Goal: Task Accomplishment & Management: Complete application form

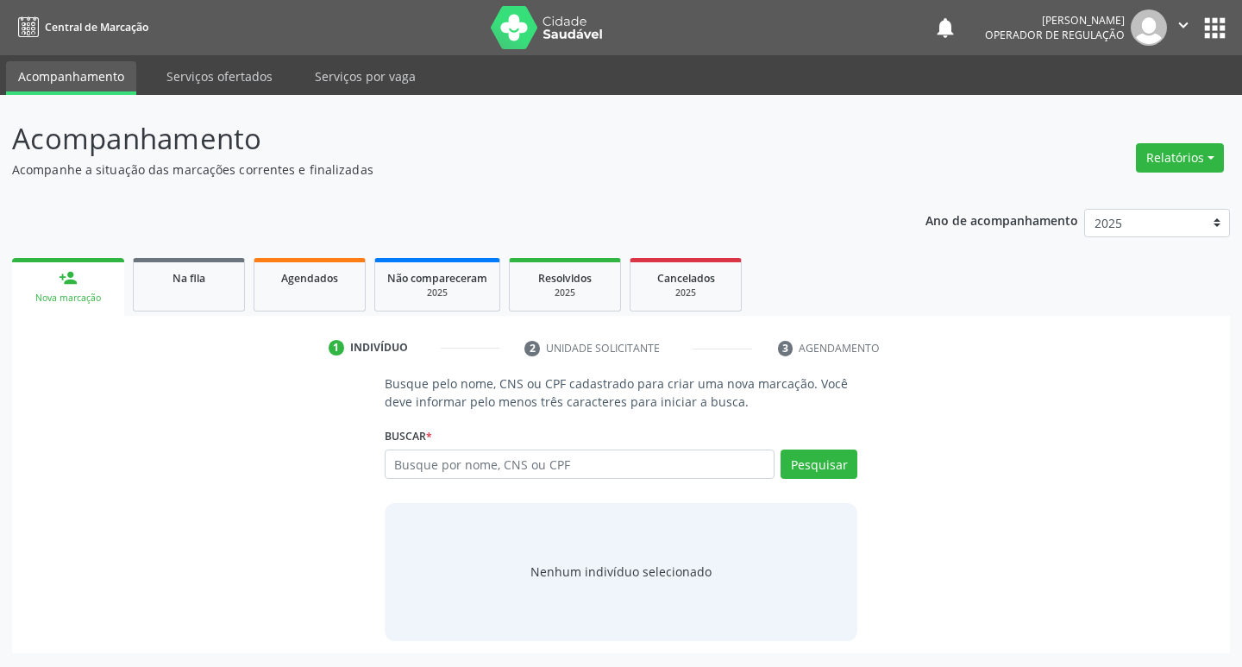
click at [417, 469] on input "text" at bounding box center [580, 463] width 391 height 29
type input "706 4091 2838 6582"
click at [808, 473] on button "Pesquisar" at bounding box center [818, 463] width 77 height 29
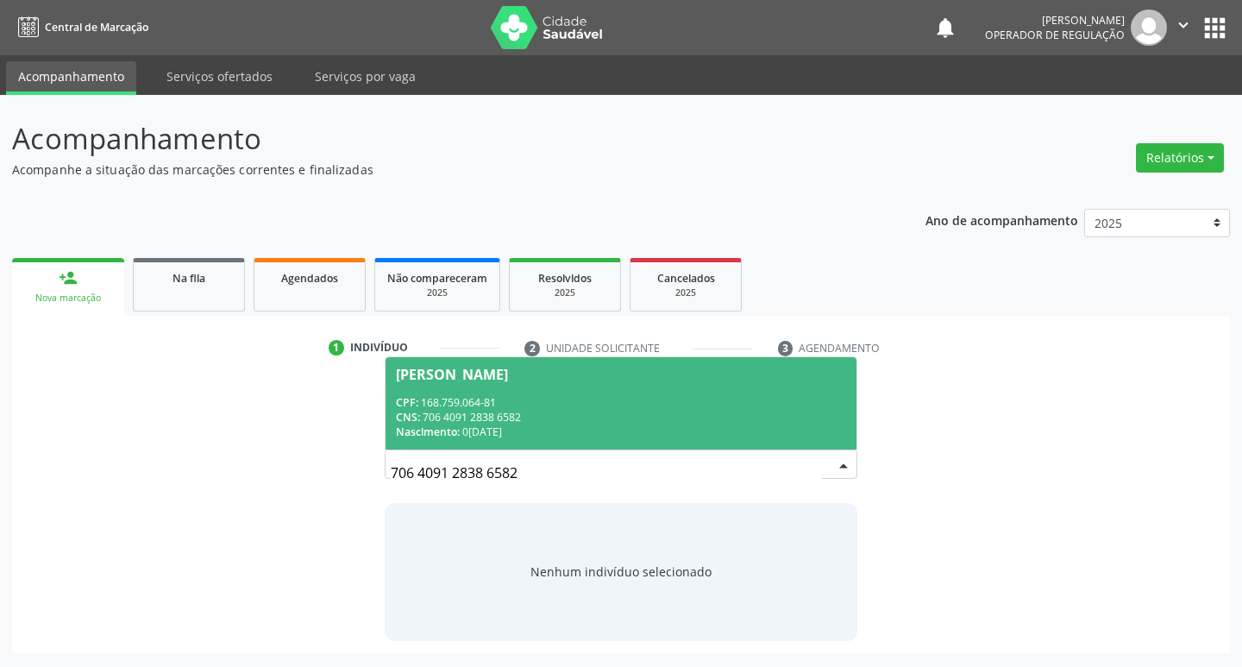
click at [721, 385] on span "[PERSON_NAME] CPF: 168.759.064-81 CNS: 706 4091 2838 6582 Nascimento: [DATE]" at bounding box center [621, 403] width 472 height 92
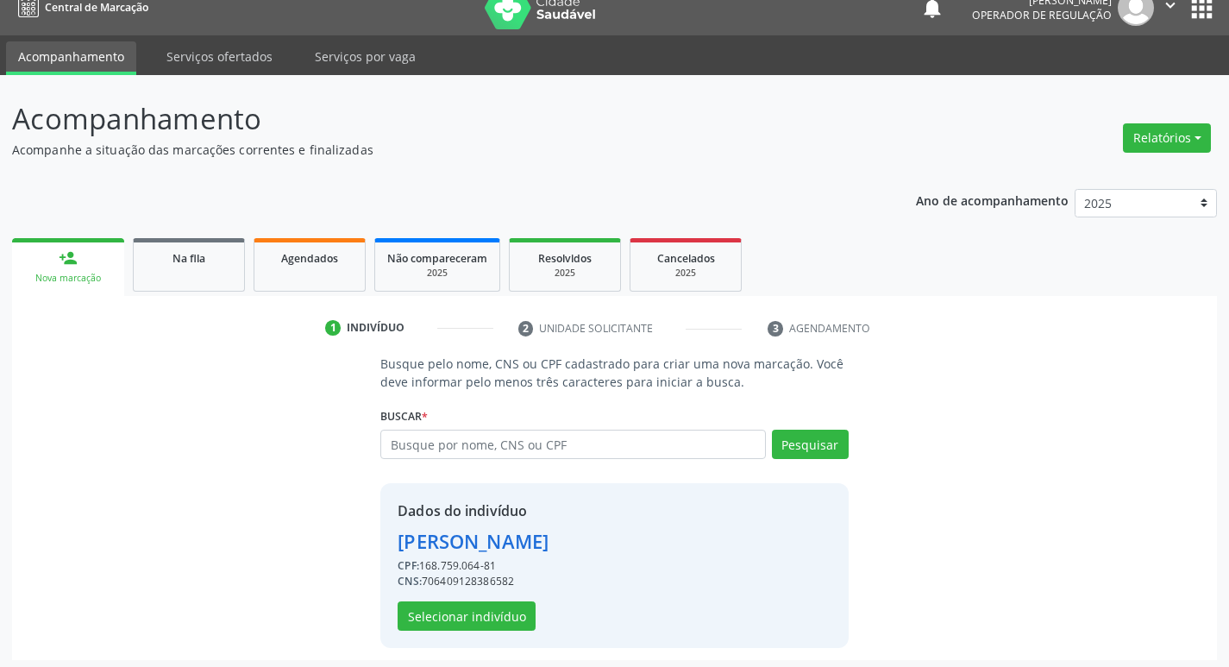
scroll to position [25, 0]
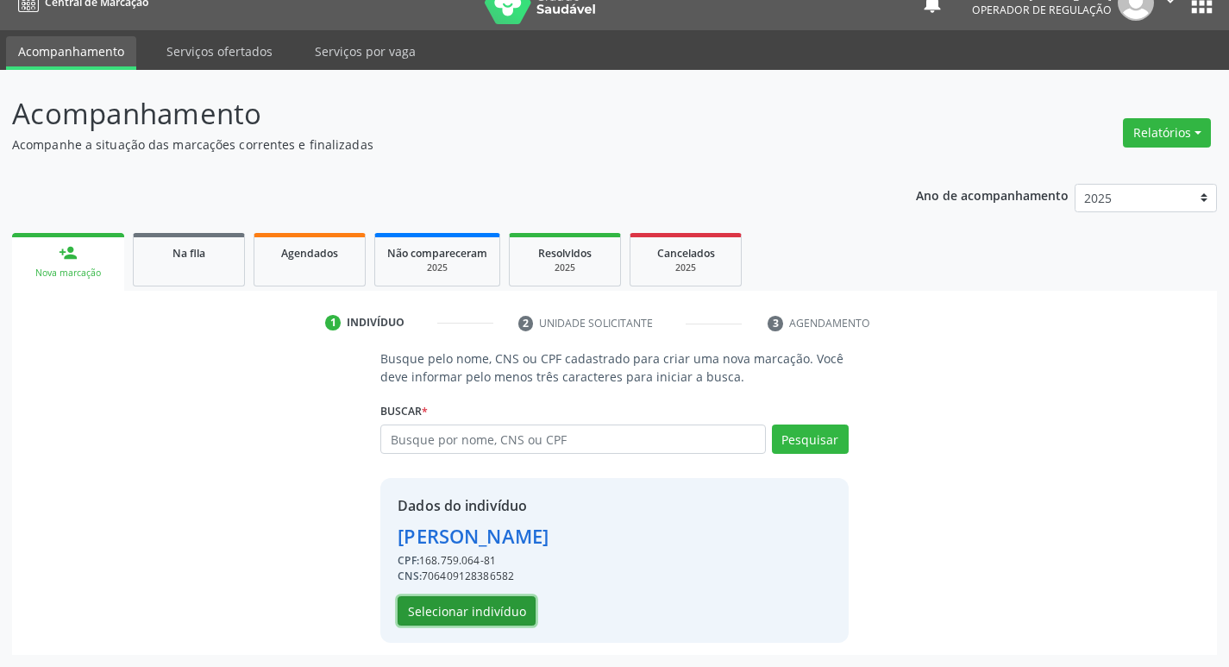
click at [507, 611] on button "Selecionar indivíduo" at bounding box center [467, 610] width 138 height 29
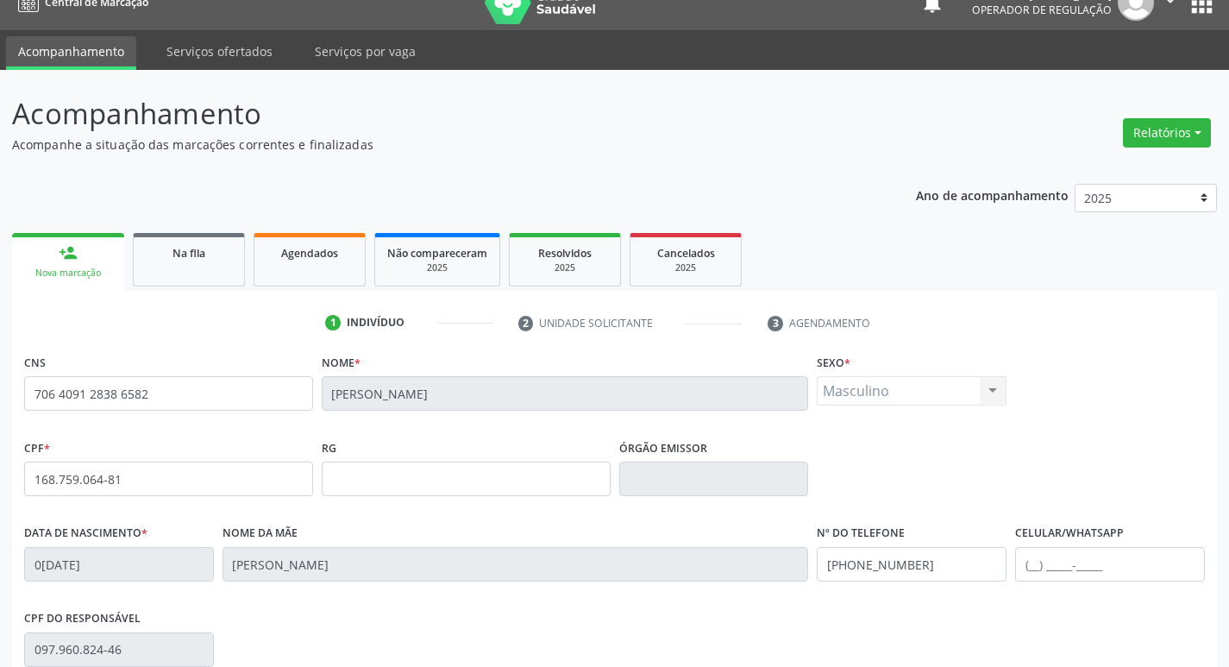
scroll to position [268, 0]
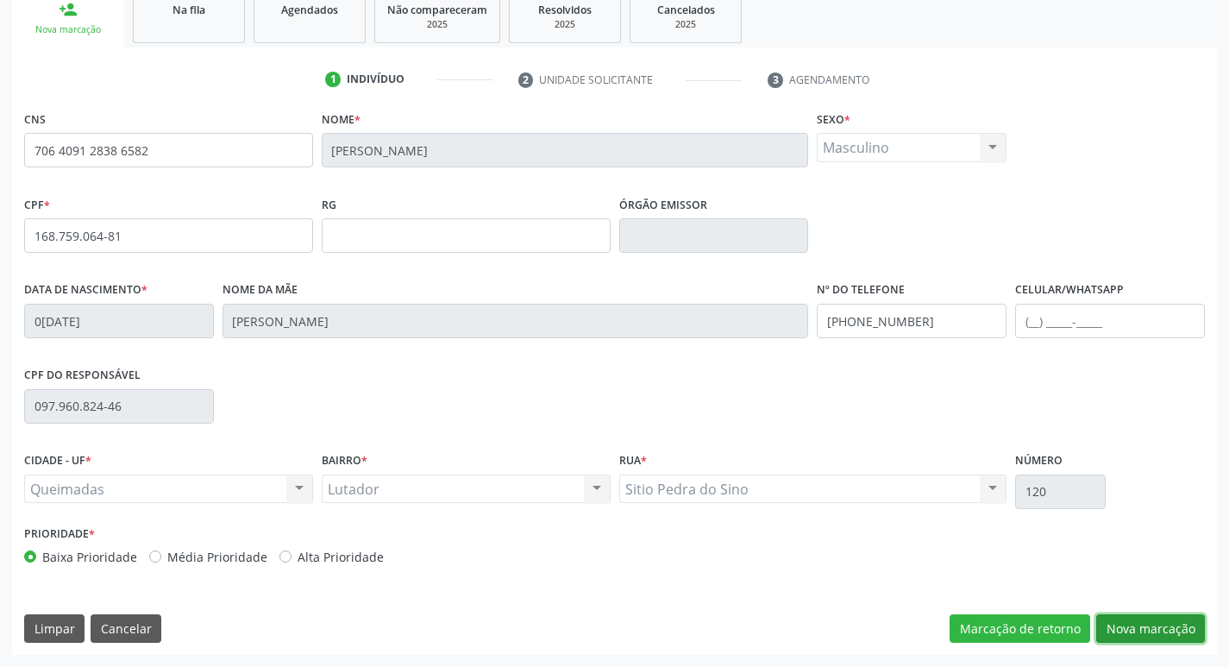
click at [1139, 631] on button "Nova marcação" at bounding box center [1150, 628] width 109 height 29
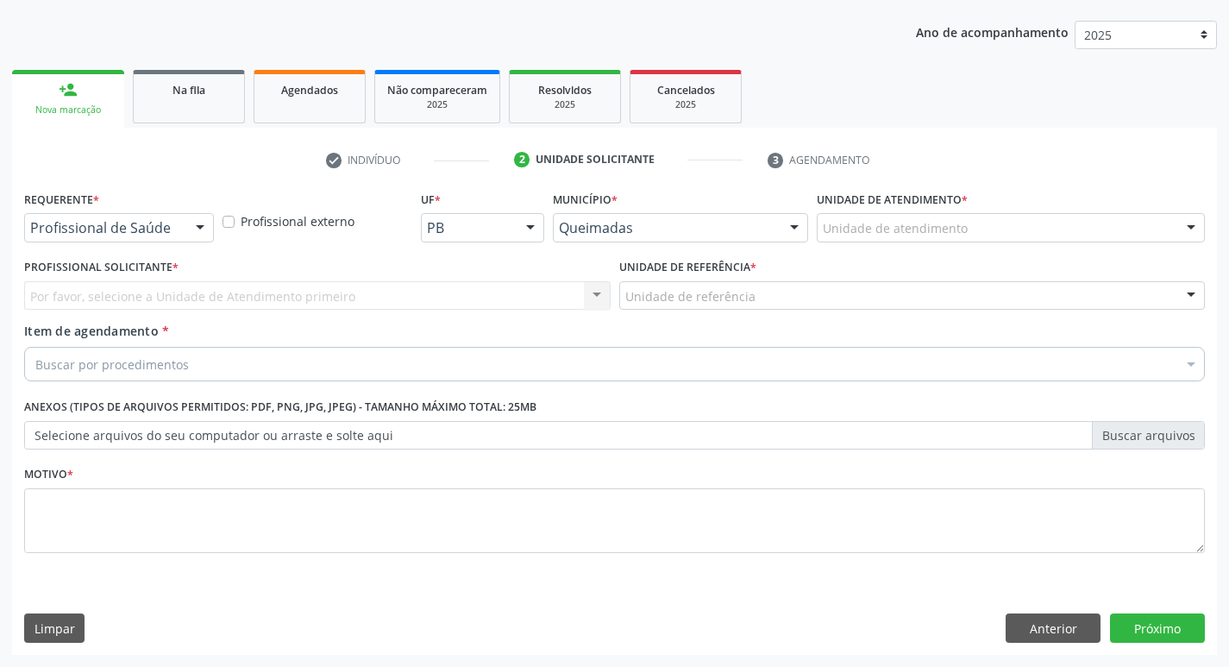
scroll to position [188, 0]
click at [188, 240] on div "Profissional de Saúde Profissional de Saúde Paciente Nenhum resultado encontrad…" at bounding box center [119, 227] width 190 height 29
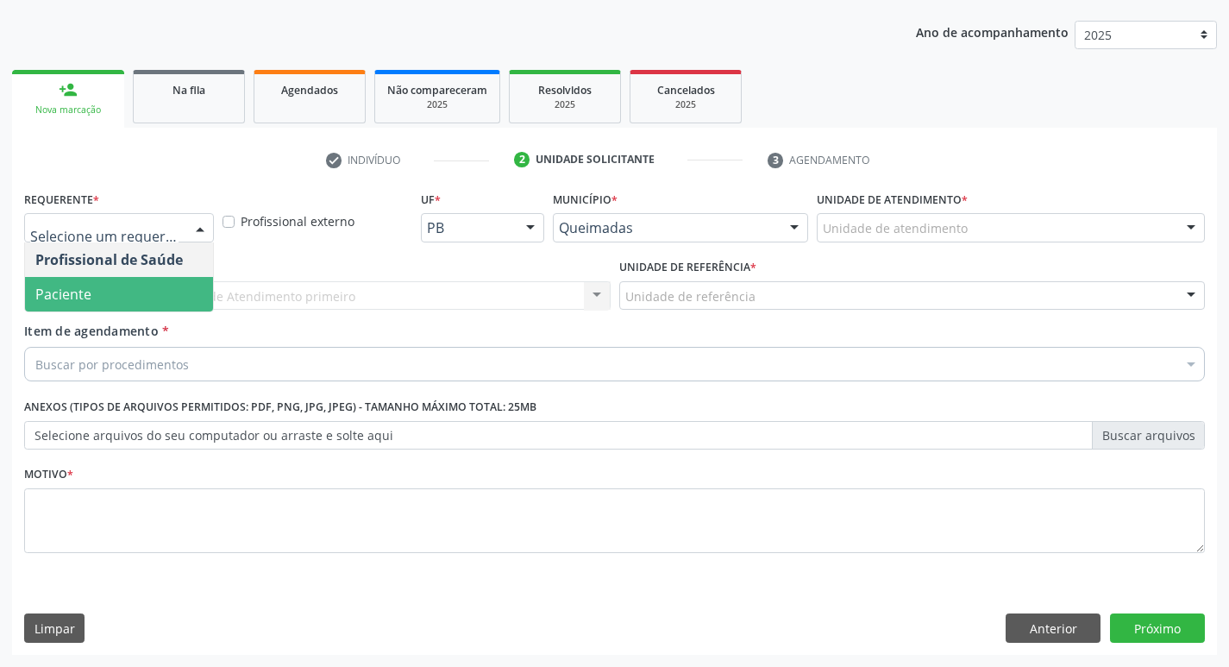
click at [151, 281] on span "Paciente" at bounding box center [119, 294] width 188 height 34
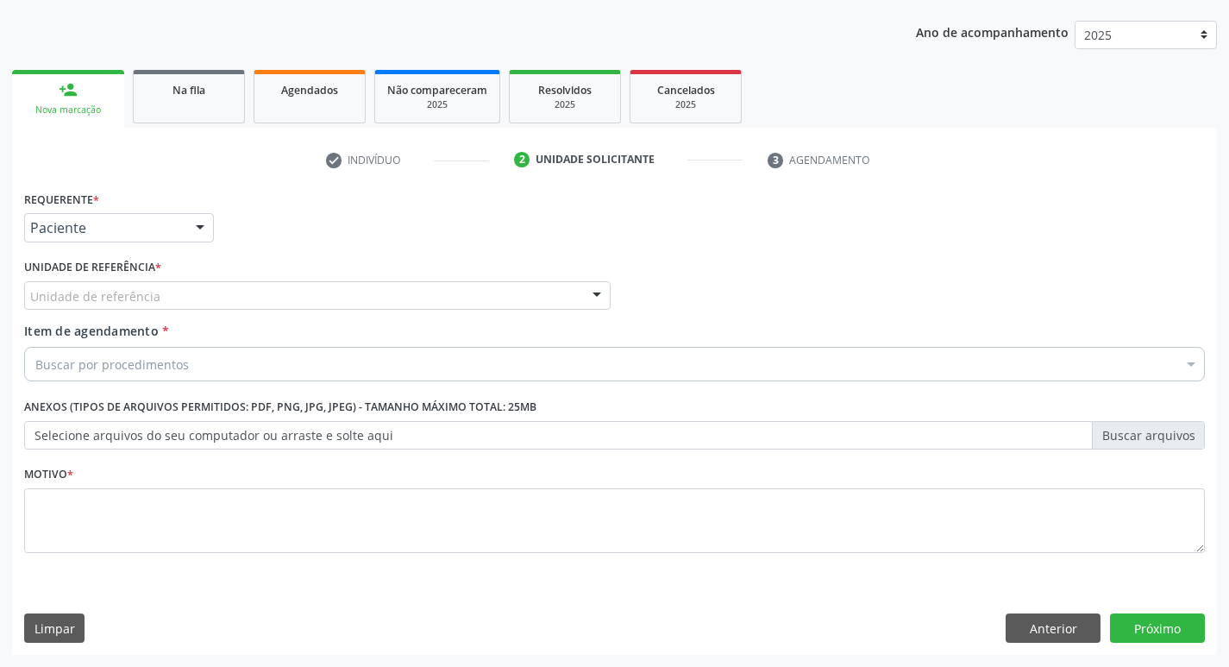
click at [157, 304] on div "Unidade de referência" at bounding box center [317, 295] width 586 height 29
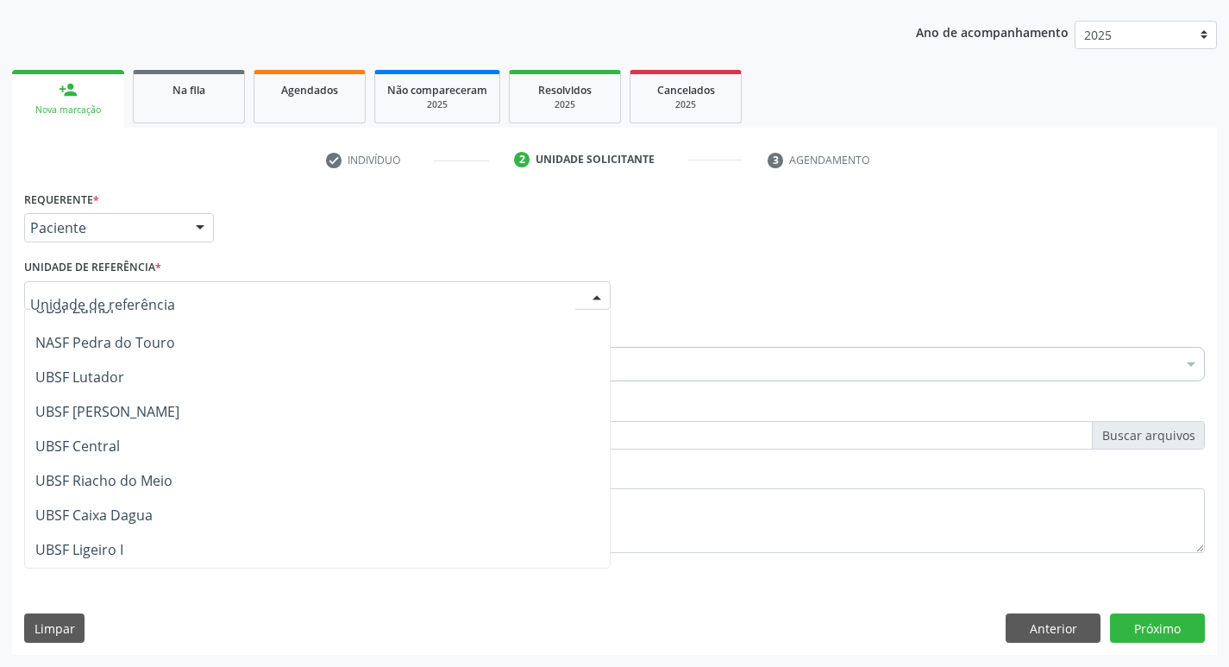
scroll to position [260, 0]
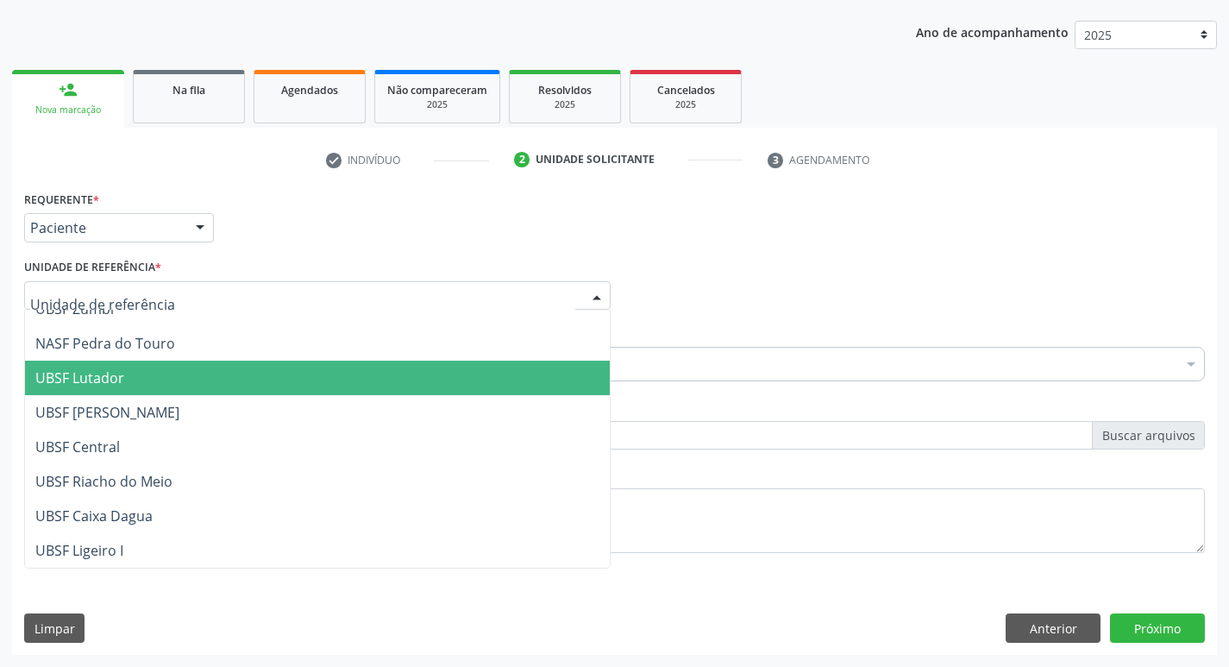
click at [158, 386] on span "UBSF Lutador" at bounding box center [317, 377] width 585 height 34
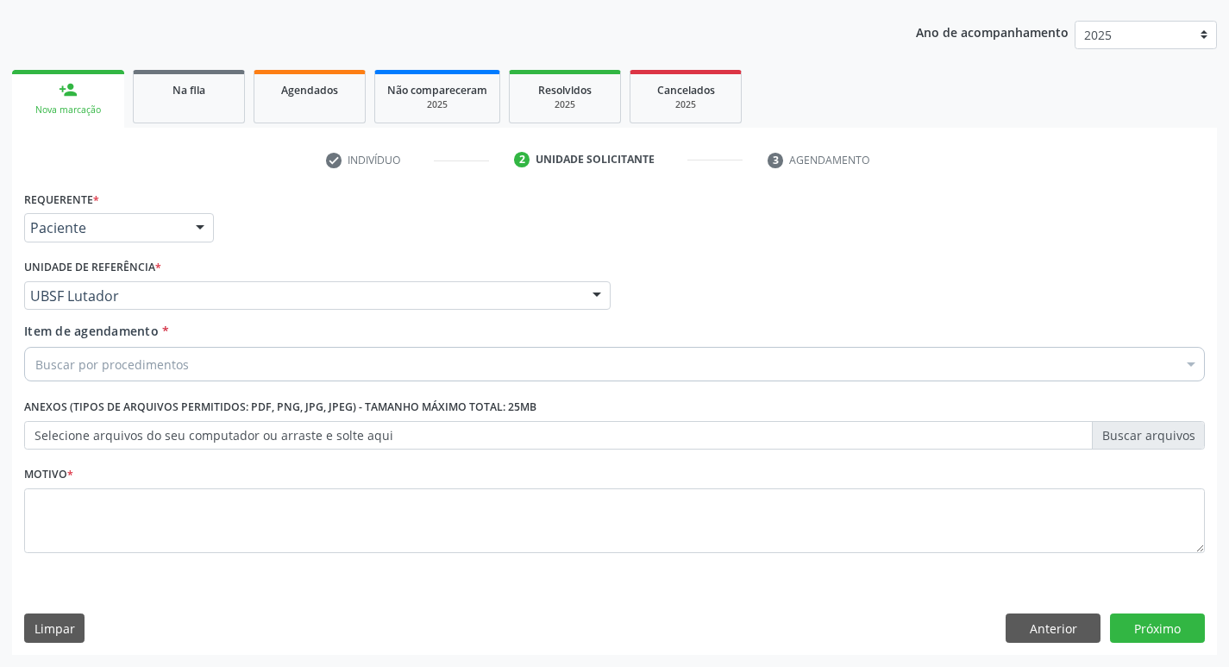
click at [322, 232] on div "Requerente * Paciente Profissional de Saúde Paciente Nenhum resultado encontrad…" at bounding box center [614, 219] width 1189 height 67
click at [220, 369] on div "Buscar por procedimentos" at bounding box center [614, 364] width 1180 height 34
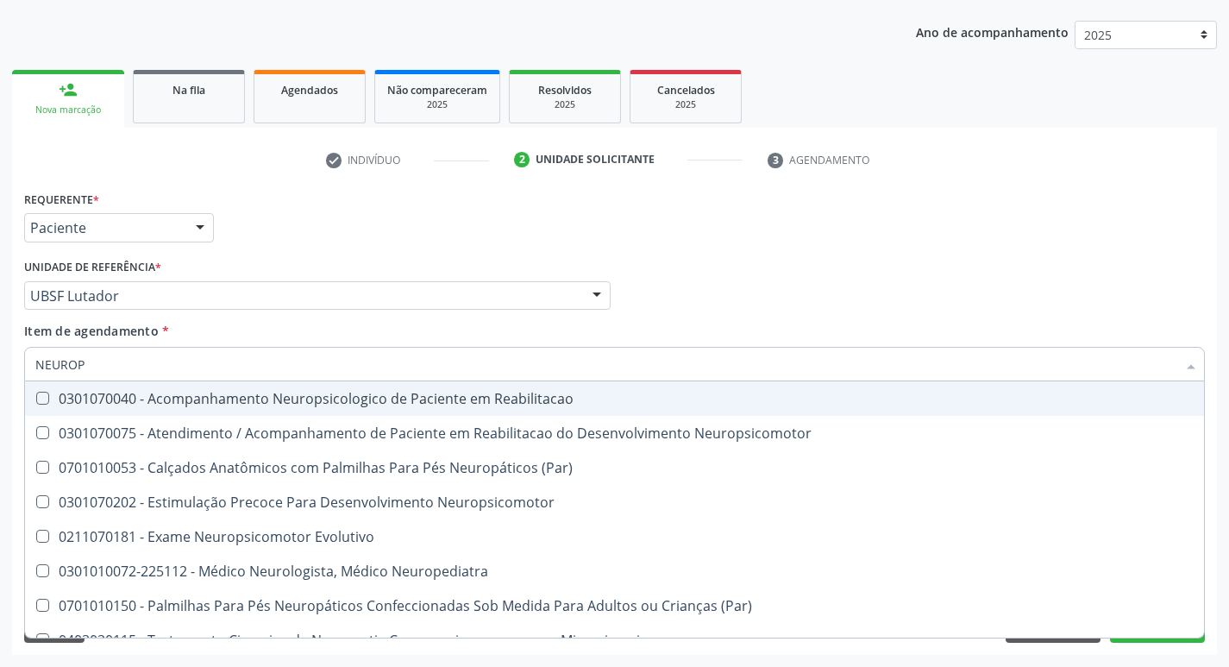
type input "NEUROPE"
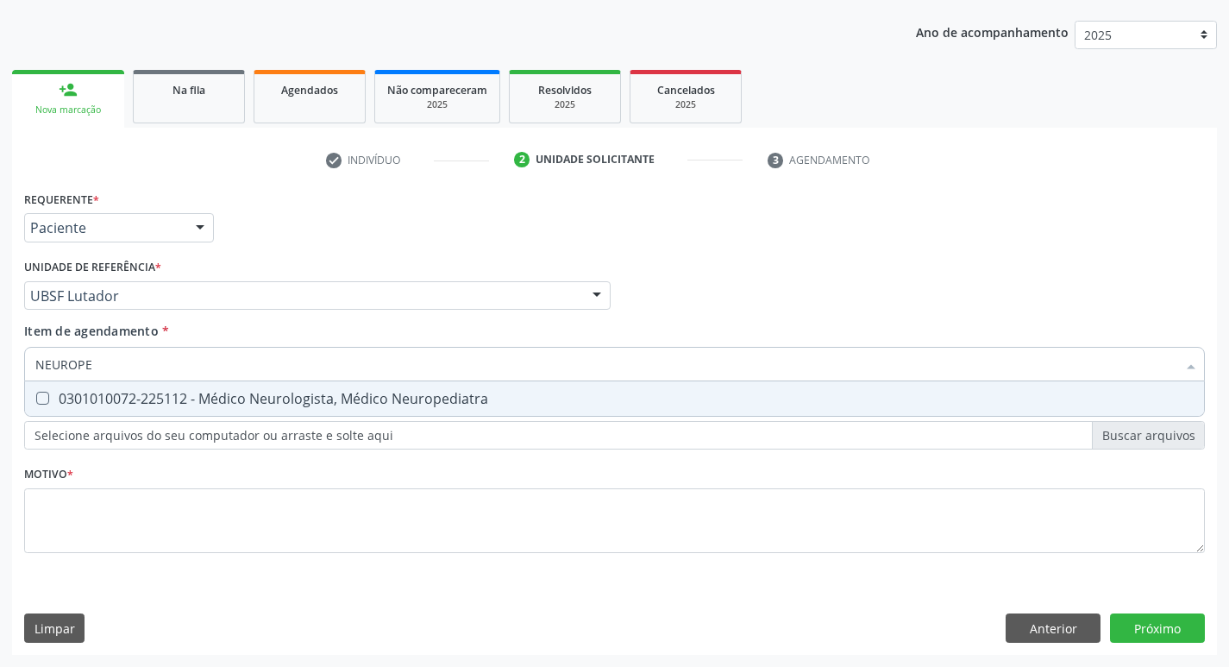
click at [235, 388] on span "0301010072-225112 - Médico Neurologista, Médico Neuropediatra" at bounding box center [614, 398] width 1179 height 34
checkbox Neuropediatra "true"
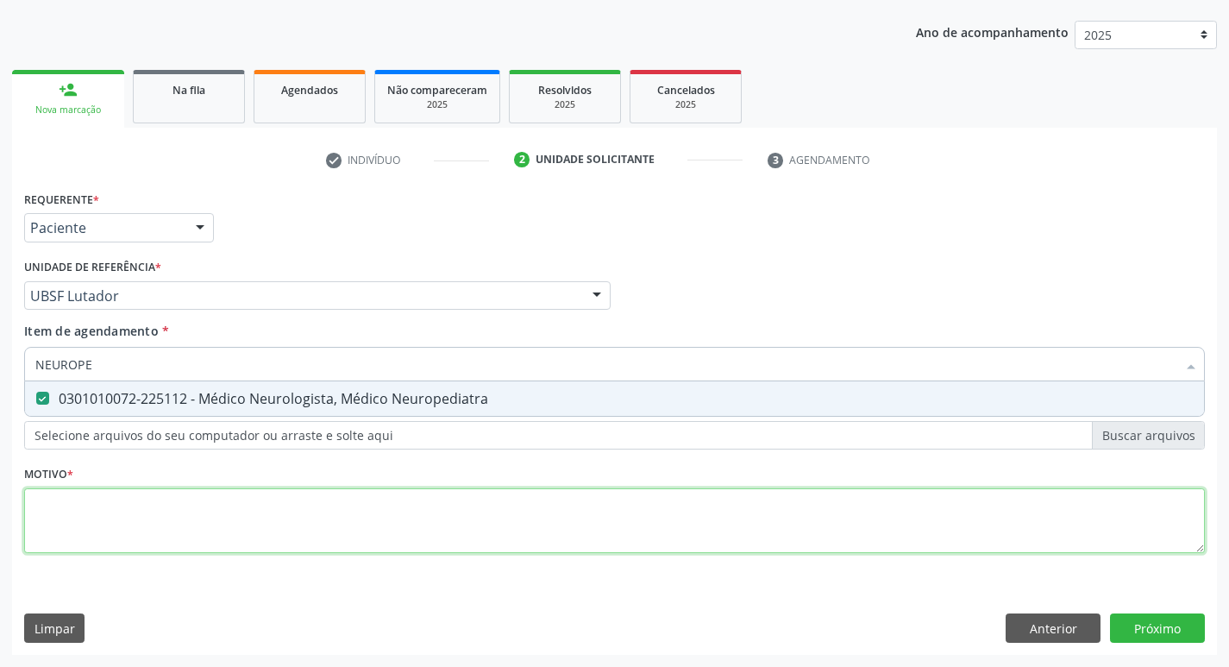
click at [192, 497] on div "Requerente * Paciente Profissional de Saúde Paciente Nenhum resultado encontrad…" at bounding box center [614, 381] width 1180 height 391
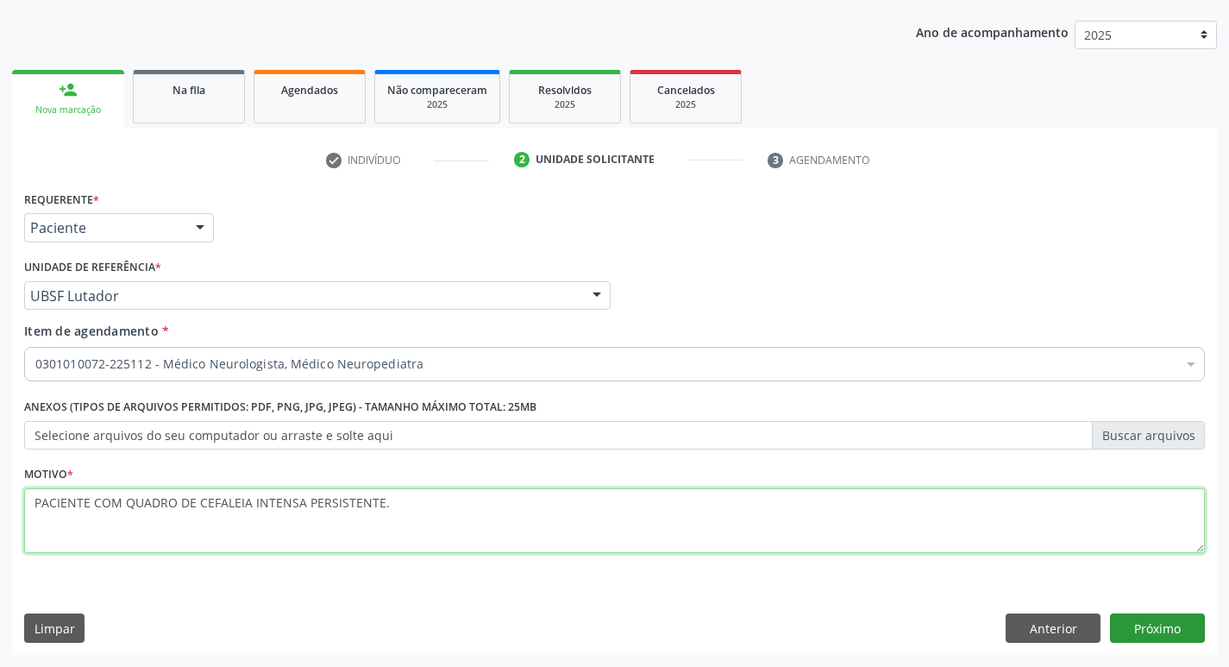
type textarea "PACIENTE COM QUADRO DE CEFALEIA INTENSA PERSISTENTE."
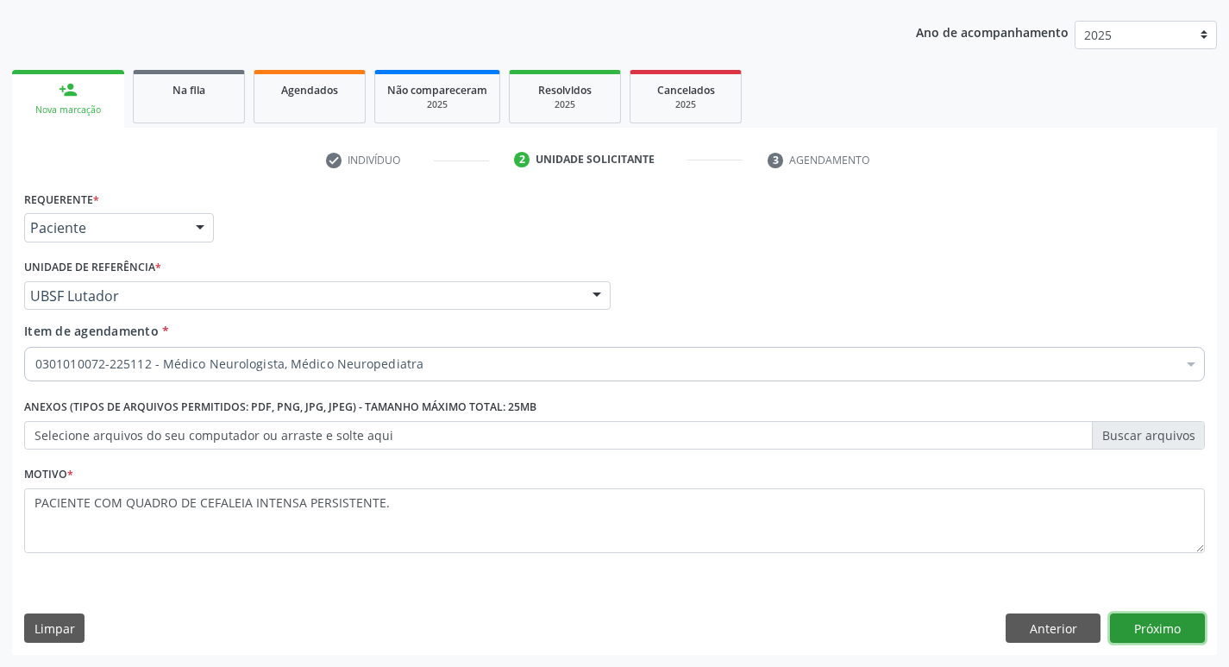
click at [1130, 615] on button "Próximo" at bounding box center [1157, 627] width 95 height 29
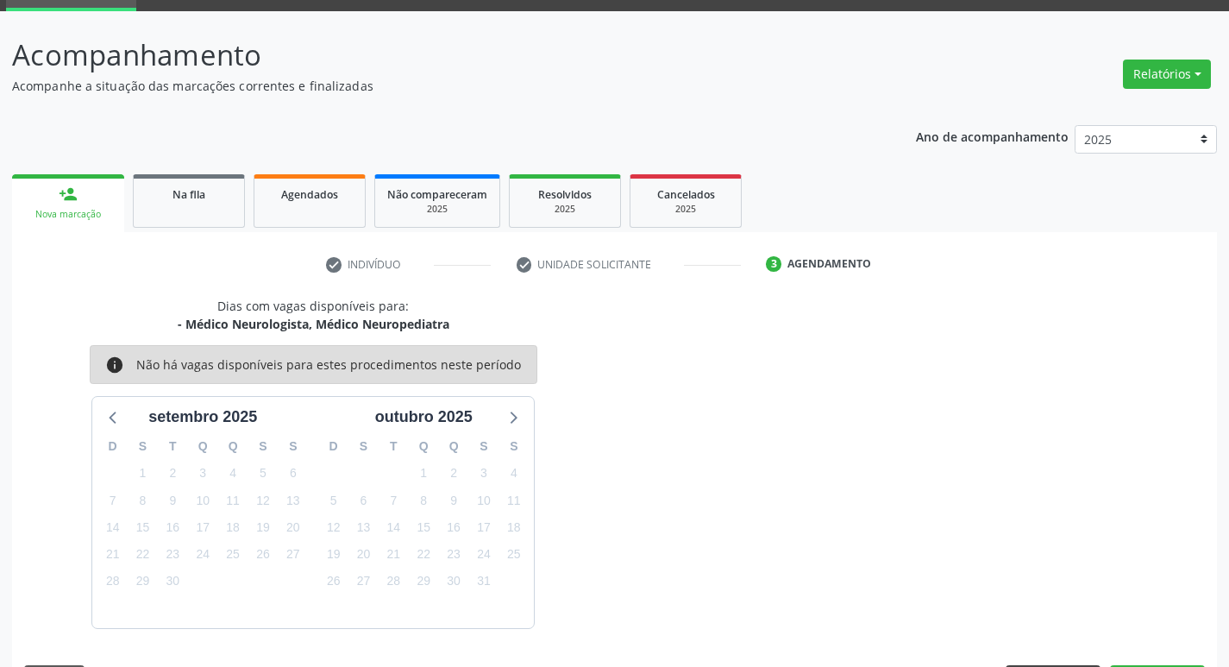
scroll to position [135, 0]
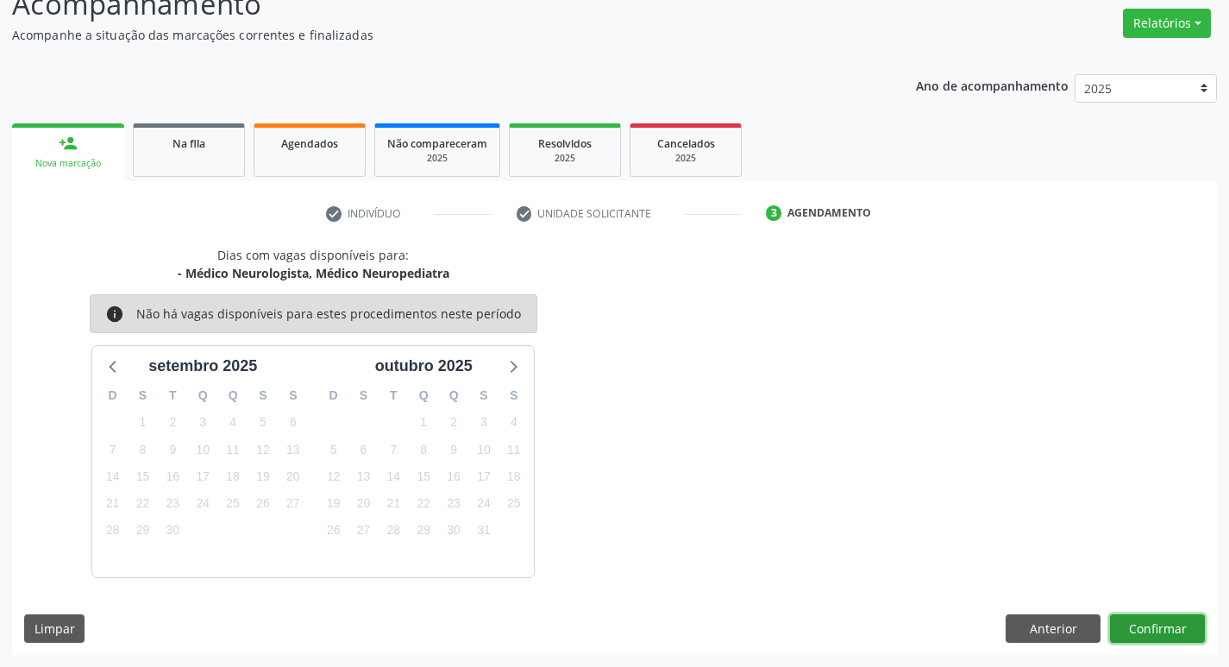
click at [1155, 615] on button "Confirmar" at bounding box center [1157, 628] width 95 height 29
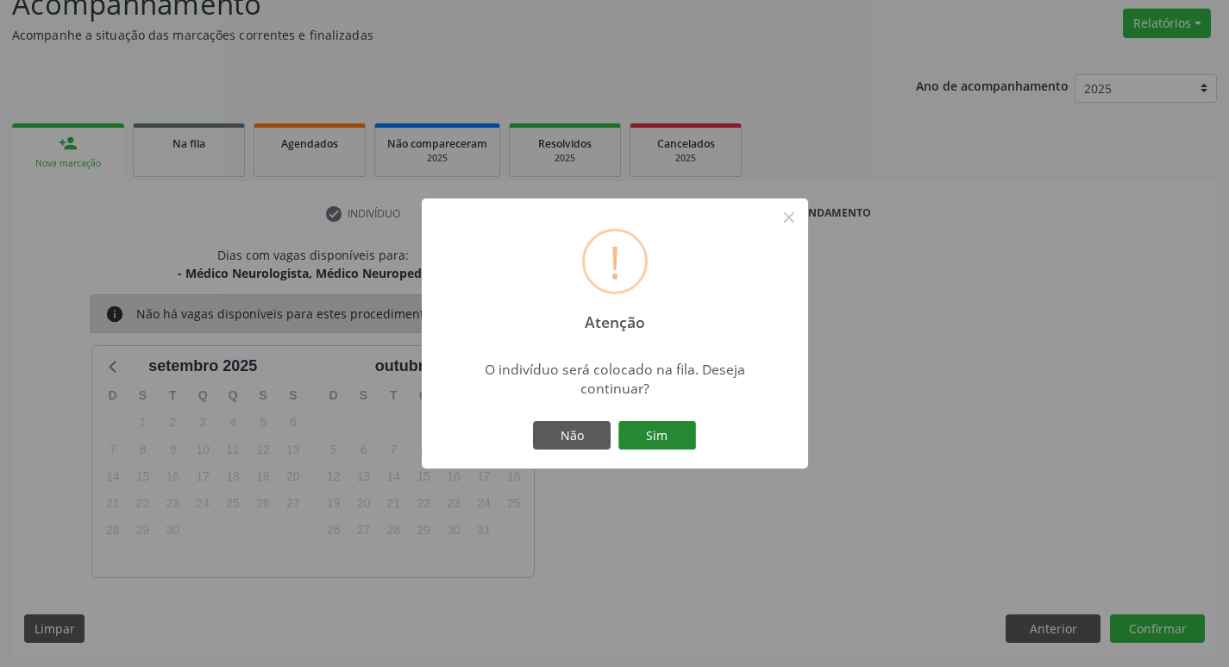
click at [660, 435] on button "Sim" at bounding box center [657, 435] width 78 height 29
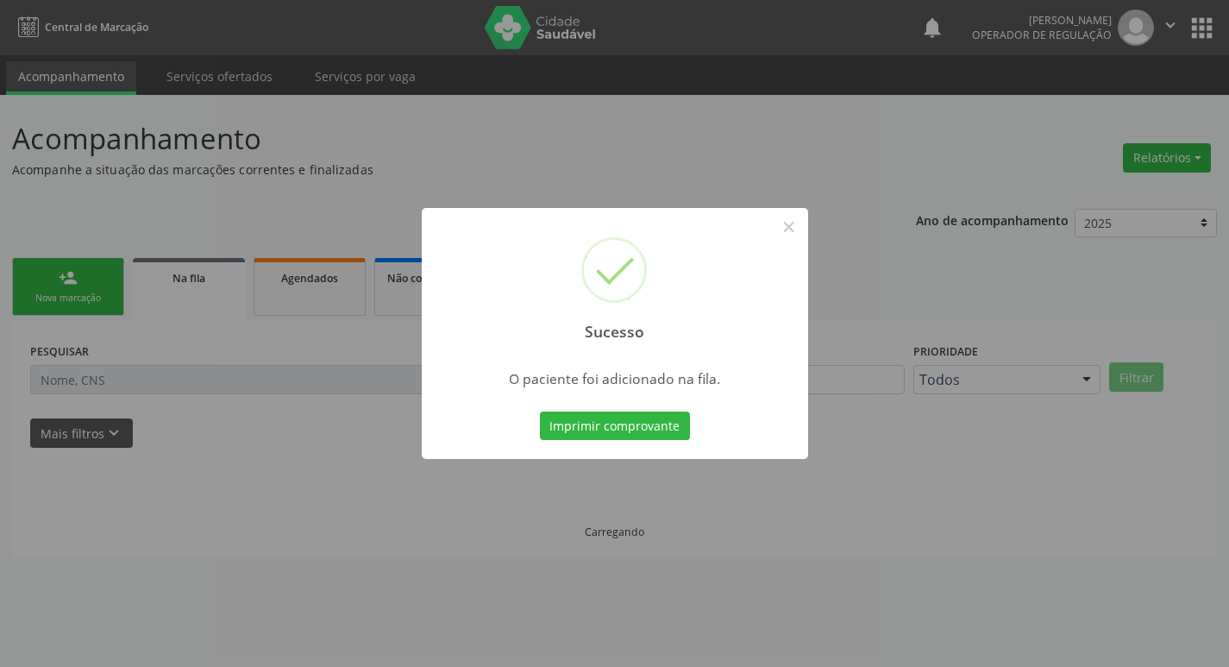
scroll to position [0, 0]
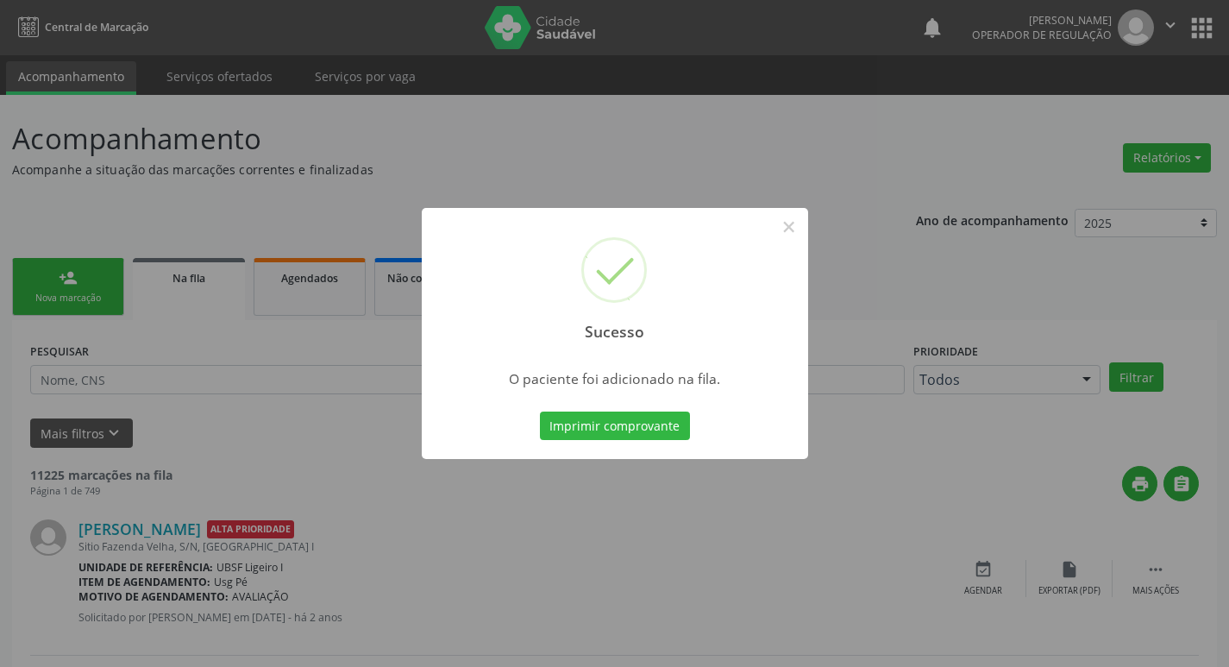
click at [297, 194] on div "Sucesso × O paciente foi adicionado na fila. Imprimir comprovante Cancel" at bounding box center [614, 333] width 1229 height 667
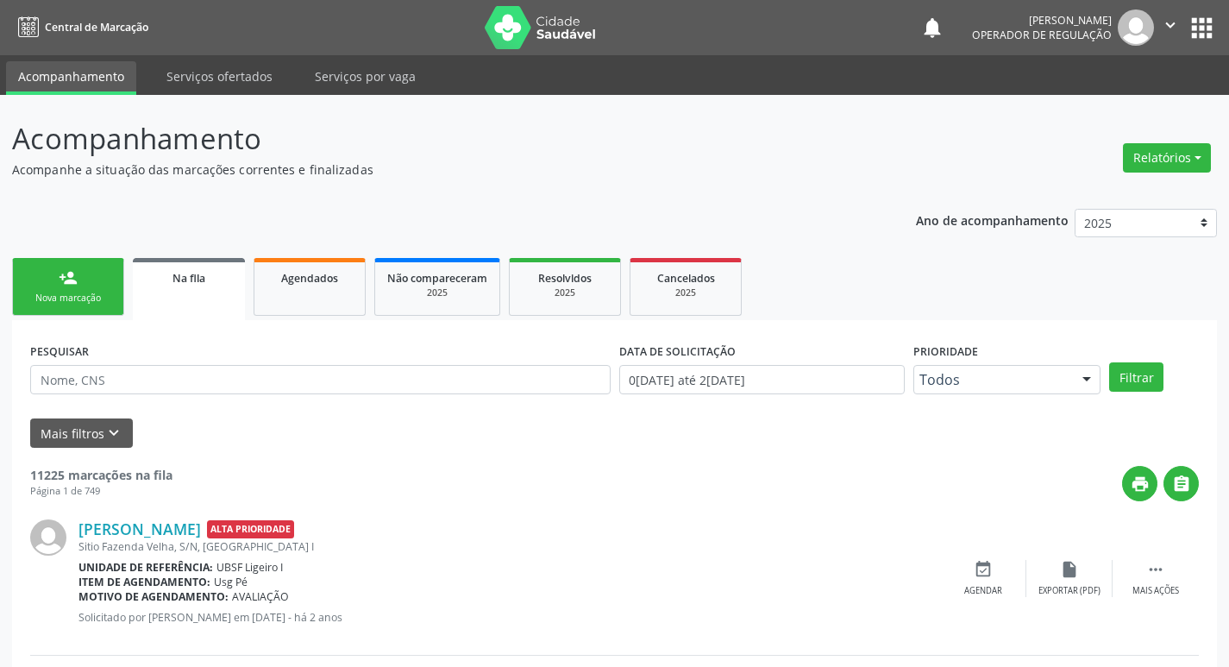
click at [41, 283] on link "person_add Nova marcação" at bounding box center [68, 287] width 112 height 58
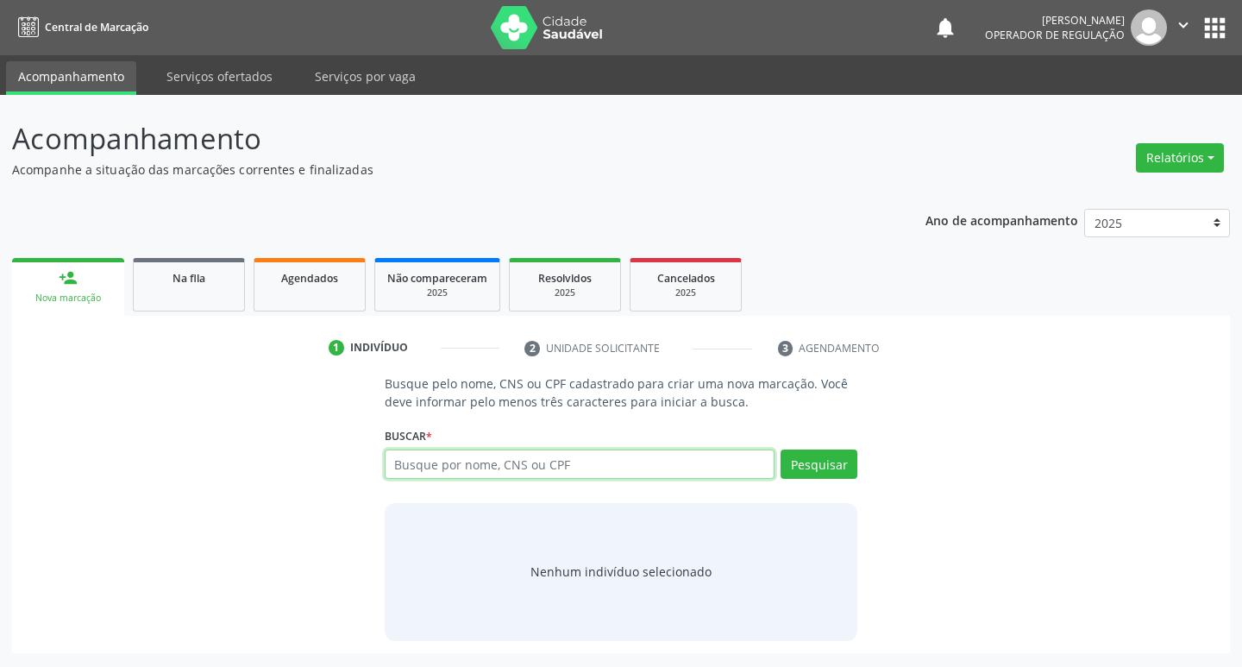
click at [452, 472] on input "text" at bounding box center [580, 463] width 391 height 29
type input "705003295115759"
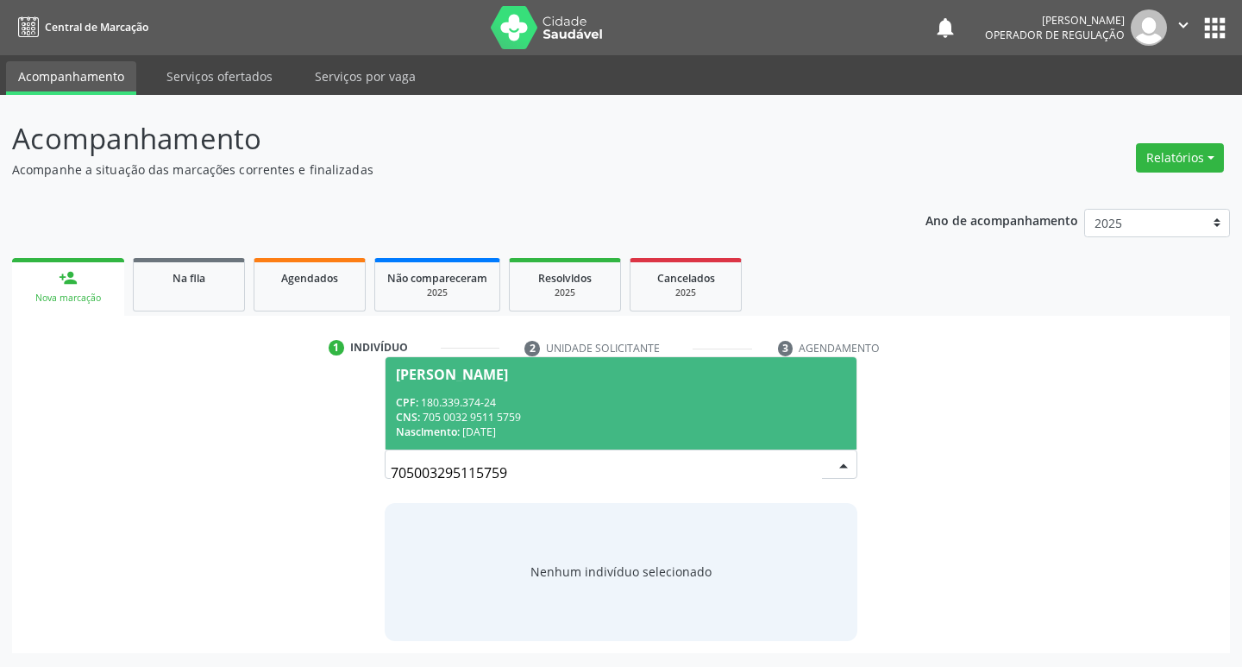
click at [533, 381] on span "[PERSON_NAME] CPF: 180.339.374-24 CNS: 705 0032 9511 5759 Nascimento: [DATE]" at bounding box center [621, 403] width 472 height 92
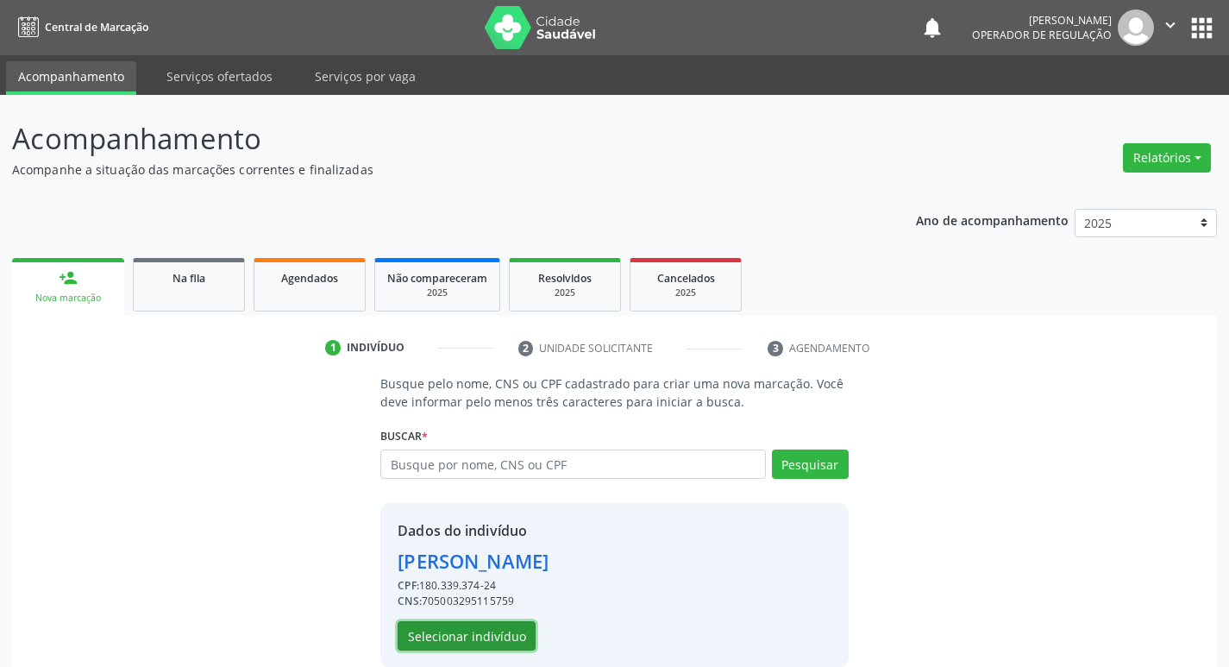
click at [490, 621] on button "Selecionar indivíduo" at bounding box center [467, 635] width 138 height 29
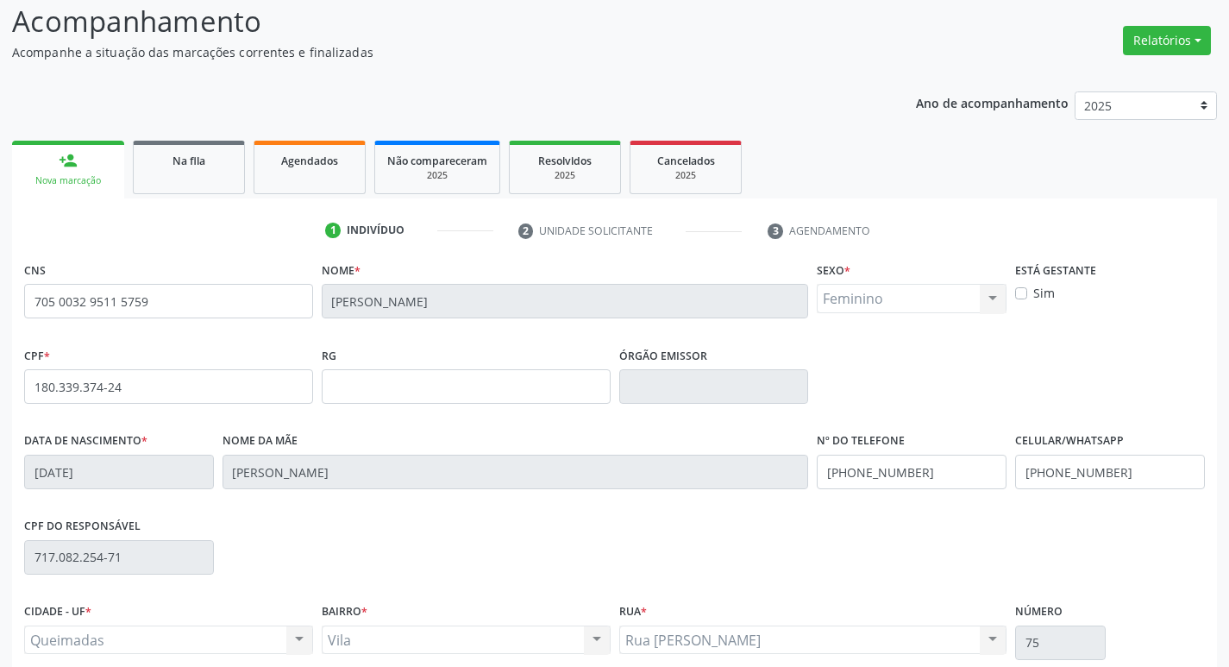
scroll to position [268, 0]
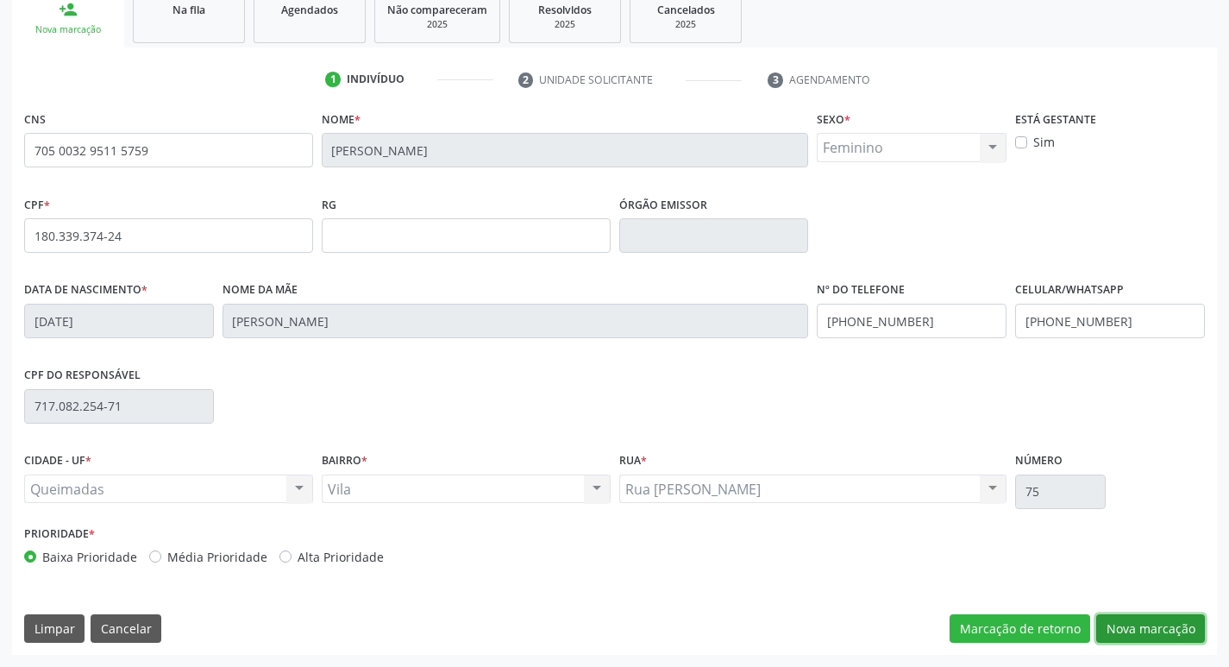
click at [1108, 622] on button "Nova marcação" at bounding box center [1150, 628] width 109 height 29
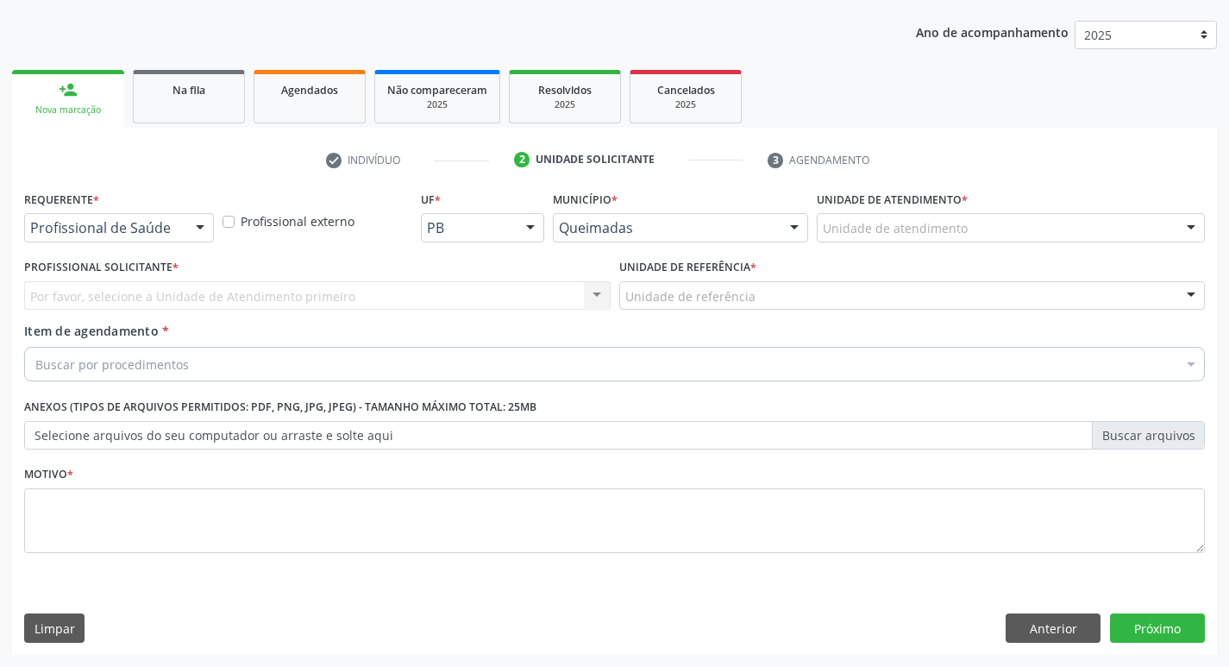
scroll to position [188, 0]
click at [197, 226] on div at bounding box center [200, 228] width 26 height 29
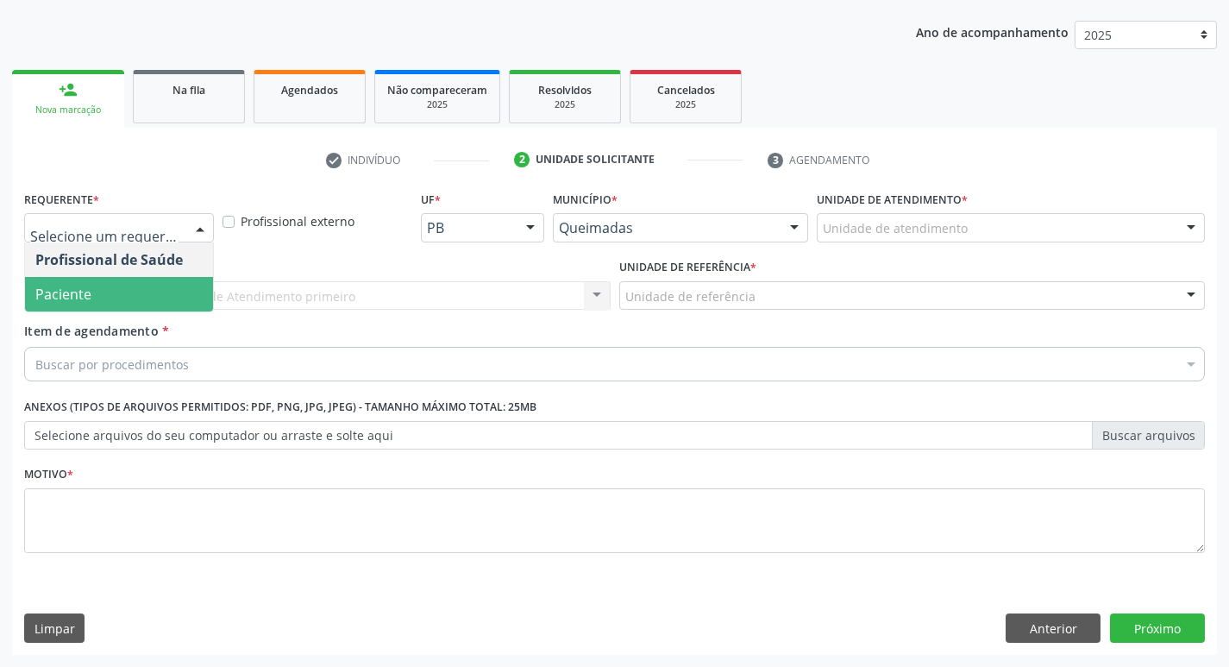
click at [138, 289] on span "Paciente" at bounding box center [119, 294] width 188 height 34
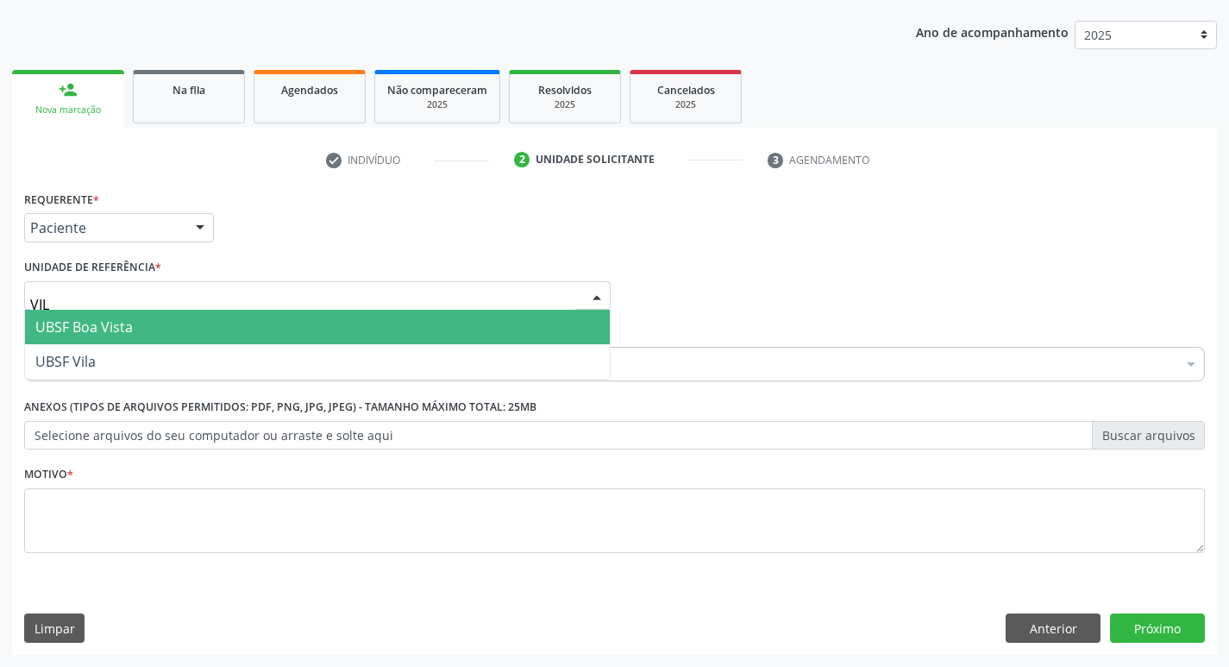
type input "VILA"
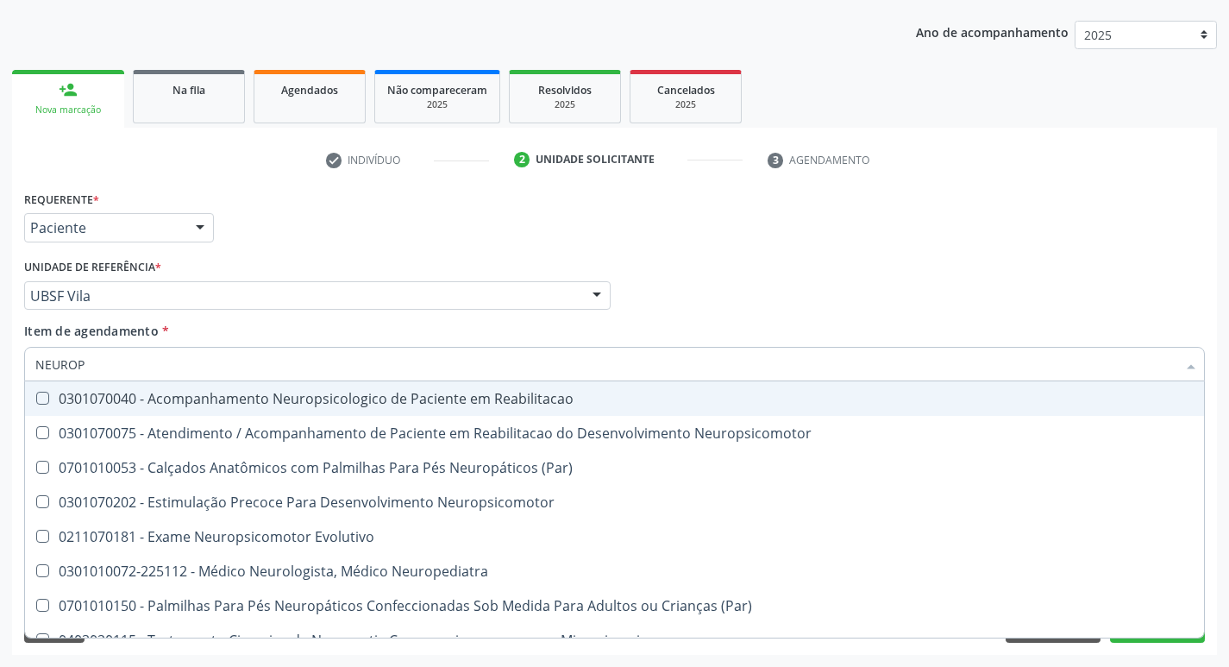
type input "NEUROPE"
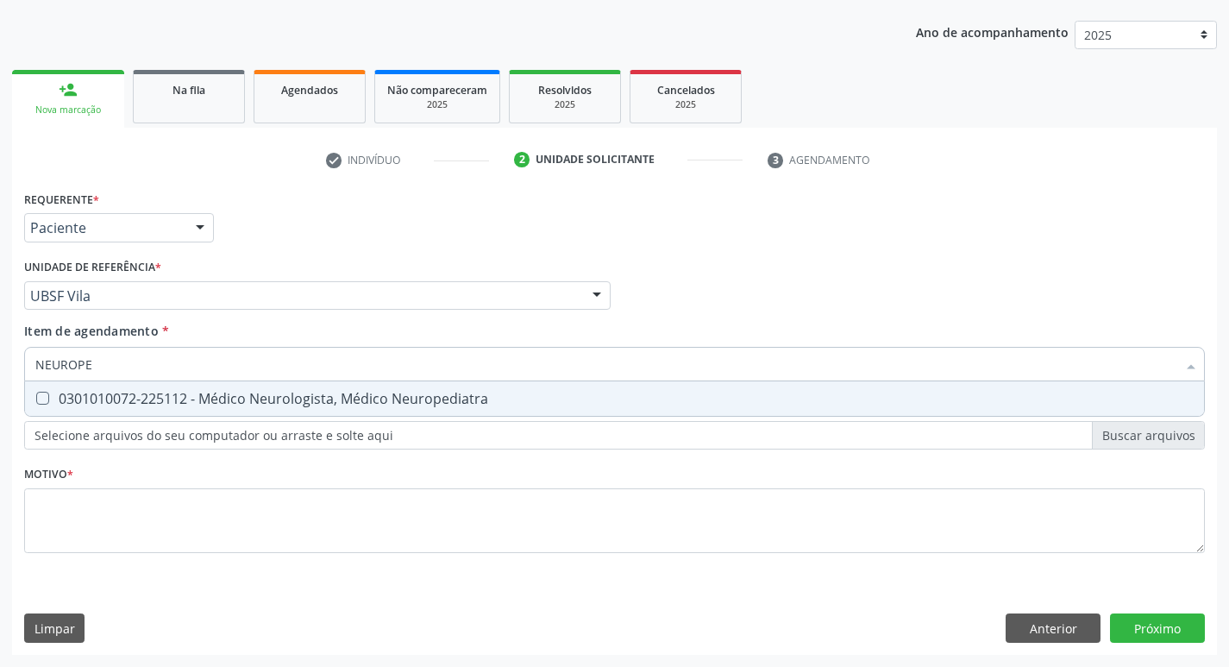
click at [125, 395] on div "0301010072-225112 - Médico Neurologista, Médico Neuropediatra" at bounding box center [614, 398] width 1158 height 14
checkbox Neuropediatra "true"
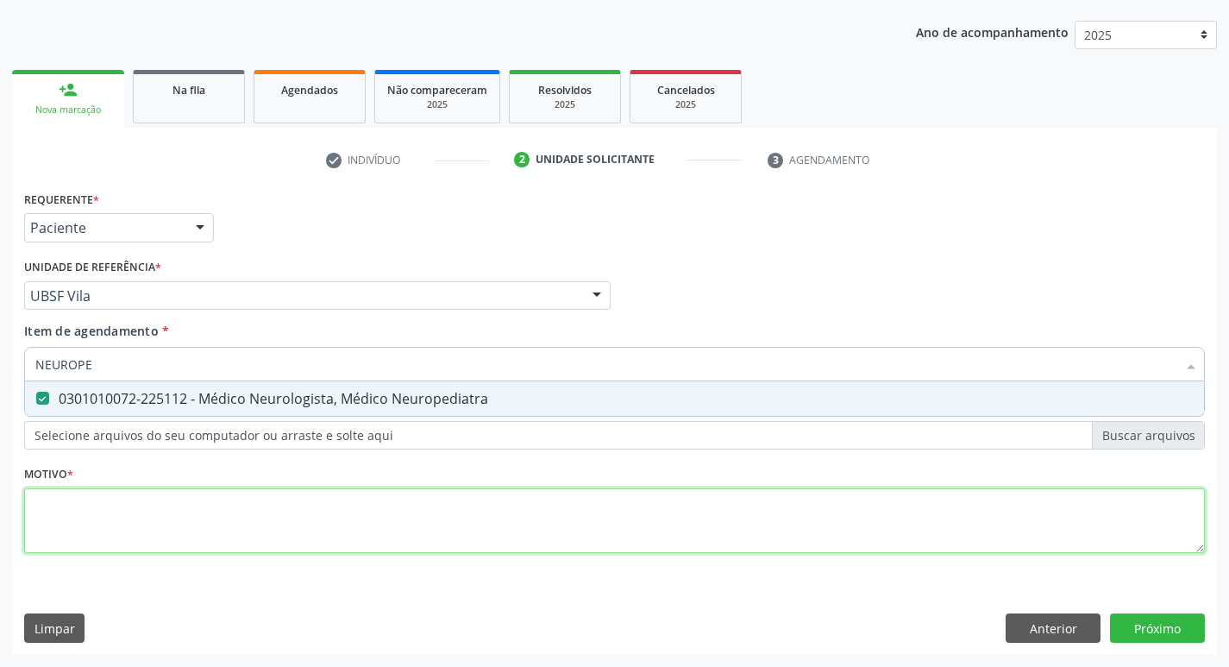
click at [149, 499] on div "Requerente * Paciente Profissional de Saúde Paciente Nenhum resultado encontrad…" at bounding box center [614, 381] width 1180 height 391
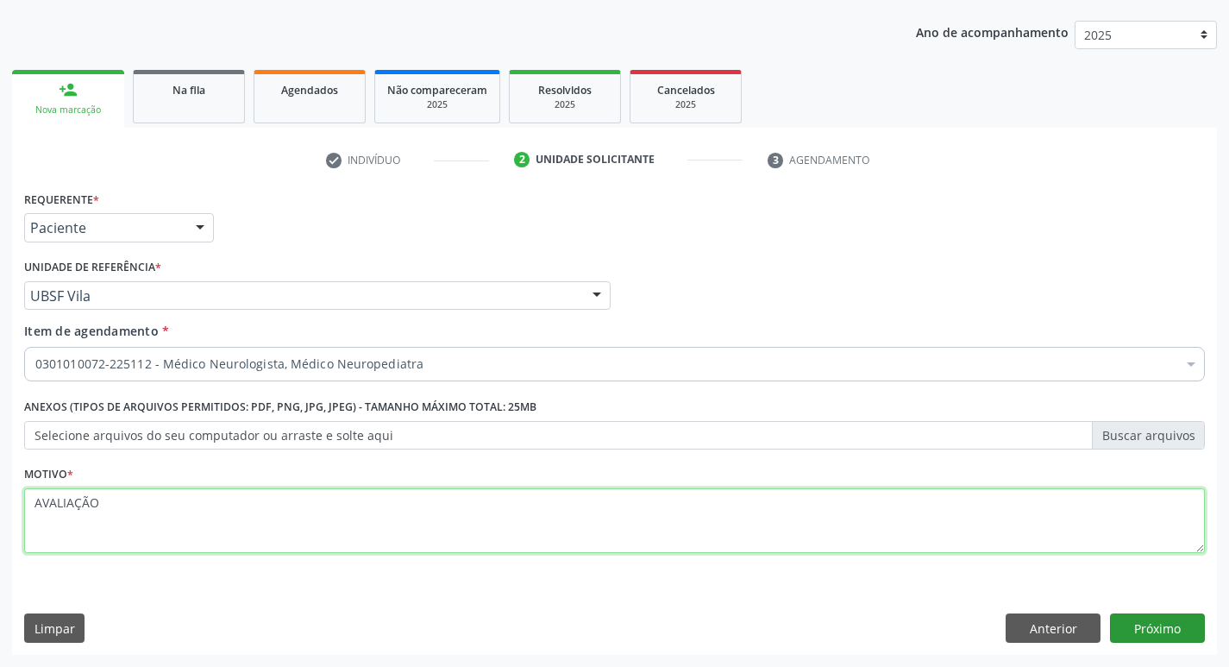
type textarea "AVALIAÇÃO"
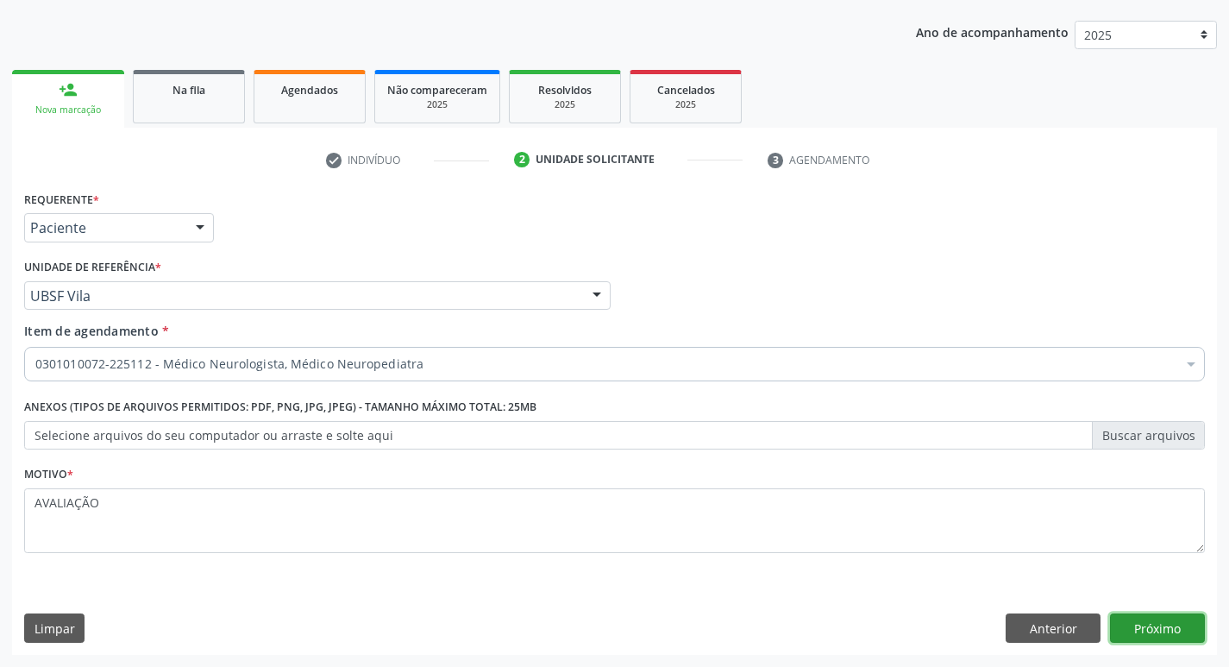
click at [1140, 613] on button "Próximo" at bounding box center [1157, 627] width 95 height 29
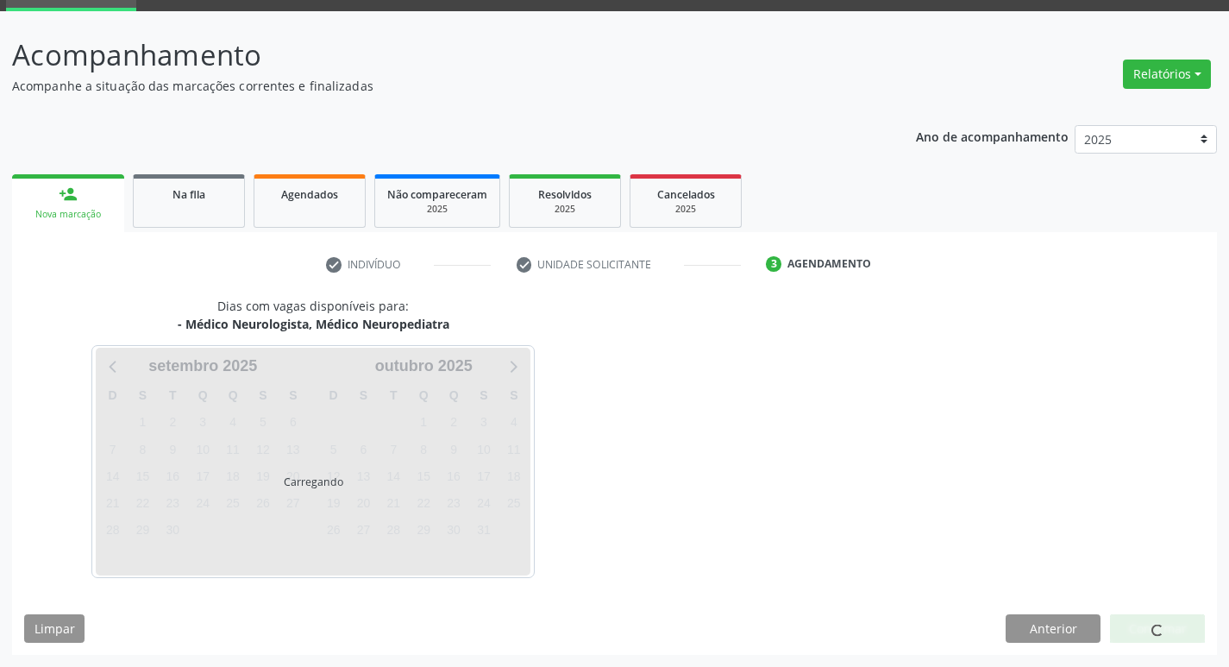
scroll to position [135, 0]
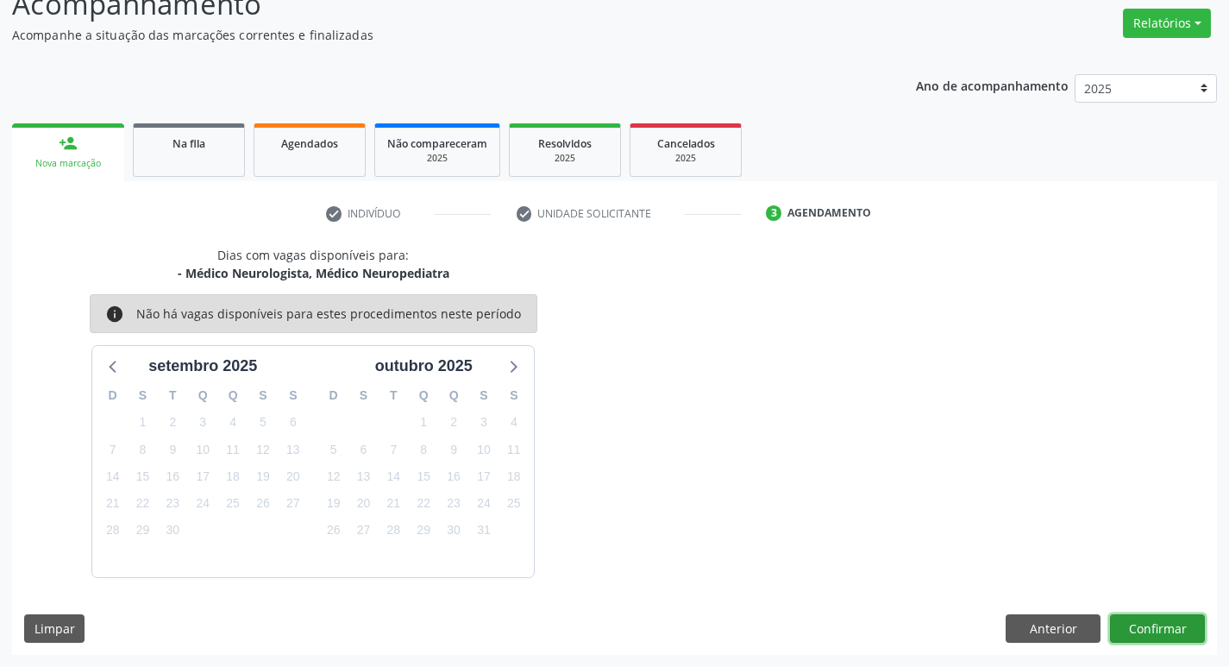
click at [1151, 627] on button "Confirmar" at bounding box center [1157, 628] width 95 height 29
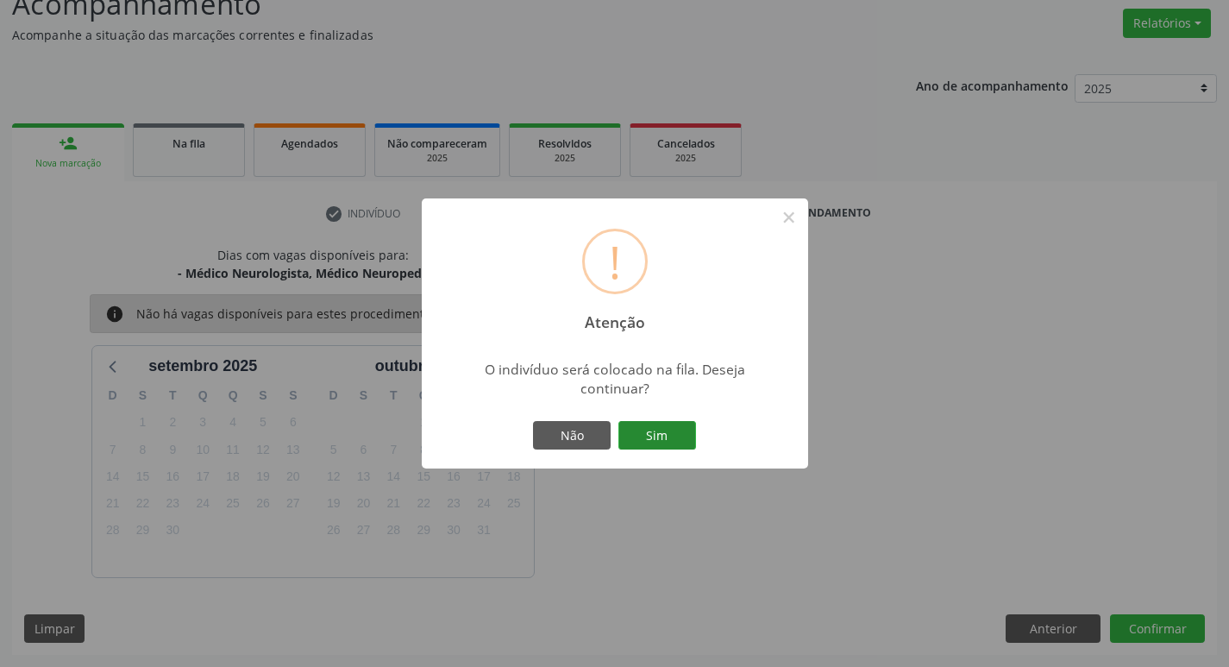
click at [673, 442] on button "Sim" at bounding box center [657, 435] width 78 height 29
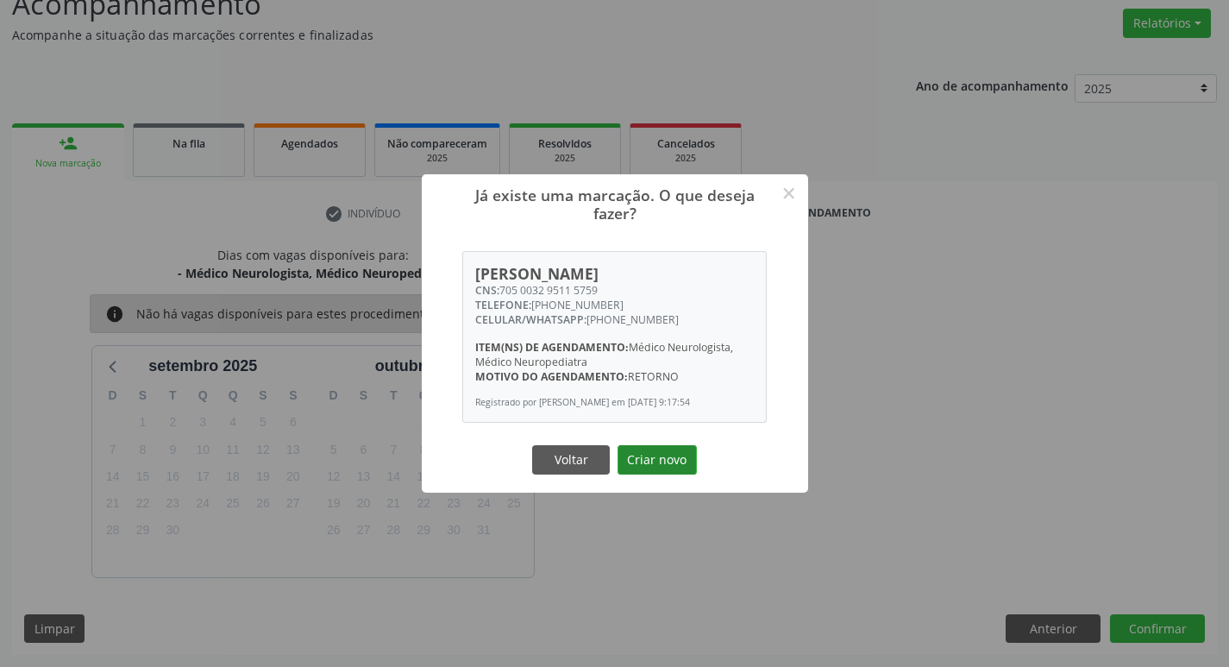
click at [668, 453] on button "Criar novo" at bounding box center [656, 459] width 79 height 29
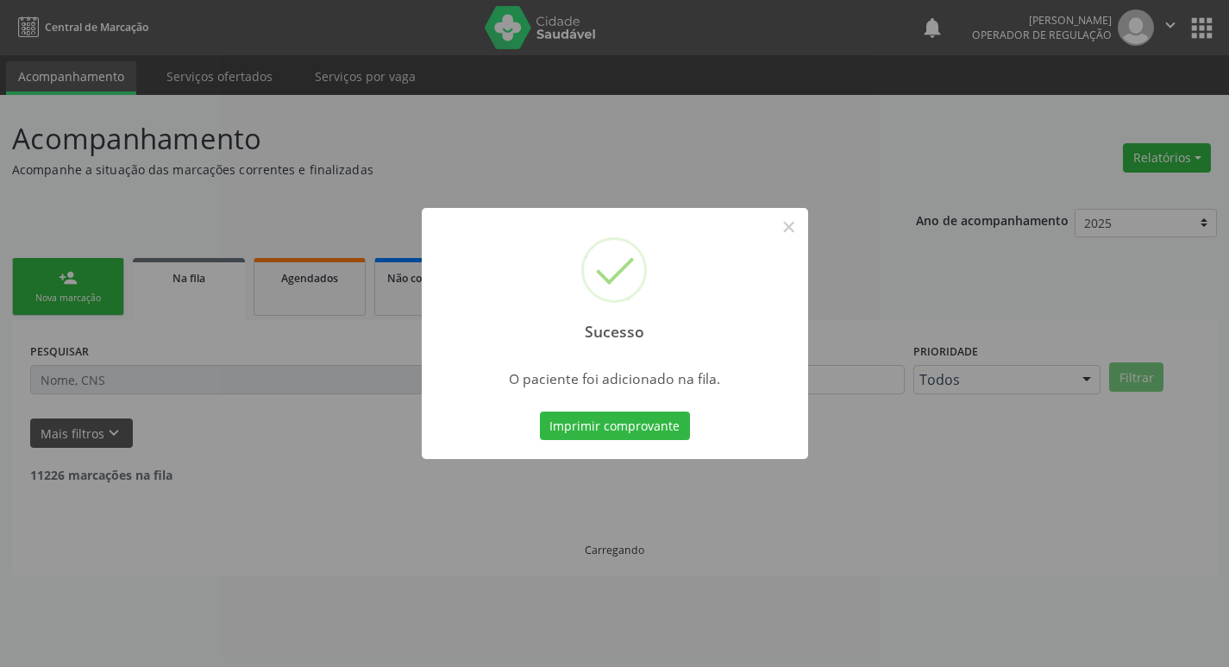
scroll to position [0, 0]
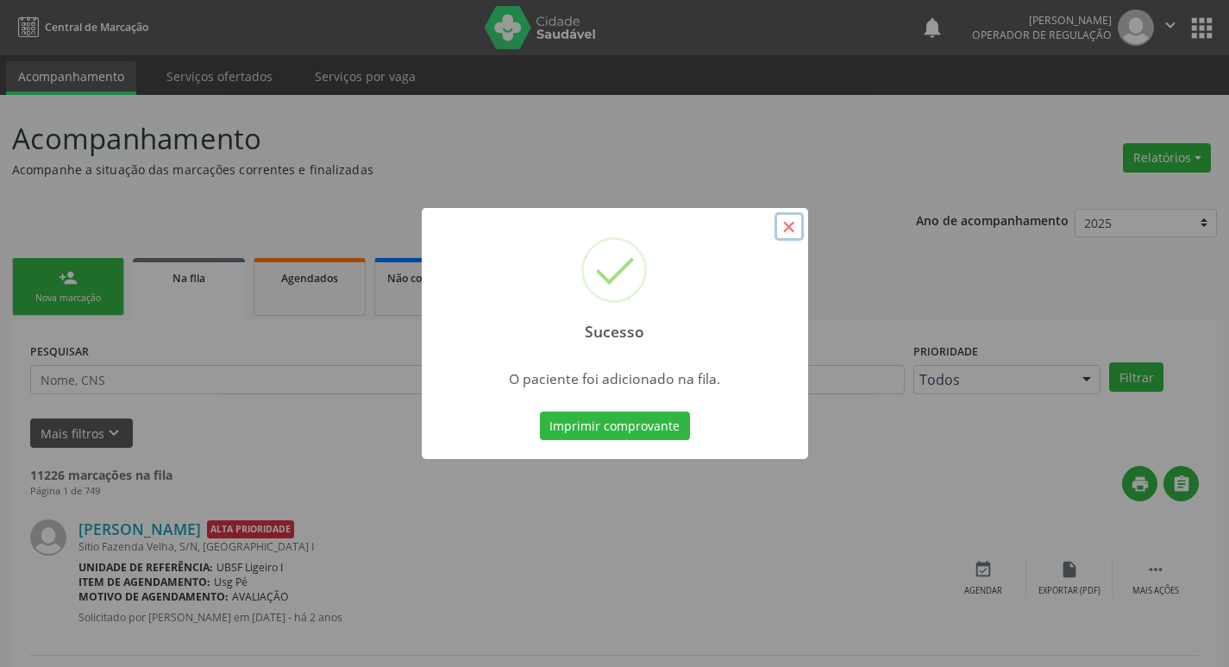
click at [787, 222] on button "×" at bounding box center [788, 226] width 29 height 29
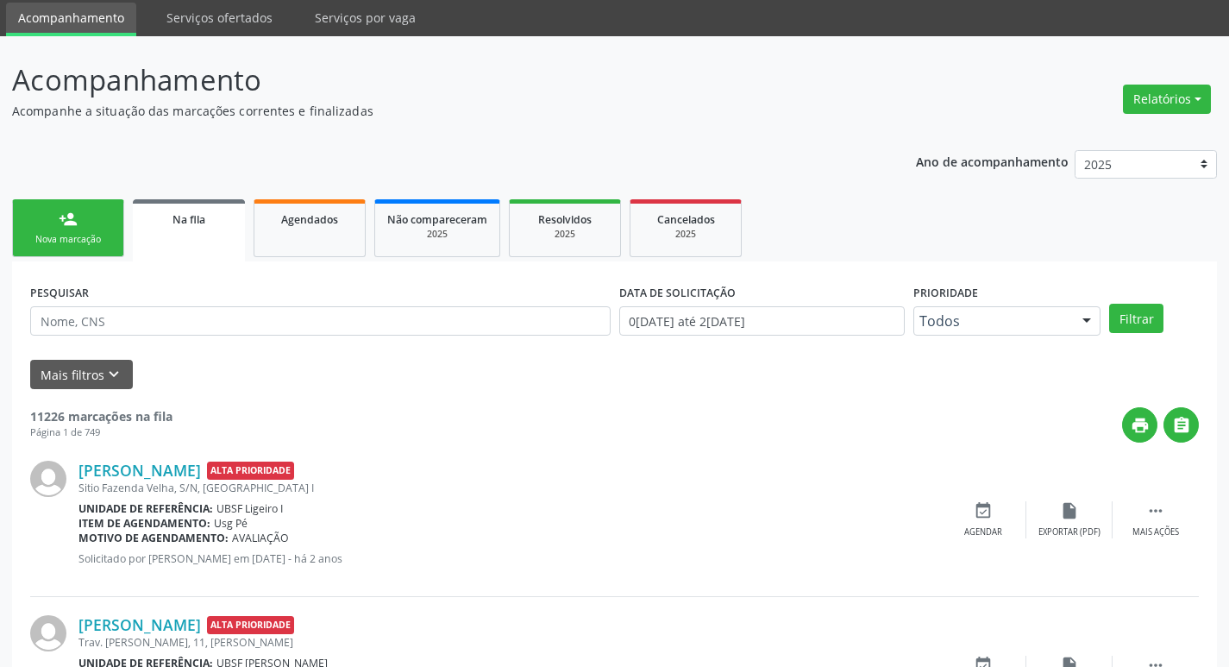
scroll to position [86, 0]
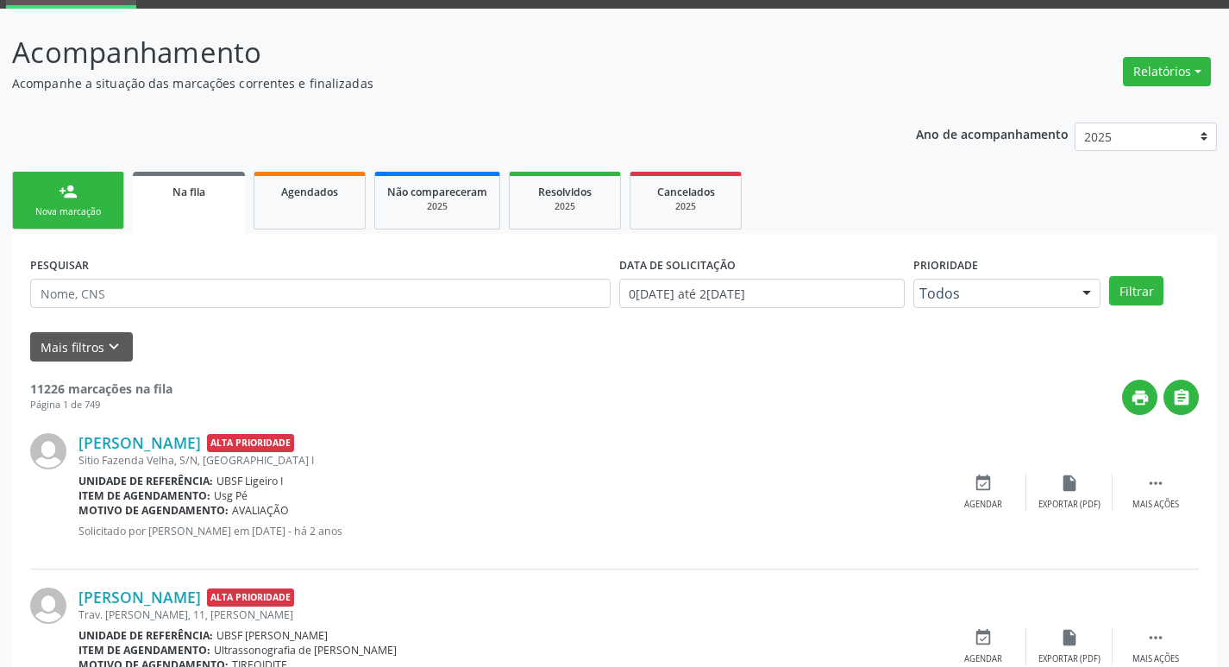
click at [57, 213] on div "Nova marcação" at bounding box center [68, 211] width 86 height 13
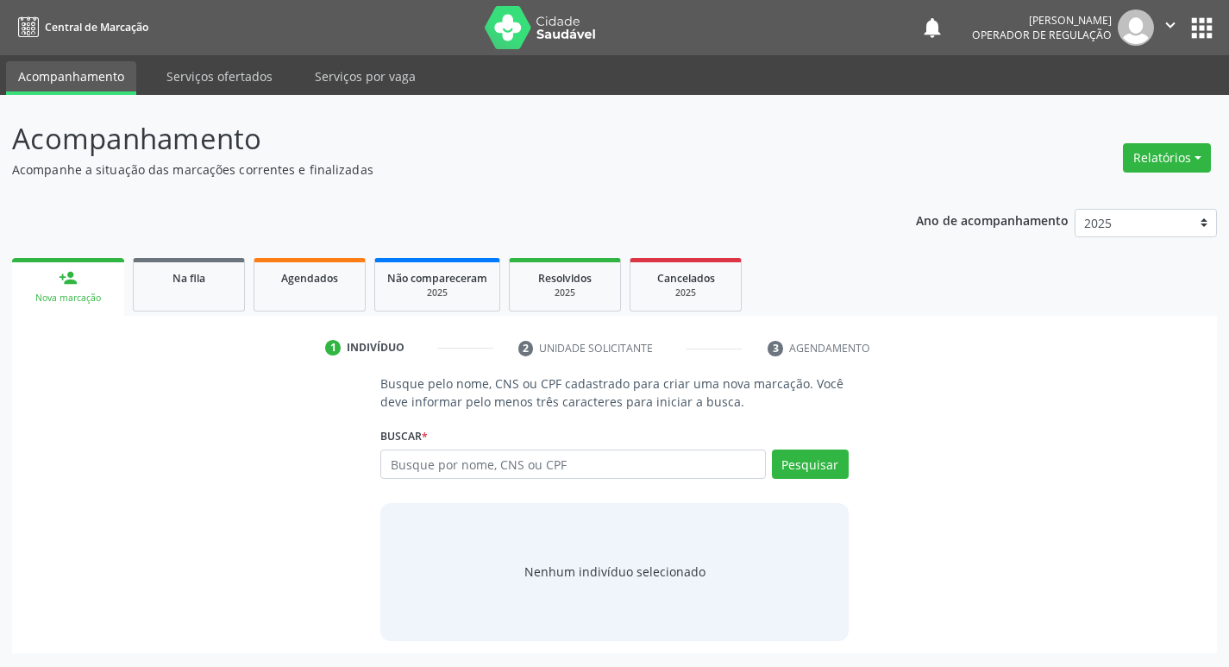
scroll to position [0, 0]
click at [484, 473] on input "text" at bounding box center [580, 463] width 391 height 29
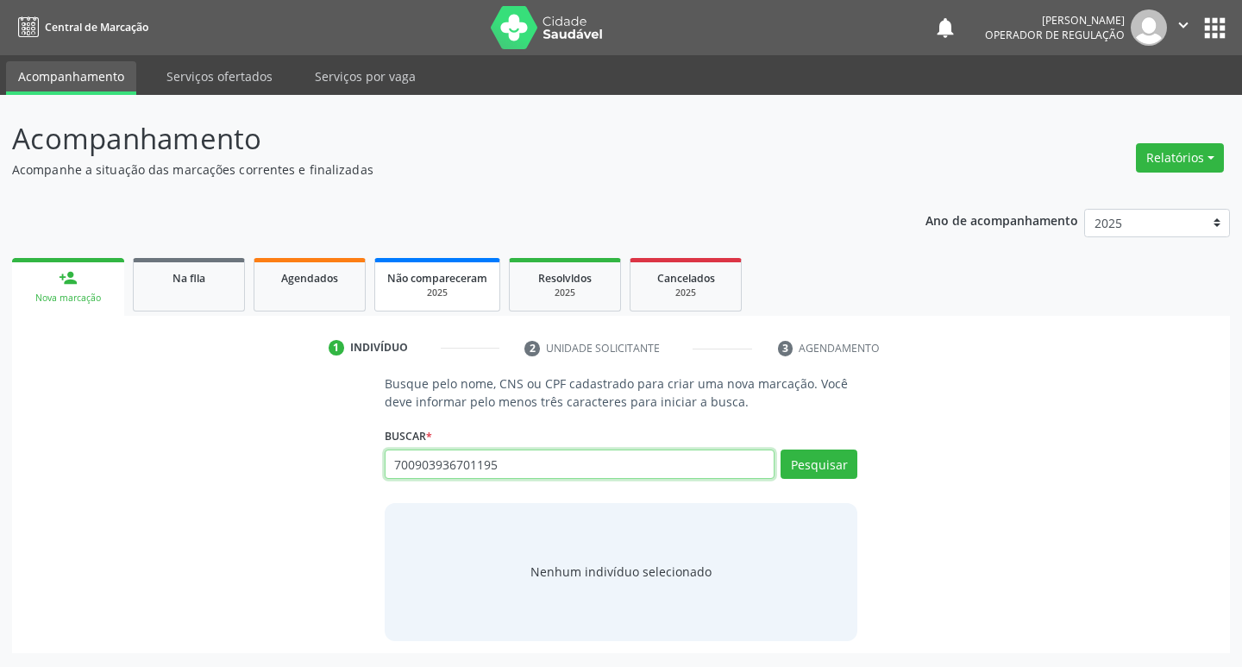
type input "700903936701195"
click at [812, 481] on div "Pesquisar" at bounding box center [815, 469] width 83 height 41
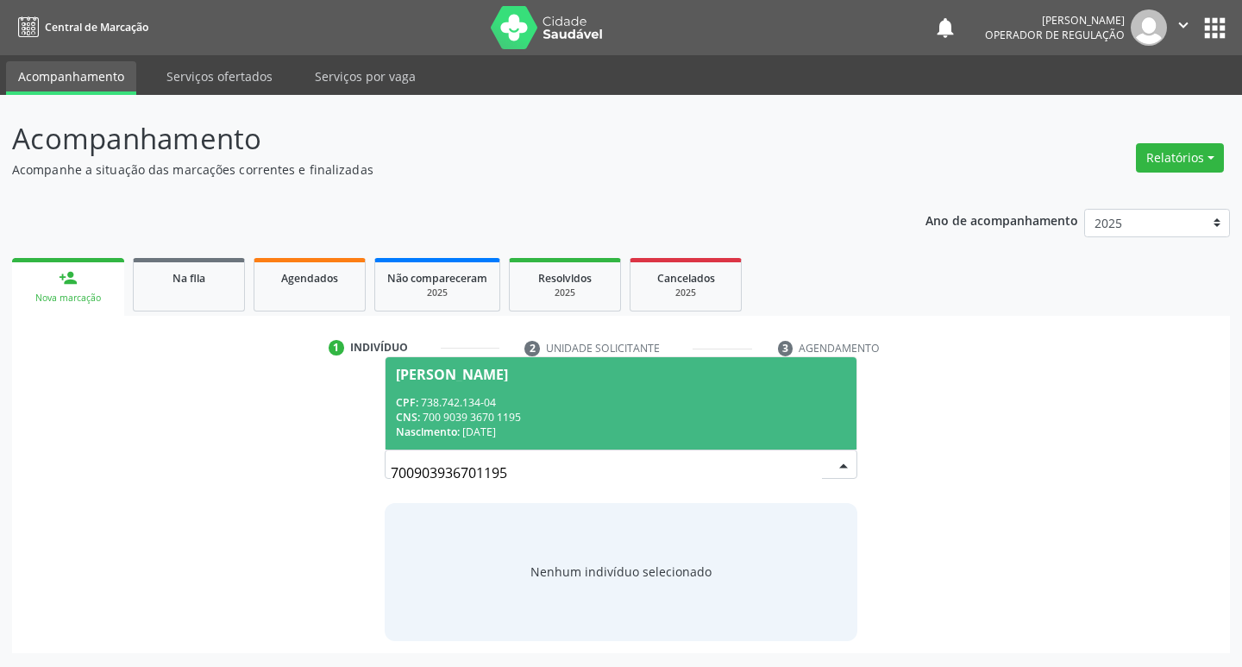
click at [565, 372] on div "[PERSON_NAME]" at bounding box center [621, 374] width 451 height 14
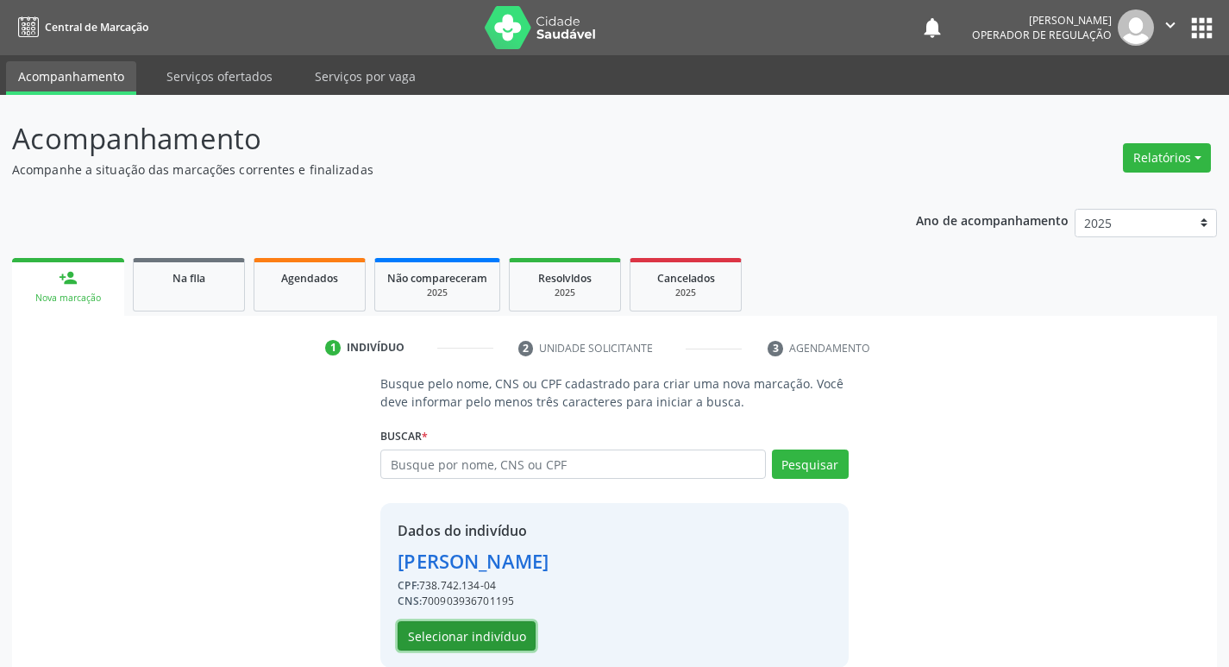
click at [460, 635] on button "Selecionar indivíduo" at bounding box center [467, 635] width 138 height 29
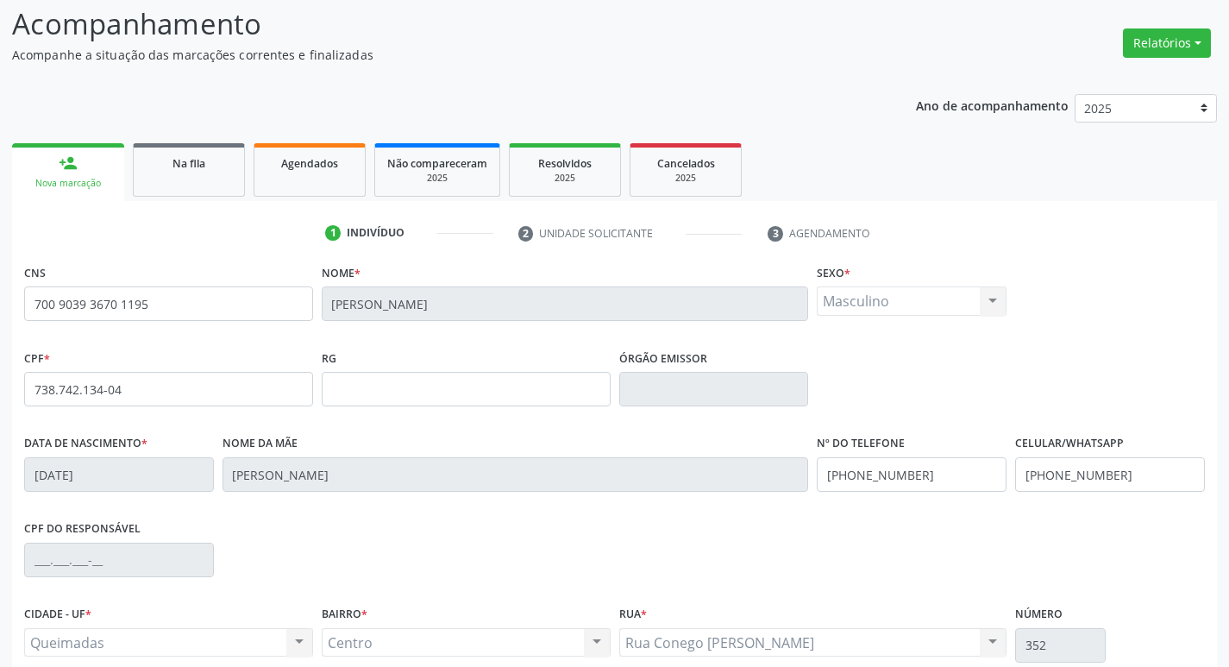
scroll to position [268, 0]
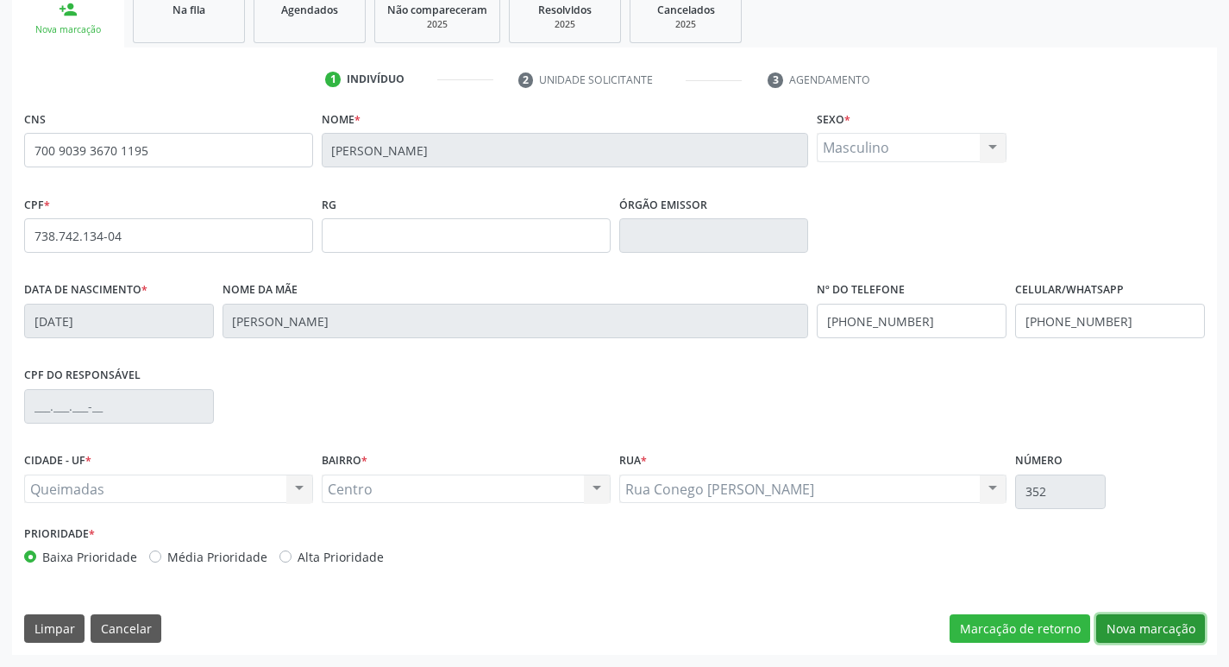
click at [1167, 616] on button "Nova marcação" at bounding box center [1150, 628] width 109 height 29
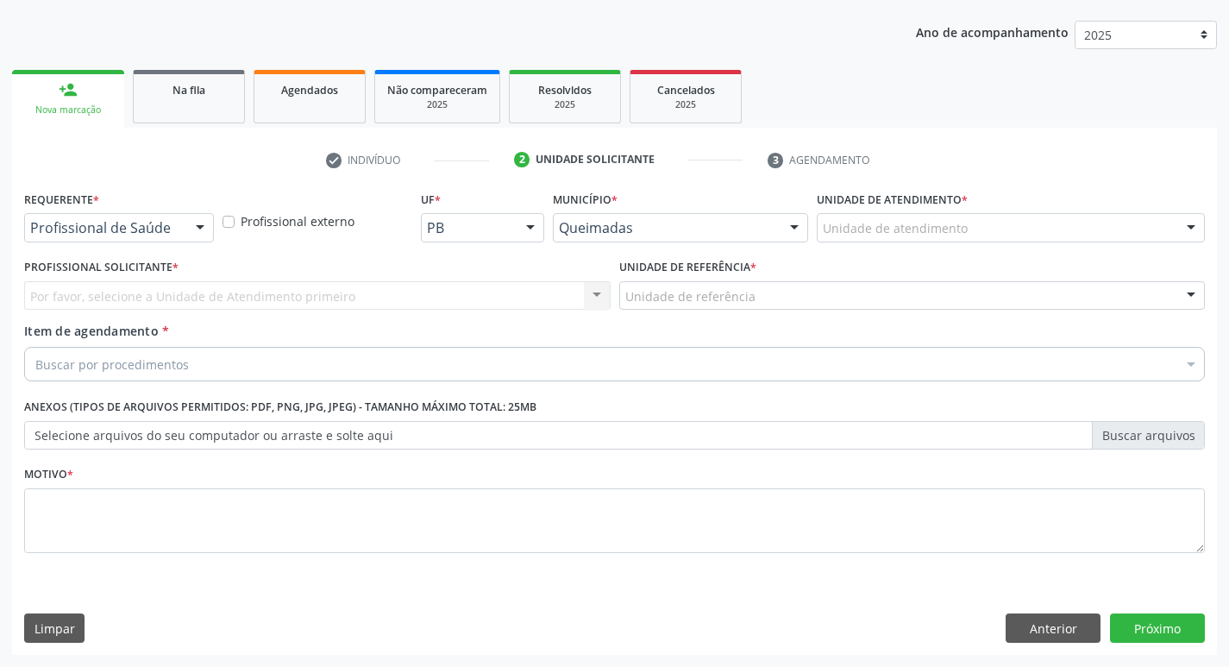
scroll to position [188, 0]
click at [196, 215] on div at bounding box center [200, 228] width 26 height 29
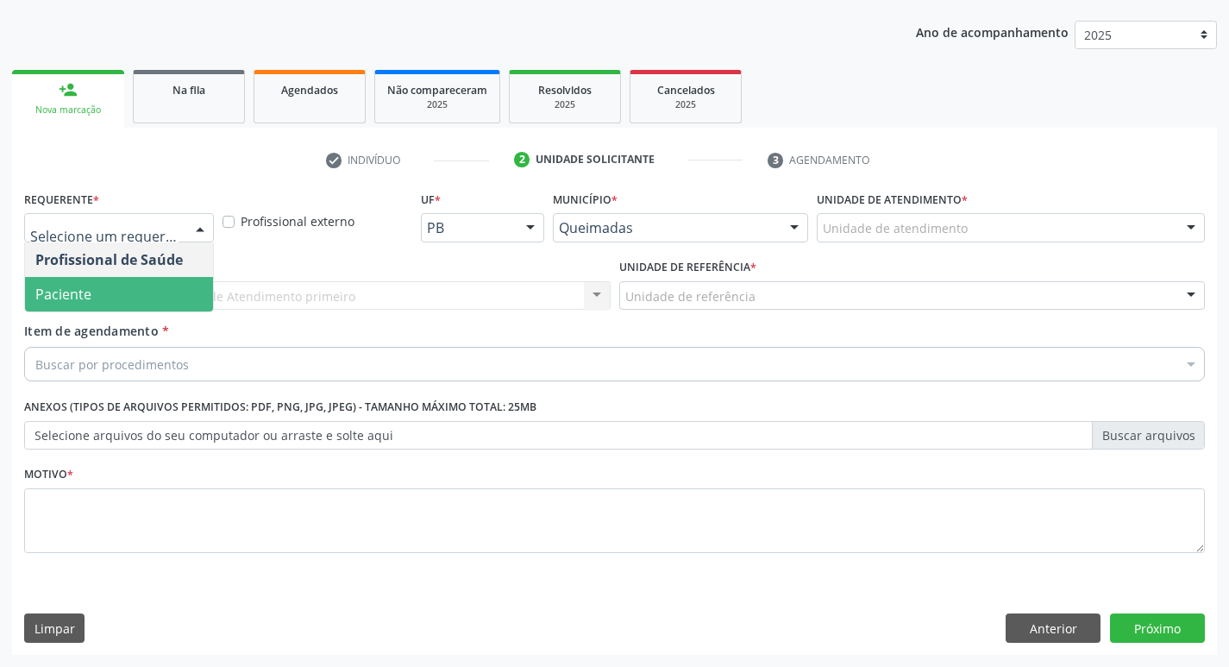
click at [149, 283] on span "Paciente" at bounding box center [119, 294] width 188 height 34
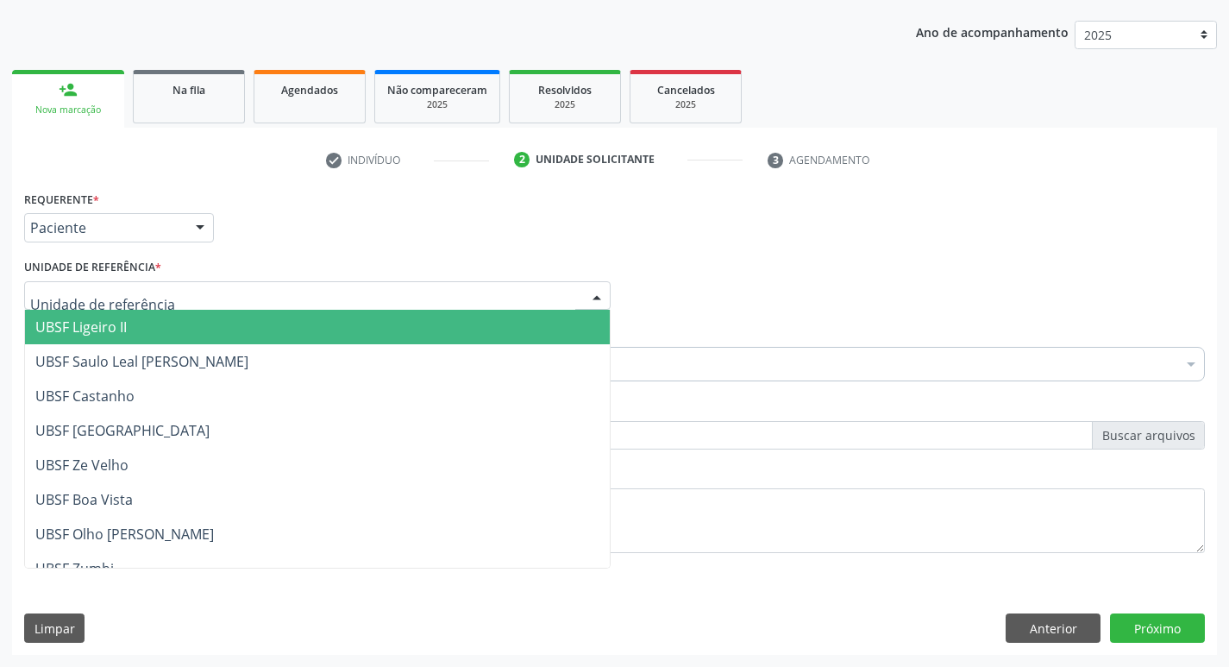
click at [140, 283] on div at bounding box center [317, 295] width 586 height 29
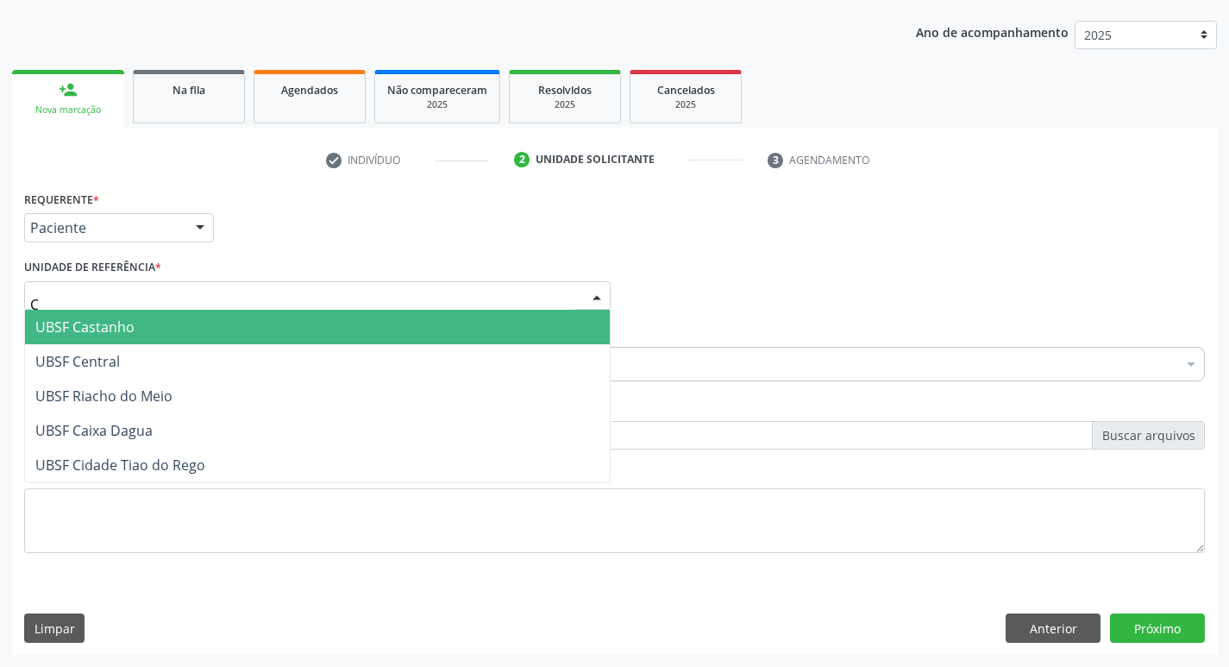
type input "CE"
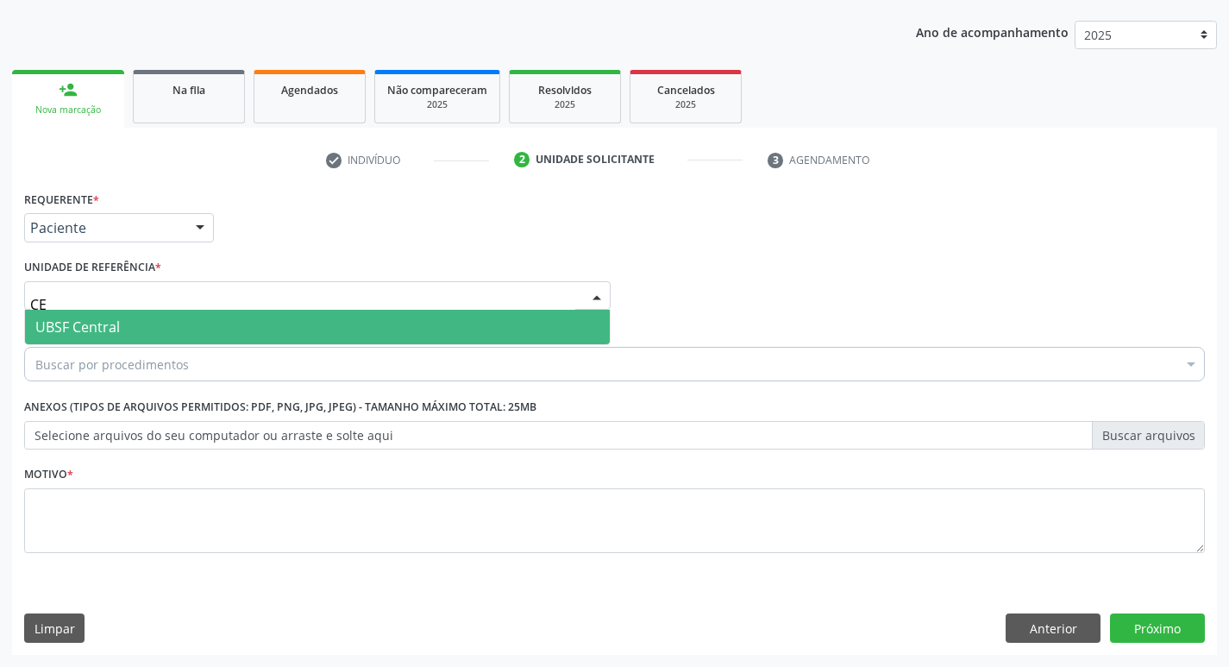
click at [128, 323] on span "UBSF Central" at bounding box center [317, 327] width 585 height 34
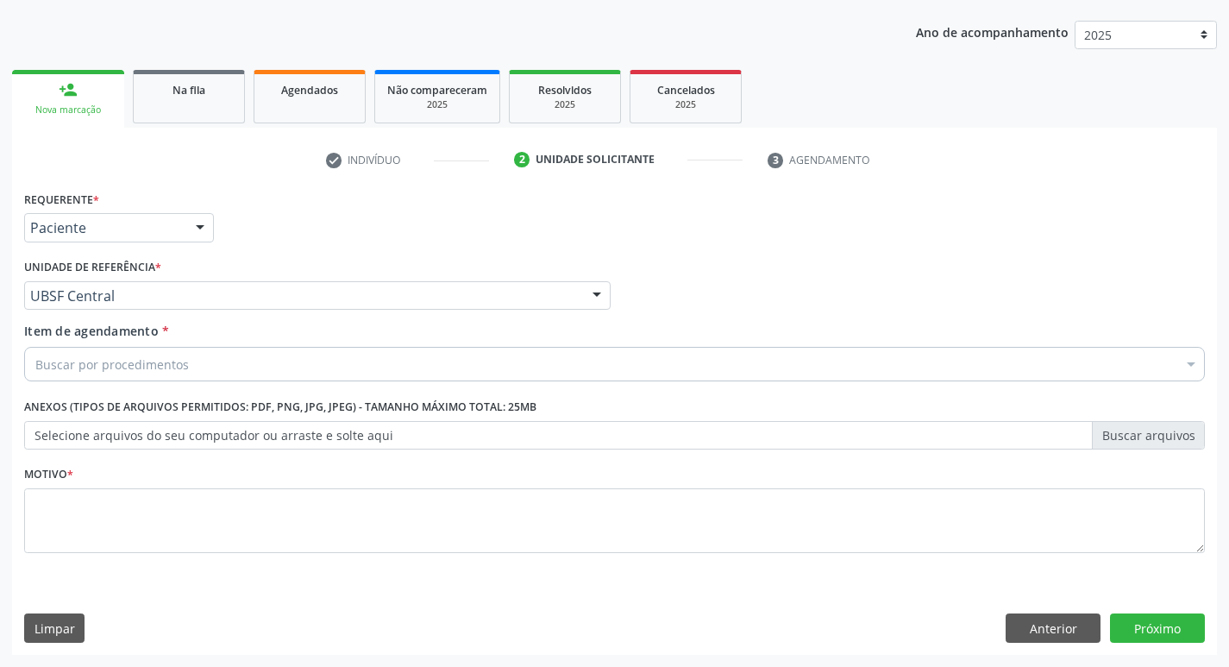
click at [116, 354] on div "Buscar por procedimentos" at bounding box center [614, 364] width 1180 height 34
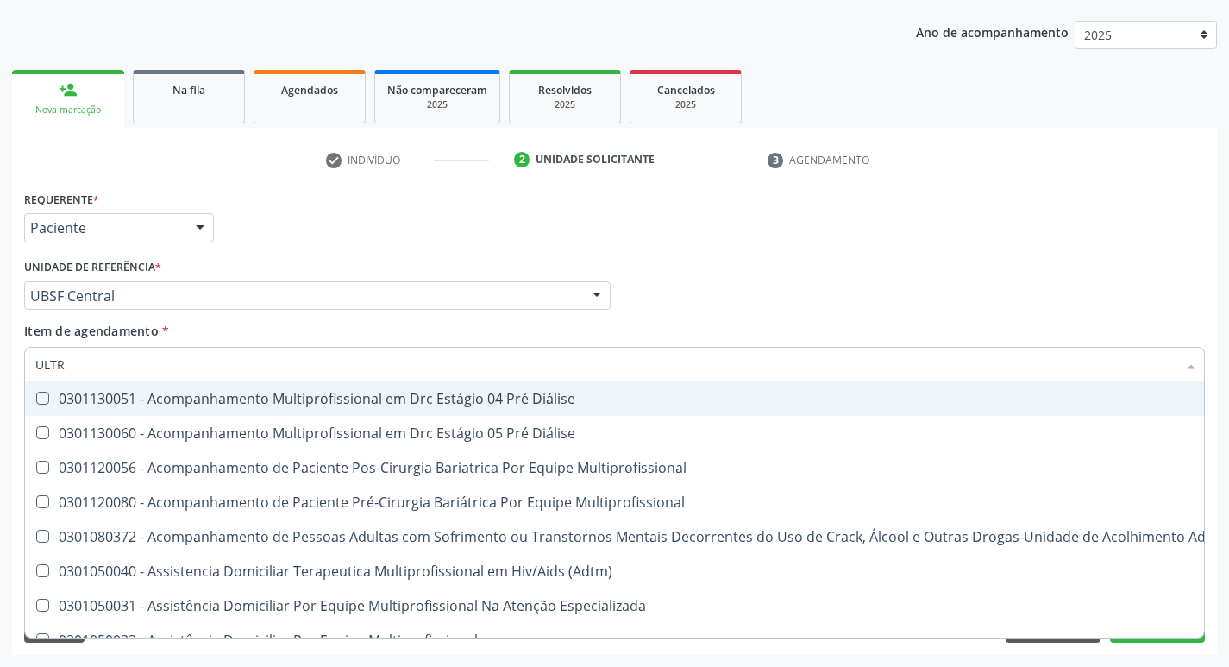
type input "ULTRA"
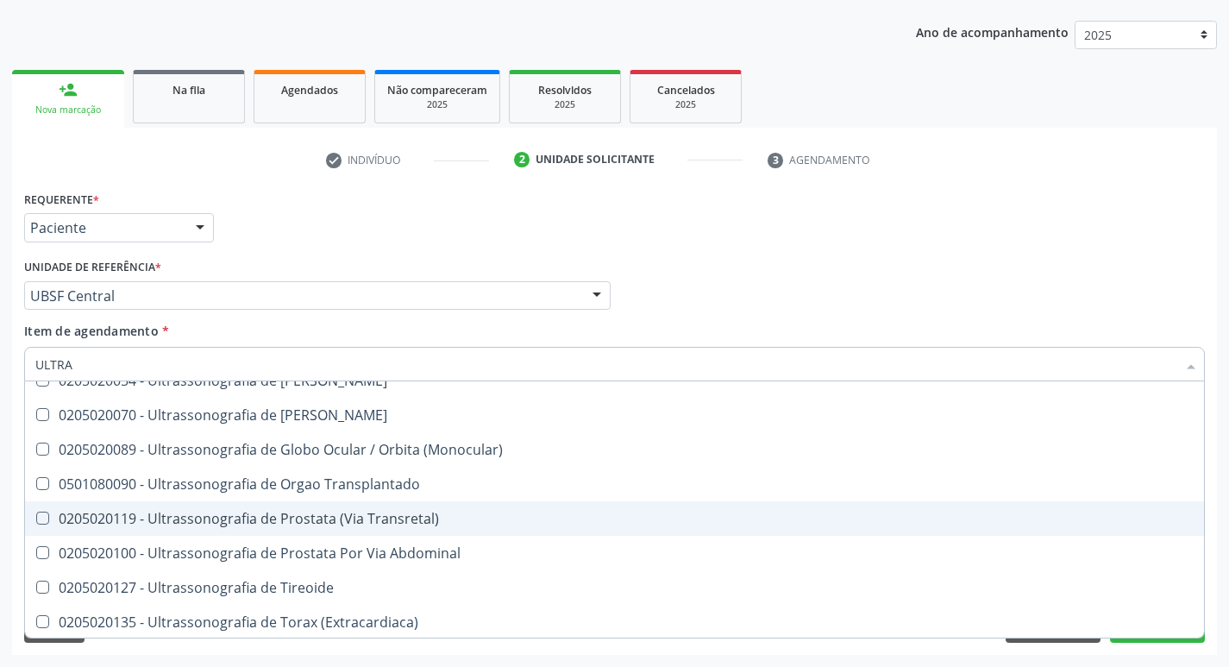
scroll to position [572, 0]
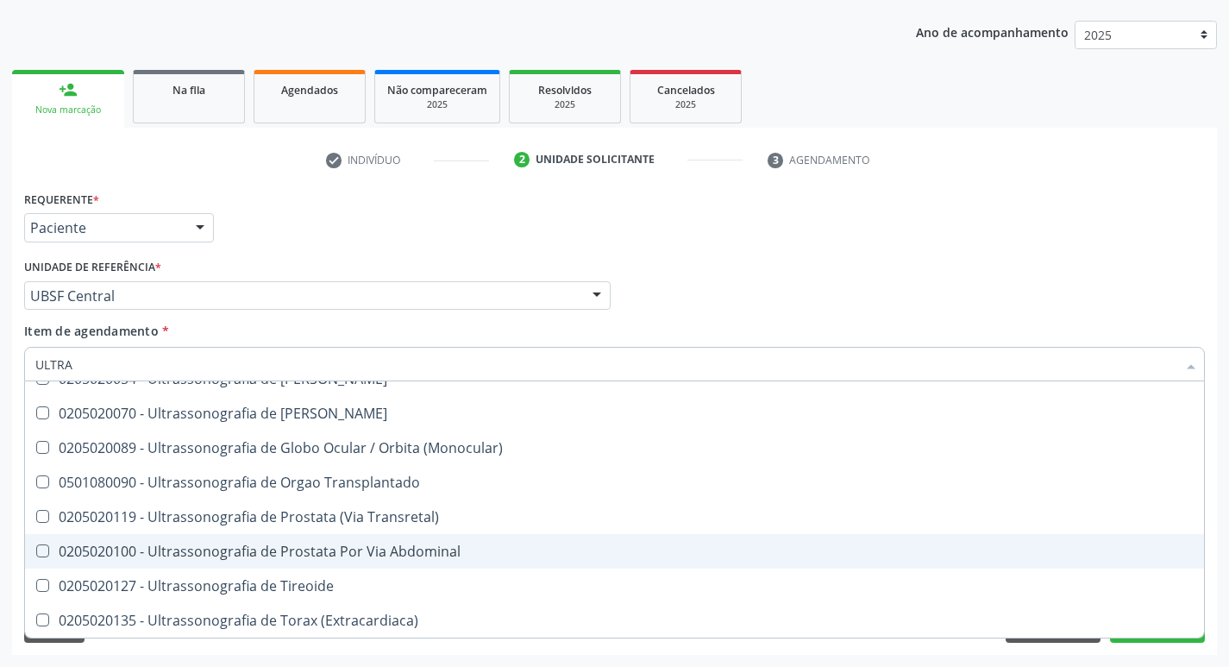
click at [302, 561] on span "0205020100 - Ultrassonografia de Prostata Por Via Abdominal" at bounding box center [614, 551] width 1179 height 34
checkbox Abdominal "true"
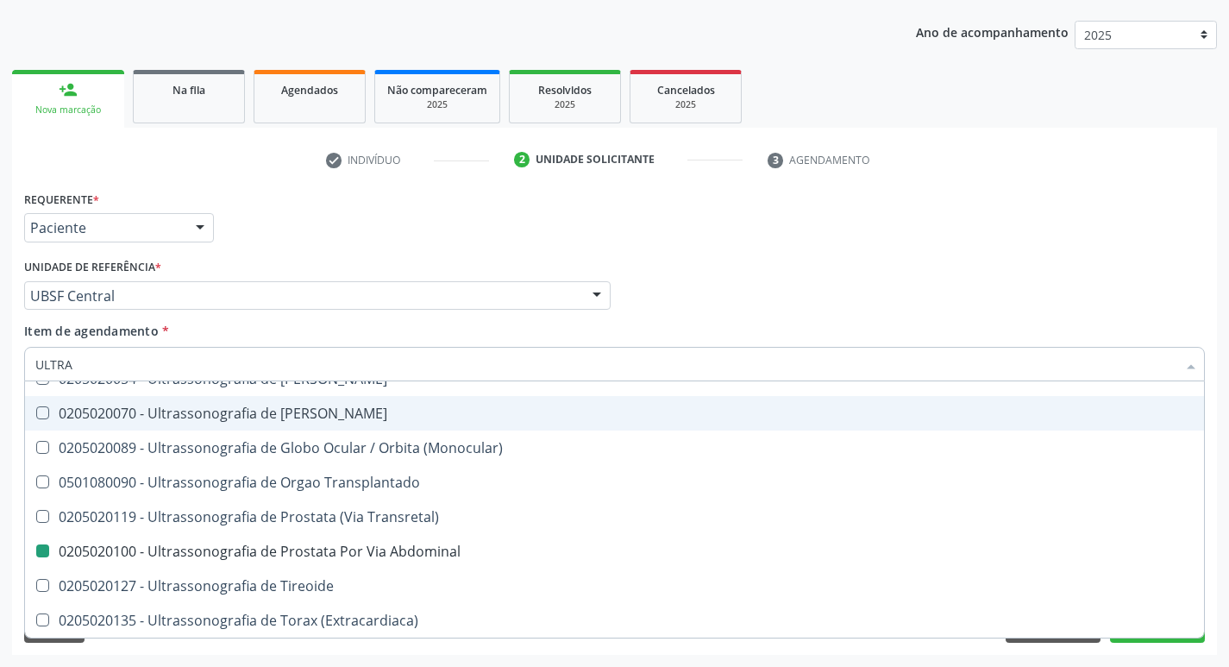
click at [432, 231] on div "Requerente * Paciente Profissional de Saúde Paciente Nenhum resultado encontrad…" at bounding box center [614, 219] width 1189 height 67
checkbox X "true"
checkbox Abdominal "false"
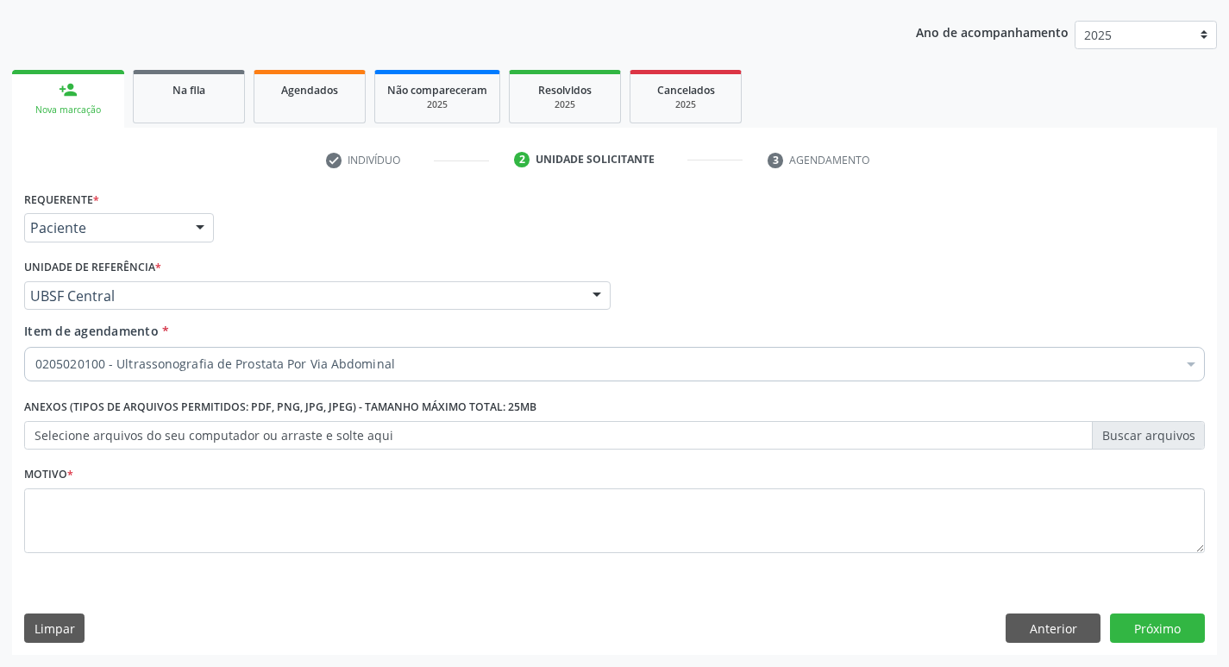
scroll to position [0, 0]
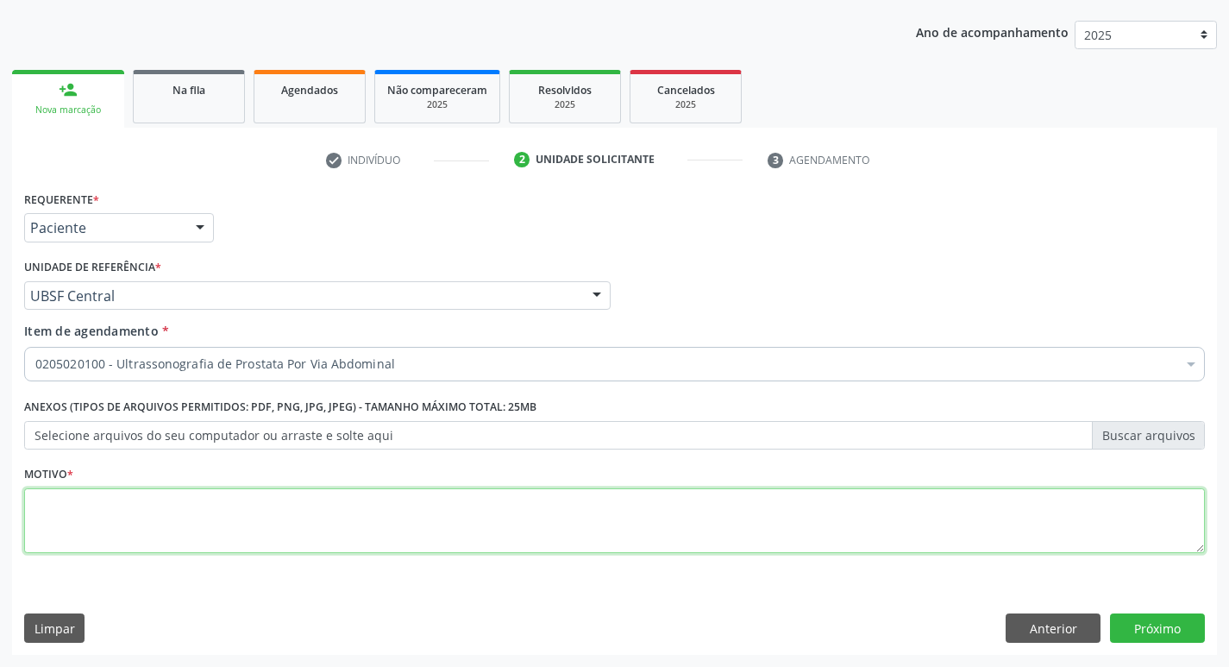
click at [110, 521] on textarea at bounding box center [614, 521] width 1180 height 66
type textarea "AVALIAÇÃO"
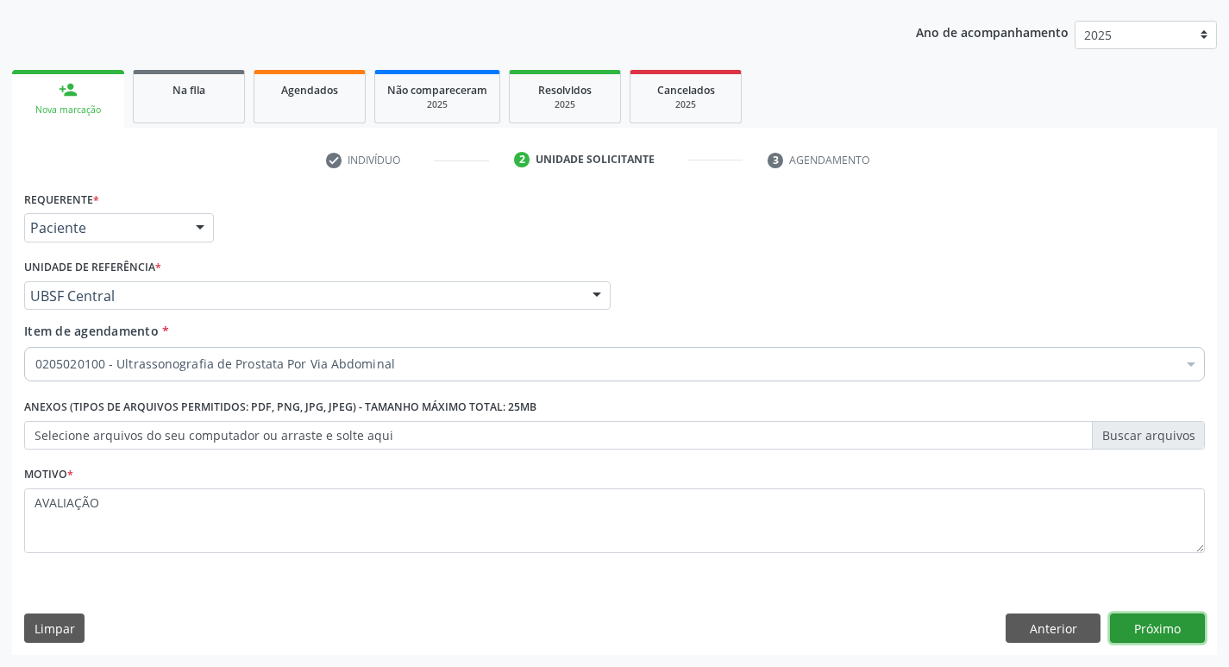
click at [1135, 615] on button "Próximo" at bounding box center [1157, 627] width 95 height 29
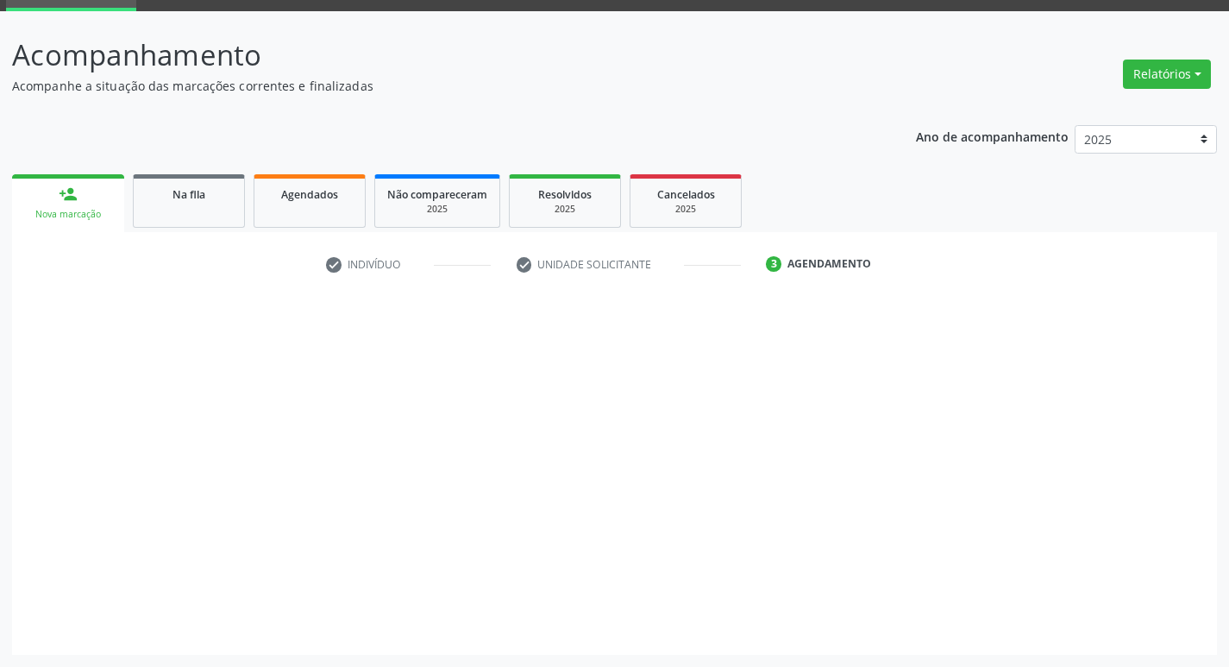
scroll to position [84, 0]
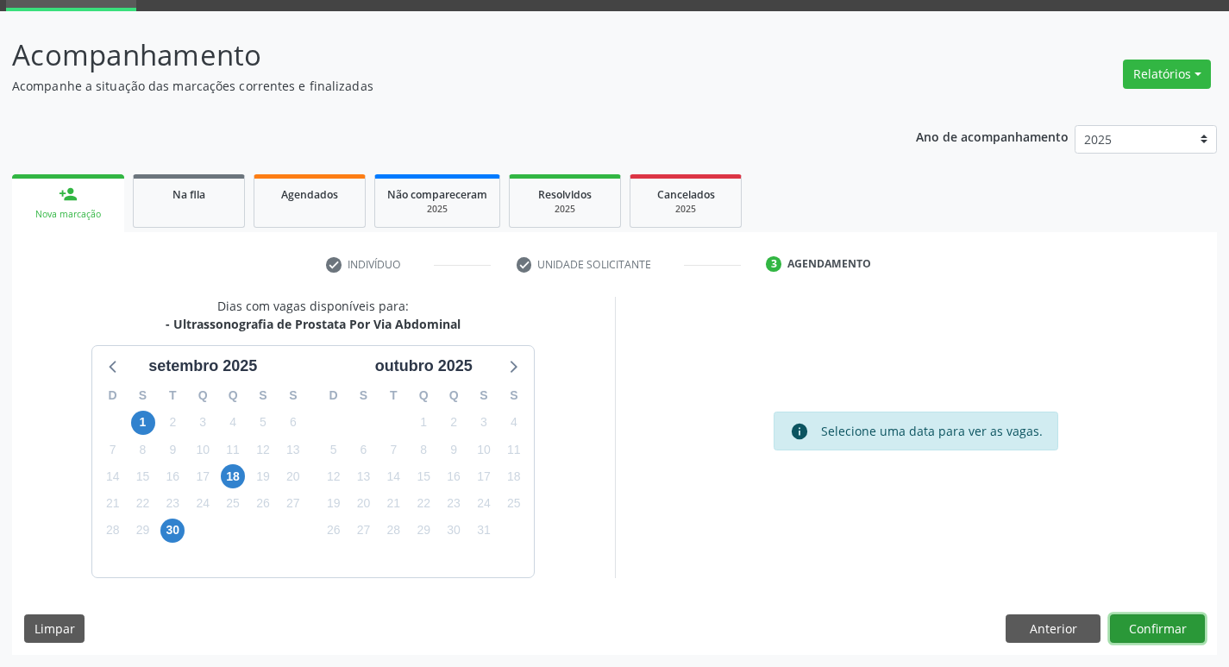
click at [1140, 628] on button "Confirmar" at bounding box center [1157, 628] width 95 height 29
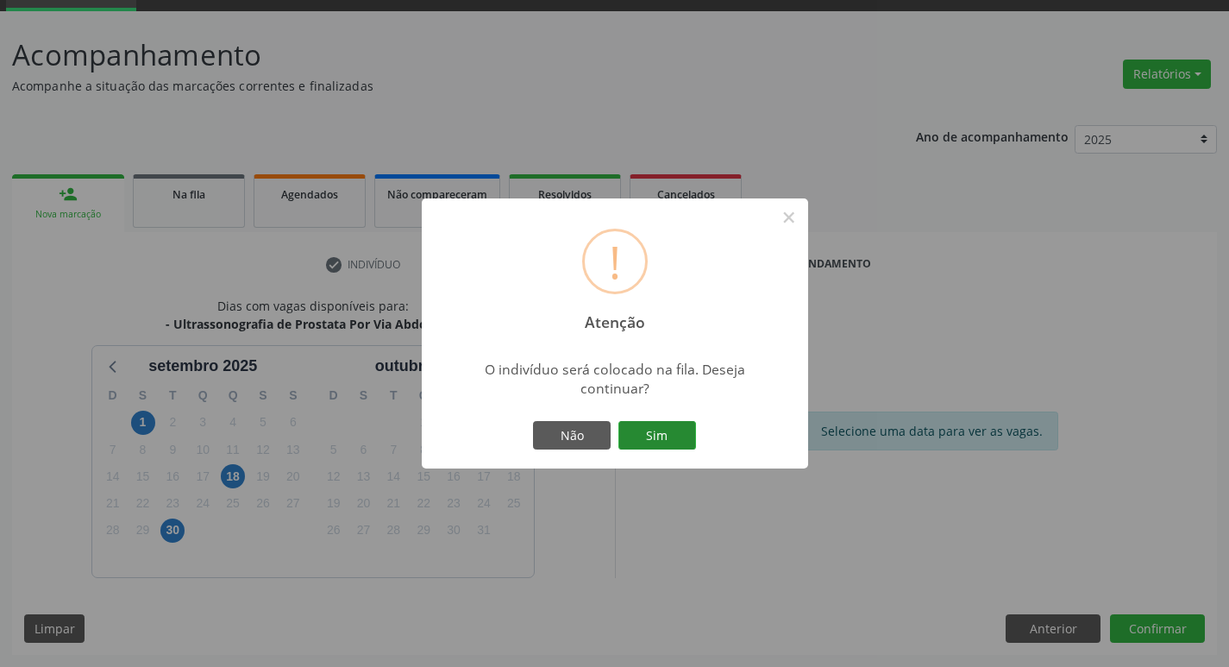
click at [660, 425] on button "Sim" at bounding box center [657, 435] width 78 height 29
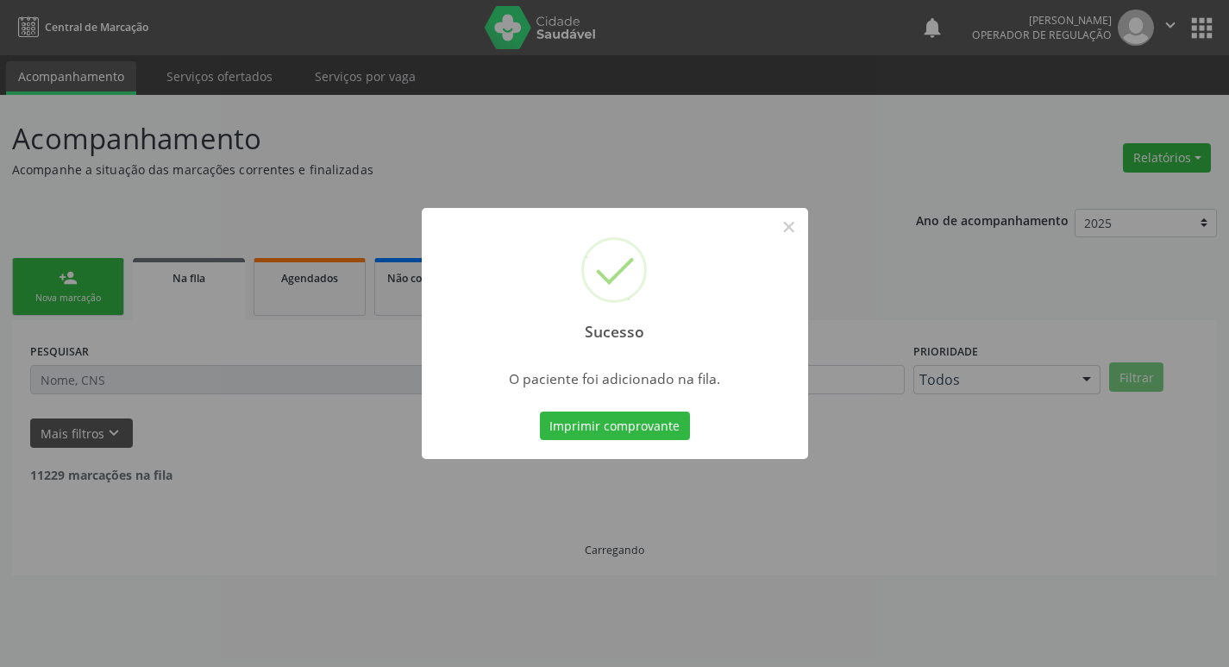
scroll to position [0, 0]
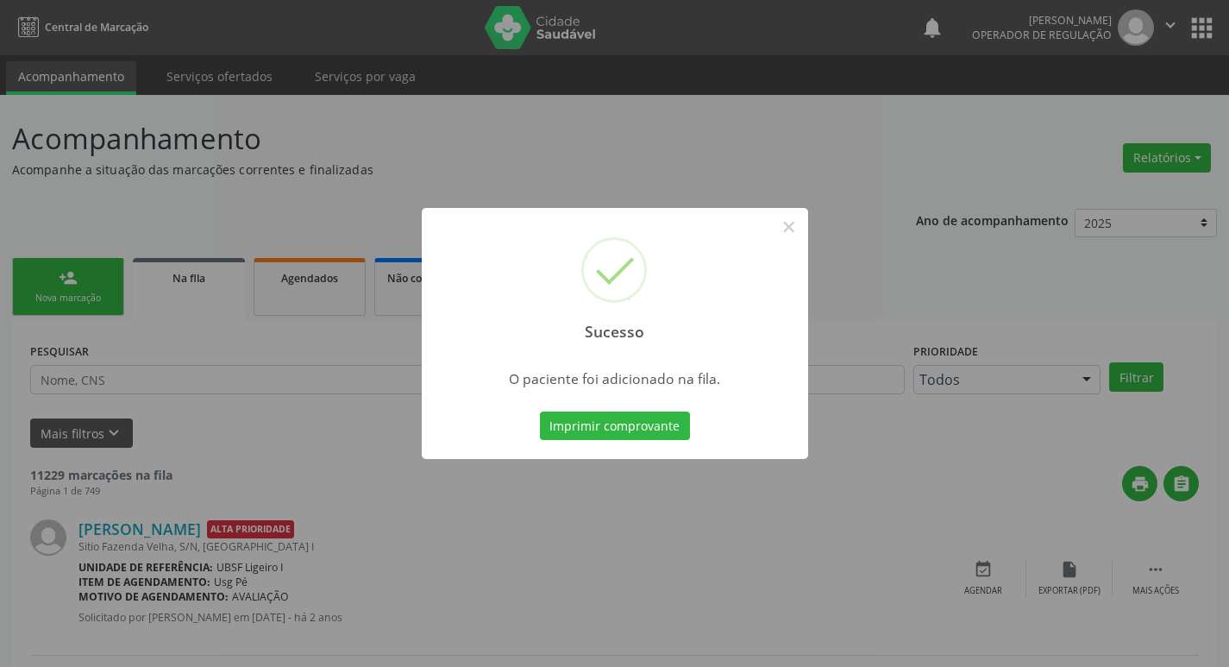
click at [246, 185] on div "Sucesso × O paciente foi adicionado na fila. Imprimir comprovante Cancel" at bounding box center [614, 333] width 1229 height 667
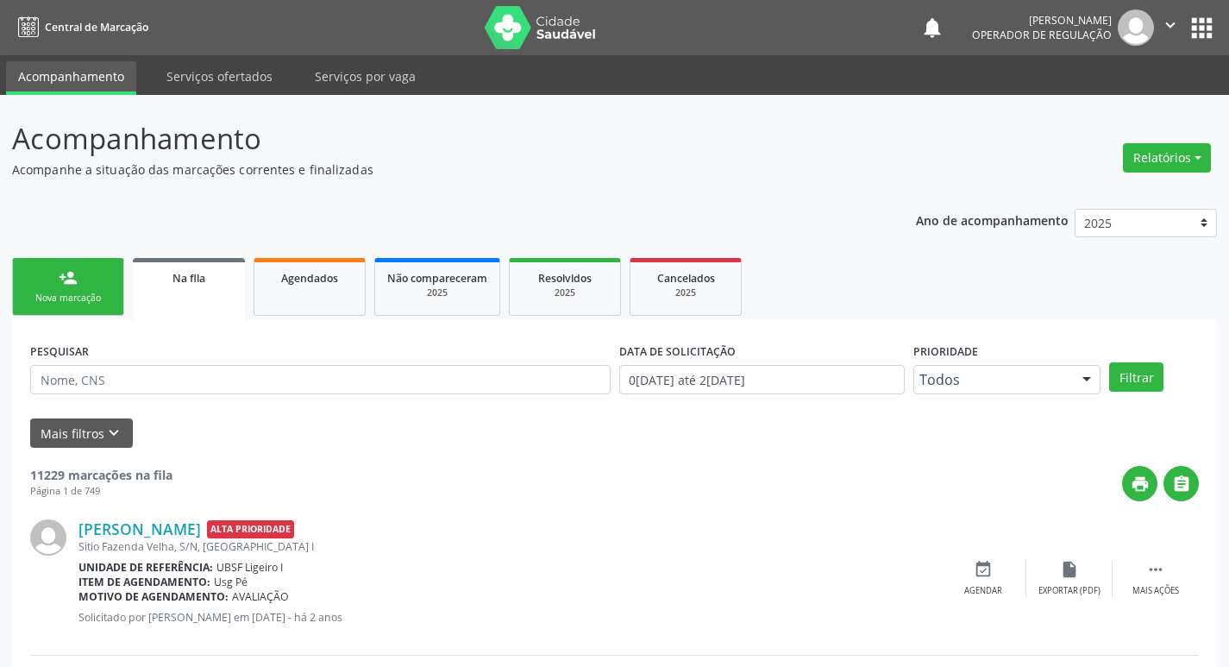
click at [50, 299] on div "Nova marcação" at bounding box center [68, 297] width 86 height 13
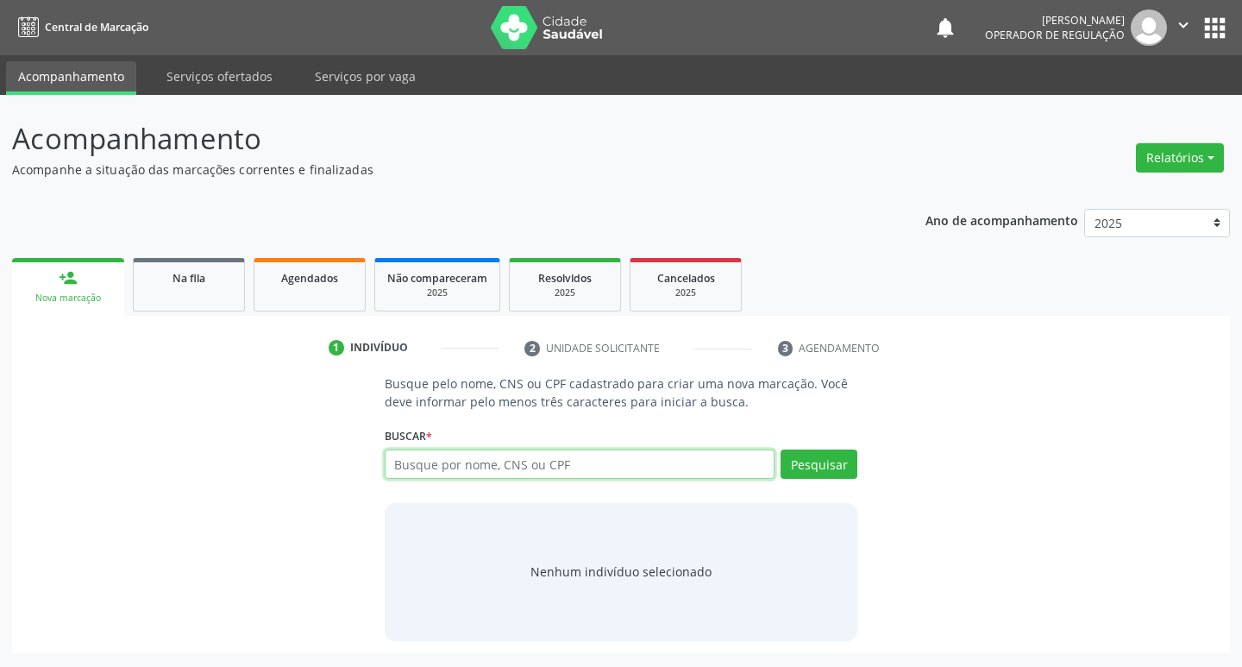
click at [498, 468] on input "text" at bounding box center [580, 463] width 391 height 29
click at [518, 477] on input "text" at bounding box center [580, 463] width 391 height 29
type input "7045056058258203,"
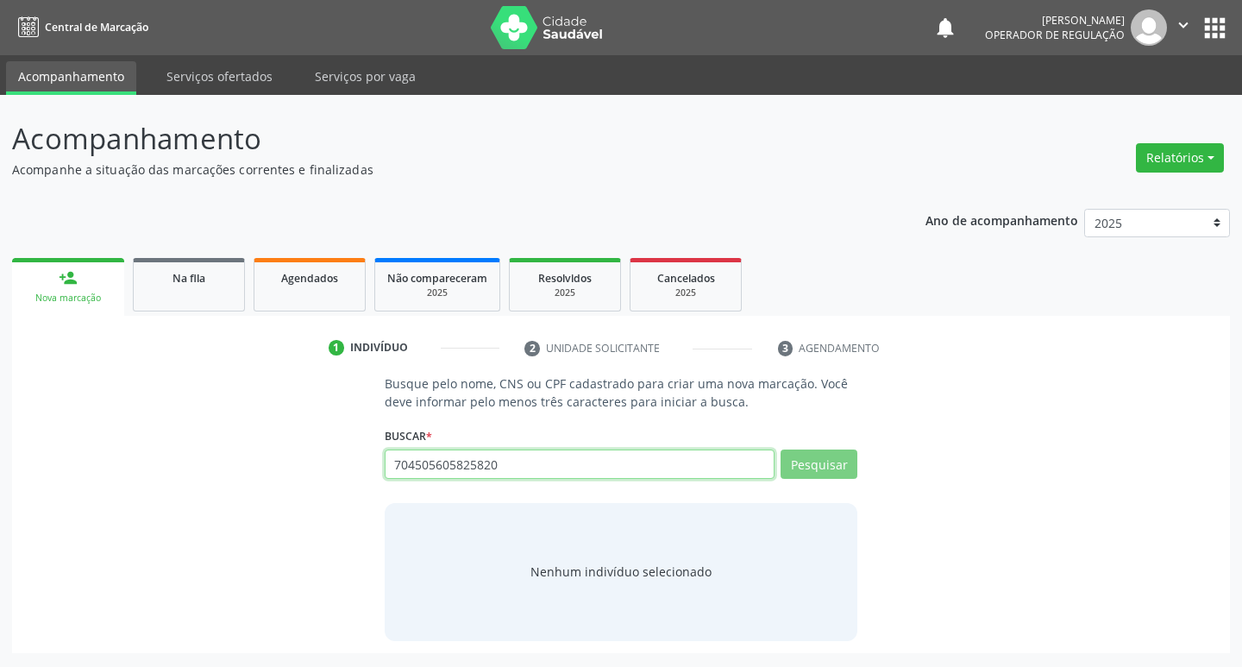
type input "704505605825820"
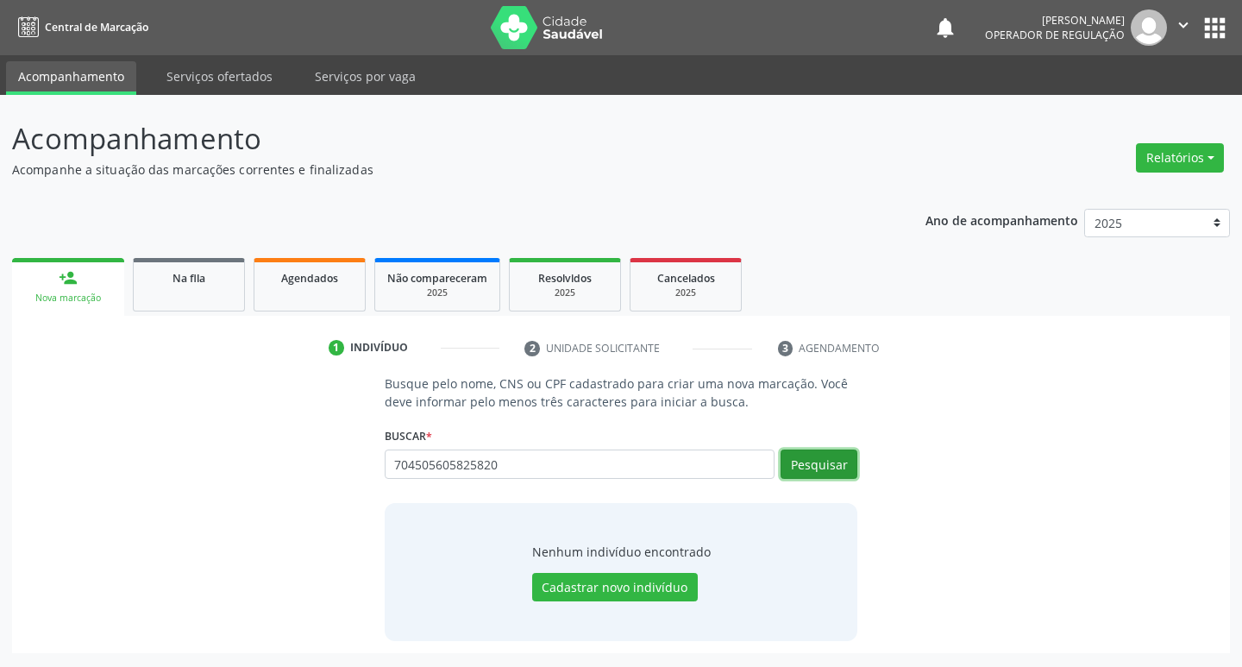
click at [832, 466] on button "Pesquisar" at bounding box center [818, 463] width 77 height 29
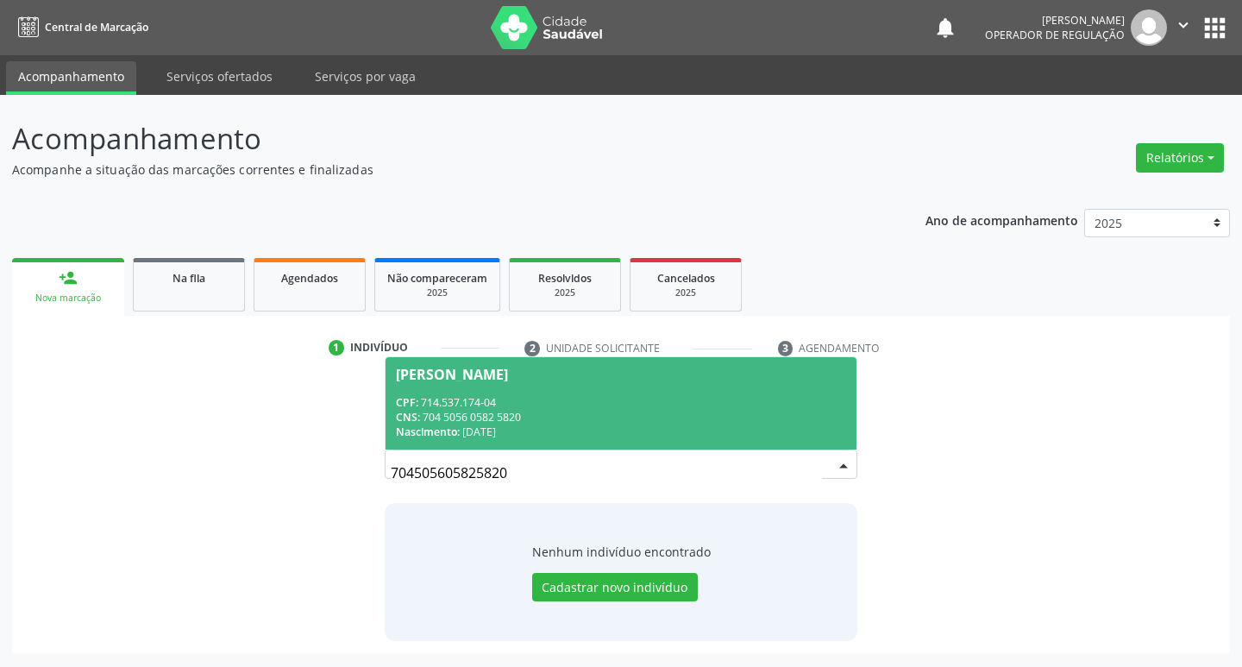
click at [623, 415] on div "CNS: 704 5056 0582 5820" at bounding box center [621, 417] width 451 height 15
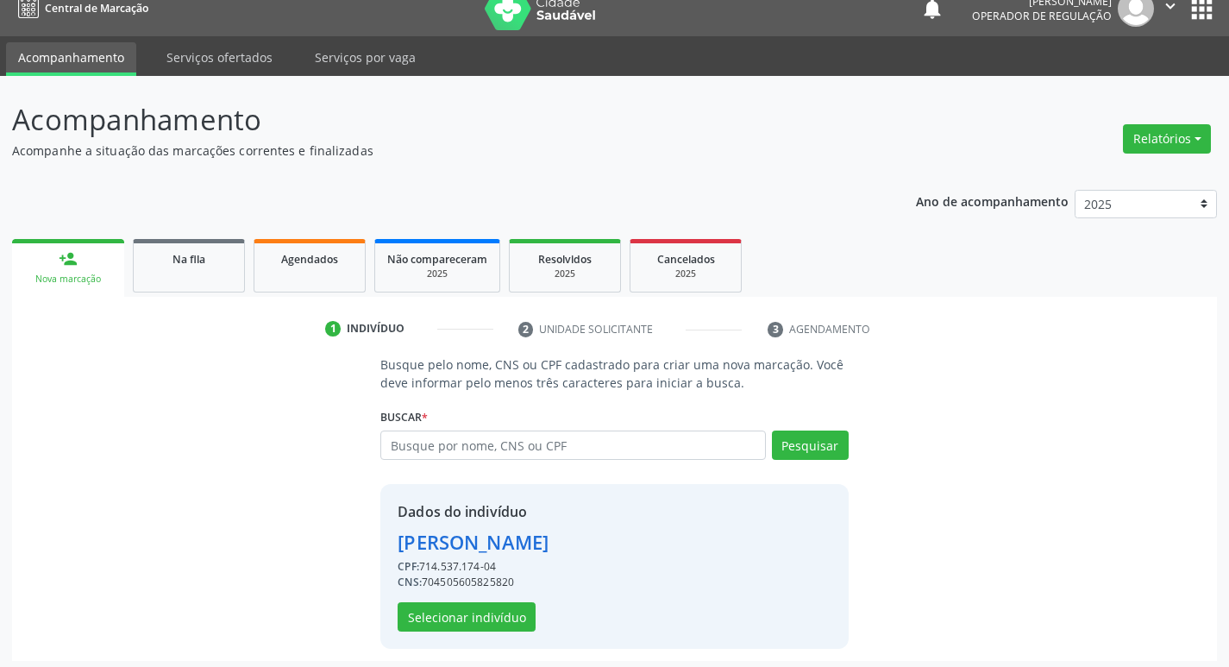
scroll to position [25, 0]
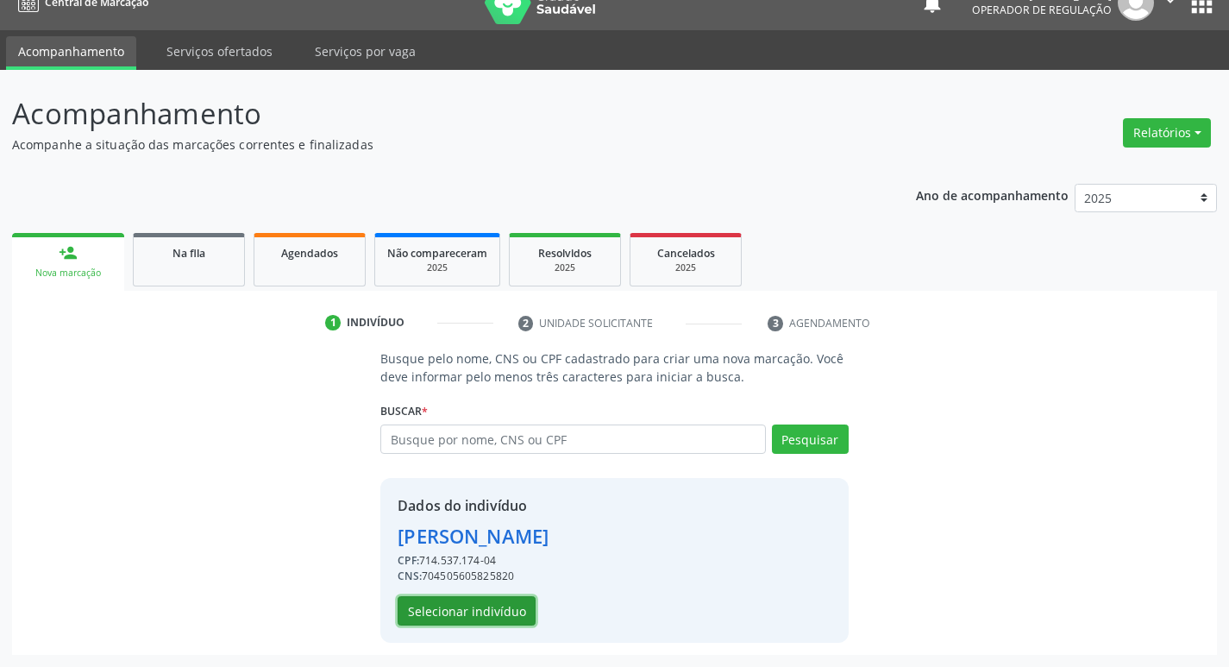
click at [491, 617] on button "Selecionar indivíduo" at bounding box center [467, 610] width 138 height 29
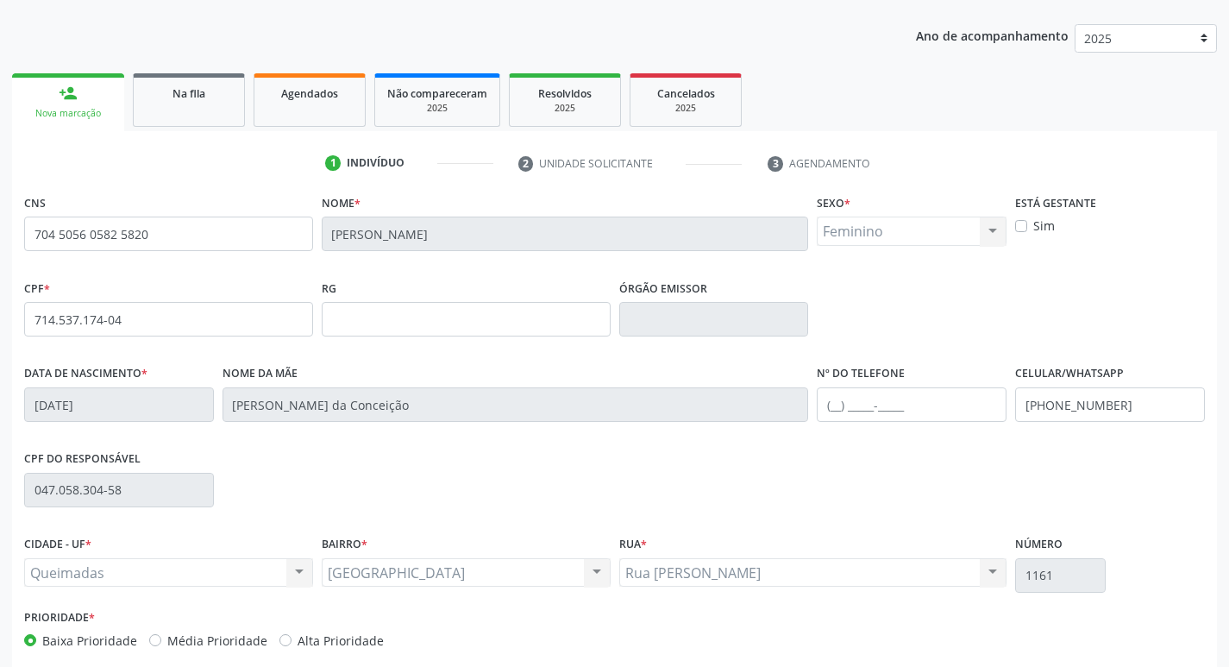
scroll to position [268, 0]
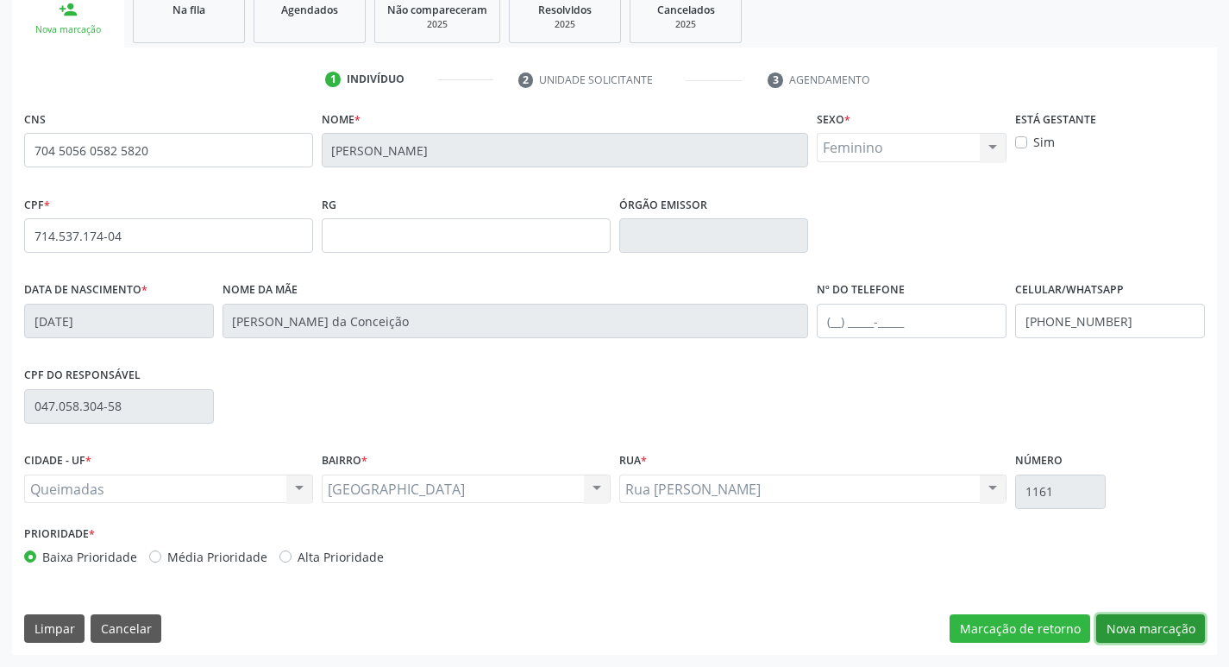
click at [1145, 631] on button "Nova marcação" at bounding box center [1150, 628] width 109 height 29
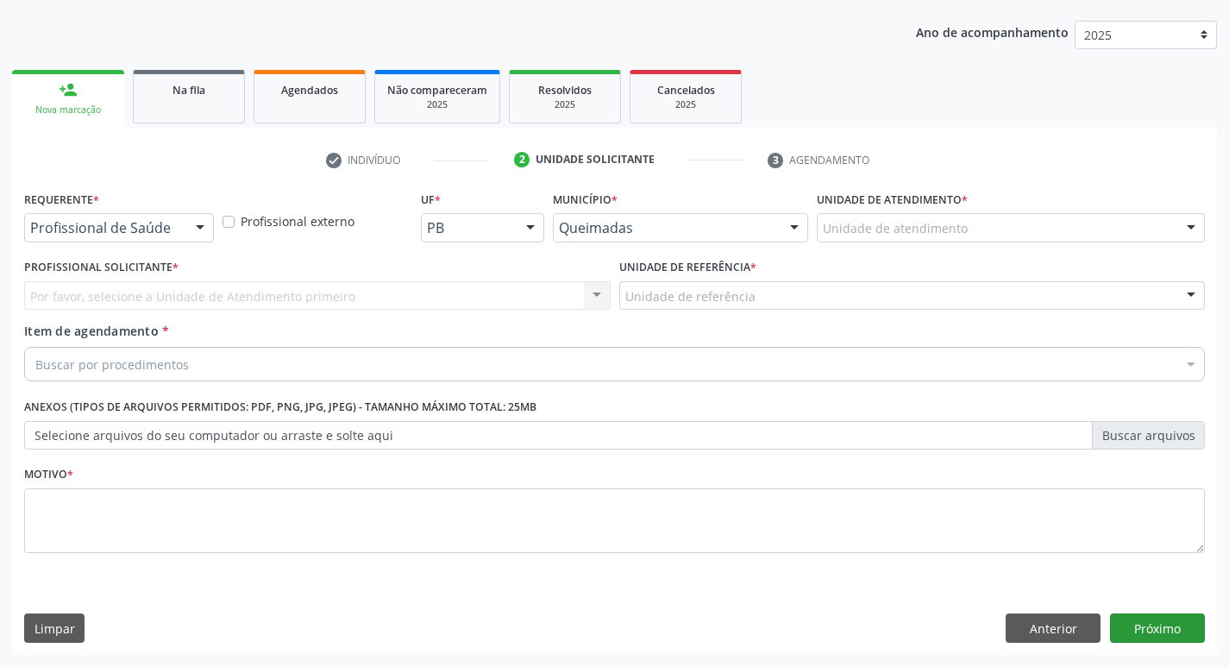
scroll to position [188, 0]
click at [110, 216] on div "Profissional de Saúde" at bounding box center [119, 227] width 190 height 29
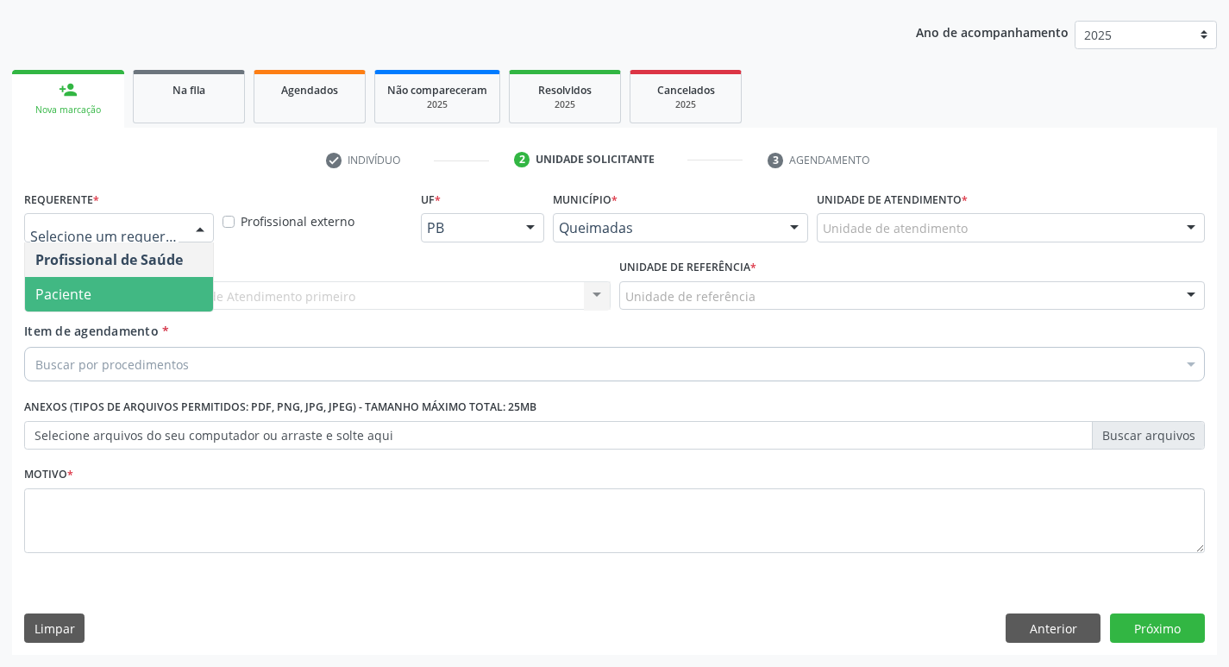
click at [59, 301] on span "Paciente" at bounding box center [63, 294] width 56 height 19
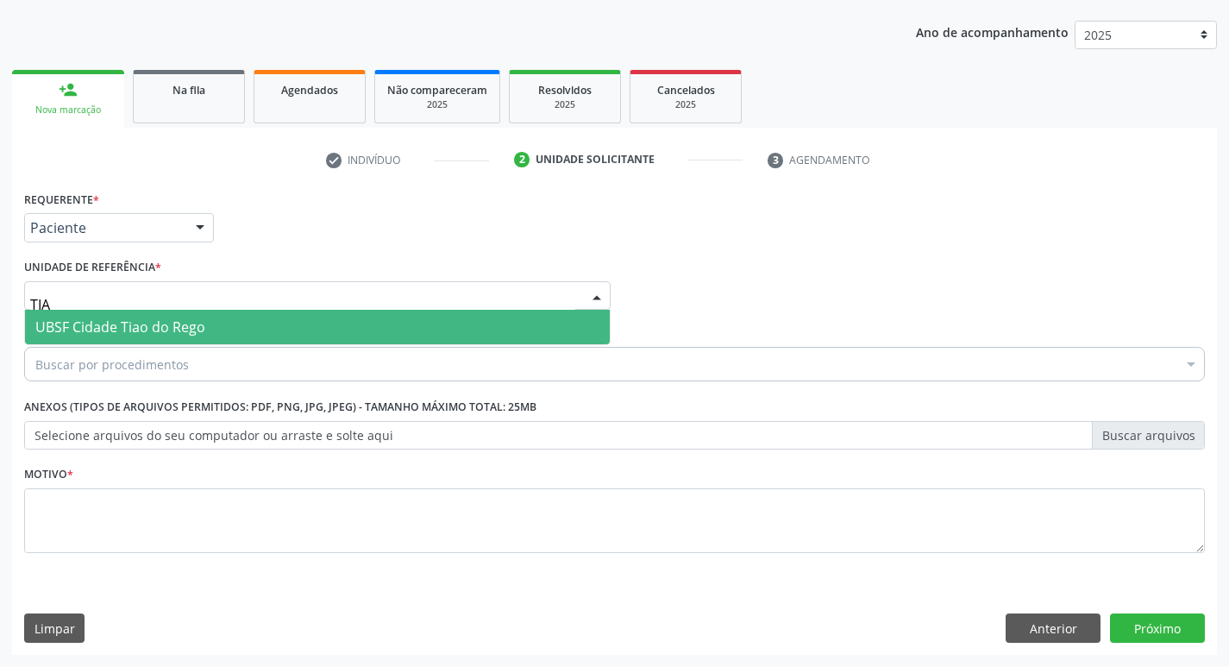
type input "TIAO"
click at [68, 325] on span "UBSF Cidade Tiao do Rego" at bounding box center [120, 326] width 170 height 19
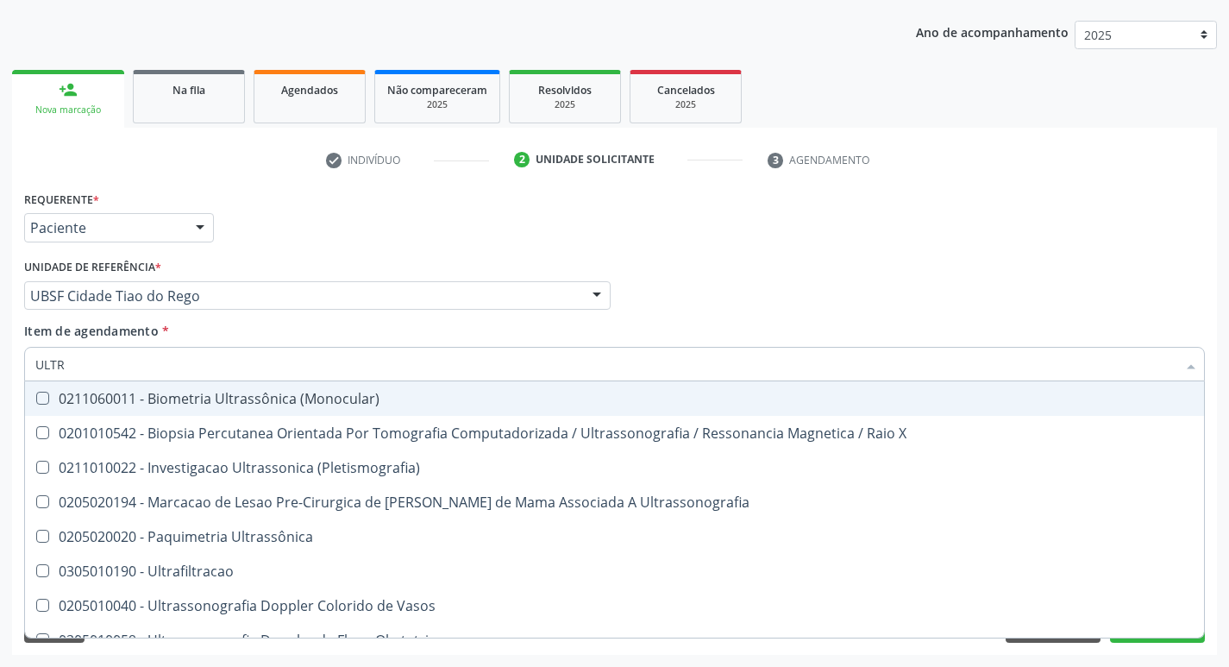
type input "ULTRA"
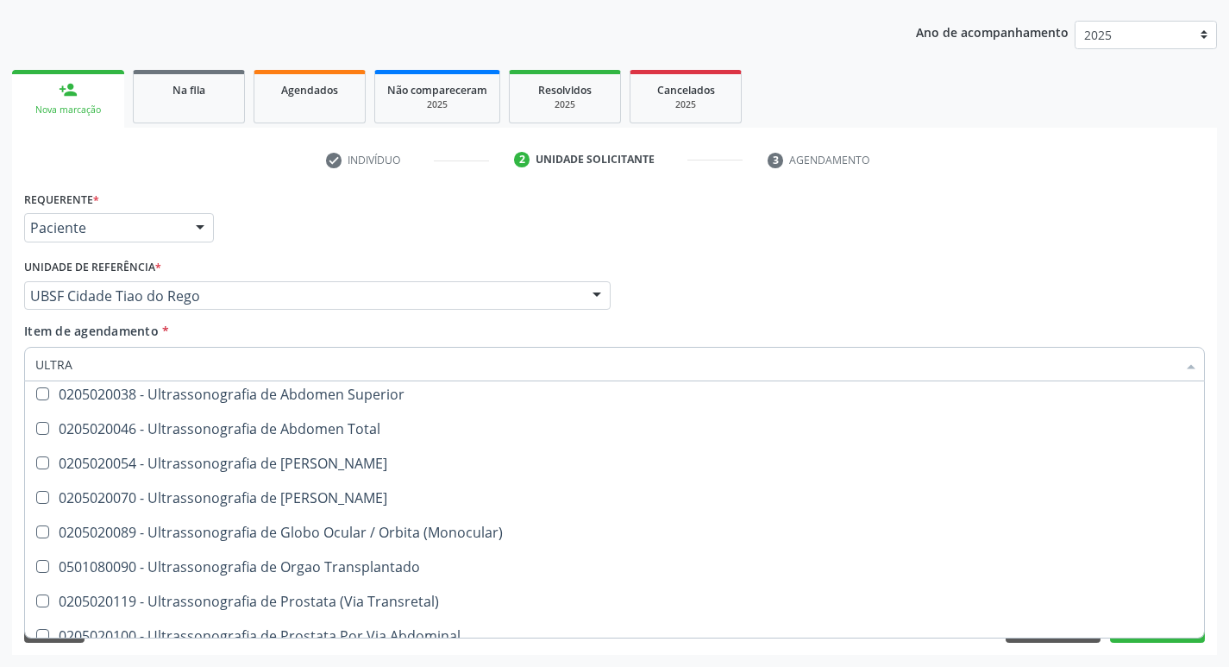
scroll to position [517, 0]
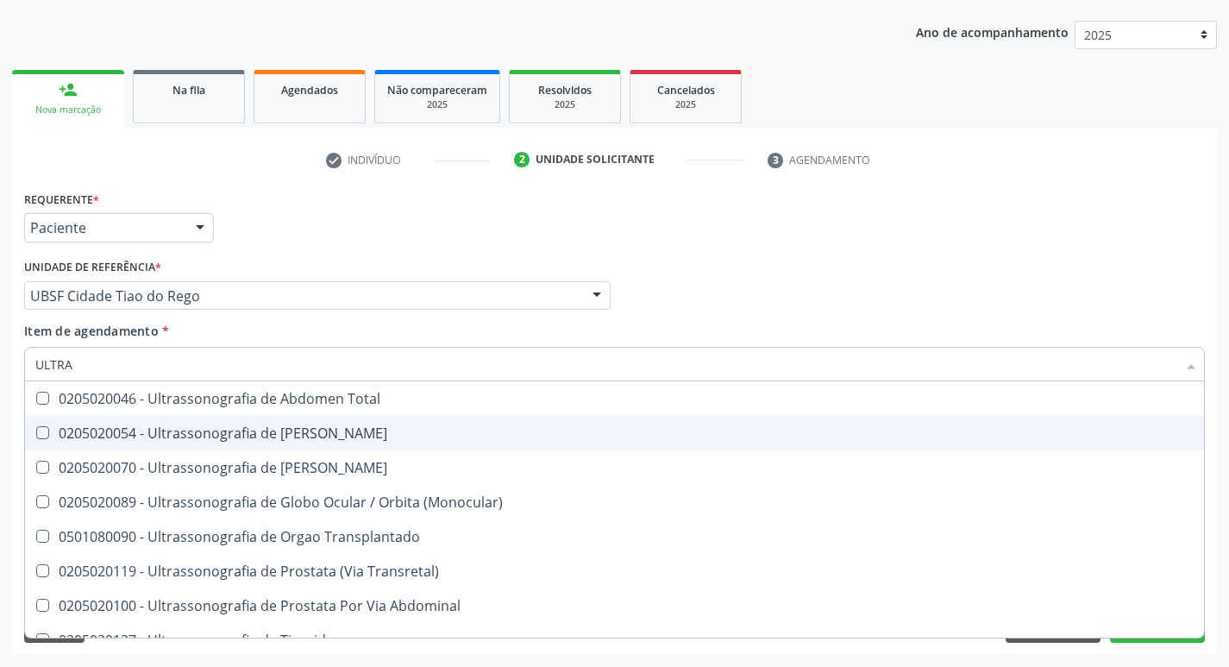
click at [204, 437] on div "0205020054 - Ultrassonografia de [PERSON_NAME]" at bounding box center [614, 433] width 1158 height 14
checkbox Urinario "true"
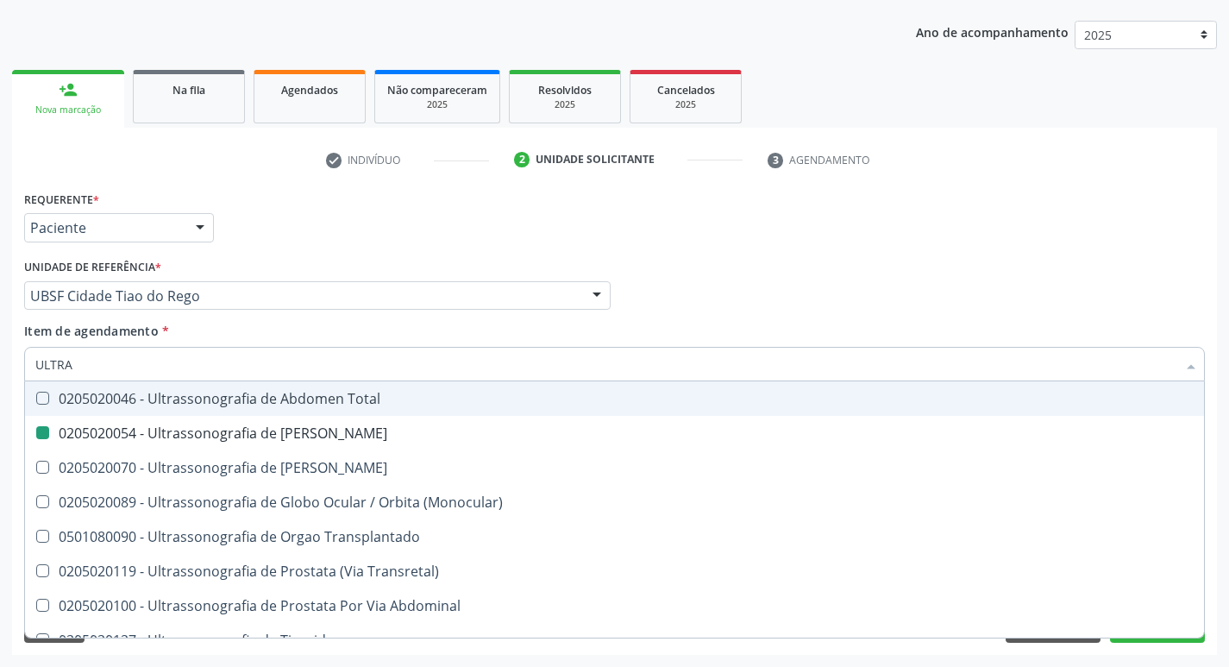
click at [315, 217] on div "Requerente * Paciente Profissional de Saúde Paciente Nenhum resultado encontrad…" at bounding box center [614, 219] width 1189 height 67
checkbox X "true"
checkbox Urinario "false"
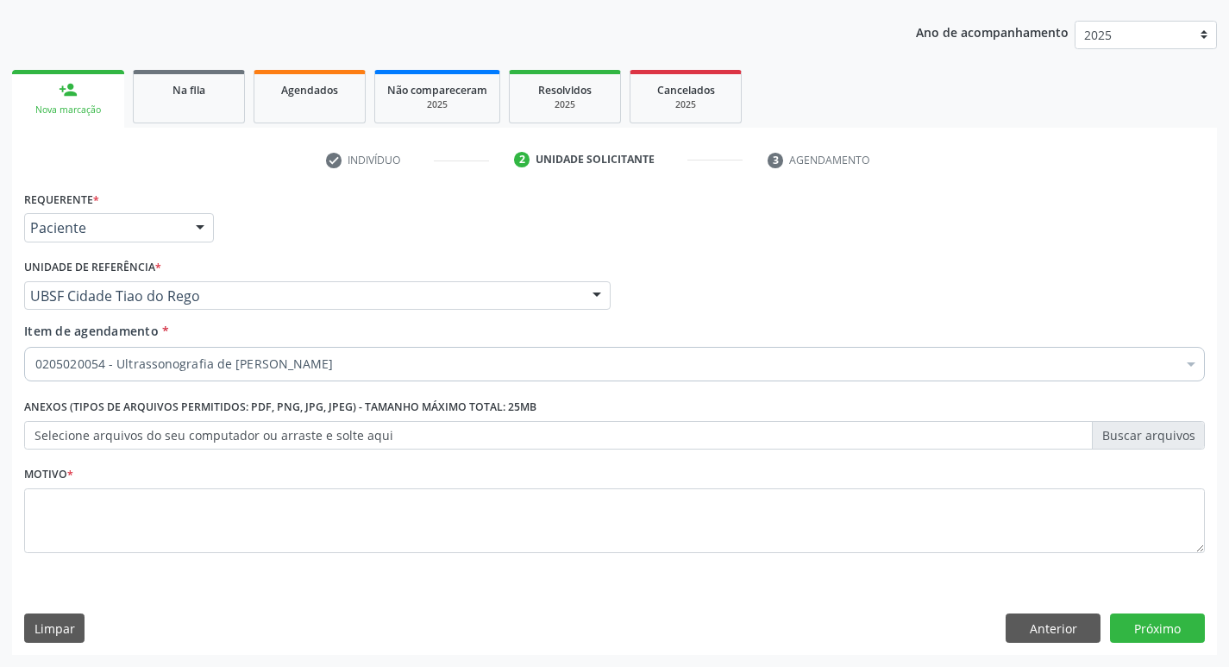
scroll to position [0, 0]
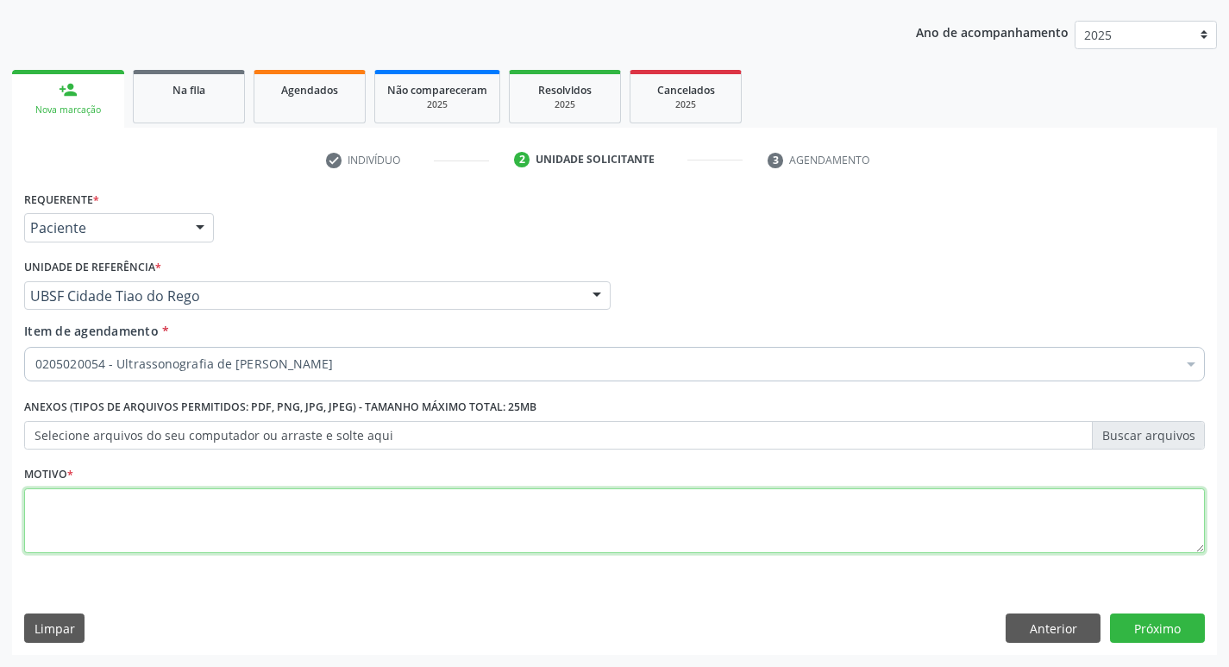
click at [65, 513] on textarea at bounding box center [614, 521] width 1180 height 66
type textarea "PRESCRIÇÃO DE REPETIÇÃO"
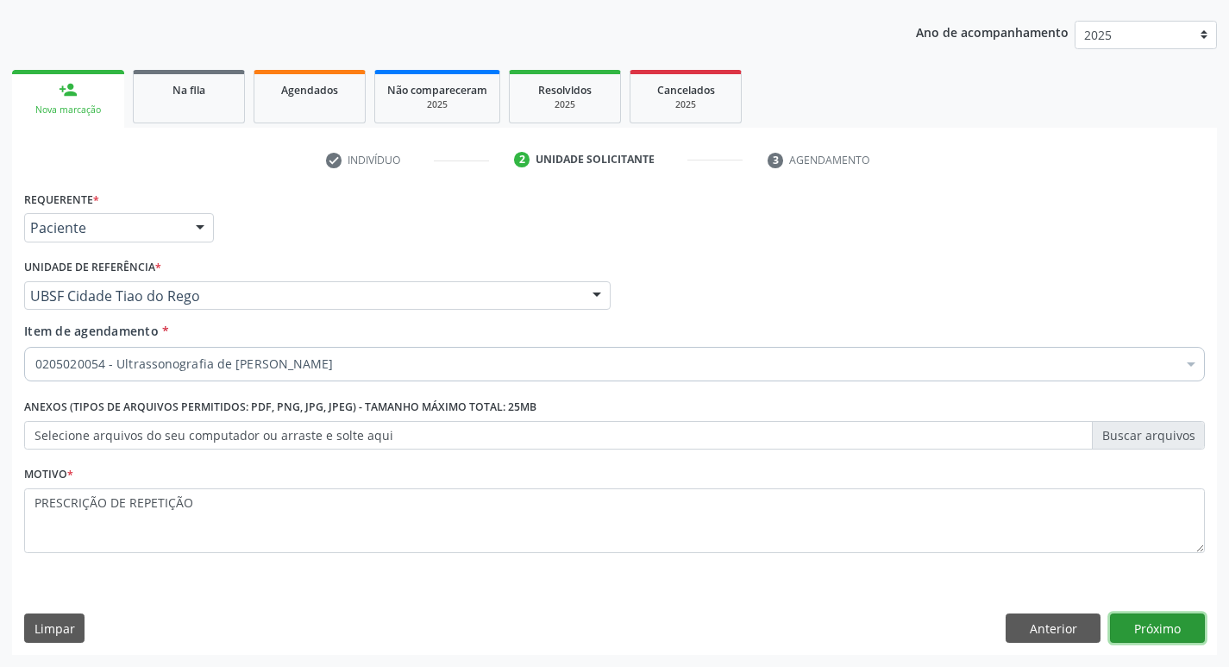
click at [1170, 617] on button "Próximo" at bounding box center [1157, 627] width 95 height 29
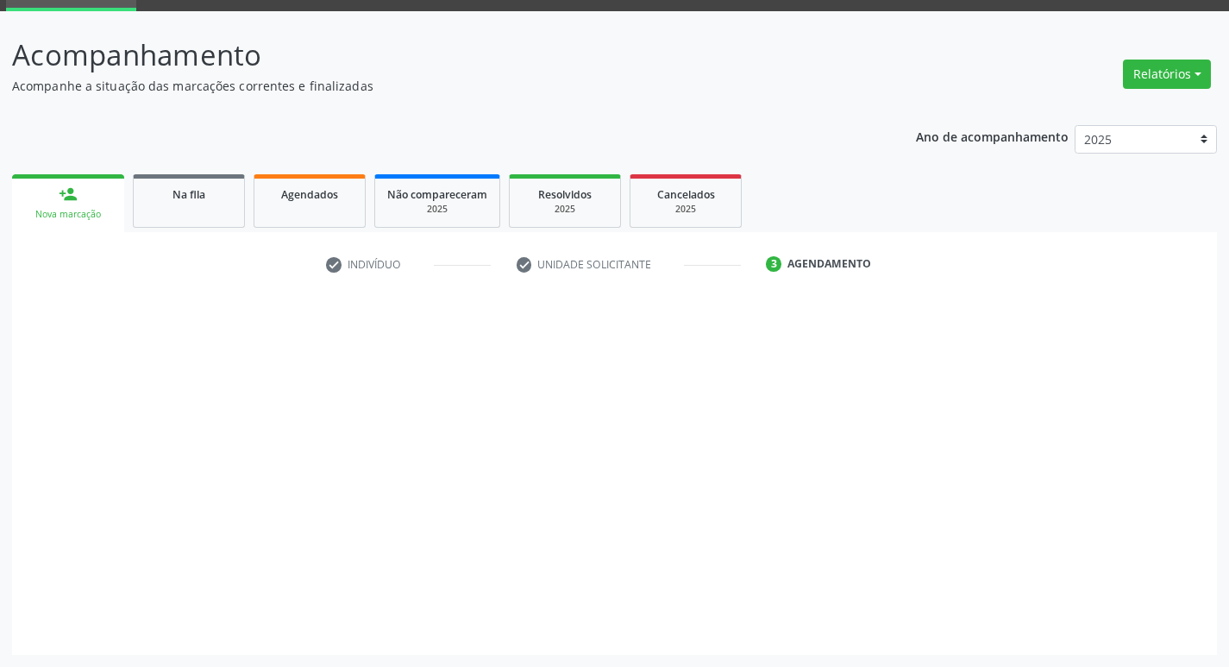
scroll to position [84, 0]
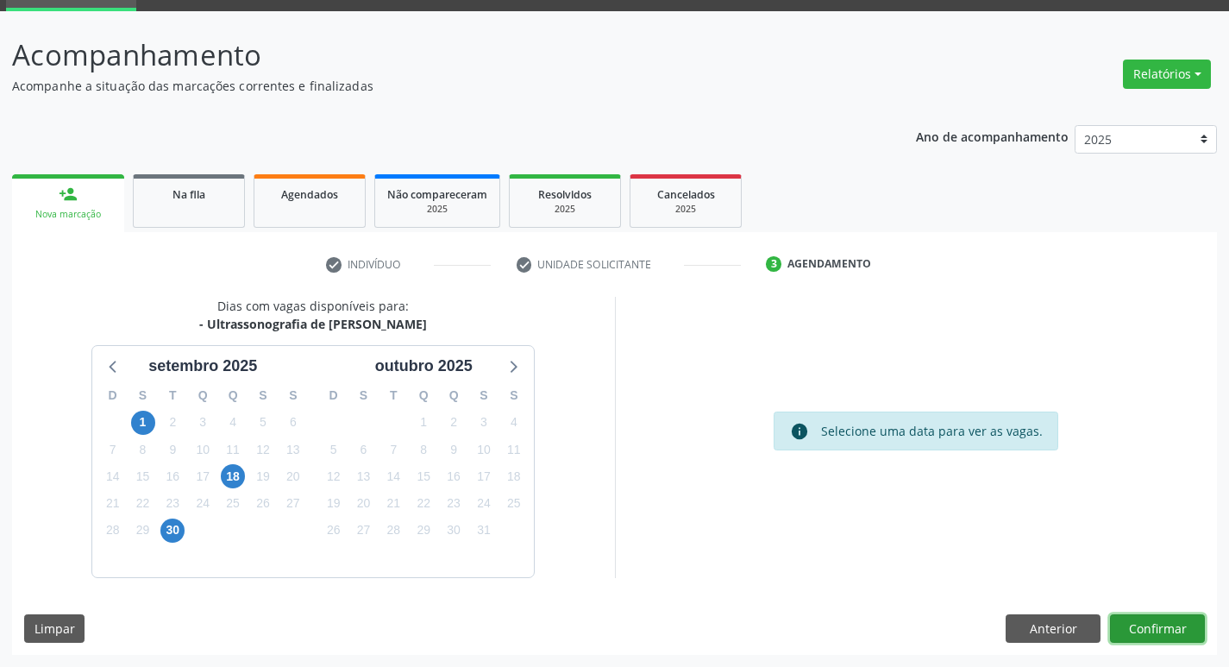
click at [1140, 627] on button "Confirmar" at bounding box center [1157, 628] width 95 height 29
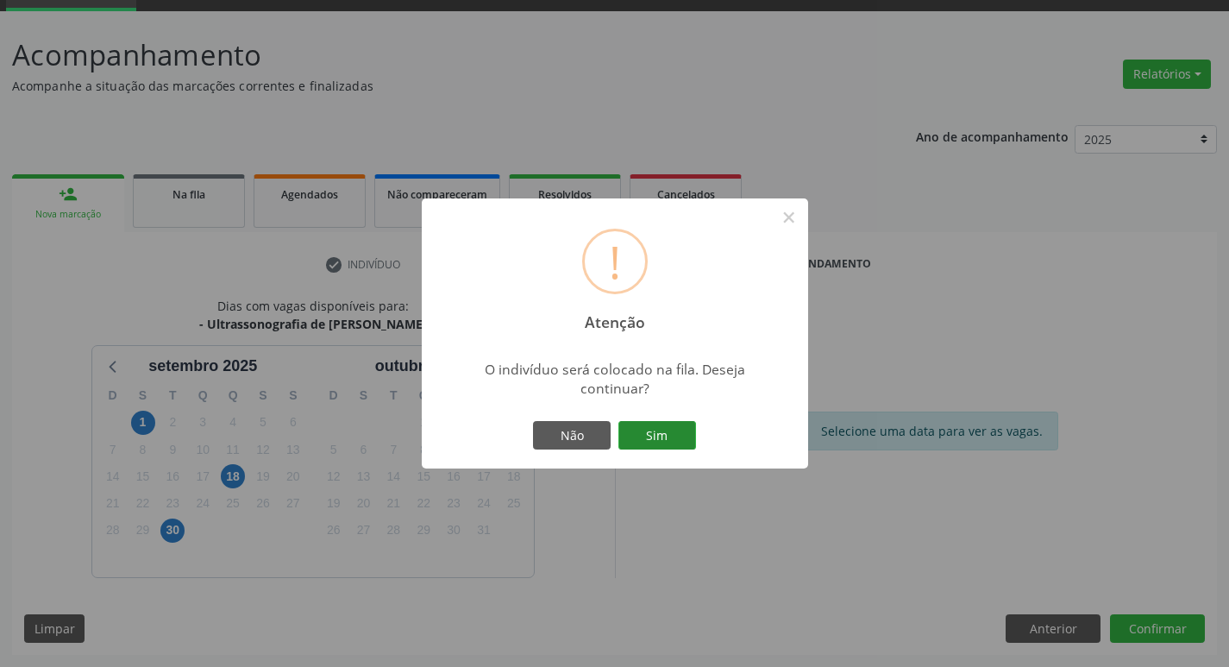
click at [637, 432] on button "Sim" at bounding box center [657, 435] width 78 height 29
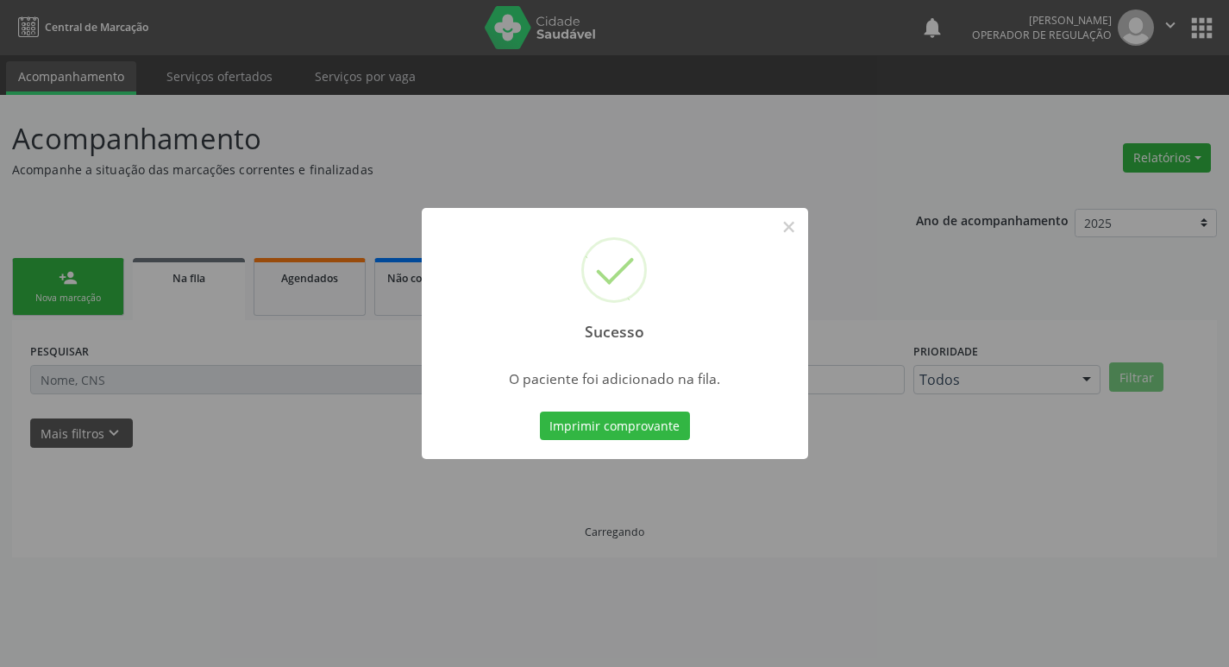
scroll to position [0, 0]
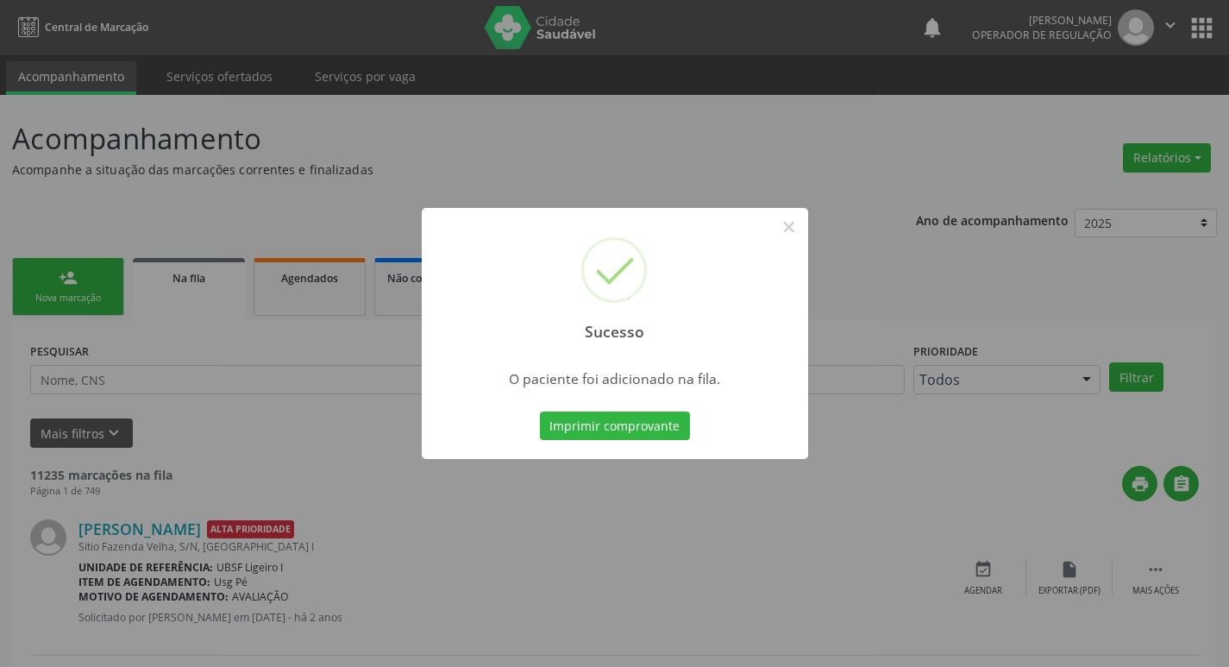
drag, startPoint x: 524, startPoint y: 160, endPoint x: 19, endPoint y: 329, distance: 532.5
click at [524, 160] on div "Sucesso × O paciente foi adicionado na fila. Imprimir comprovante Cancel" at bounding box center [614, 333] width 1229 height 667
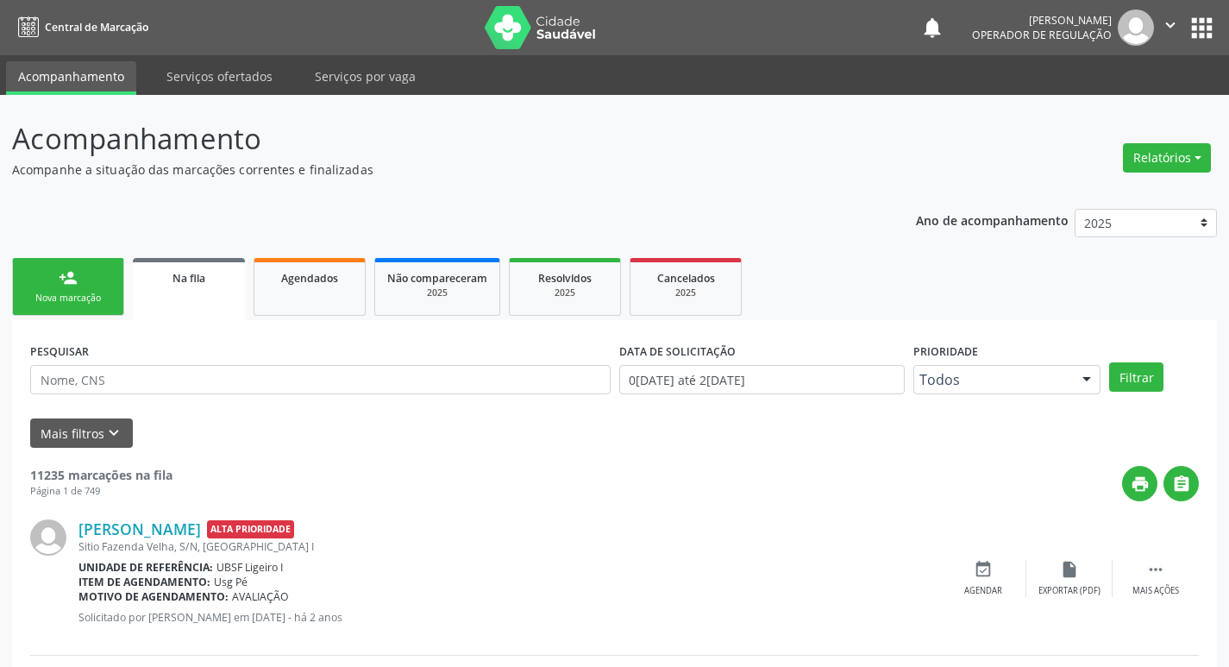
click at [86, 286] on link "person_add Nova marcação" at bounding box center [68, 287] width 112 height 58
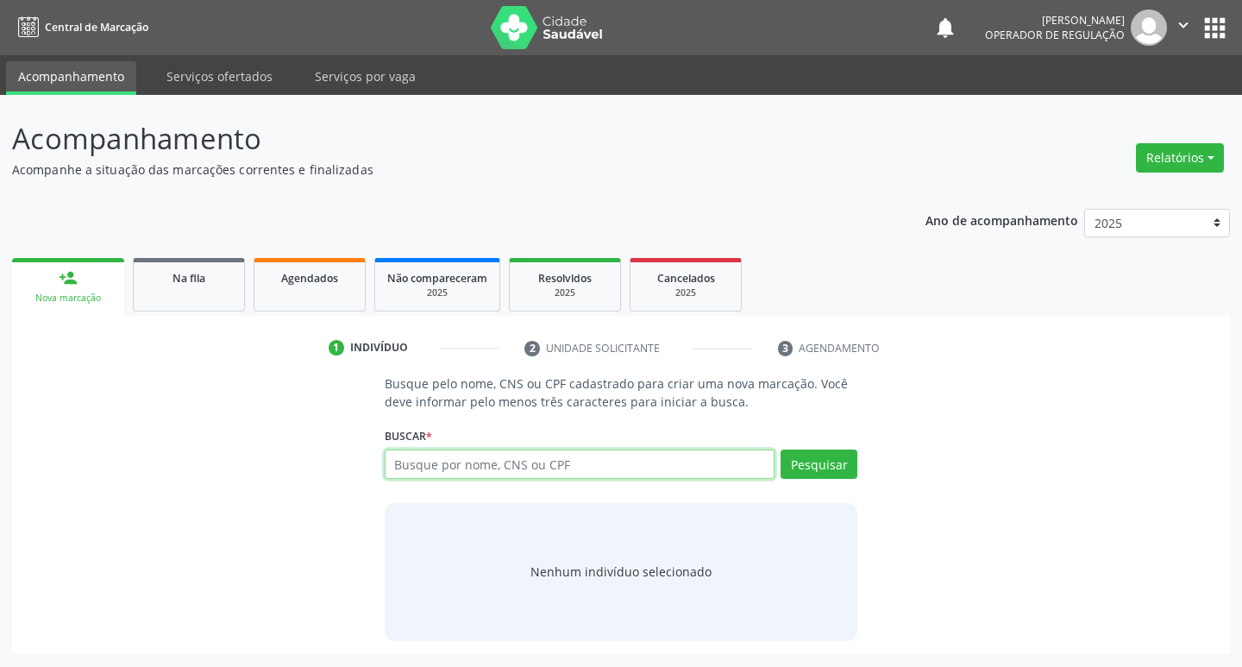
click at [457, 469] on input "text" at bounding box center [580, 463] width 391 height 29
type input "700601902547364"
click at [813, 488] on div "Pesquisar" at bounding box center [815, 469] width 83 height 41
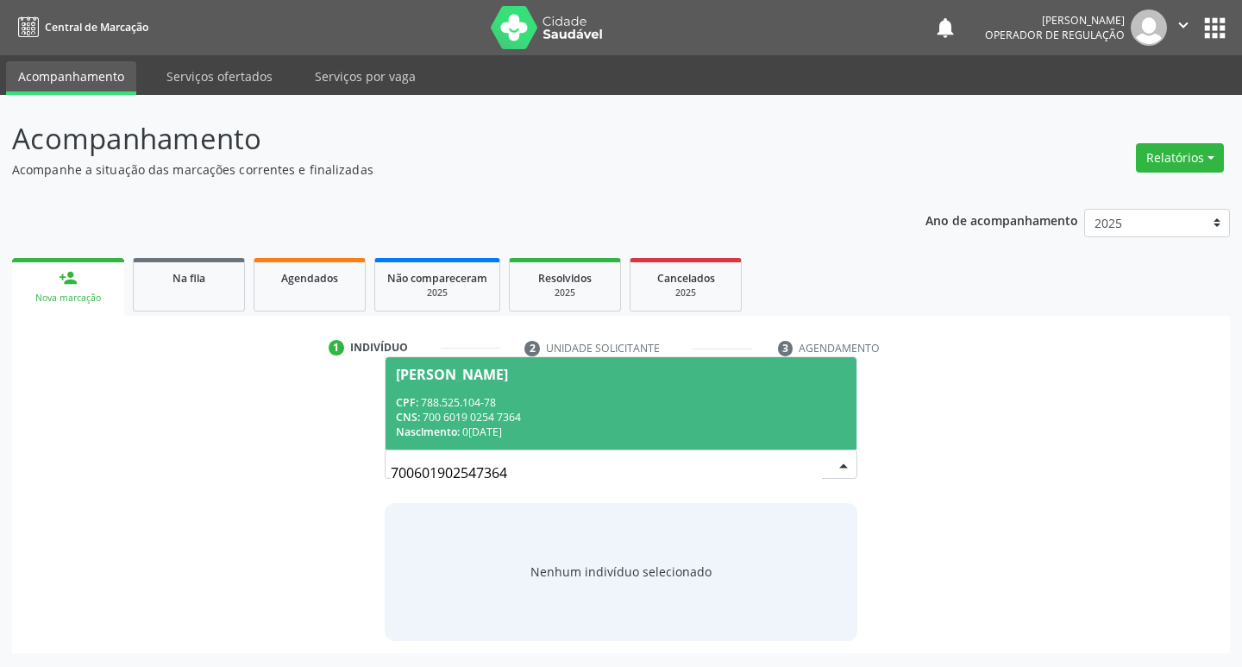
click at [448, 411] on div "CNS: 700 6019 0254 7364" at bounding box center [621, 417] width 451 height 15
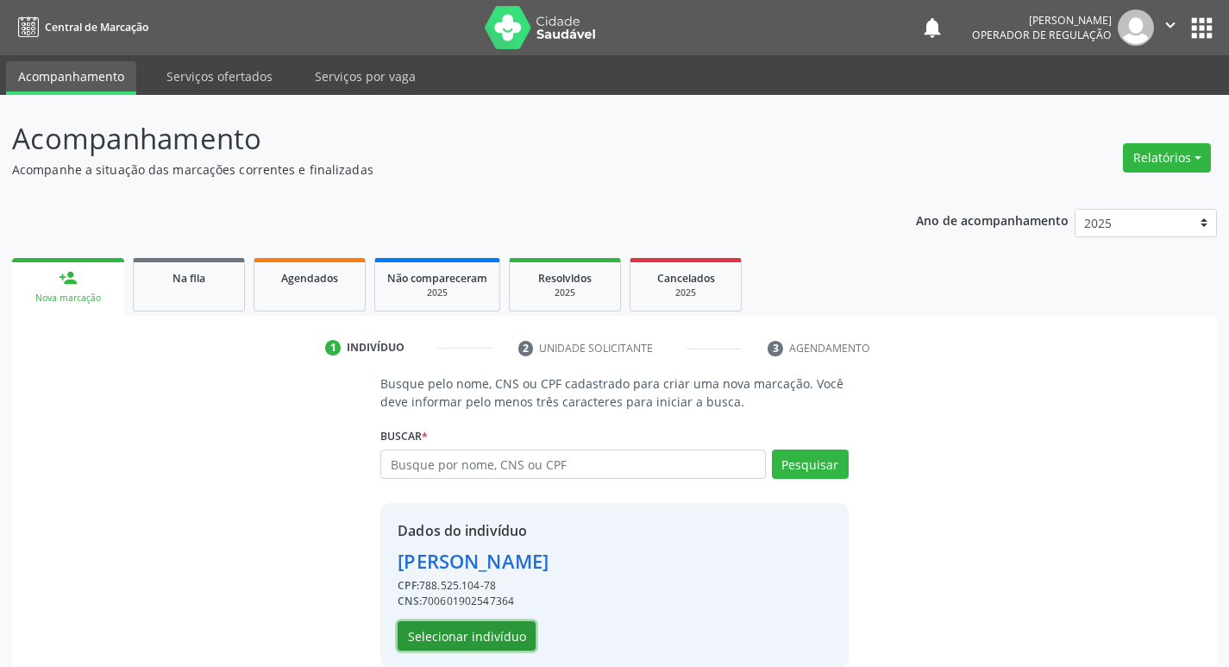
click at [467, 631] on button "Selecionar indivíduo" at bounding box center [467, 635] width 138 height 29
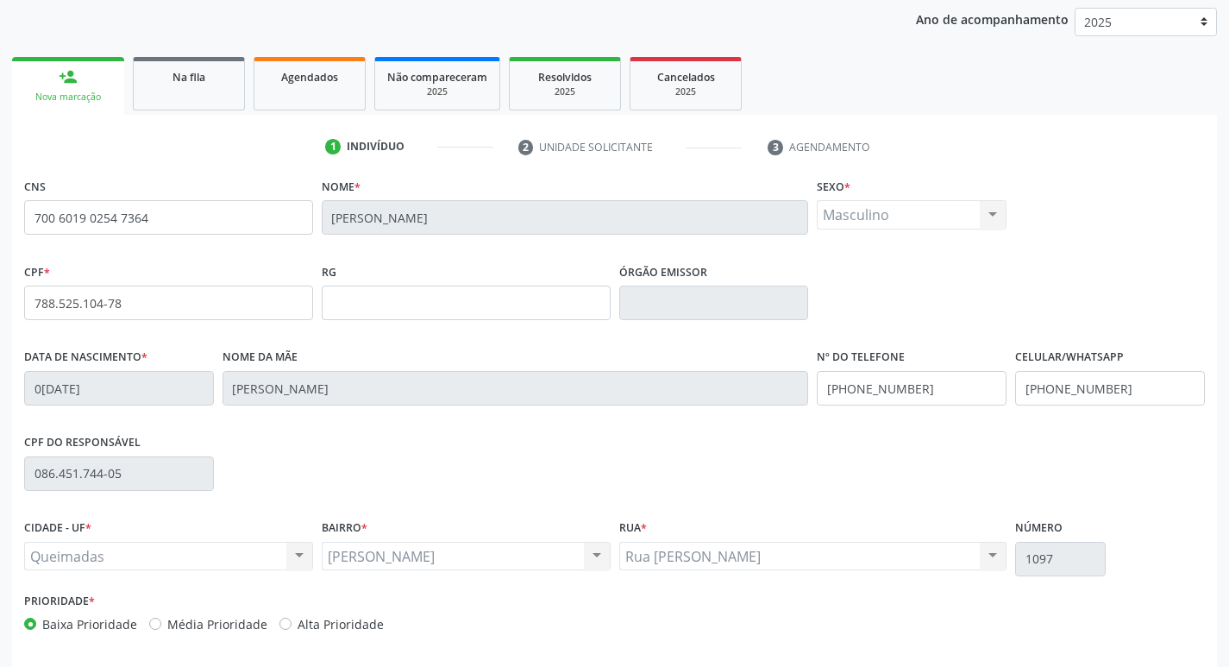
scroll to position [268, 0]
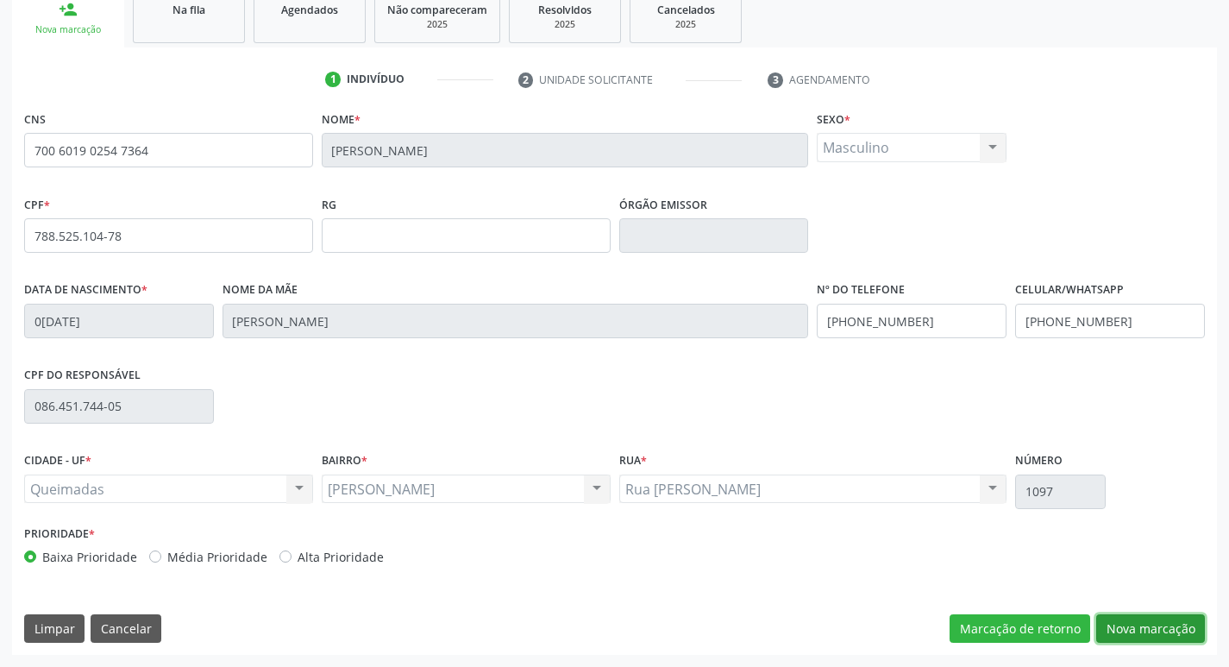
drag, startPoint x: 1156, startPoint y: 635, endPoint x: 148, endPoint y: 324, distance: 1054.7
click at [1148, 636] on button "Nova marcação" at bounding box center [1150, 628] width 109 height 29
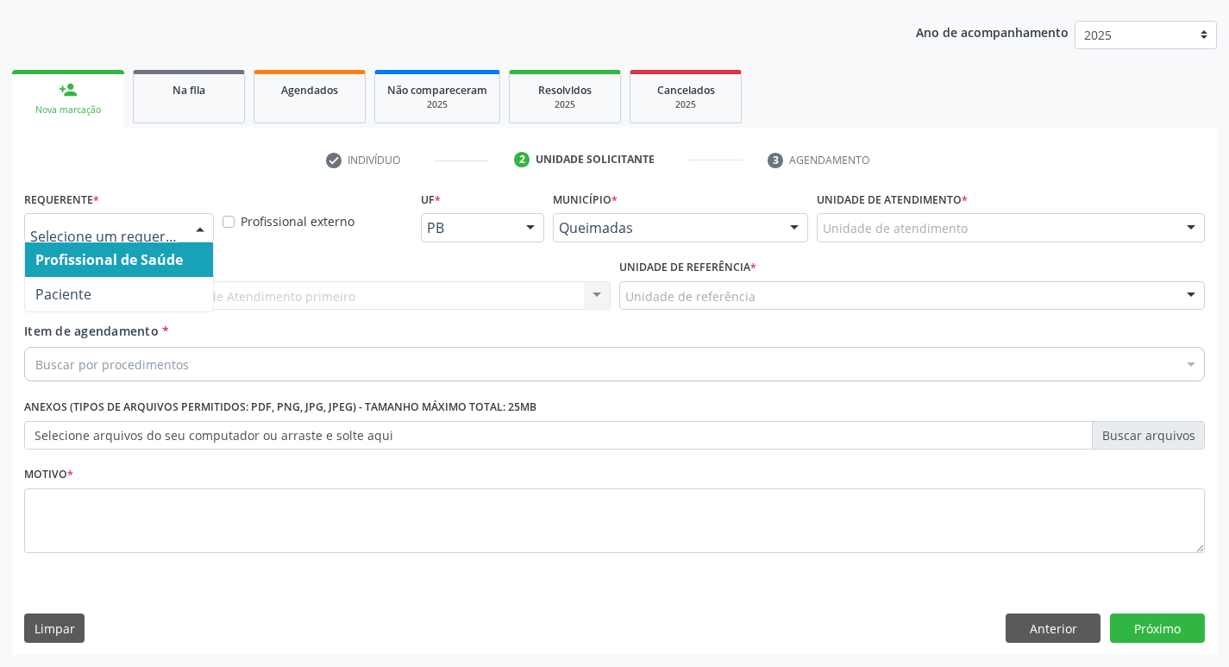
click at [99, 239] on div at bounding box center [119, 227] width 190 height 29
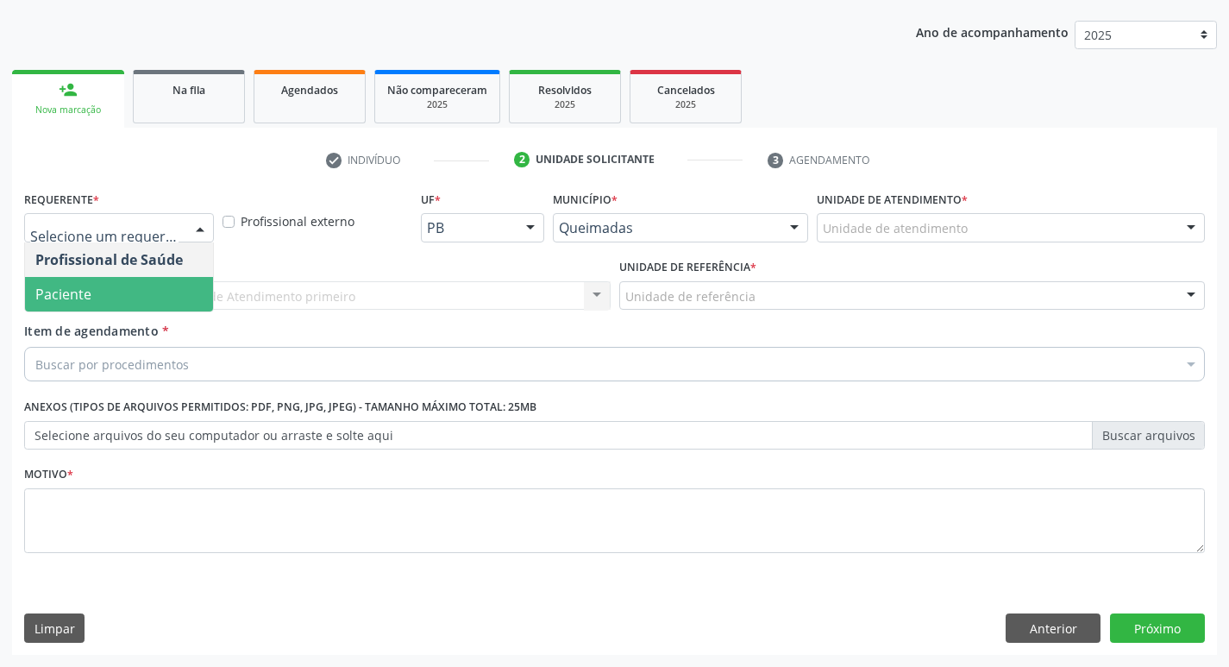
click at [76, 282] on span "Paciente" at bounding box center [119, 294] width 188 height 34
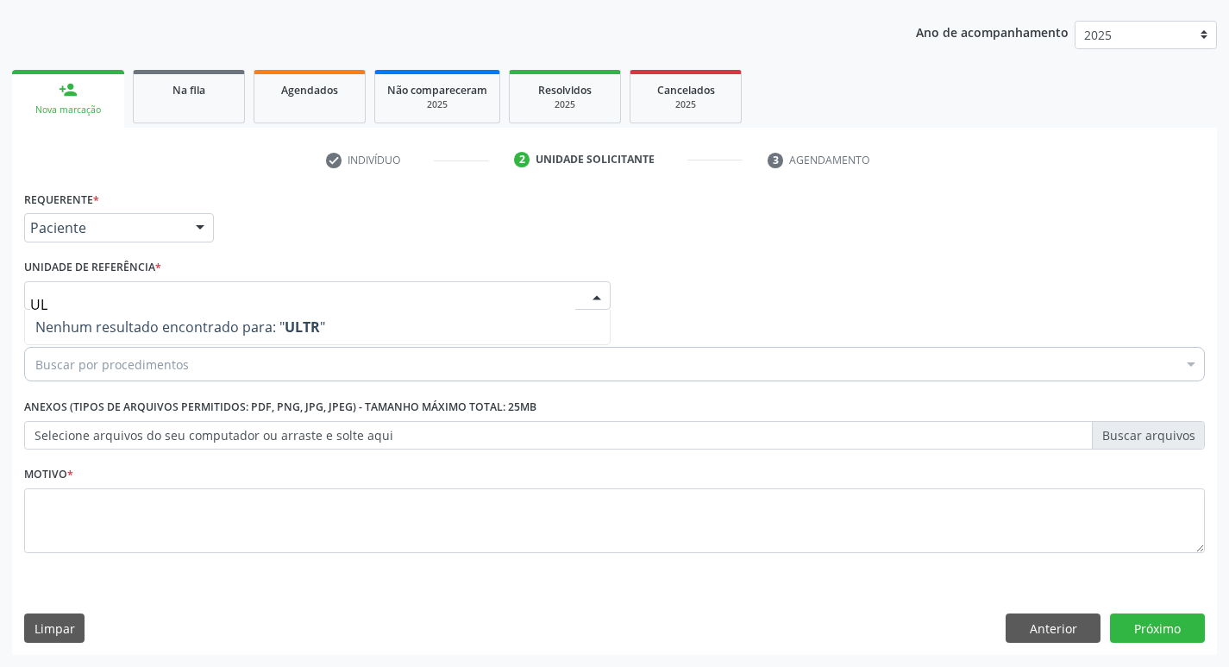
type input "U"
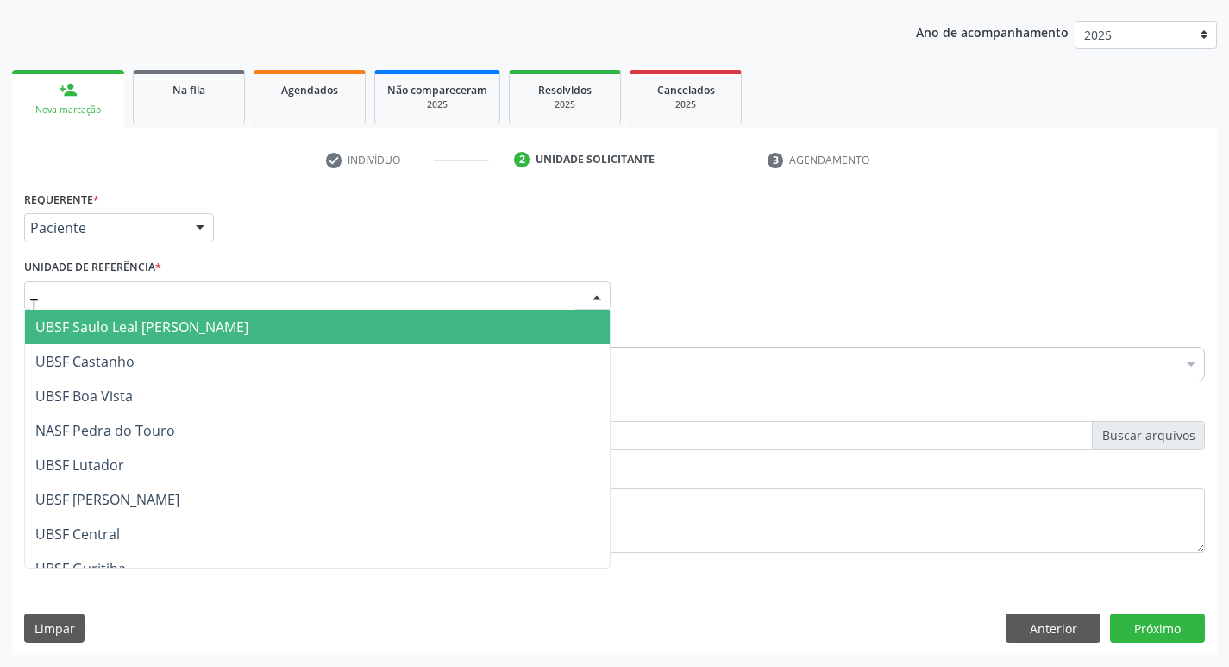
type input "TI"
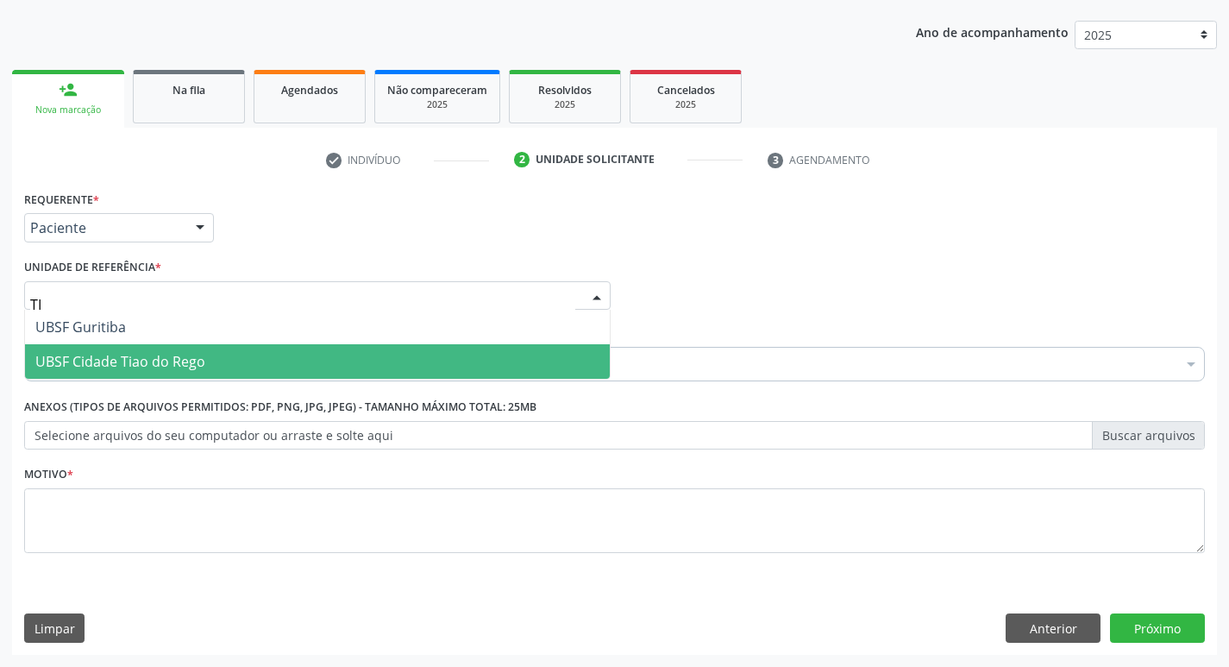
click at [71, 348] on span "UBSF Cidade Tiao do Rego" at bounding box center [317, 361] width 585 height 34
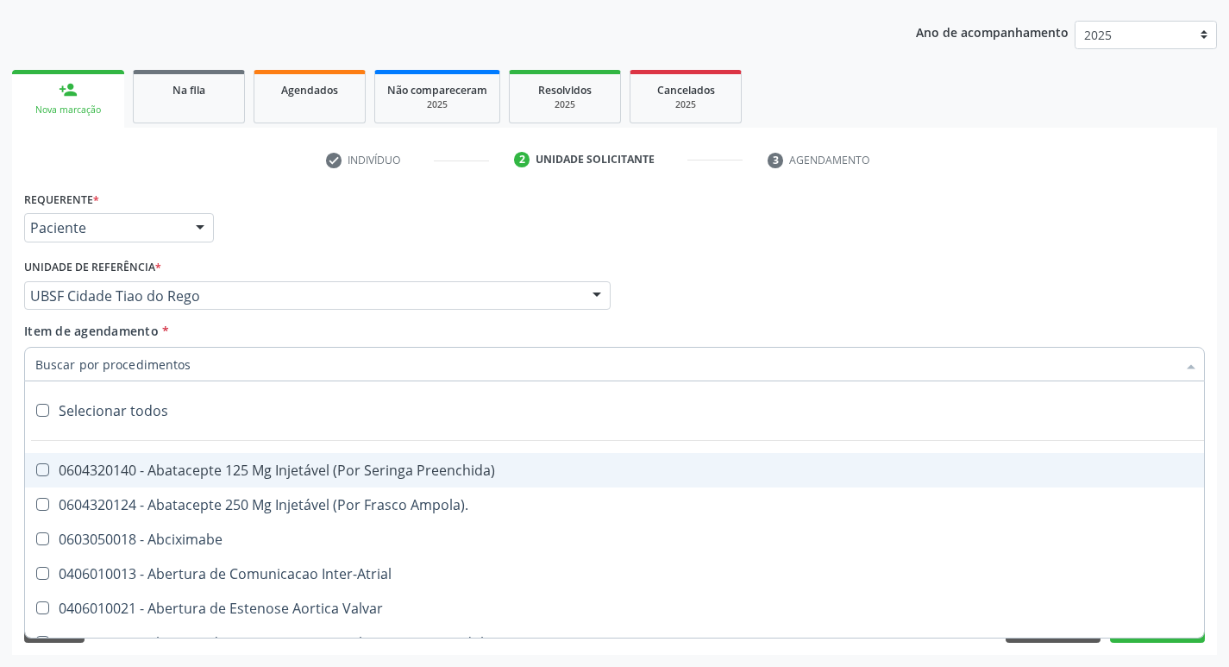
click at [69, 371] on input "Item de agendamento *" at bounding box center [605, 364] width 1141 height 34
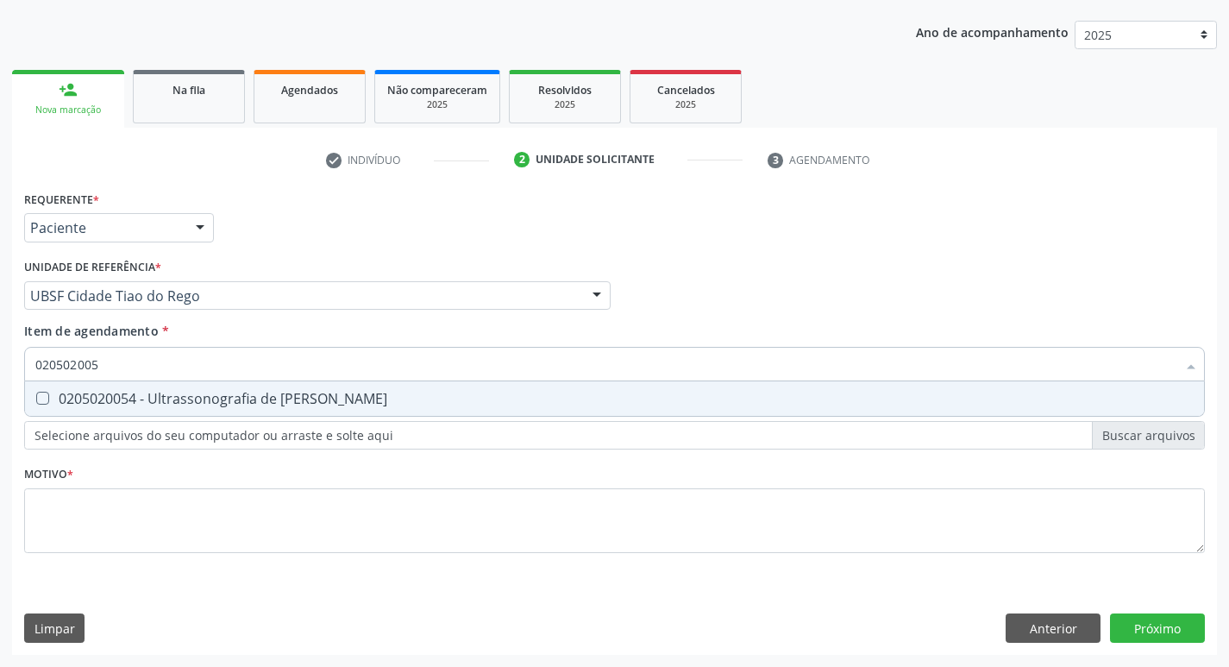
type input "0205020054"
click at [134, 394] on div "0205020054 - Ultrassonografia de [PERSON_NAME]" at bounding box center [614, 398] width 1158 height 14
checkbox Urinario "true"
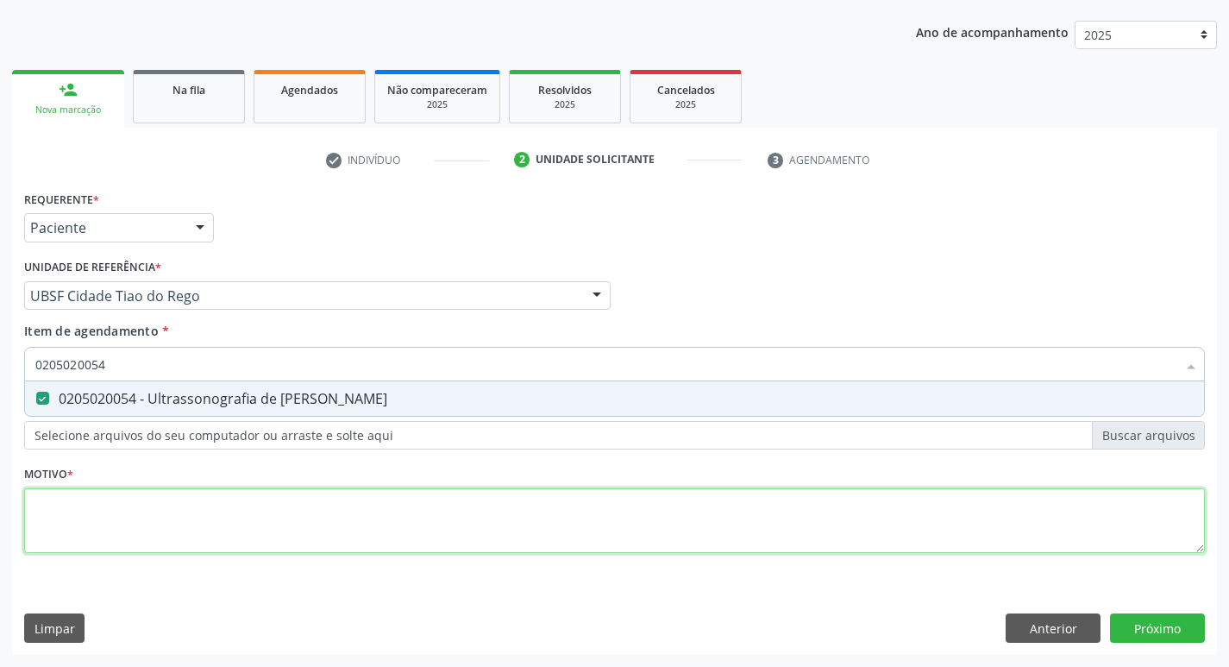
click at [104, 543] on div "Requerente * Paciente Profissional de Saúde Paciente Nenhum resultado encontrad…" at bounding box center [614, 381] width 1180 height 391
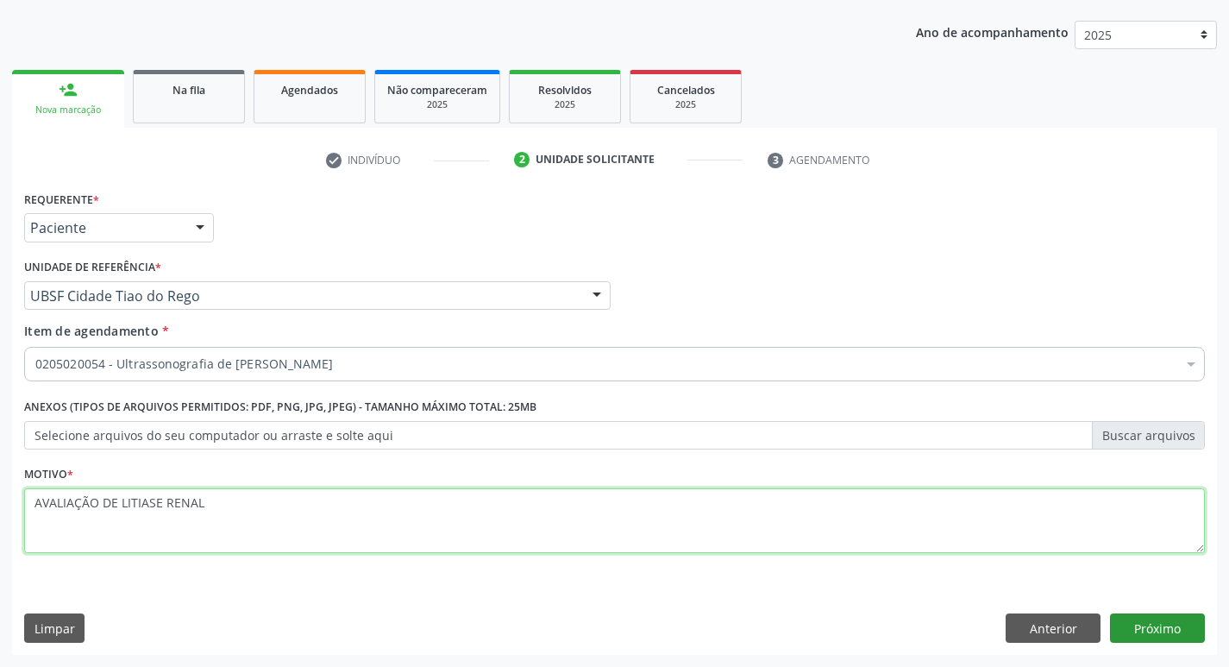
type textarea "AVALIAÇÃO DE LITIASE RENAL"
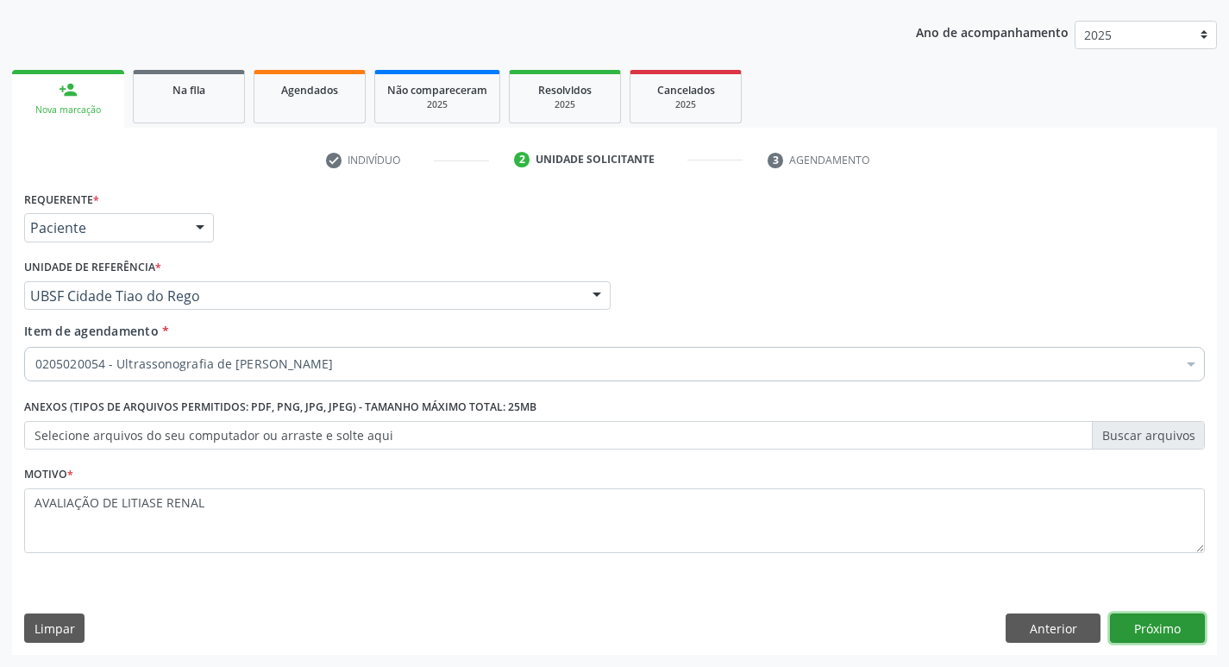
click at [1149, 626] on button "Próximo" at bounding box center [1157, 627] width 95 height 29
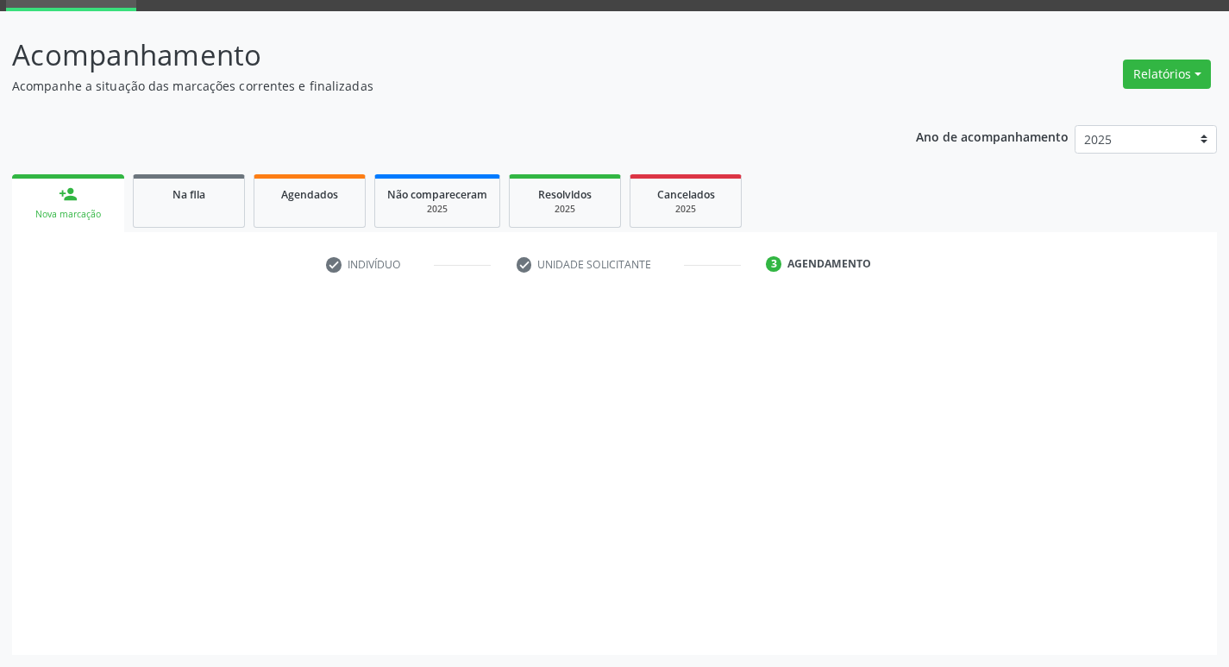
scroll to position [84, 0]
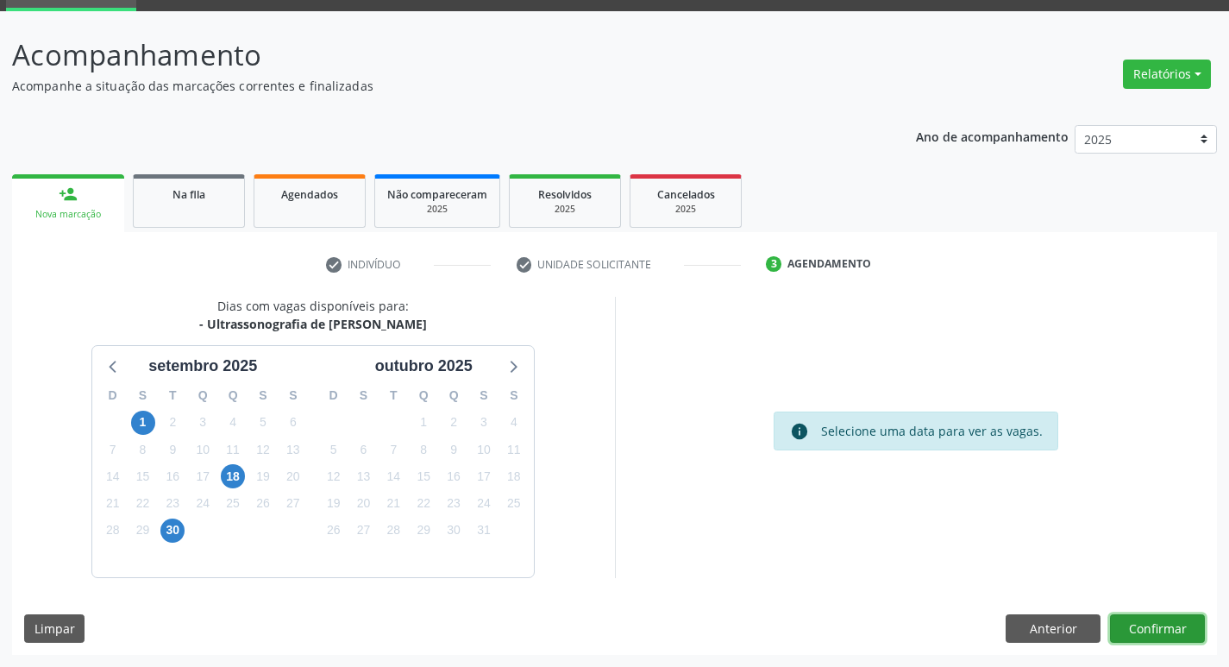
click at [1174, 630] on button "Confirmar" at bounding box center [1157, 628] width 95 height 29
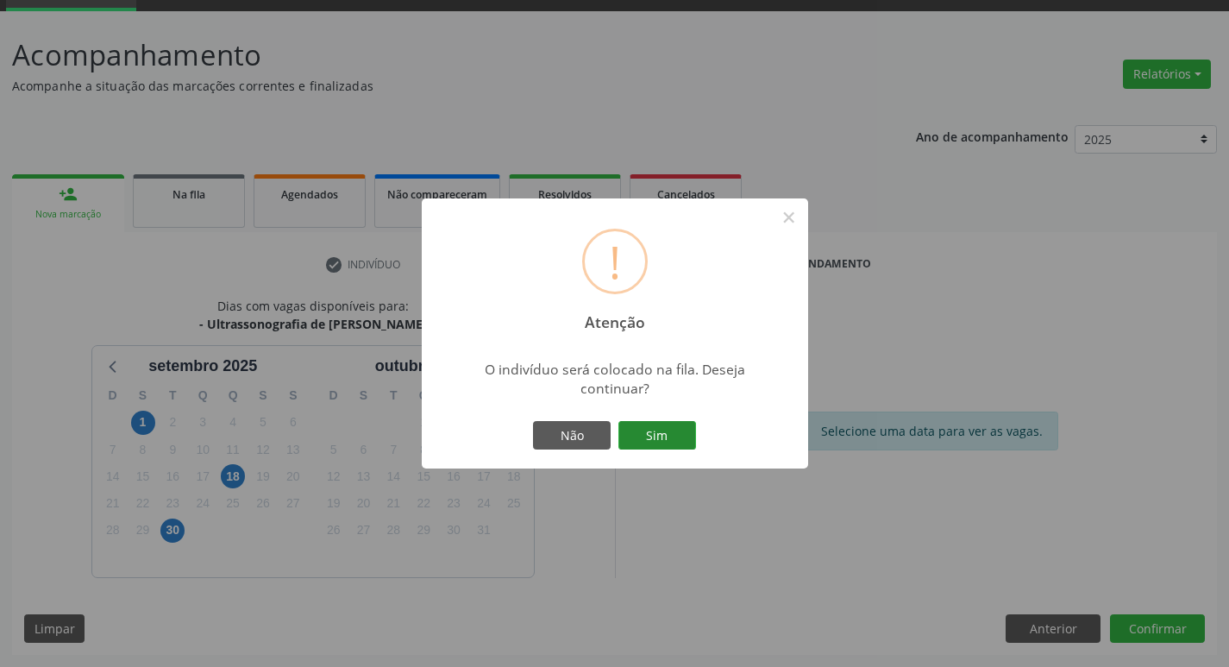
click at [667, 436] on button "Sim" at bounding box center [657, 435] width 78 height 29
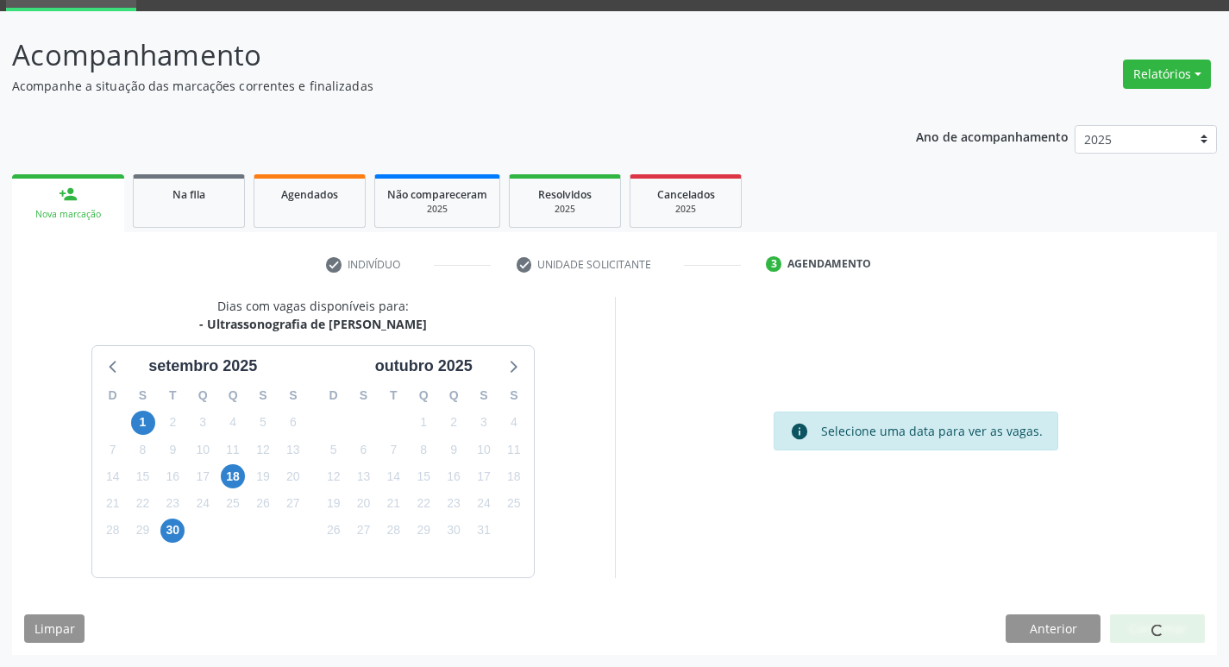
scroll to position [0, 0]
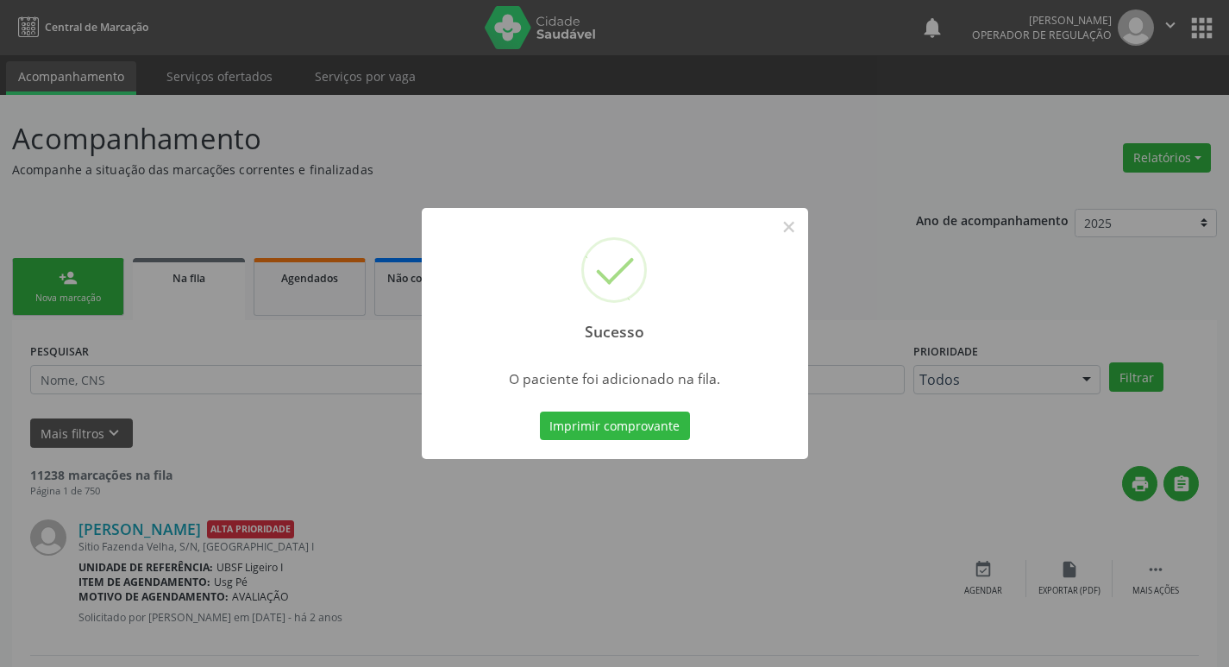
click at [538, 135] on div "Sucesso × O paciente foi adicionado na fila. Imprimir comprovante Cancel" at bounding box center [614, 333] width 1229 height 667
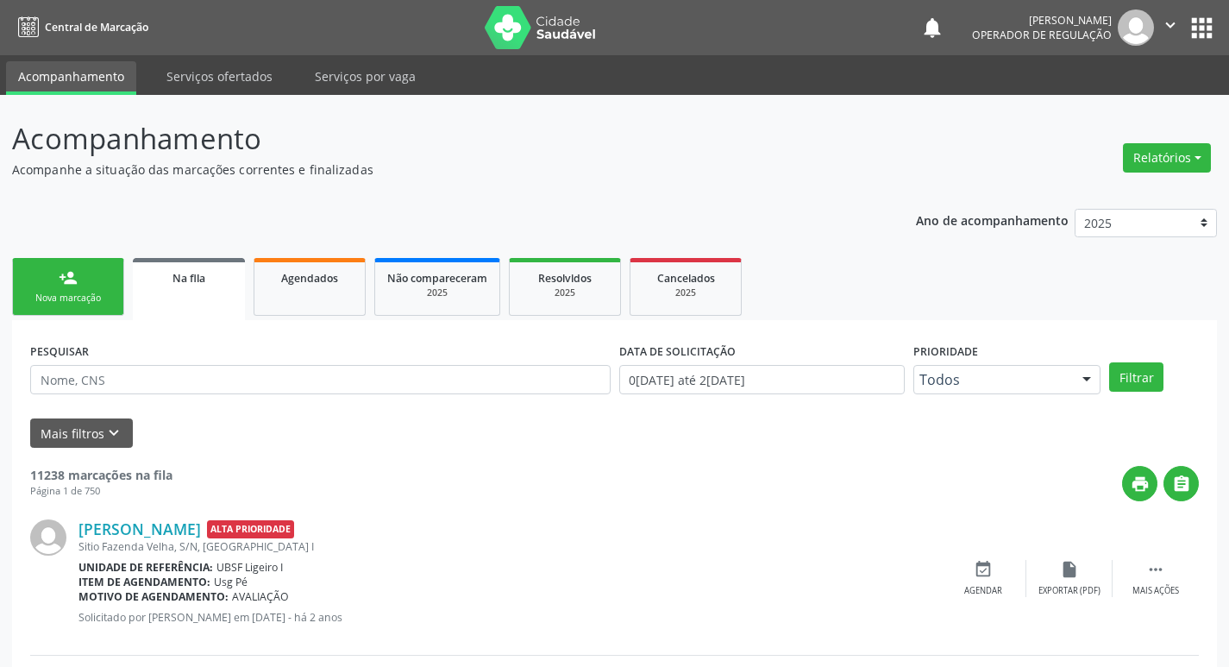
click at [91, 301] on div "Nova marcação" at bounding box center [68, 297] width 86 height 13
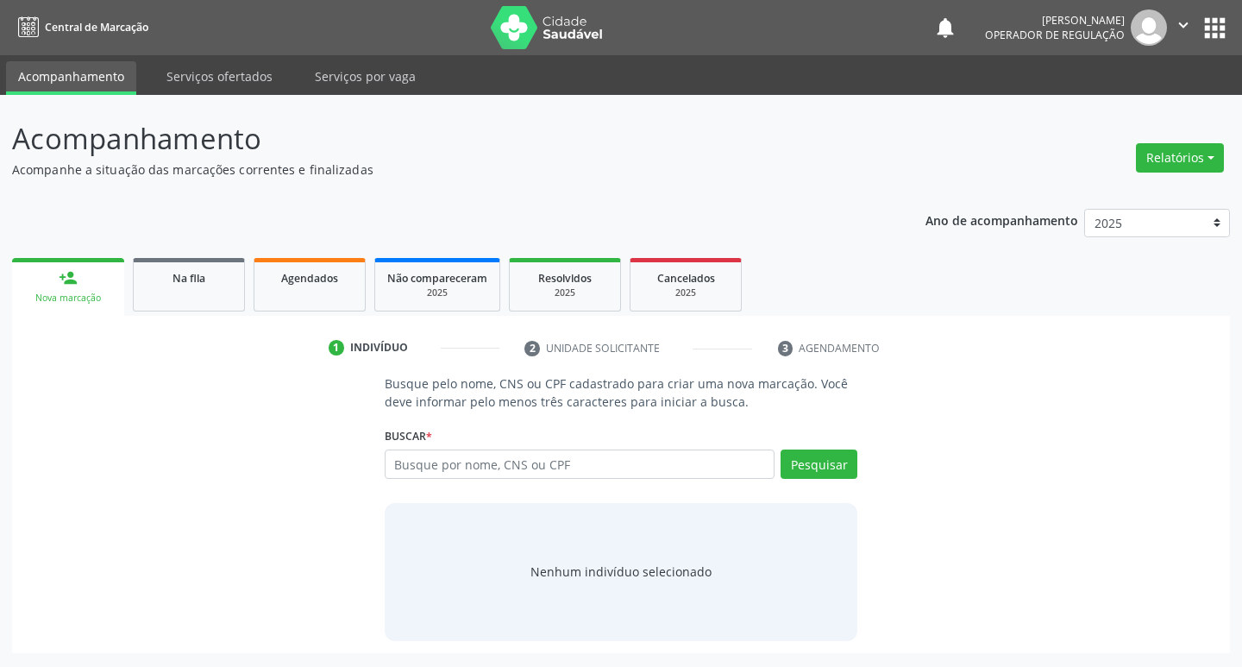
click at [306, 225] on div "Ano de acompanhamento 2025 2024 2023 2022 2021 person_add Nova marcação Na fila…" at bounding box center [621, 425] width 1218 height 456
click at [461, 474] on input "text" at bounding box center [580, 463] width 391 height 29
click at [474, 460] on input "text" at bounding box center [580, 463] width 391 height 29
type input "701800226967072"
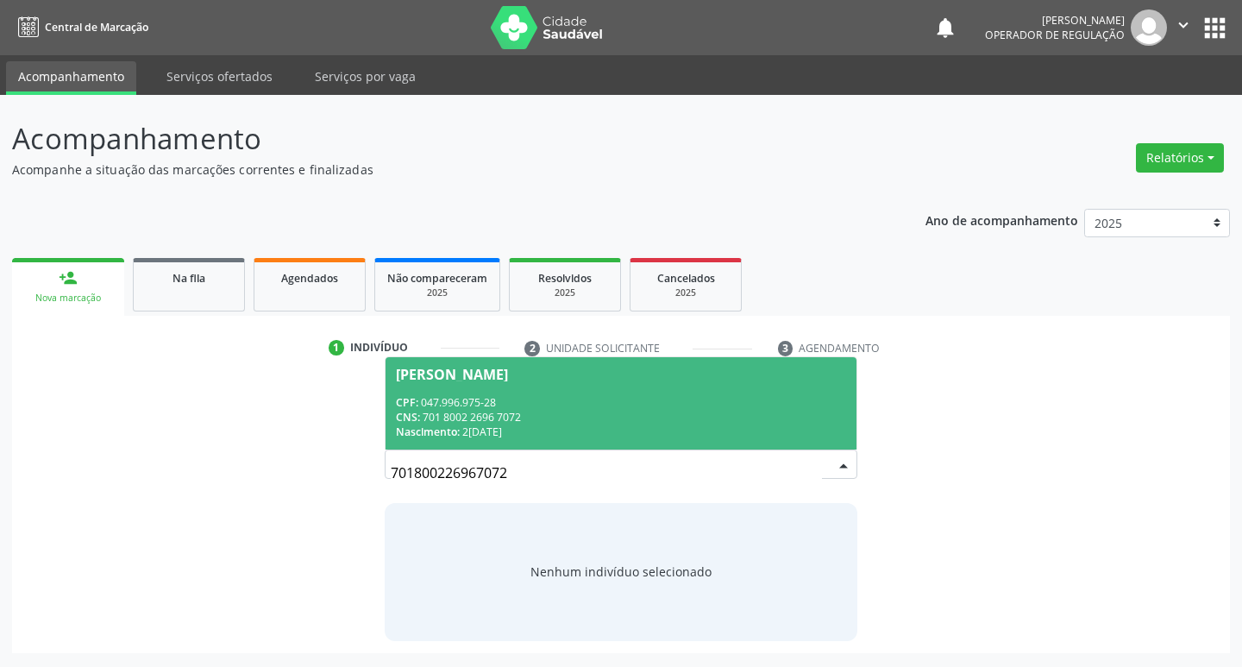
click at [725, 384] on span "[PERSON_NAME] CPF: 047.996.975-28 CNS: 701 8002 2696 7072 Nascimento: [DATE]" at bounding box center [621, 403] width 472 height 92
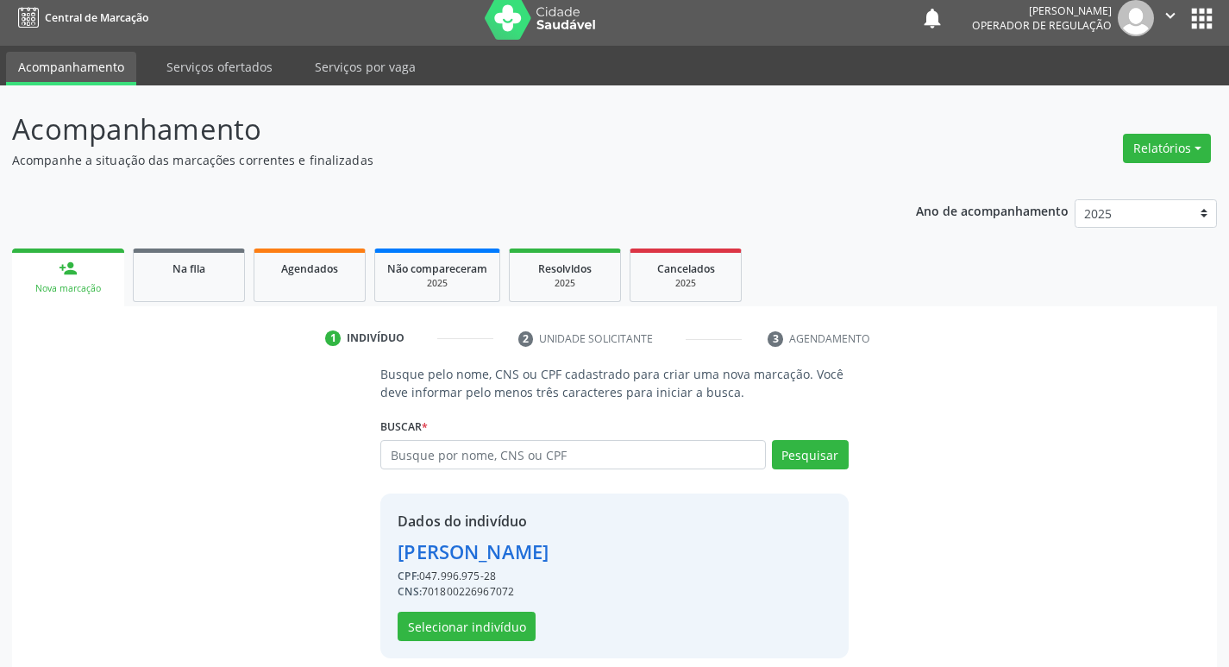
scroll to position [25, 0]
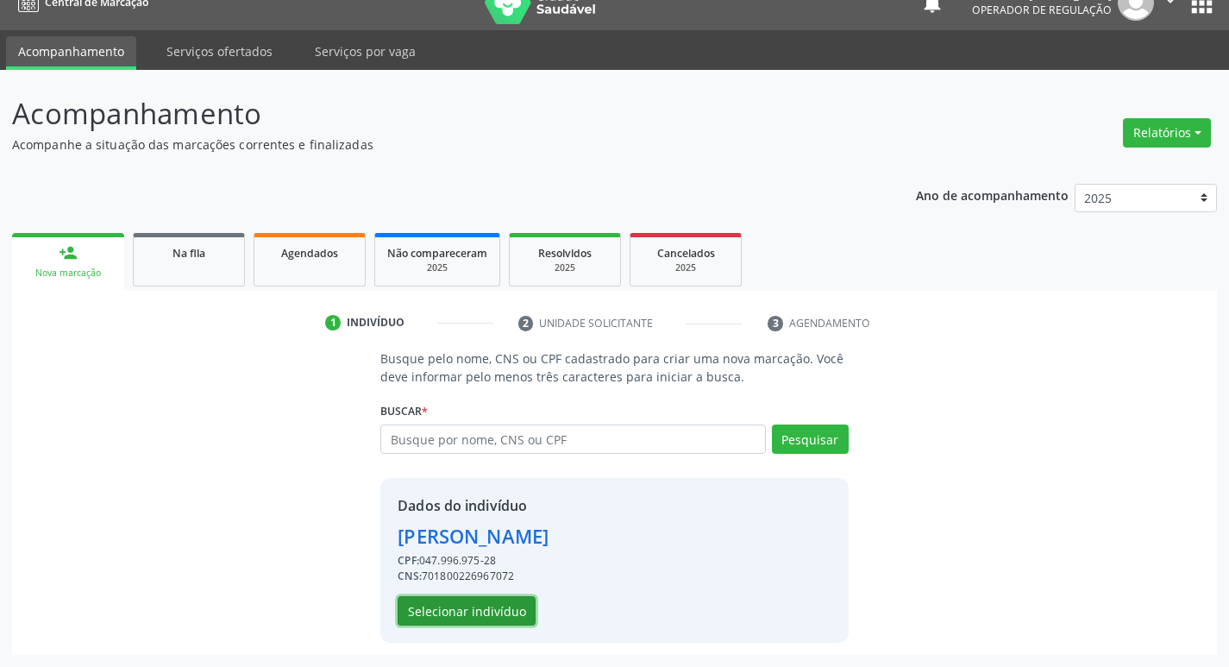
click at [453, 611] on button "Selecionar indivíduo" at bounding box center [467, 610] width 138 height 29
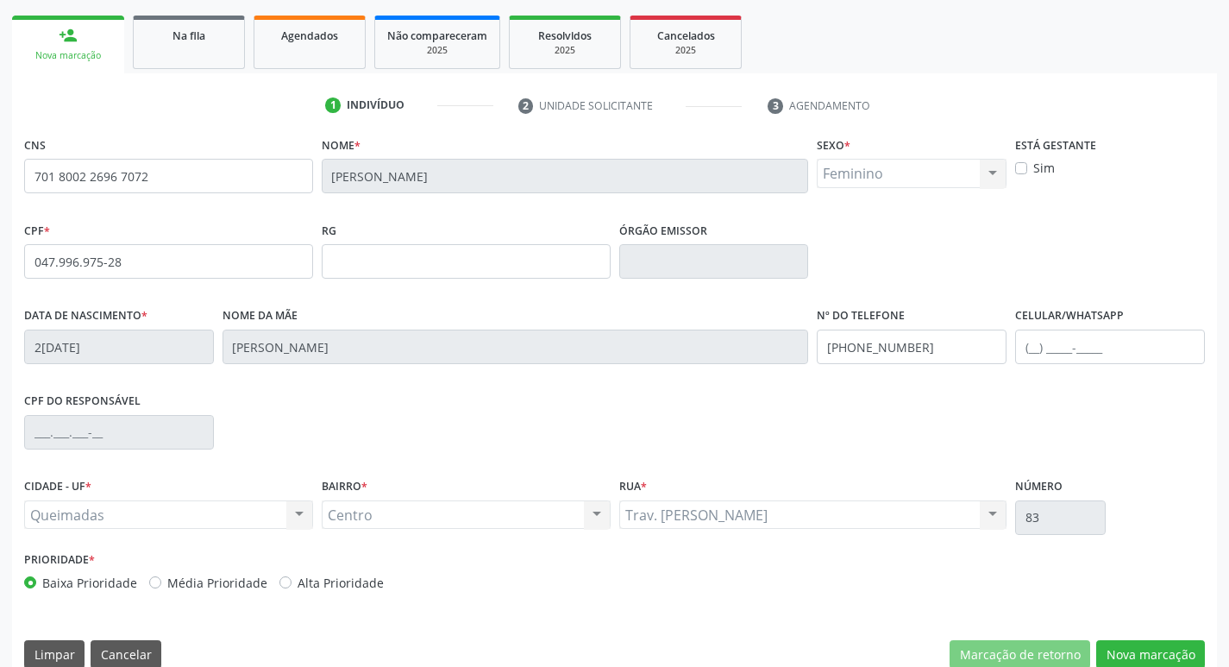
scroll to position [268, 0]
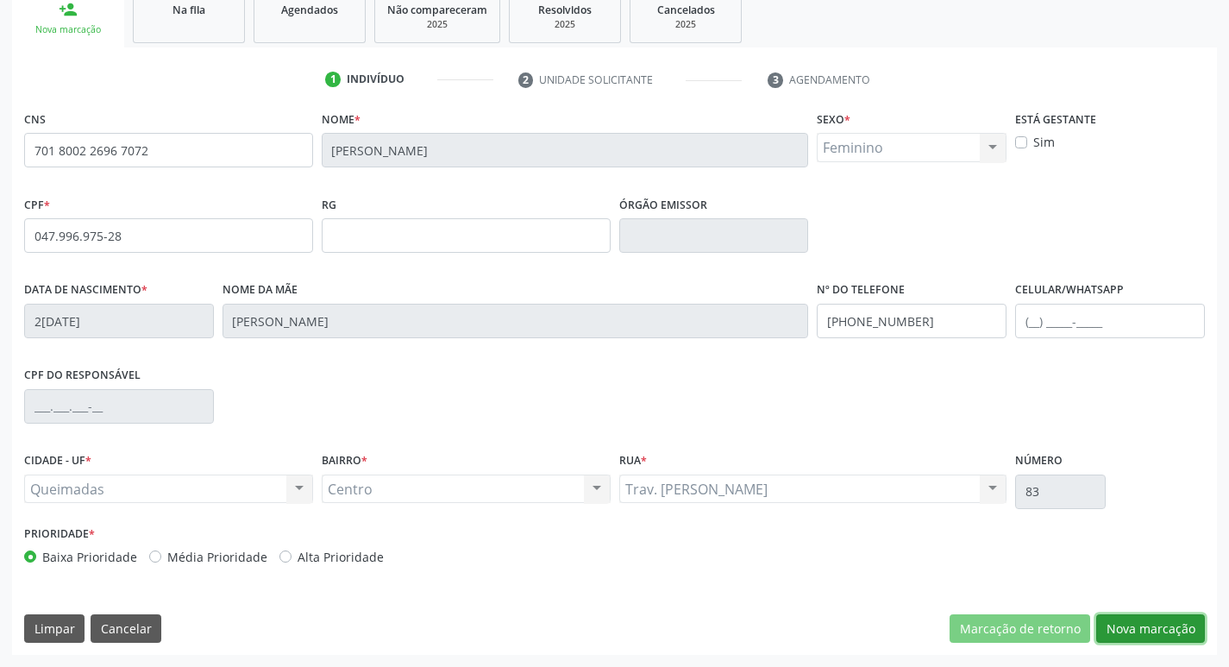
click at [1134, 624] on button "Nova marcação" at bounding box center [1150, 628] width 109 height 29
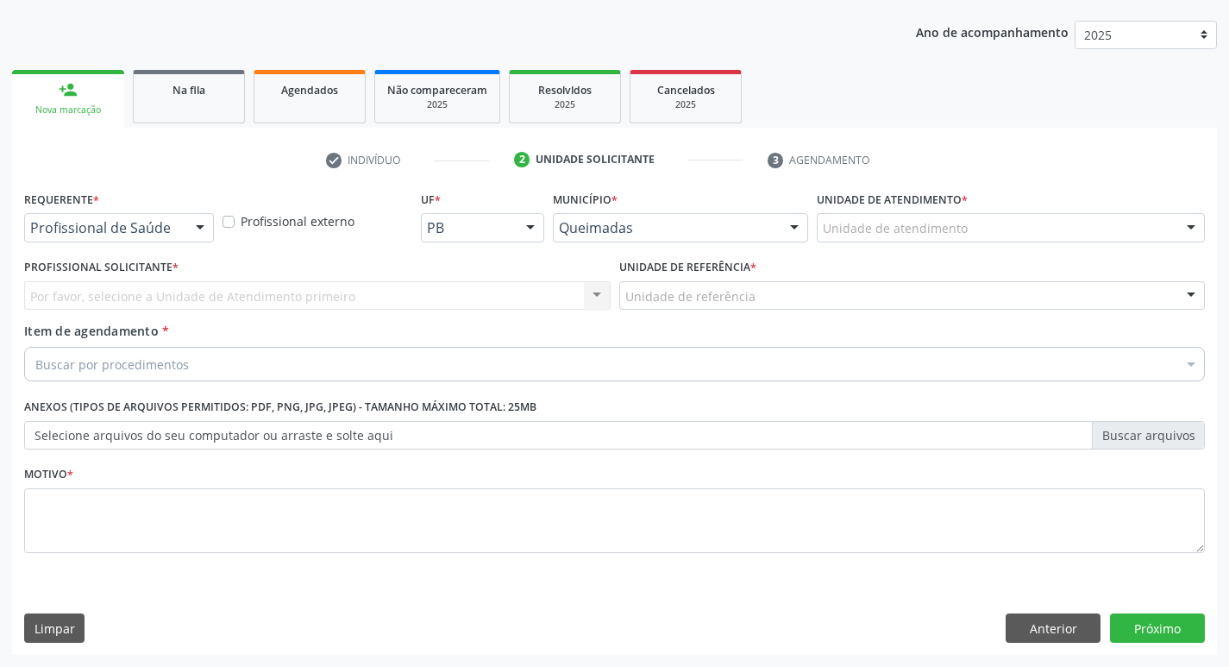
click at [155, 216] on div "Profissional de Saúde" at bounding box center [119, 227] width 190 height 29
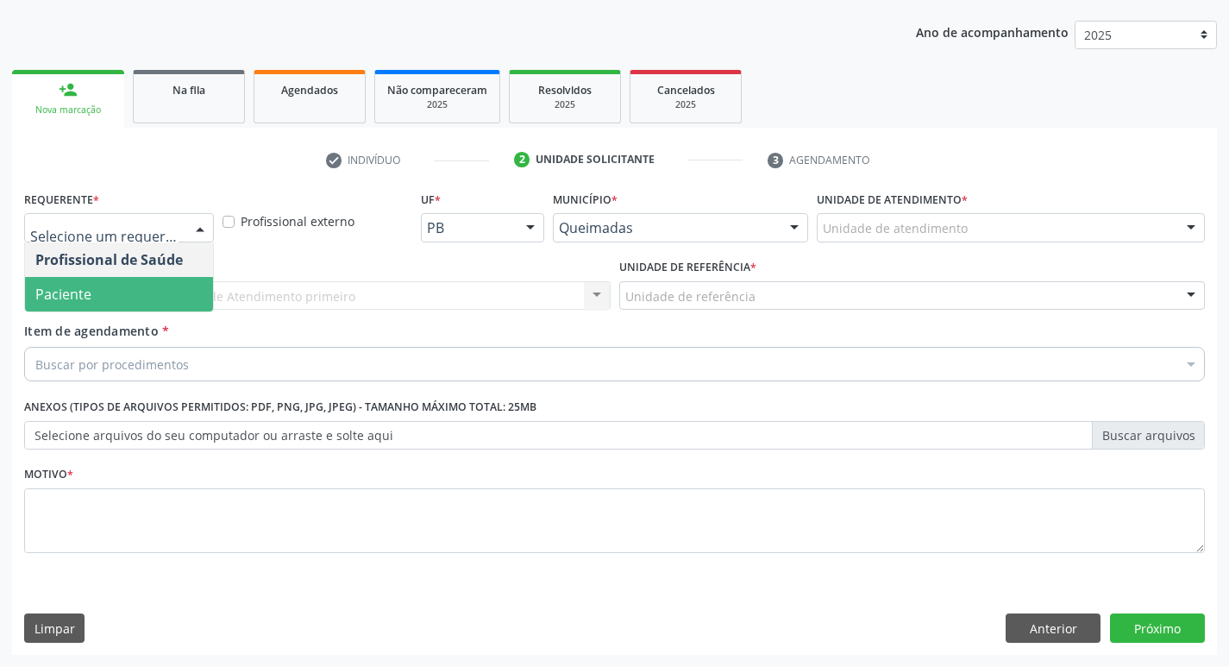
click at [115, 304] on span "Paciente" at bounding box center [119, 294] width 188 height 34
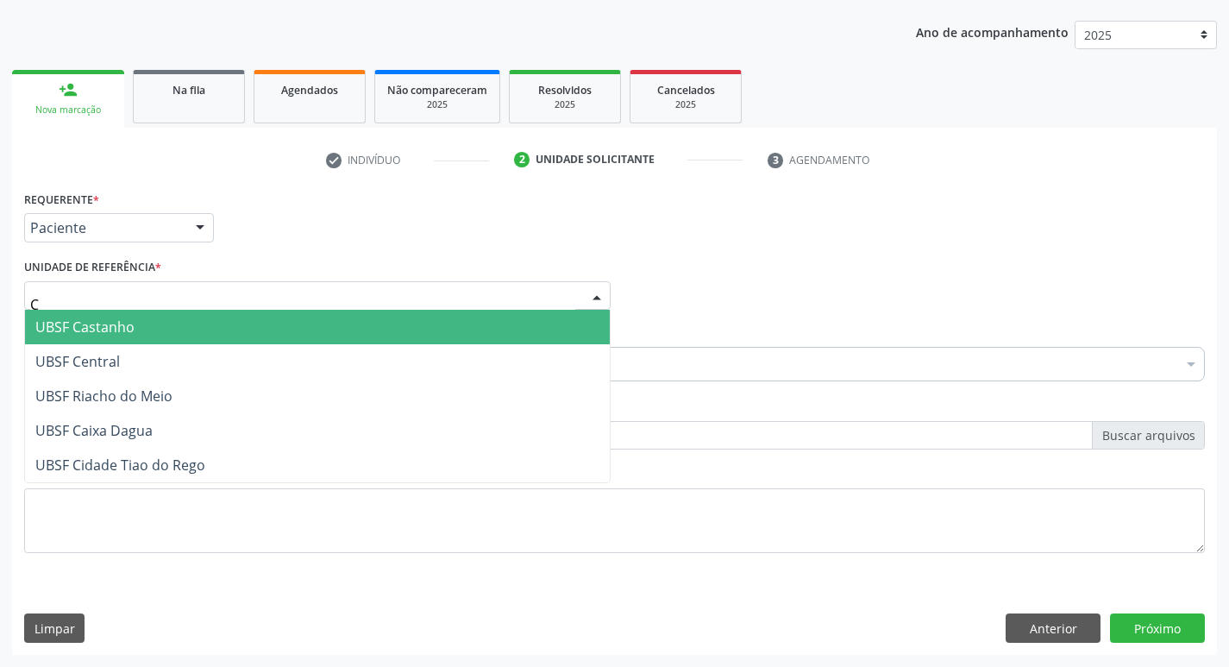
type input "CE"
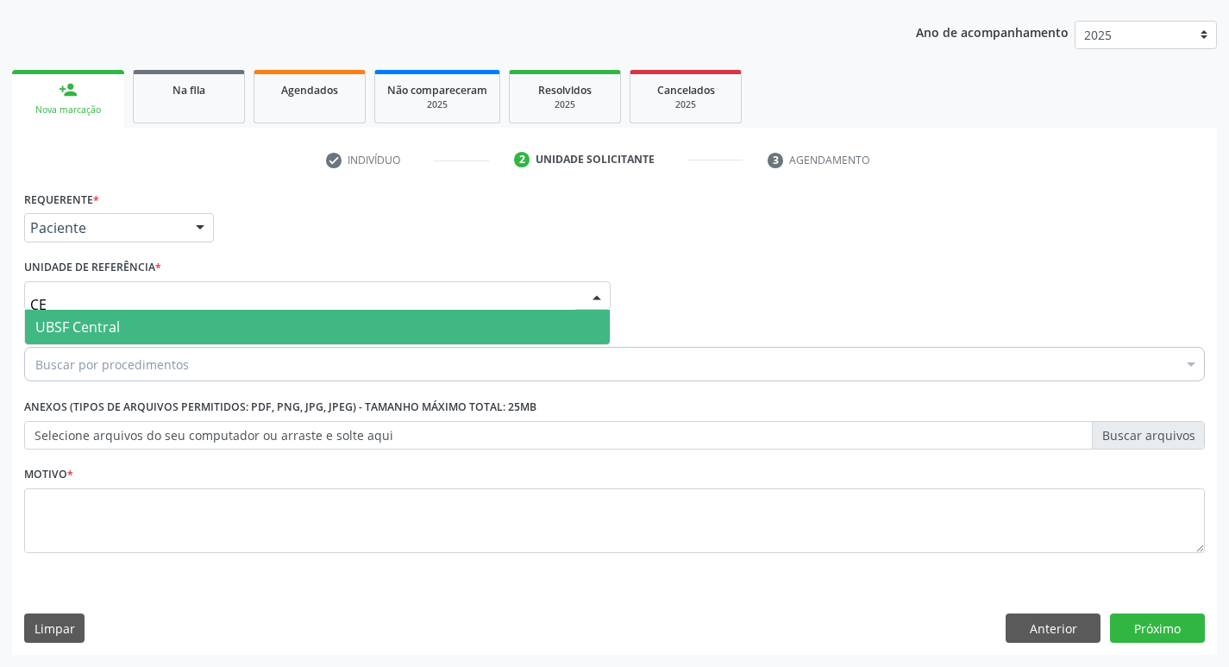
click at [115, 316] on span "UBSF Central" at bounding box center [317, 327] width 585 height 34
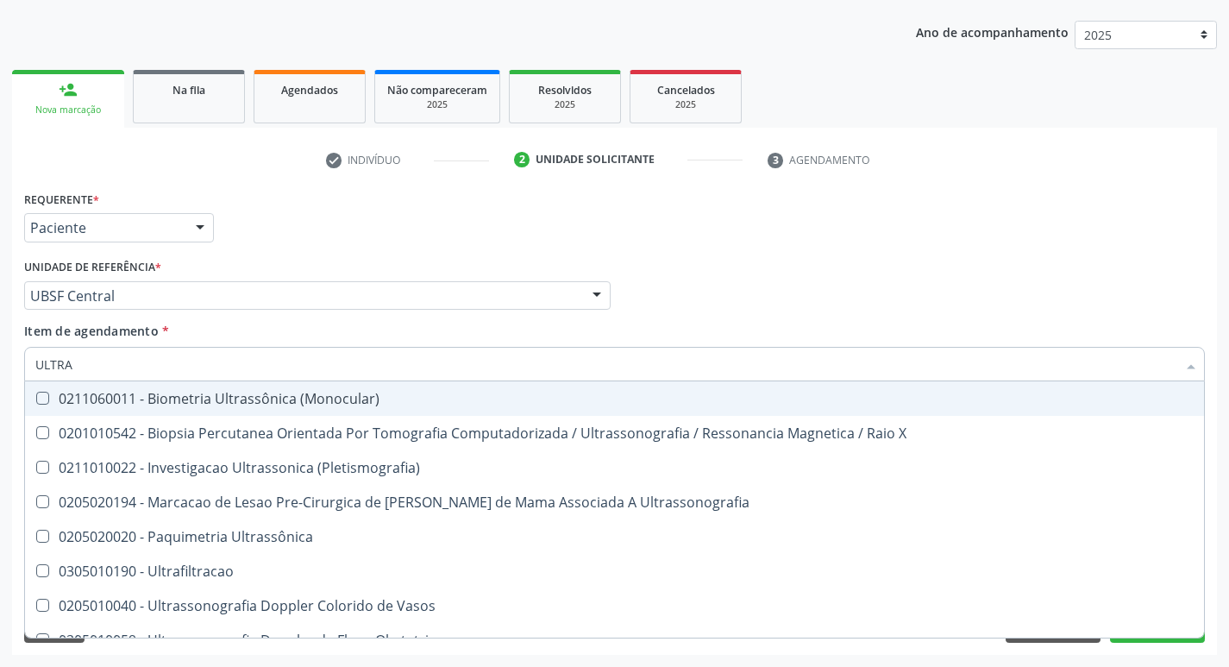
type input "ULTRA"
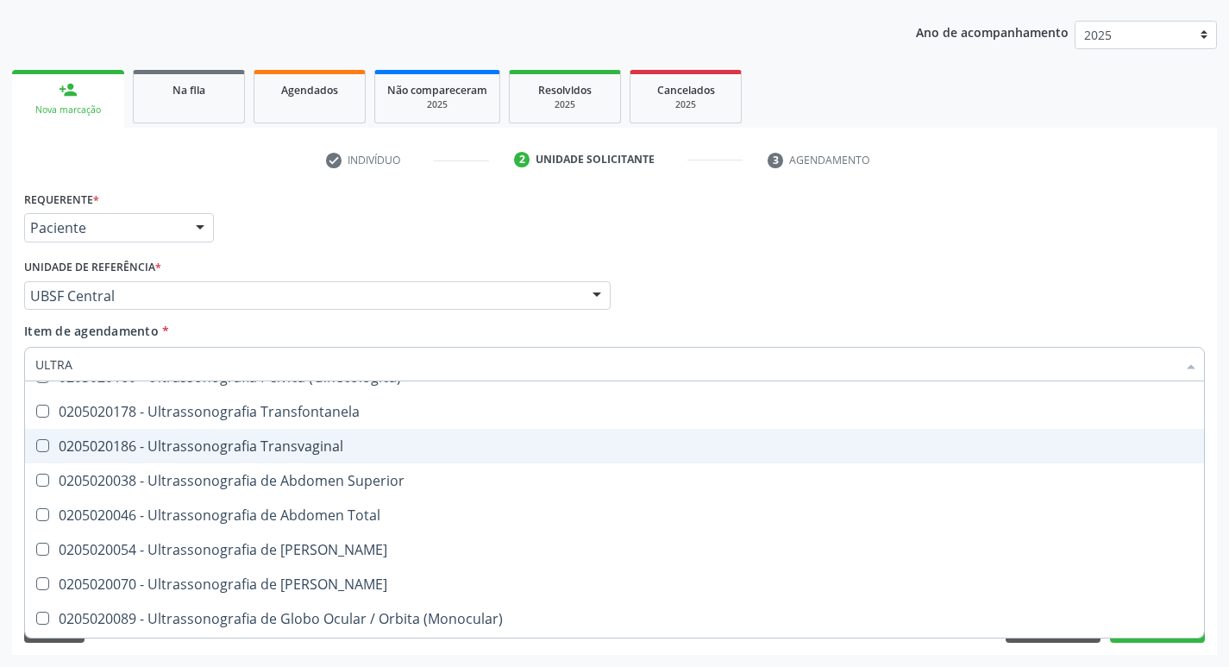
scroll to position [431, 0]
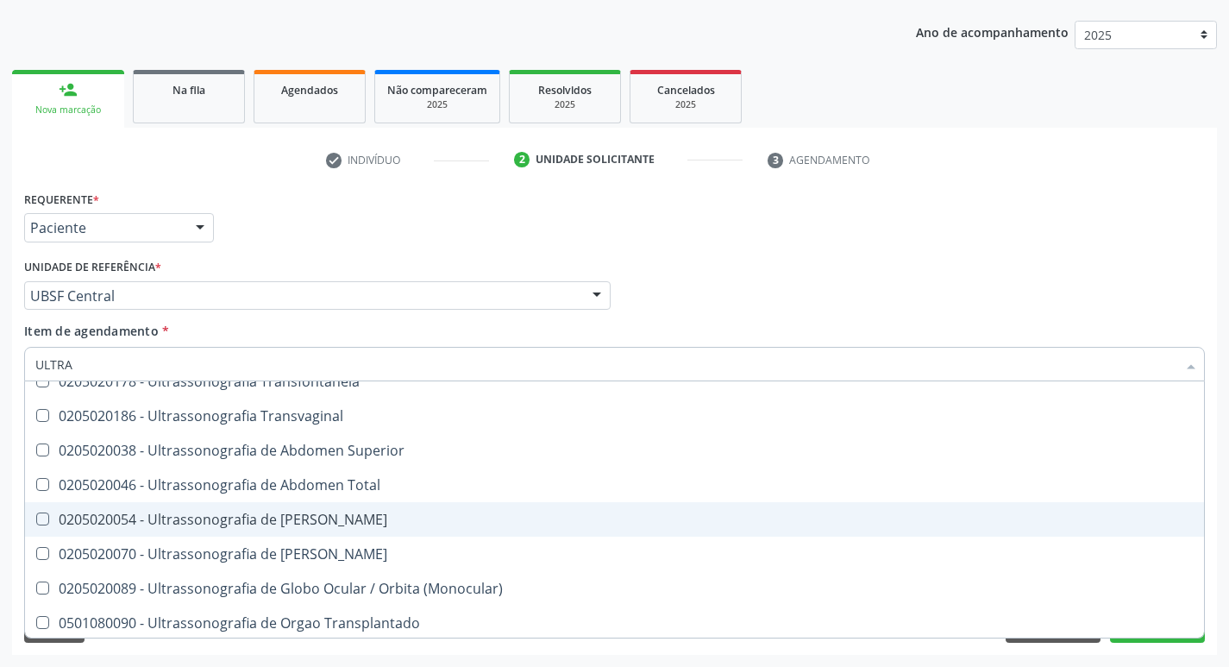
click at [131, 518] on div "0205020054 - Ultrassonografia de [PERSON_NAME]" at bounding box center [614, 519] width 1158 height 14
checkbox Urinario "true"
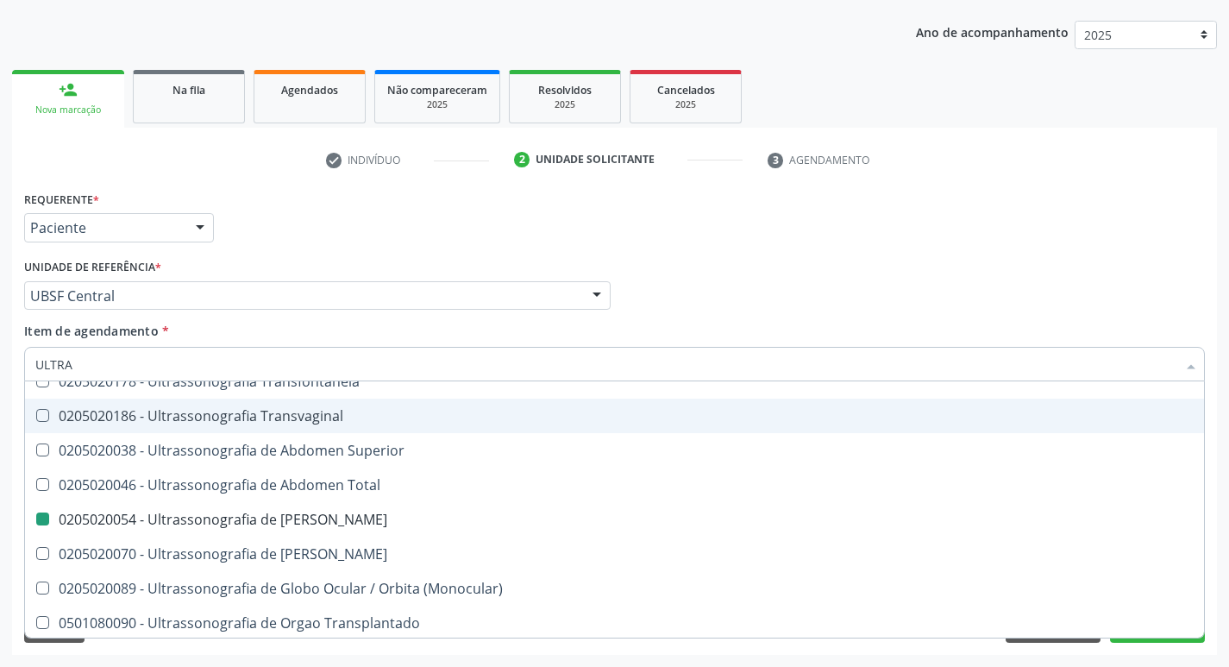
click at [294, 227] on div "Requerente * Paciente Profissional de Saúde Paciente Nenhum resultado encontrad…" at bounding box center [614, 219] width 1189 height 67
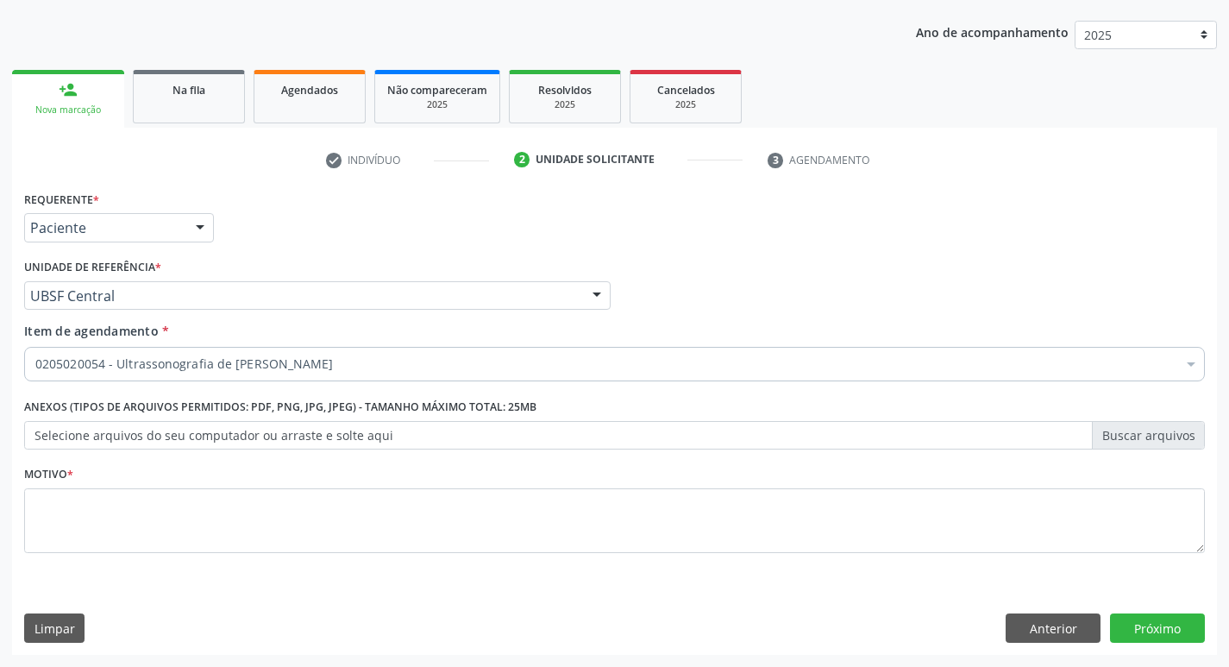
scroll to position [0, 0]
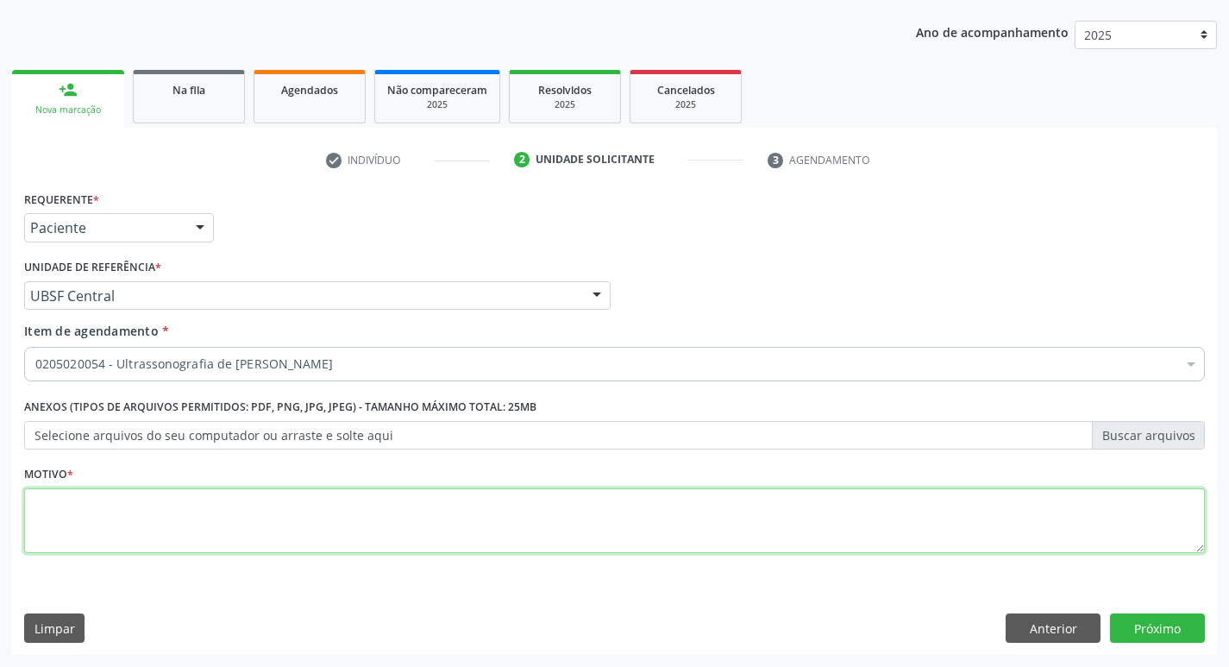
click at [184, 521] on textarea at bounding box center [614, 521] width 1180 height 66
type textarea "DOR NA REGIÃO RENAL"
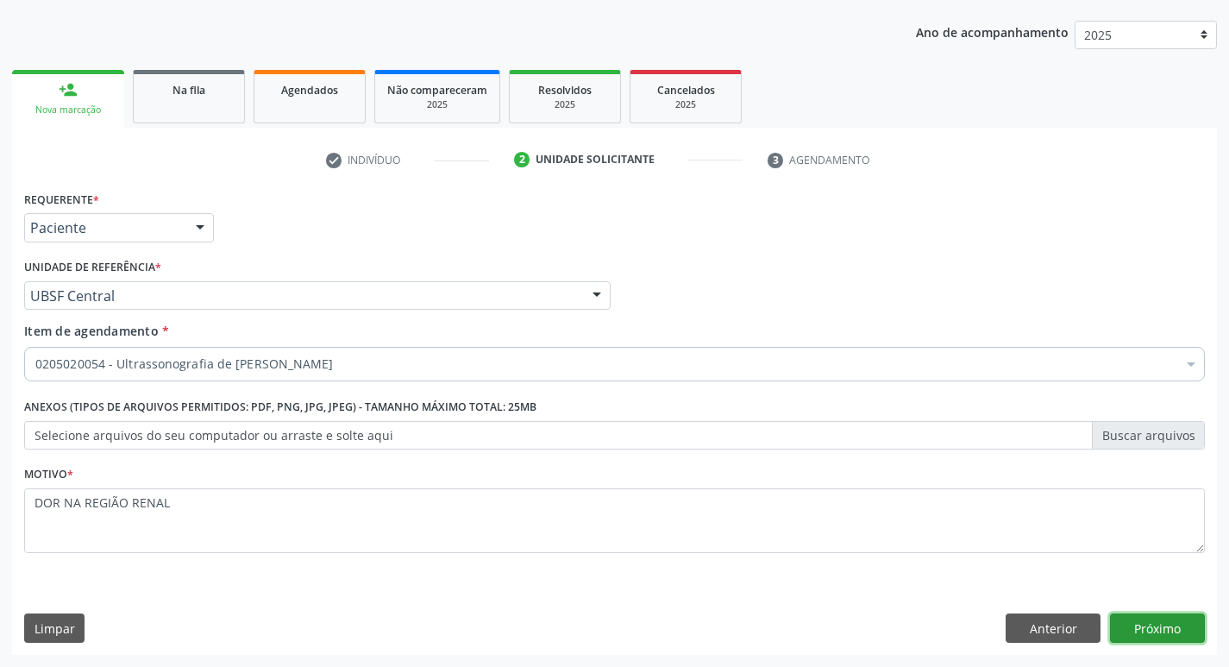
click at [1142, 629] on button "Próximo" at bounding box center [1157, 627] width 95 height 29
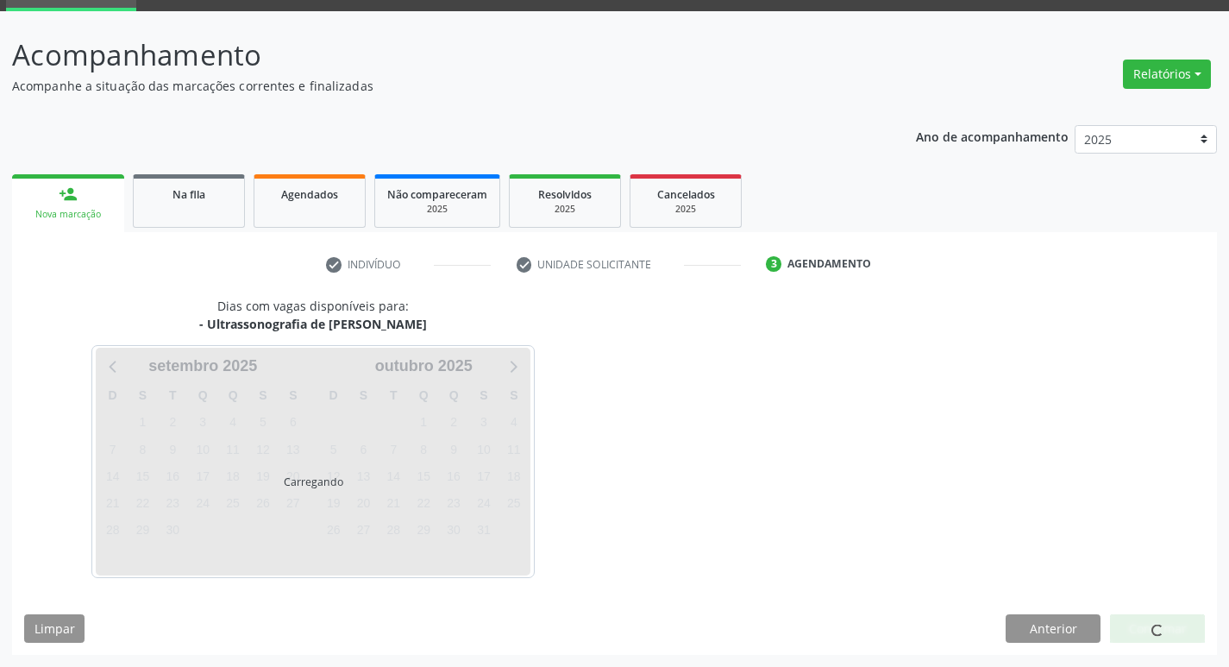
scroll to position [84, 0]
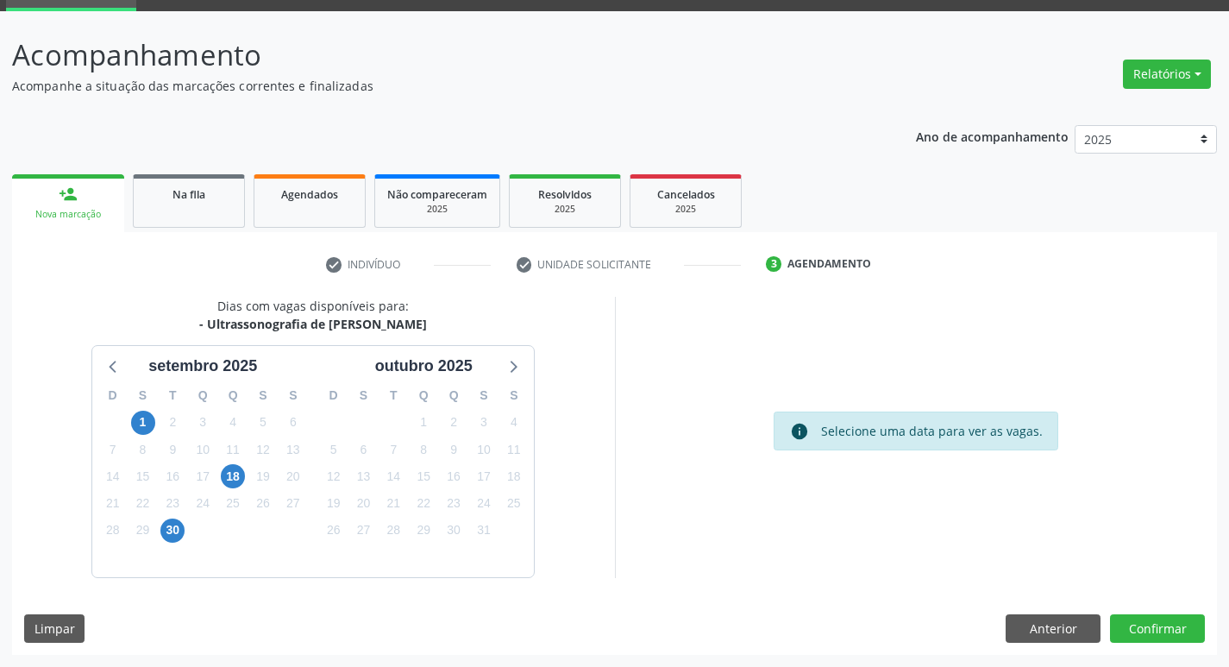
click at [1149, 612] on div "Dias com vagas disponíveis para: - Ultrassonografia de Aparelho Urinario s[DATE…" at bounding box center [614, 476] width 1205 height 358
click at [1152, 619] on button "Confirmar" at bounding box center [1157, 628] width 95 height 29
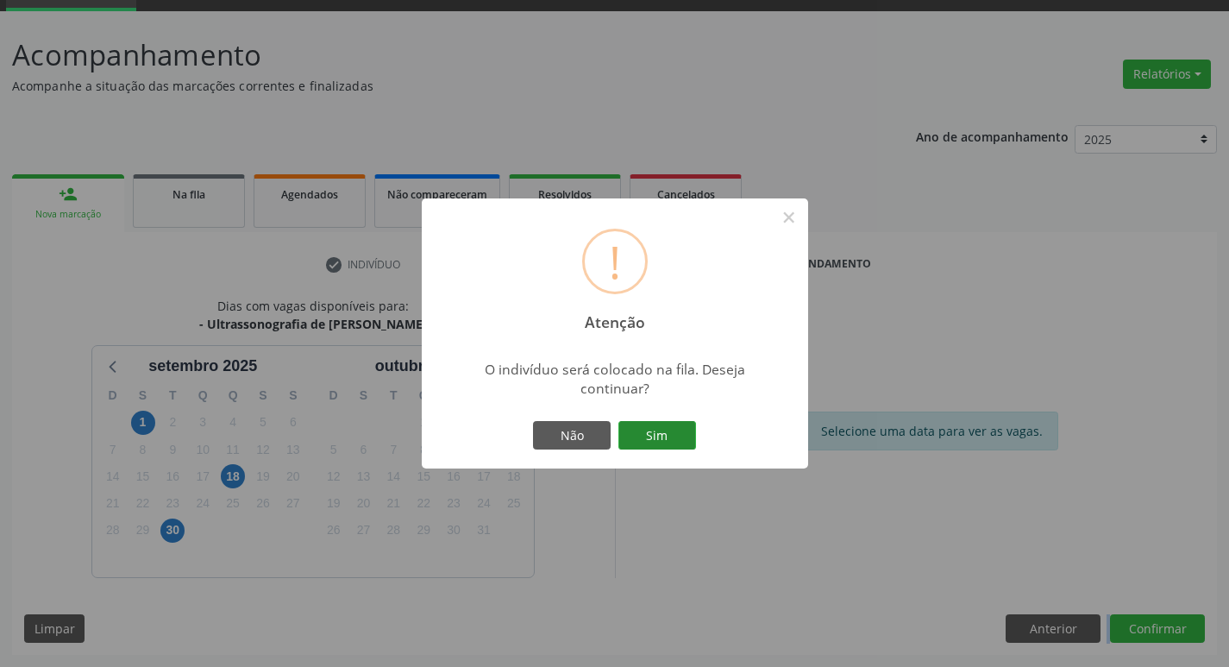
click at [692, 441] on button "Sim" at bounding box center [657, 435] width 78 height 29
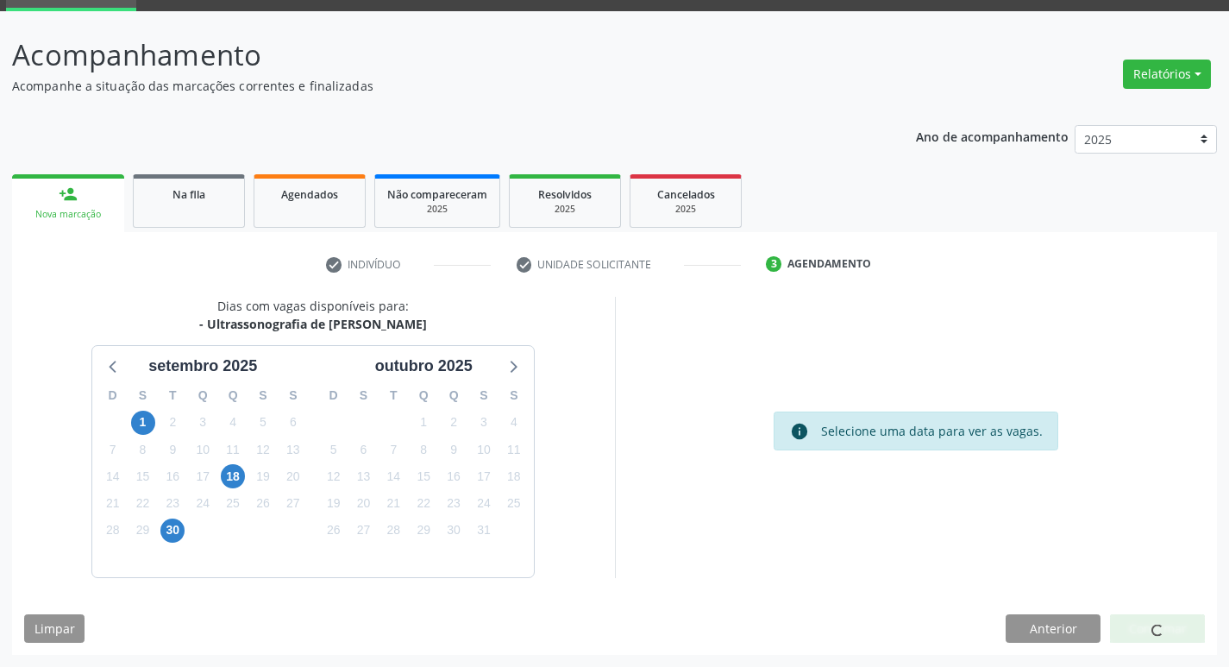
click at [564, 98] on div "Acompanhamento Acompanhe a situação das marcações correntes e finalizadas Relat…" at bounding box center [614, 344] width 1205 height 621
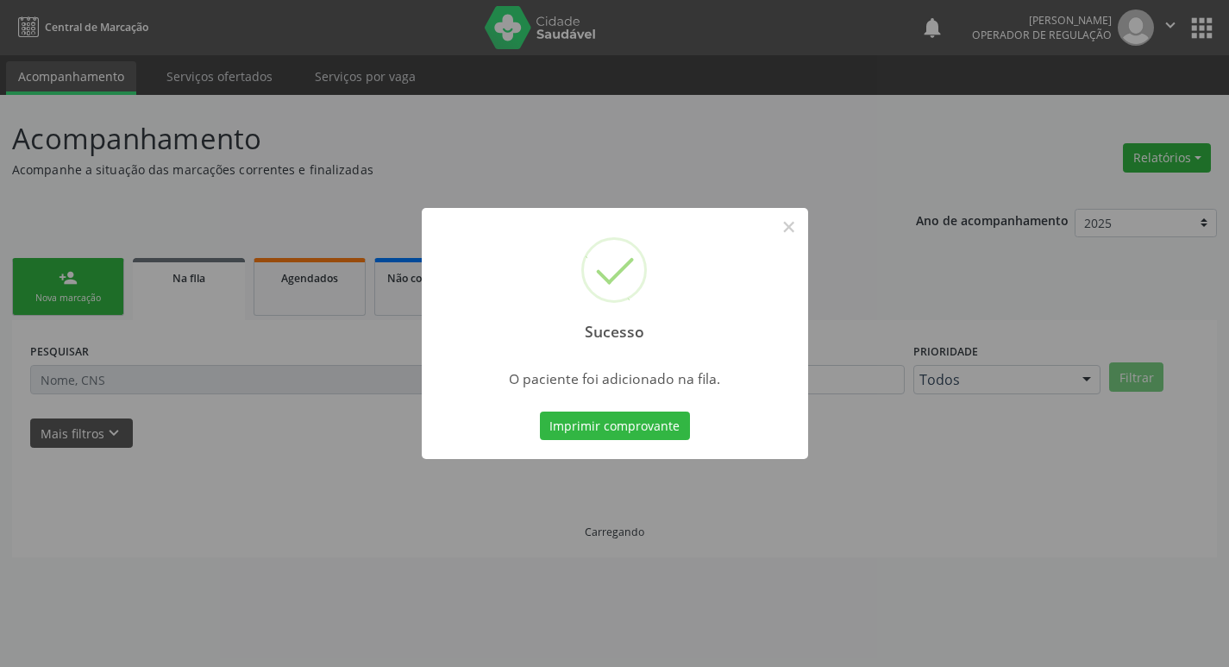
scroll to position [0, 0]
click at [332, 117] on div "Sucesso × O paciente foi adicionado na fila. Imprimir comprovante Cancel" at bounding box center [621, 333] width 1242 height 667
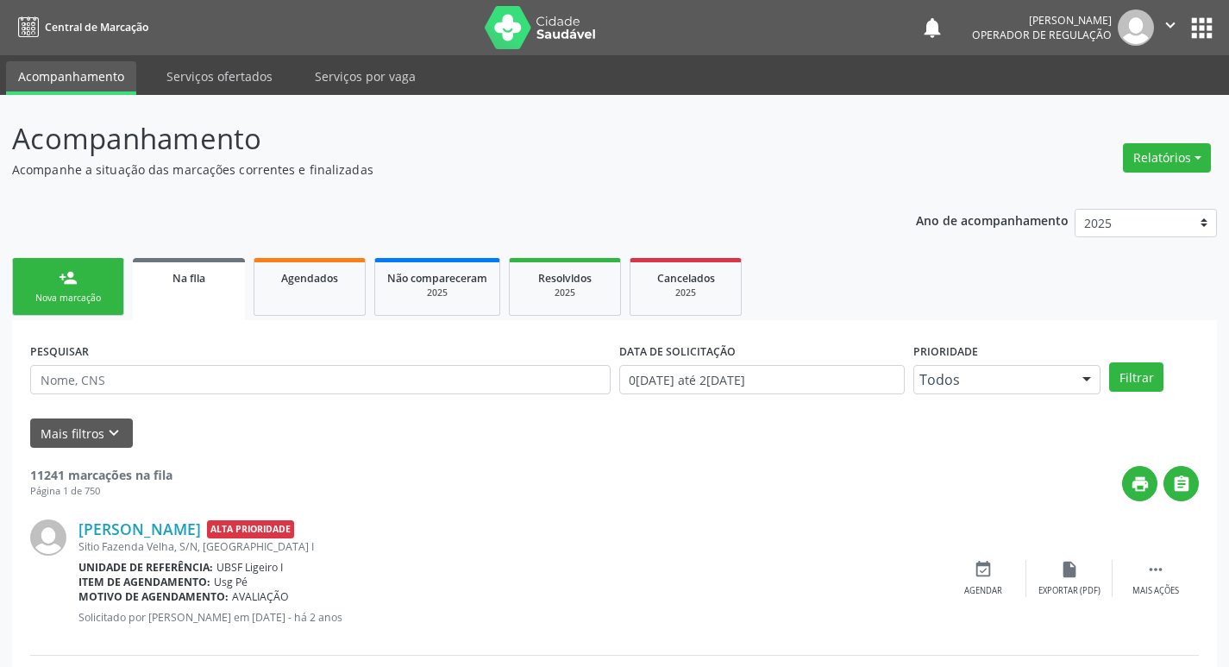
click at [125, 279] on ul "person_add Nova marcação Na fila Agendados Não compareceram 2025 Resolvidos 202…" at bounding box center [614, 287] width 1205 height 66
click at [121, 280] on link "person_add Nova marcação" at bounding box center [68, 287] width 112 height 58
drag, startPoint x: 118, startPoint y: 280, endPoint x: 106, endPoint y: 284, distance: 12.6
click at [117, 280] on link "person_add Nova marcação" at bounding box center [68, 287] width 112 height 58
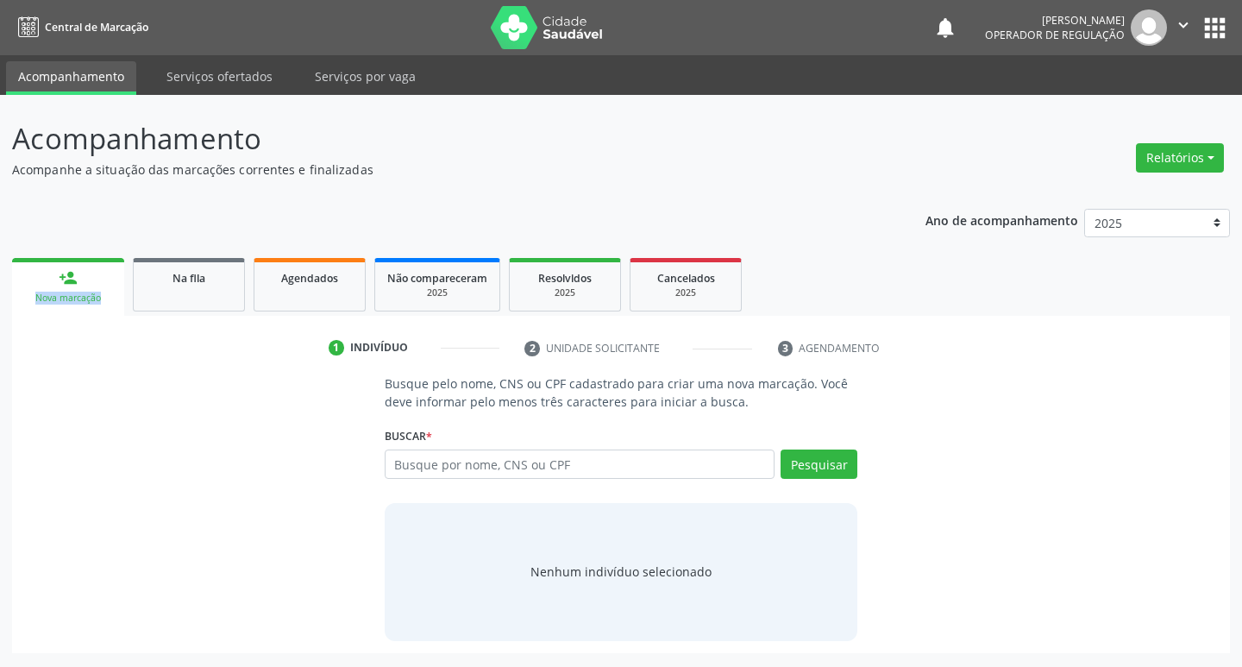
click at [106, 284] on link "person_add Nova marcação" at bounding box center [68, 287] width 112 height 58
click at [444, 475] on input "text" at bounding box center [580, 463] width 391 height 29
type input "704202252901581"
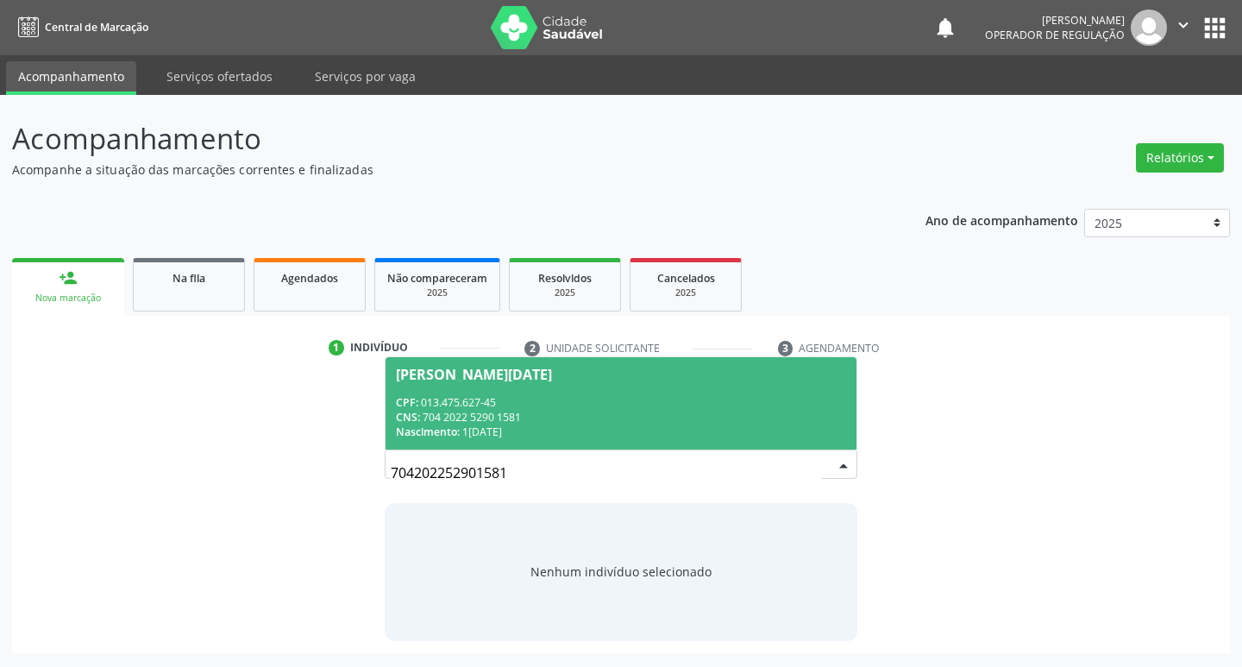
click at [567, 420] on div "CNS: 704 2022 5290 1581" at bounding box center [621, 417] width 451 height 15
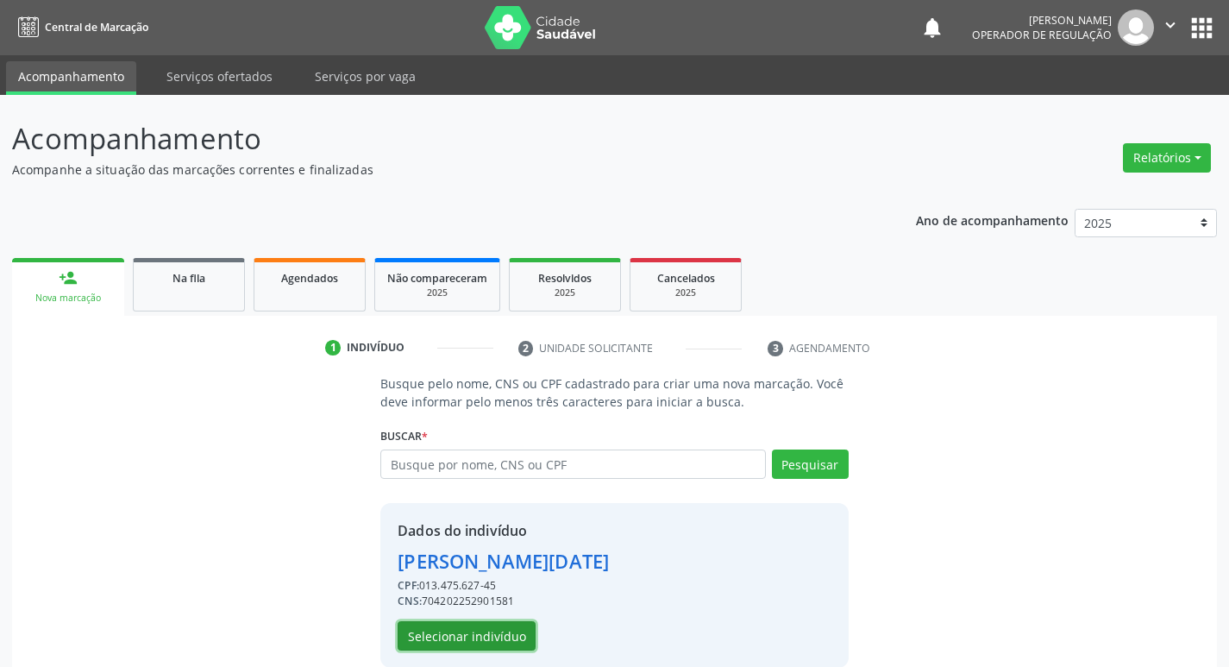
click at [491, 631] on button "Selecionar indivíduo" at bounding box center [467, 635] width 138 height 29
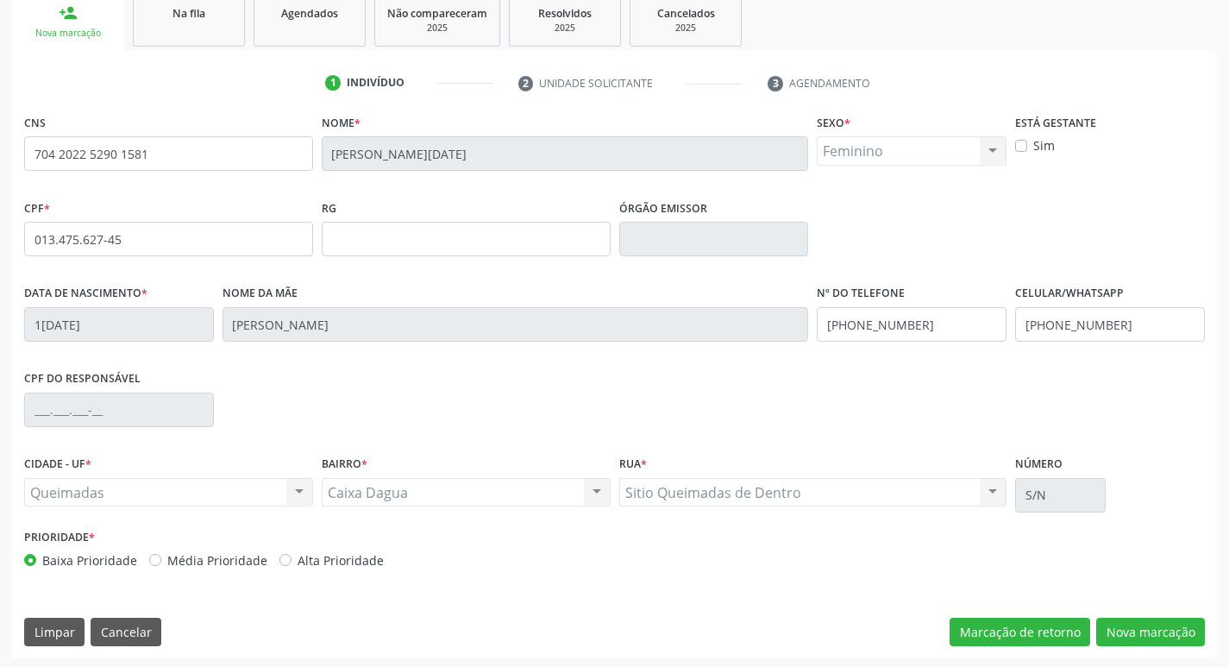
scroll to position [268, 0]
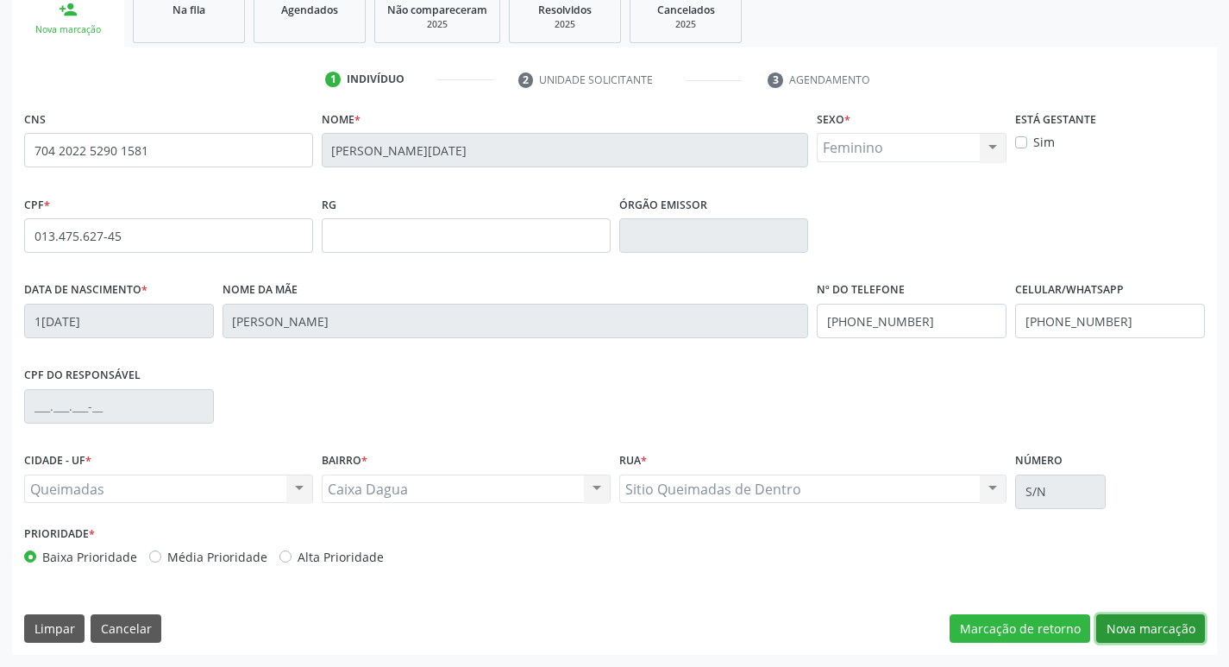
click at [1124, 618] on button "Nova marcação" at bounding box center [1150, 628] width 109 height 29
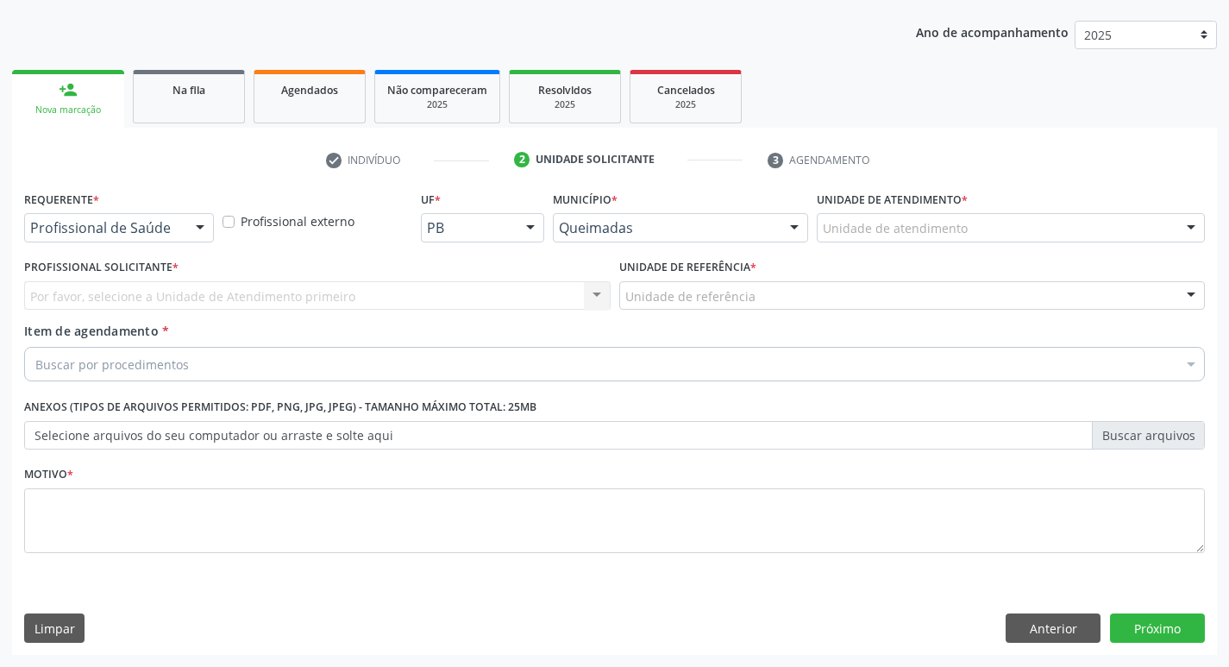
scroll to position [188, 0]
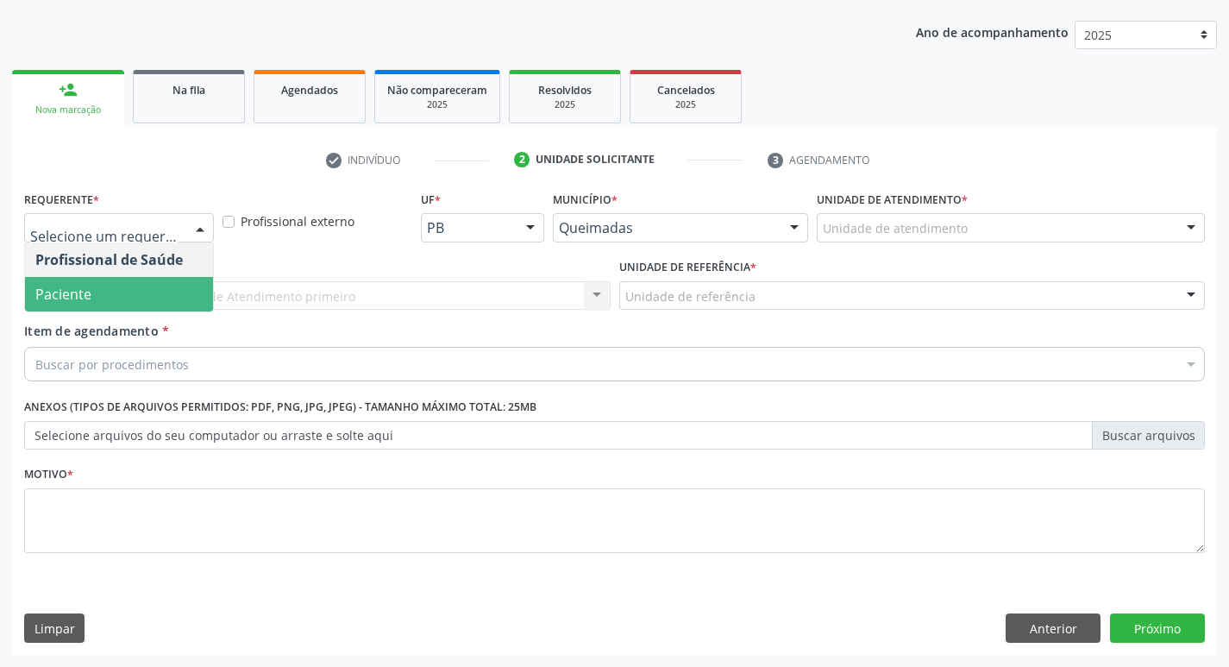
click at [111, 303] on span "Paciente" at bounding box center [119, 294] width 188 height 34
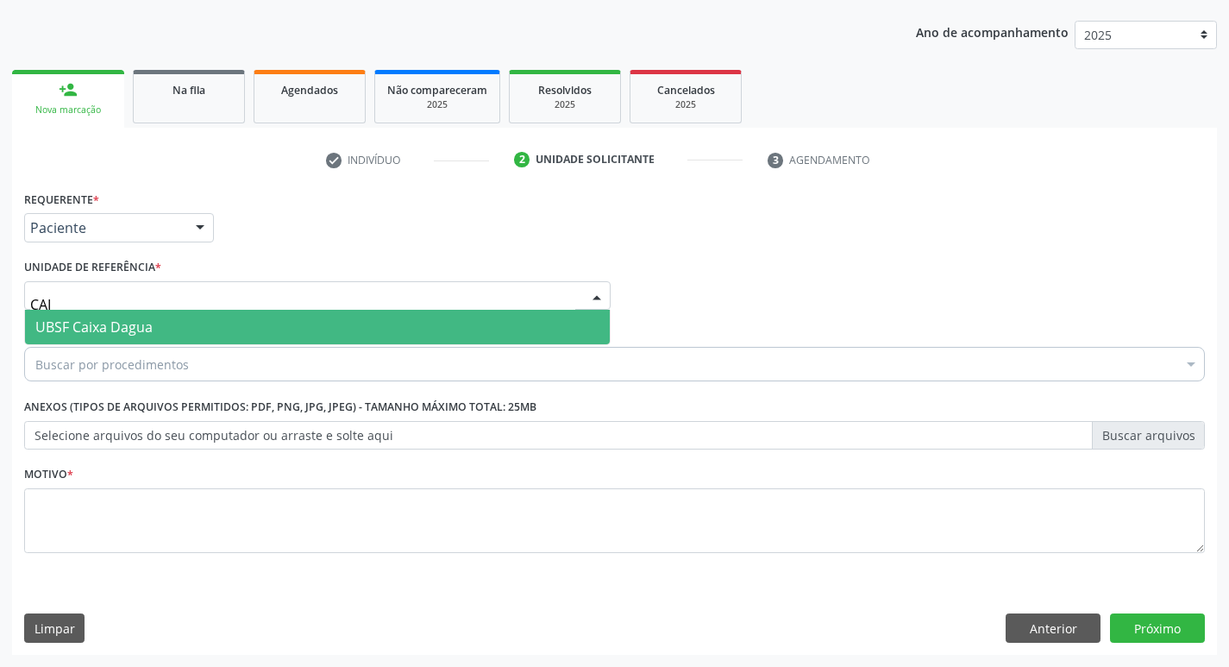
type input "CAIX"
click at [136, 338] on span "UBSF Caixa Dagua" at bounding box center [317, 327] width 585 height 34
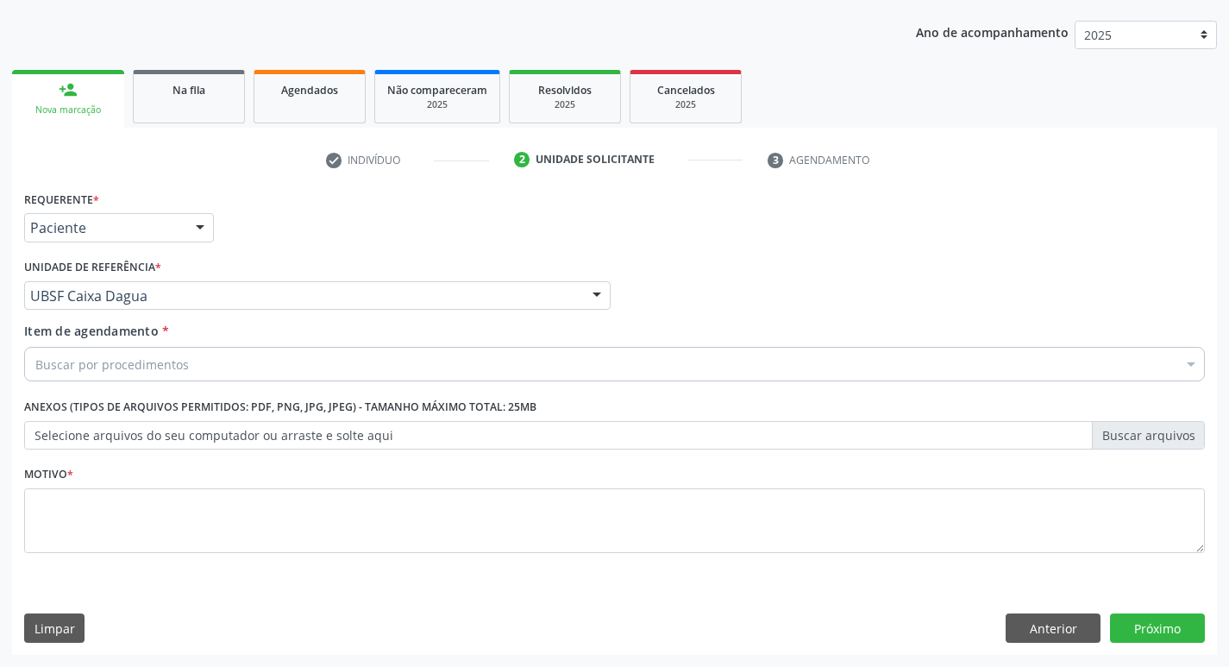
click at [158, 373] on div "Buscar por procedimentos" at bounding box center [614, 364] width 1180 height 34
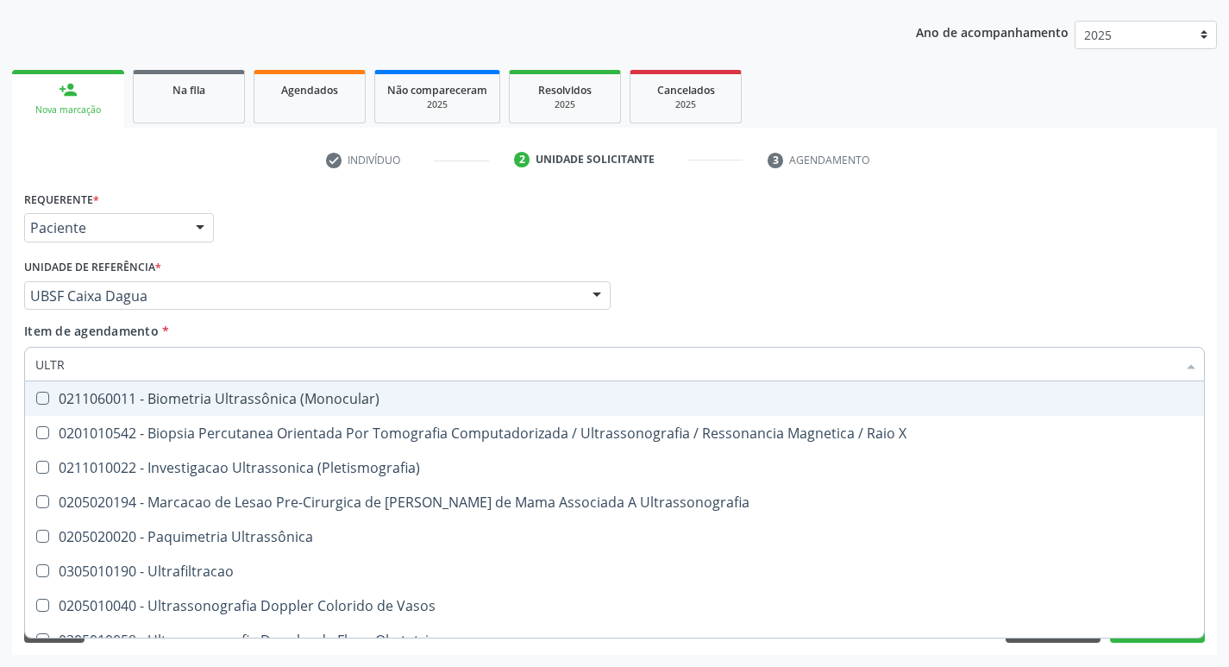
type input "ULTRA"
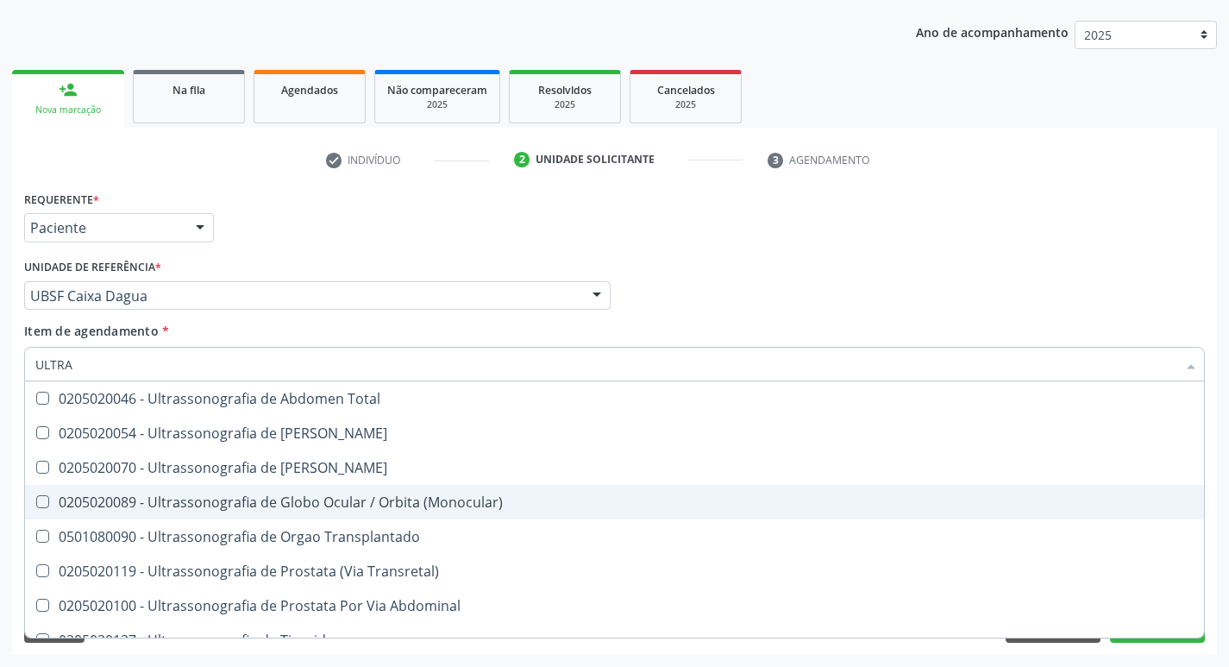
scroll to position [431, 0]
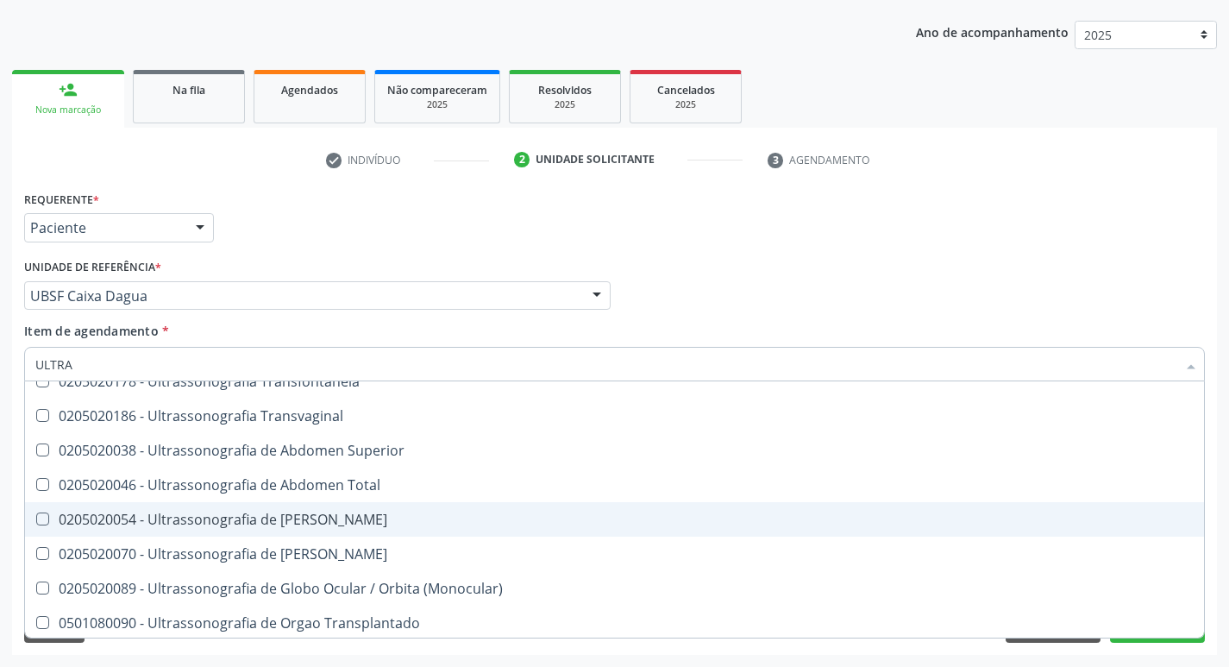
click at [385, 517] on div "0205020054 - Ultrassonografia de [PERSON_NAME]" at bounding box center [614, 519] width 1158 height 14
checkbox Urinario "true"
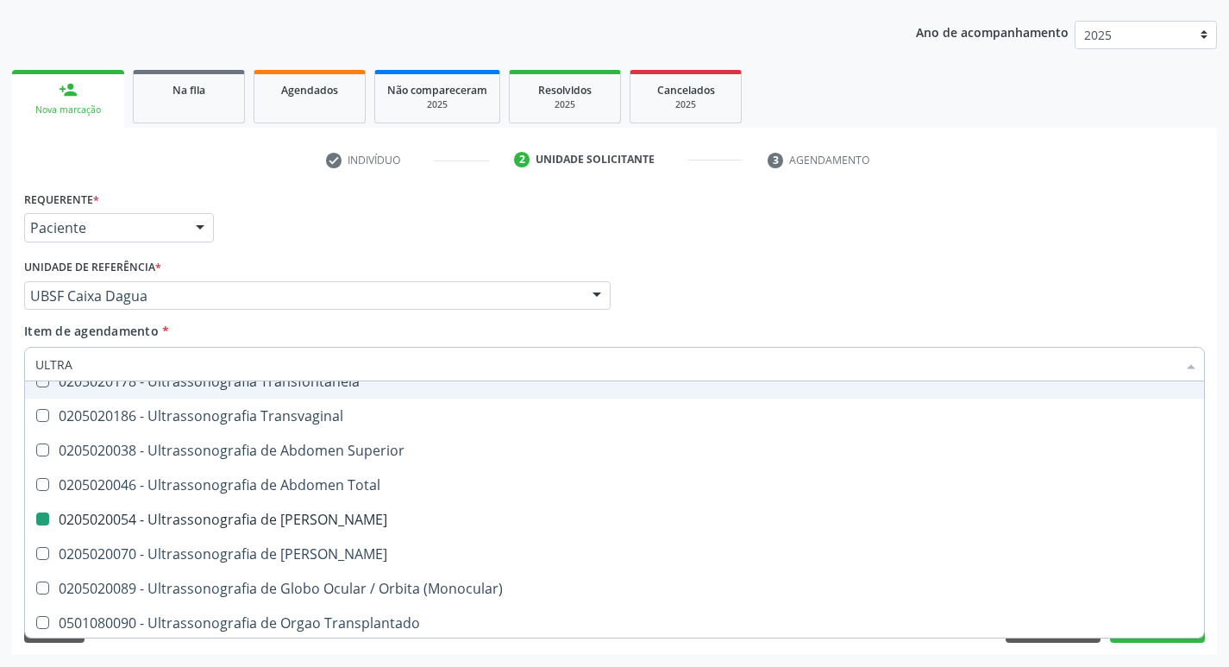
drag, startPoint x: 607, startPoint y: 253, endPoint x: 502, endPoint y: 306, distance: 118.0
click at [607, 254] on div "Requerente * Paciente Profissional de Saúde Paciente Nenhum resultado encontrad…" at bounding box center [614, 381] width 1180 height 391
checkbox X "true"
checkbox Urinario "false"
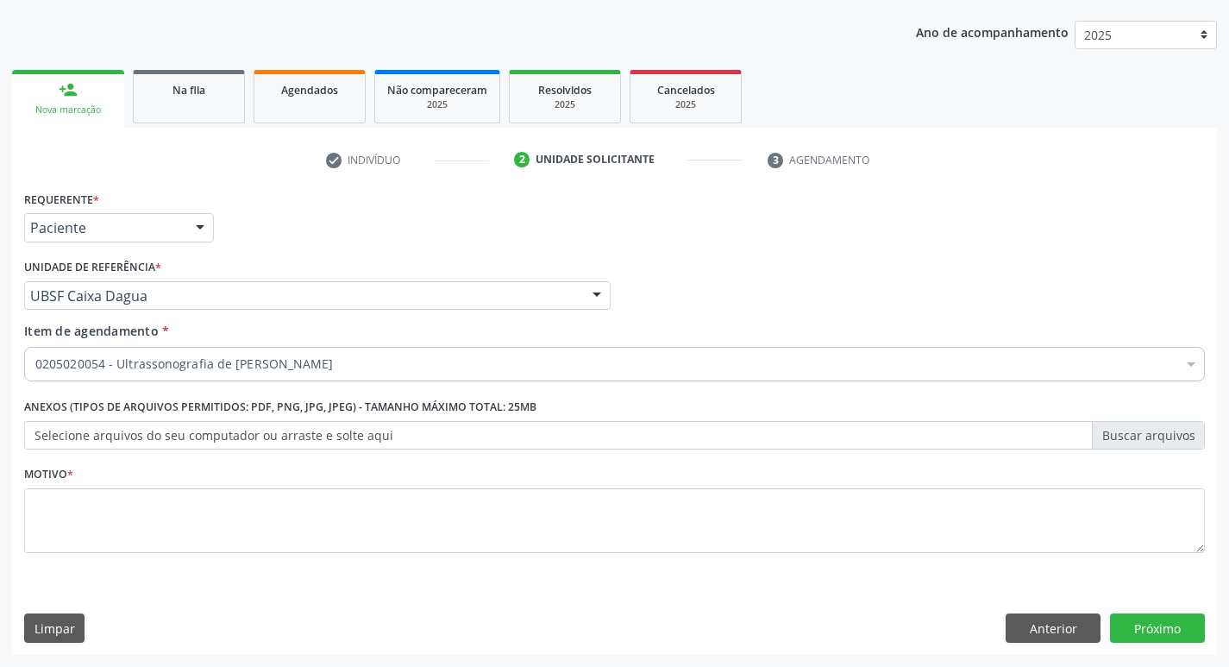
scroll to position [0, 0]
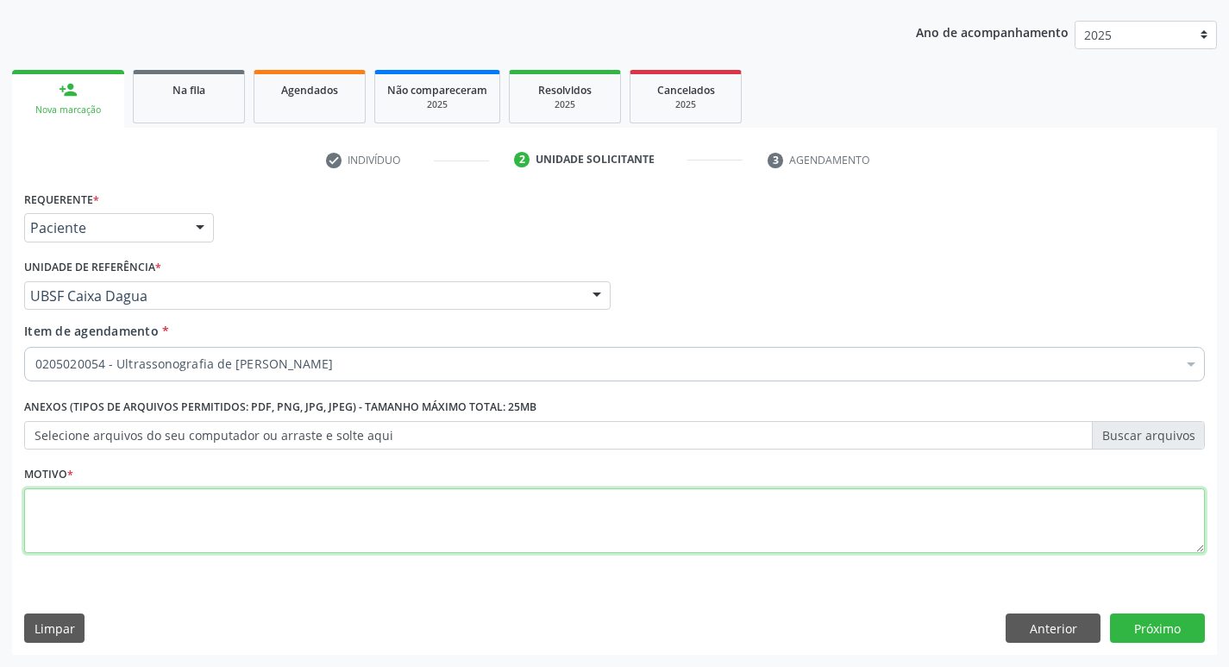
click at [176, 517] on textarea at bounding box center [614, 521] width 1180 height 66
type textarea "NEFROLITIASE"
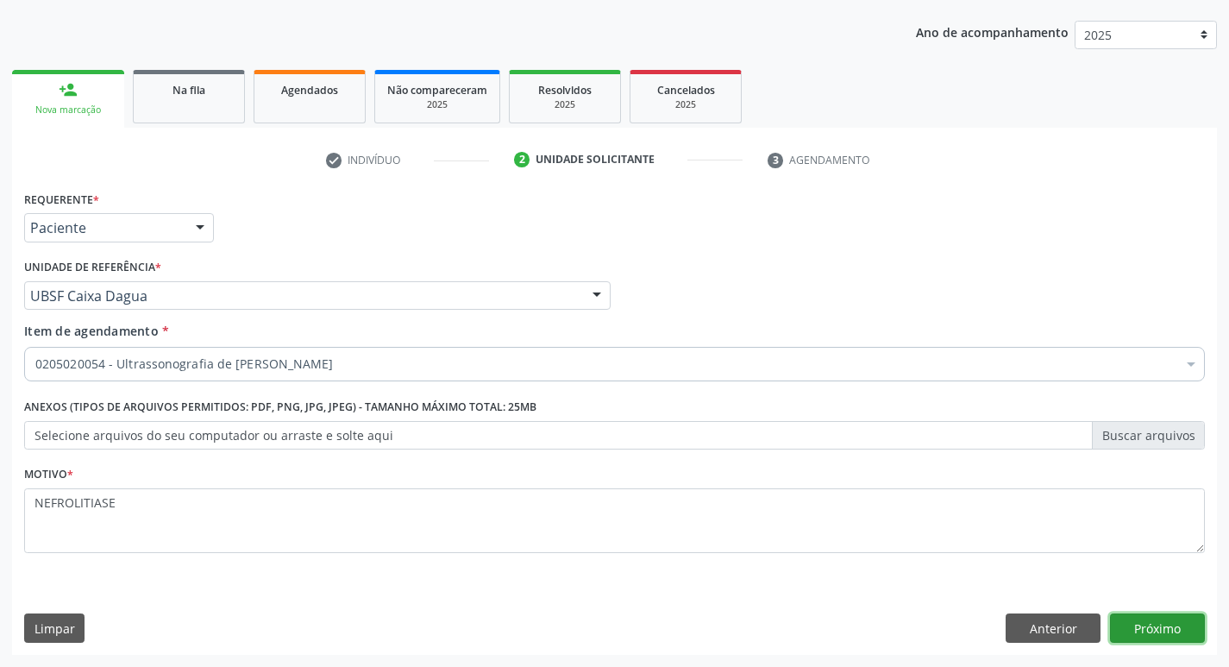
click at [1132, 615] on button "Próximo" at bounding box center [1157, 627] width 95 height 29
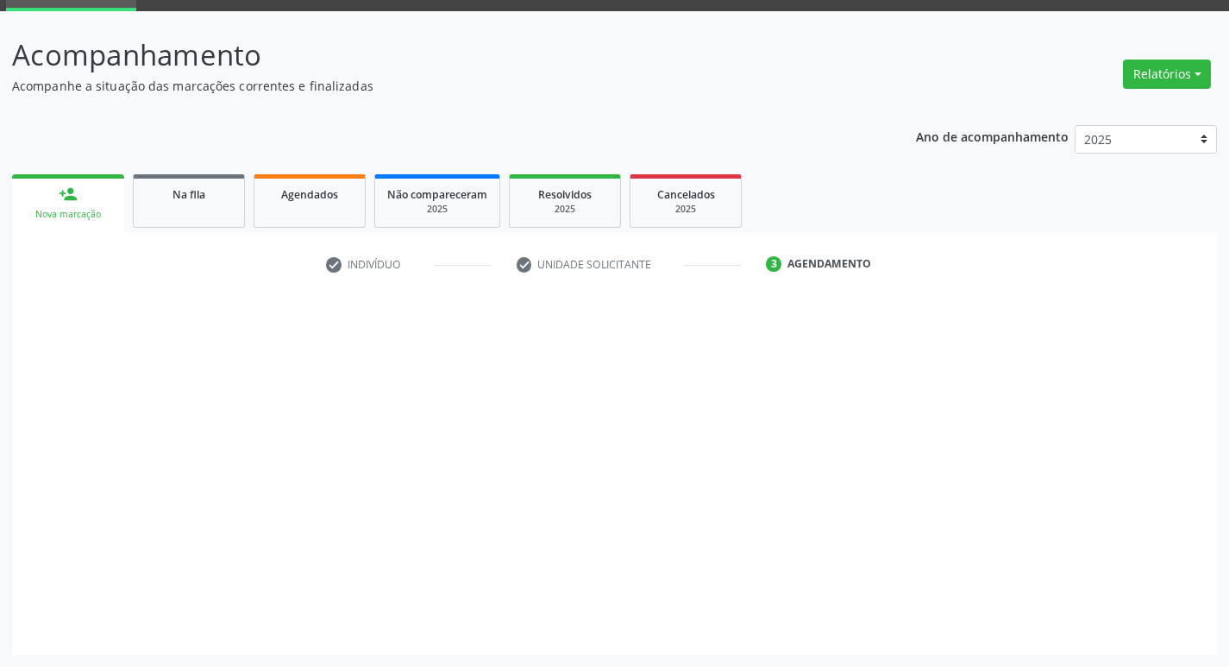
scroll to position [84, 0]
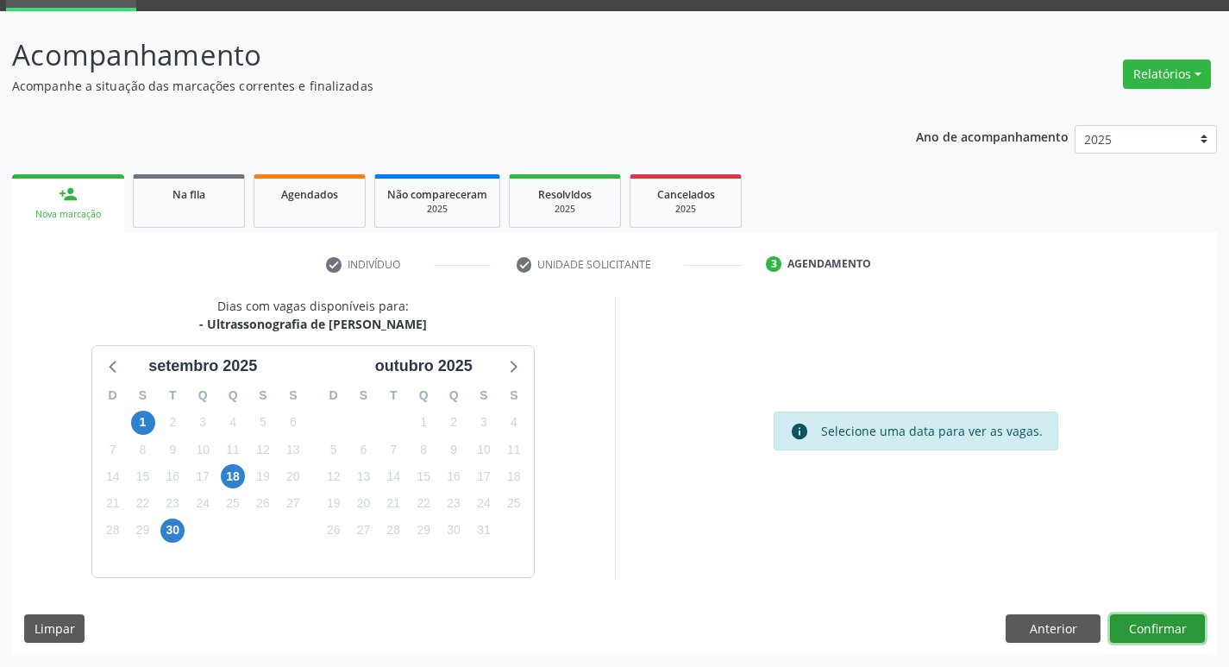
click at [1146, 626] on button "Confirmar" at bounding box center [1157, 628] width 95 height 29
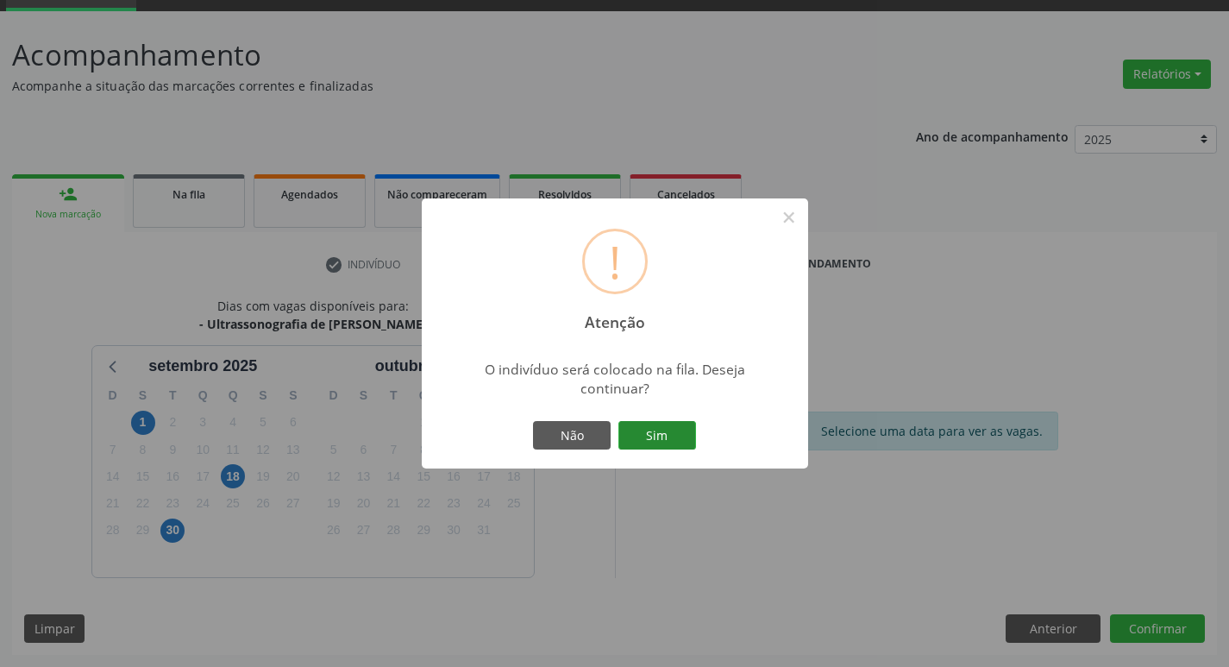
click at [690, 433] on button "Sim" at bounding box center [657, 435] width 78 height 29
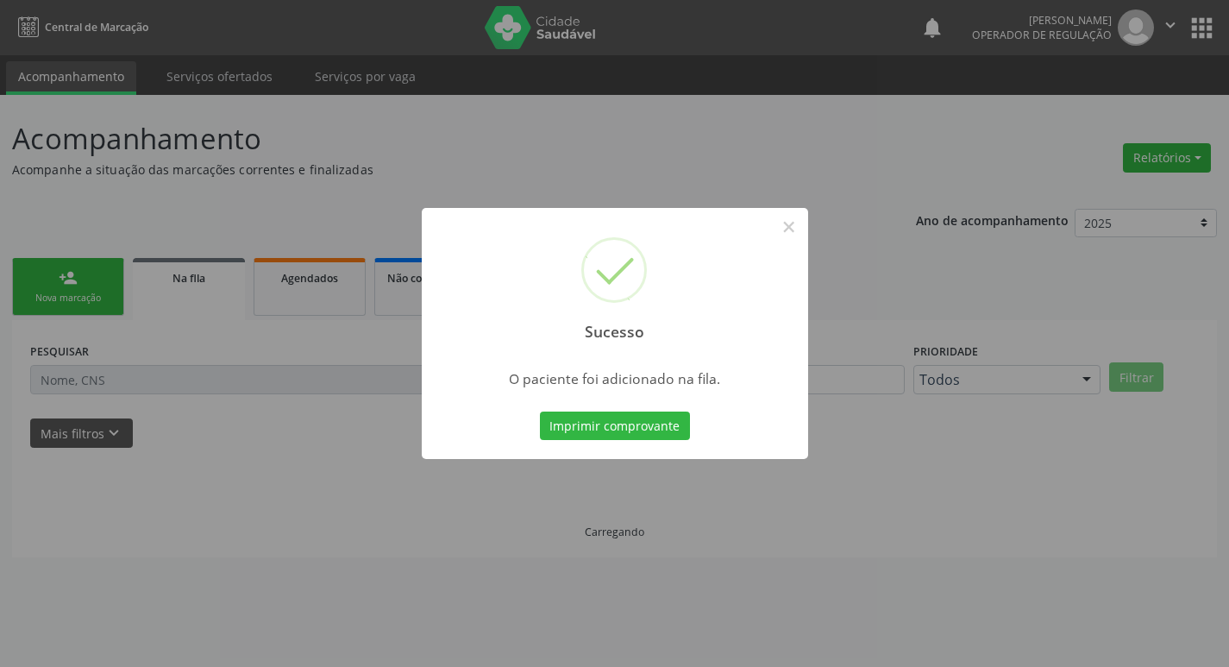
scroll to position [0, 0]
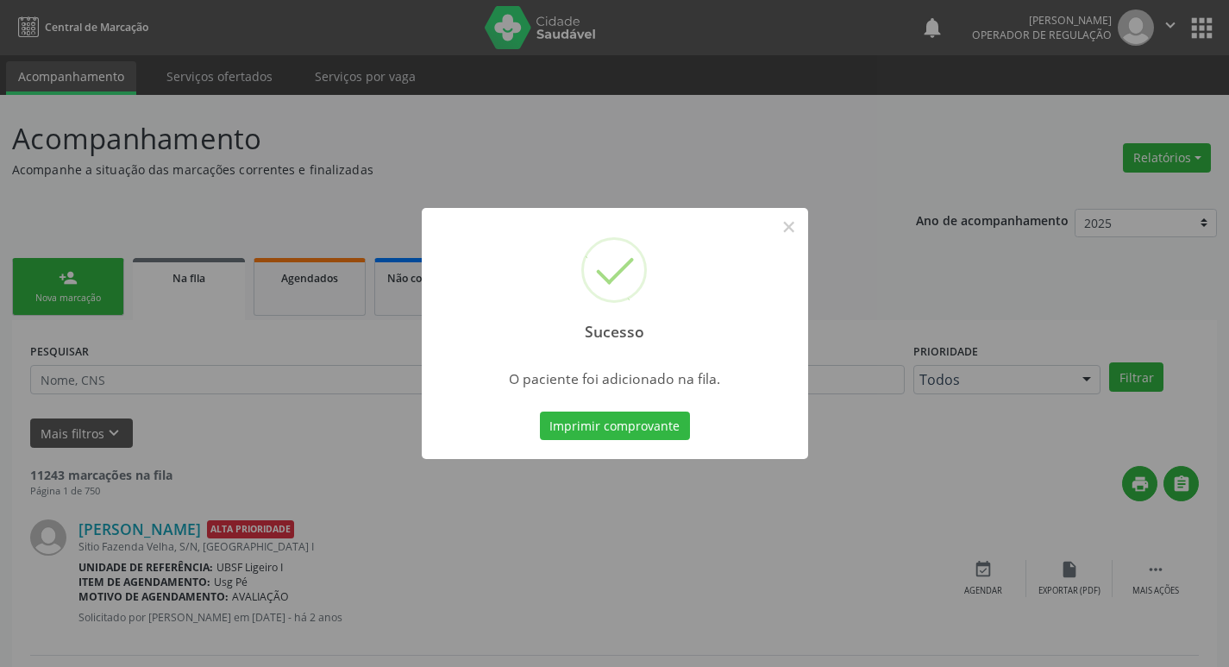
click at [269, 110] on div "Sucesso × O paciente foi adicionado na fila. Imprimir comprovante Cancel" at bounding box center [614, 333] width 1229 height 667
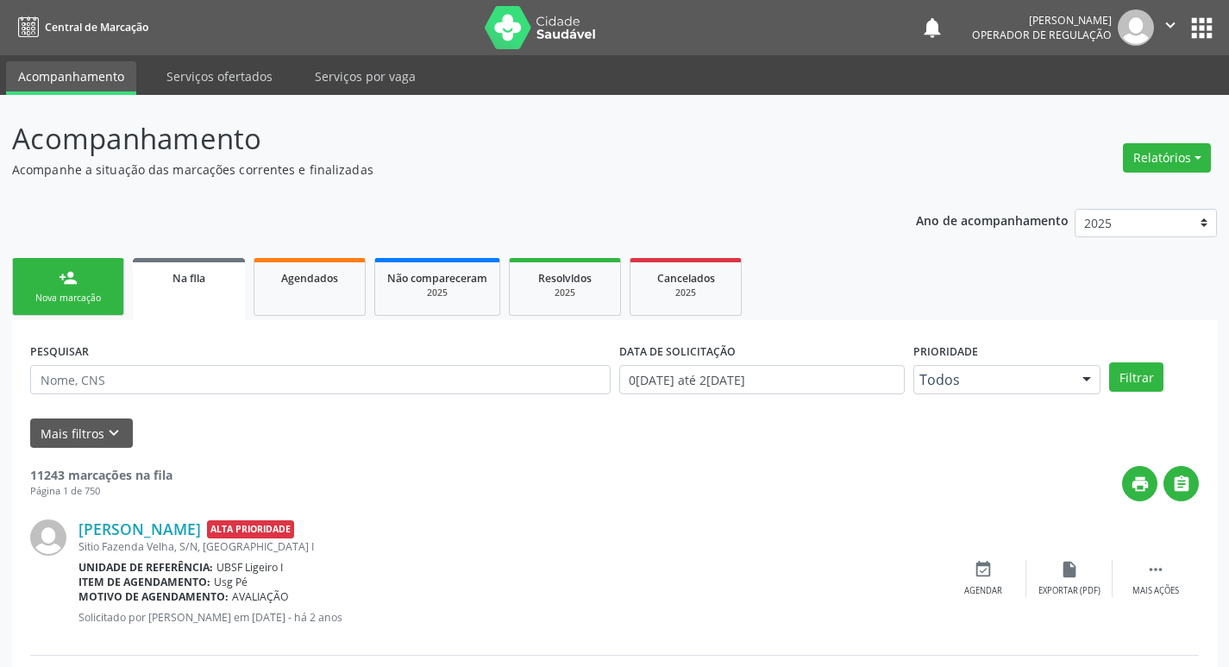
click at [66, 279] on div "person_add" at bounding box center [68, 277] width 19 height 19
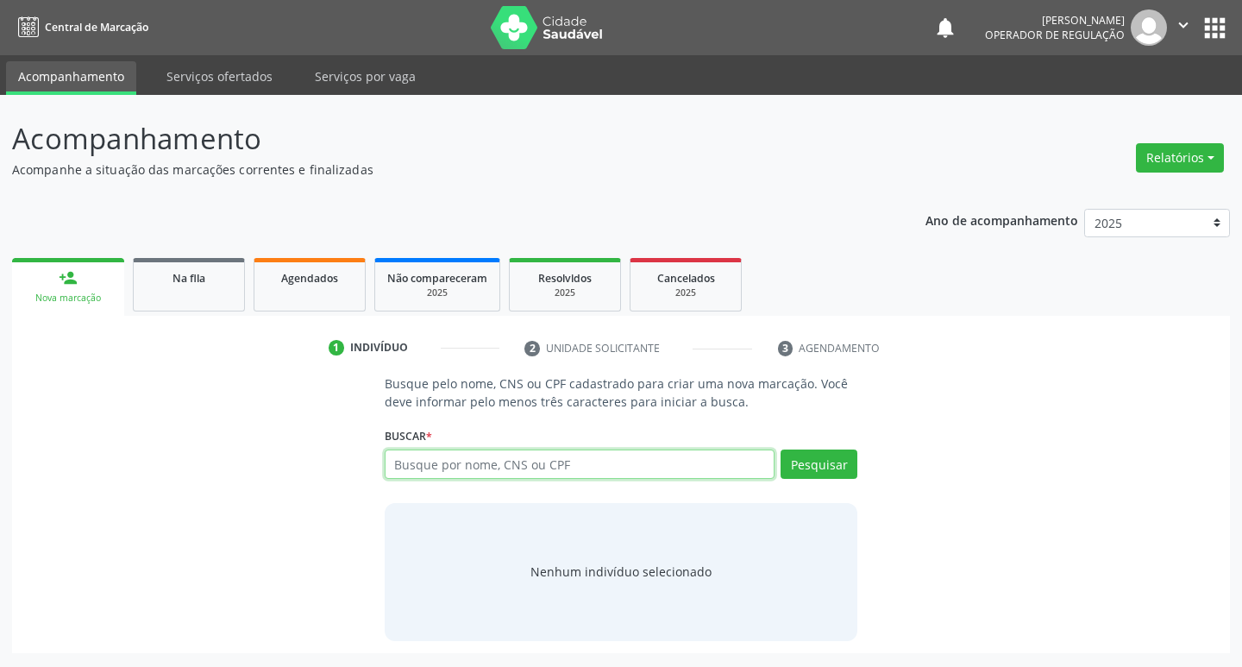
click at [525, 470] on input "text" at bounding box center [580, 463] width 391 height 29
type input "705808445807534"
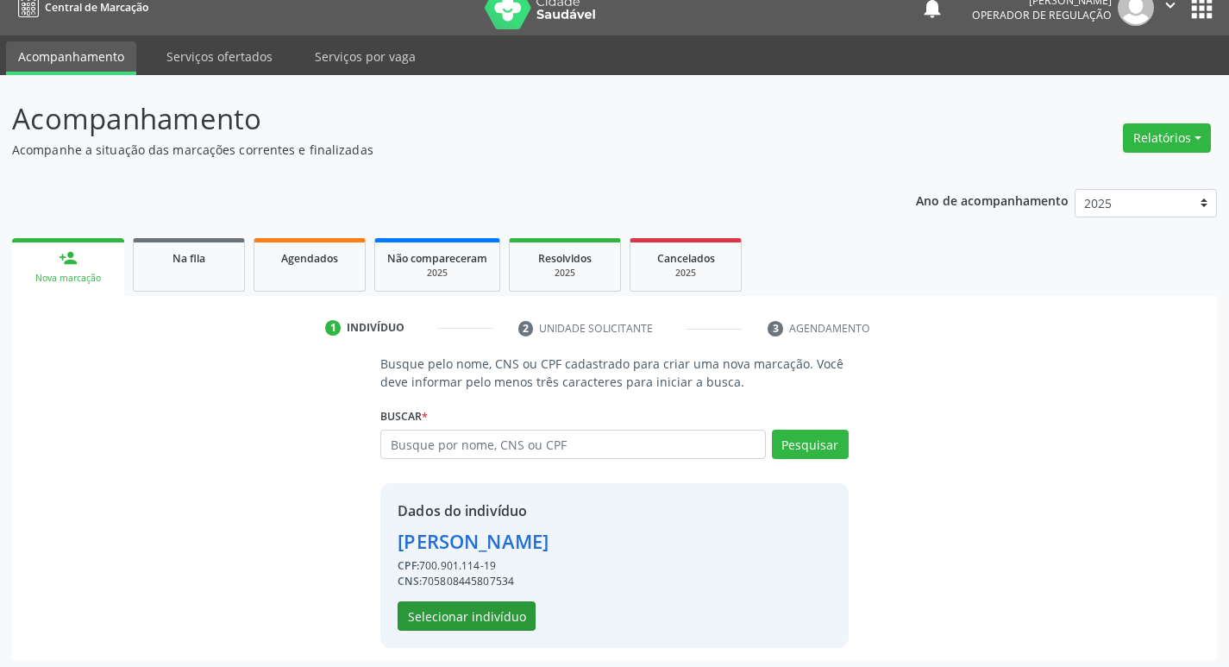
scroll to position [25, 0]
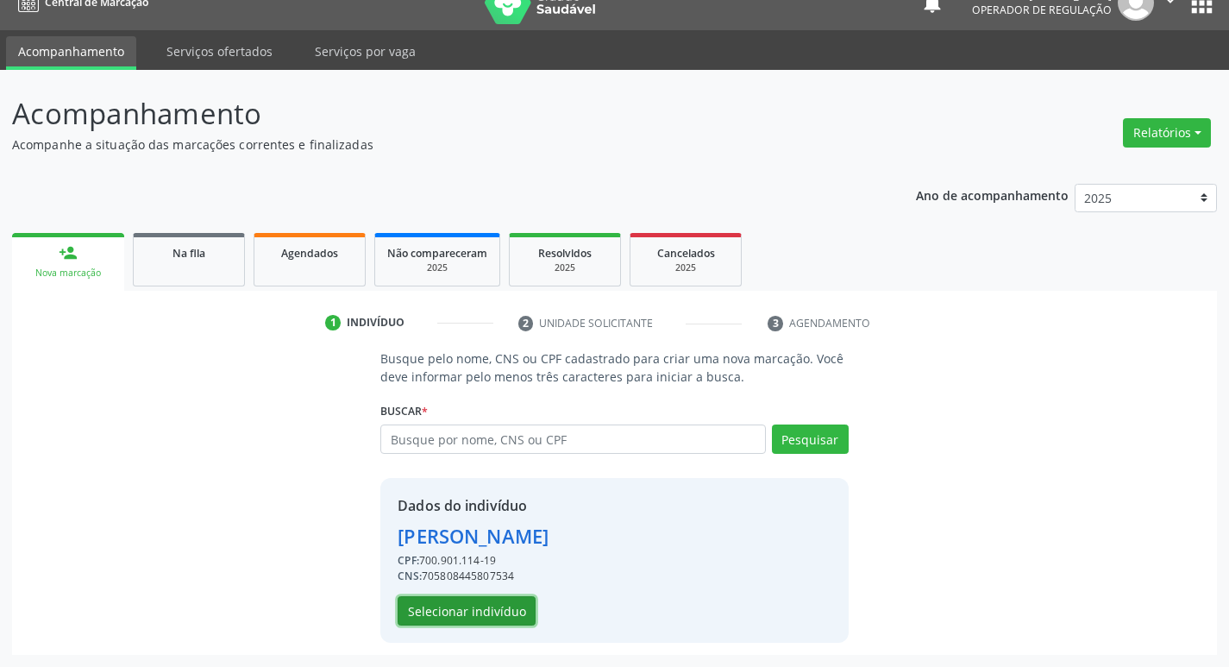
click at [500, 617] on button "Selecionar indivíduo" at bounding box center [467, 610] width 138 height 29
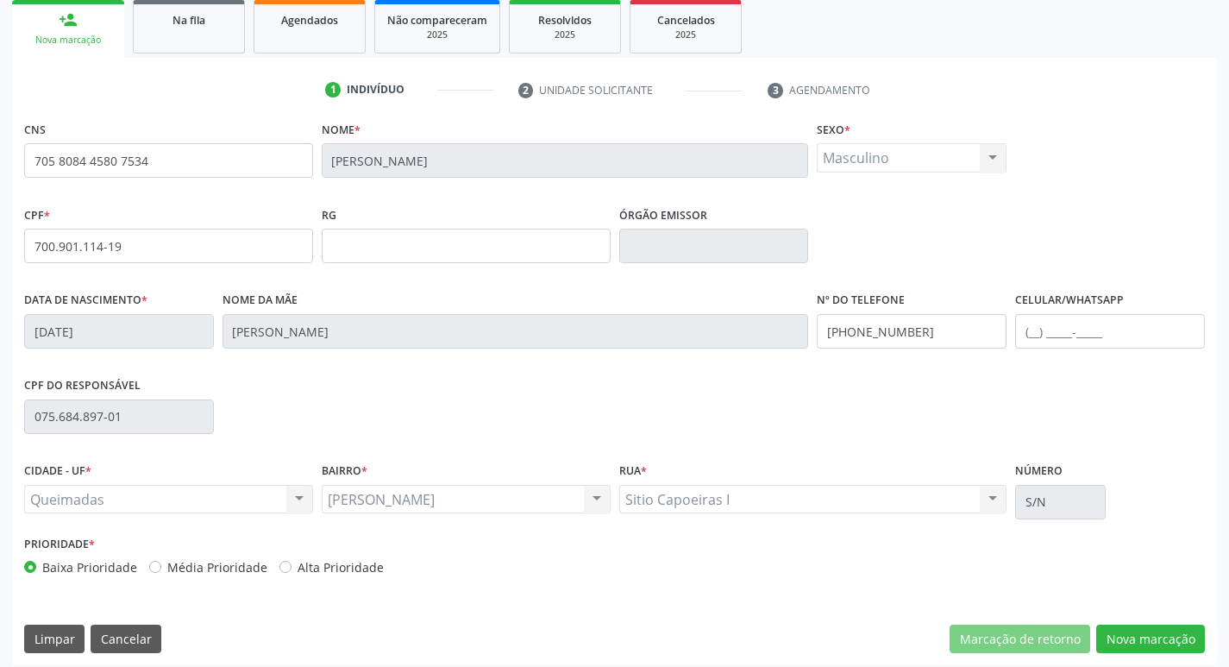
scroll to position [268, 0]
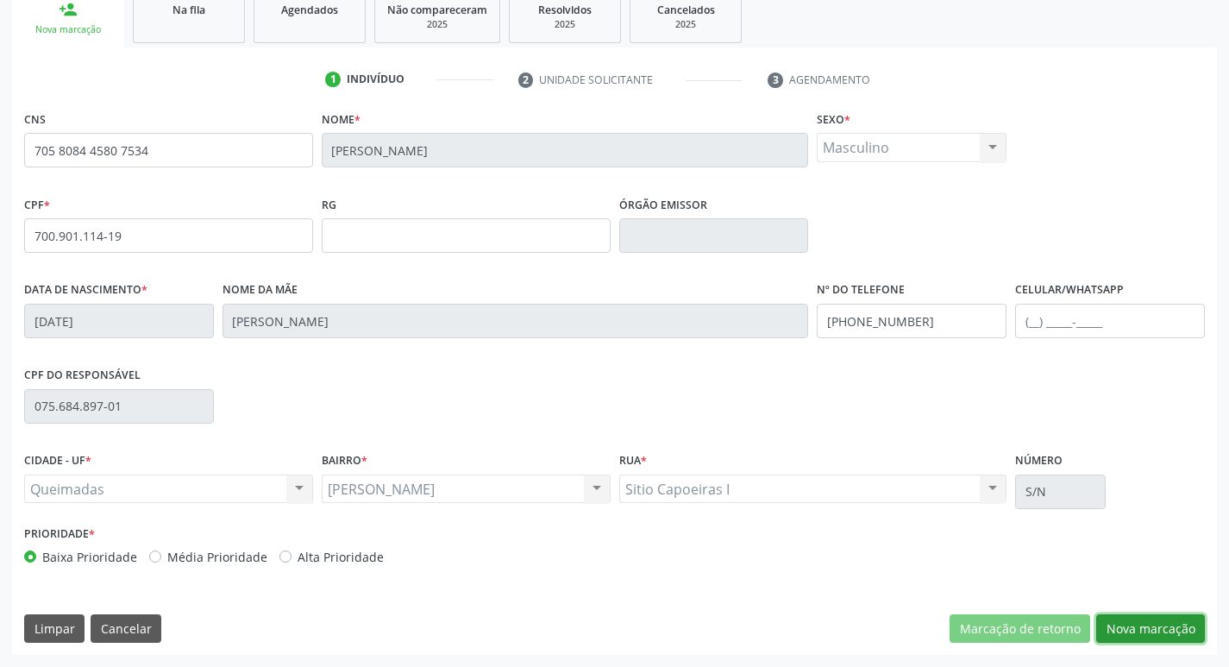
click at [1146, 625] on button "Nova marcação" at bounding box center [1150, 628] width 109 height 29
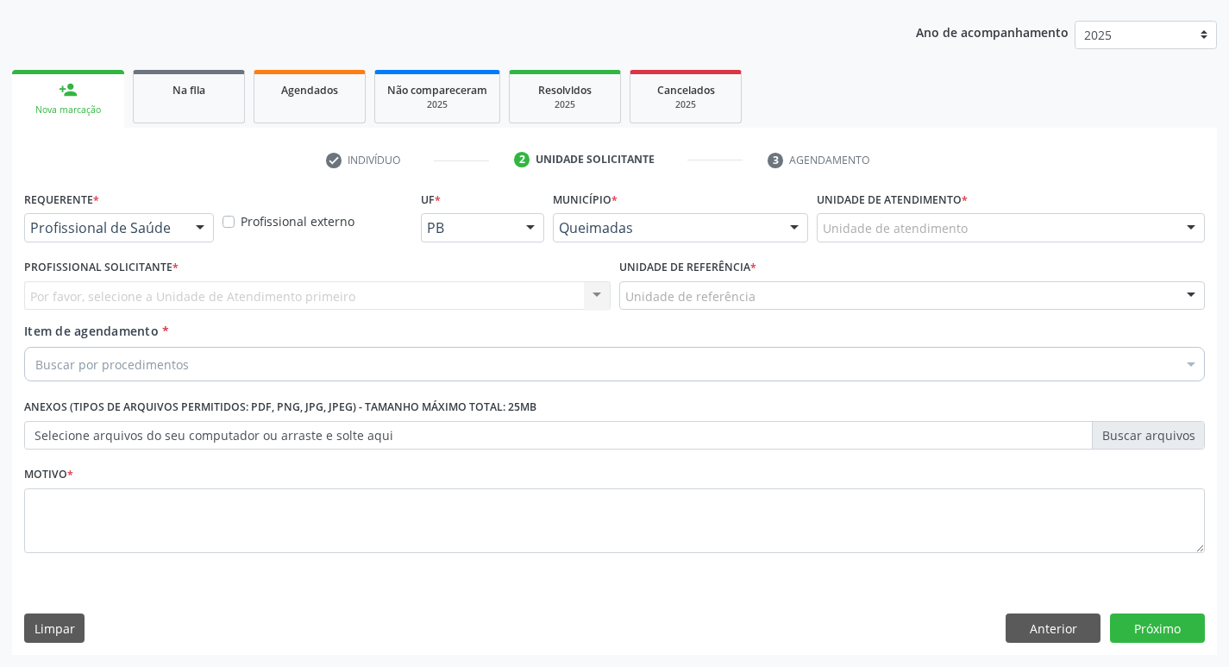
scroll to position [188, 0]
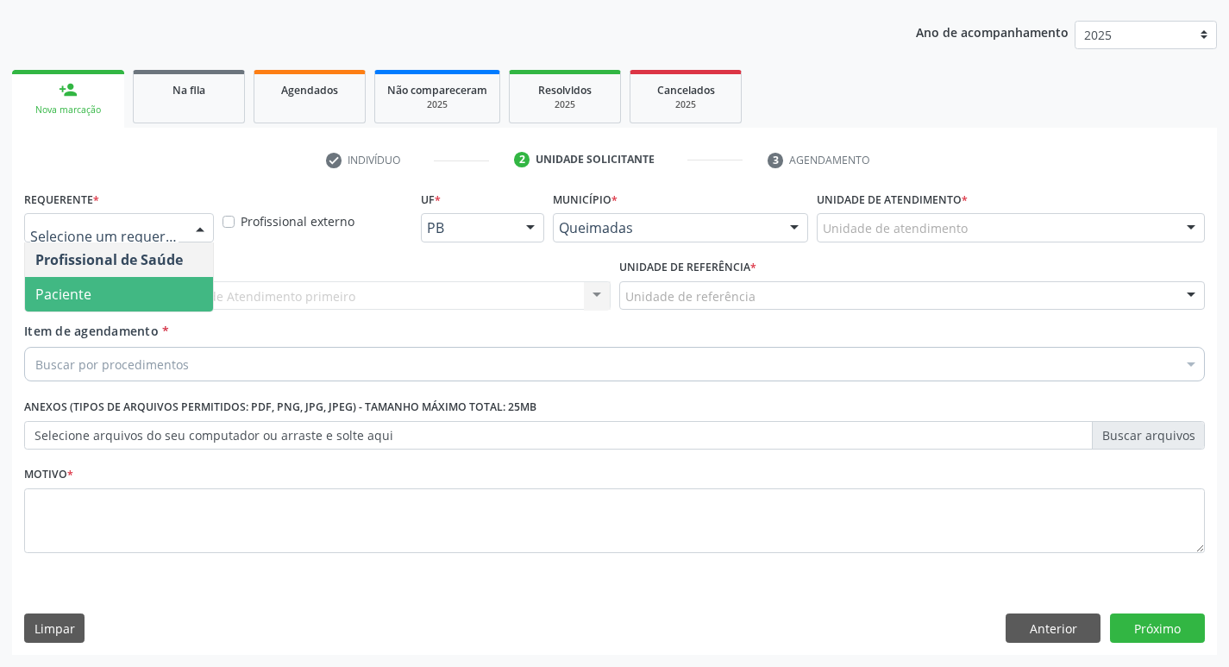
click at [135, 287] on span "Paciente" at bounding box center [119, 294] width 188 height 34
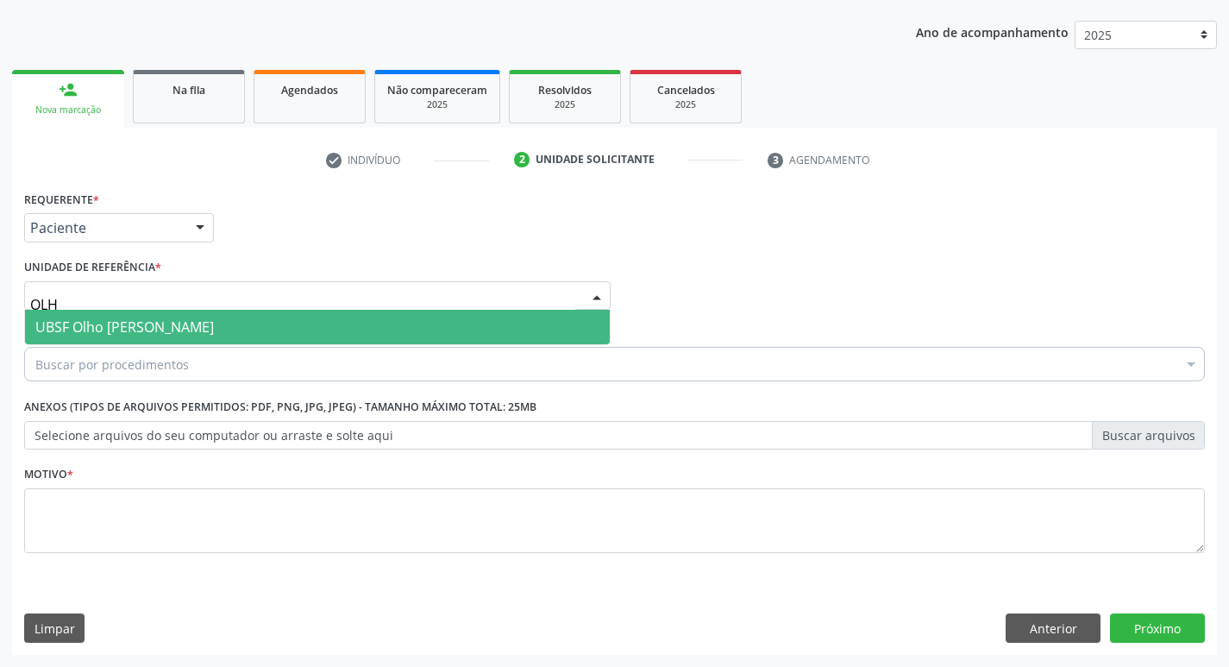
type input "OLHO"
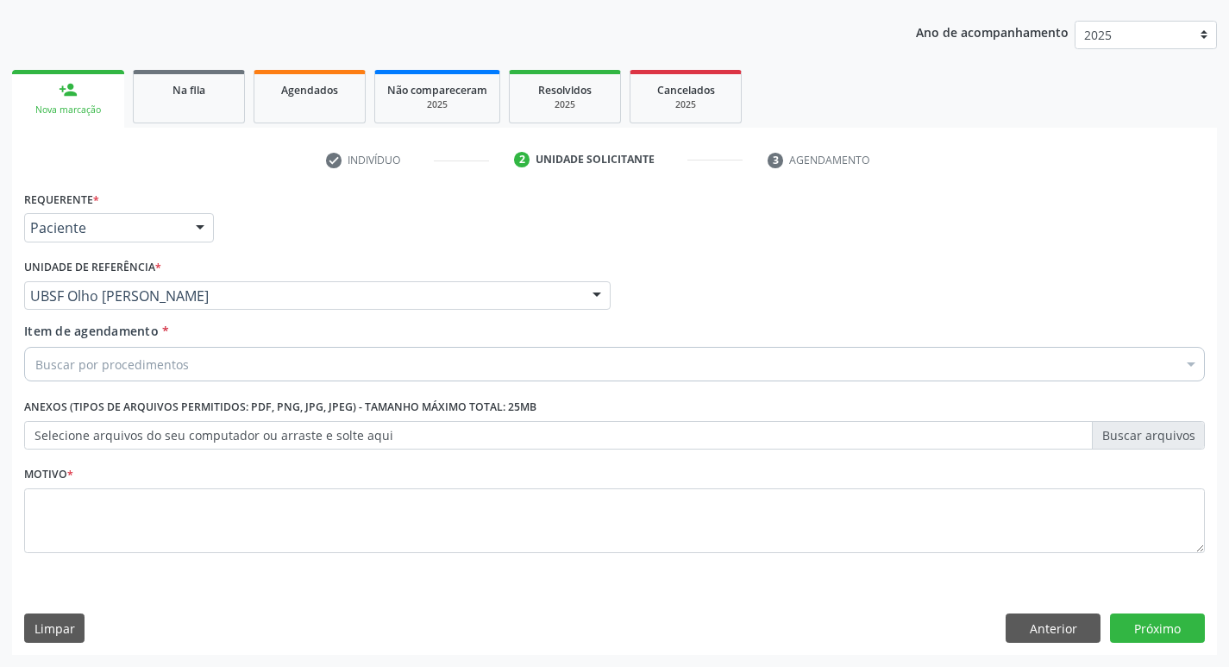
click at [319, 375] on div "Buscar por procedimentos" at bounding box center [614, 364] width 1180 height 34
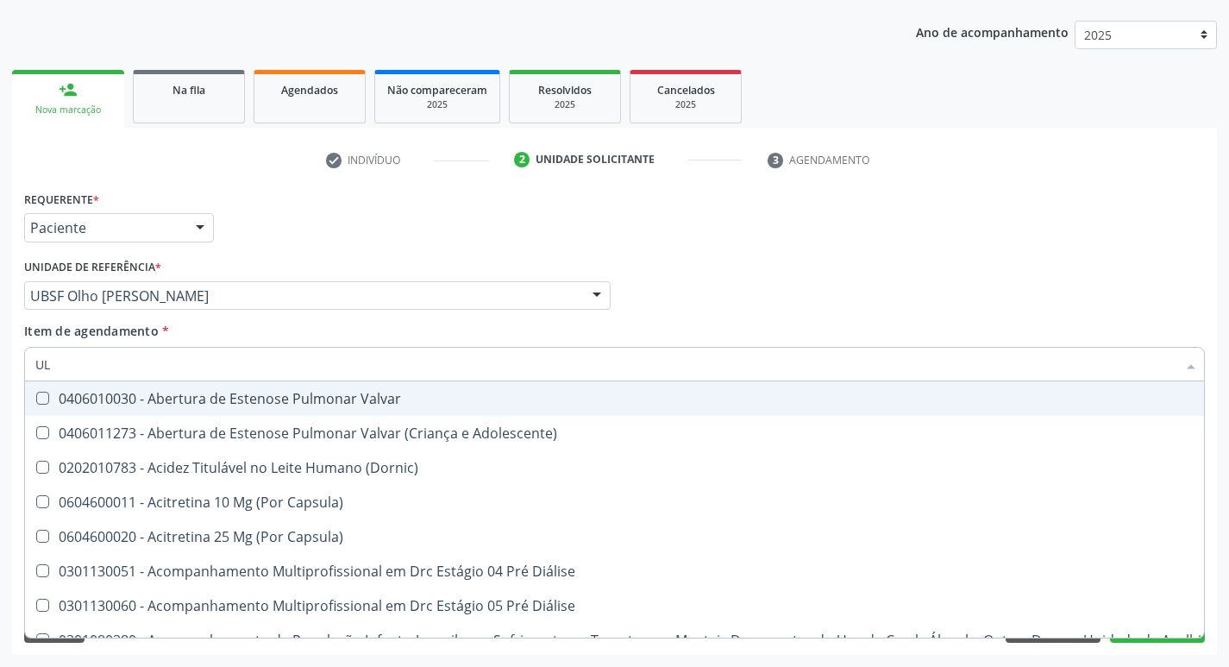
type input "ULT"
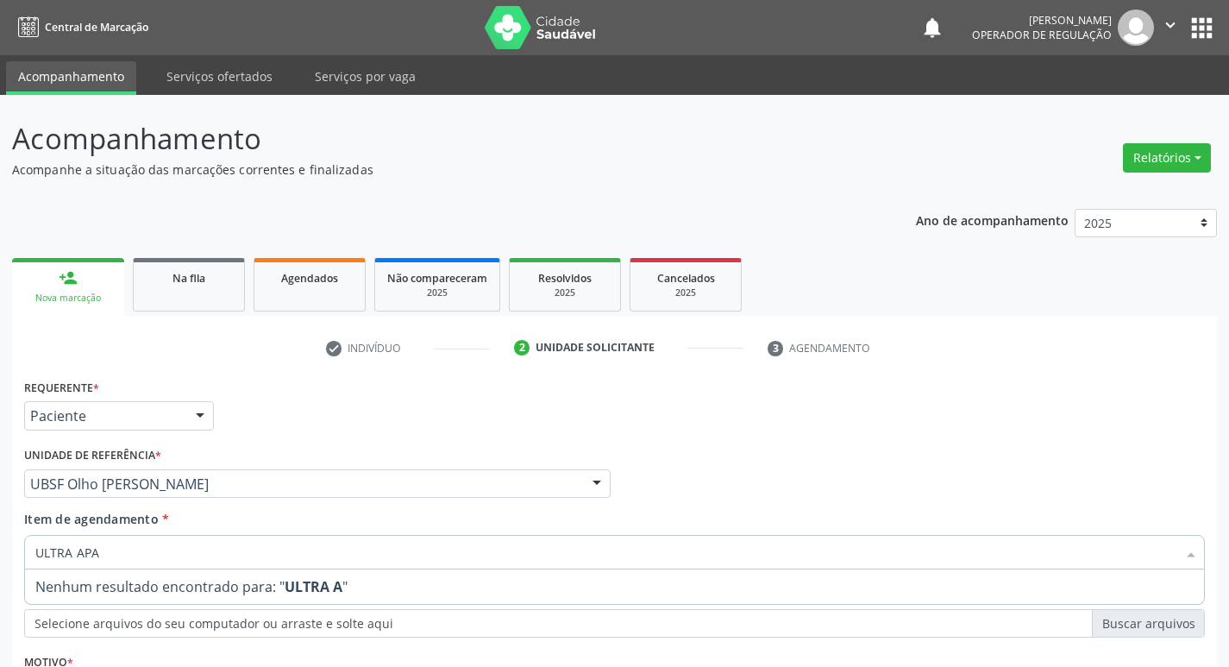
scroll to position [188, 0]
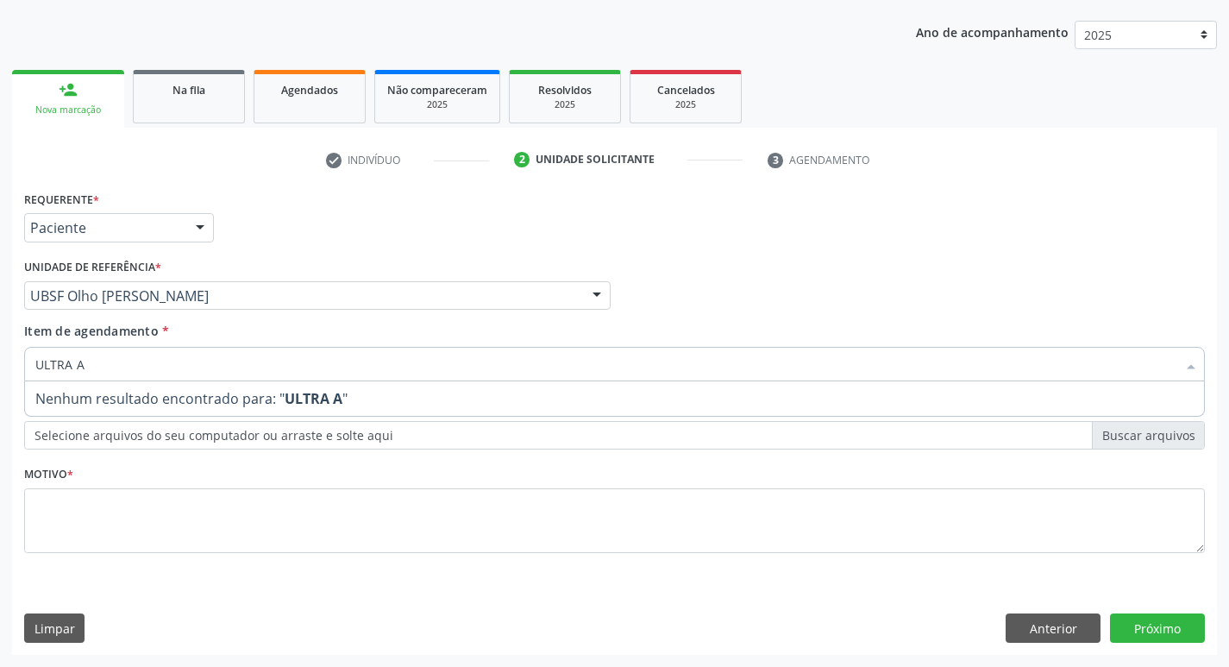
type input "ULTRA"
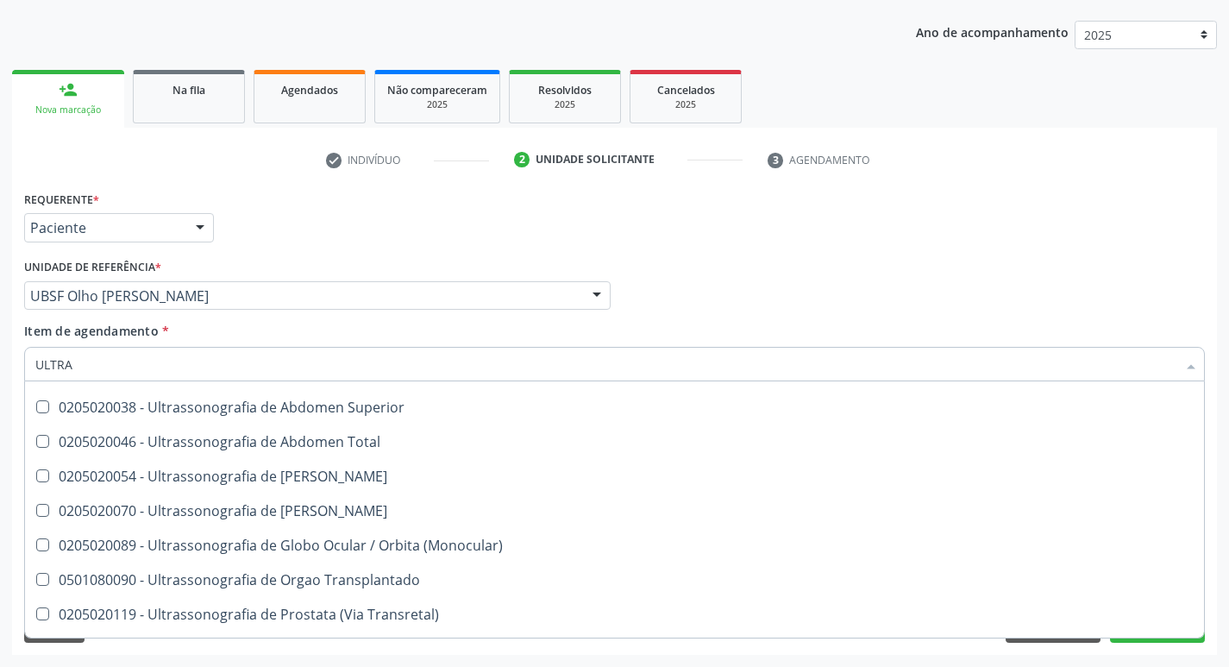
scroll to position [485, 0]
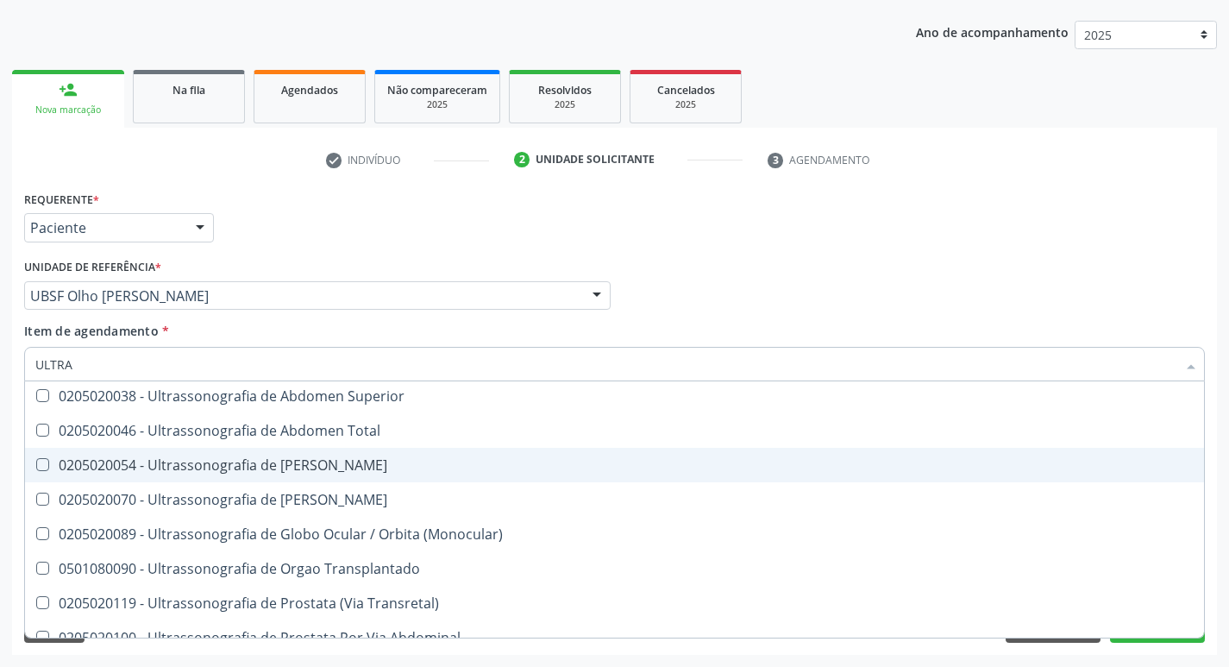
click at [292, 463] on div "0205020054 - Ultrassonografia de [PERSON_NAME]" at bounding box center [614, 465] width 1158 height 14
checkbox Urinario "true"
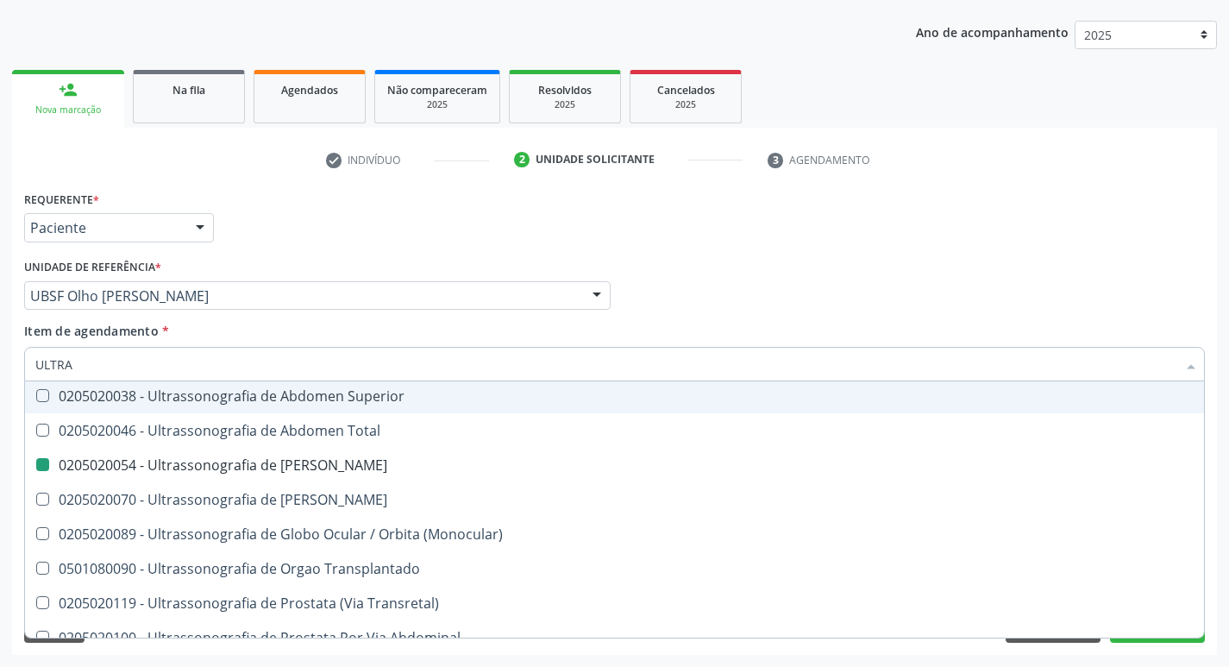
click at [350, 222] on div "Requerente * Paciente Profissional de Saúde Paciente Nenhum resultado encontrad…" at bounding box center [614, 219] width 1189 height 67
checkbox X "true"
checkbox Urinario "false"
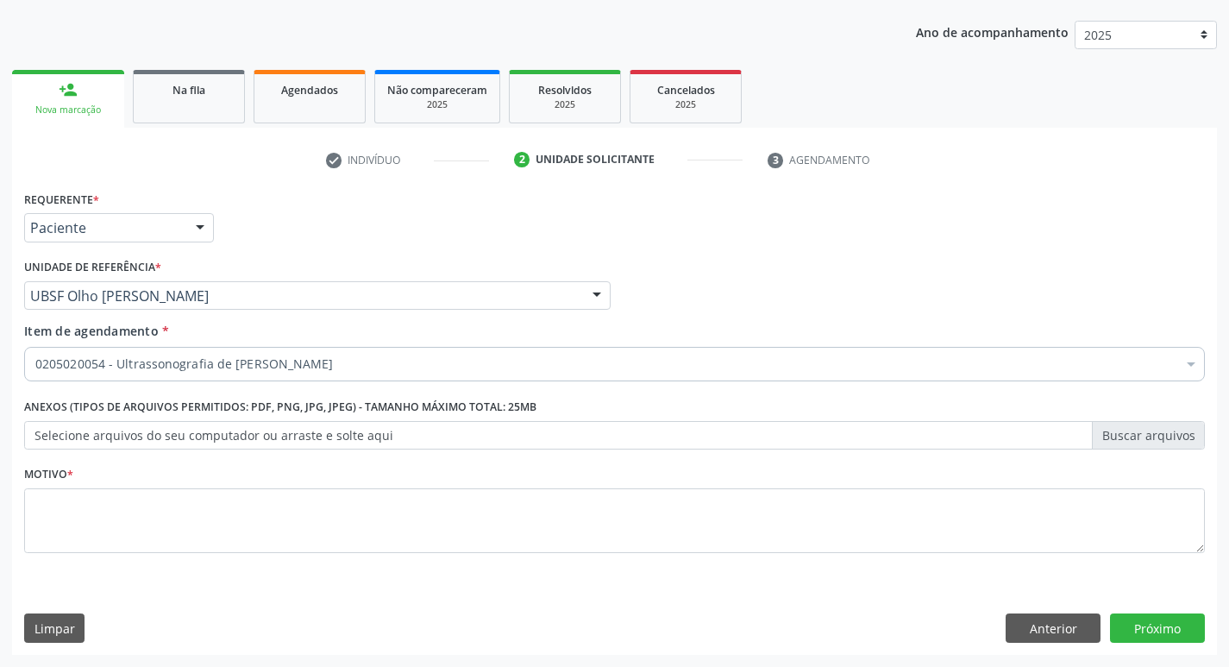
scroll to position [0, 0]
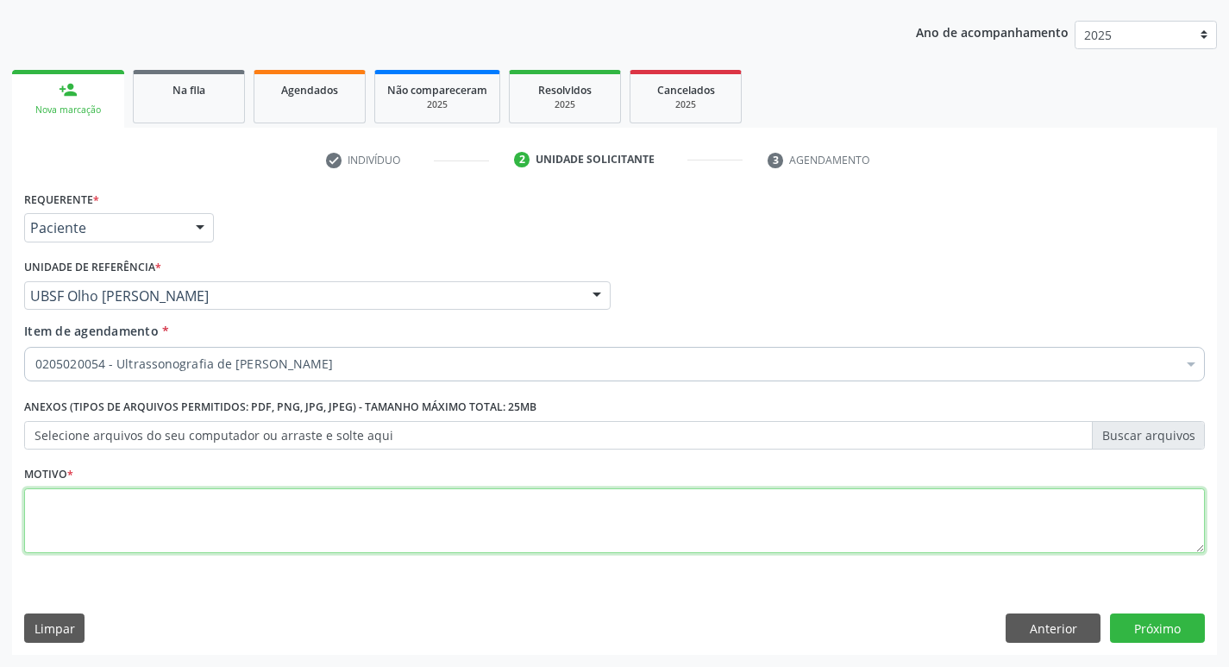
click at [221, 494] on textarea at bounding box center [614, 521] width 1180 height 66
type textarea "V"
type textarea "AVALIAÇÃO"
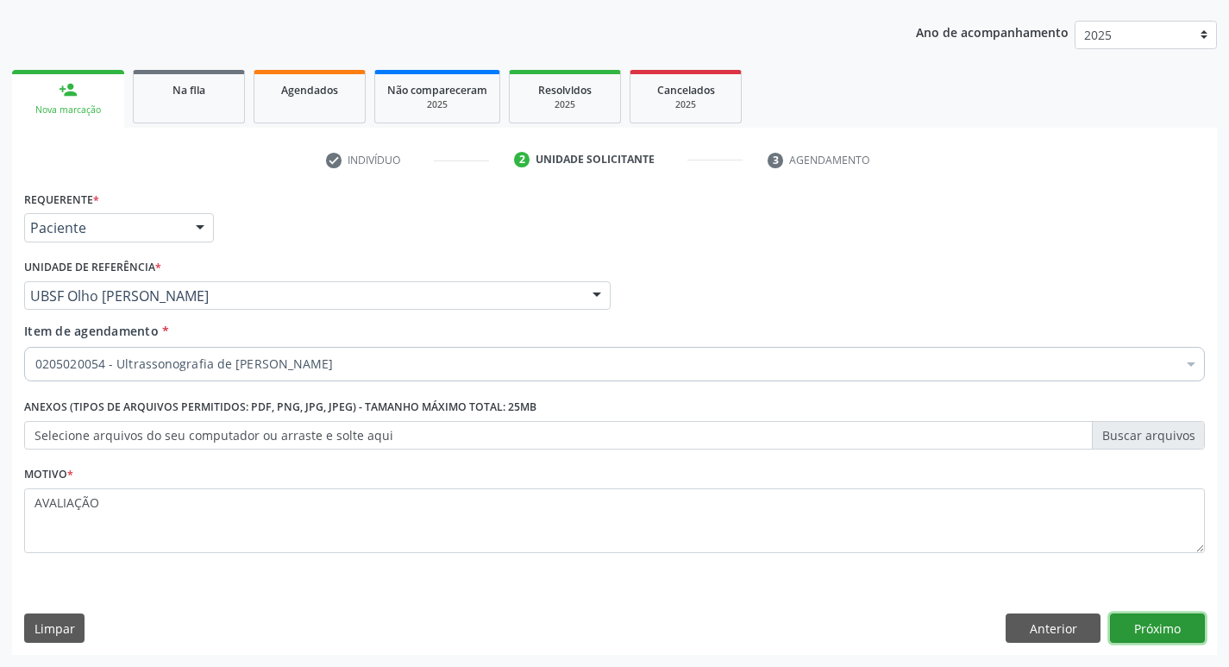
click at [1134, 623] on button "Próximo" at bounding box center [1157, 627] width 95 height 29
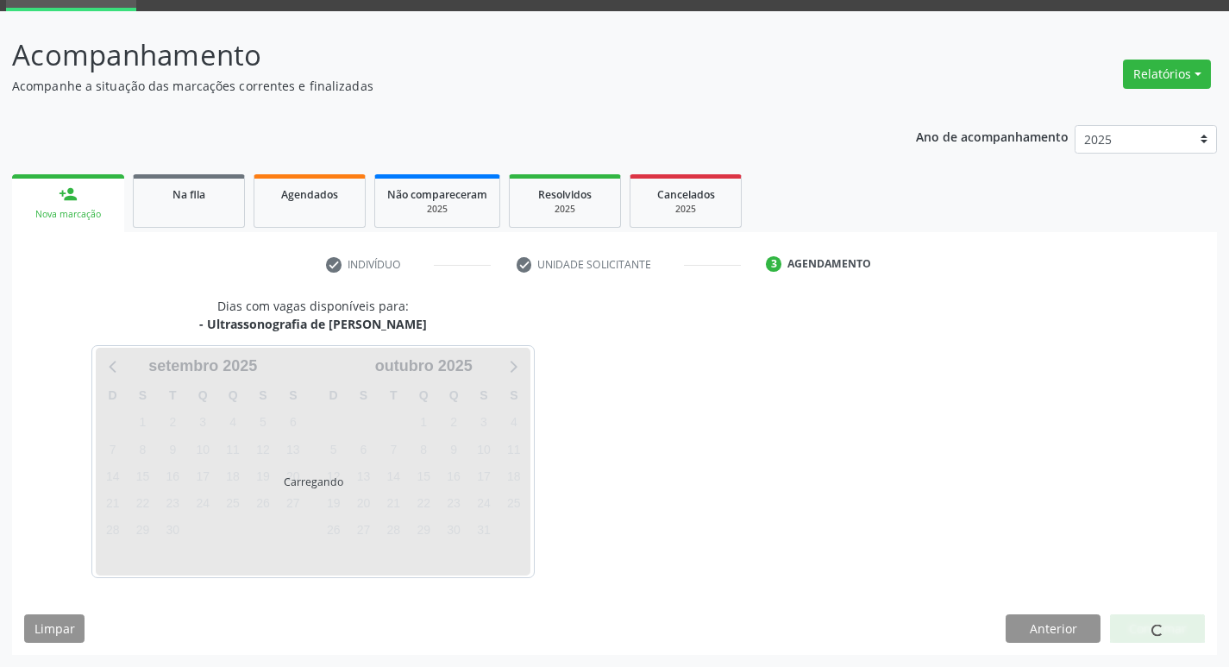
scroll to position [84, 0]
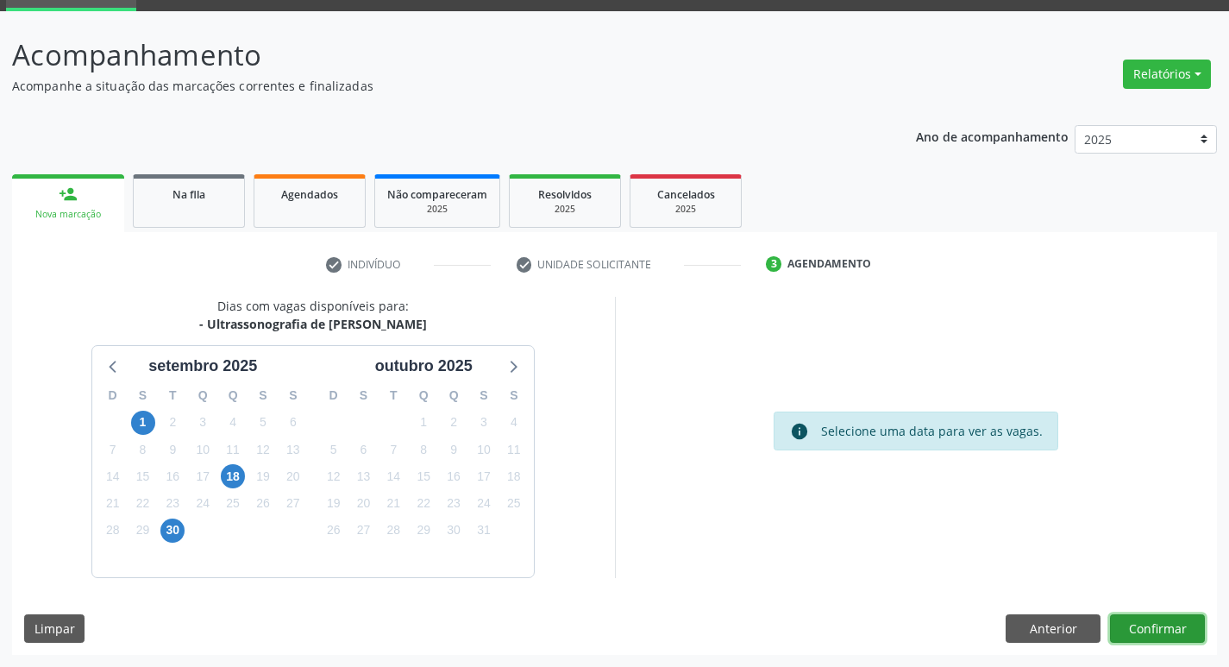
click at [1187, 637] on button "Confirmar" at bounding box center [1157, 628] width 95 height 29
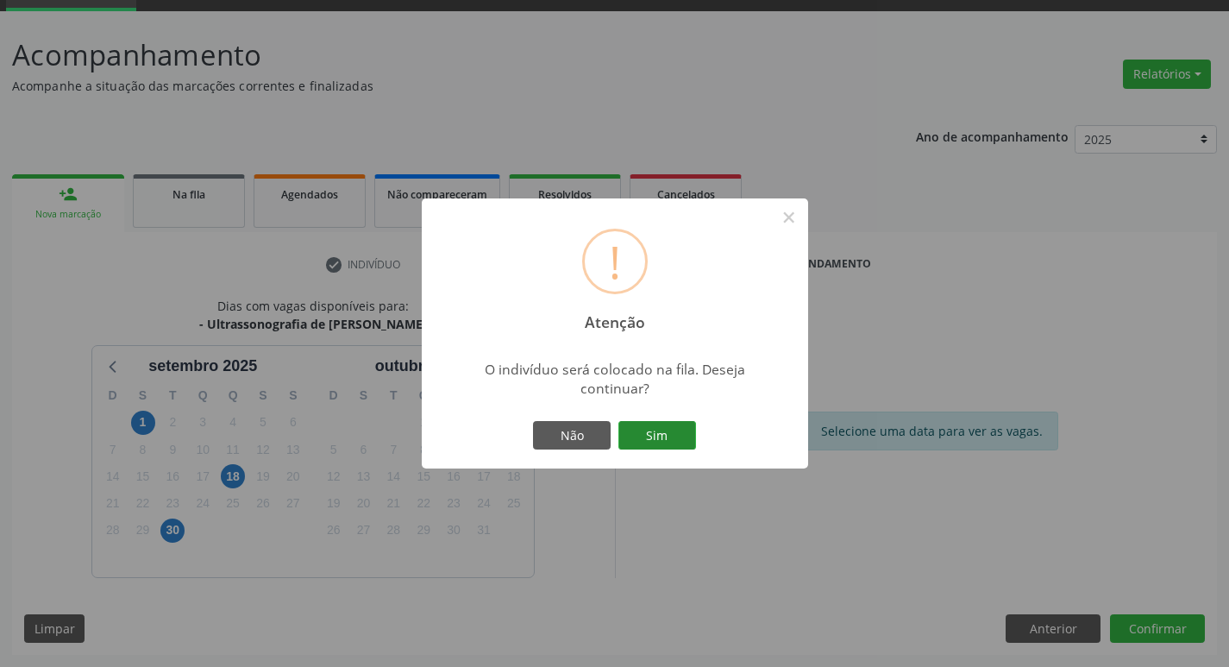
click at [690, 445] on button "Sim" at bounding box center [657, 435] width 78 height 29
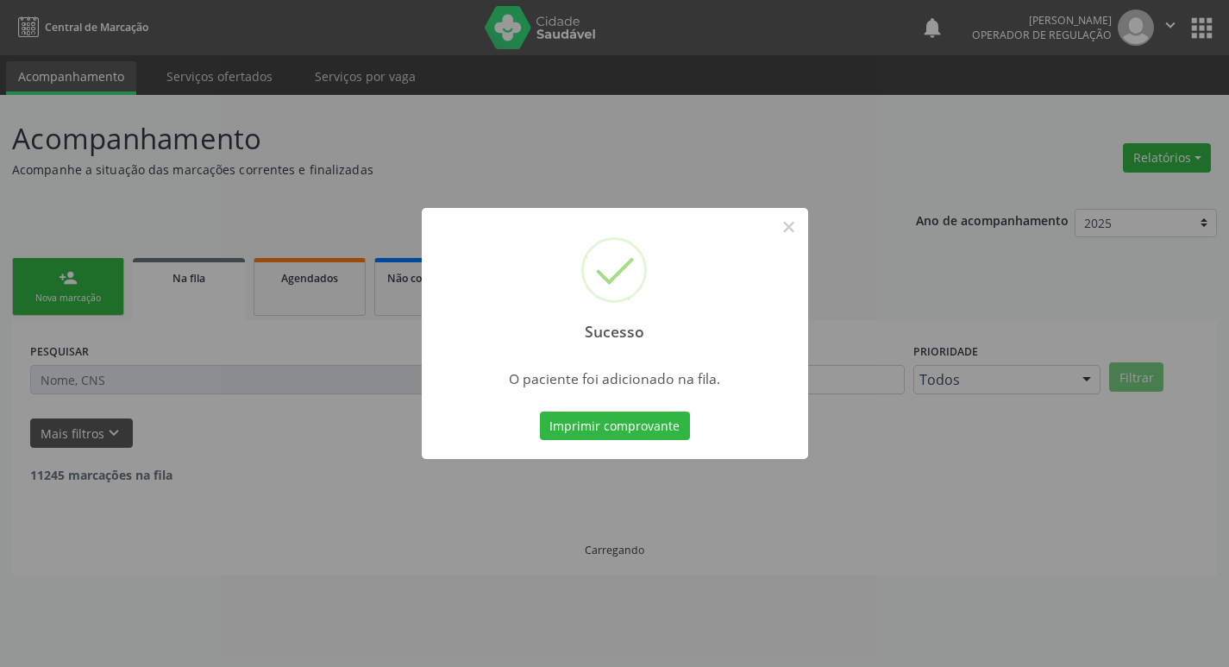
scroll to position [0, 0]
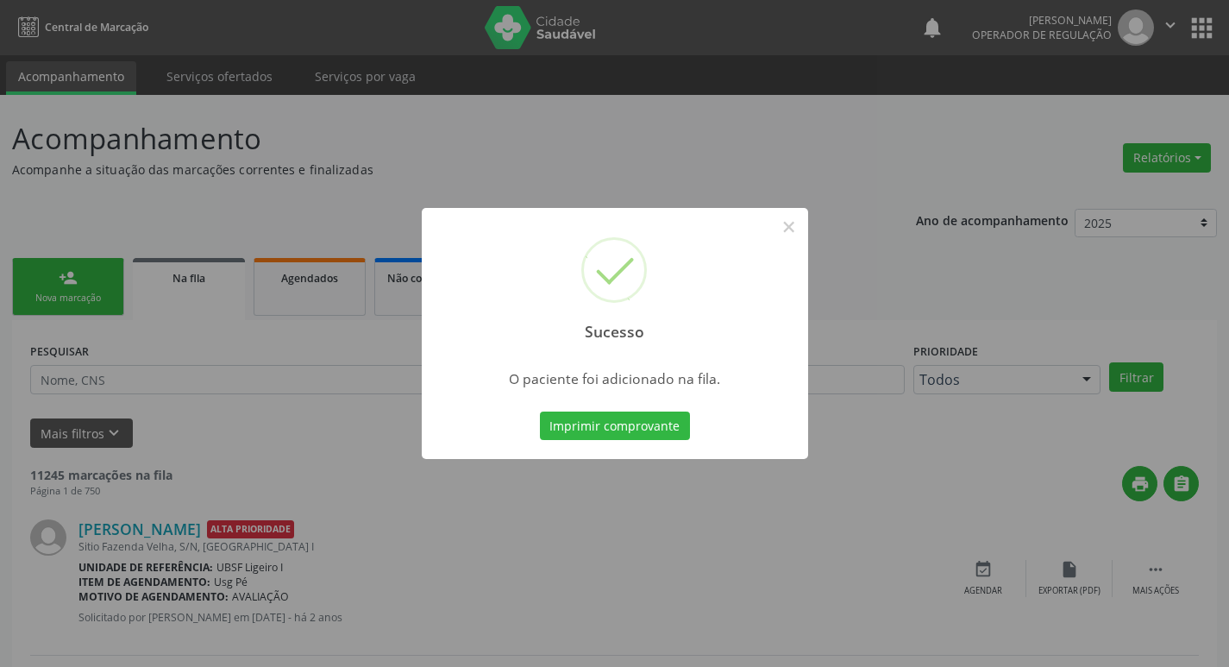
click at [628, 164] on div "Sucesso × O paciente foi adicionado na fila. Imprimir comprovante Cancel" at bounding box center [614, 333] width 1229 height 667
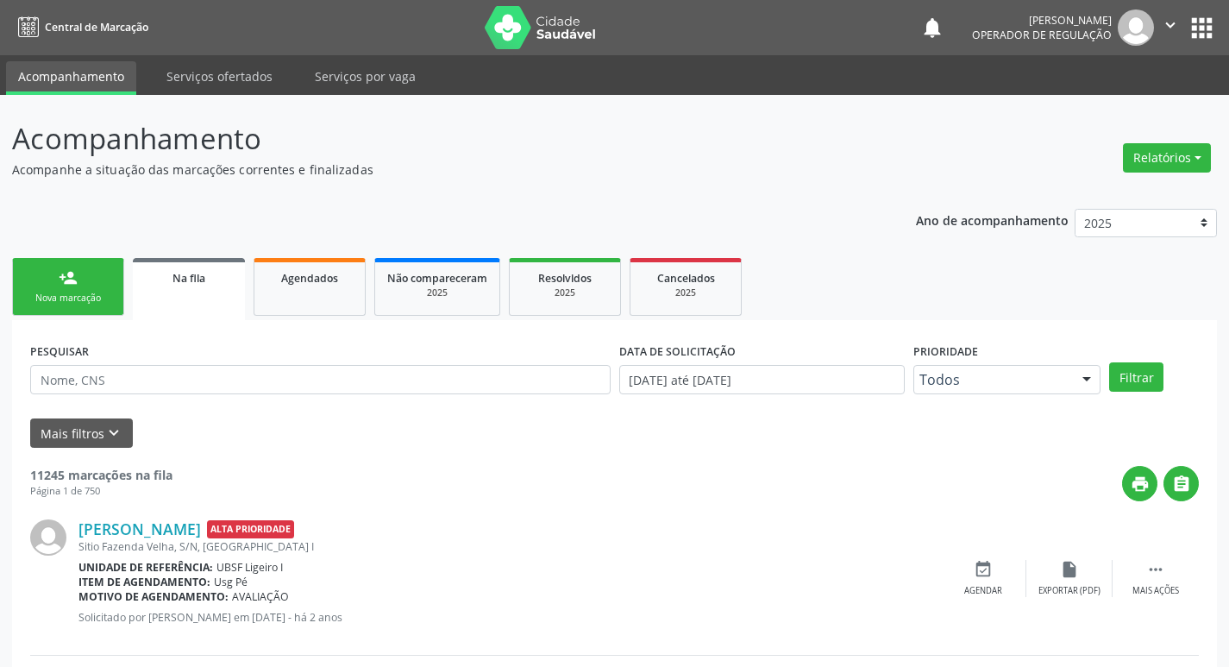
click at [66, 310] on link "person_add Nova marcação" at bounding box center [68, 287] width 112 height 58
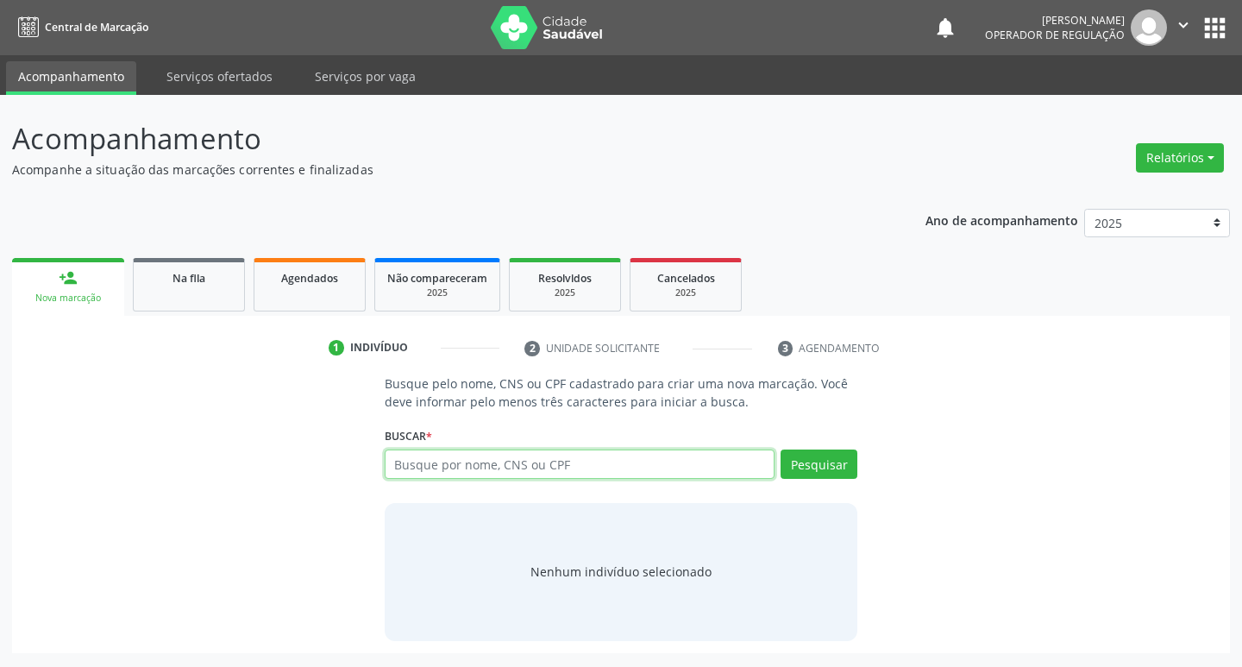
click at [438, 466] on input "text" at bounding box center [580, 463] width 391 height 29
type input "700009447720905"
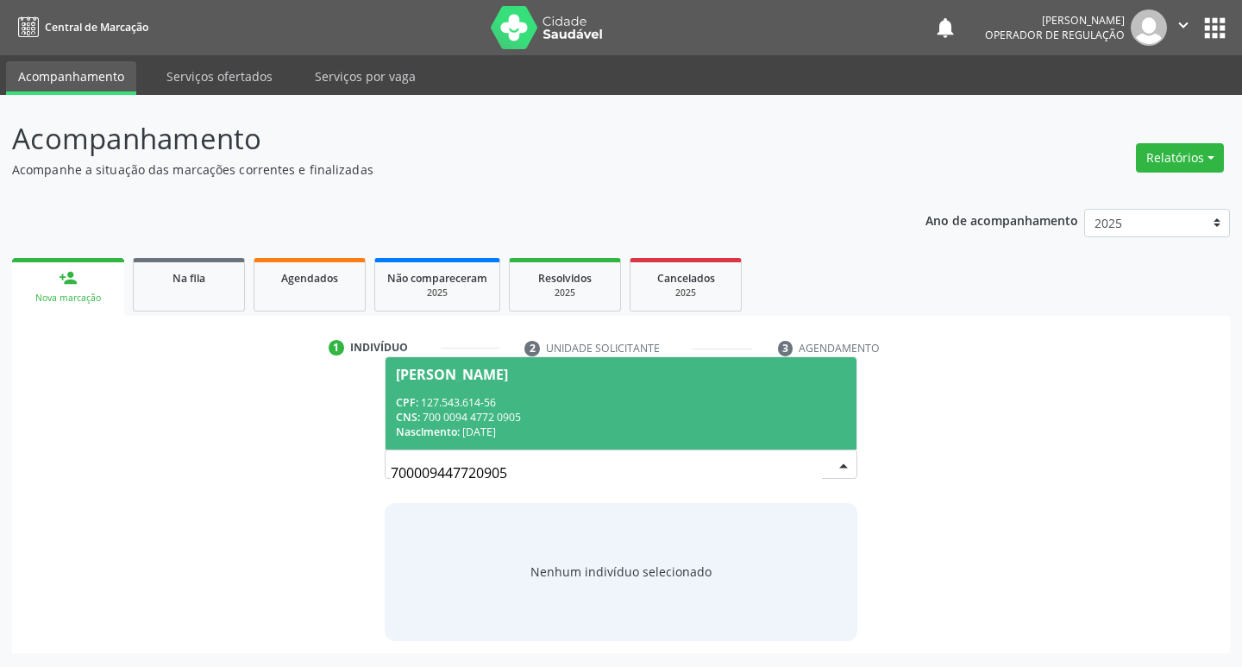
click at [695, 390] on span "Leticia Aguiar da Silva CPF: 127.543.614-56 CNS: 700 0094 4772 0905 Nascimento:…" at bounding box center [621, 403] width 472 height 92
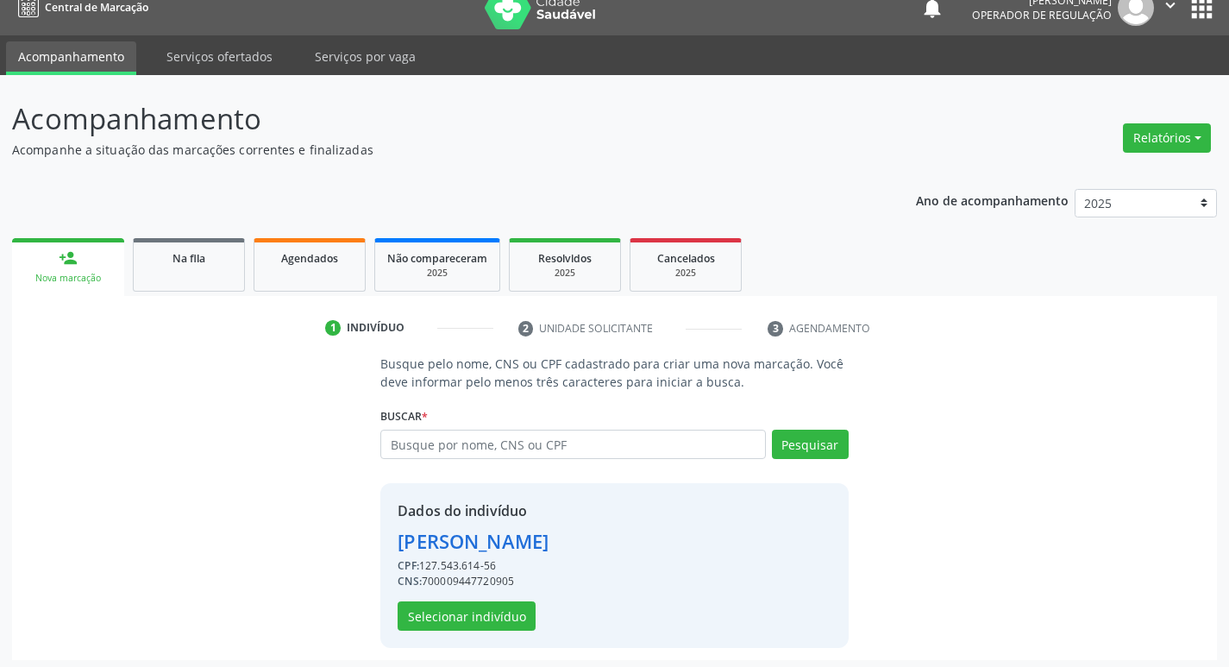
scroll to position [25, 0]
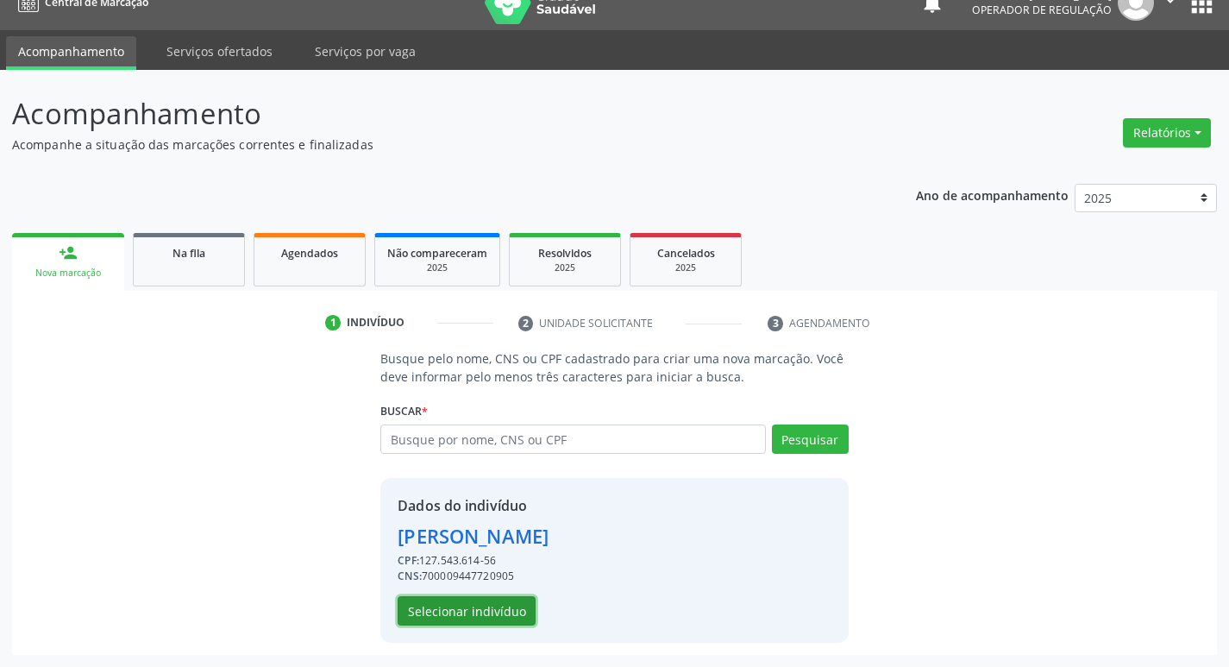
click at [457, 615] on button "Selecionar indivíduo" at bounding box center [467, 610] width 138 height 29
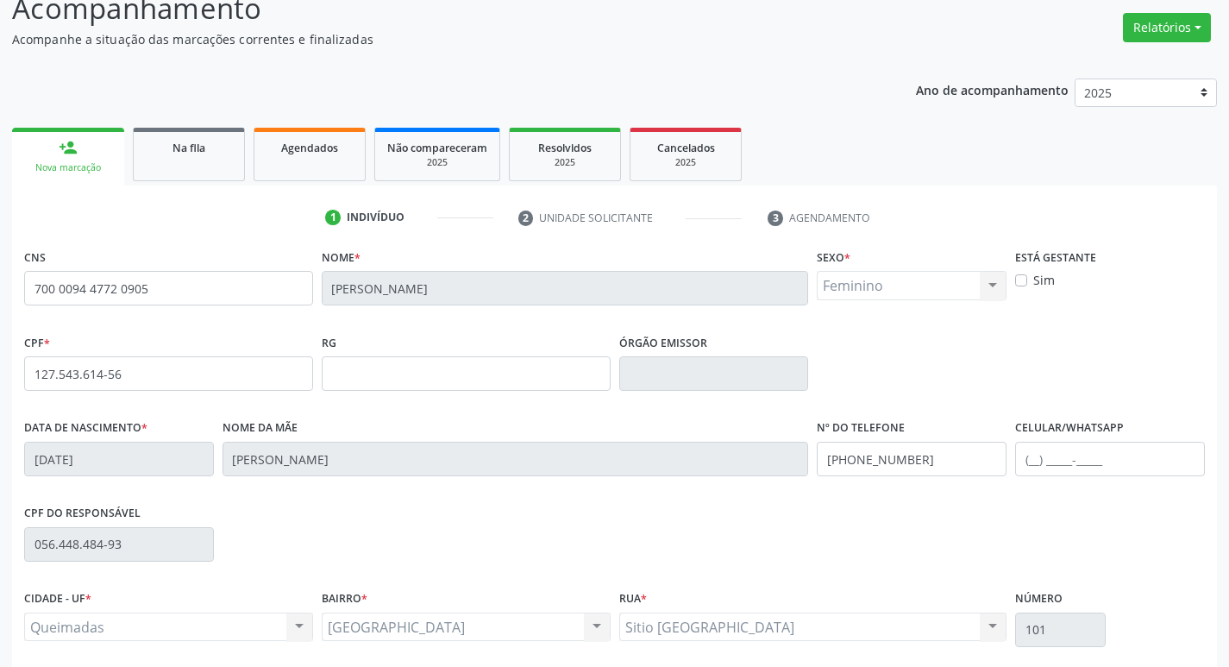
scroll to position [268, 0]
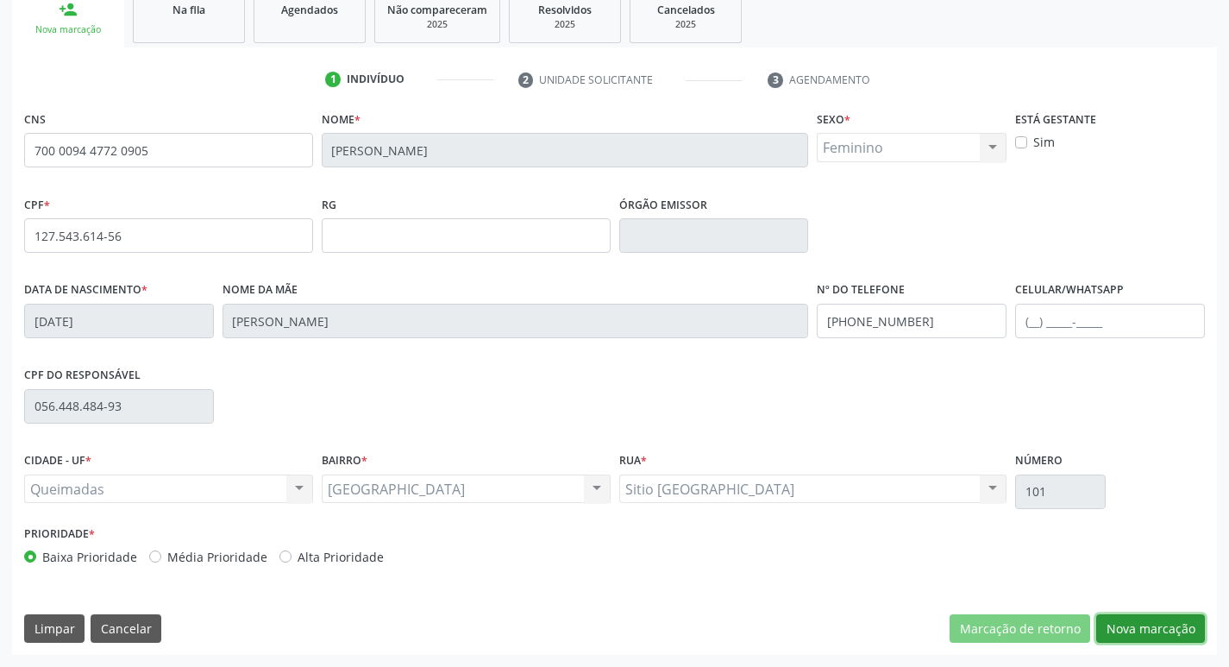
click at [1118, 633] on button "Nova marcação" at bounding box center [1150, 628] width 109 height 29
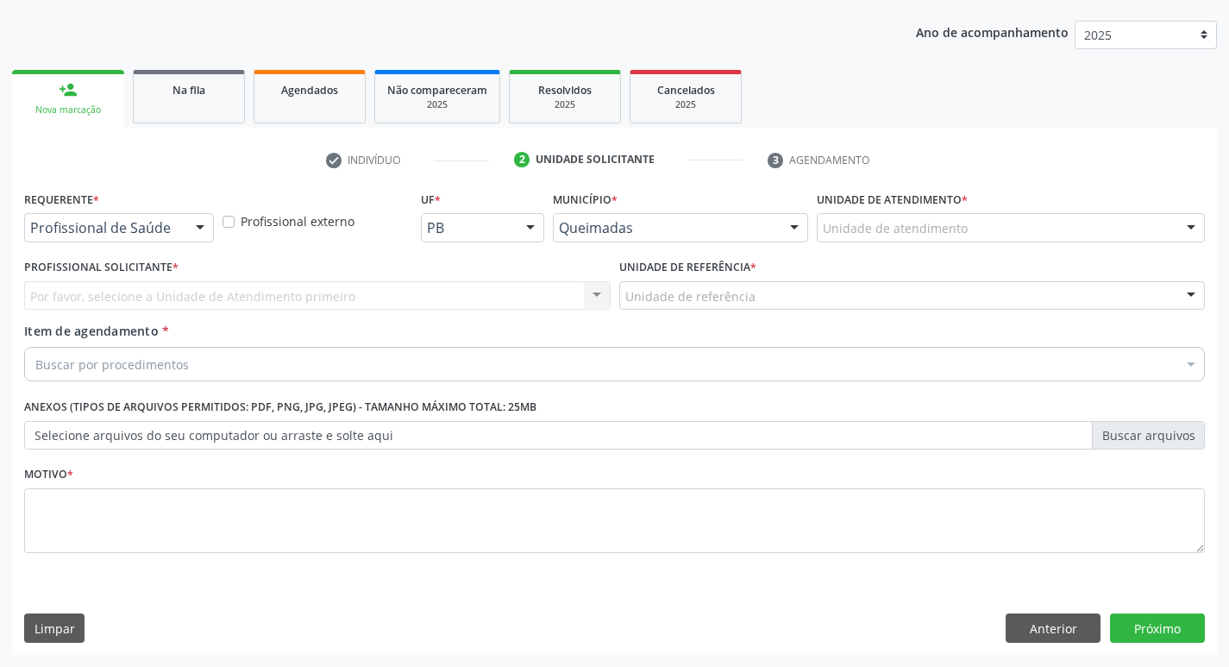
click at [129, 237] on div "Profissional de Saúde" at bounding box center [119, 227] width 190 height 29
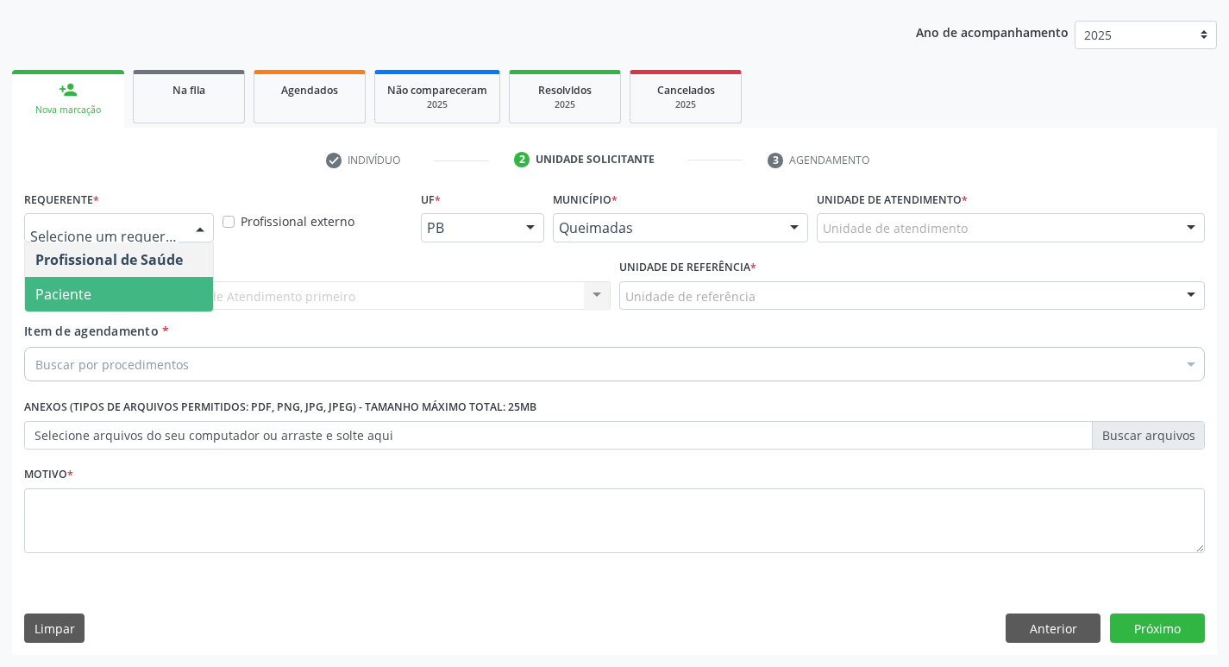
click at [104, 277] on span "Paciente" at bounding box center [119, 294] width 188 height 34
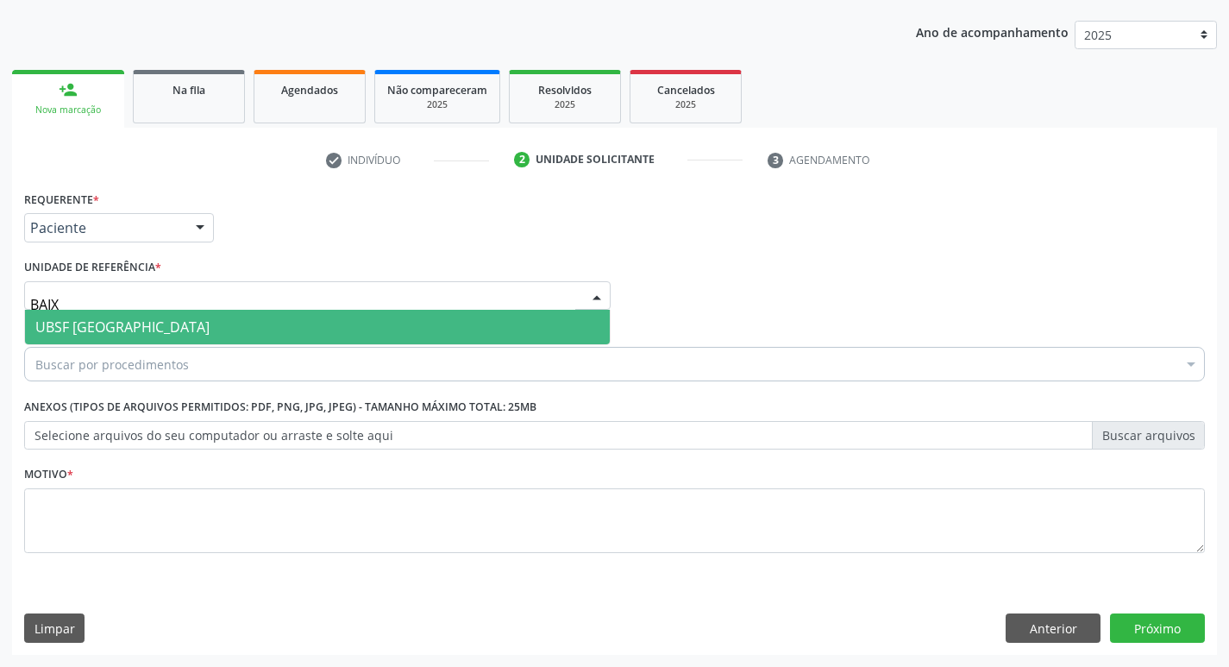
type input "BAIXA"
click at [97, 321] on span "UBSF [GEOGRAPHIC_DATA]" at bounding box center [122, 326] width 174 height 19
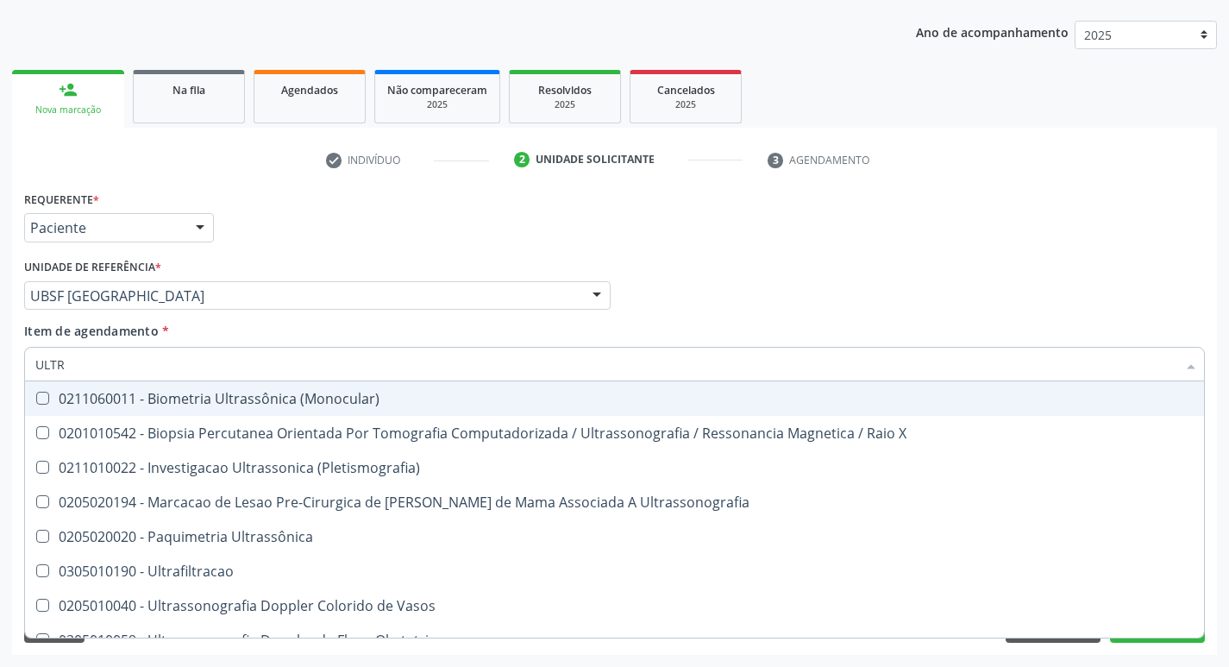
type input "ULTRA"
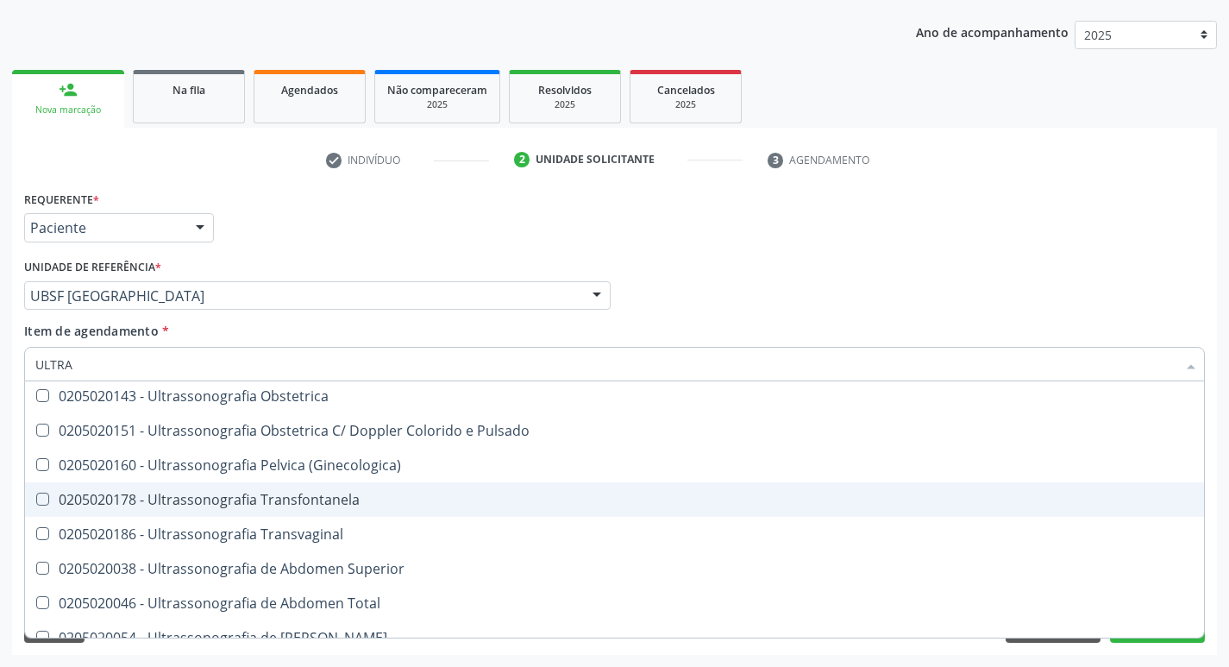
scroll to position [227, 0]
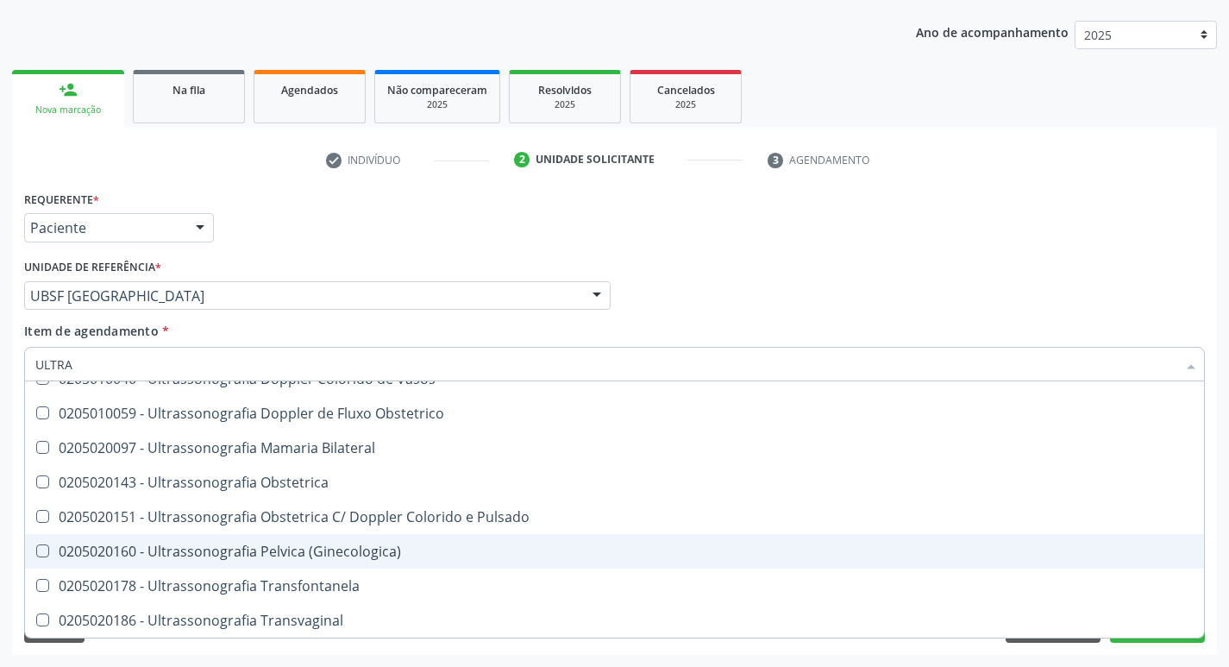
click at [287, 545] on div "0205020160 - Ultrassonografia Pelvica (Ginecologica)" at bounding box center [614, 551] width 1158 height 14
checkbox \(Ginecologica\) "true"
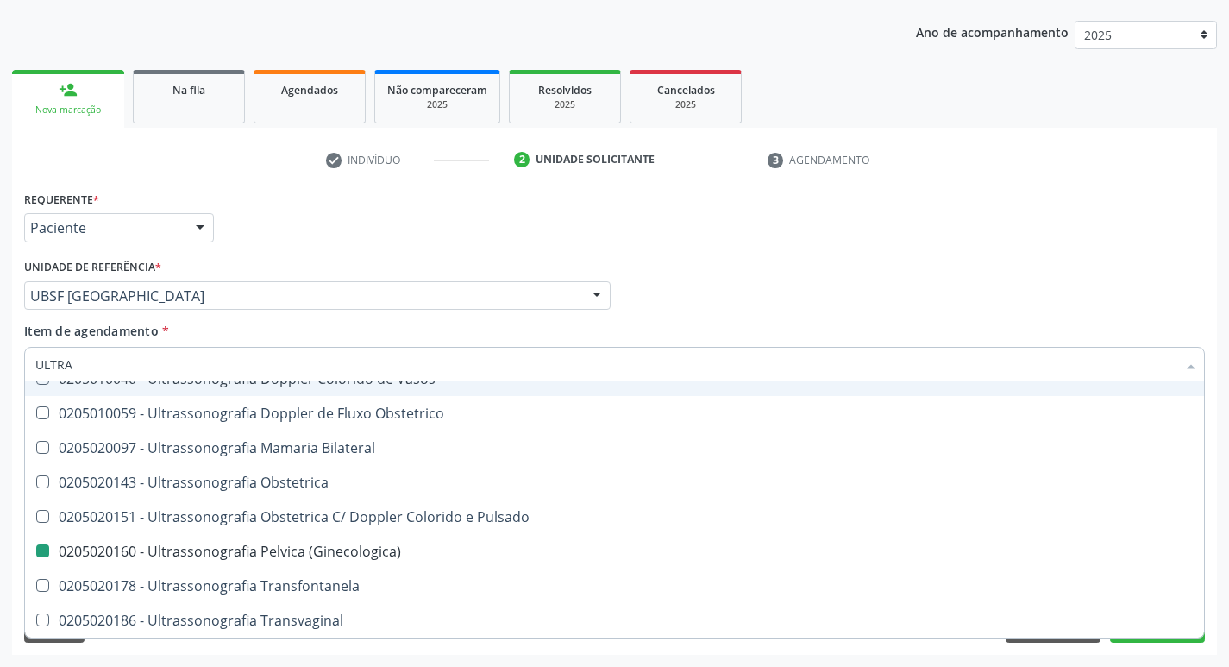
click at [330, 220] on div "Requerente * Paciente Profissional de Saúde Paciente Nenhum resultado encontrad…" at bounding box center [614, 219] width 1189 height 67
checkbox X "true"
checkbox \(Ginecologica\) "false"
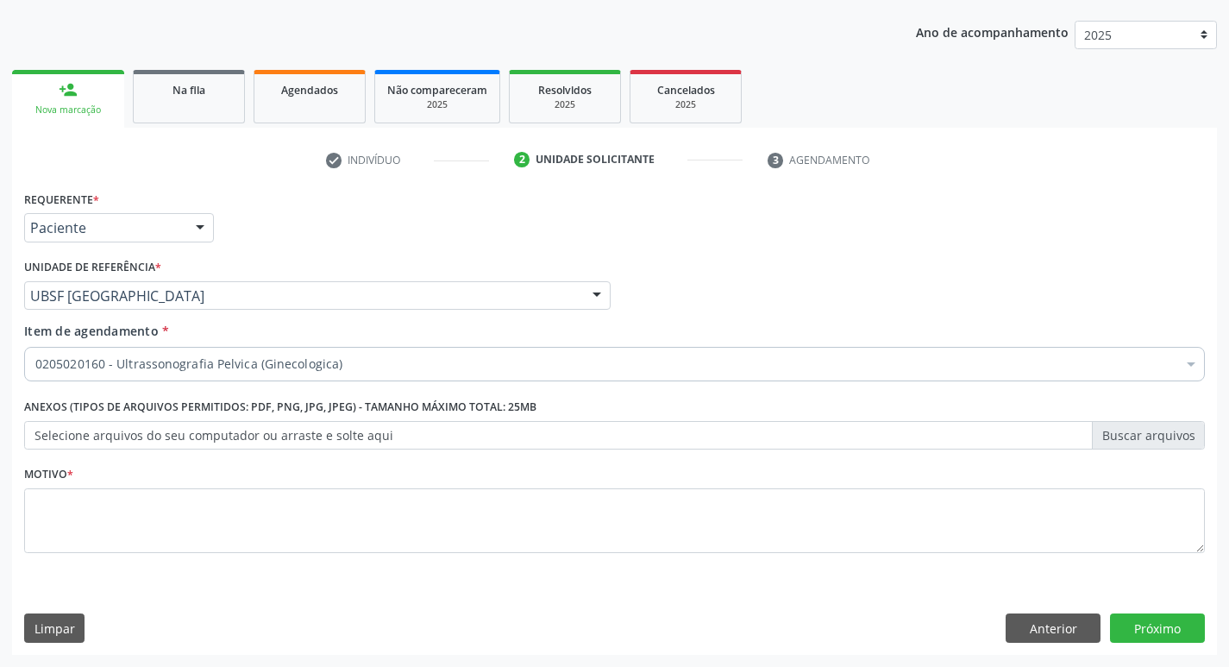
scroll to position [0, 0]
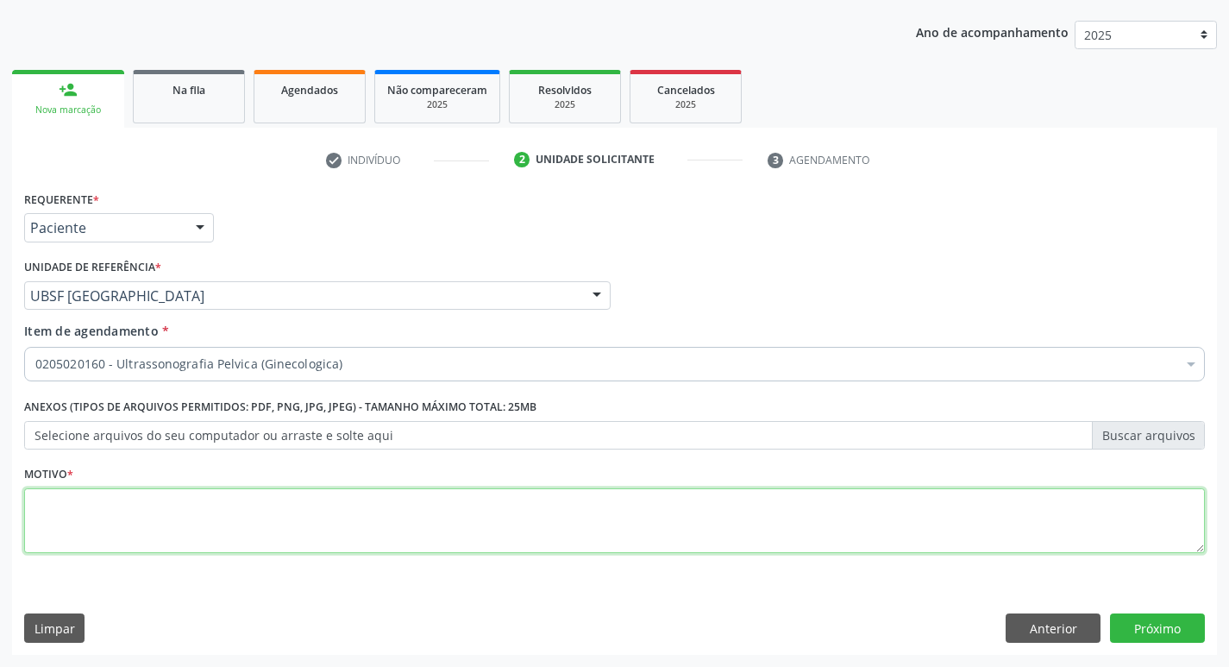
click at [87, 543] on textarea at bounding box center [614, 521] width 1180 height 66
type textarea "AVALIAÇÃO."
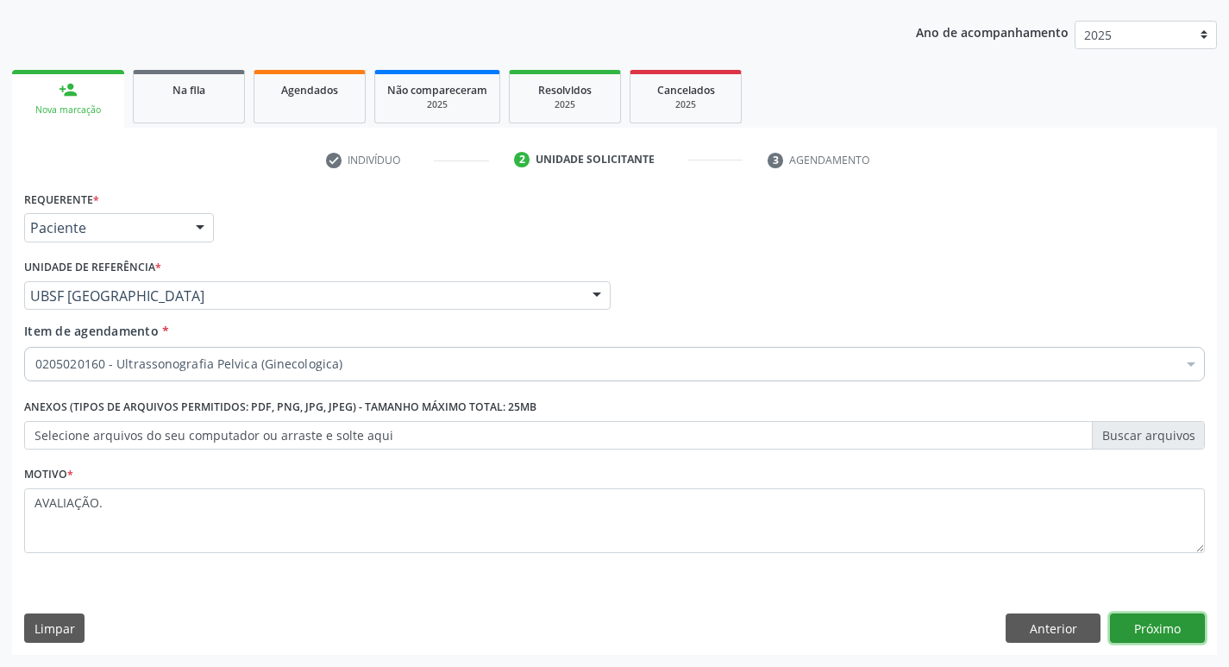
click at [1120, 618] on button "Próximo" at bounding box center [1157, 627] width 95 height 29
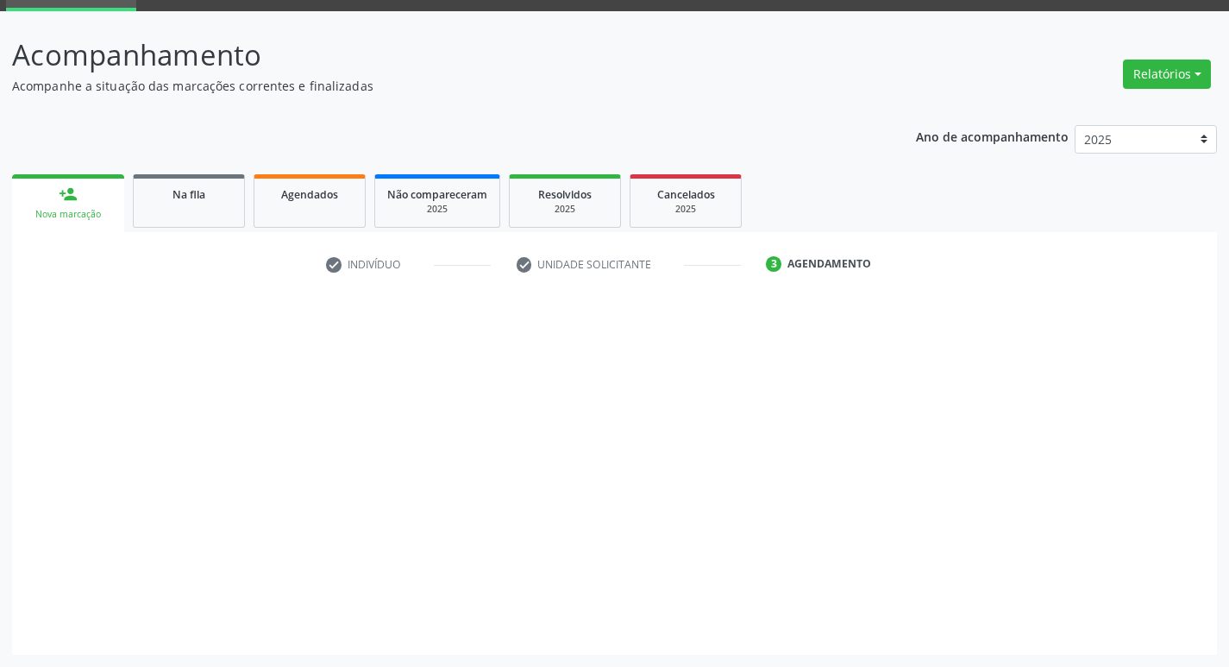
scroll to position [84, 0]
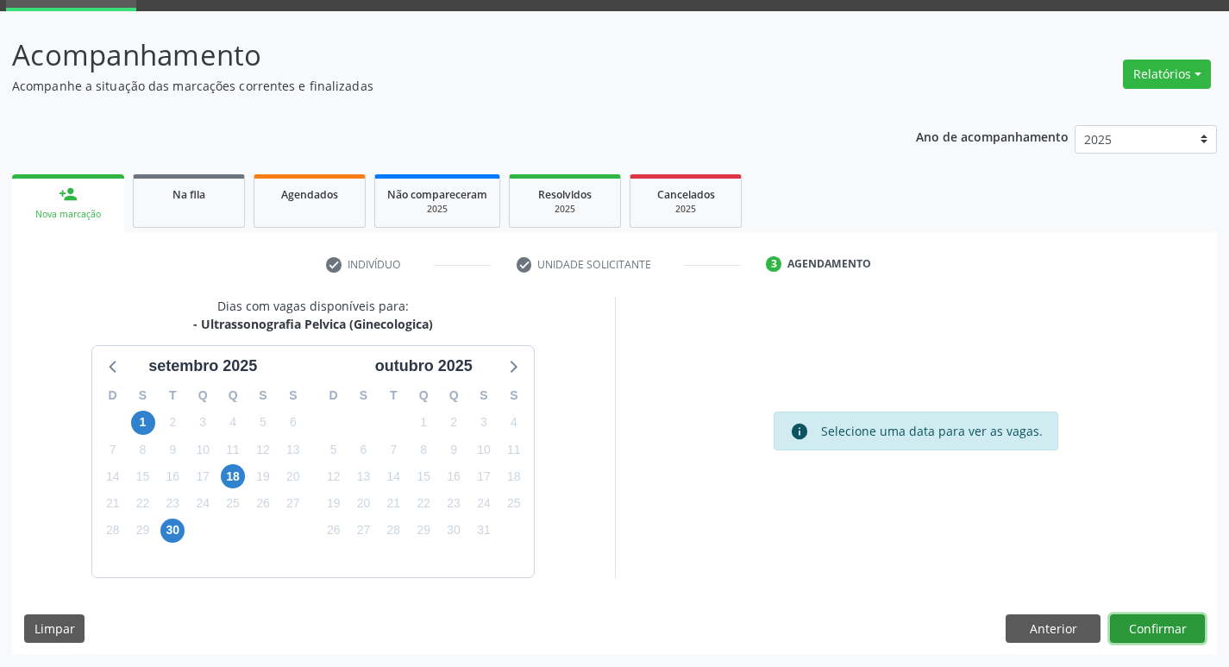
click at [1159, 618] on button "Confirmar" at bounding box center [1157, 628] width 95 height 29
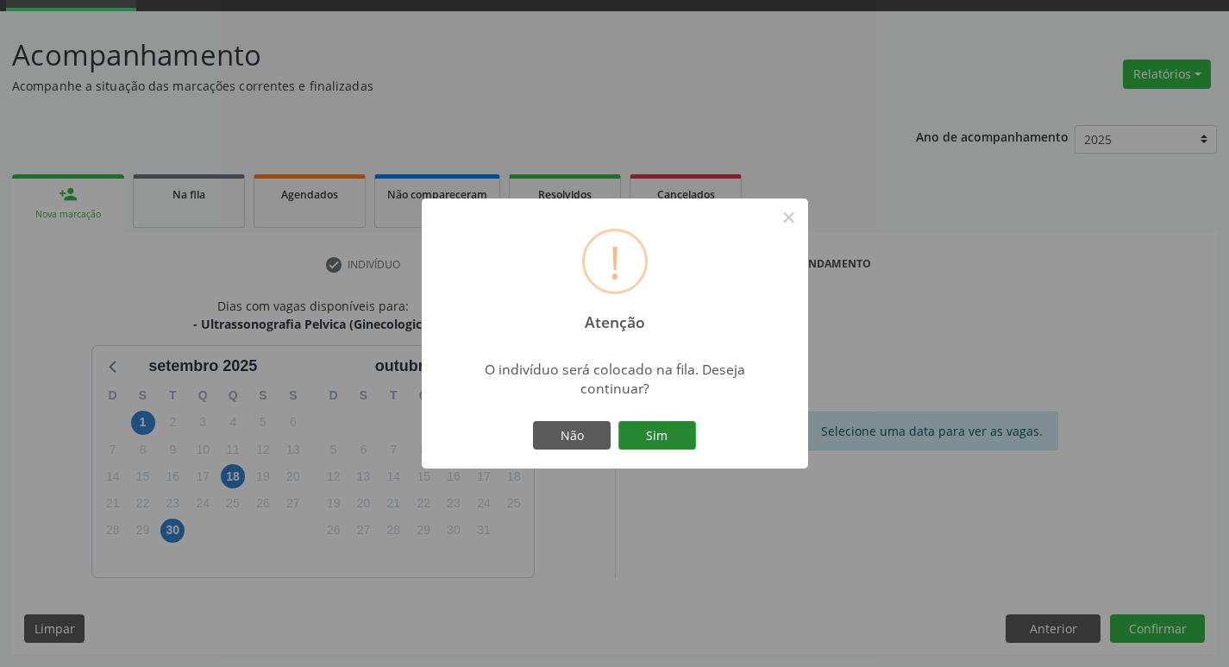
click at [679, 426] on button "Sim" at bounding box center [657, 435] width 78 height 29
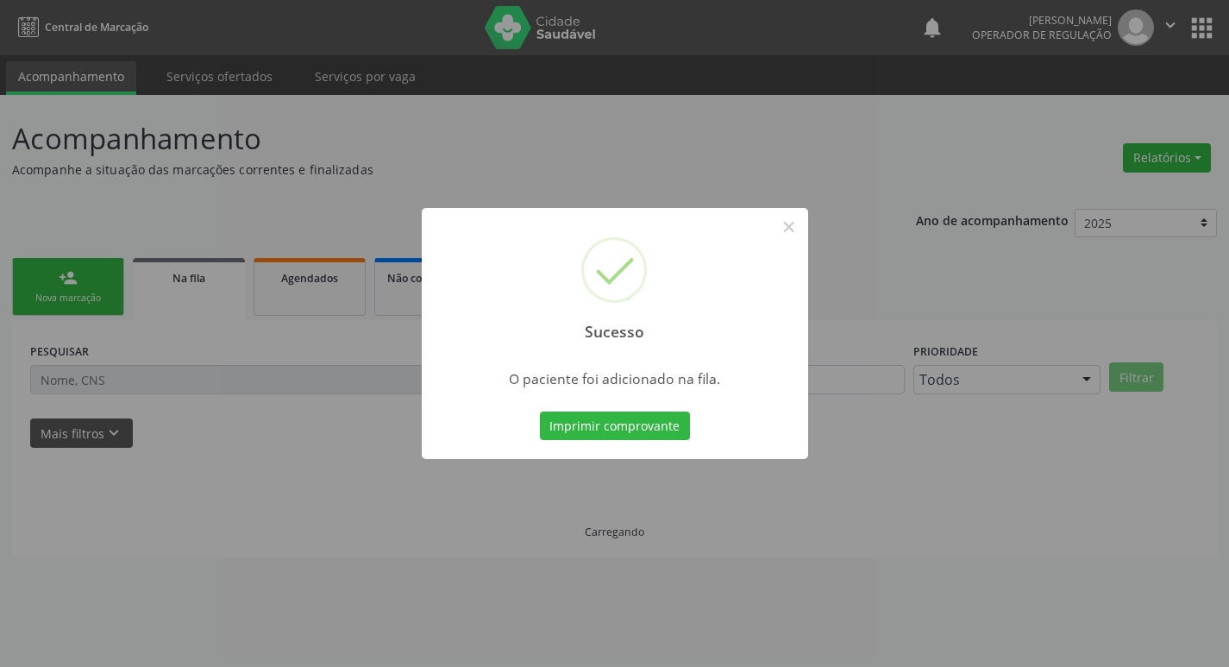
scroll to position [0, 0]
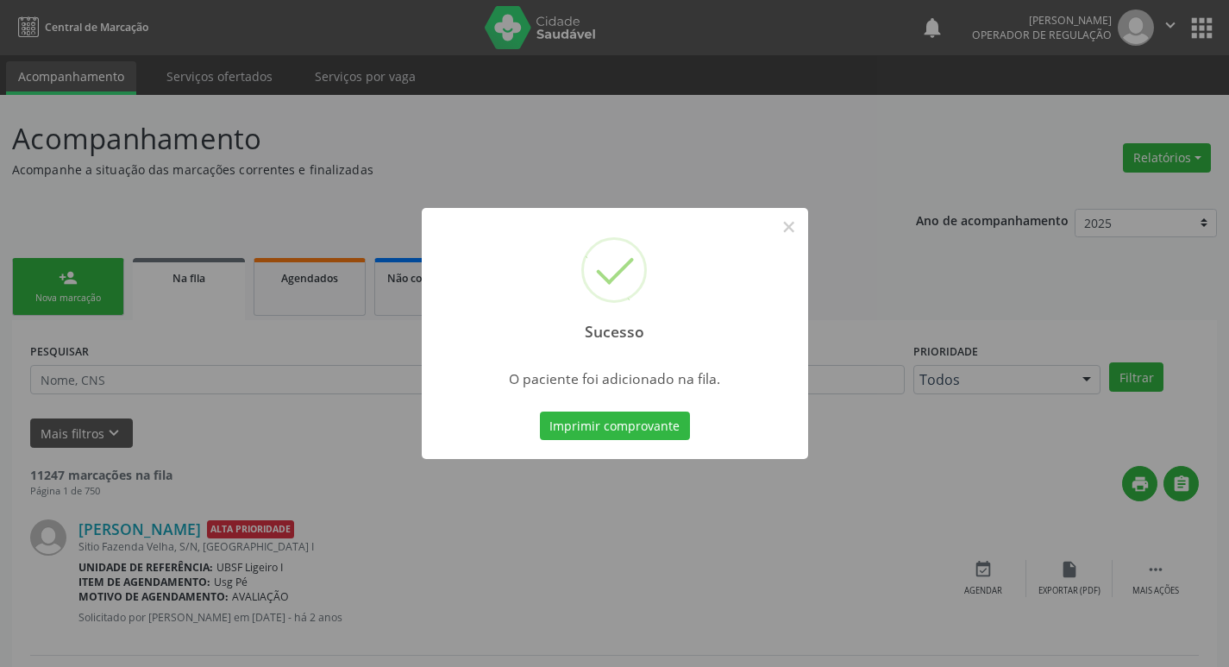
click at [107, 220] on div "Sucesso × O paciente foi adicionado na fila. Imprimir comprovante Cancel" at bounding box center [614, 333] width 1229 height 667
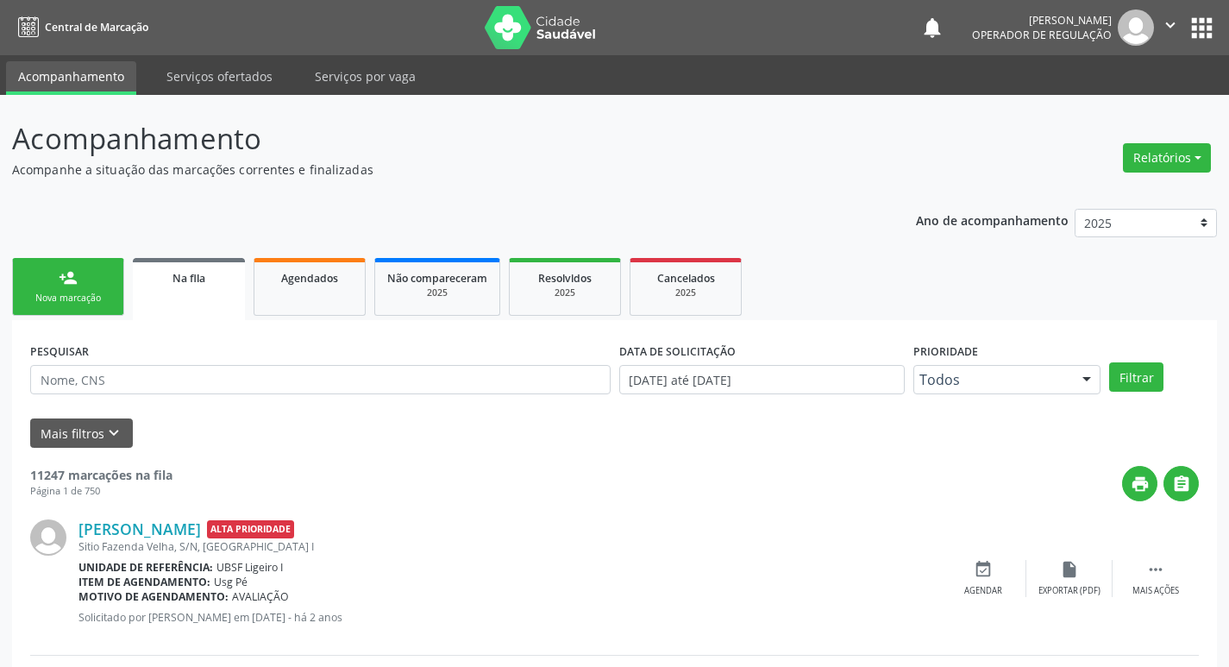
click at [85, 270] on link "person_add Nova marcação" at bounding box center [68, 287] width 112 height 58
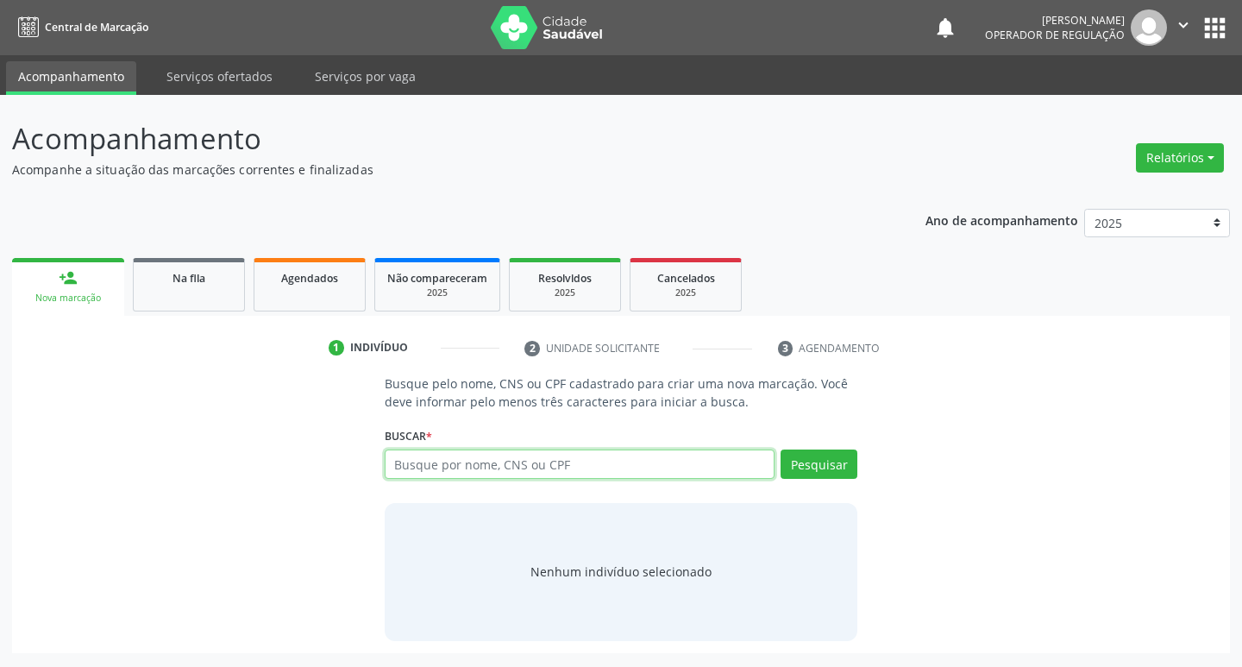
click at [441, 467] on input "text" at bounding box center [580, 463] width 391 height 29
type input "702609715981149"
click at [813, 470] on button "Pesquisar" at bounding box center [818, 463] width 77 height 29
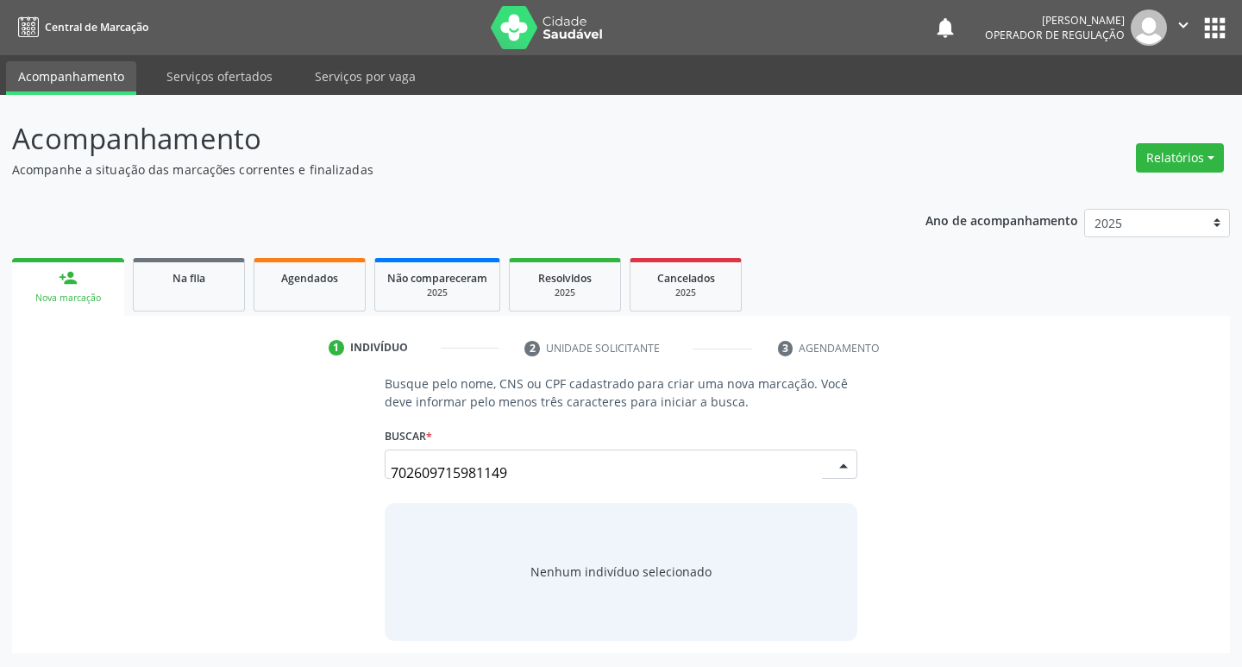
click at [831, 470] on div "702609715981149 Gabriella Lacerda Costa CPF: 161.451.627-83 CNS: 702 6097 1598 …" at bounding box center [621, 469] width 473 height 41
click at [821, 459] on button "Pesquisar" at bounding box center [818, 463] width 77 height 29
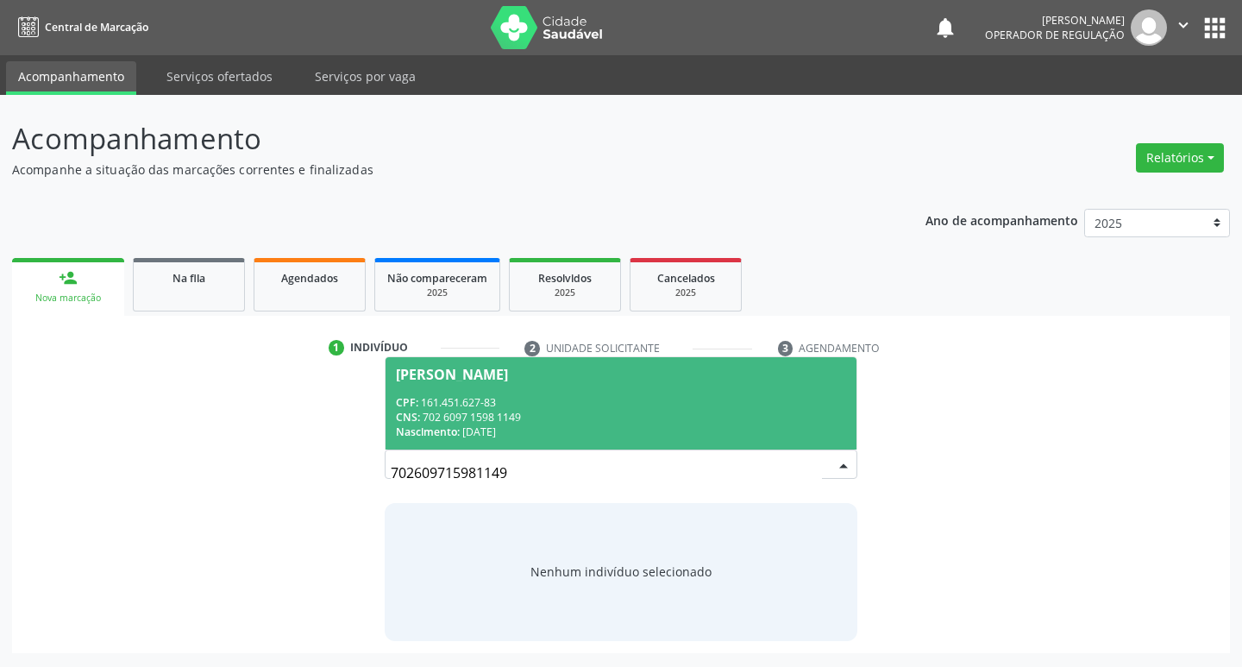
click at [496, 375] on div "Gabriella Lacerda Costa" at bounding box center [452, 374] width 112 height 14
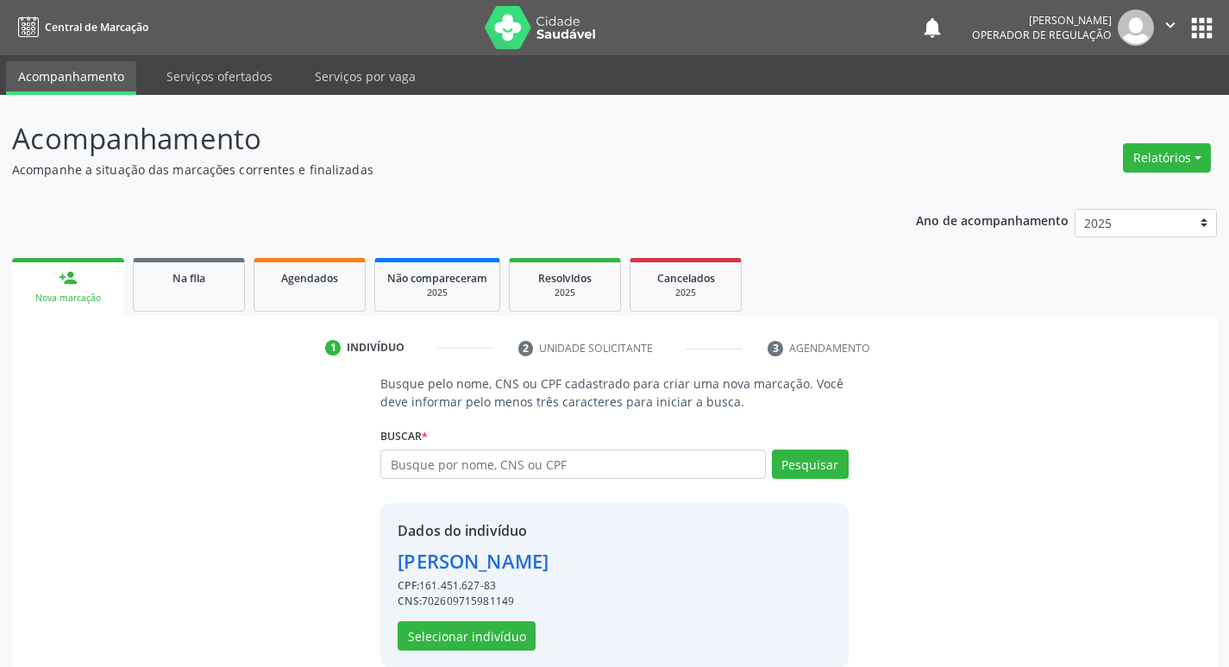
scroll to position [25, 0]
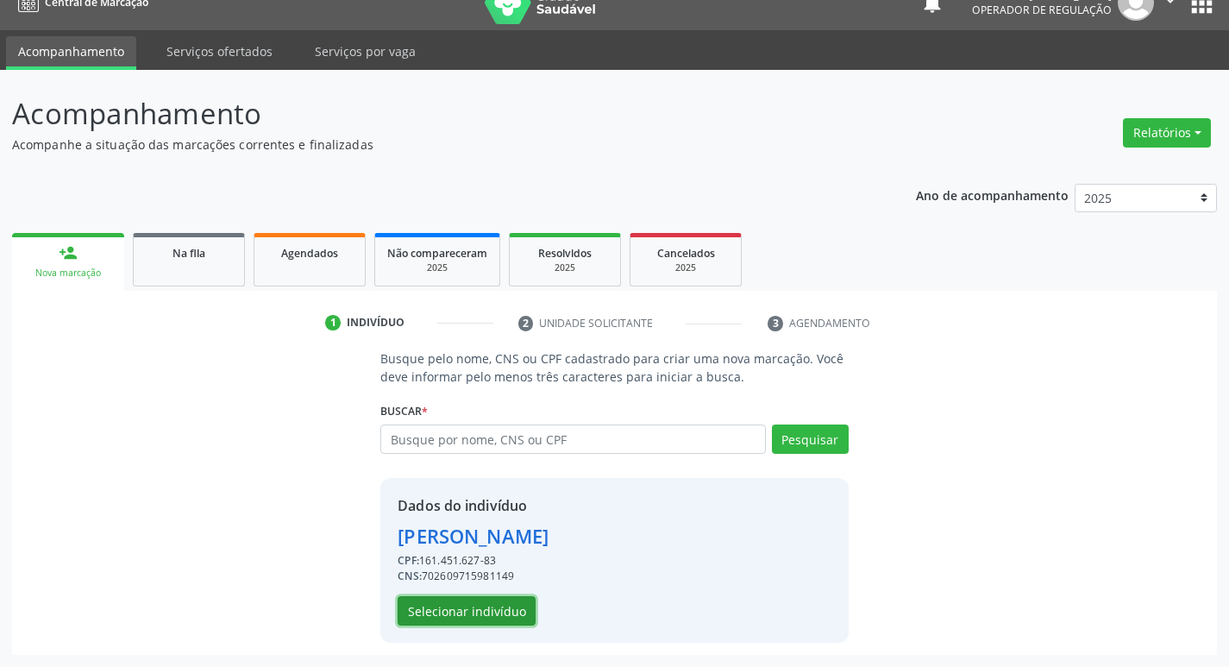
click at [497, 597] on button "Selecionar indivíduo" at bounding box center [467, 610] width 138 height 29
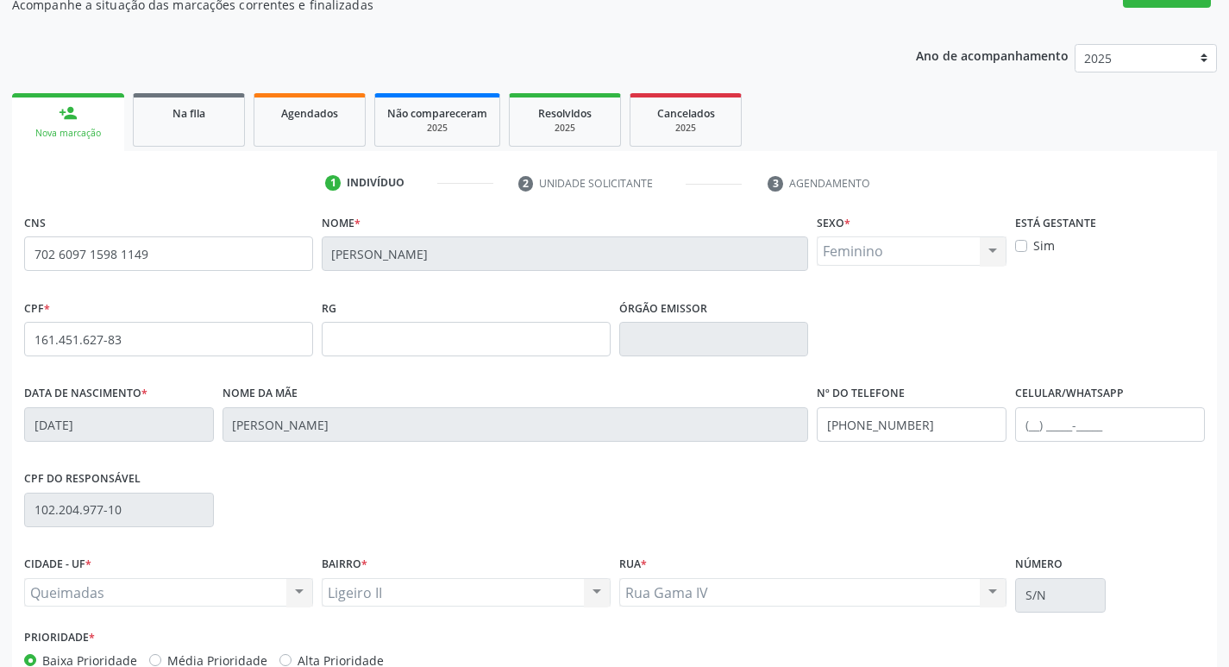
scroll to position [268, 0]
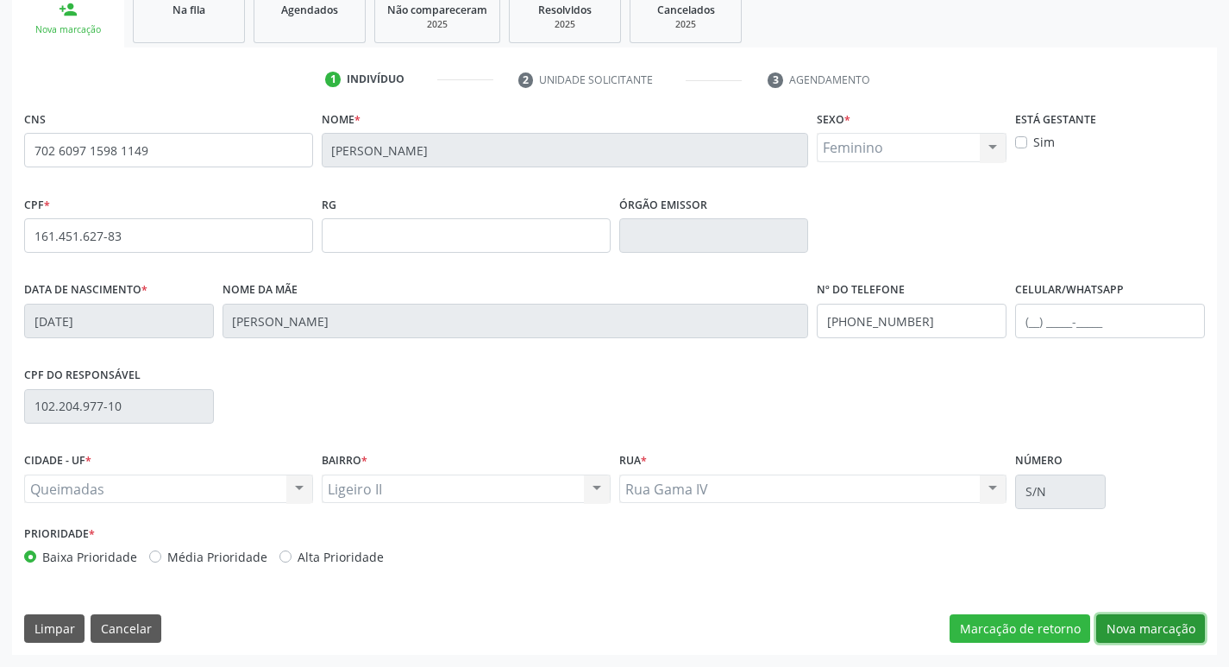
click at [1148, 623] on button "Nova marcação" at bounding box center [1150, 628] width 109 height 29
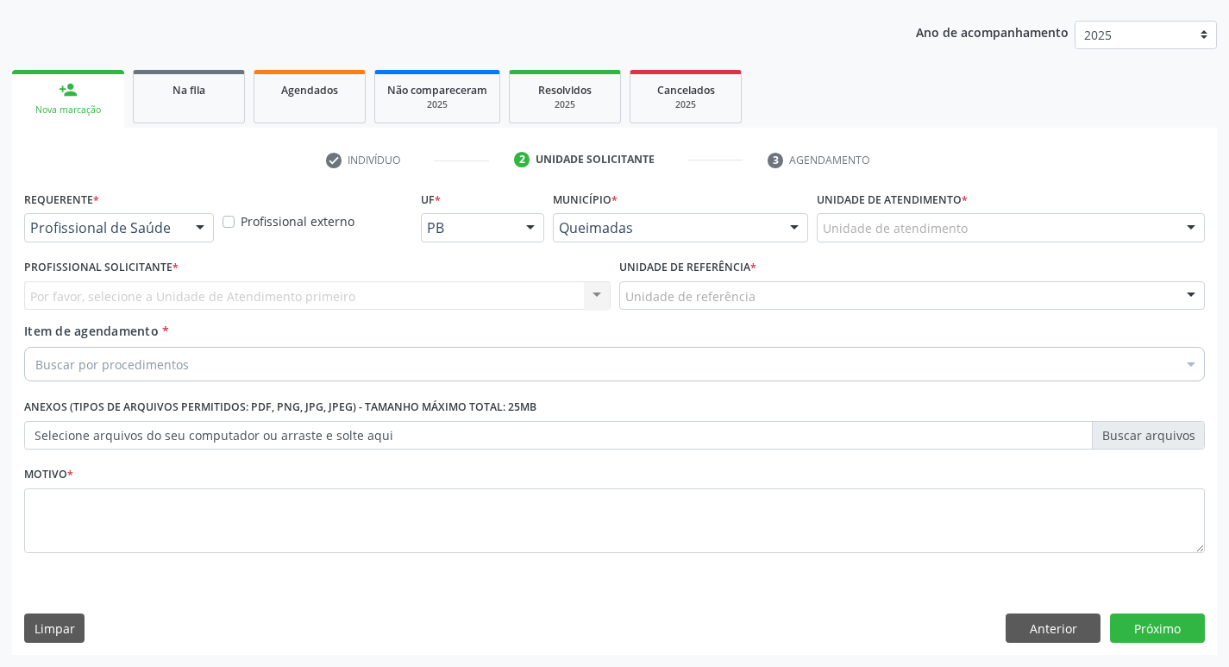
scroll to position [188, 0]
click at [192, 237] on div at bounding box center [200, 228] width 26 height 29
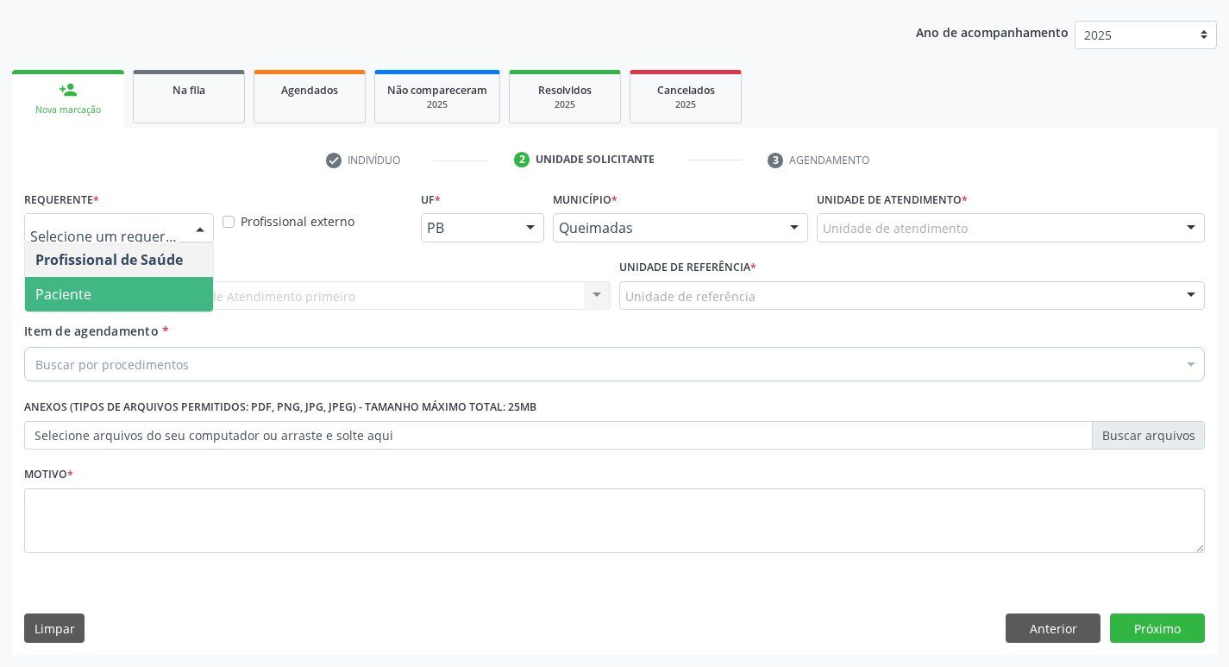
click at [166, 277] on span "Paciente" at bounding box center [119, 294] width 188 height 34
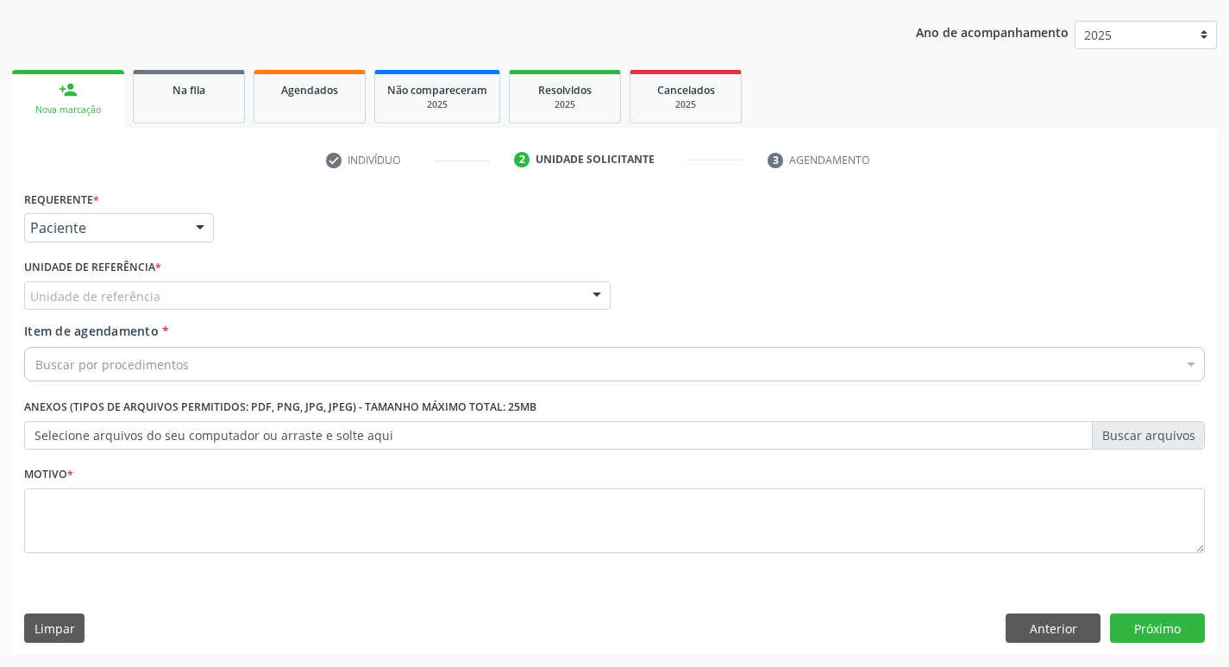
click at [168, 284] on div "Unidade de referência" at bounding box center [317, 295] width 586 height 29
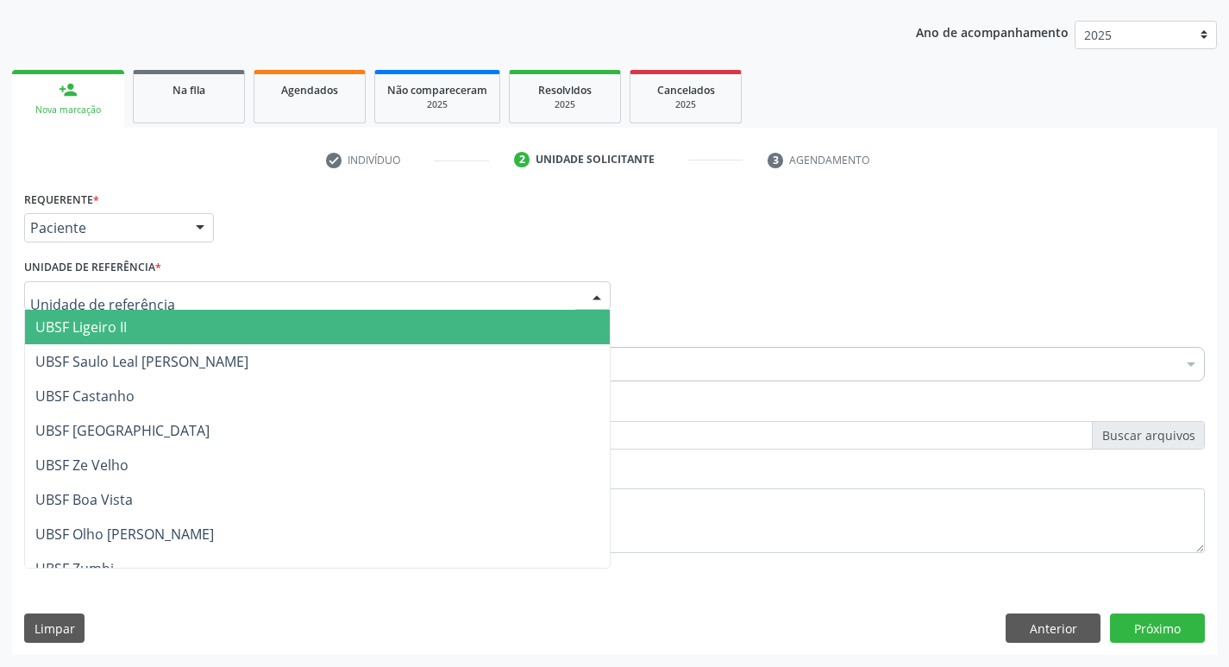
click at [146, 322] on span "UBSF Ligeiro II" at bounding box center [317, 327] width 585 height 34
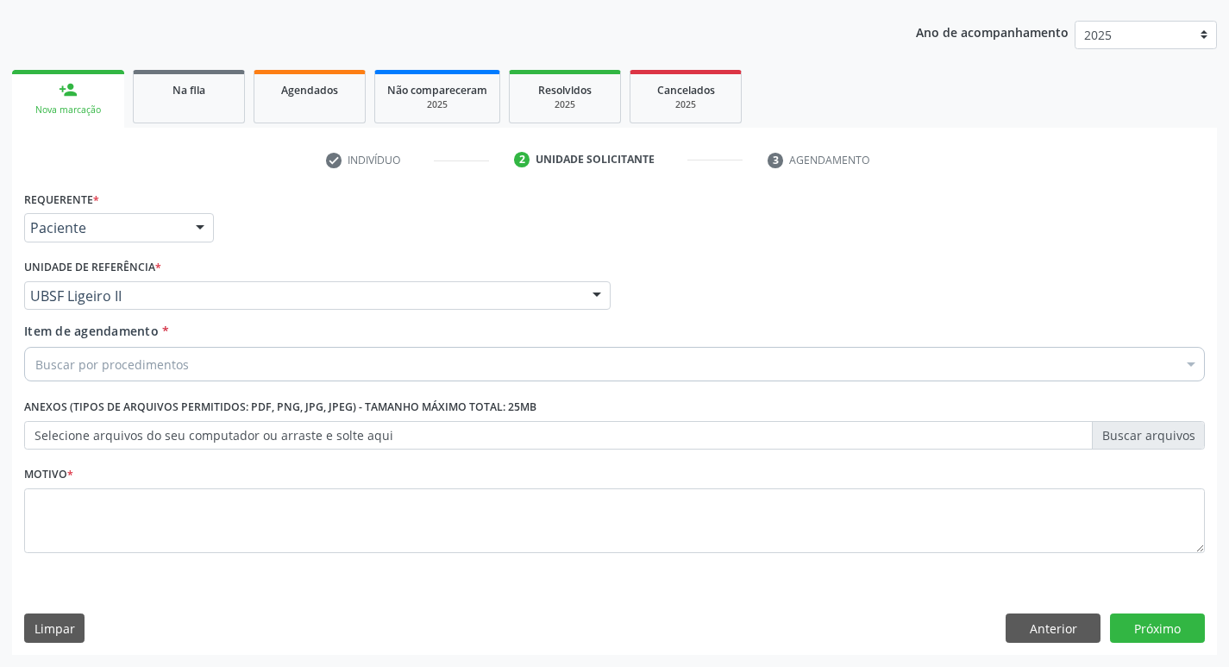
click at [154, 353] on div "Buscar por procedimentos" at bounding box center [614, 364] width 1180 height 34
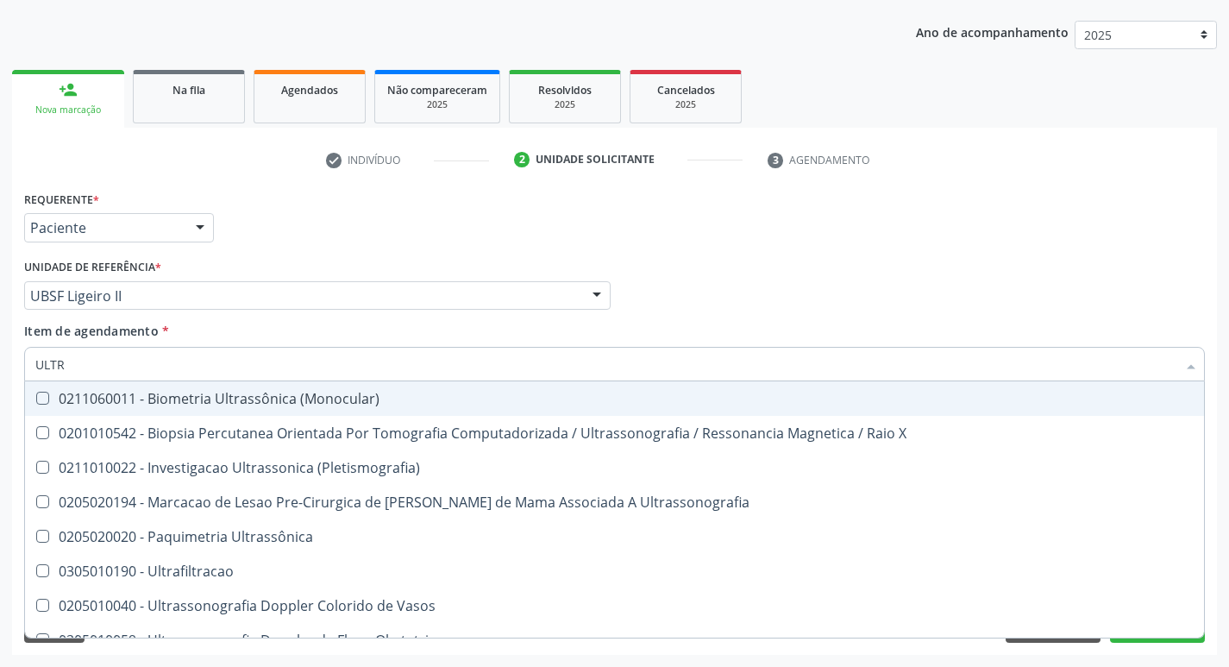
type input "ULTRA"
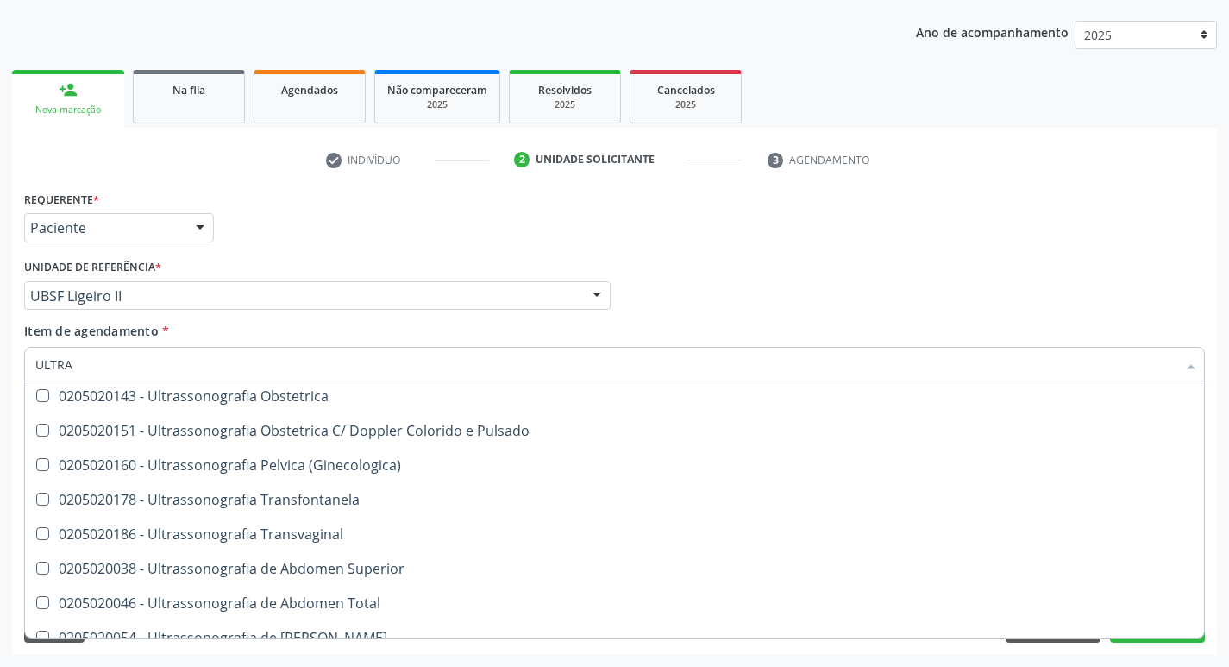
scroll to position [227, 0]
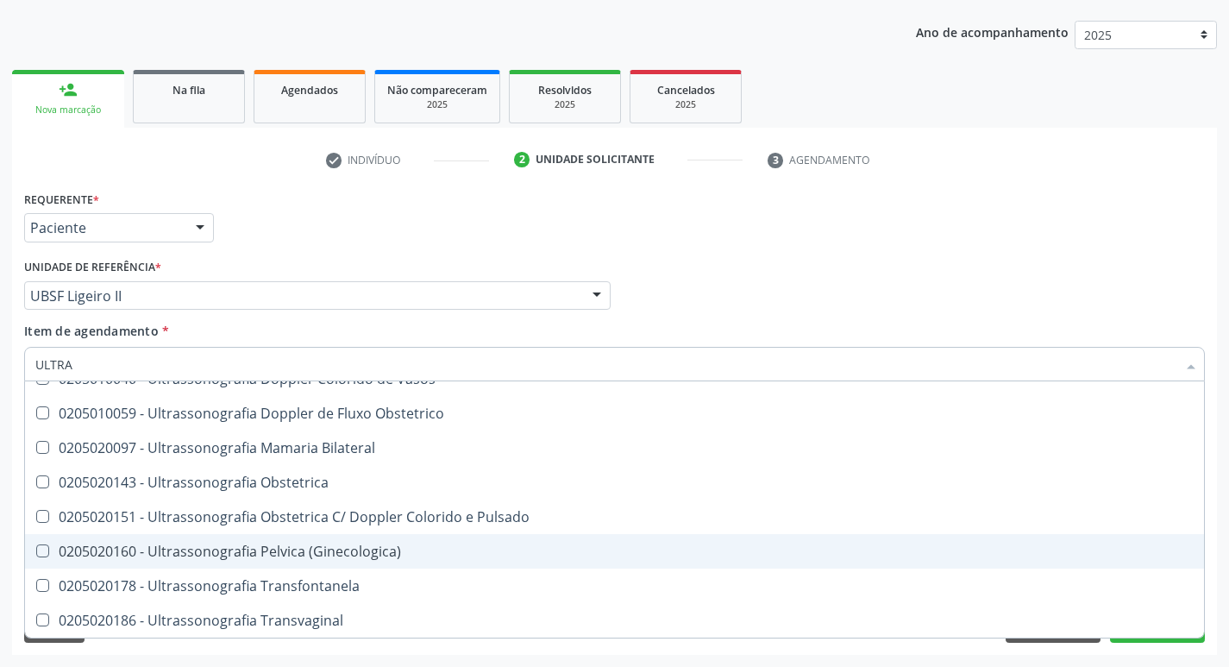
click at [357, 535] on span "0205020160 - Ultrassonografia Pelvica (Ginecologica)" at bounding box center [614, 551] width 1179 height 34
checkbox \(Ginecologica\) "true"
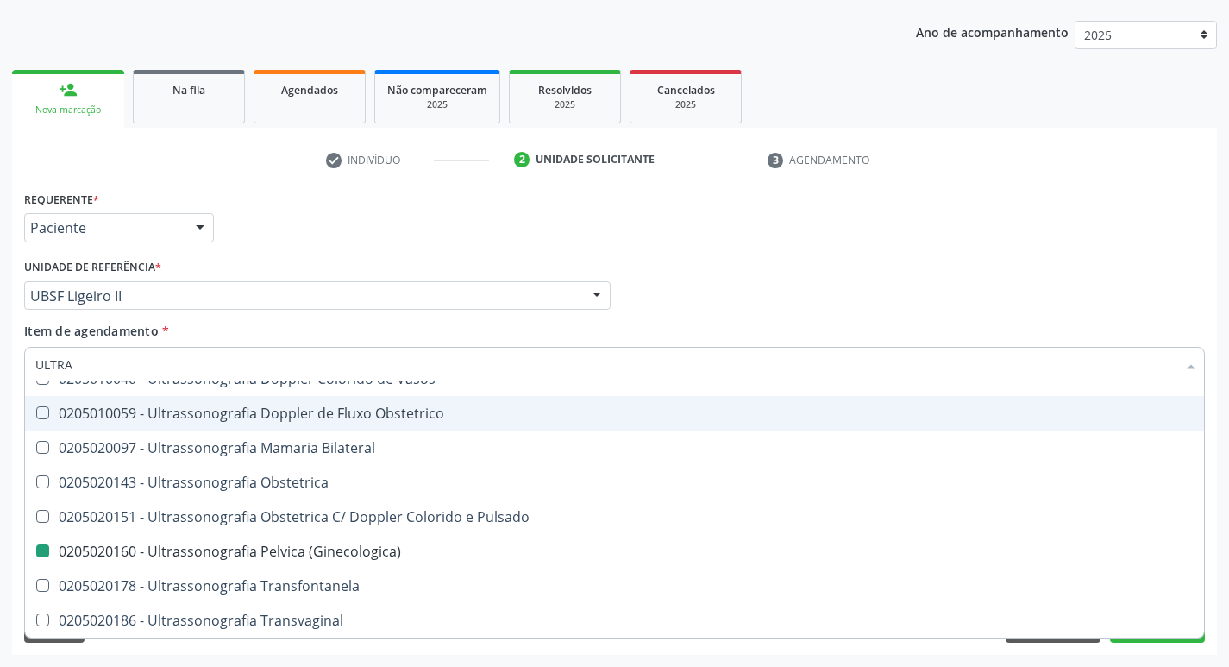
click at [823, 190] on div "Requerente * Paciente Profissional de Saúde Paciente Nenhum resultado encontrad…" at bounding box center [614, 219] width 1189 height 67
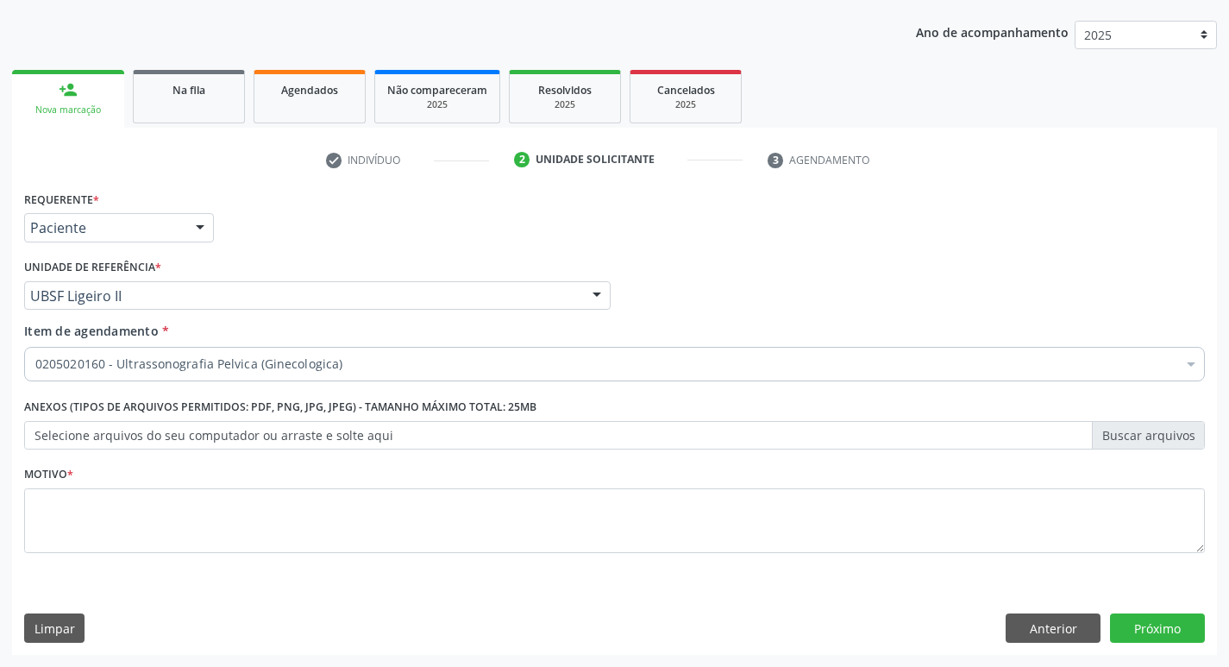
scroll to position [0, 0]
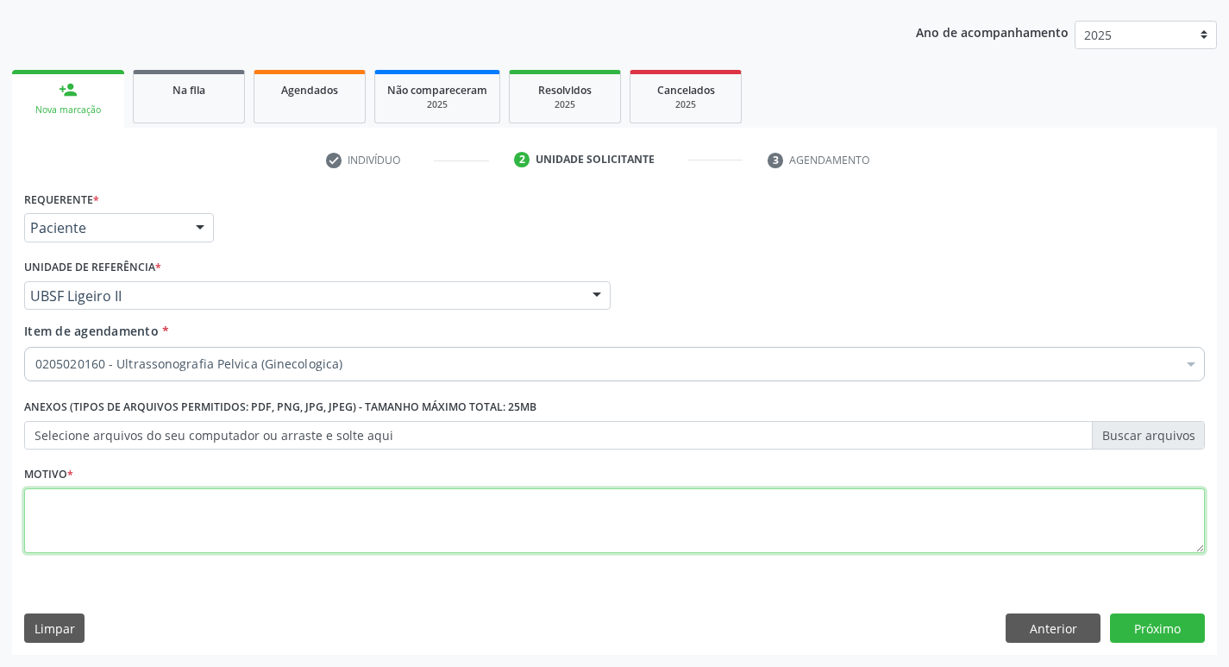
click at [183, 498] on textarea at bounding box center [614, 521] width 1180 height 66
type textarea "CONTROLE SOP"
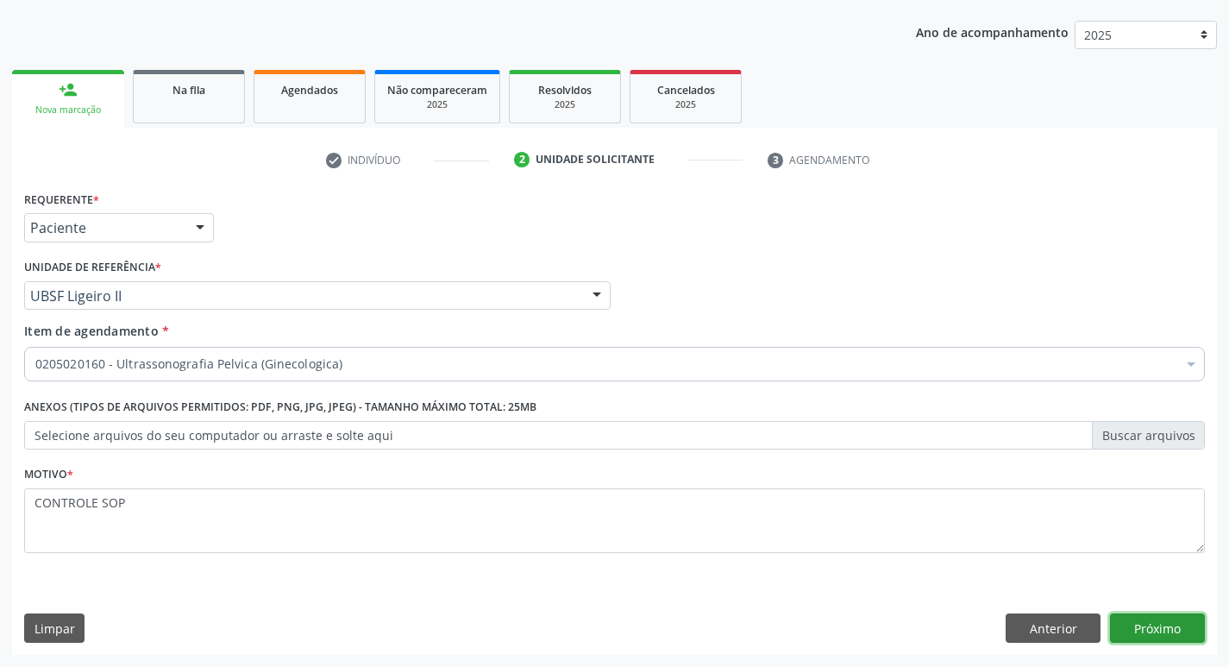
click at [1185, 634] on button "Próximo" at bounding box center [1157, 627] width 95 height 29
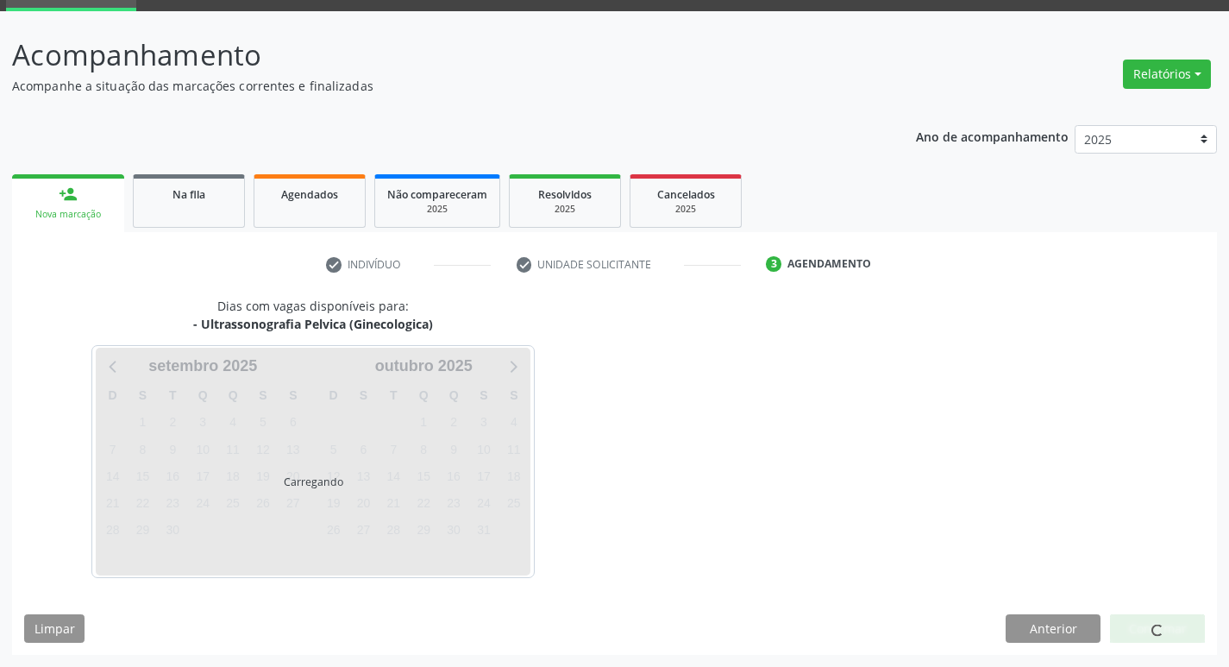
scroll to position [84, 0]
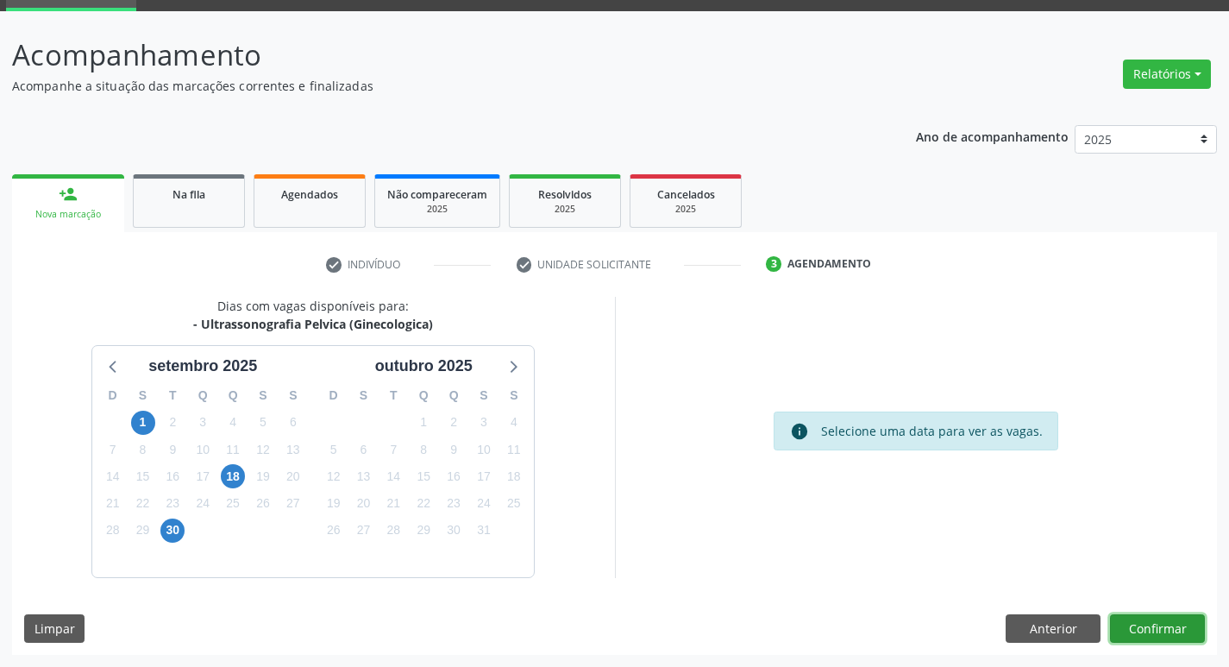
click at [1185, 634] on button "Confirmar" at bounding box center [1157, 628] width 95 height 29
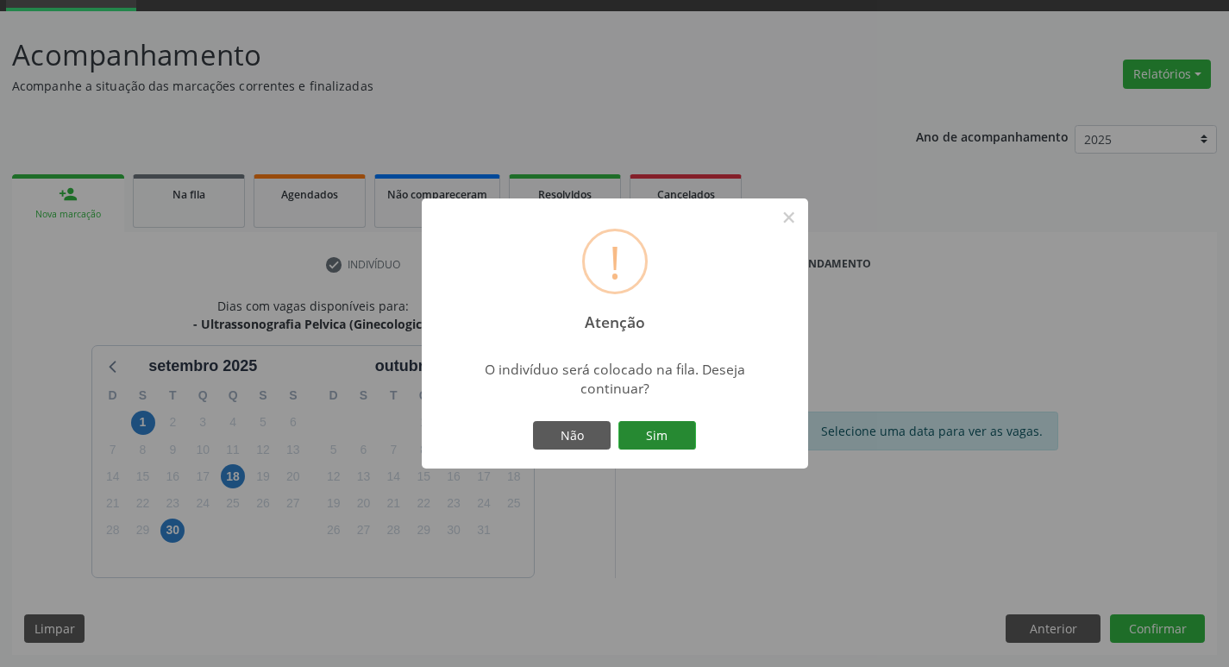
click at [672, 440] on button "Sim" at bounding box center [657, 435] width 78 height 29
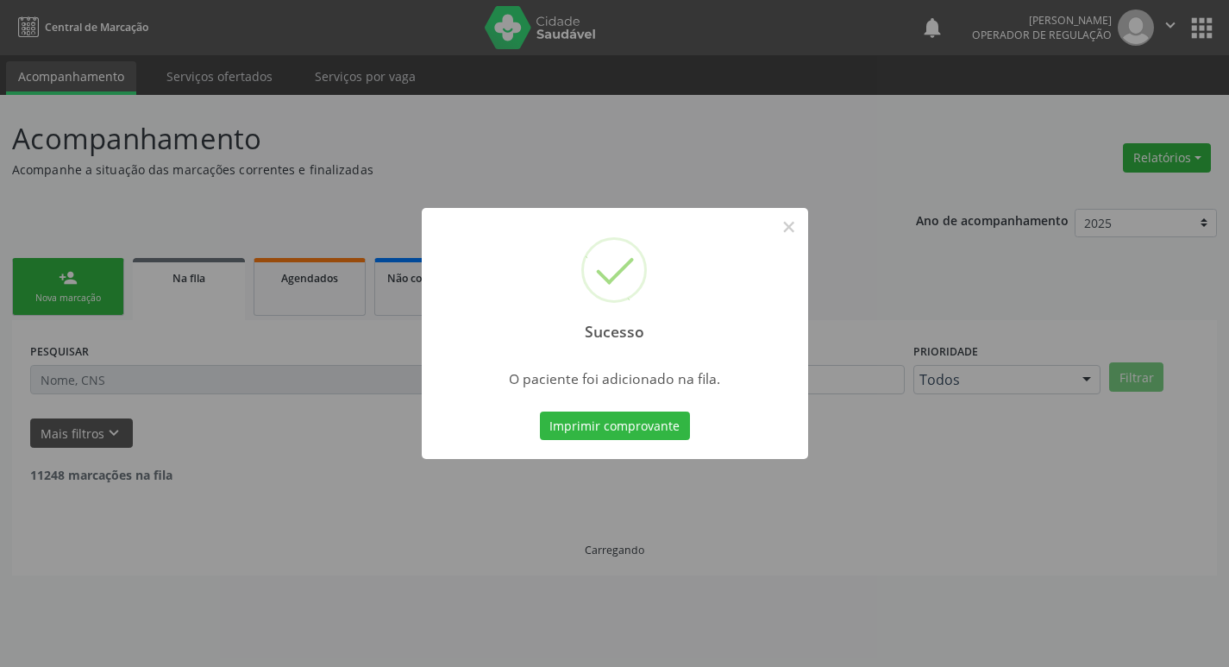
scroll to position [0, 0]
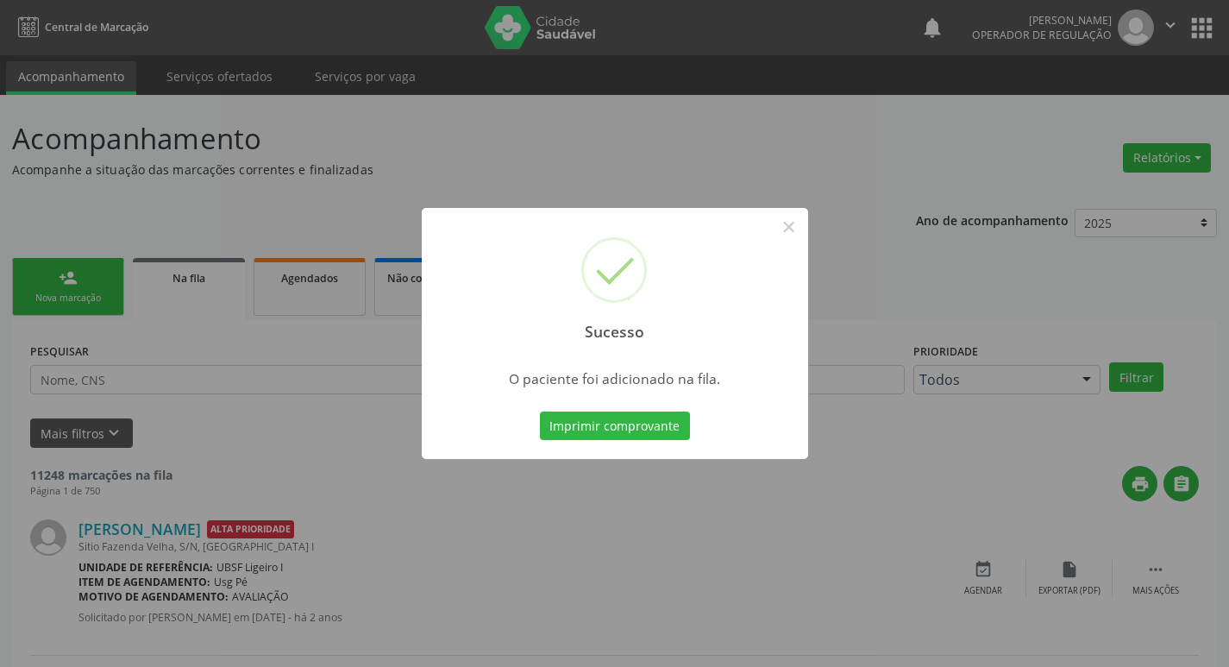
drag, startPoint x: 595, startPoint y: 134, endPoint x: 966, endPoint y: 411, distance: 463.2
click at [596, 133] on div "Sucesso × O paciente foi adicionado na fila. Imprimir comprovante Cancel" at bounding box center [614, 333] width 1229 height 667
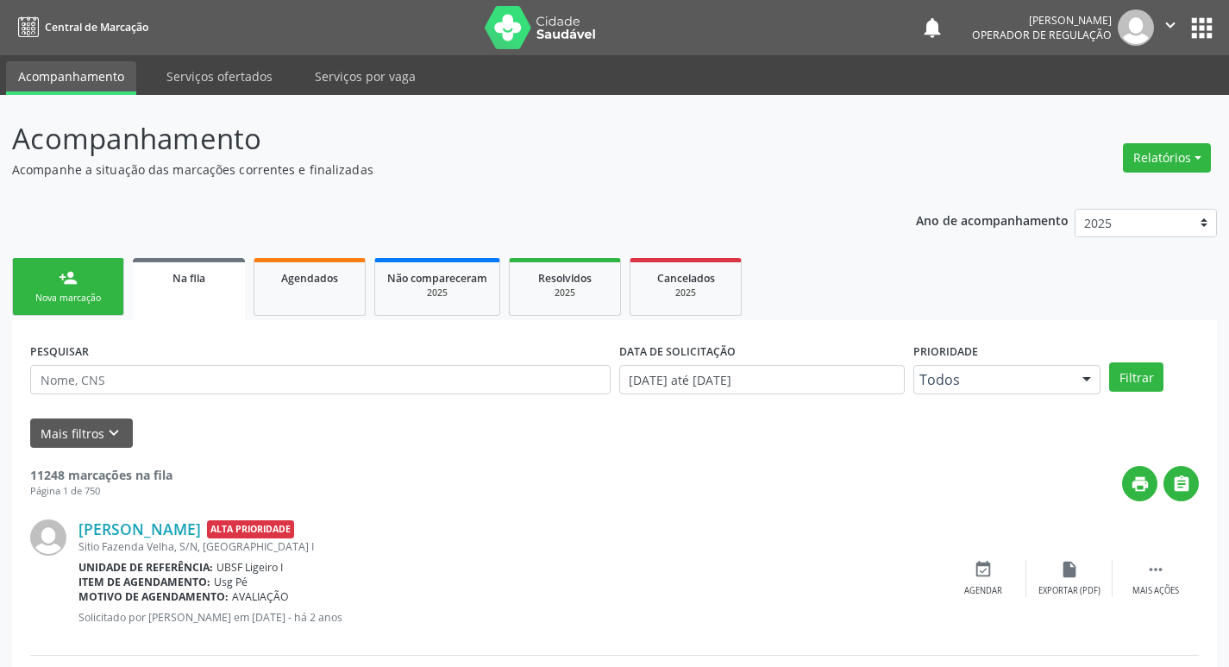
click at [114, 259] on link "person_add Nova marcação" at bounding box center [68, 287] width 112 height 58
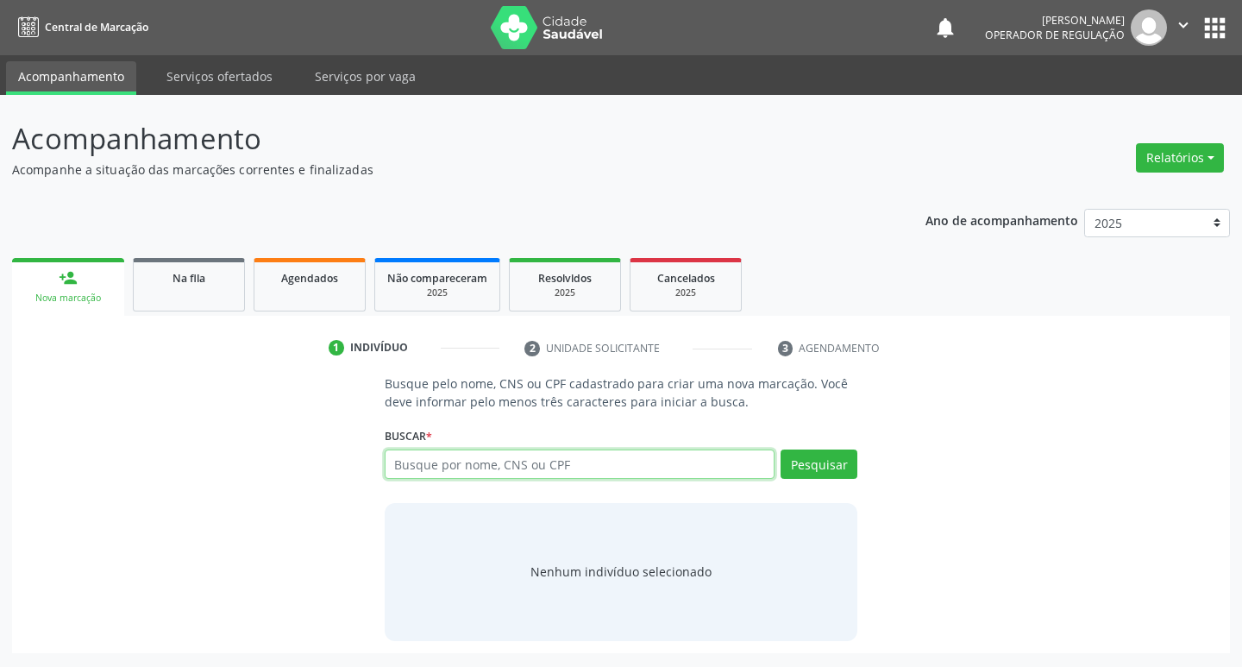
click at [569, 462] on input "text" at bounding box center [580, 463] width 391 height 29
click at [435, 453] on input "text" at bounding box center [580, 463] width 391 height 29
type input "700201447311224"
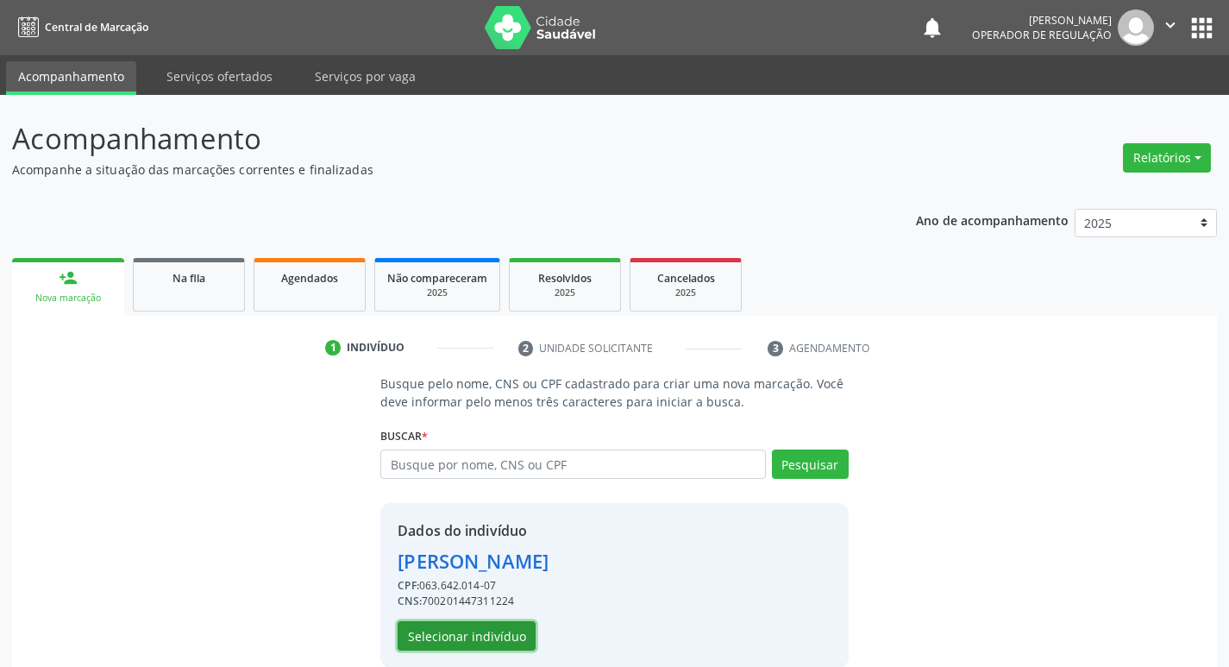
click at [422, 627] on button "Selecionar indivíduo" at bounding box center [467, 635] width 138 height 29
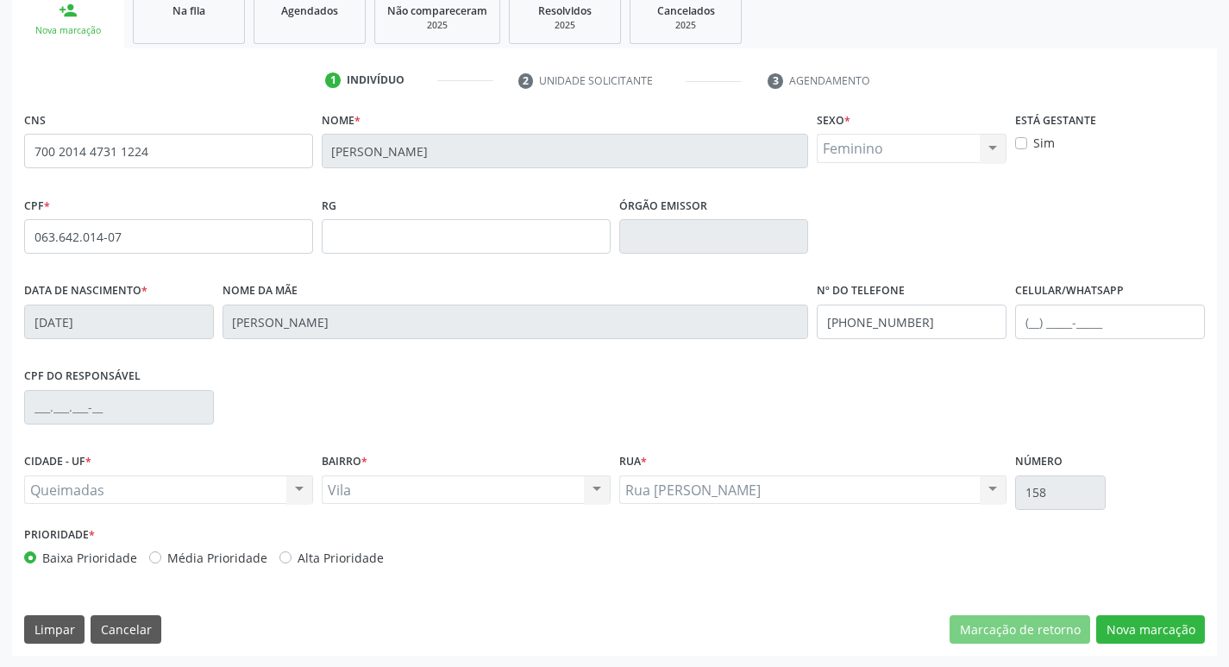
scroll to position [268, 0]
click at [1141, 625] on button "Nova marcação" at bounding box center [1150, 628] width 109 height 29
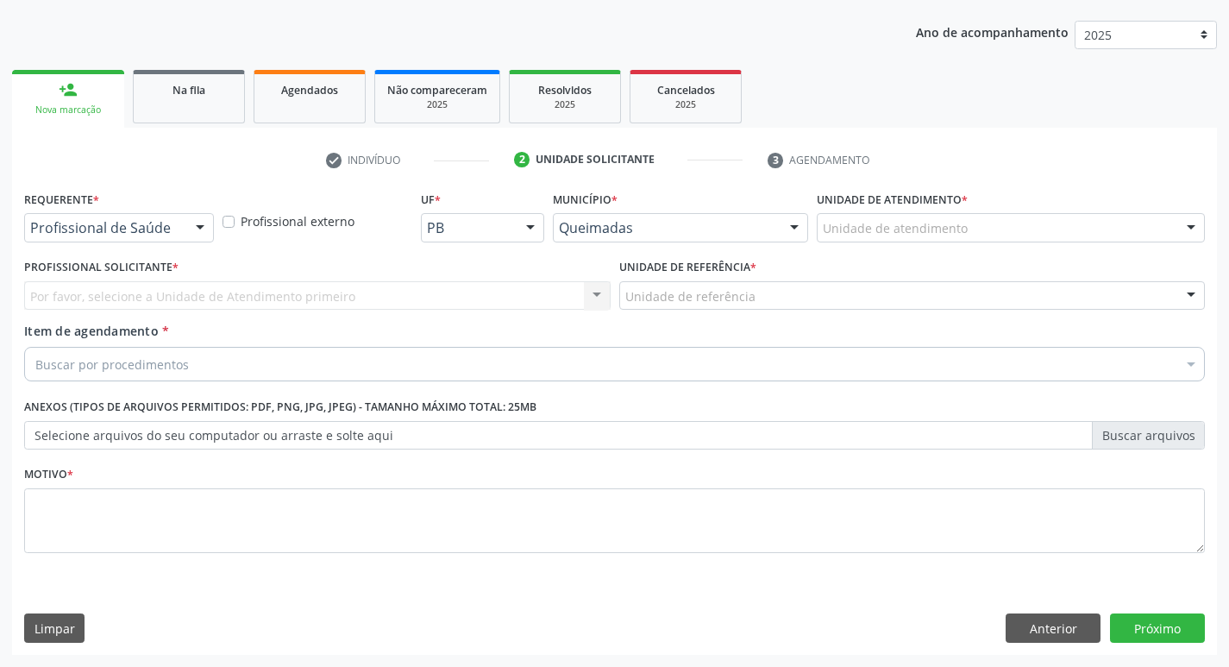
scroll to position [188, 0]
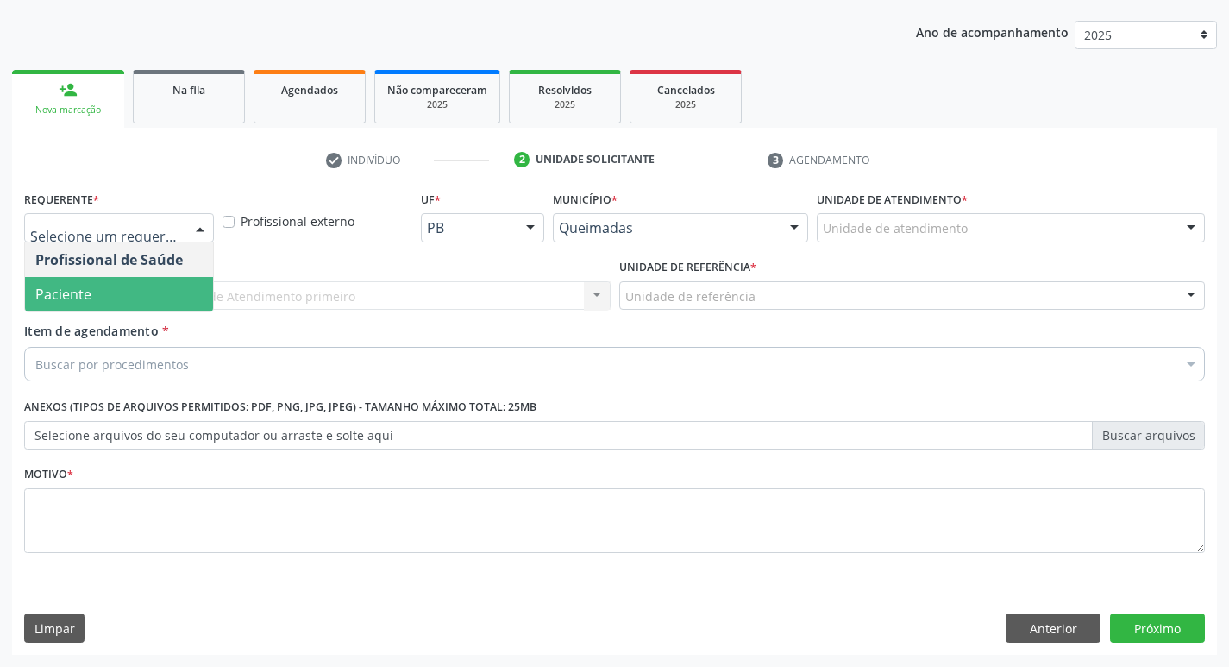
click at [103, 297] on span "Paciente" at bounding box center [119, 294] width 188 height 34
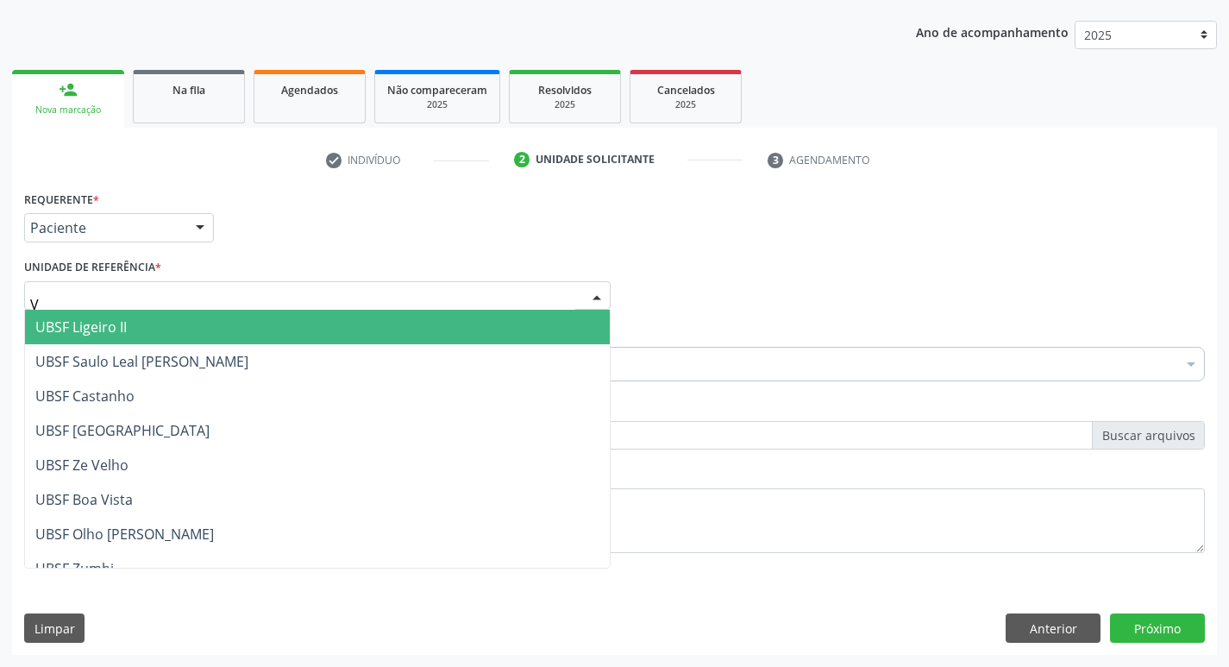
type input "VI"
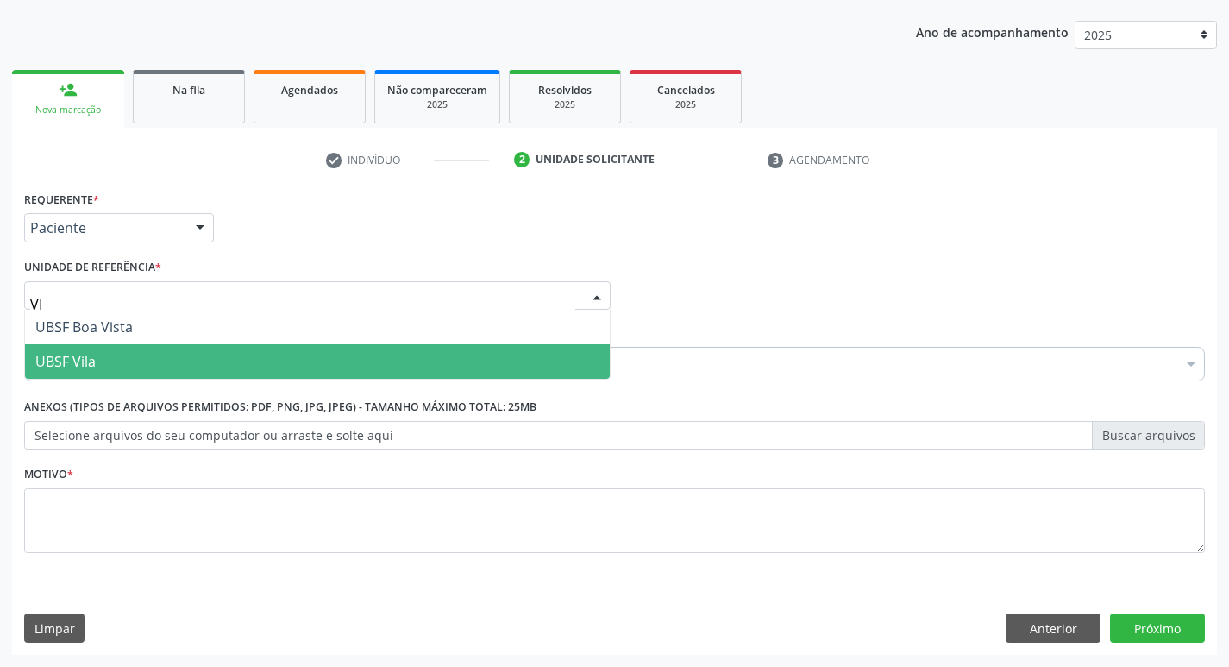
click at [111, 345] on span "UBSF Vila" at bounding box center [317, 361] width 585 height 34
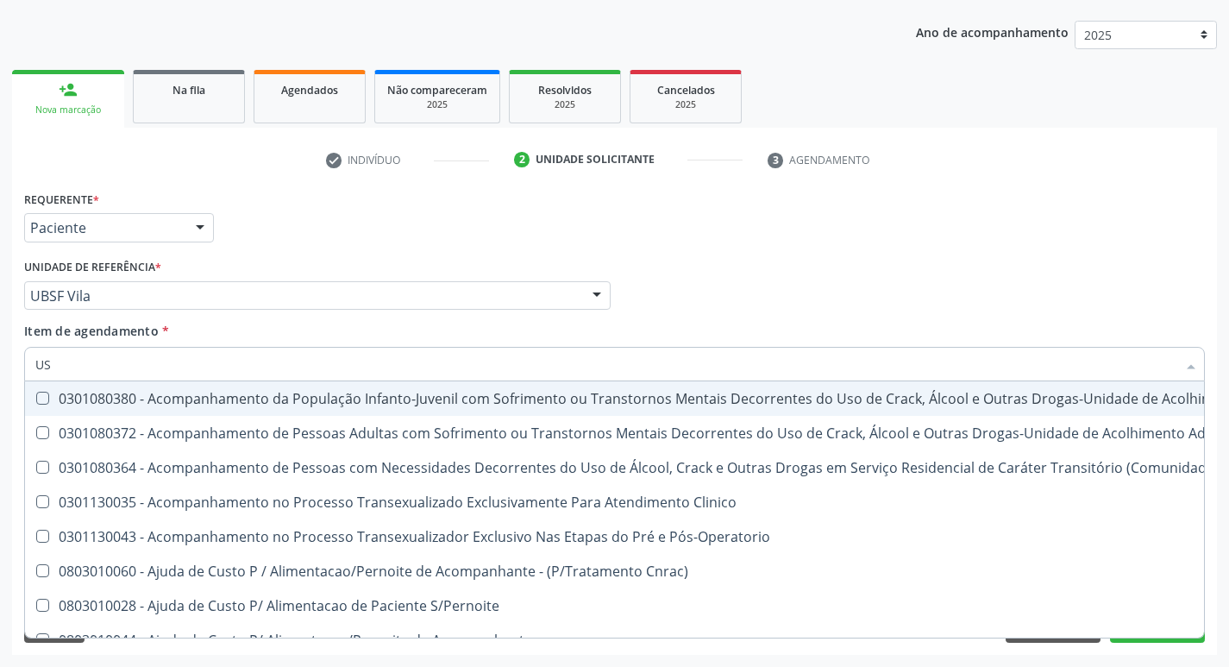
type input "USG"
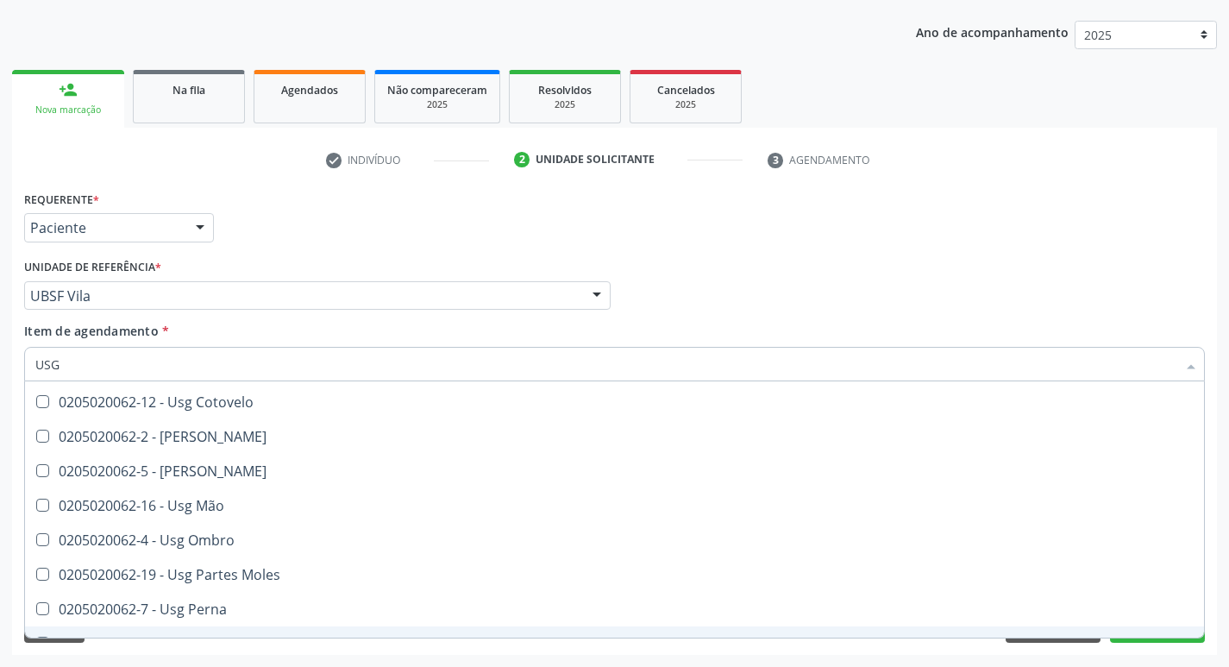
scroll to position [141, 0]
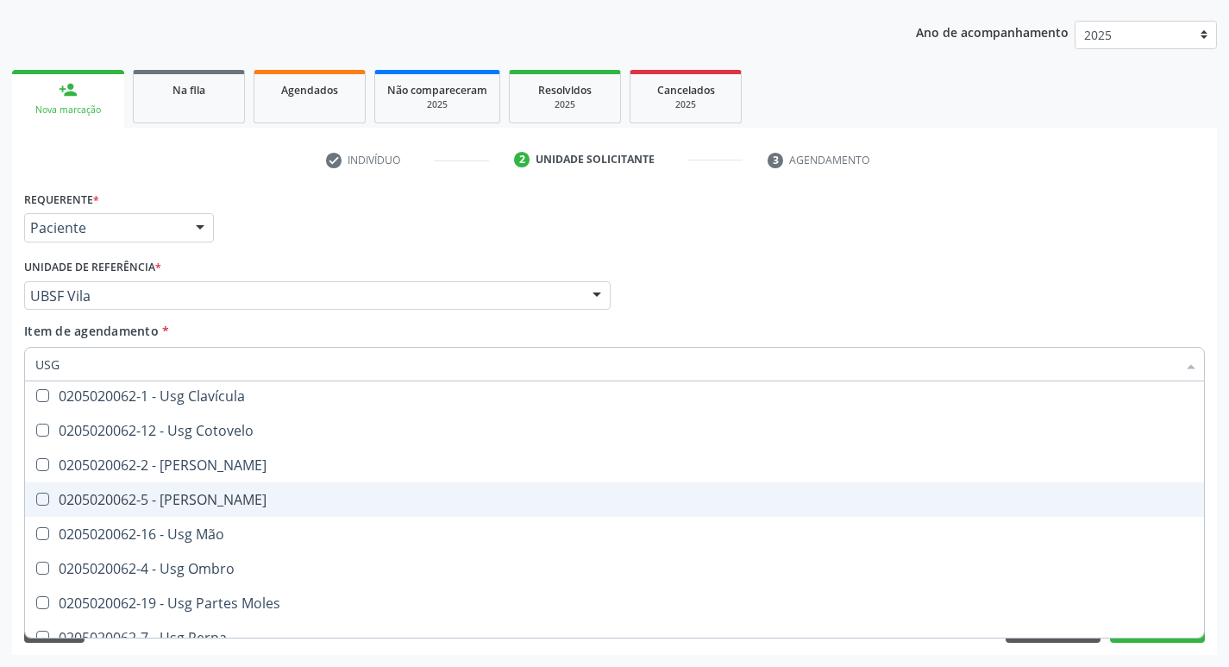
click at [199, 497] on div "0205020062-5 - [PERSON_NAME]" at bounding box center [614, 499] width 1158 height 14
checkbox Joelho "true"
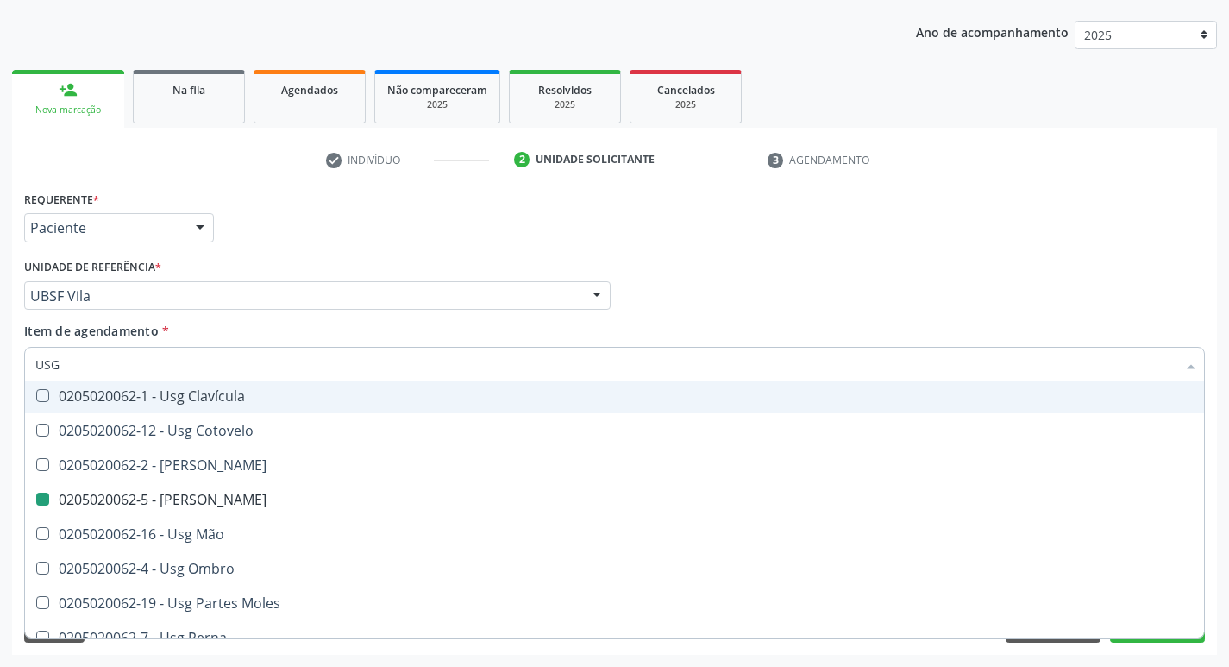
click at [349, 225] on div "Requerente * Paciente Profissional de Saúde Paciente Nenhum resultado encontrad…" at bounding box center [614, 219] width 1189 height 67
checkbox Braço "true"
checkbox Joelho "false"
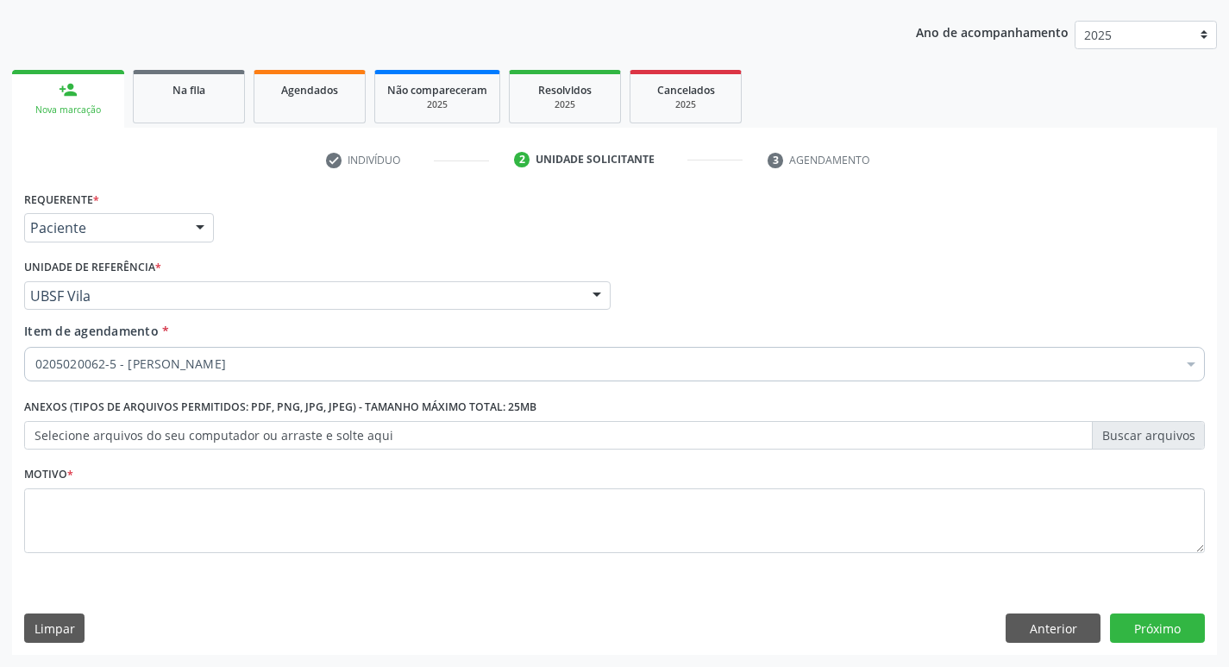
scroll to position [0, 0]
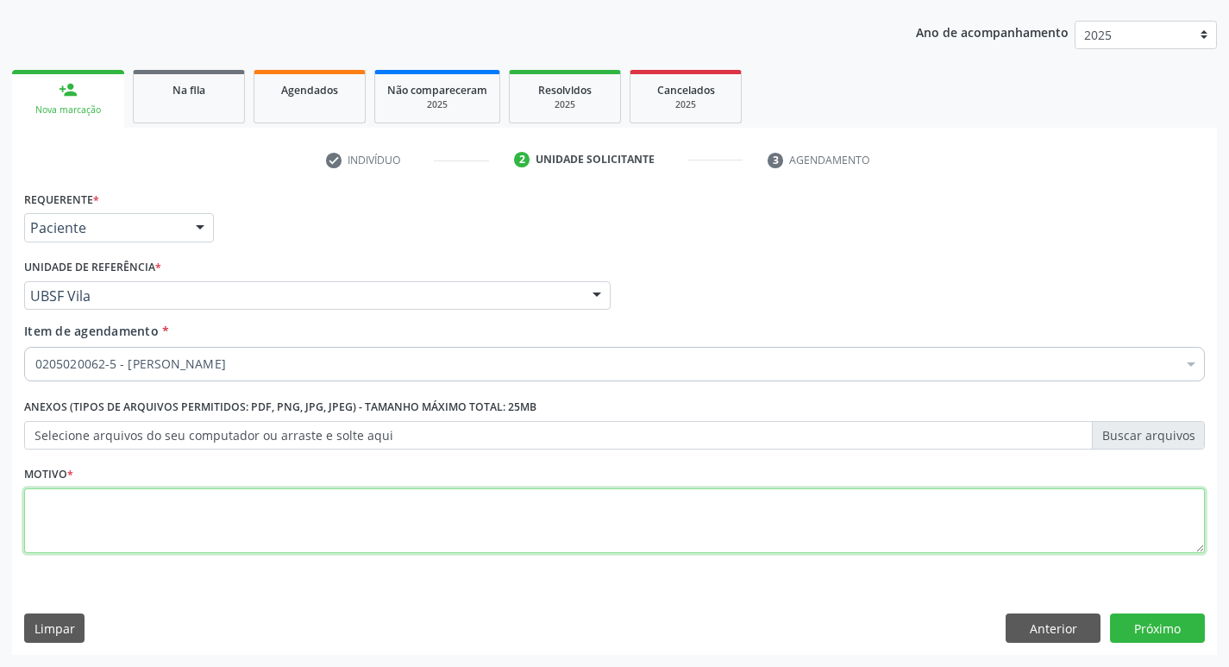
click at [77, 528] on textarea at bounding box center [614, 521] width 1180 height 66
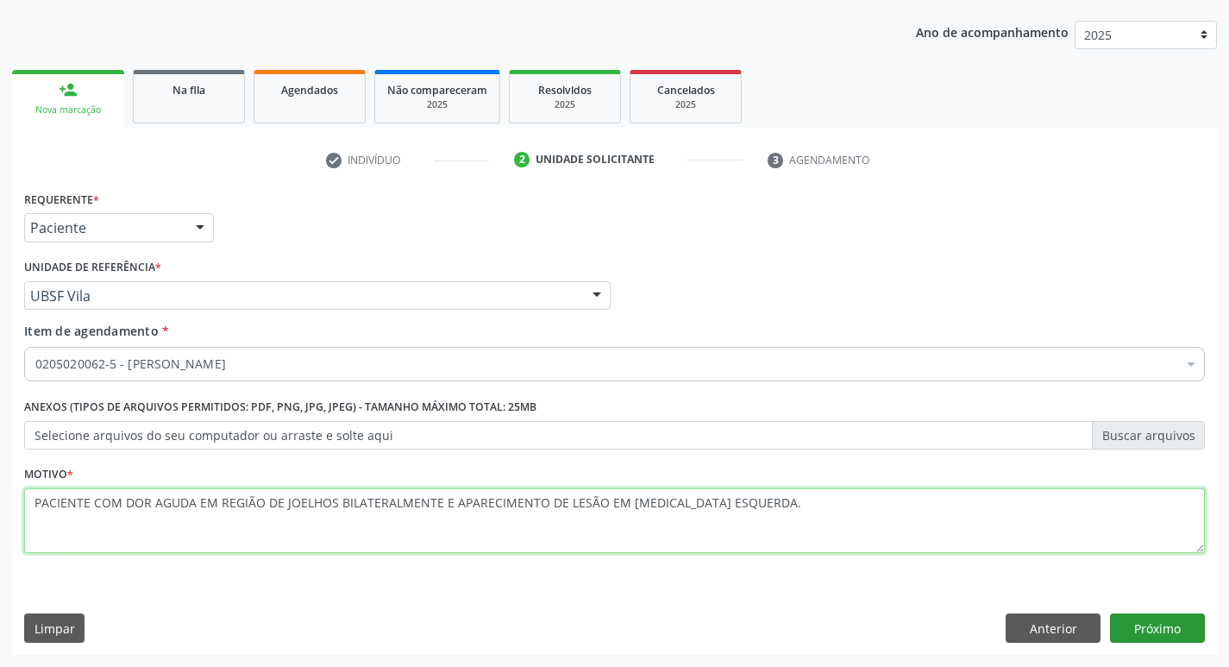
type textarea "PACIENTE COM DOR AGUDA EM REGIÃO DE JOELHOS BILATERALMENTE E APARECIMENTO DE LE…"
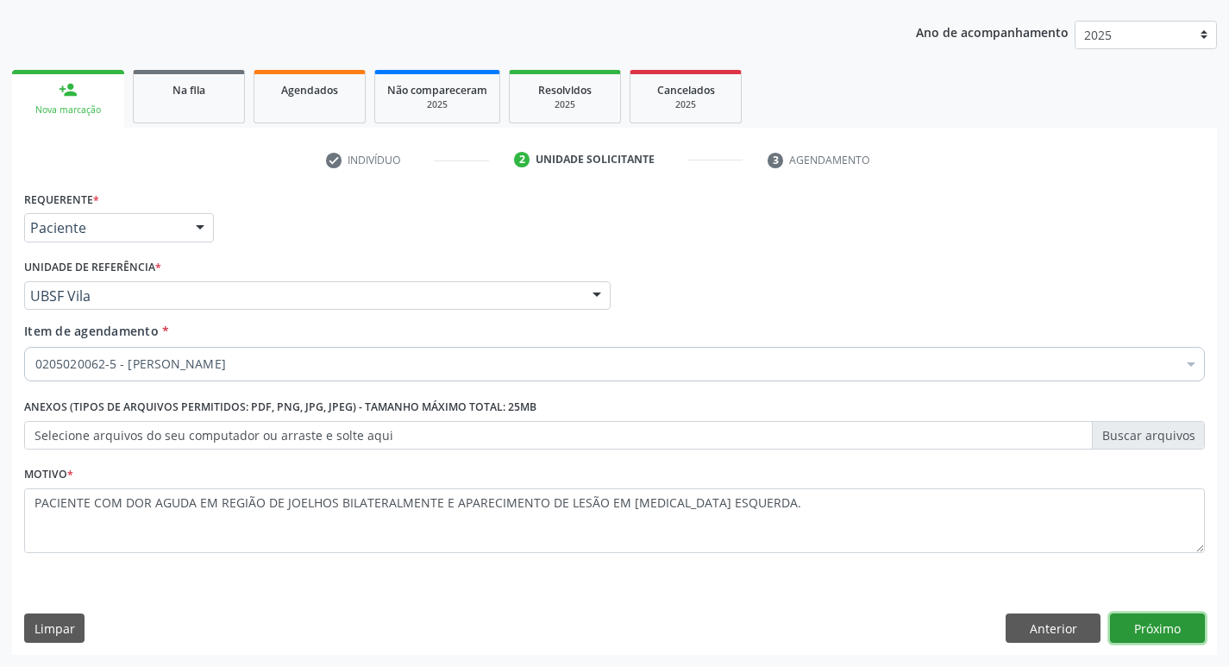
click at [1161, 629] on button "Próximo" at bounding box center [1157, 627] width 95 height 29
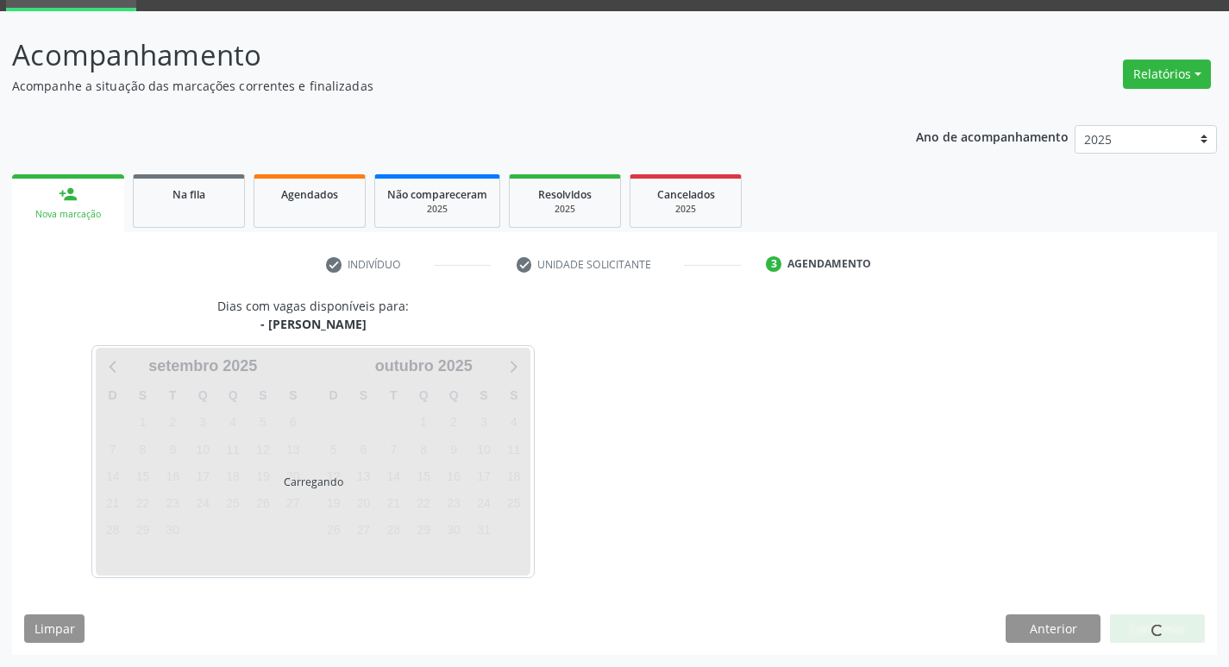
scroll to position [84, 0]
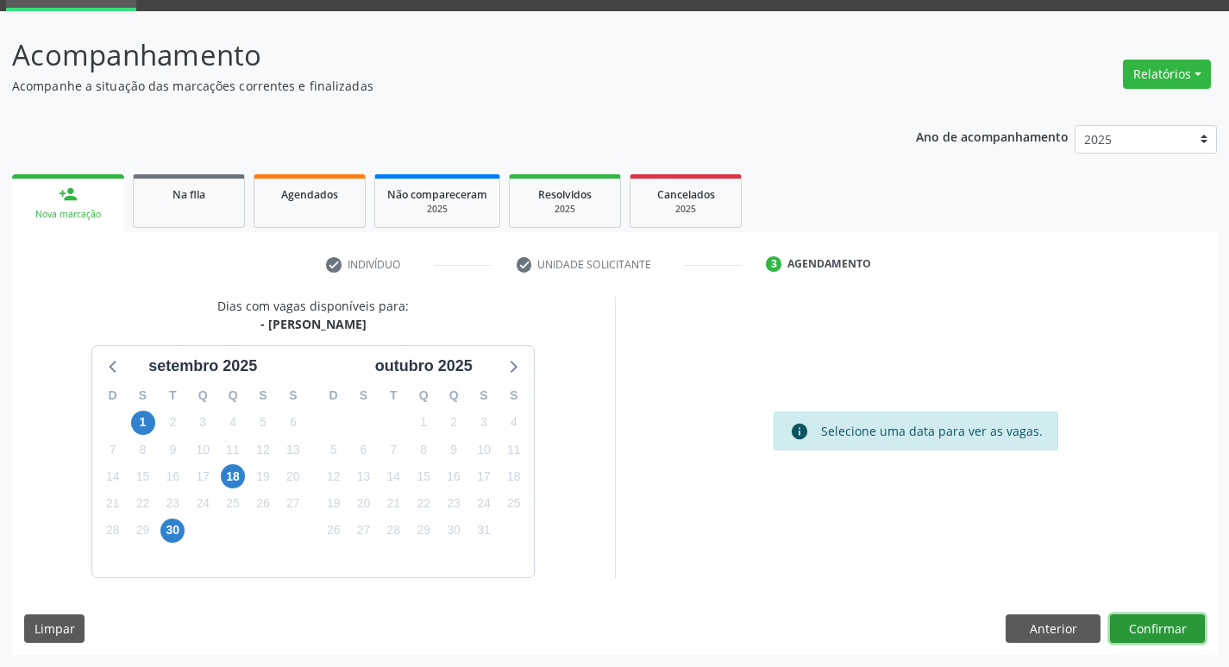
click at [1147, 624] on button "Confirmar" at bounding box center [1157, 628] width 95 height 29
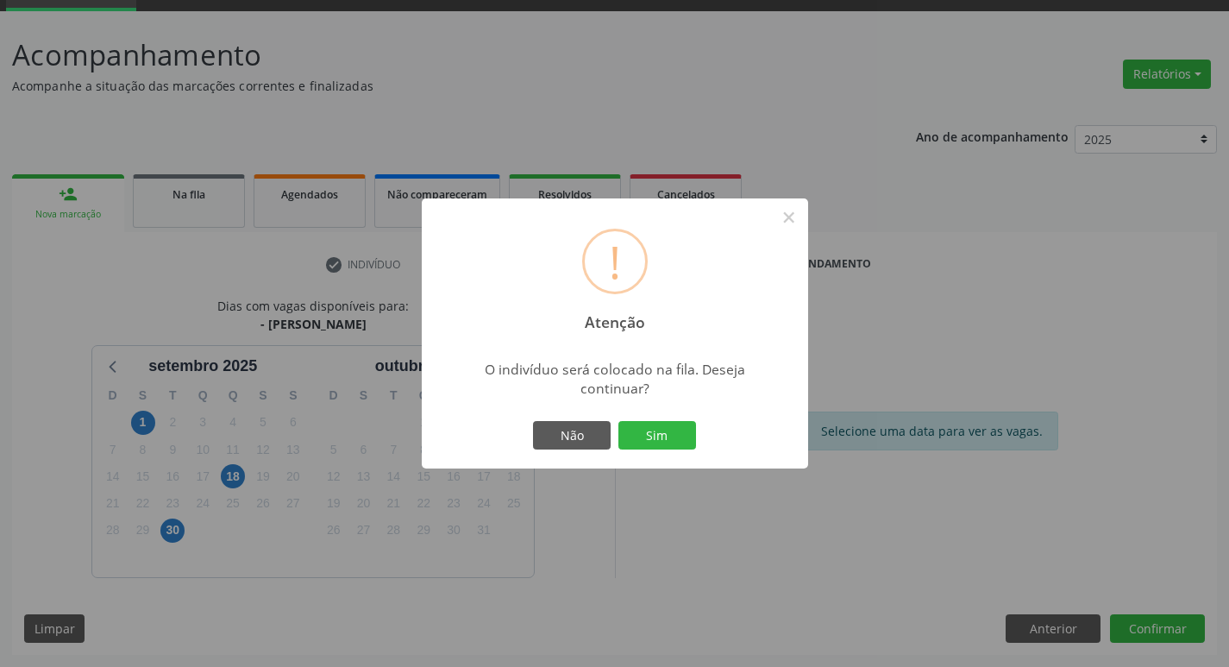
click at [697, 440] on div "Não Sim" at bounding box center [614, 435] width 171 height 36
click at [676, 429] on button "Sim" at bounding box center [657, 435] width 78 height 29
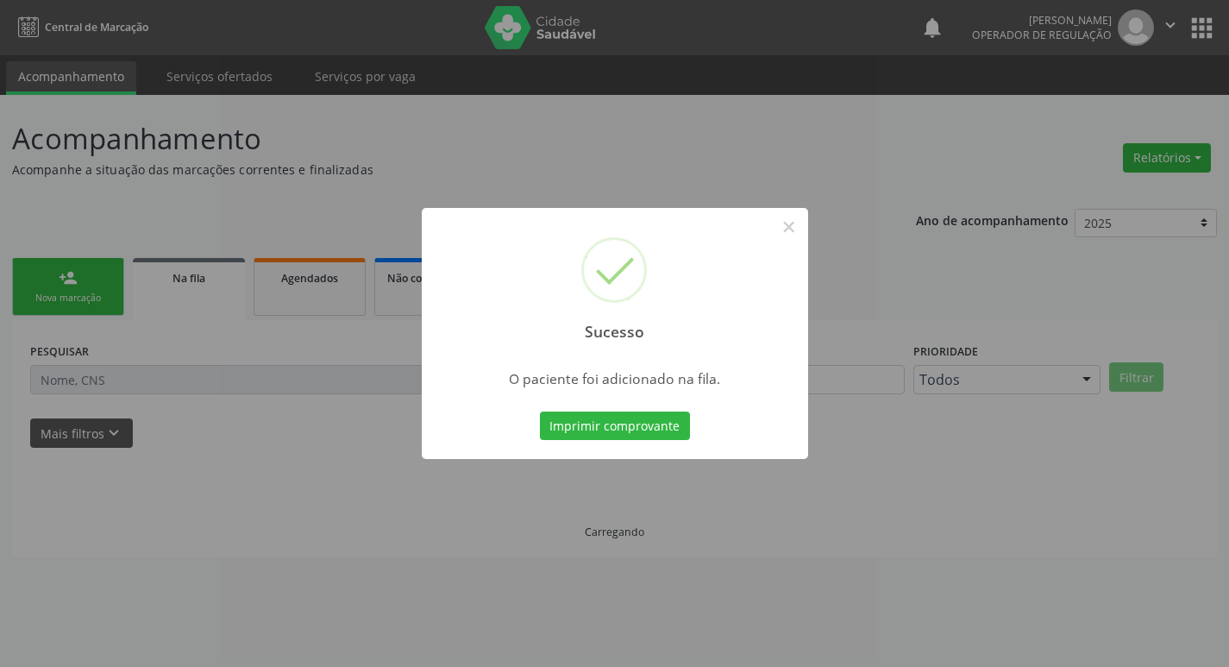
scroll to position [0, 0]
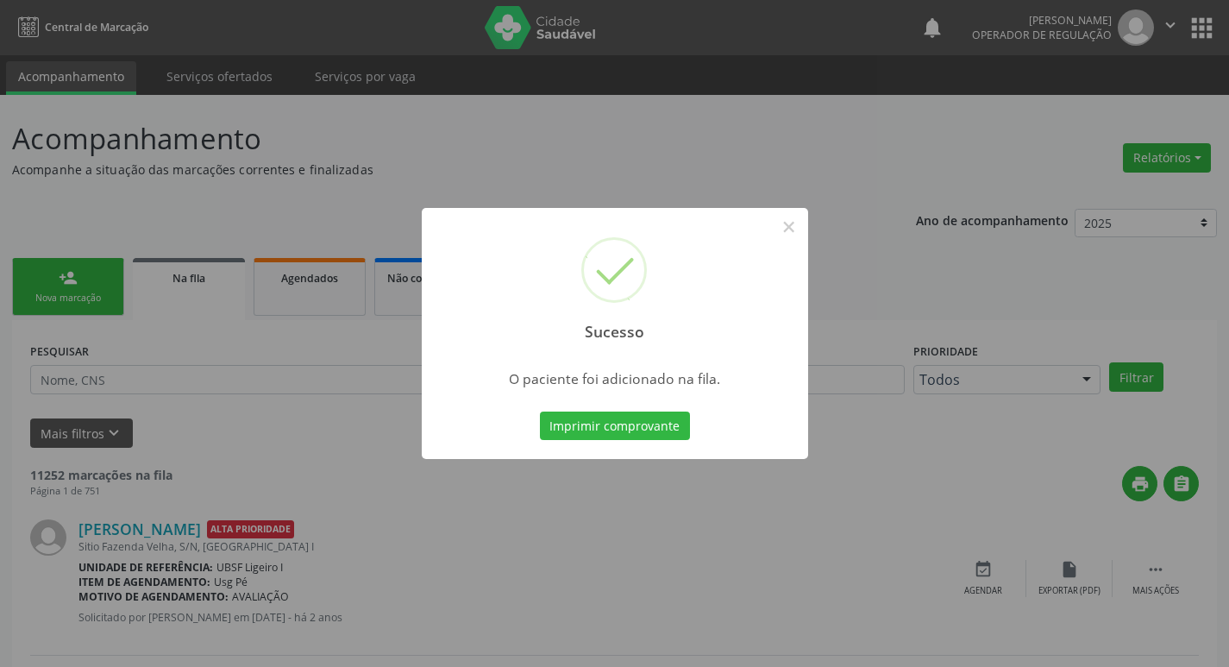
click at [34, 179] on div "Sucesso × O paciente foi adicionado na fila. Imprimir comprovante Cancel" at bounding box center [614, 333] width 1229 height 667
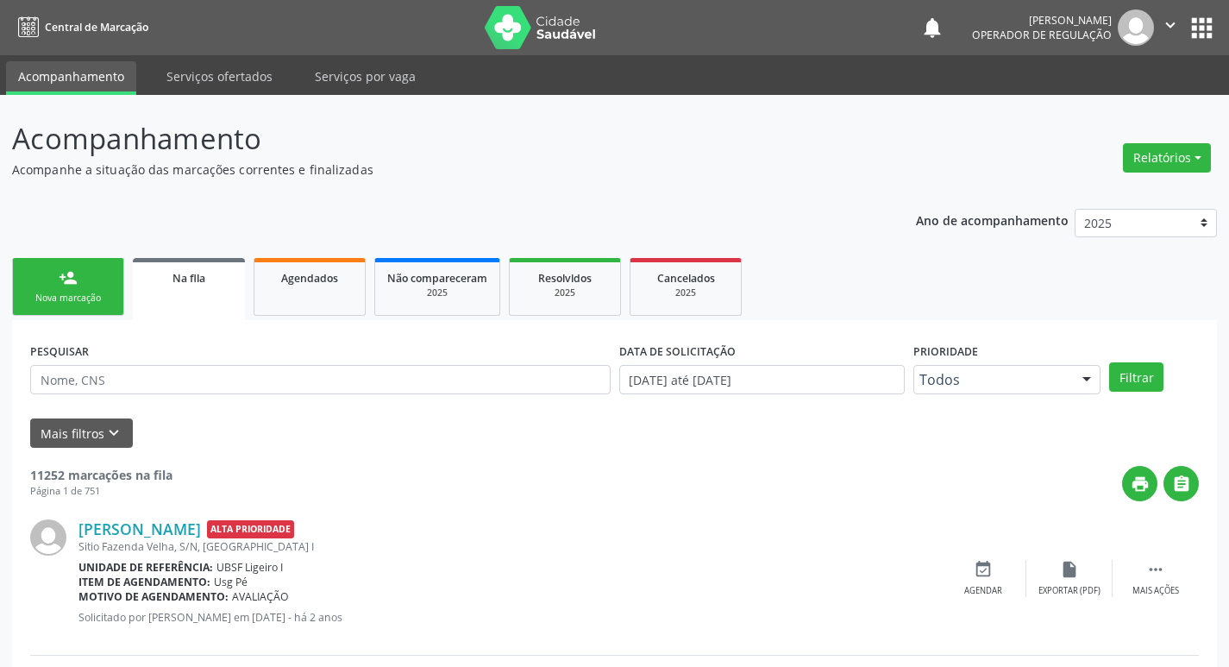
click at [110, 281] on link "person_add Nova marcação" at bounding box center [68, 287] width 112 height 58
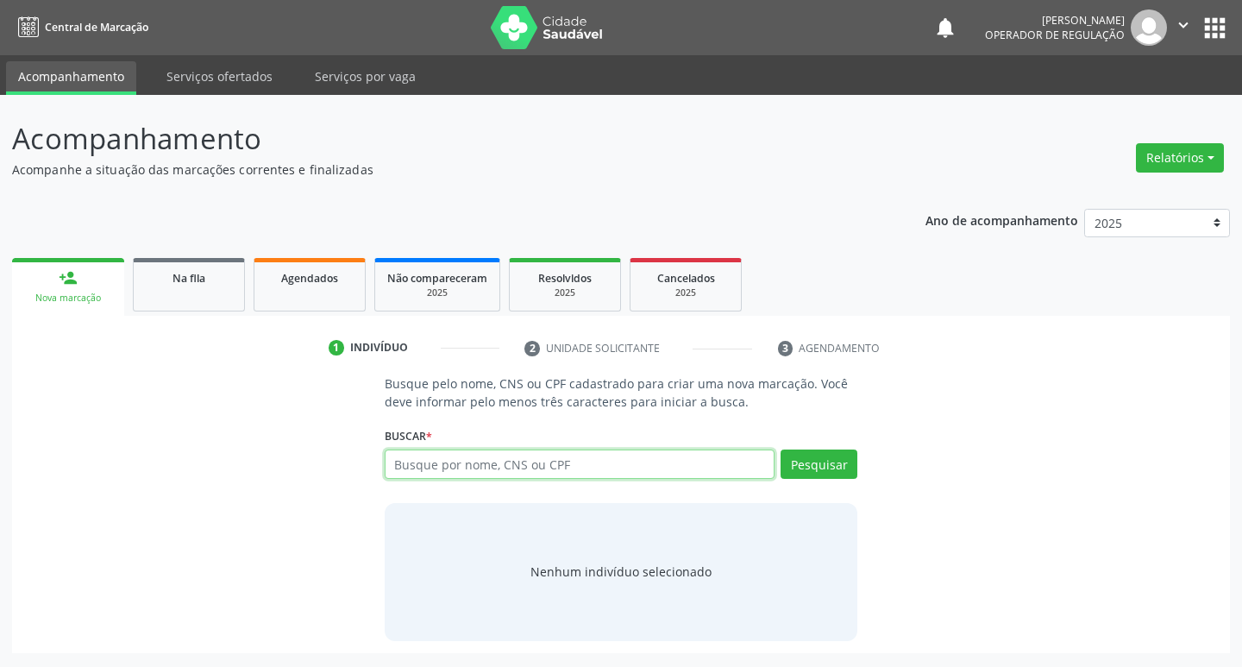
click at [485, 466] on input "text" at bounding box center [580, 463] width 391 height 29
type input "703408732262200"
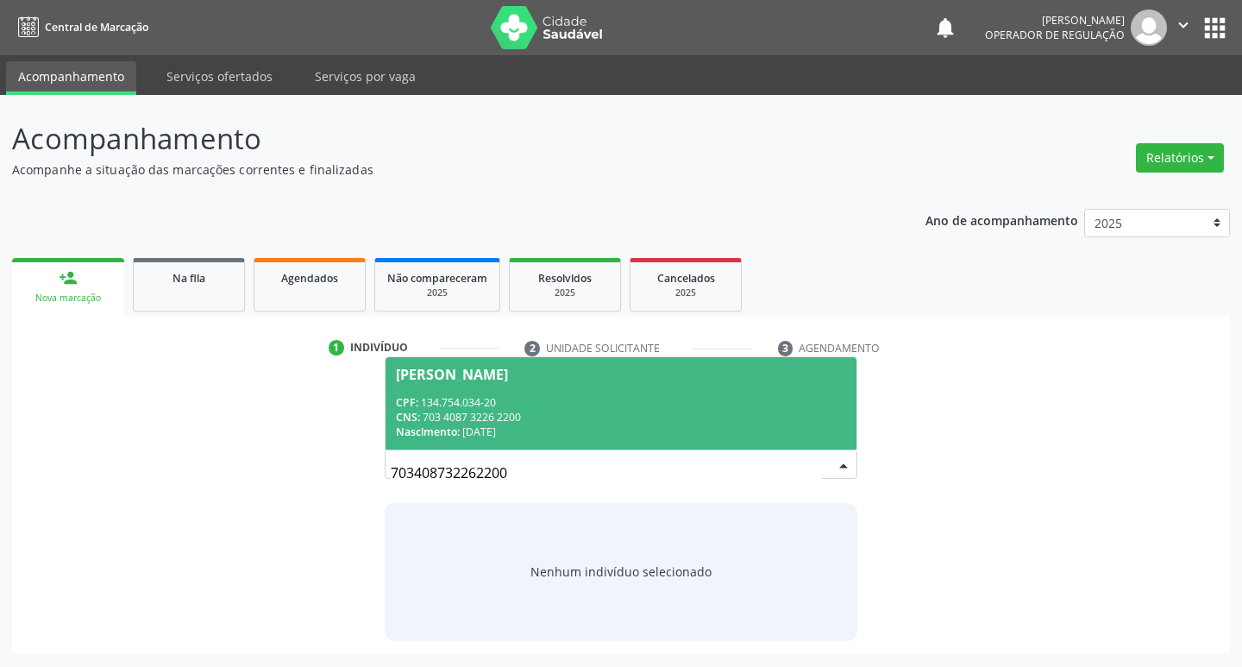
click at [628, 386] on span "Rivaldo Pereira Martins CPF: 134.754.034-20 CNS: 703 4087 3226 2200 Nascimento:…" at bounding box center [621, 403] width 472 height 92
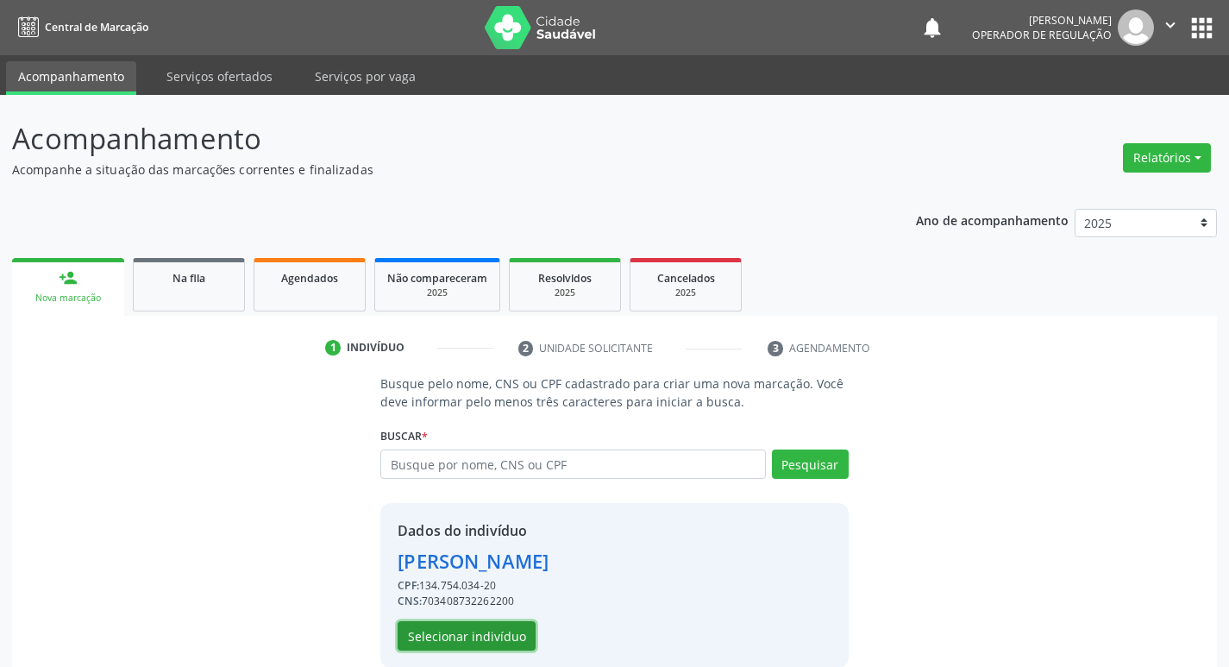
click at [446, 634] on button "Selecionar indivíduo" at bounding box center [467, 635] width 138 height 29
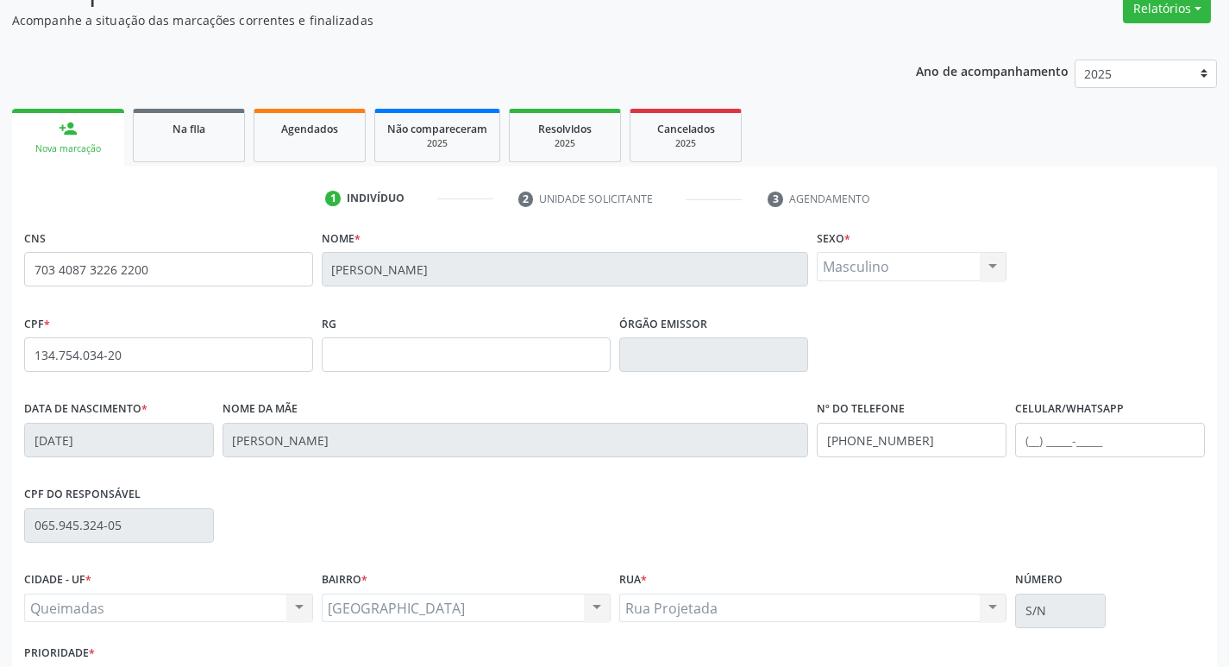
scroll to position [268, 0]
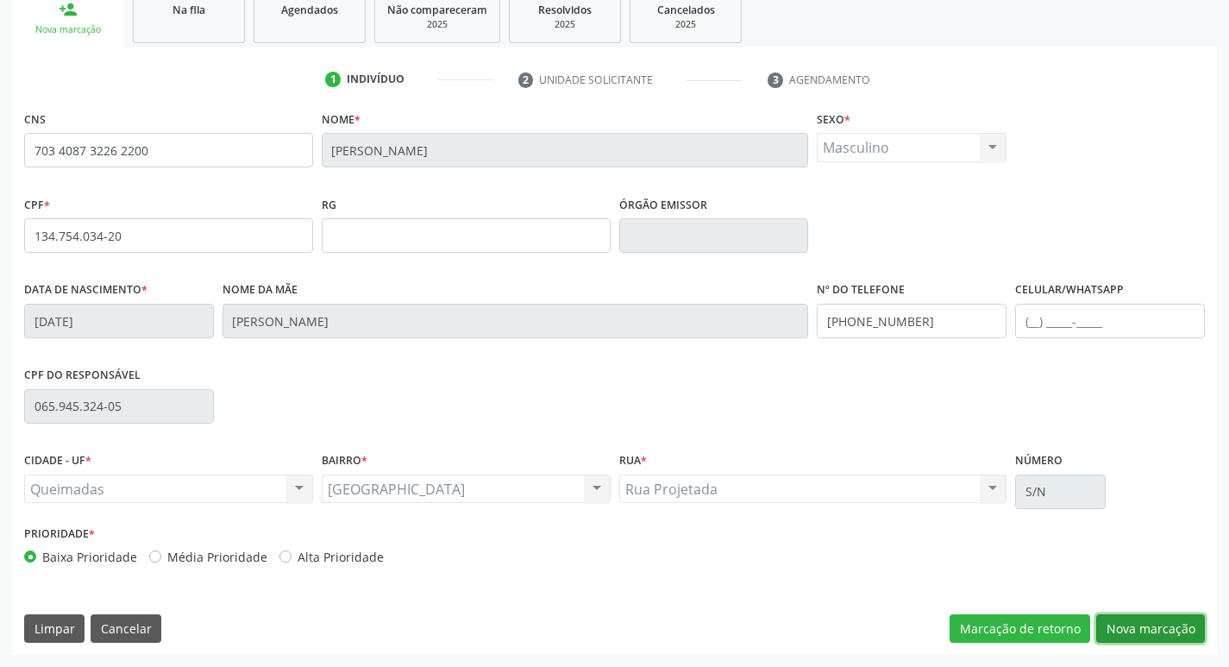
click at [1134, 629] on button "Nova marcação" at bounding box center [1150, 628] width 109 height 29
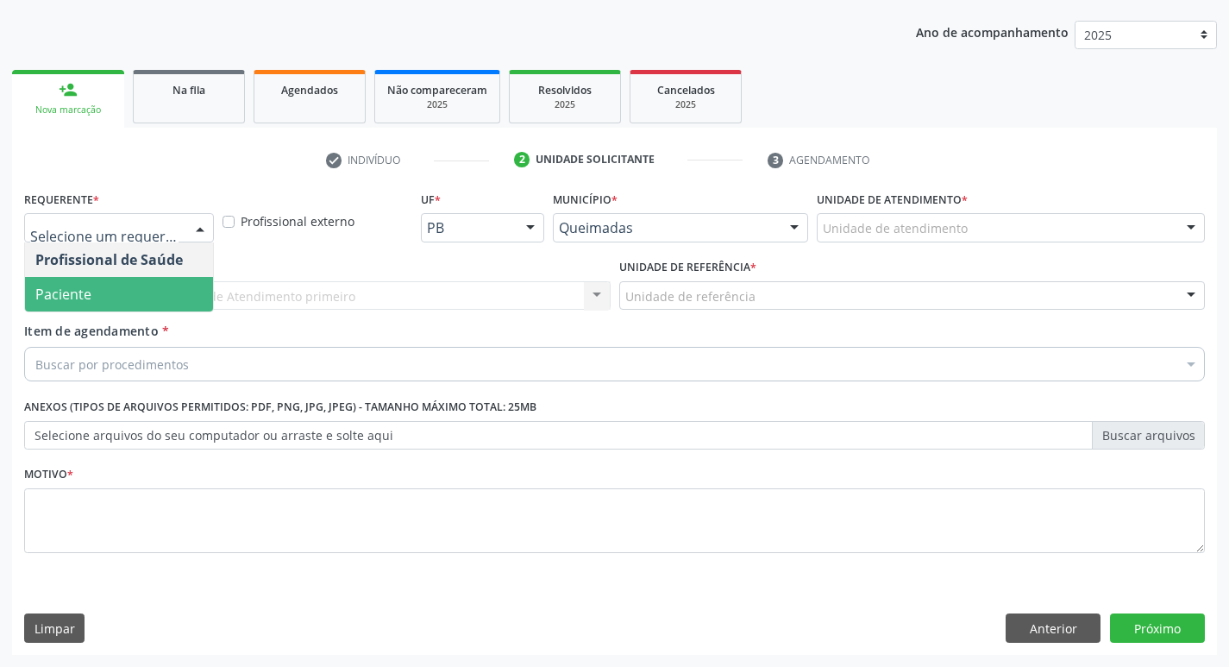
click at [143, 278] on span "Paciente" at bounding box center [119, 294] width 188 height 34
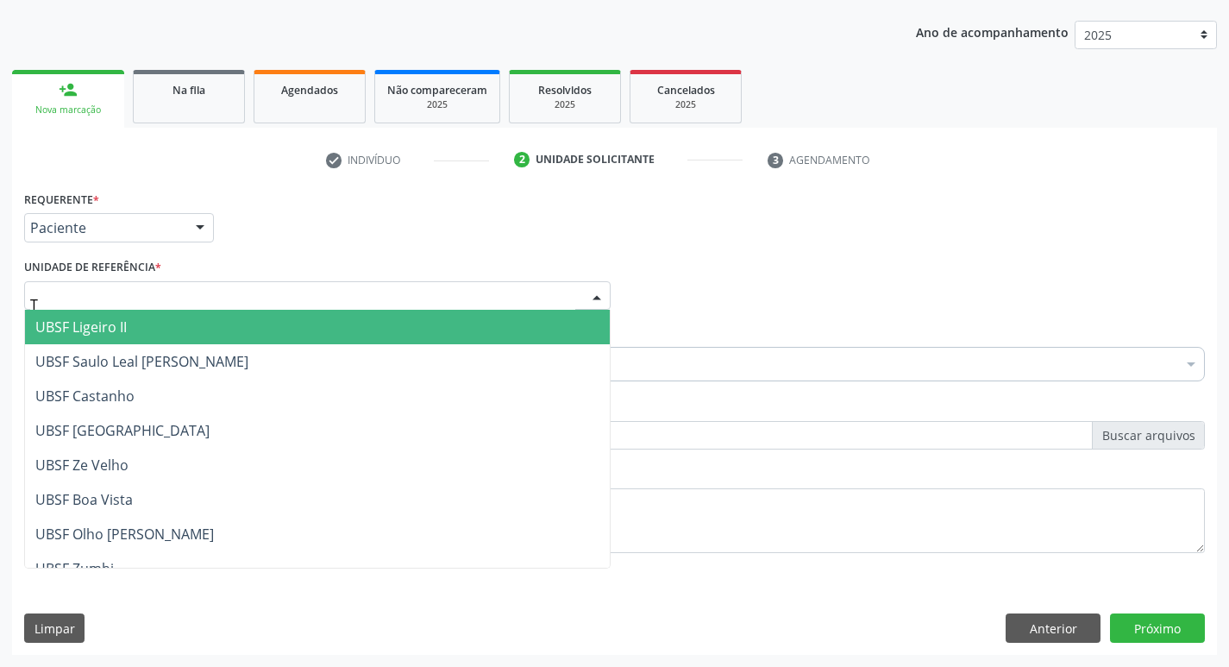
type input "TI"
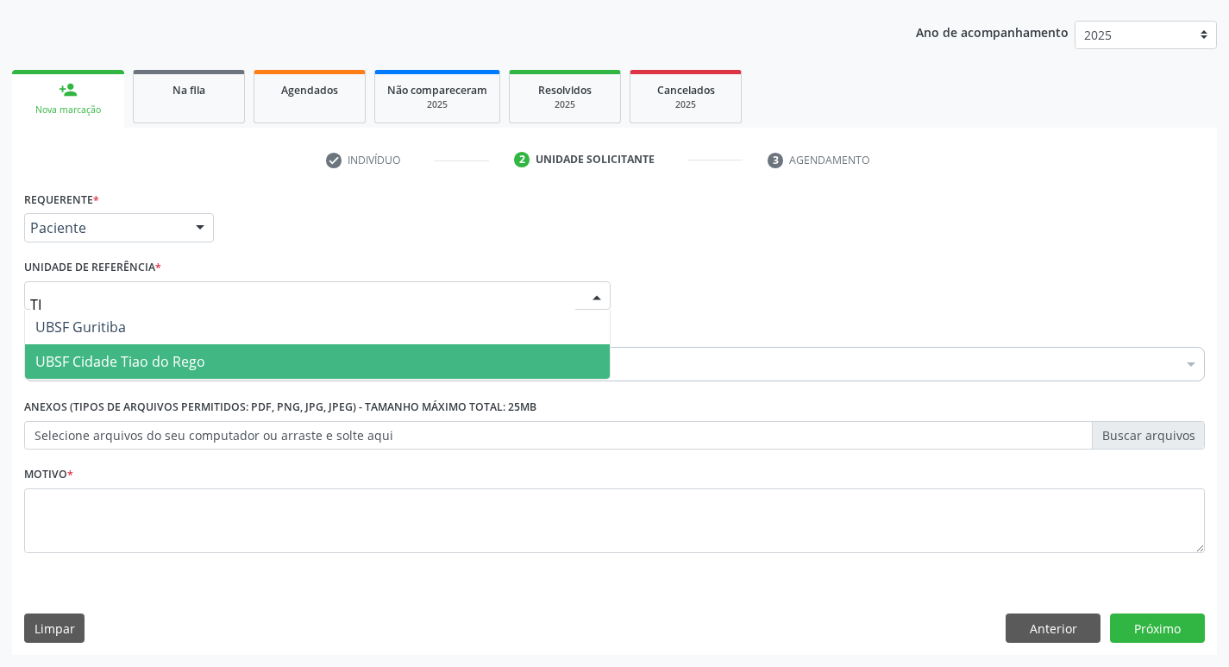
click at [151, 376] on span "UBSF Cidade Tiao do Rego" at bounding box center [317, 361] width 585 height 34
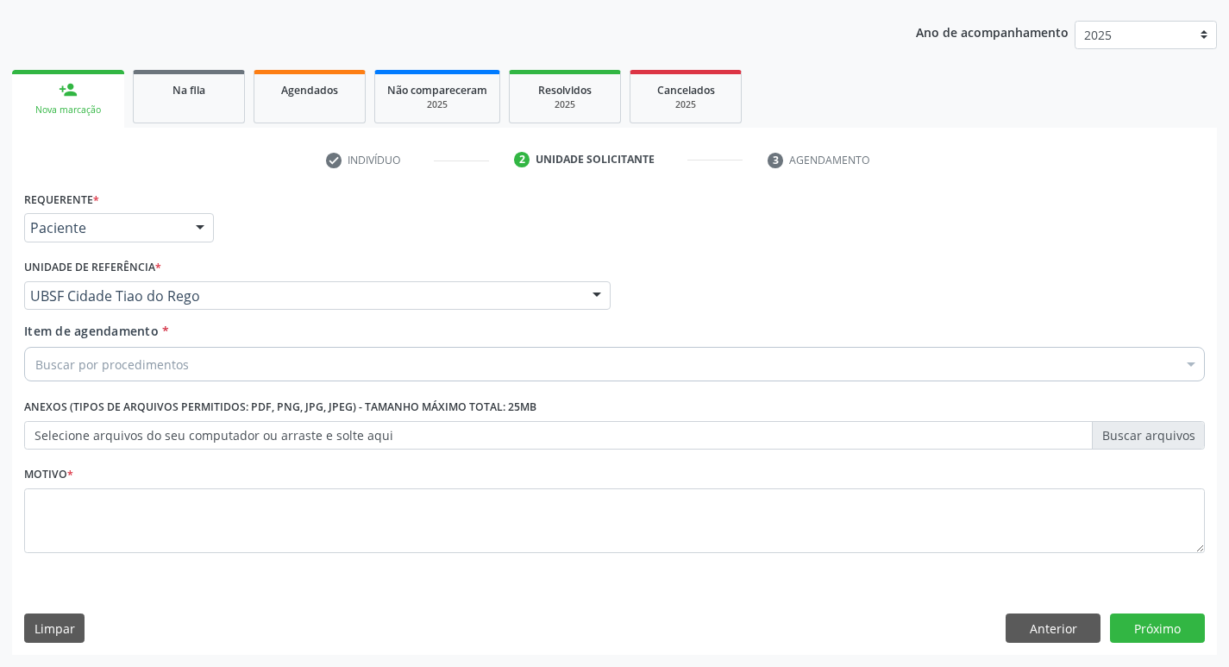
click at [151, 376] on div "Buscar por procedimentos" at bounding box center [614, 364] width 1180 height 34
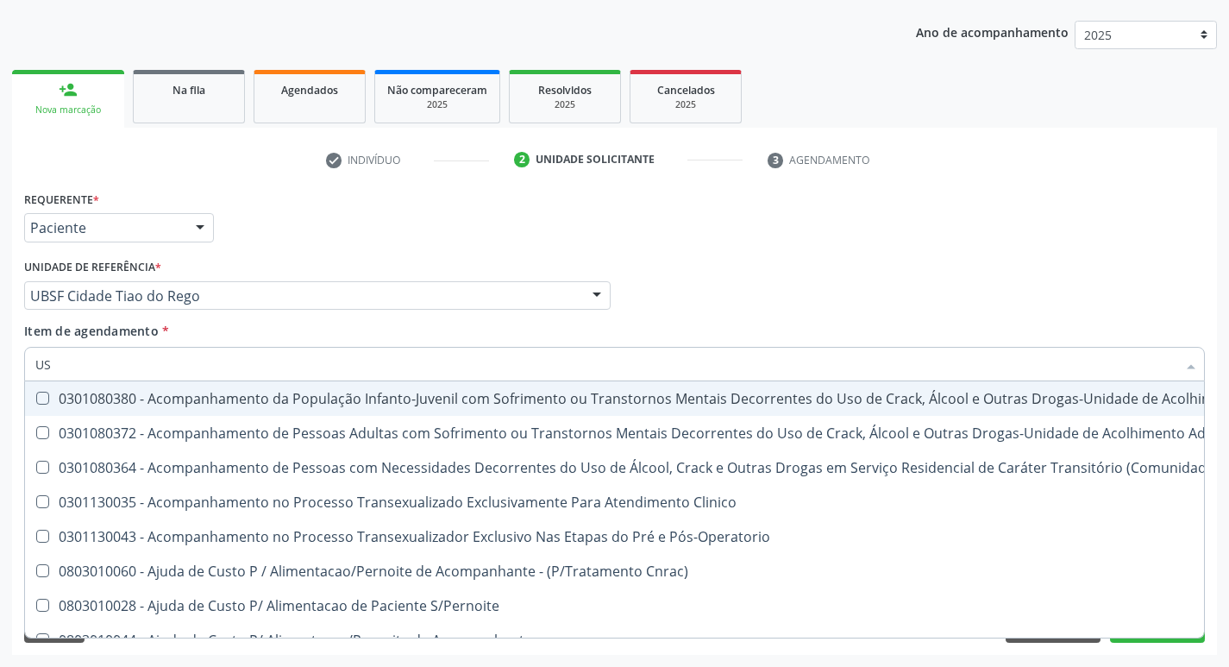
type input "USG"
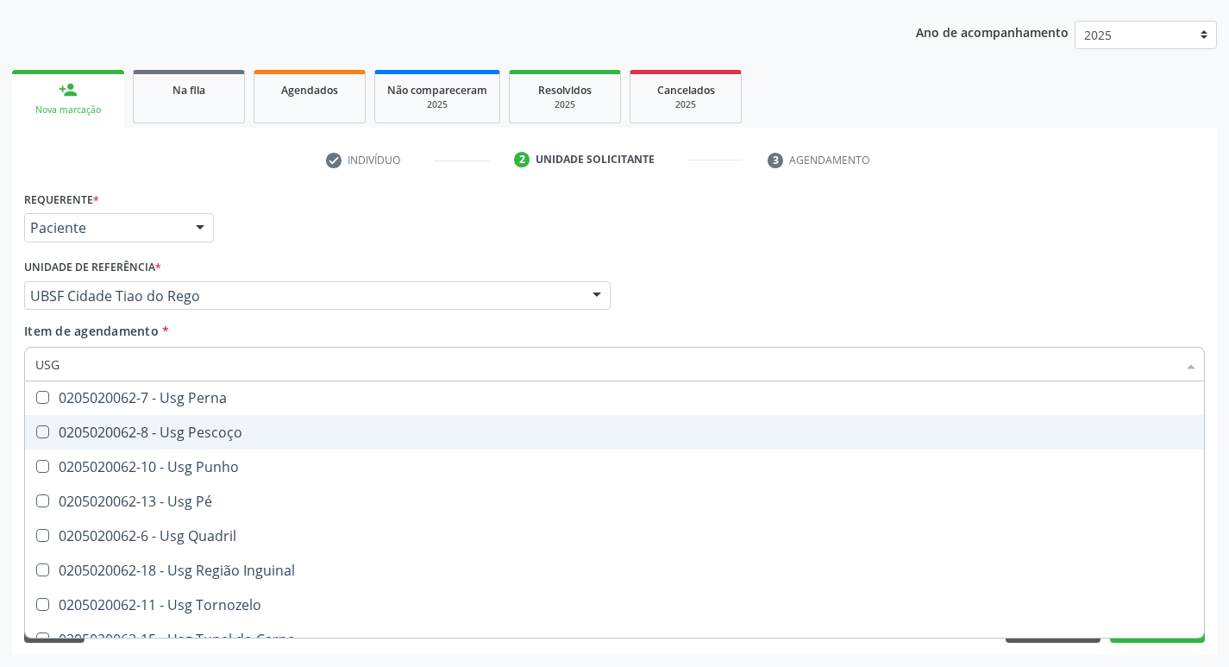
scroll to position [399, 0]
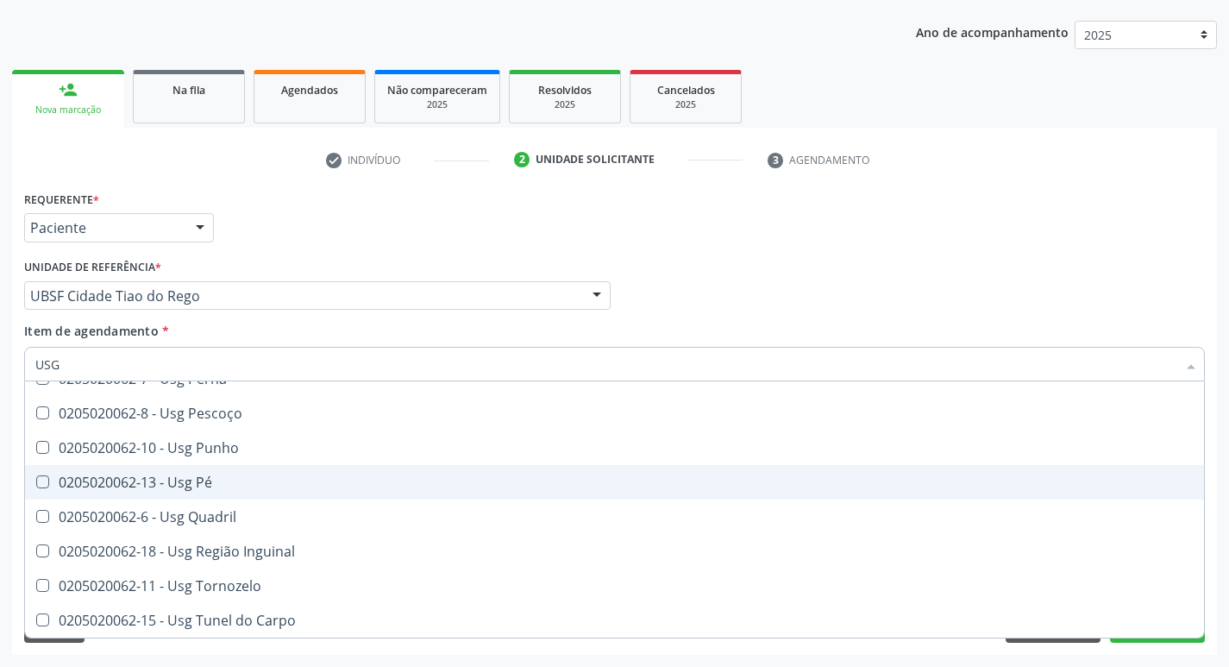
click at [279, 473] on span "0205020062-13 - Usg Pé" at bounding box center [614, 482] width 1179 height 34
checkbox Pé "true"
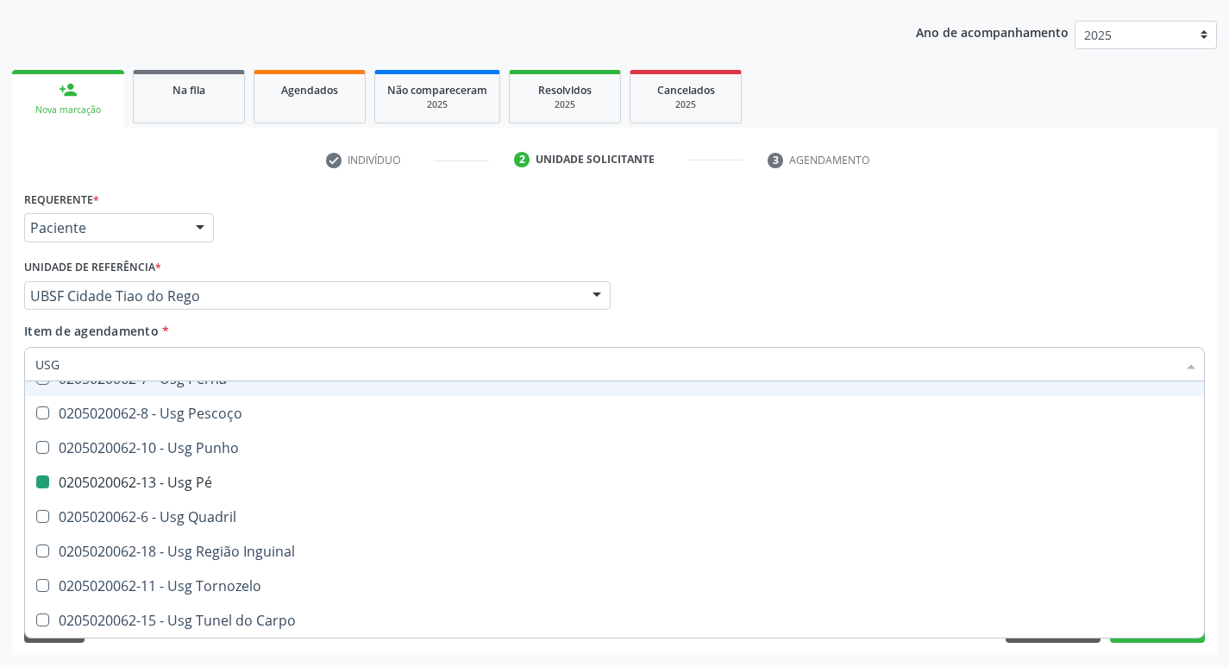
click at [375, 248] on div "Requerente * Paciente Profissional de Saúde Paciente Nenhum resultado encontrad…" at bounding box center [614, 219] width 1189 height 67
checkbox Braço "true"
checkbox Pé "false"
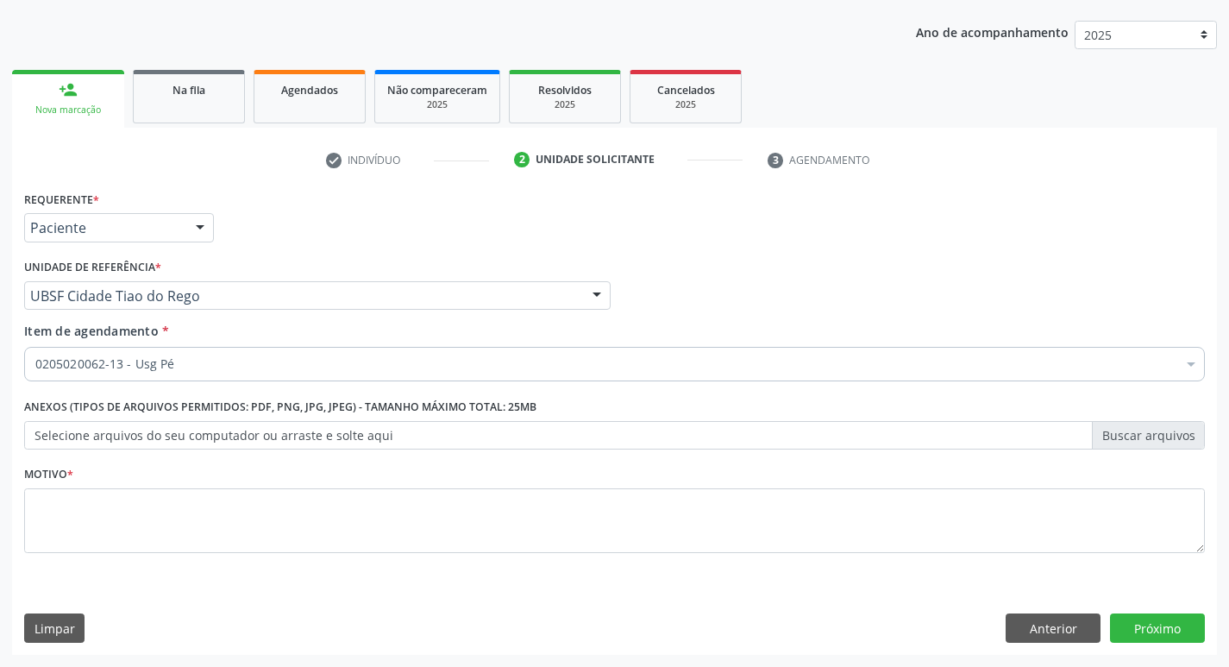
scroll to position [0, 0]
drag, startPoint x: 237, startPoint y: 477, endPoint x: 247, endPoint y: 508, distance: 32.5
click at [237, 479] on div "Motivo *" at bounding box center [614, 506] width 1180 height 91
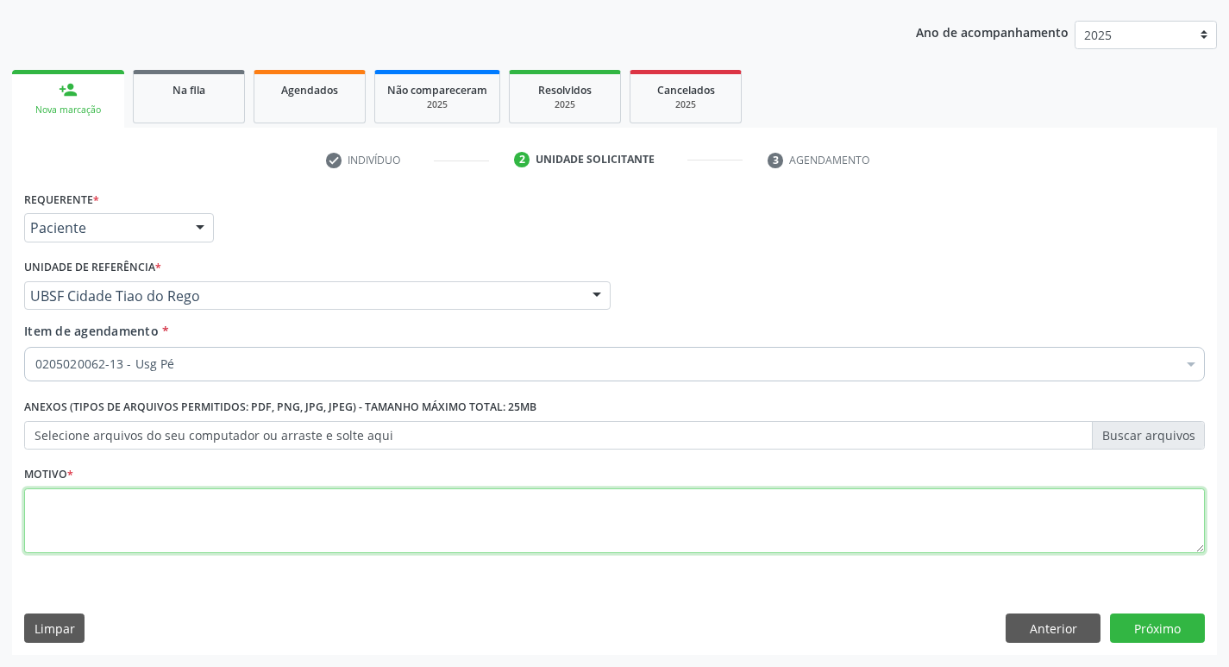
click at [247, 508] on textarea at bounding box center [614, 521] width 1180 height 66
type textarea "DOR CRÔNICA PÉ ESQUERDO."
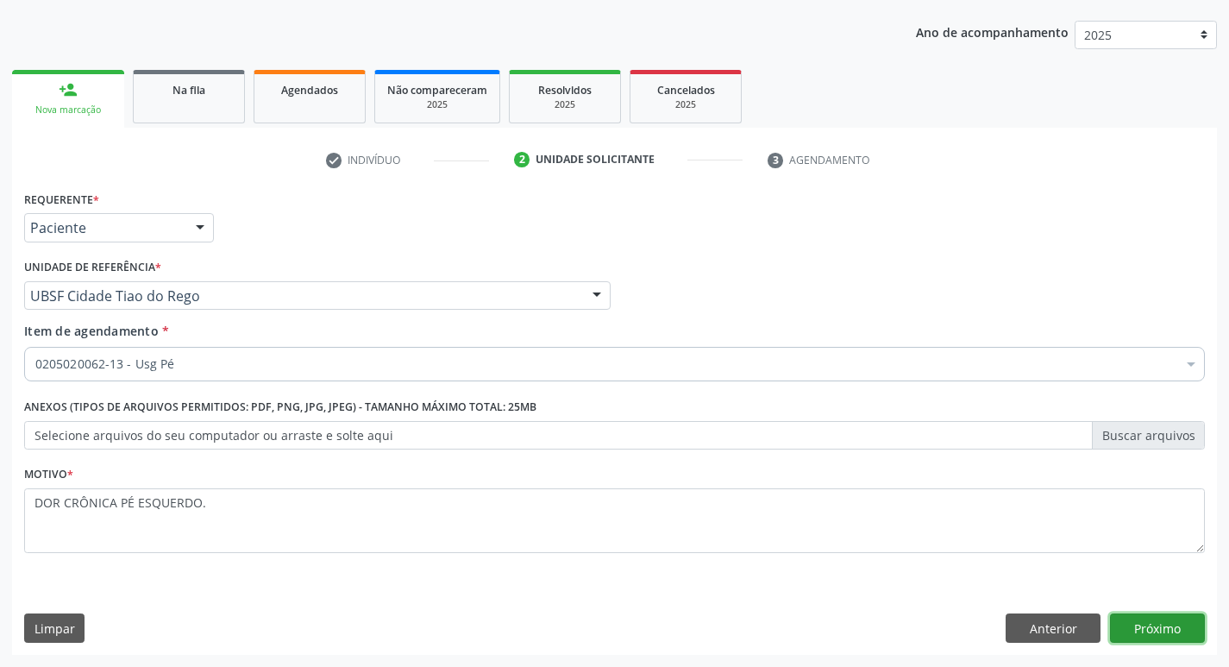
click at [1129, 617] on button "Próximo" at bounding box center [1157, 627] width 95 height 29
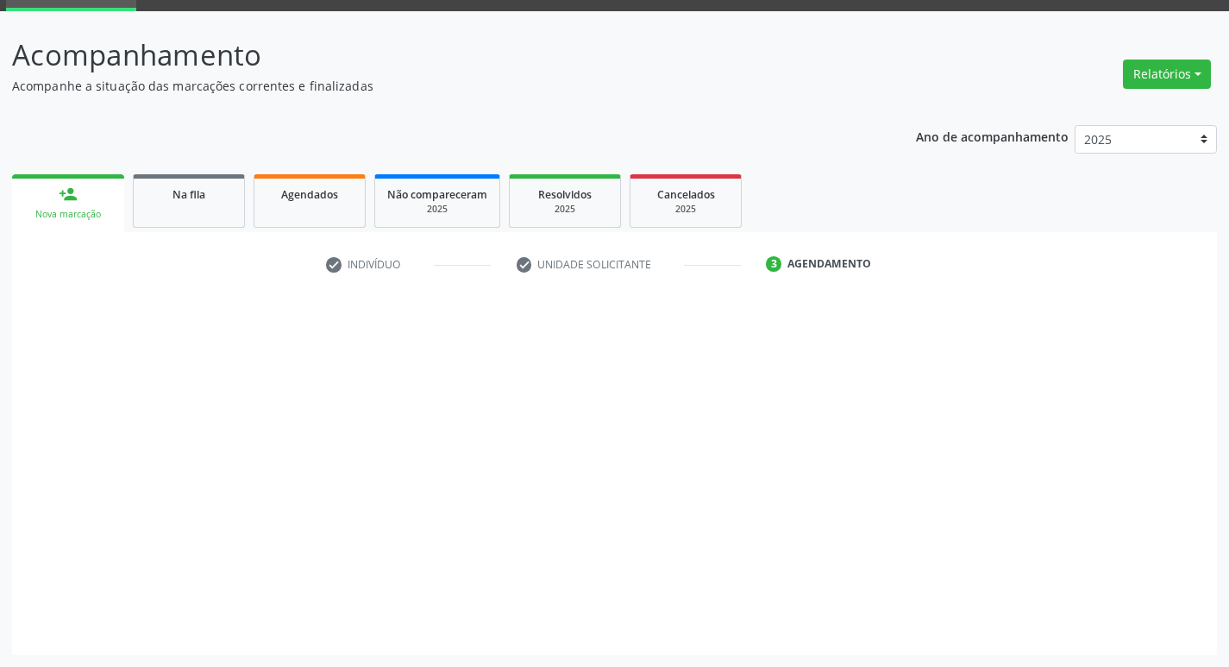
scroll to position [84, 0]
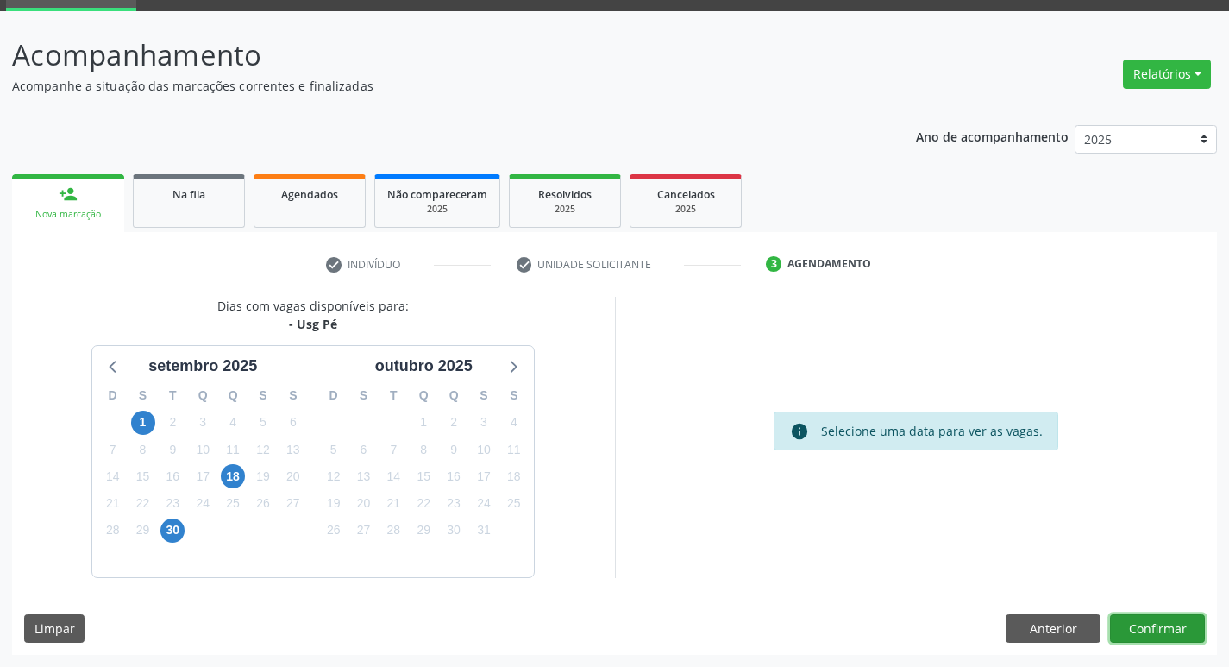
click at [1142, 638] on button "Confirmar" at bounding box center [1157, 628] width 95 height 29
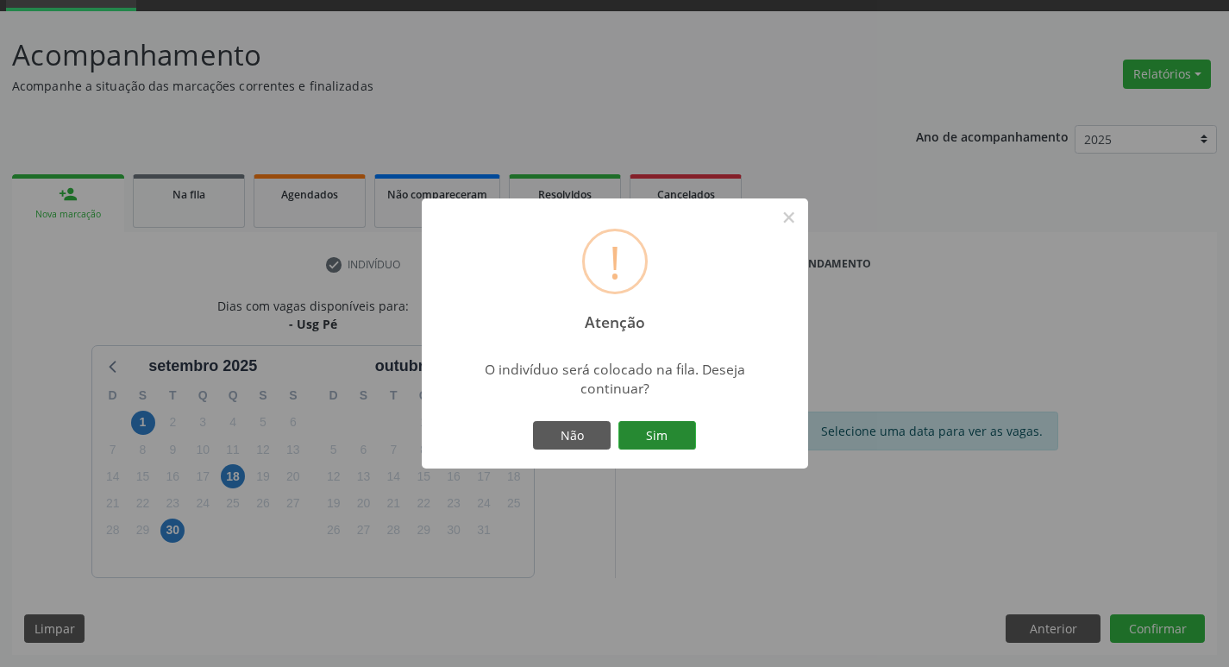
click at [634, 440] on button "Sim" at bounding box center [657, 435] width 78 height 29
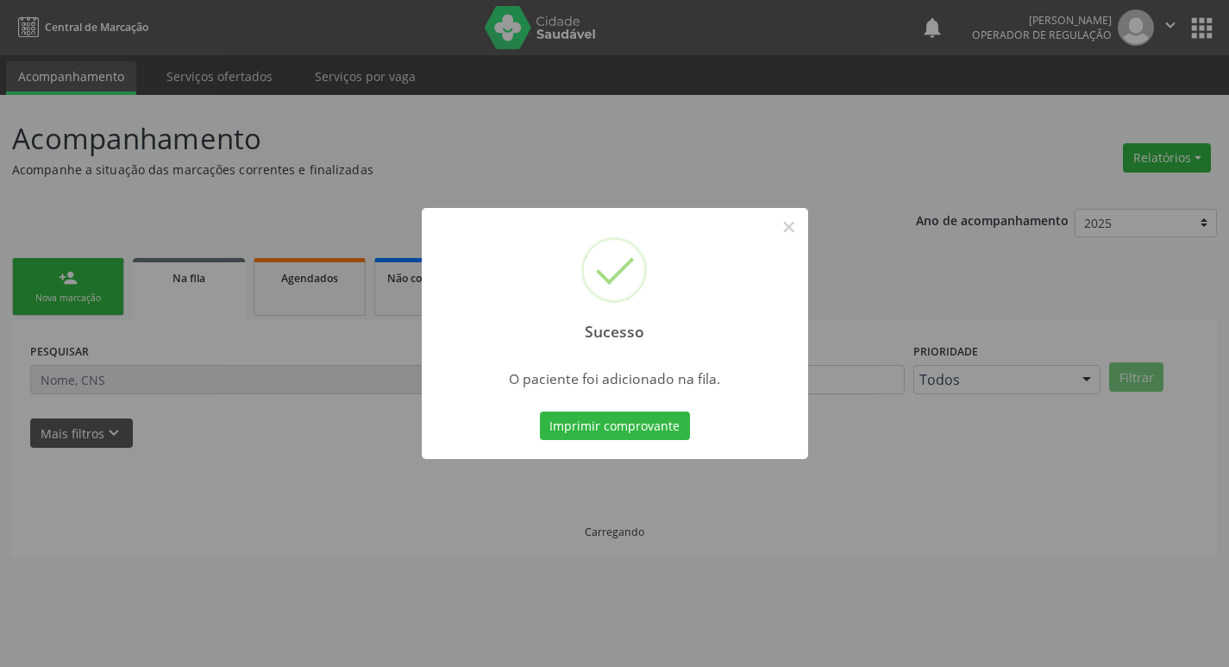
scroll to position [0, 0]
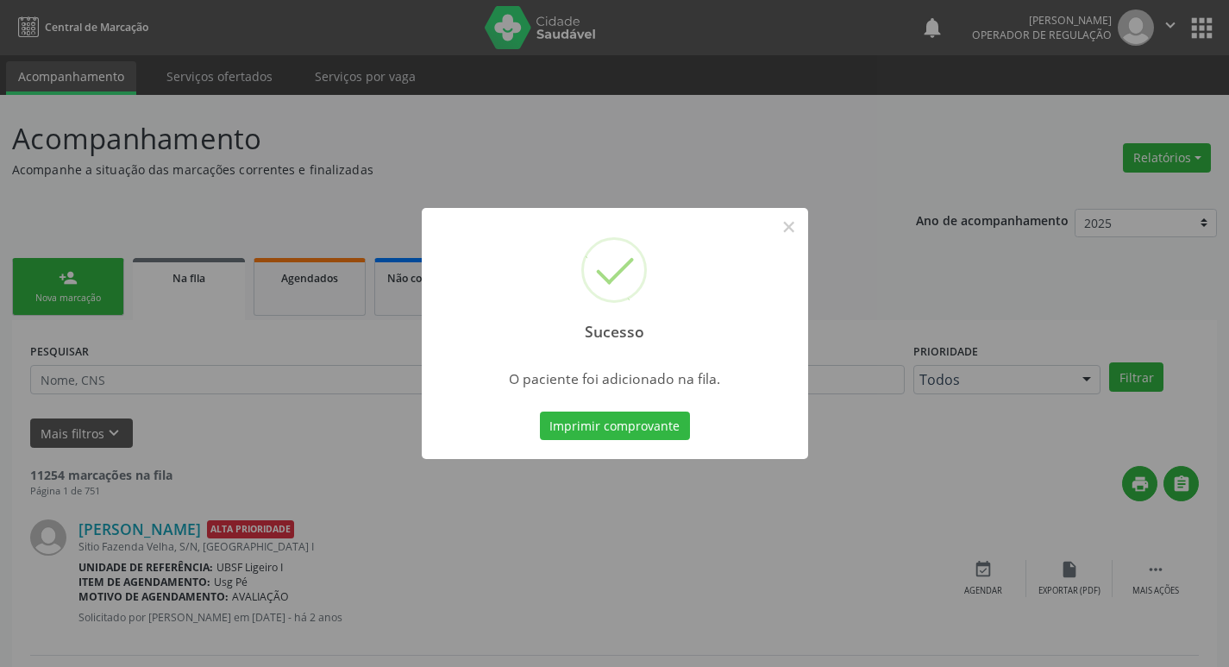
click at [364, 201] on div "Sucesso × O paciente foi adicionado na fila. Imprimir comprovante Cancel" at bounding box center [614, 333] width 1229 height 667
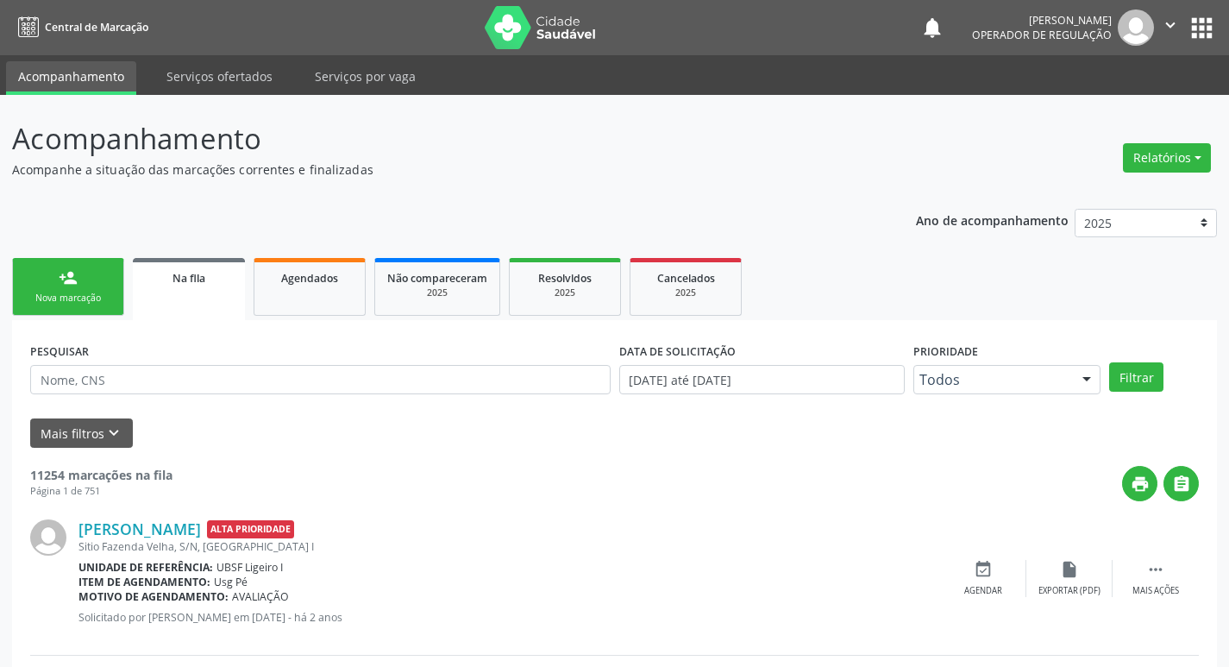
click at [102, 304] on div "Nova marcação" at bounding box center [68, 297] width 86 height 13
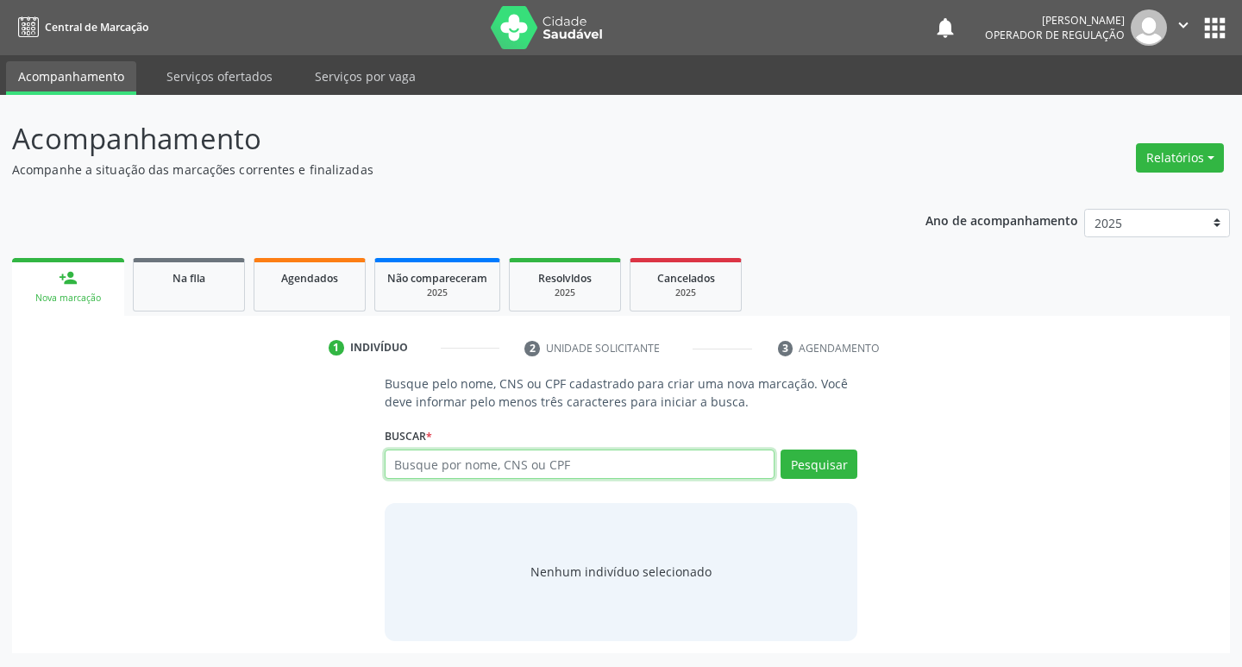
click at [606, 453] on input "text" at bounding box center [580, 463] width 391 height 29
type input "706205551528962"
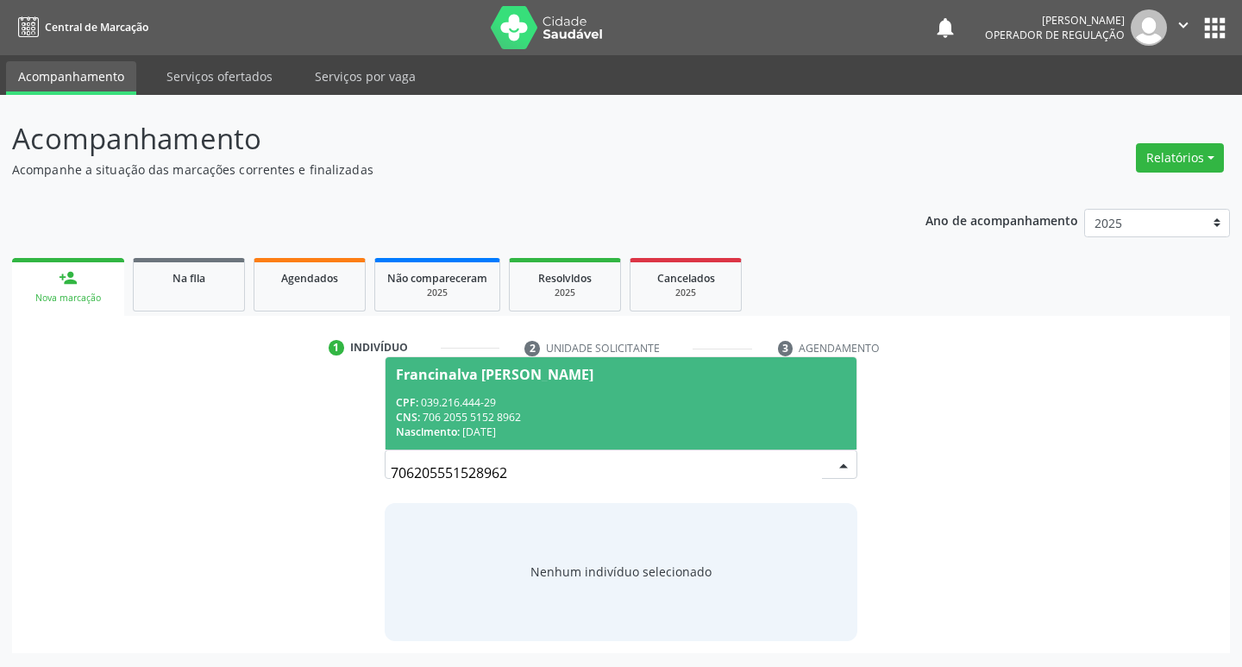
click at [607, 423] on div "CNS: 706 2055 5152 8962" at bounding box center [621, 417] width 451 height 15
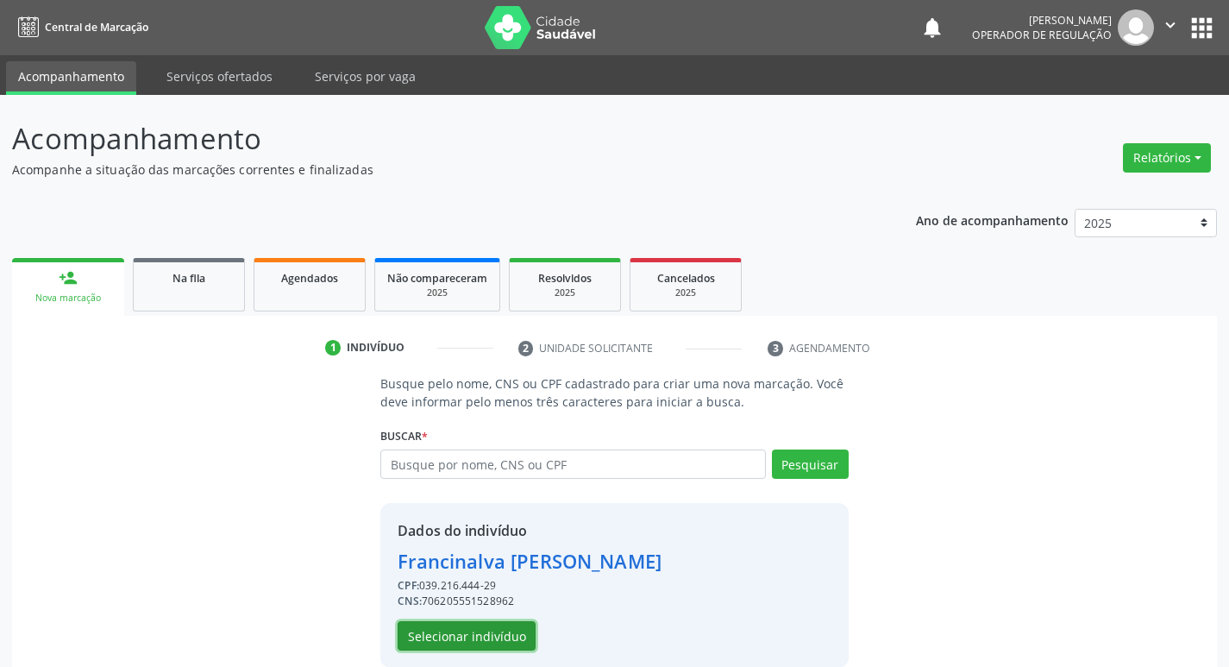
click at [442, 635] on button "Selecionar indivíduo" at bounding box center [467, 635] width 138 height 29
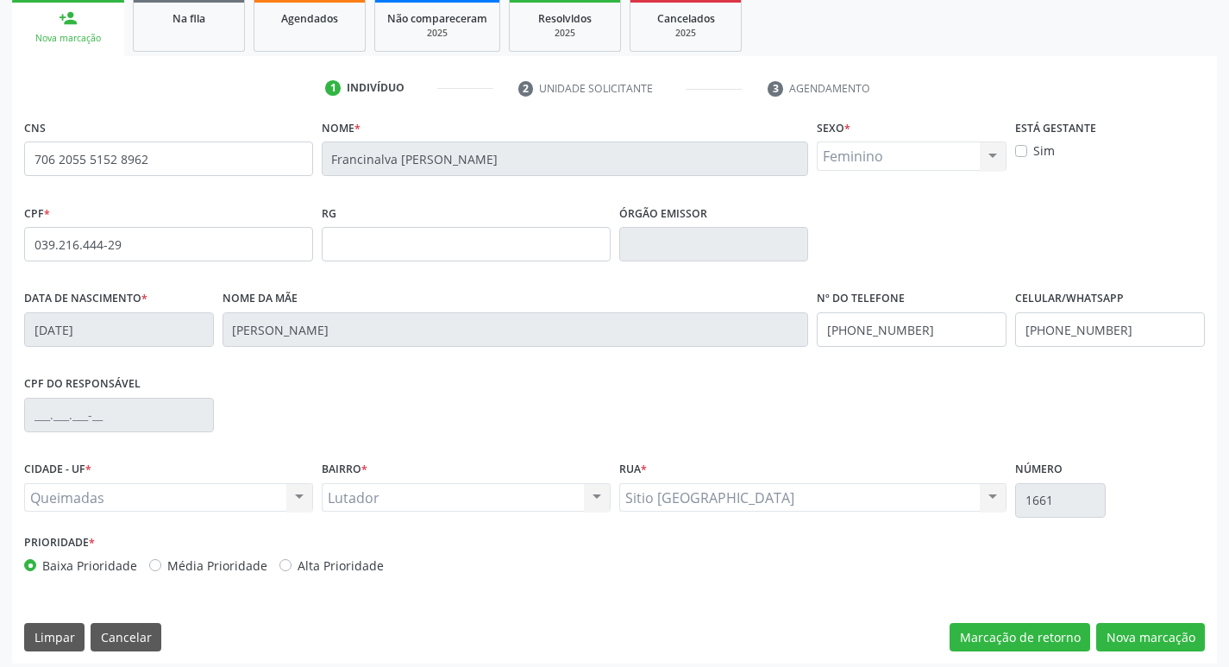
scroll to position [268, 0]
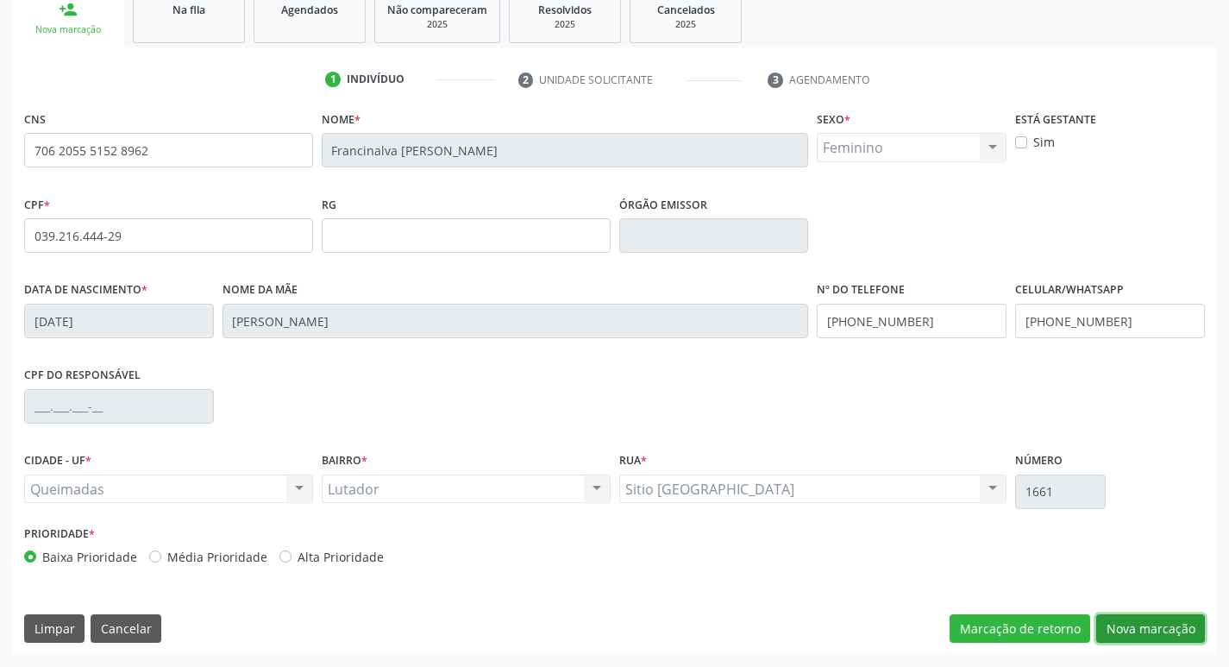
click at [1135, 622] on button "Nova marcação" at bounding box center [1150, 628] width 109 height 29
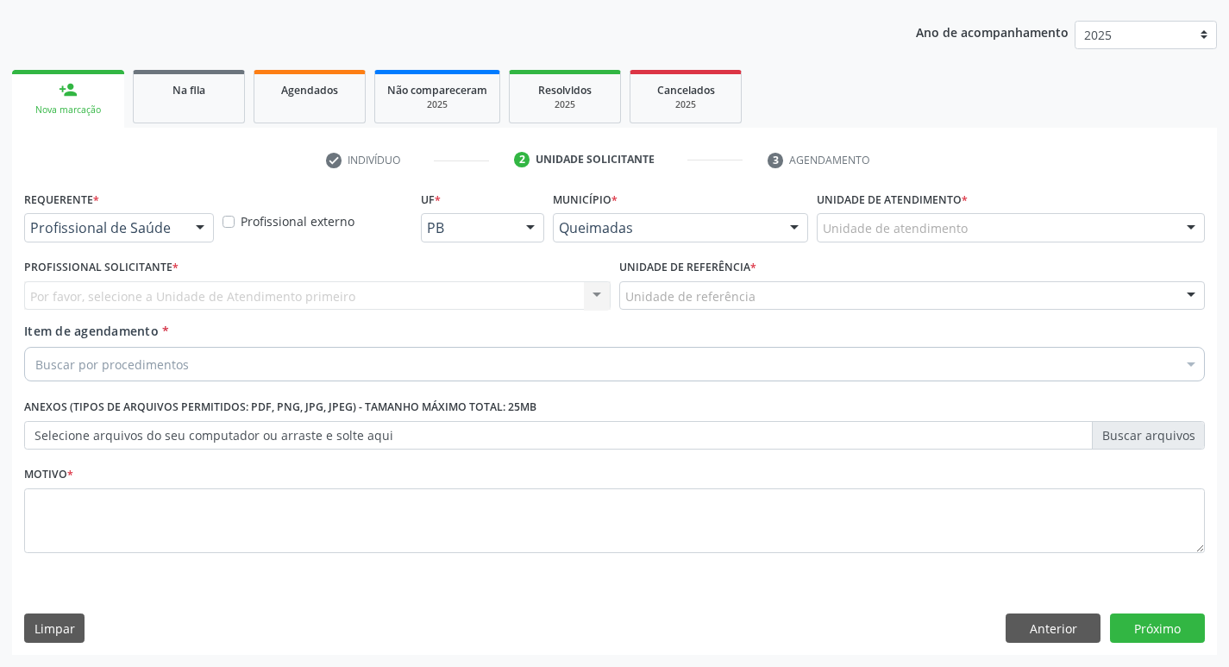
click at [192, 239] on div at bounding box center [200, 228] width 26 height 29
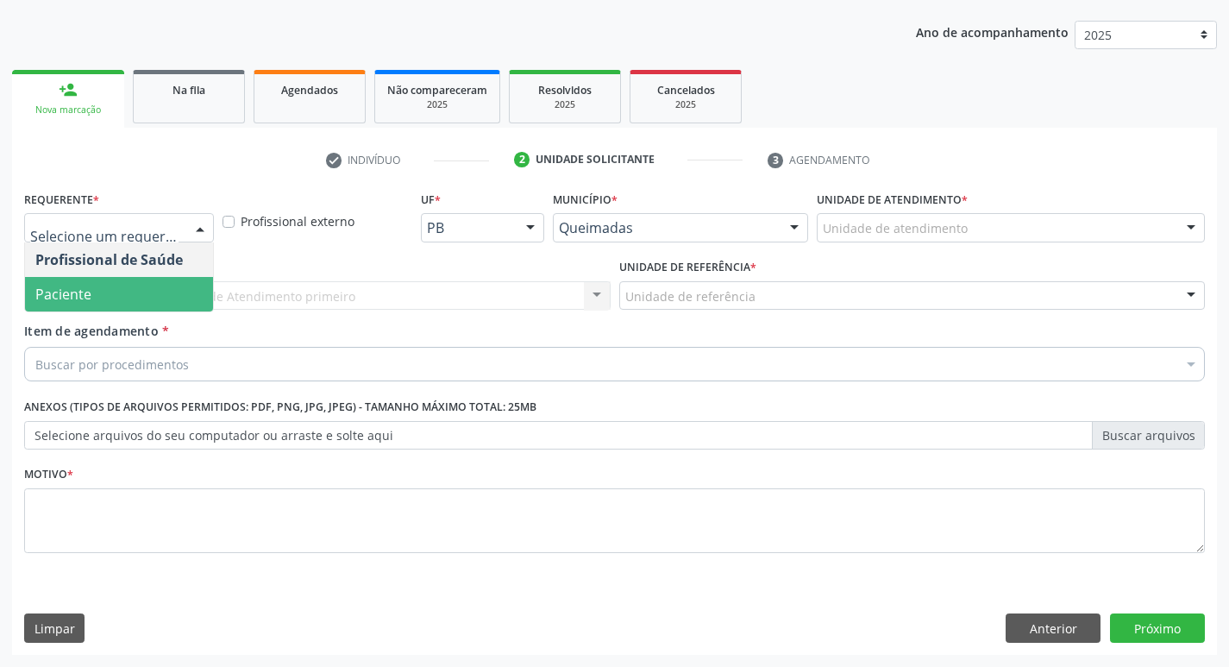
click at [158, 304] on span "Paciente" at bounding box center [119, 294] width 188 height 34
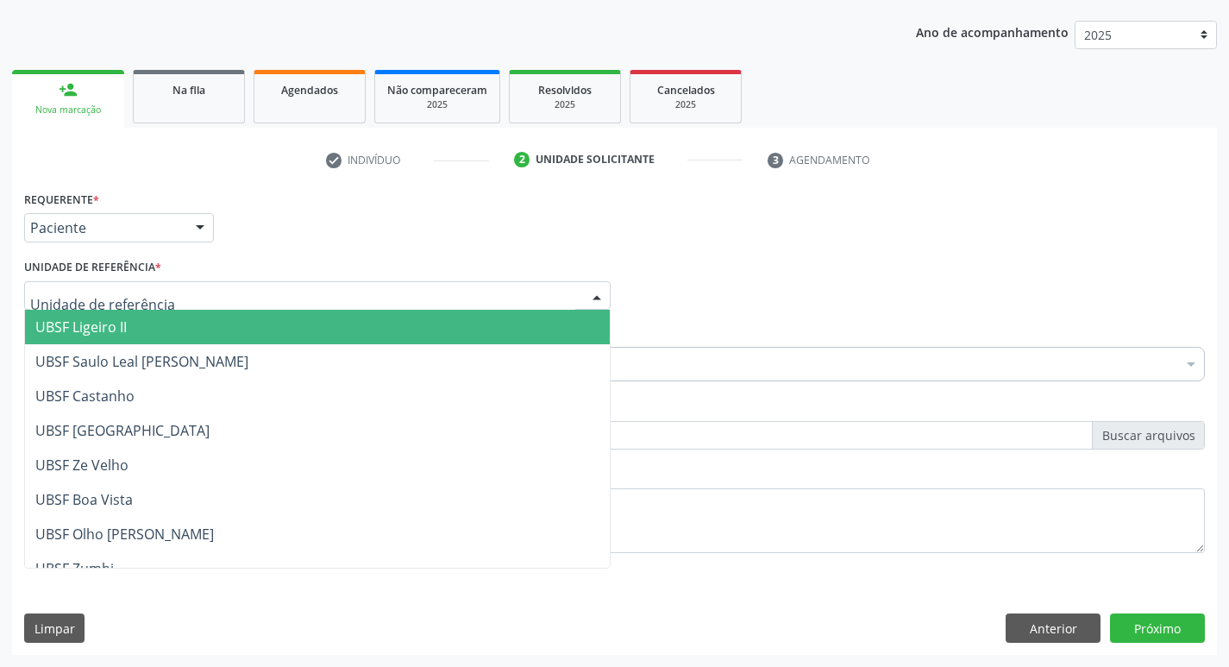
click at [158, 299] on div at bounding box center [317, 295] width 586 height 29
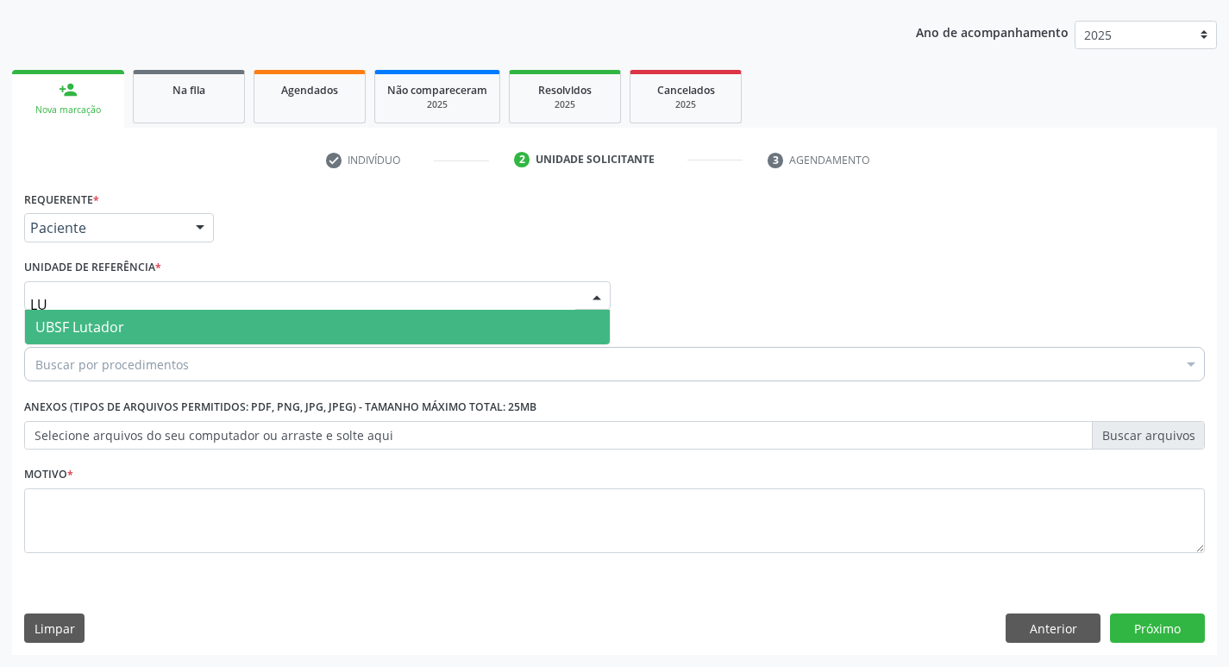
type input "LUT"
click at [155, 310] on span "UBSF Lutador" at bounding box center [317, 327] width 585 height 34
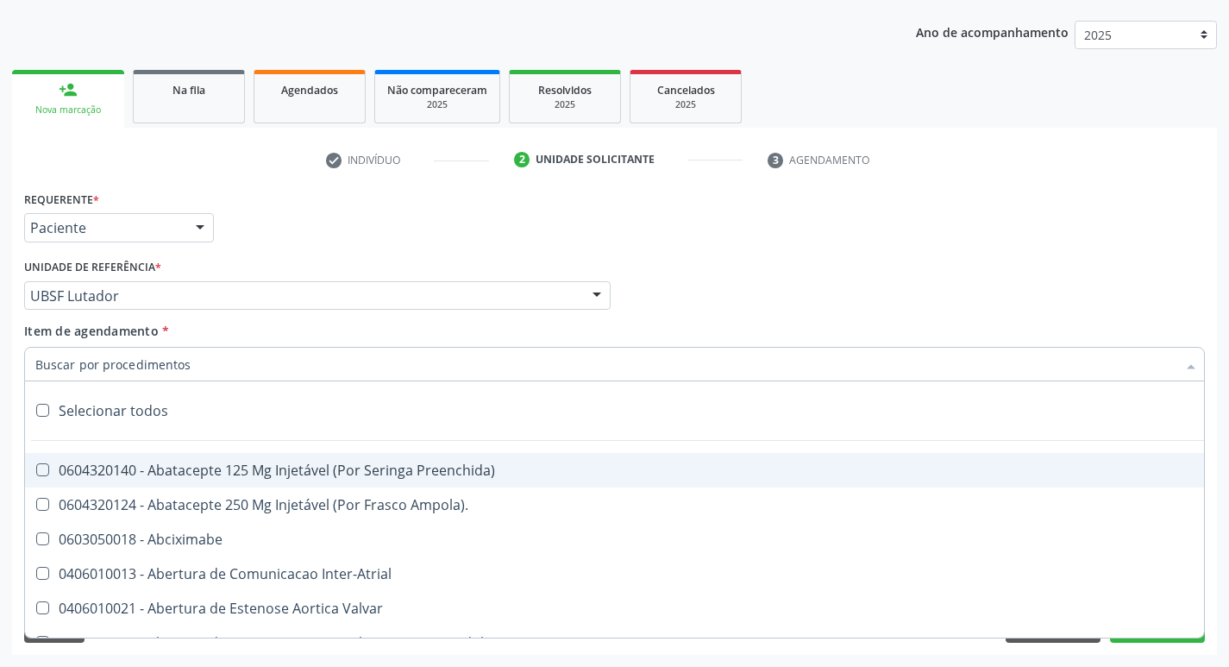
click at [150, 362] on input "Item de agendamento *" at bounding box center [605, 364] width 1141 height 34
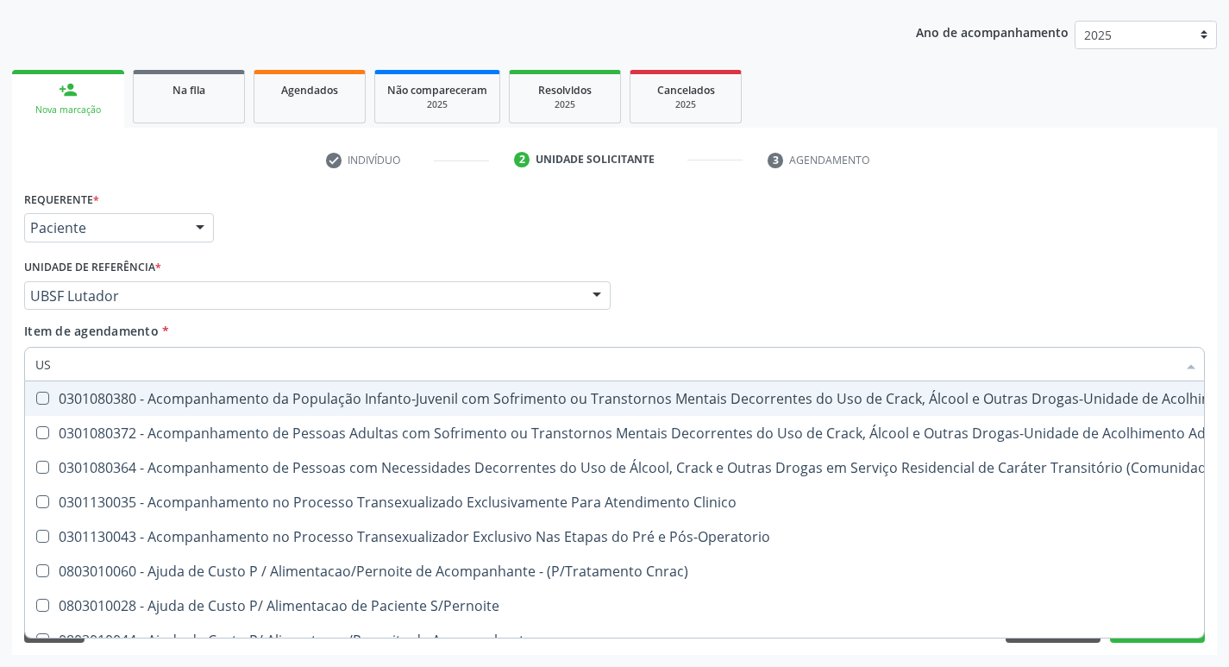
type input "USG"
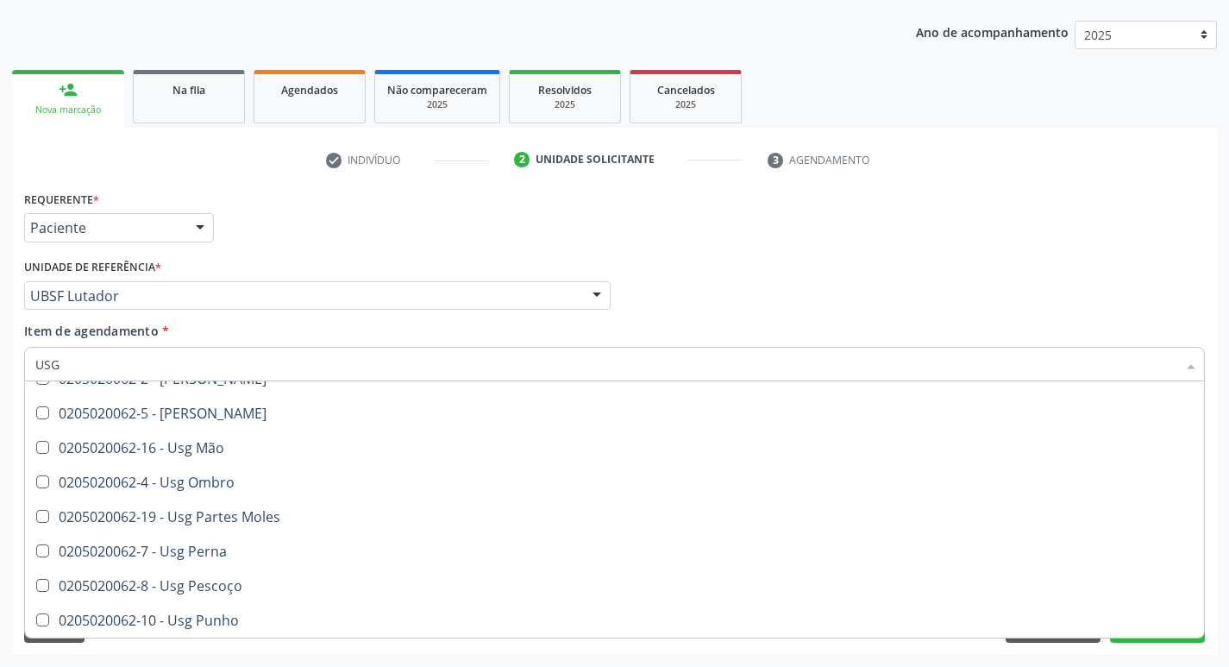
scroll to position [141, 0]
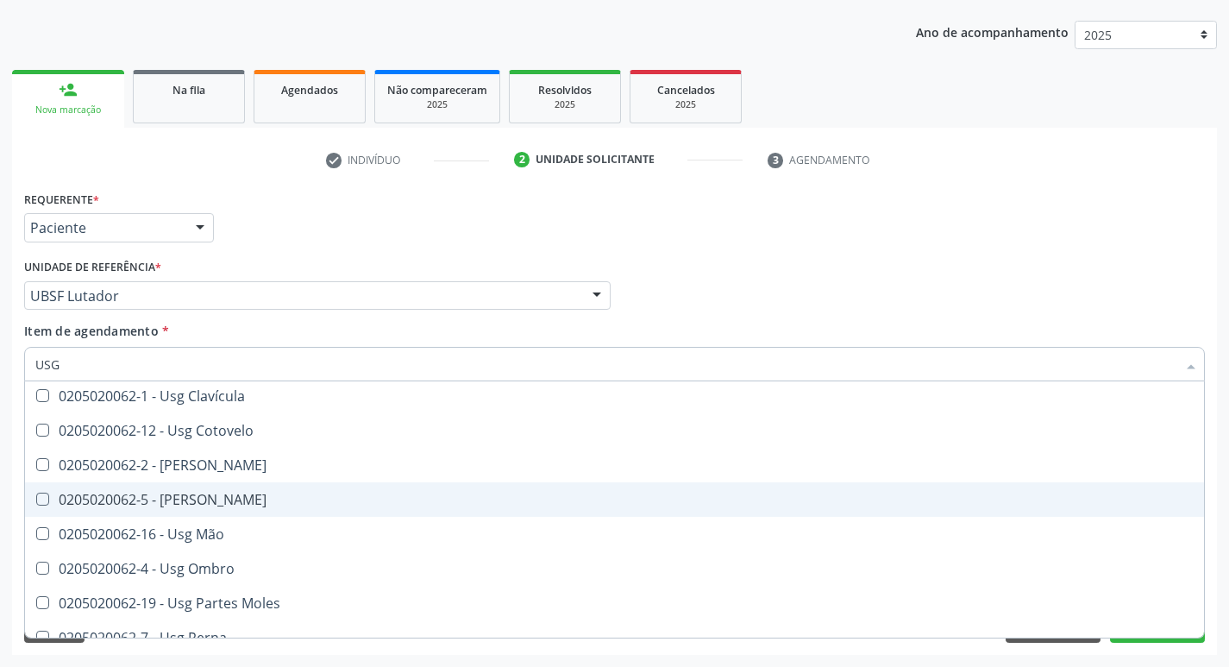
click at [268, 491] on span "0205020062-5 - [PERSON_NAME]" at bounding box center [614, 499] width 1179 height 34
checkbox Joelho "true"
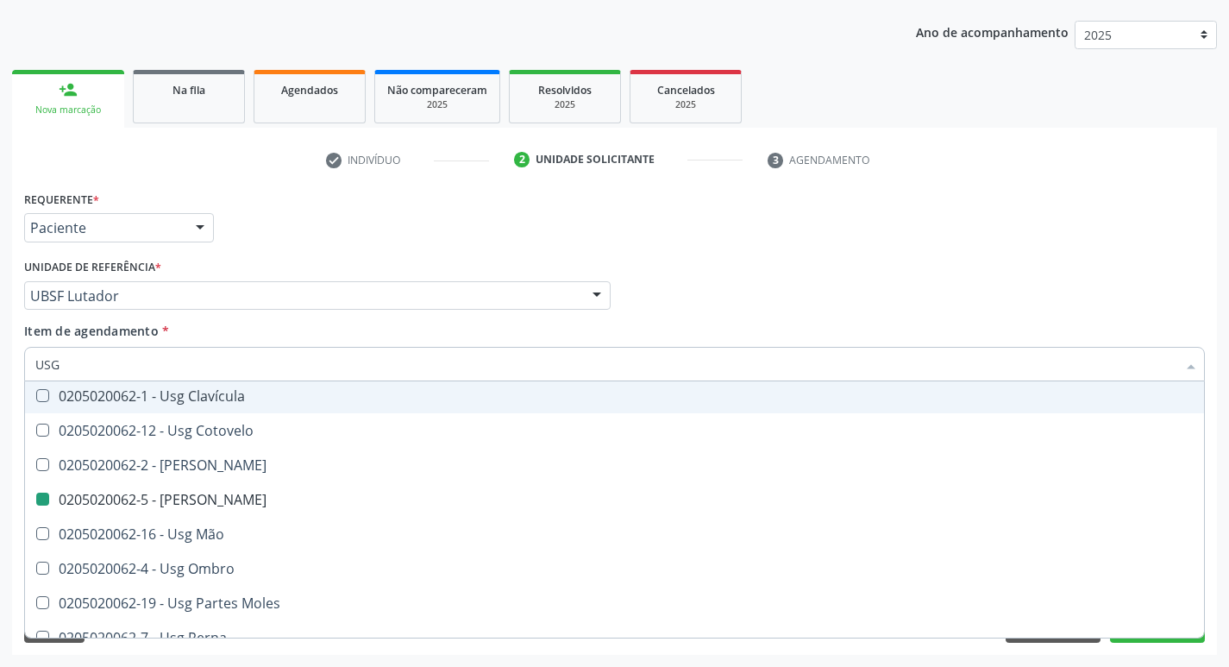
click at [354, 214] on div "Requerente * Paciente Profissional de Saúde Paciente Nenhum resultado encontrad…" at bounding box center [614, 219] width 1189 height 67
checkbox Braço "true"
checkbox Joelho "false"
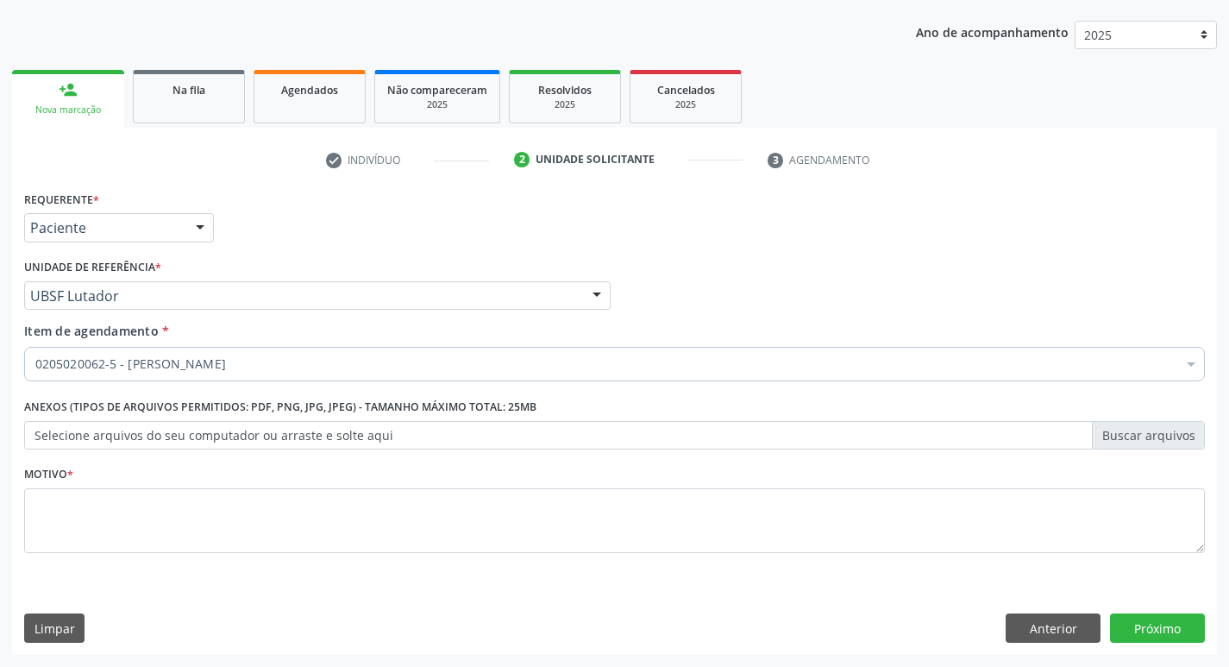
scroll to position [0, 0]
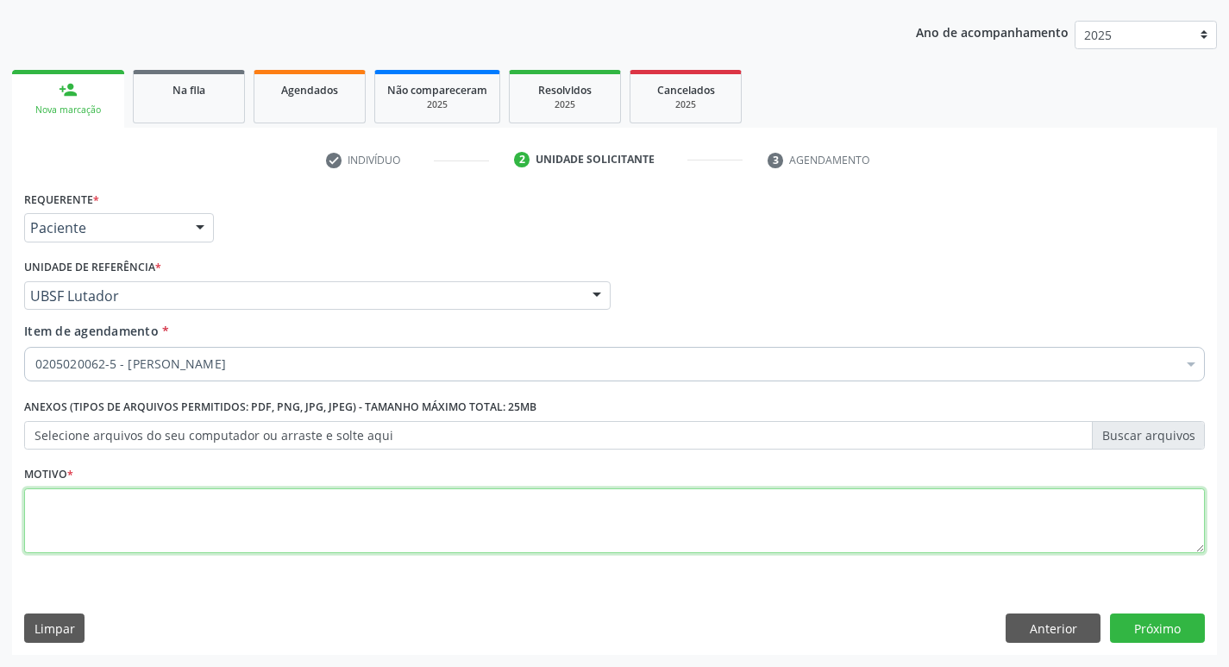
click at [86, 534] on textarea at bounding box center [614, 521] width 1180 height 66
drag, startPoint x: 173, startPoint y: 502, endPoint x: 0, endPoint y: 524, distance: 174.8
click at [0, 524] on div "Acompanhamento Acompanhe a situação das marcações correntes e finalizadas Relat…" at bounding box center [614, 287] width 1229 height 760
type textarea "OUTRAS ARTRITES."
click at [348, 543] on textarea "OUTRAS ARTRITES." at bounding box center [614, 521] width 1180 height 66
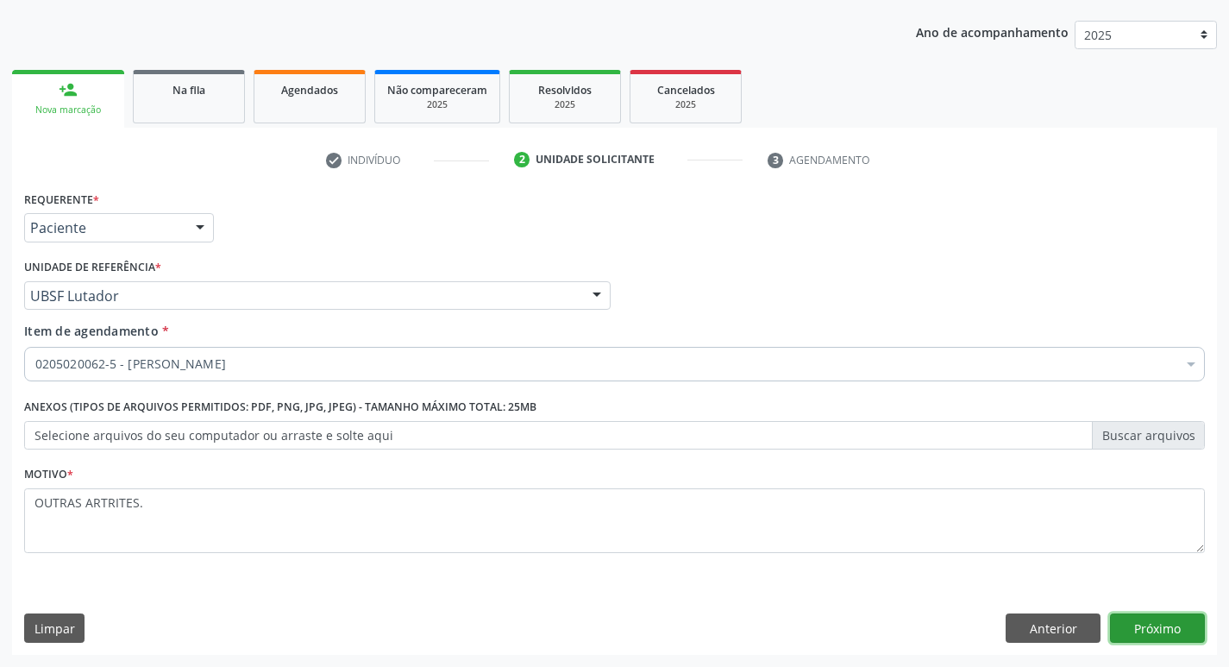
click at [1130, 625] on button "Próximo" at bounding box center [1157, 627] width 95 height 29
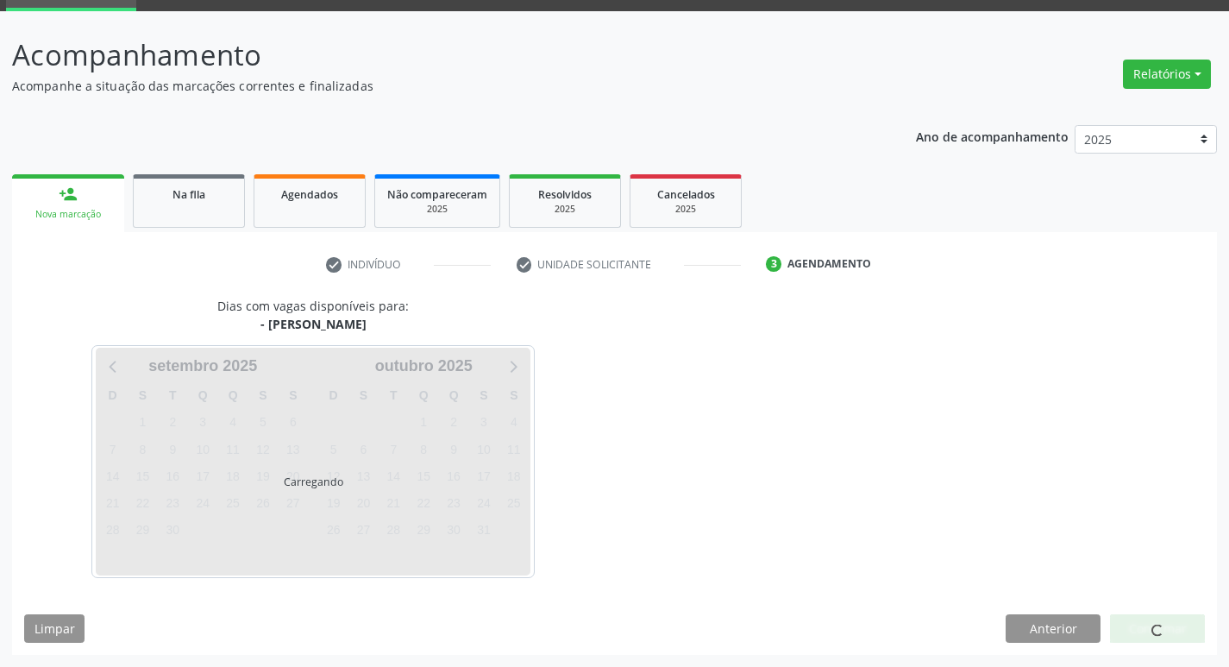
scroll to position [84, 0]
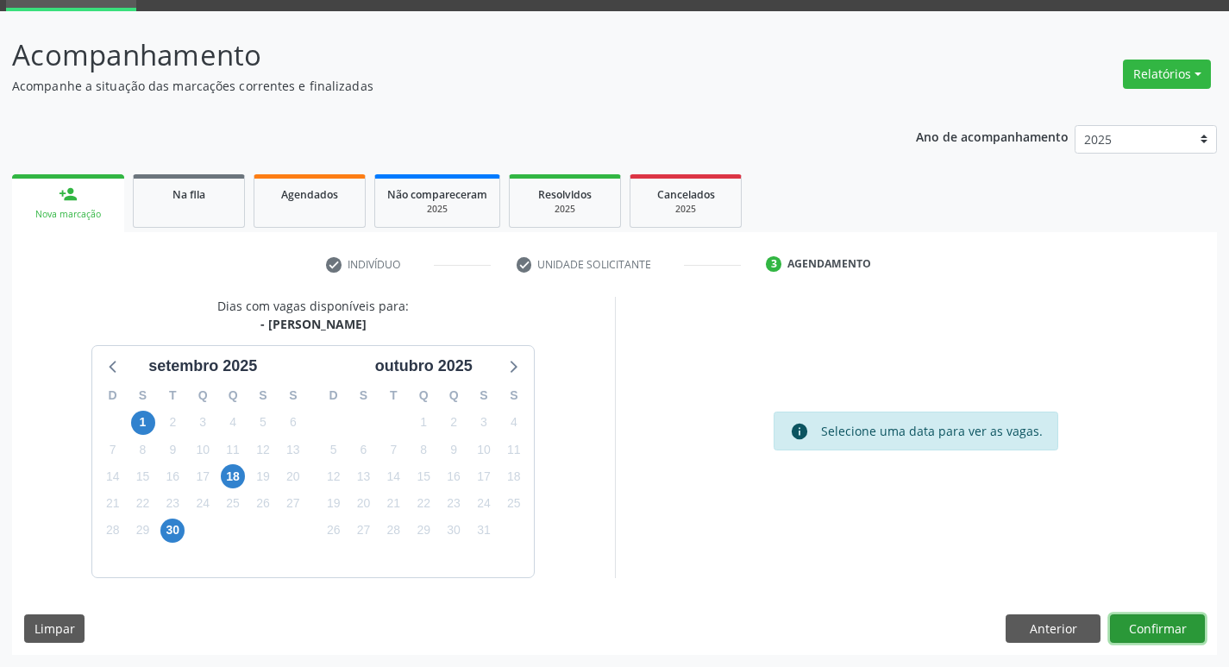
click at [1127, 626] on button "Confirmar" at bounding box center [1157, 628] width 95 height 29
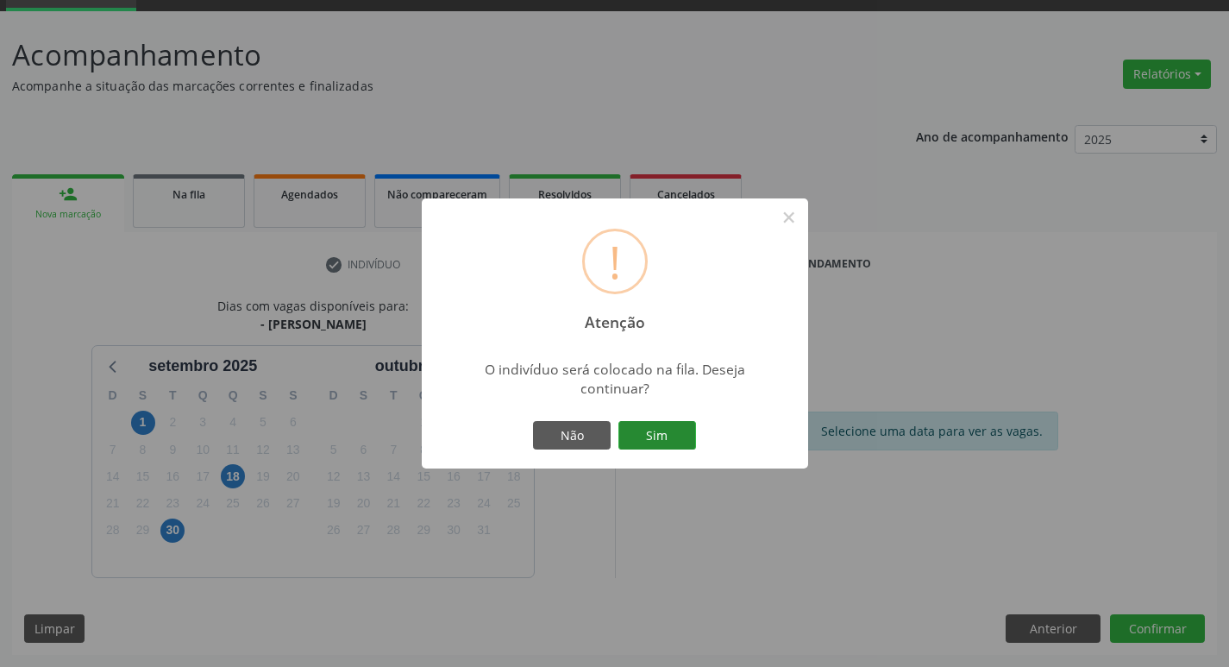
click at [647, 423] on button "Sim" at bounding box center [657, 435] width 78 height 29
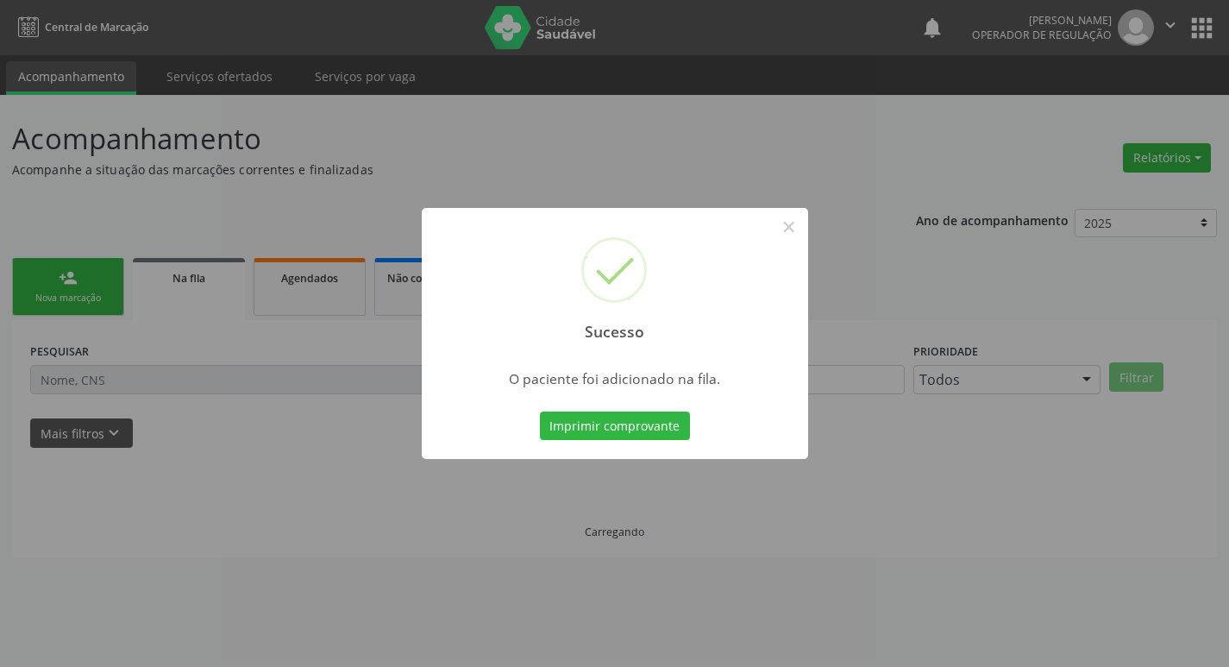
scroll to position [0, 0]
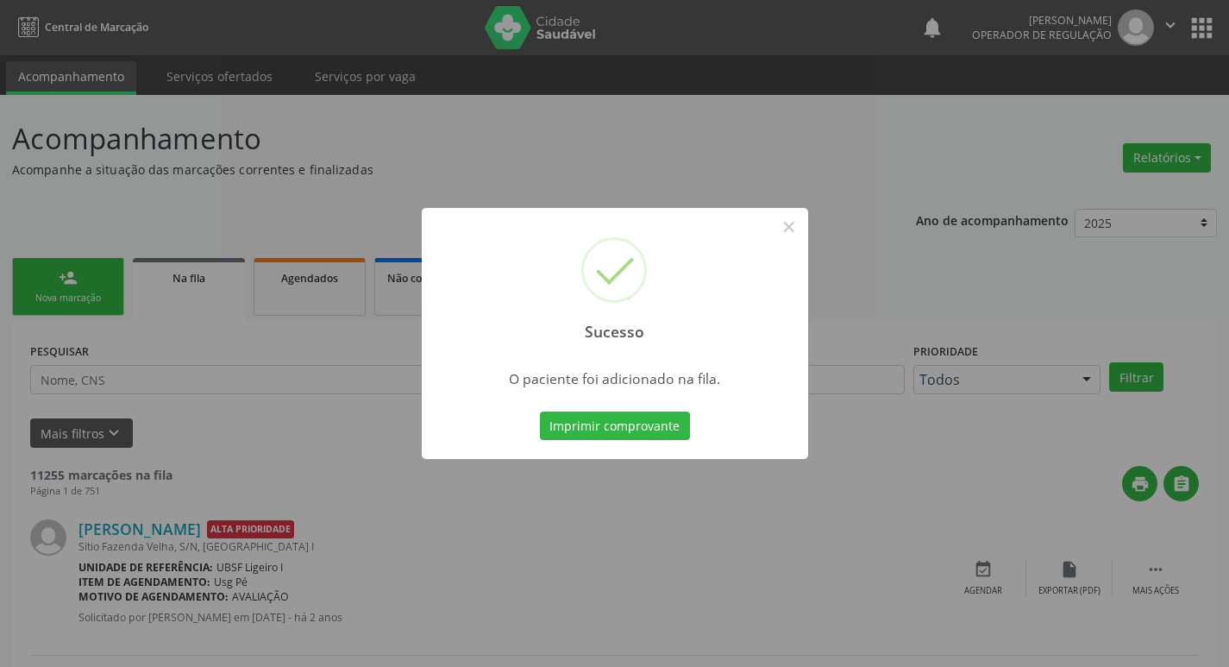
click at [344, 130] on div "Sucesso × O paciente foi adicionado na fila. Imprimir comprovante Cancel" at bounding box center [614, 333] width 1229 height 667
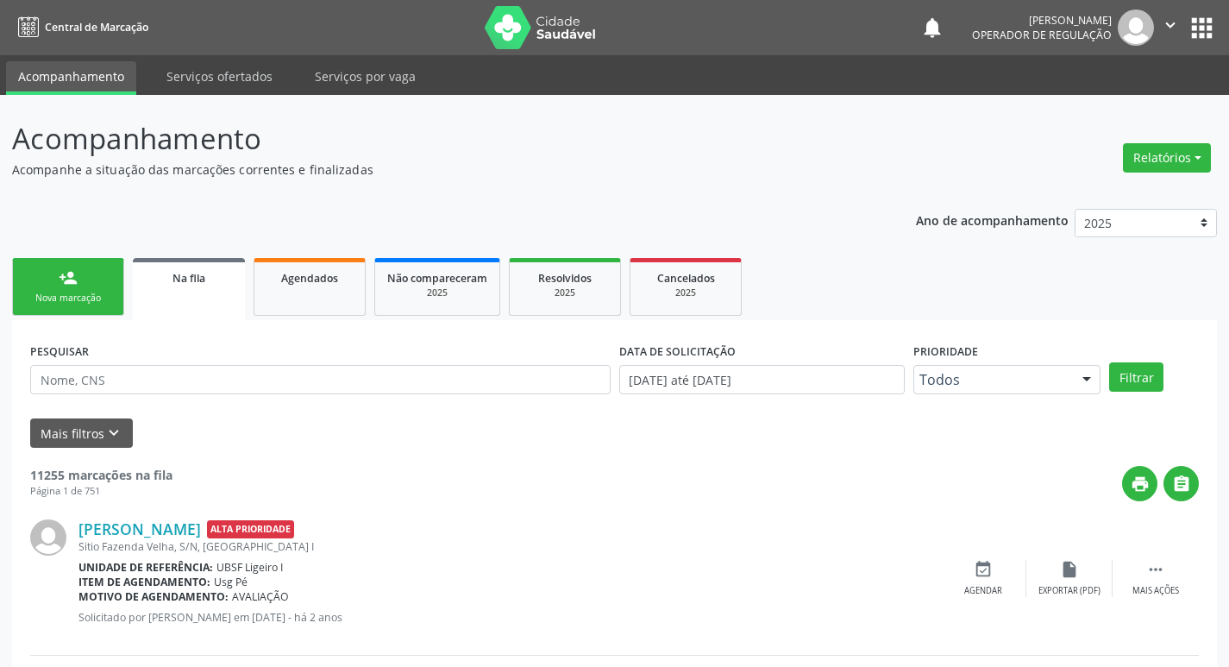
click at [72, 272] on div "person_add" at bounding box center [68, 277] width 19 height 19
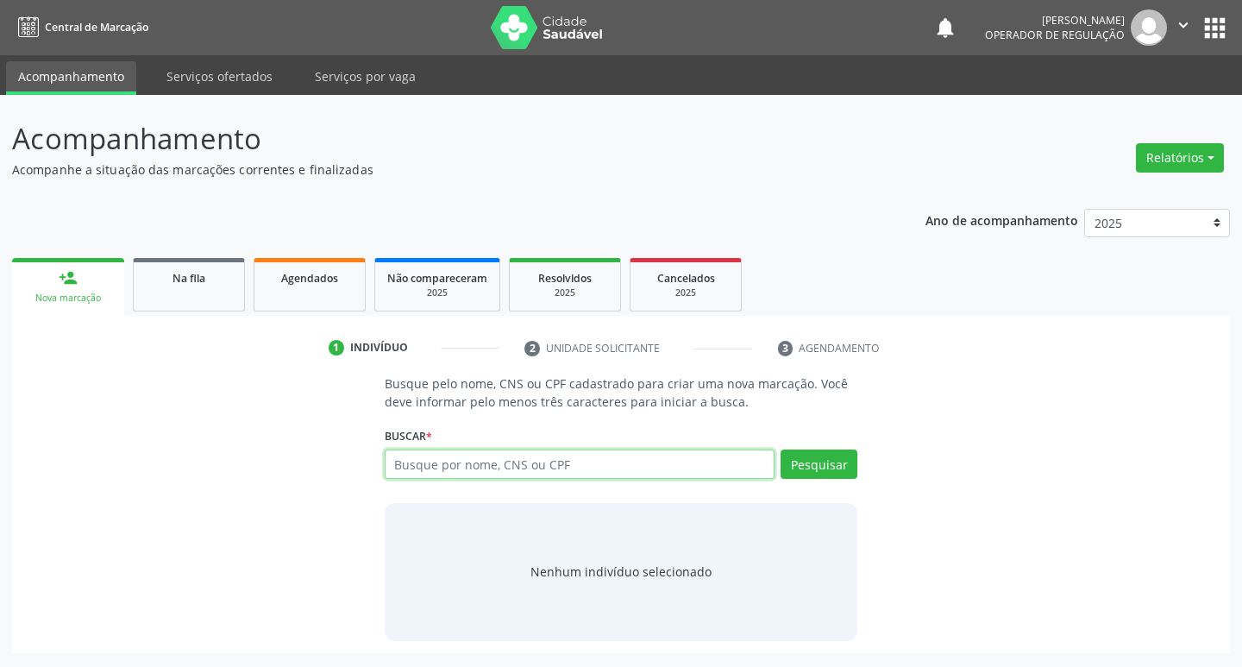
click at [428, 460] on input "text" at bounding box center [580, 463] width 391 height 29
click at [434, 469] on input "text" at bounding box center [580, 463] width 391 height 29
type input "25038141404"
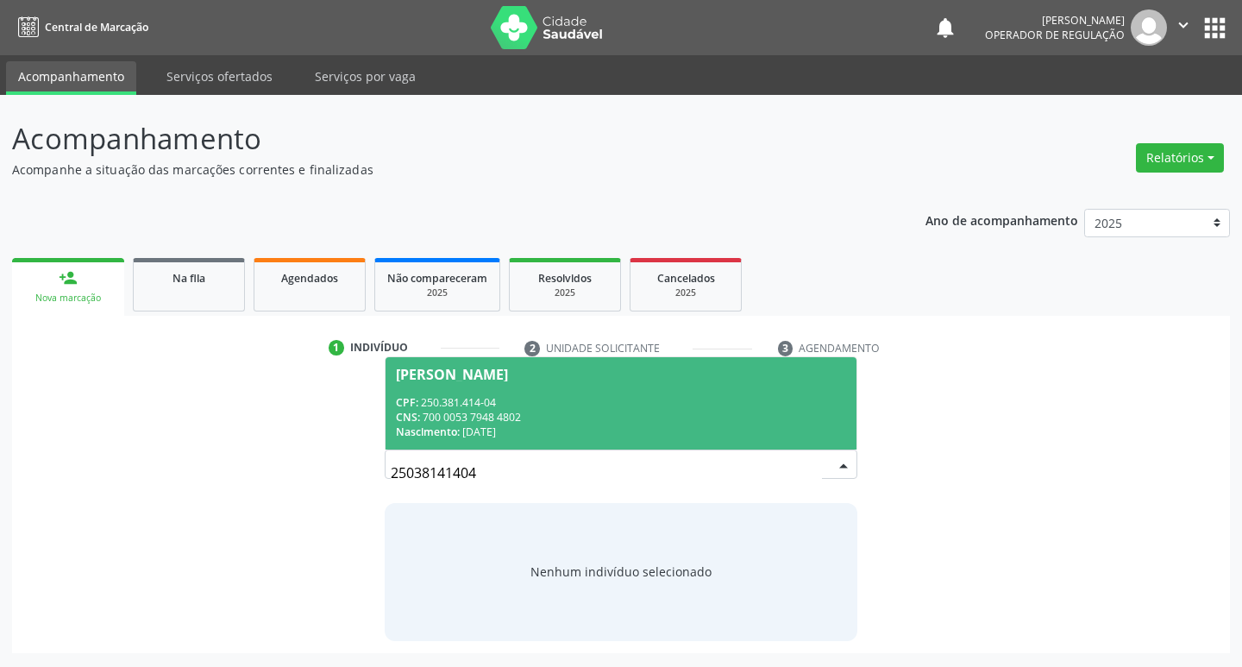
click at [527, 433] on div "Nascimento: 15/04/1958" at bounding box center [621, 431] width 451 height 15
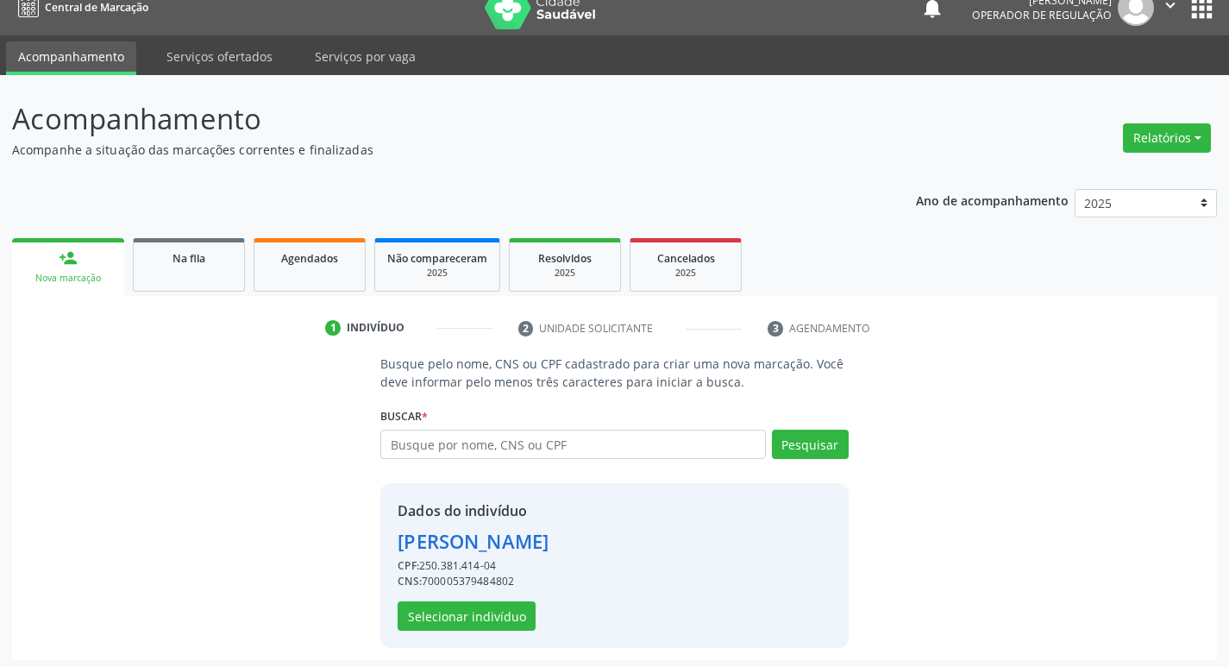
scroll to position [25, 0]
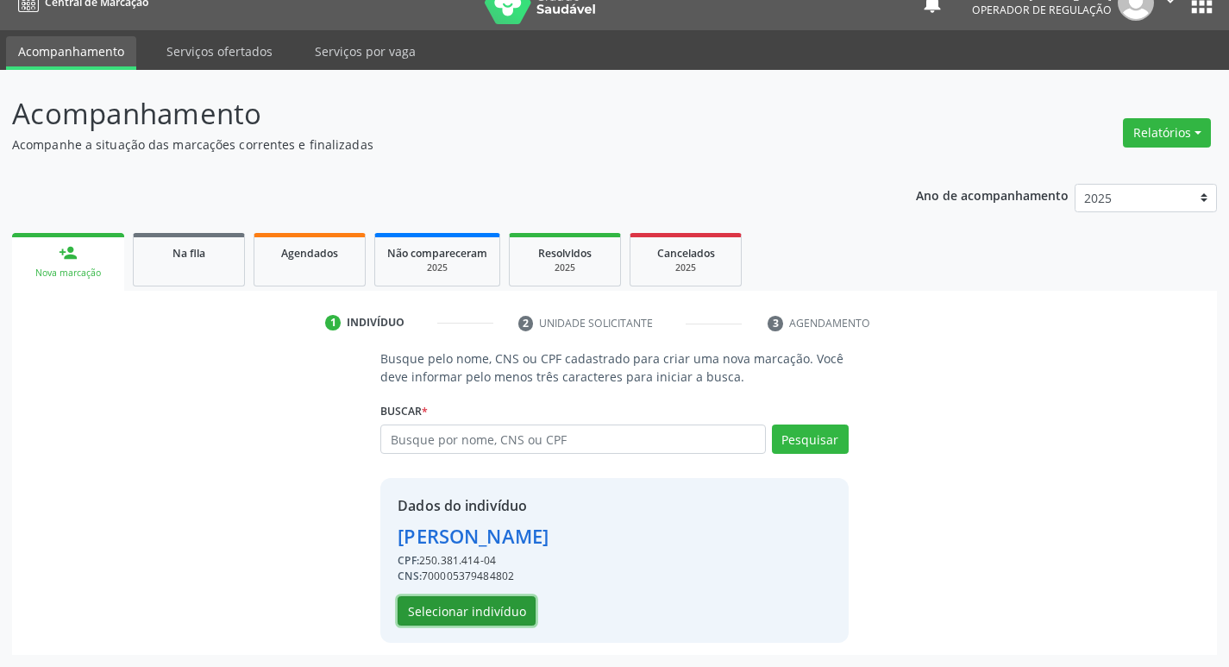
click at [477, 607] on button "Selecionar indivíduo" at bounding box center [467, 610] width 138 height 29
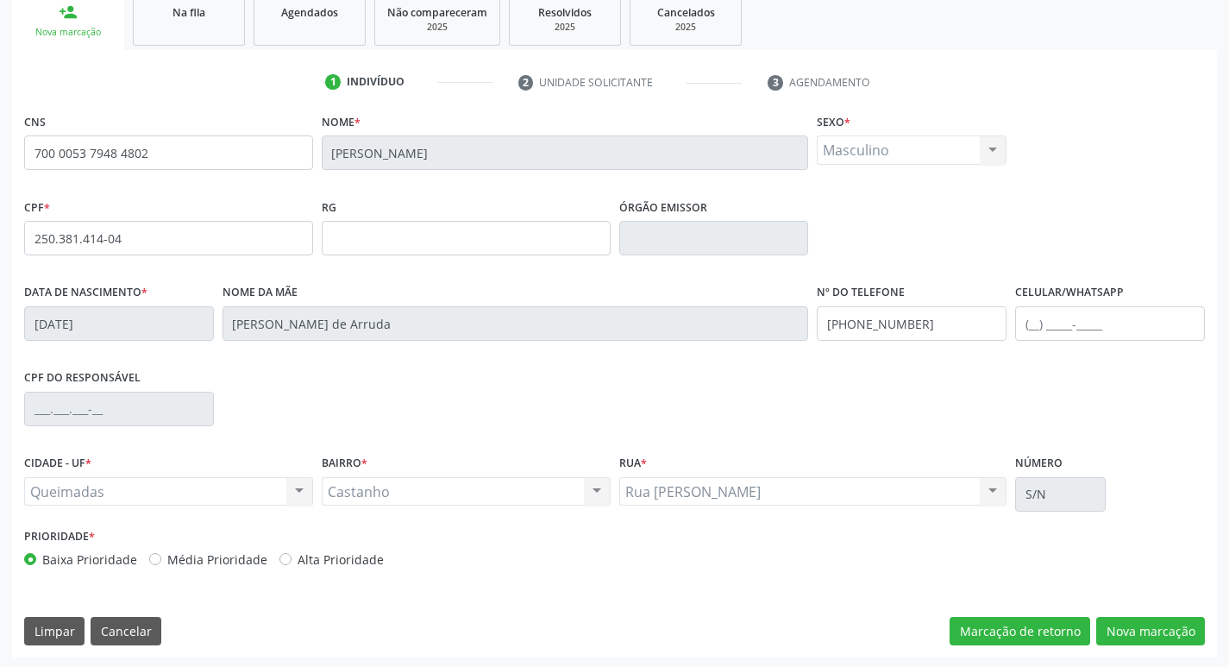
scroll to position [268, 0]
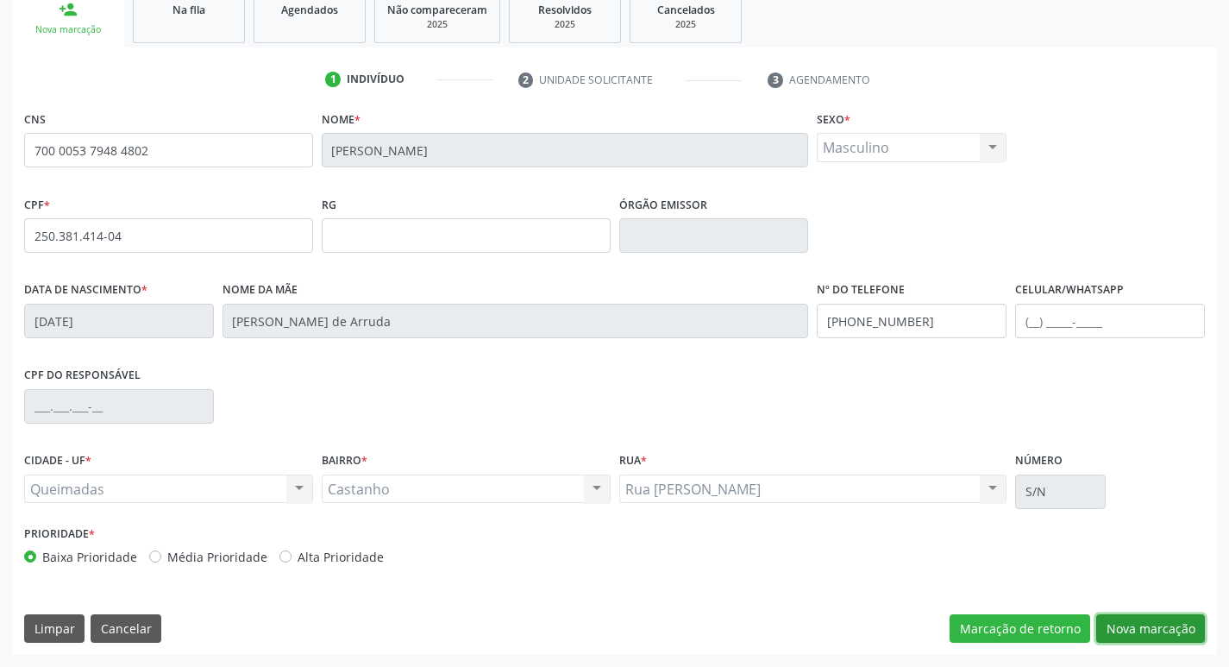
click at [1164, 623] on button "Nova marcação" at bounding box center [1150, 628] width 109 height 29
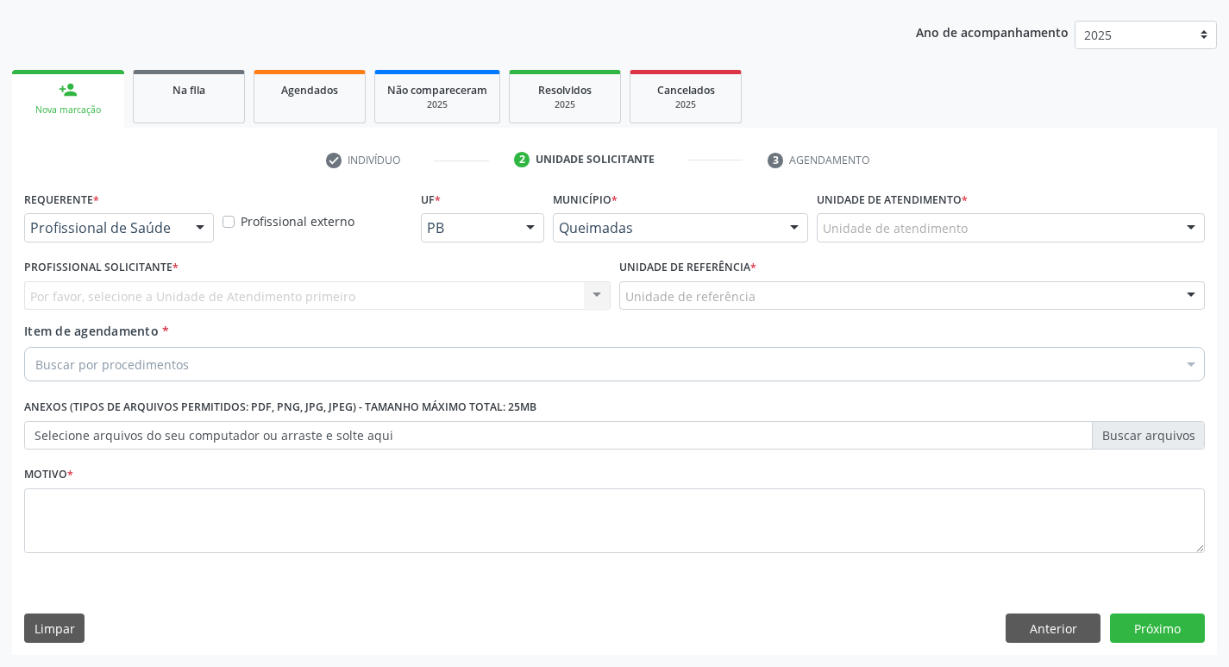
scroll to position [188, 0]
drag, startPoint x: 166, startPoint y: 235, endPoint x: 156, endPoint y: 298, distance: 63.8
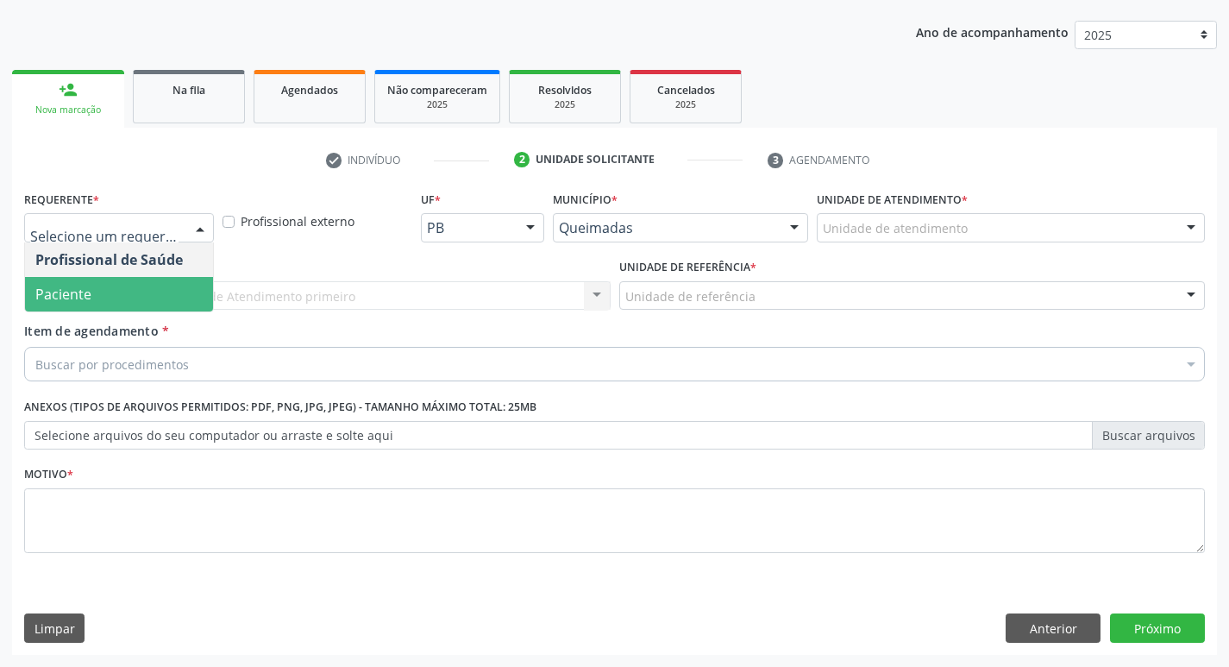
click at [159, 305] on span "Paciente" at bounding box center [119, 294] width 188 height 34
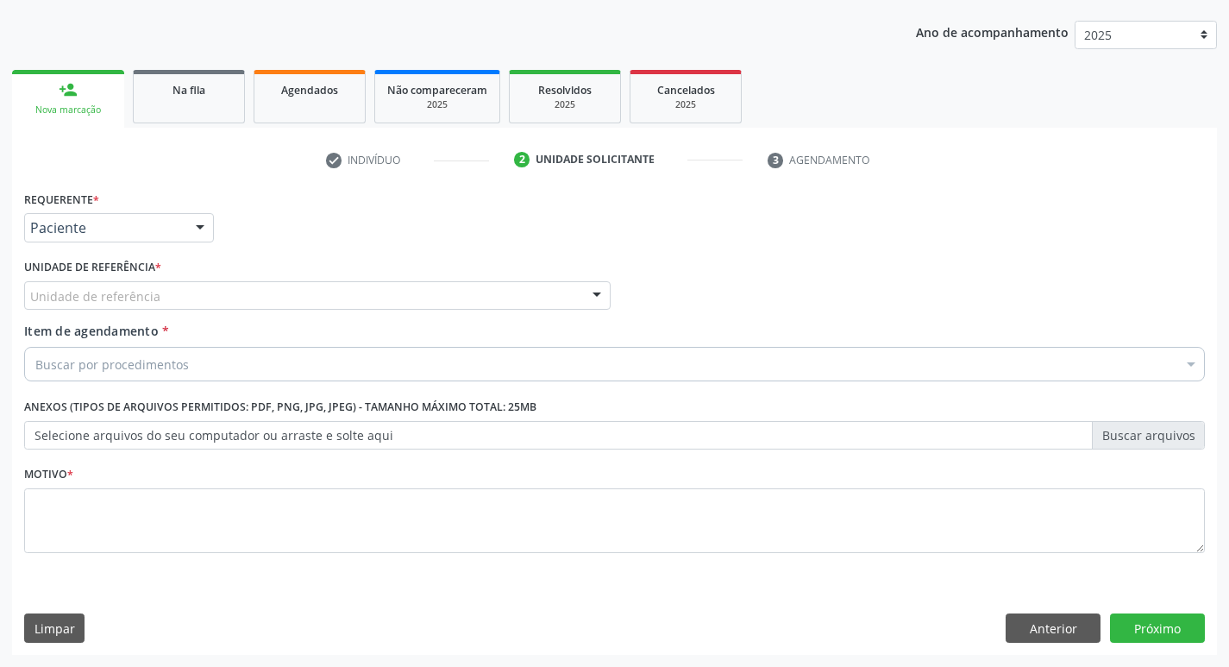
click at [159, 294] on div "Unidade de referência" at bounding box center [317, 295] width 586 height 29
type input "OL"
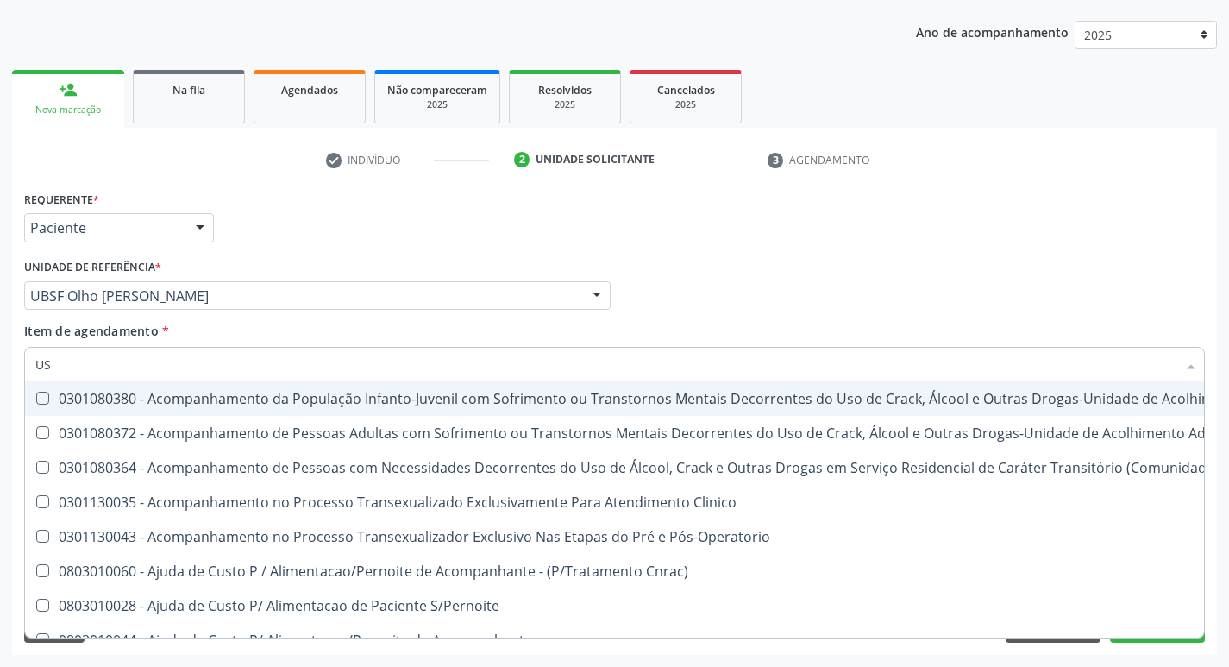
type input "USG"
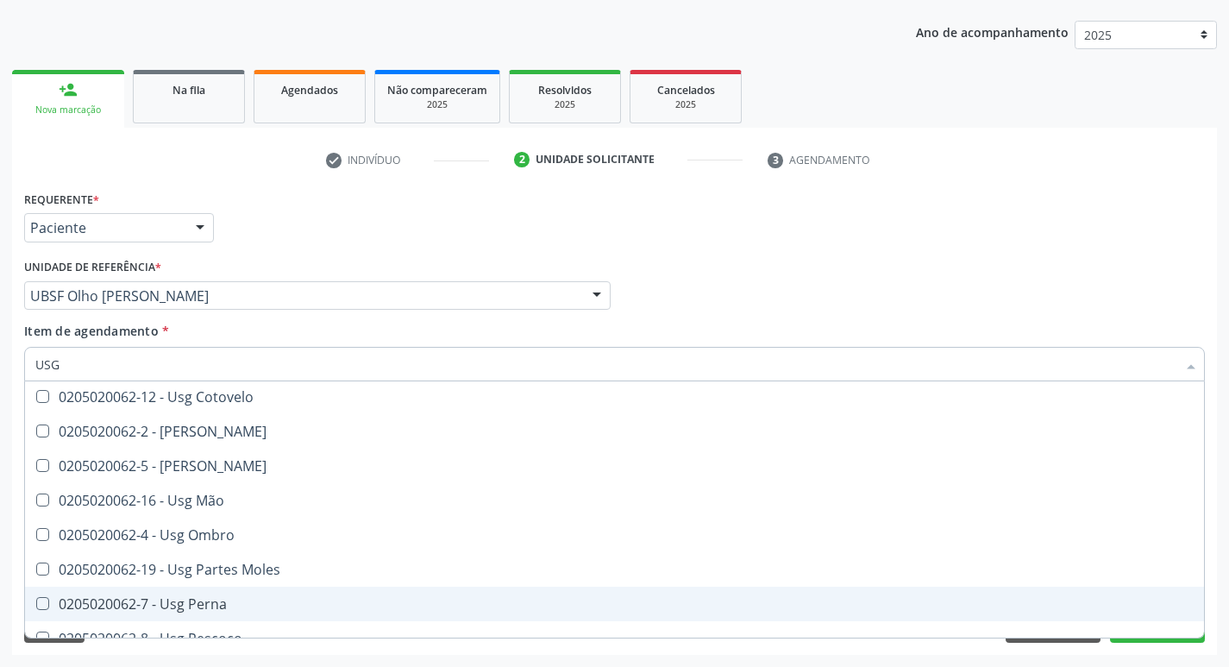
scroll to position [172, 0]
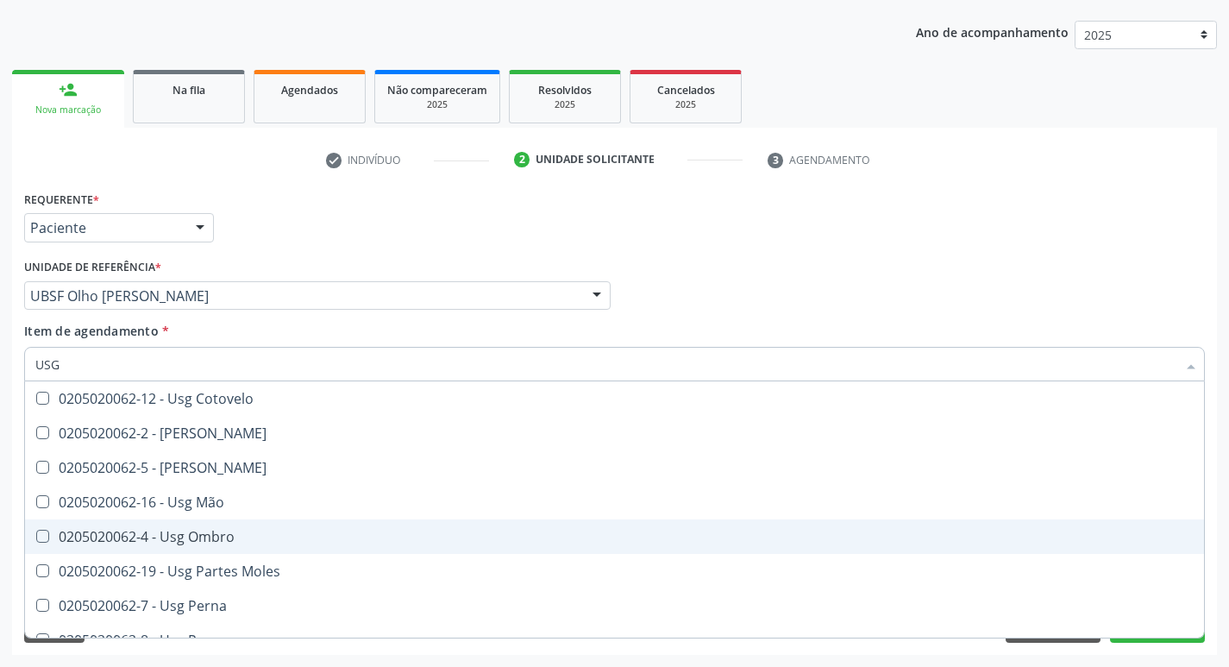
click at [224, 533] on div "0205020062-4 - Usg Ombro" at bounding box center [614, 536] width 1158 height 14
checkbox Ombro "true"
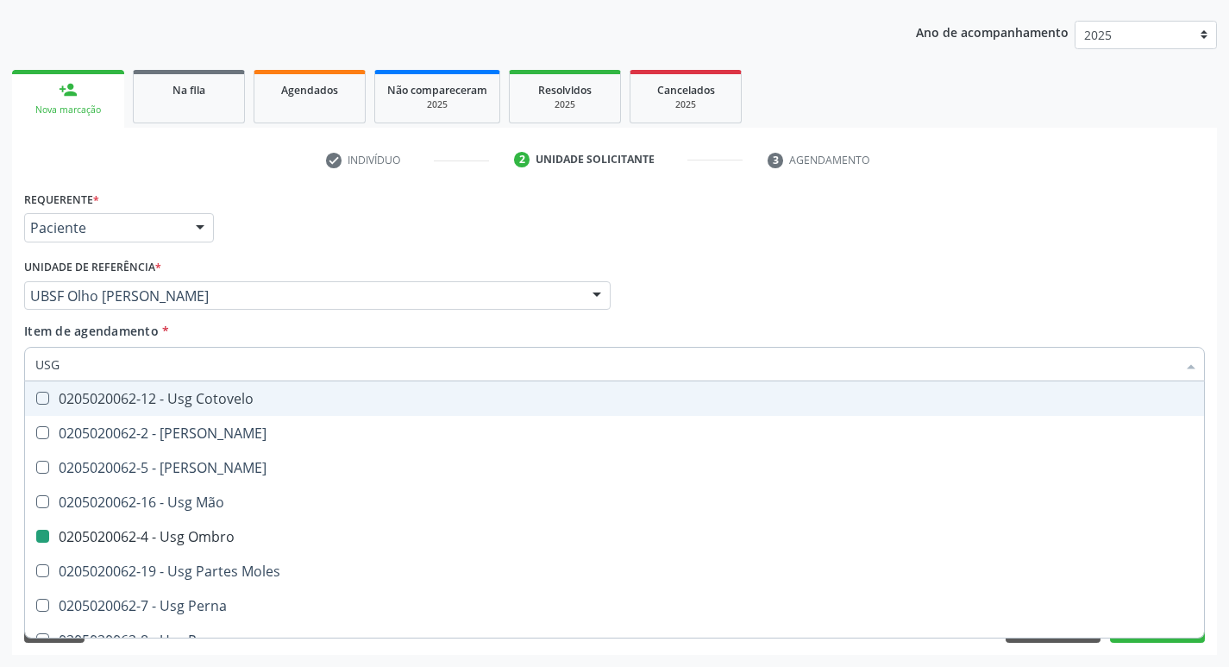
click at [379, 228] on div "Requerente * Paciente Profissional de Saúde Paciente Nenhum resultado encontrad…" at bounding box center [614, 219] width 1189 height 67
checkbox Braço "true"
checkbox Ombro "false"
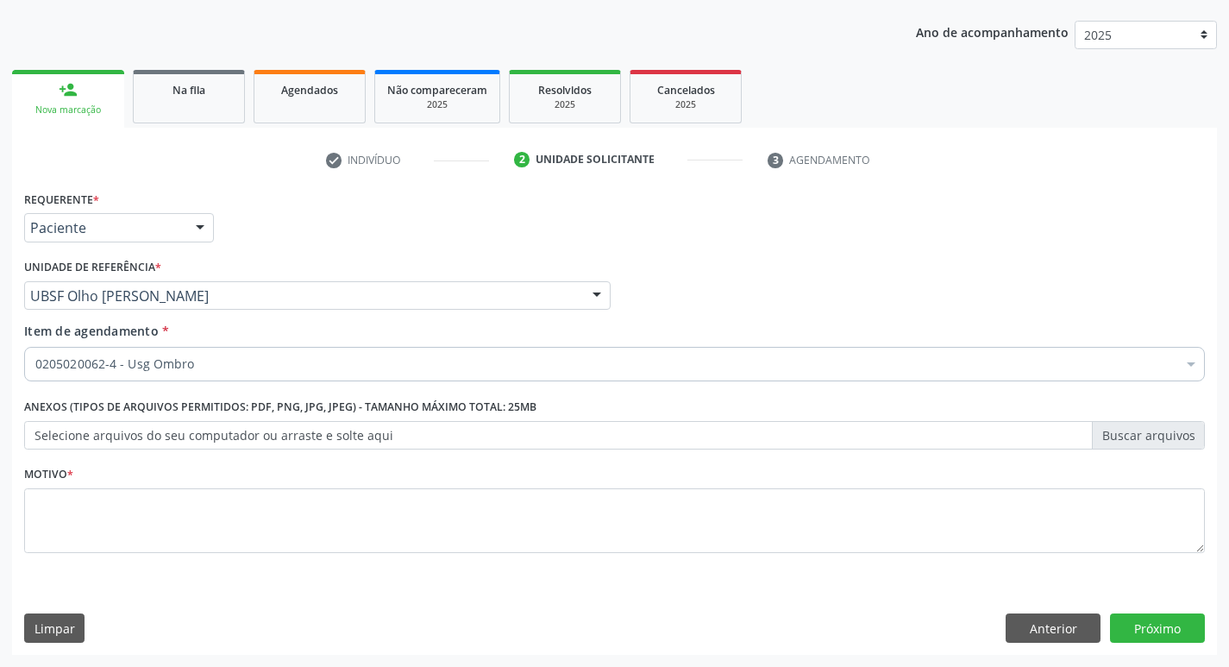
scroll to position [0, 0]
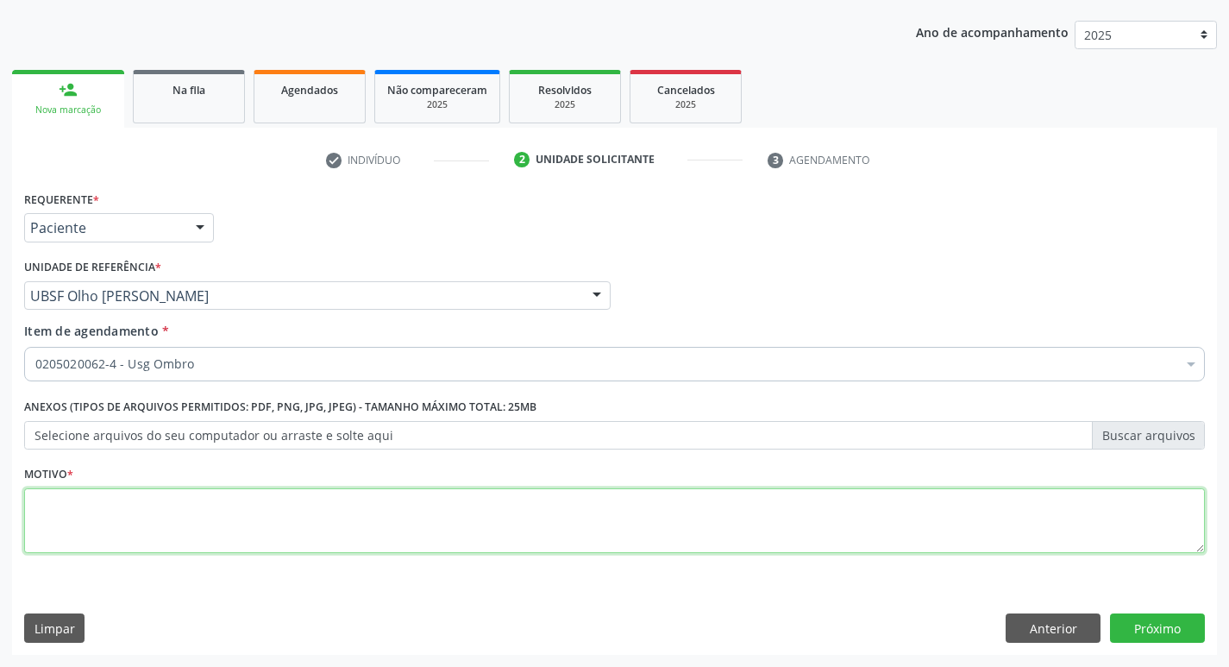
click at [175, 535] on textarea at bounding box center [614, 521] width 1180 height 66
type textarea "AVALIAÇÃO"
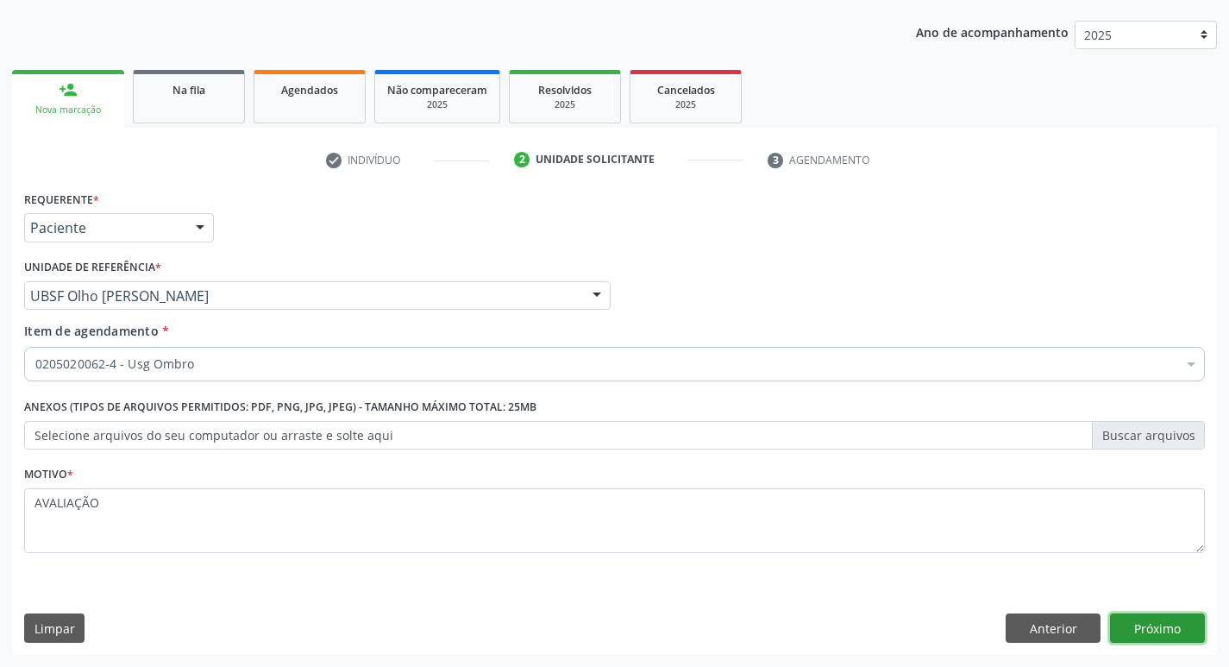
click at [1129, 613] on button "Próximo" at bounding box center [1157, 627] width 95 height 29
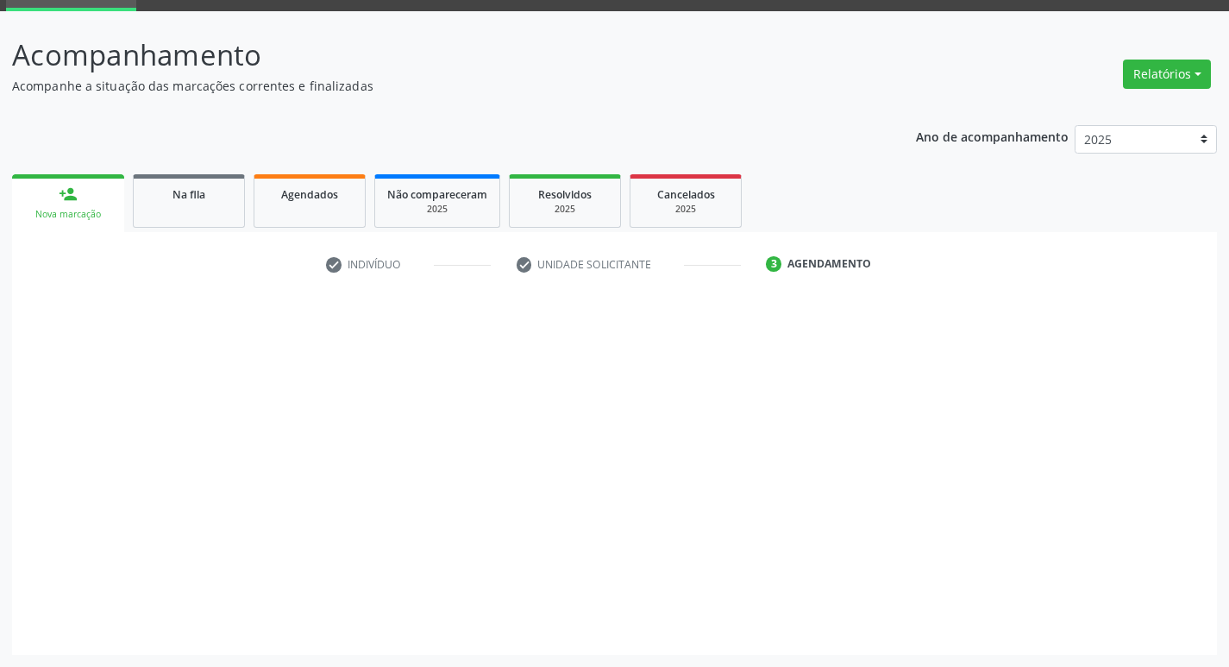
scroll to position [84, 0]
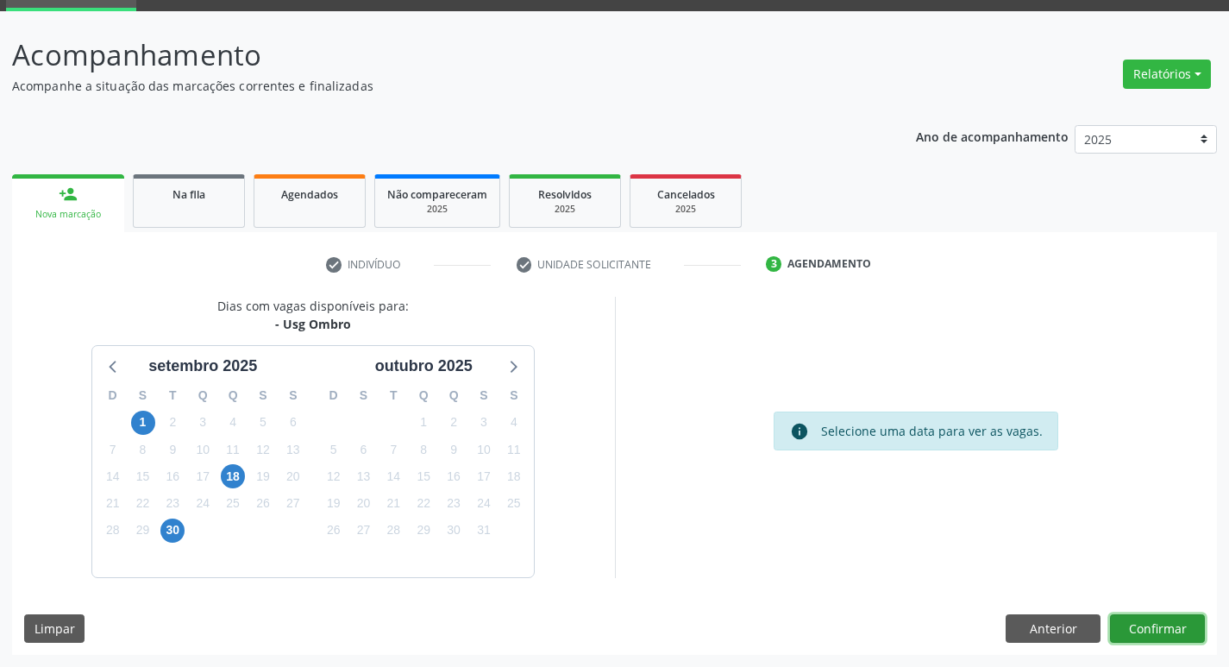
click at [1134, 629] on button "Confirmar" at bounding box center [1157, 628] width 95 height 29
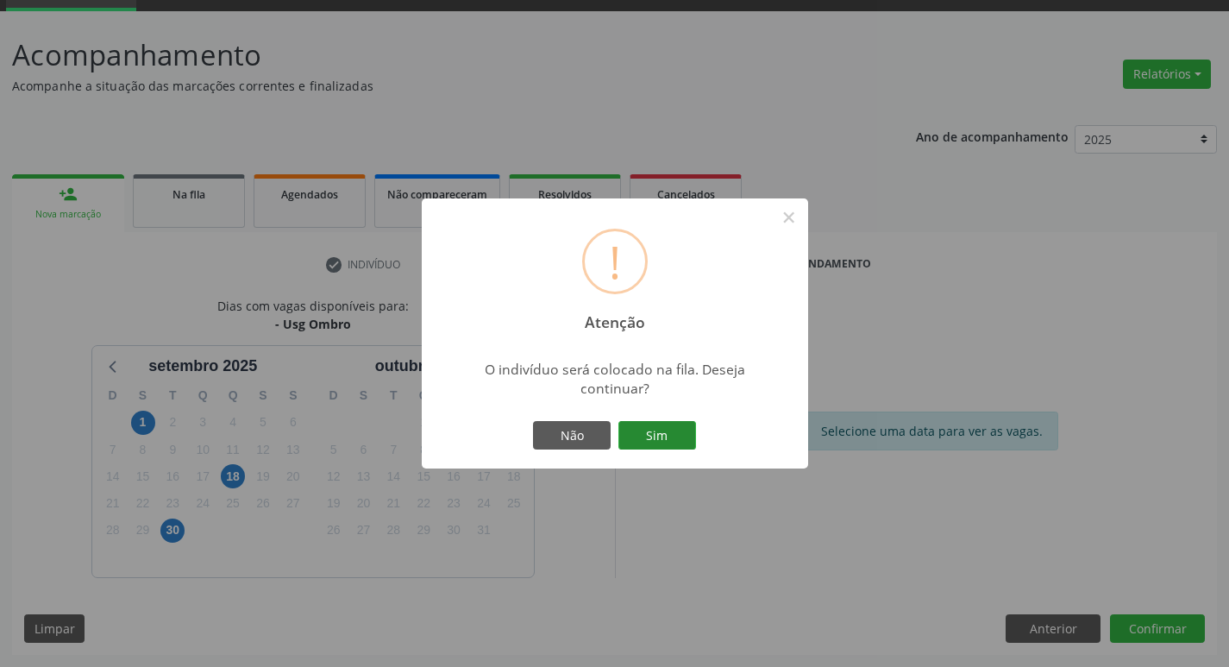
click at [662, 440] on button "Sim" at bounding box center [657, 435] width 78 height 29
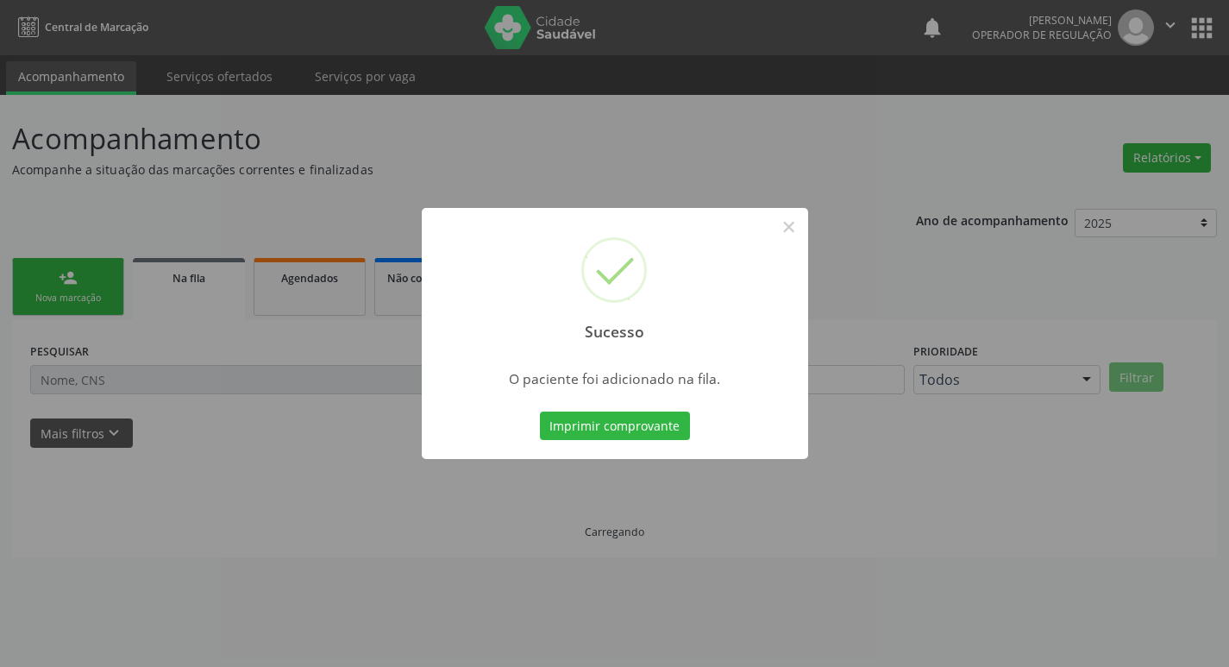
scroll to position [0, 0]
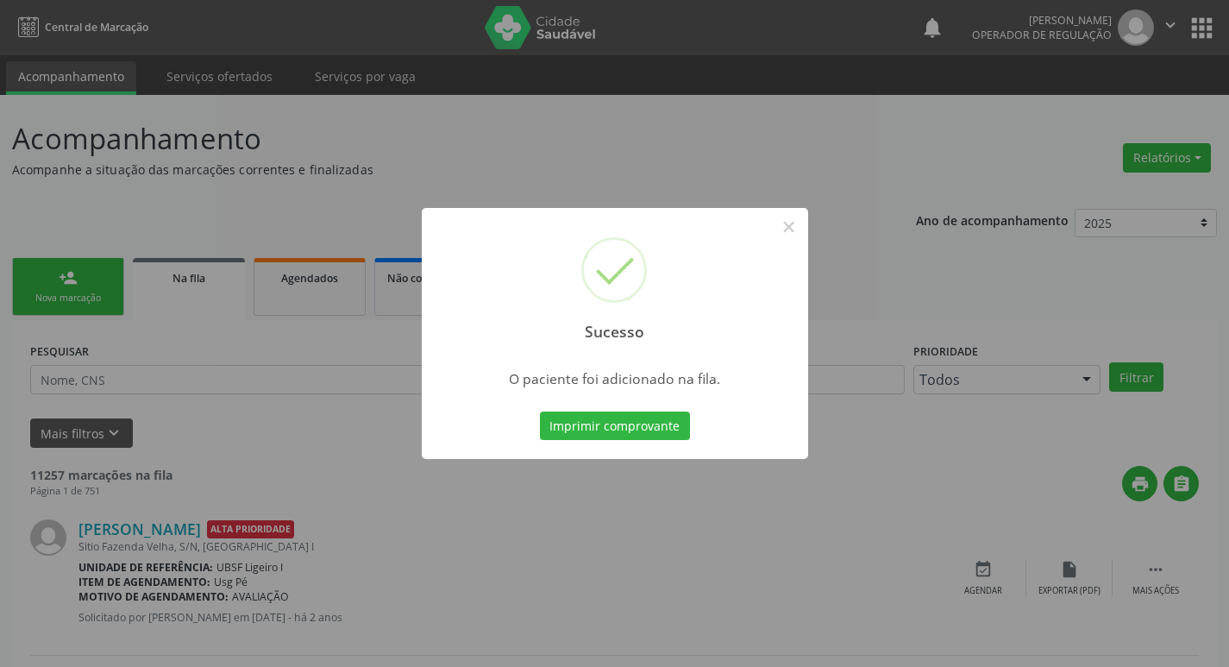
click at [160, 162] on div "Sucesso × O paciente foi adicionado na fila. Imprimir comprovante Cancel" at bounding box center [614, 333] width 1229 height 667
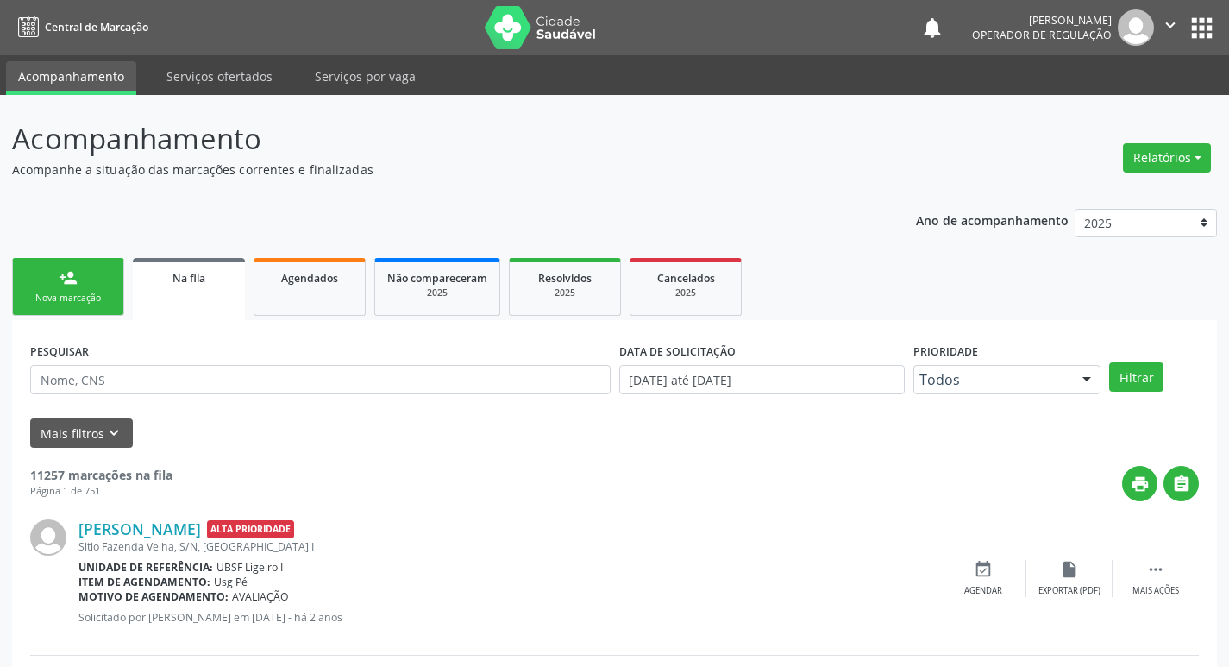
click at [65, 312] on link "person_add Nova marcação" at bounding box center [68, 287] width 112 height 58
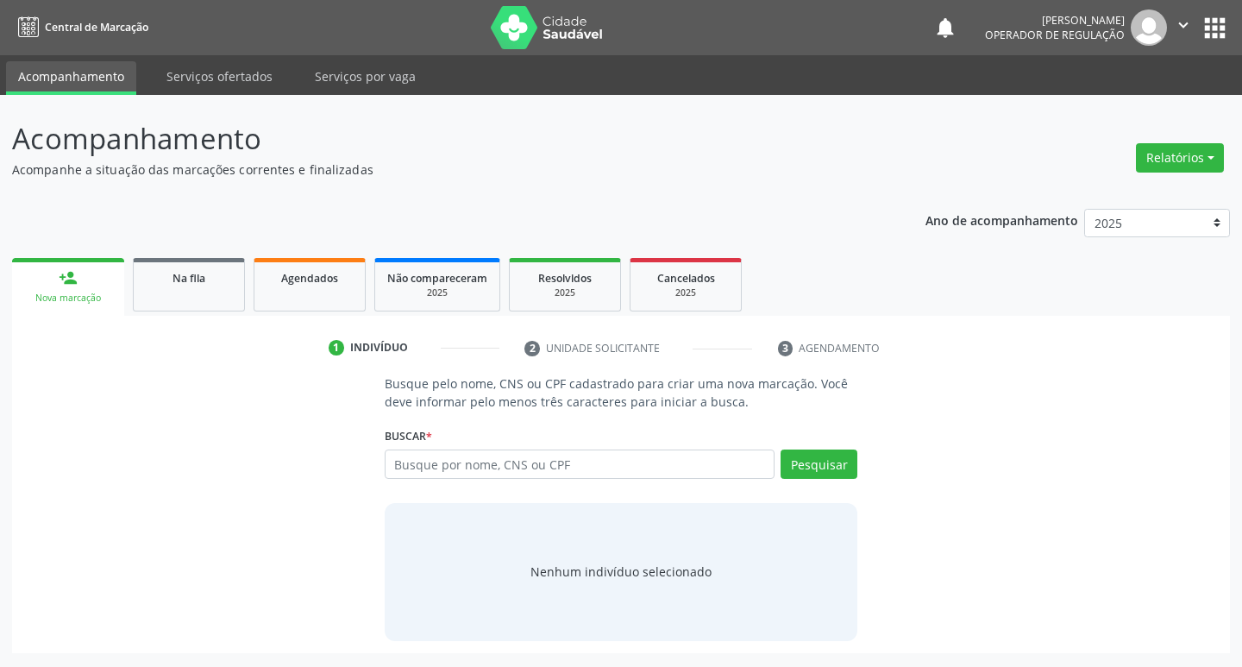
click at [530, 446] on div "Buscar * Busque por nome, CNS ou CPF Nenhum resultado encontrado para: " " Digi…" at bounding box center [621, 456] width 473 height 67
click at [537, 463] on input "text" at bounding box center [580, 463] width 391 height 29
type input "700309910941734"
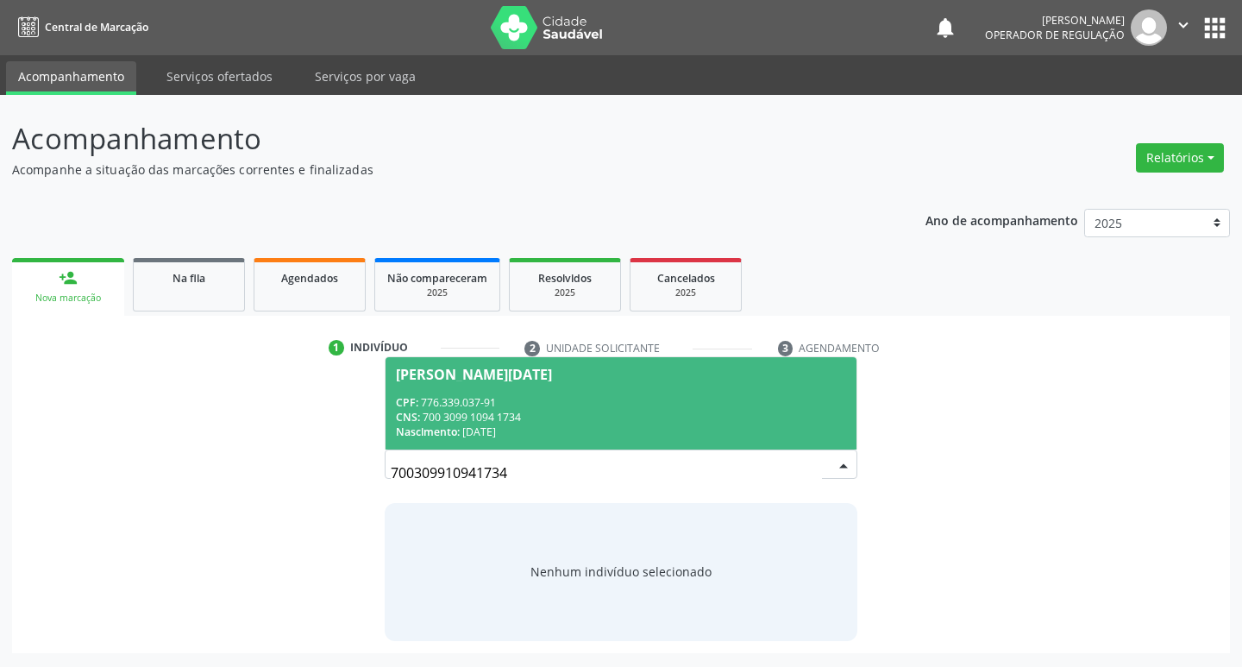
click at [690, 431] on div "Nascimento: 24/07/1963" at bounding box center [621, 431] width 451 height 15
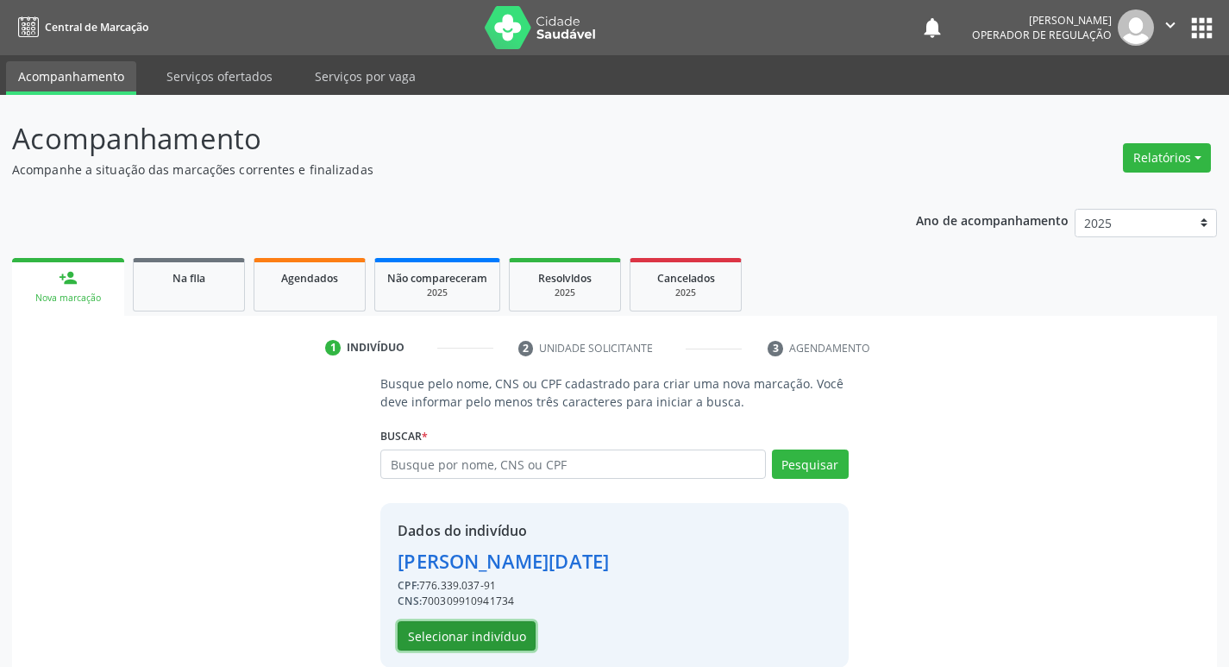
click at [477, 642] on button "Selecionar indivíduo" at bounding box center [467, 635] width 138 height 29
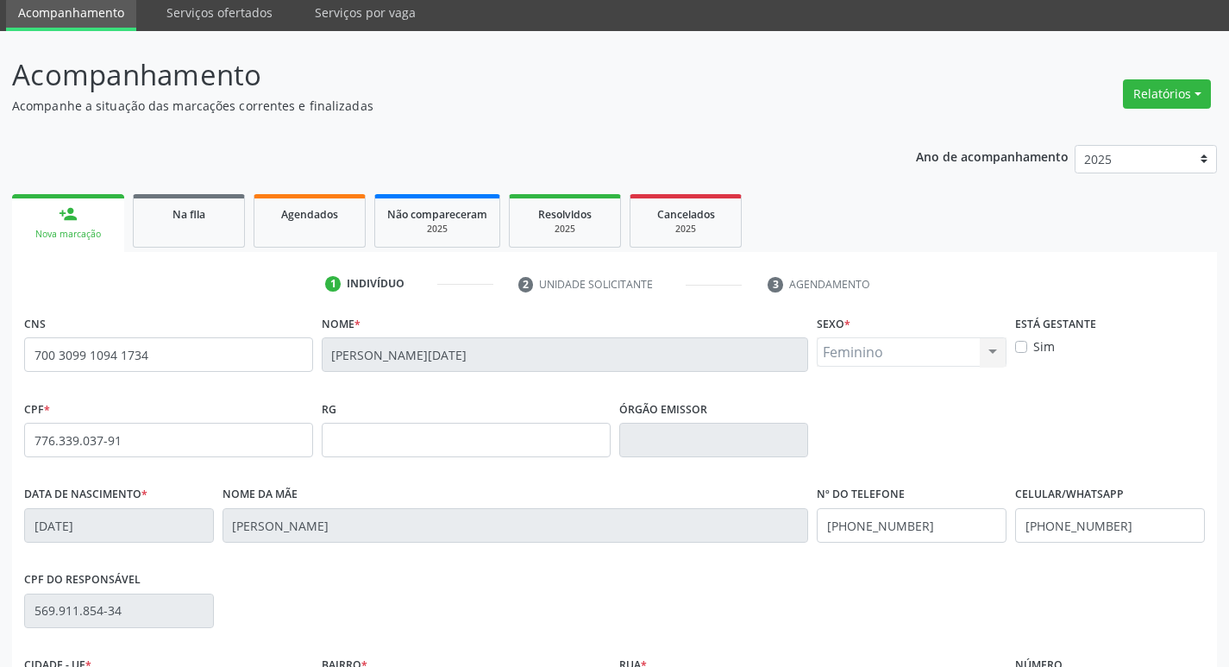
scroll to position [268, 0]
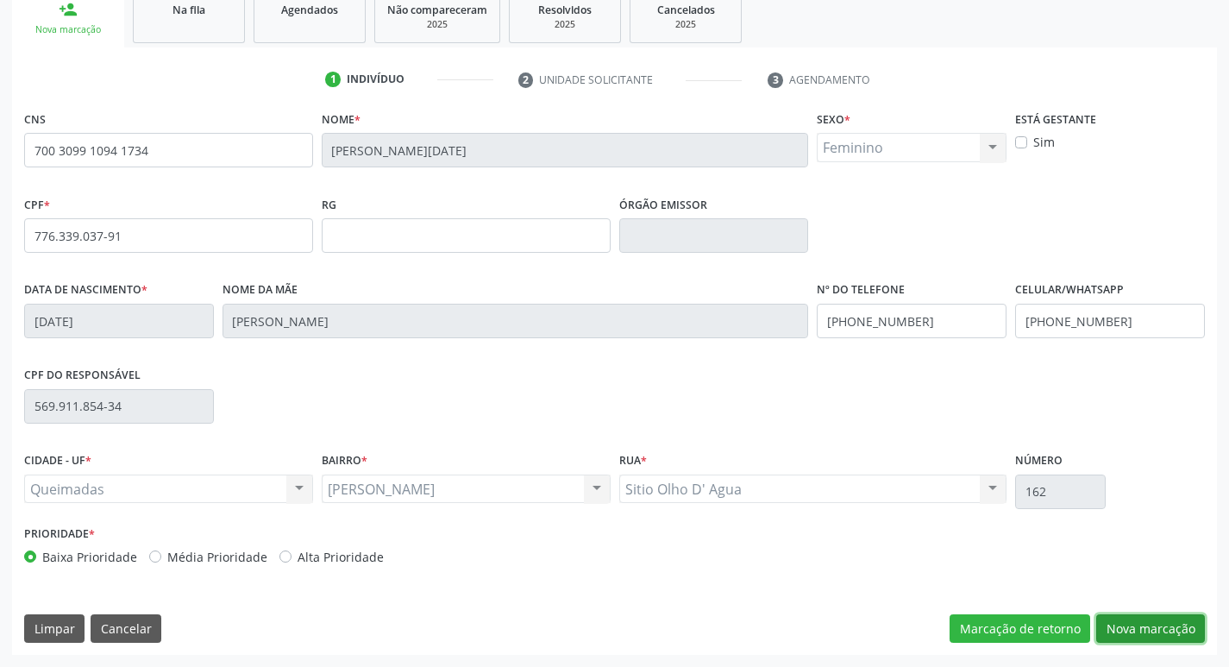
click at [1156, 631] on button "Nova marcação" at bounding box center [1150, 628] width 109 height 29
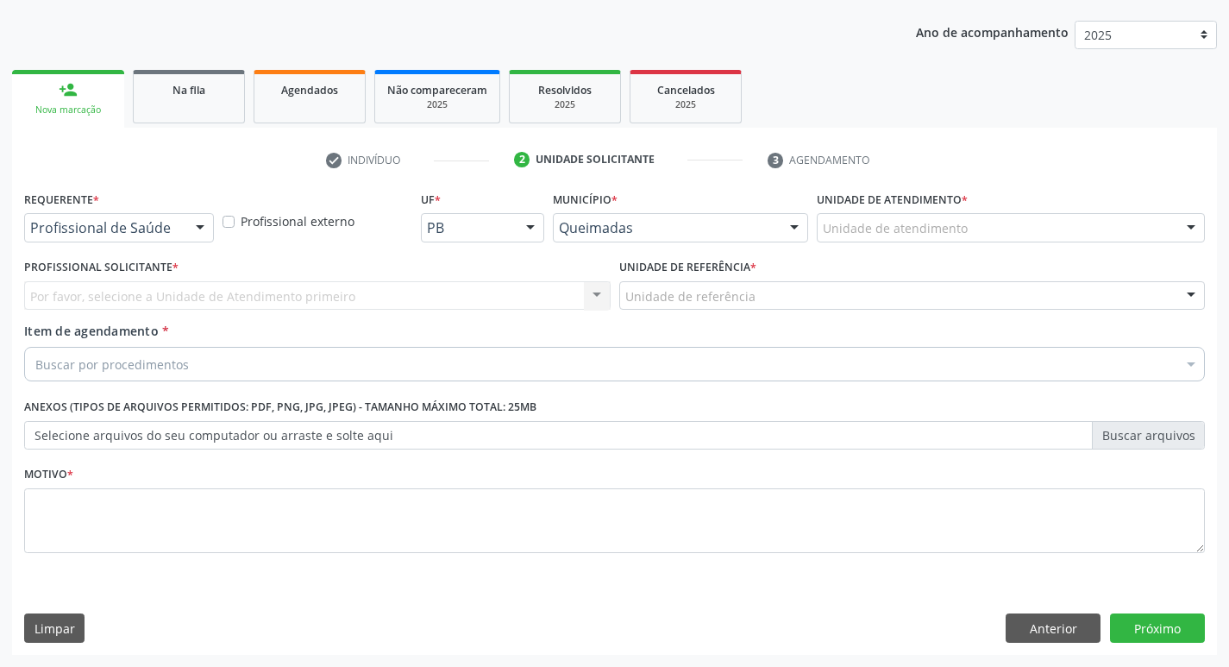
scroll to position [188, 0]
click at [1081, 616] on button "Anterior" at bounding box center [1052, 627] width 95 height 29
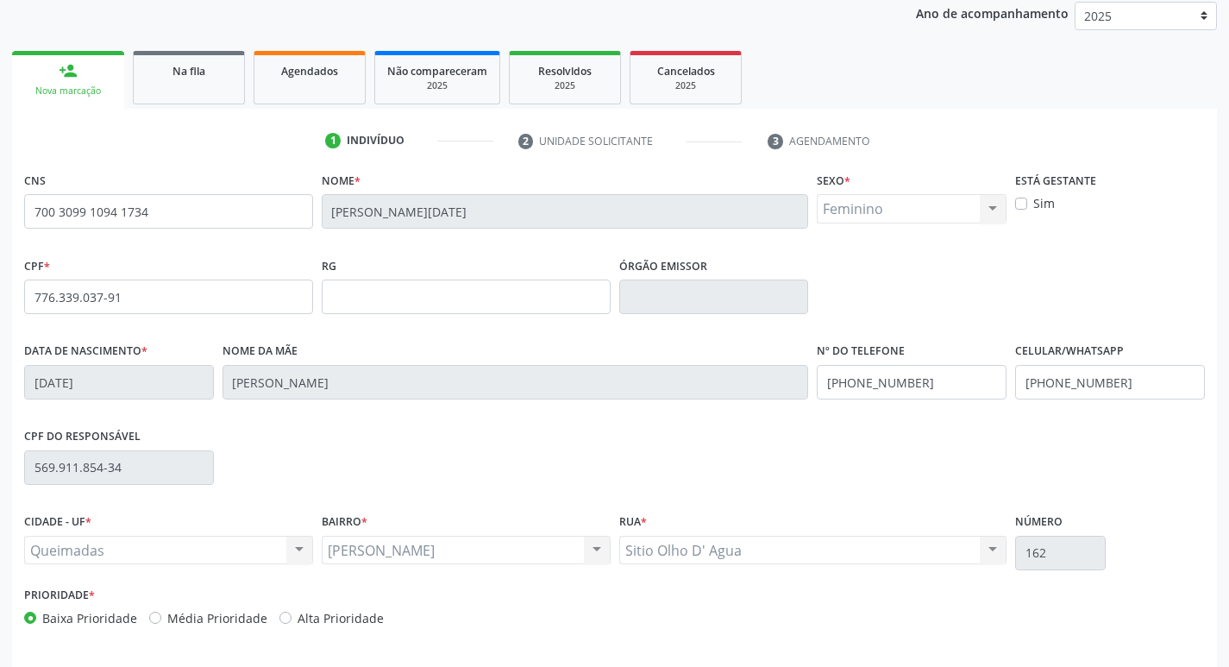
scroll to position [268, 0]
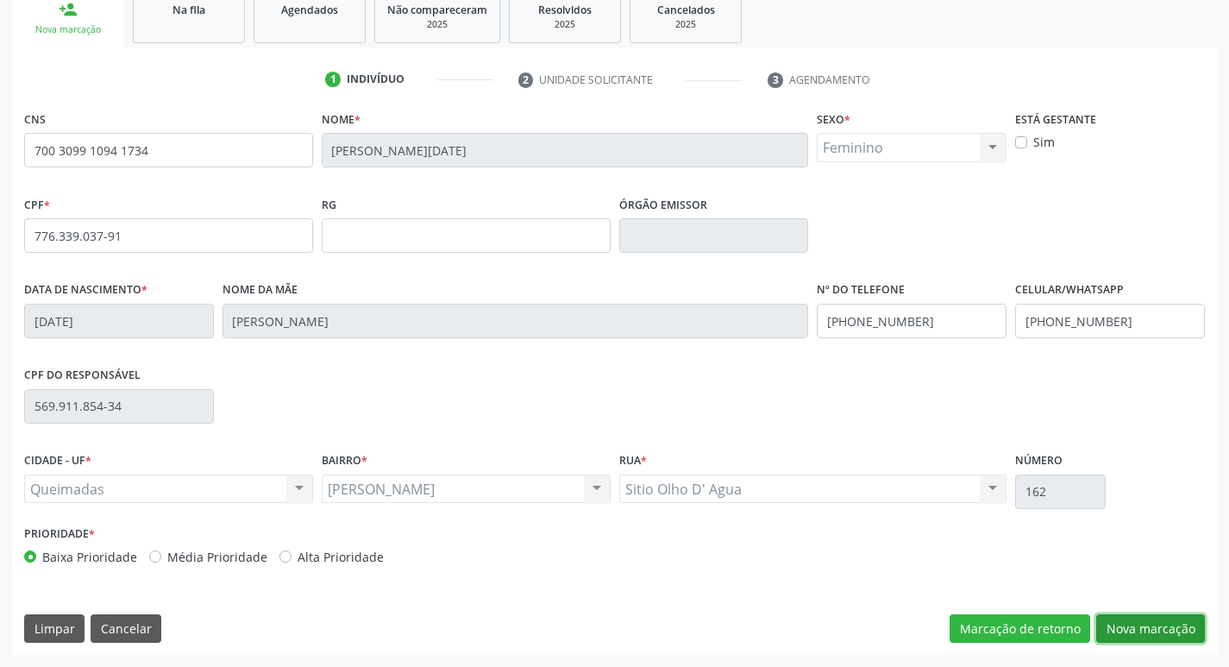
click at [1146, 614] on button "Nova marcação" at bounding box center [1150, 628] width 109 height 29
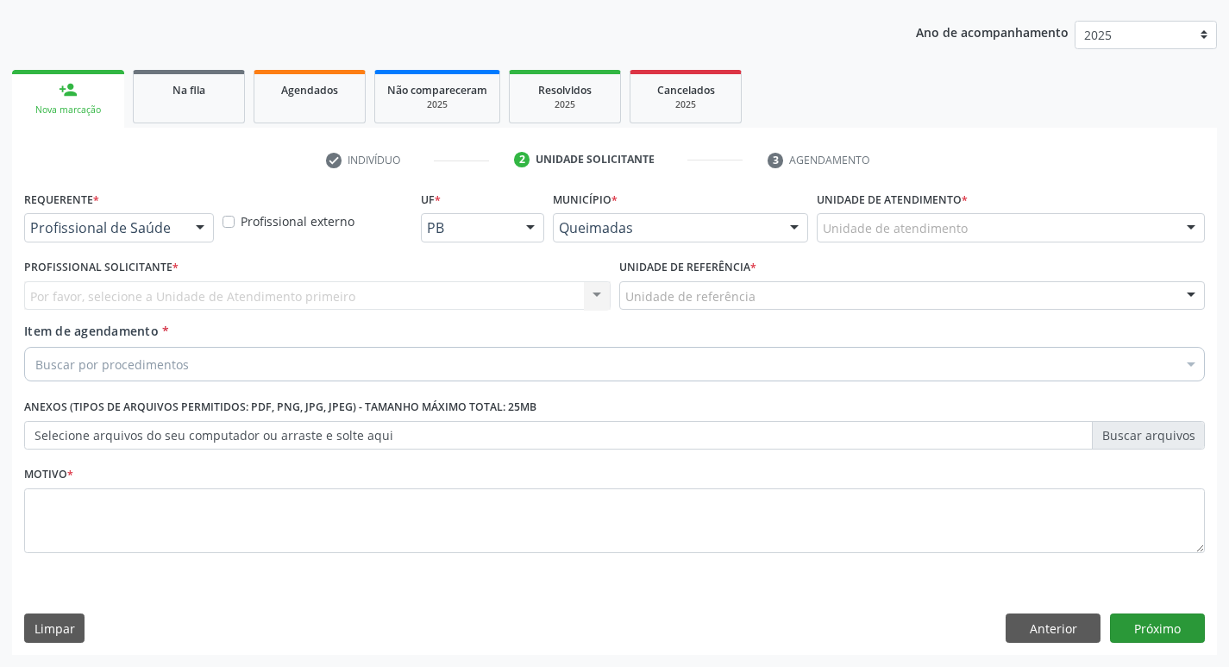
scroll to position [188, 0]
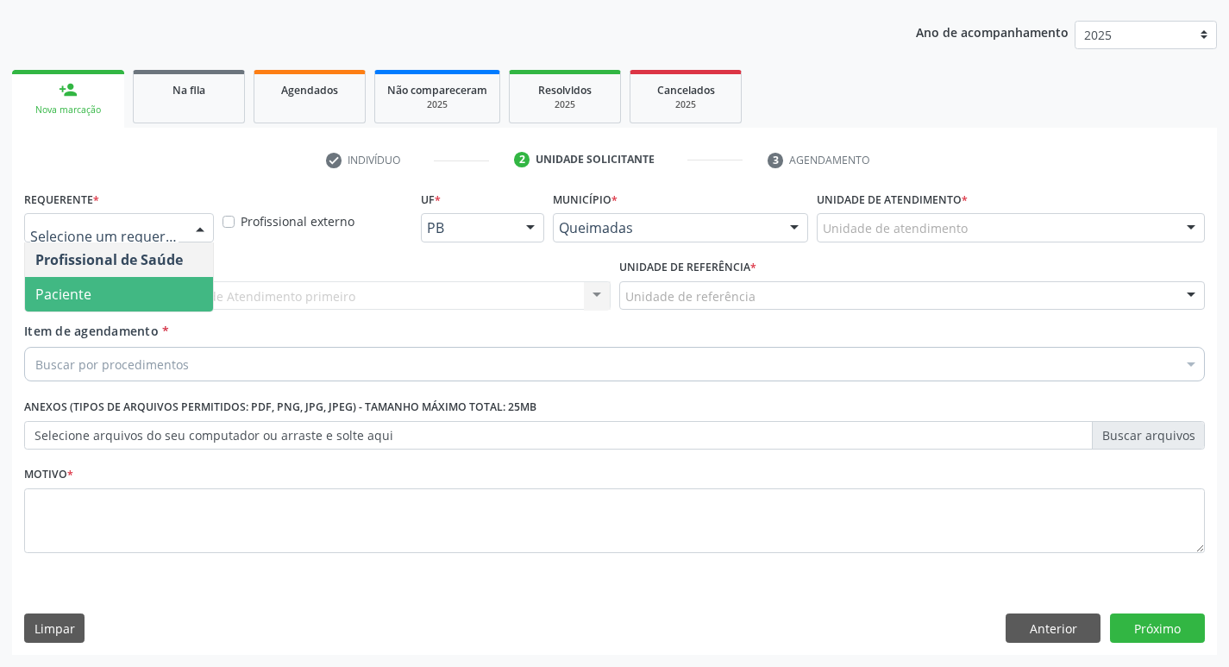
click at [93, 285] on span "Paciente" at bounding box center [119, 294] width 188 height 34
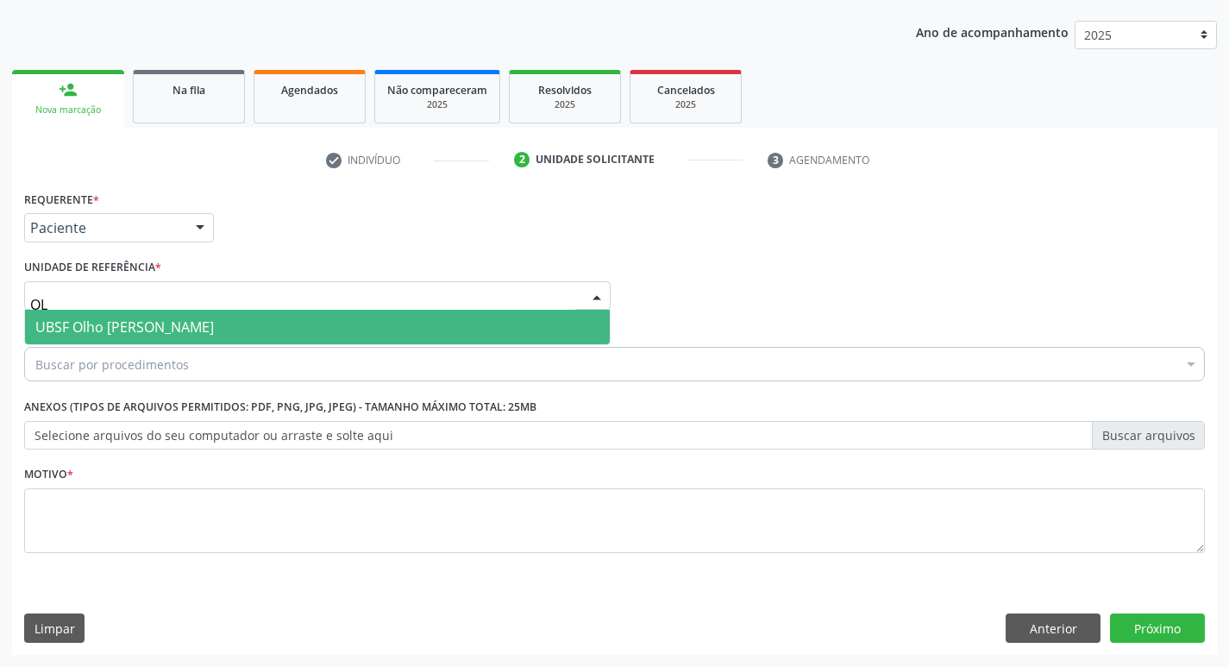
type input "OLH"
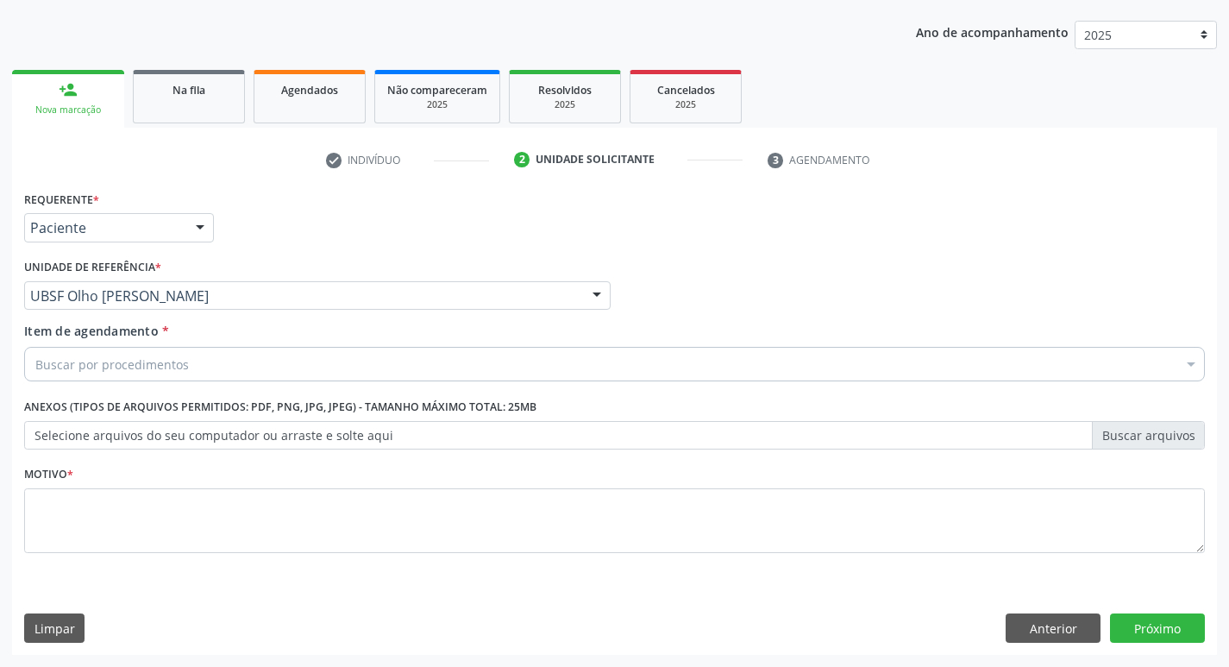
click at [88, 354] on div "Buscar por procedimentos" at bounding box center [614, 364] width 1180 height 34
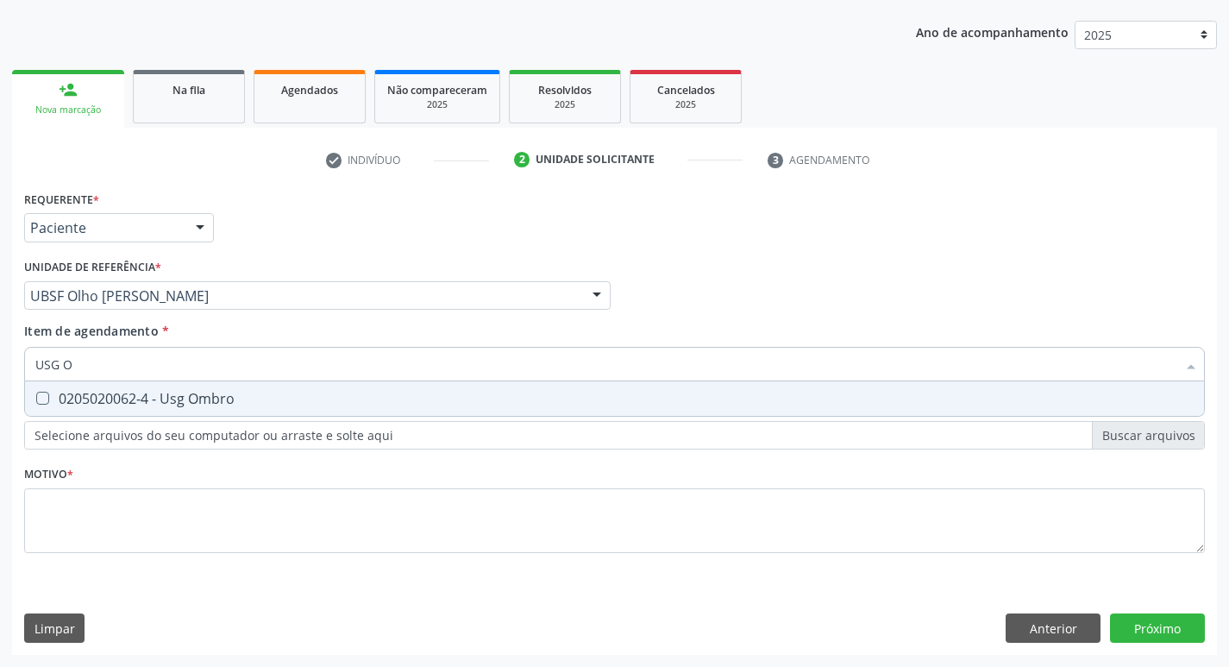
type input "USG OM"
click at [99, 405] on div "0205020062-4 - Usg Ombro" at bounding box center [614, 398] width 1158 height 14
checkbox Ombro "true"
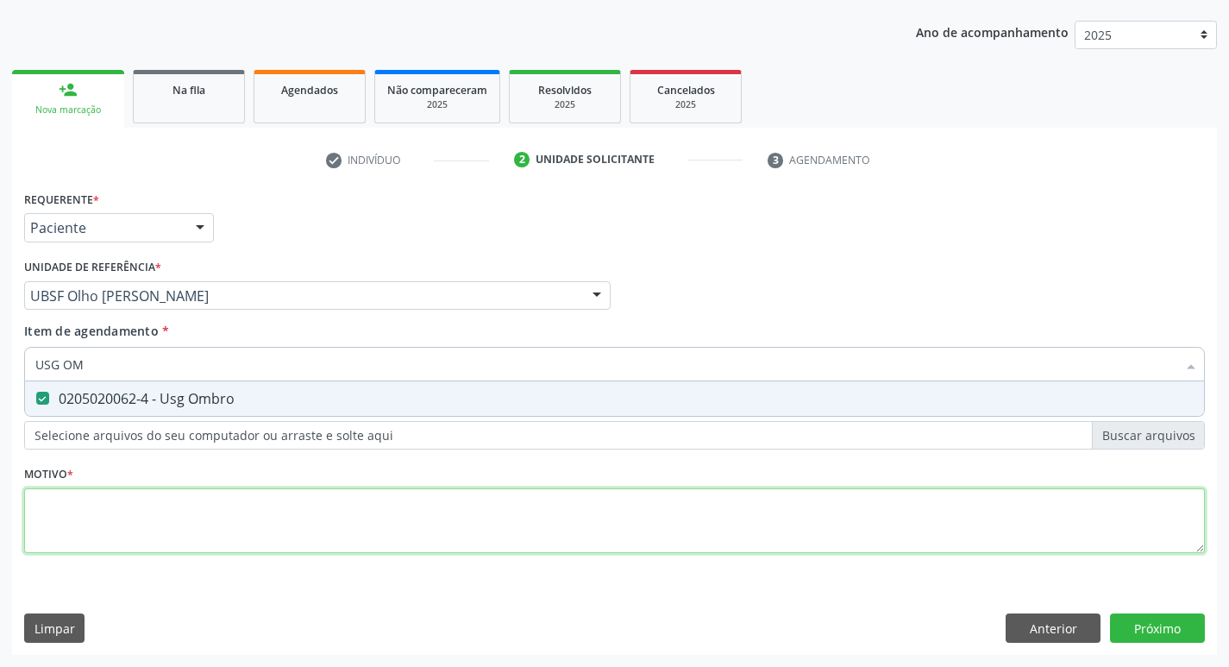
click at [62, 500] on div "Requerente * Paciente Profissional de Saúde Paciente Nenhum resultado encontrad…" at bounding box center [614, 381] width 1180 height 391
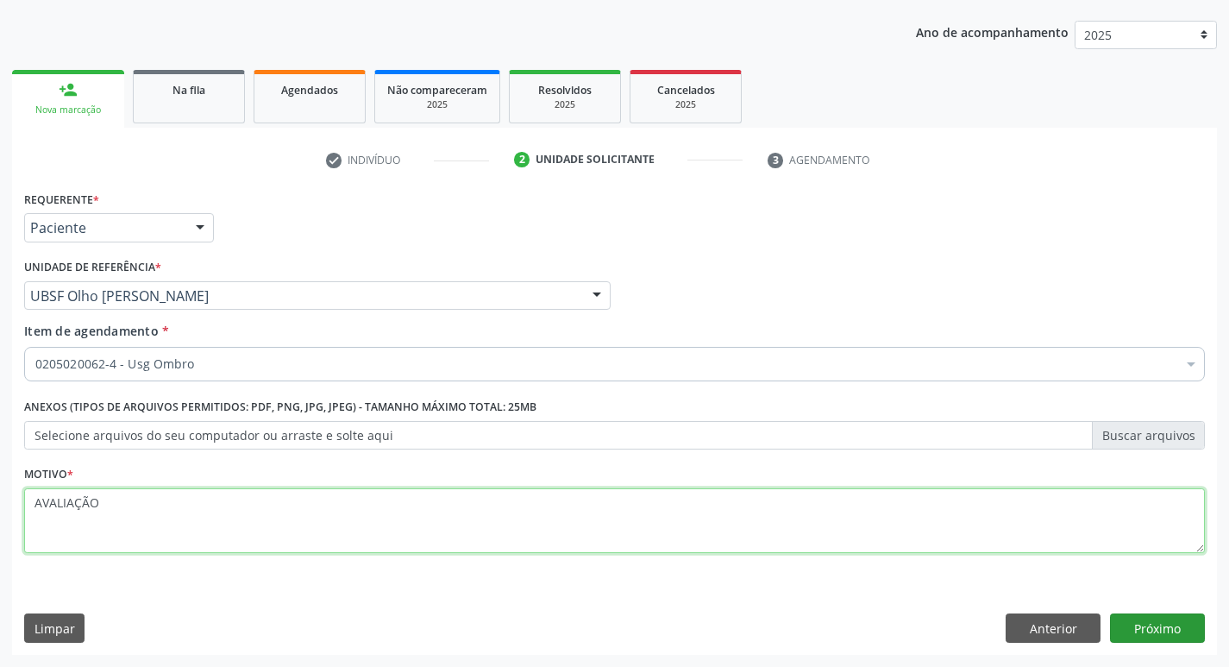
type textarea "AVALIAÇÃO"
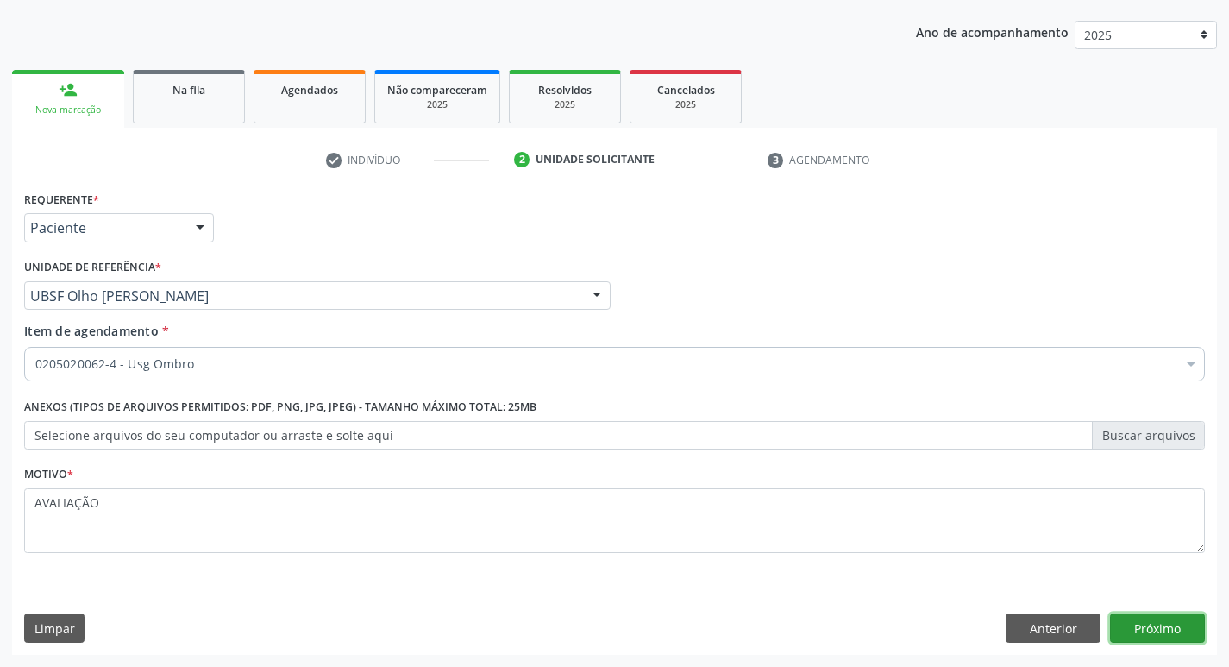
click at [1146, 619] on button "Próximo" at bounding box center [1157, 627] width 95 height 29
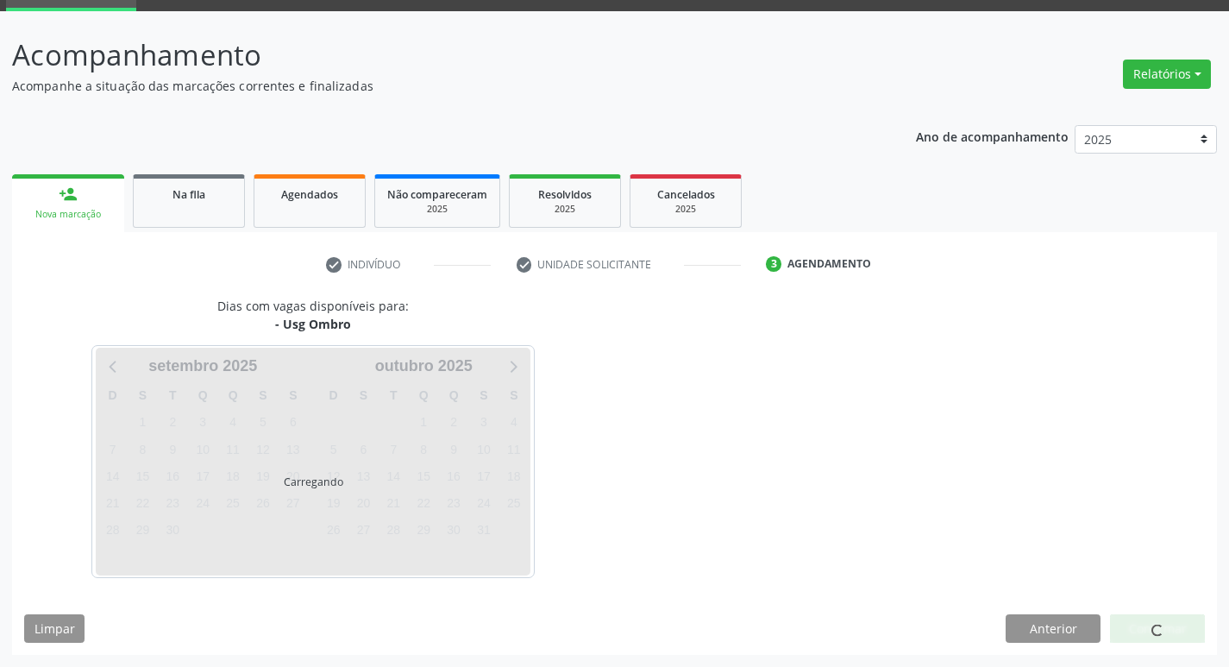
scroll to position [84, 0]
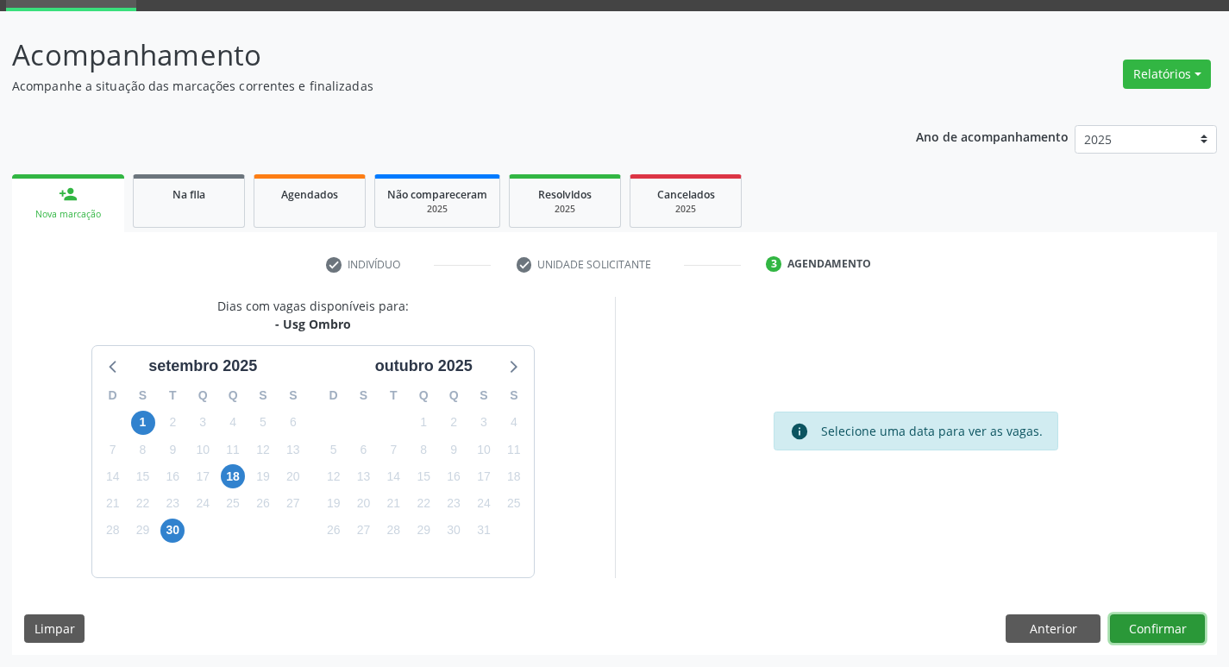
click at [1142, 615] on button "Confirmar" at bounding box center [1157, 628] width 95 height 29
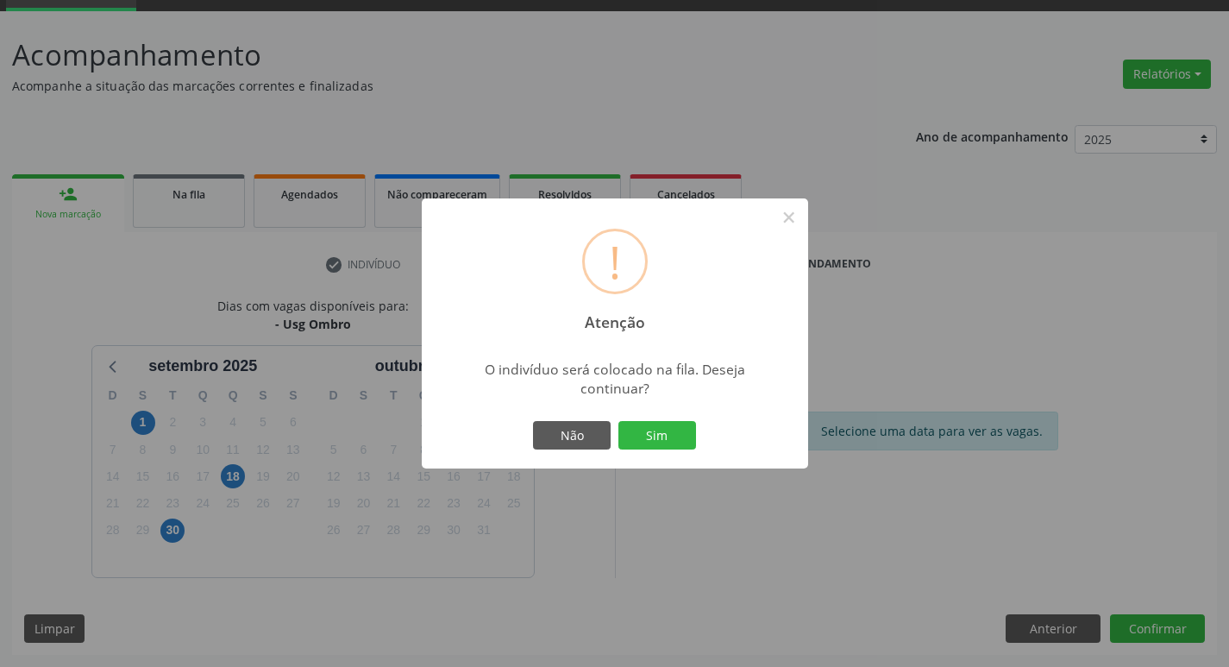
click at [668, 451] on div "Não Sim" at bounding box center [614, 435] width 171 height 36
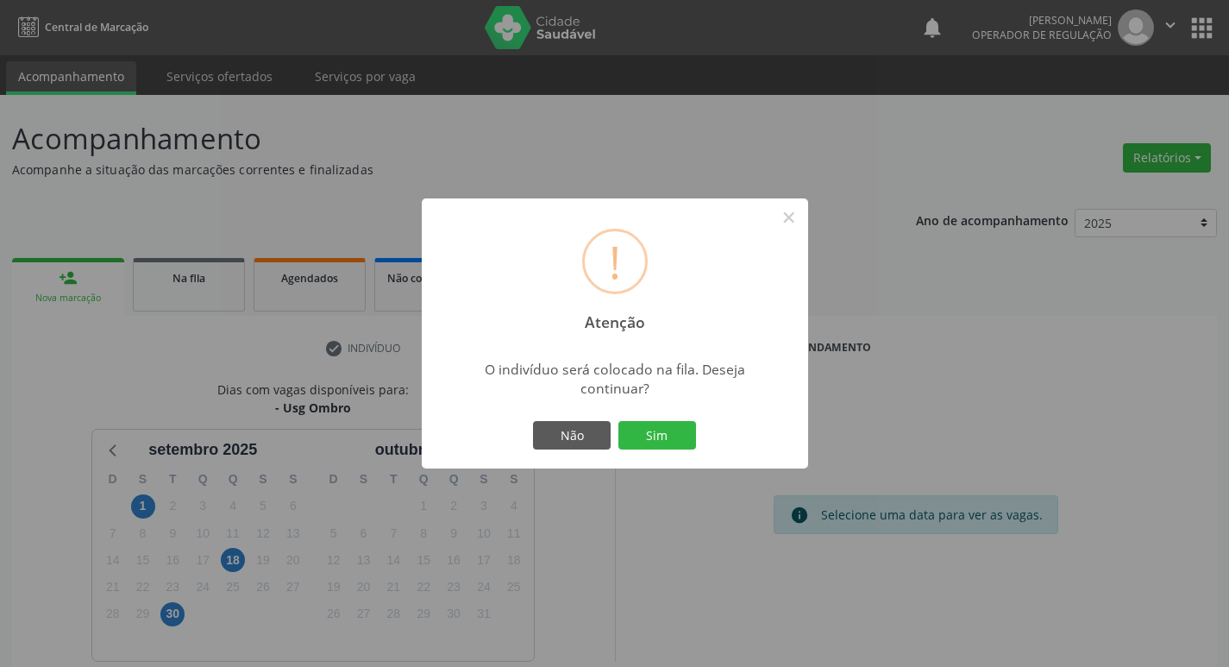
scroll to position [84, 0]
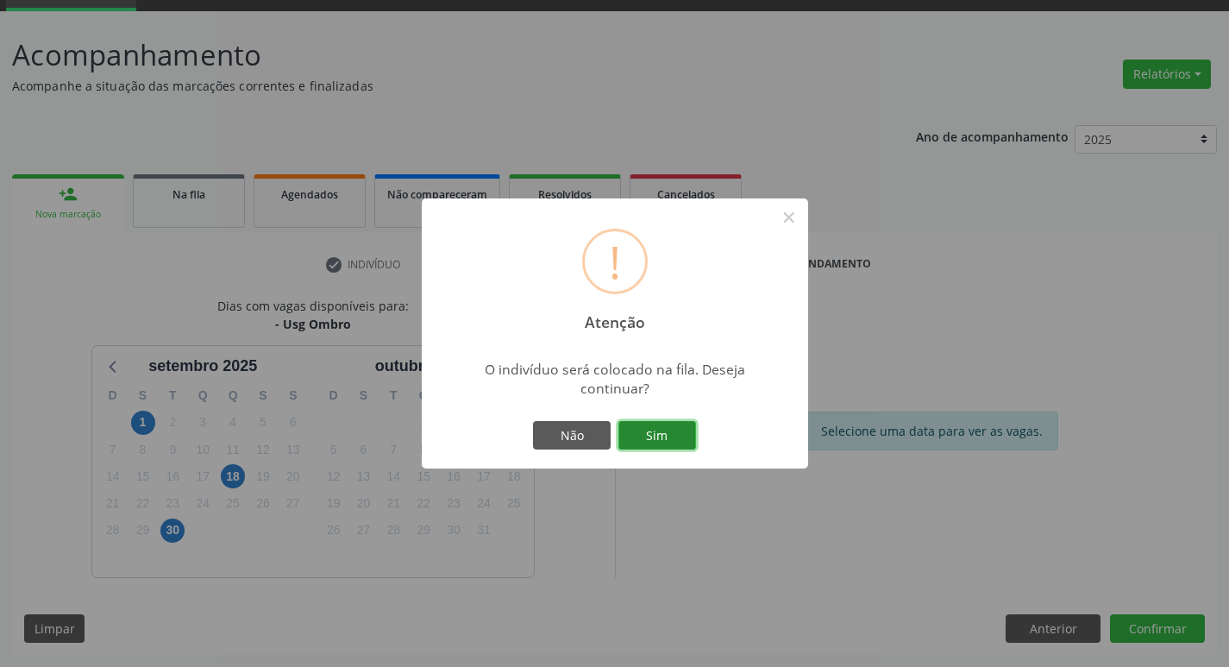
click at [662, 421] on button "Sim" at bounding box center [657, 435] width 78 height 29
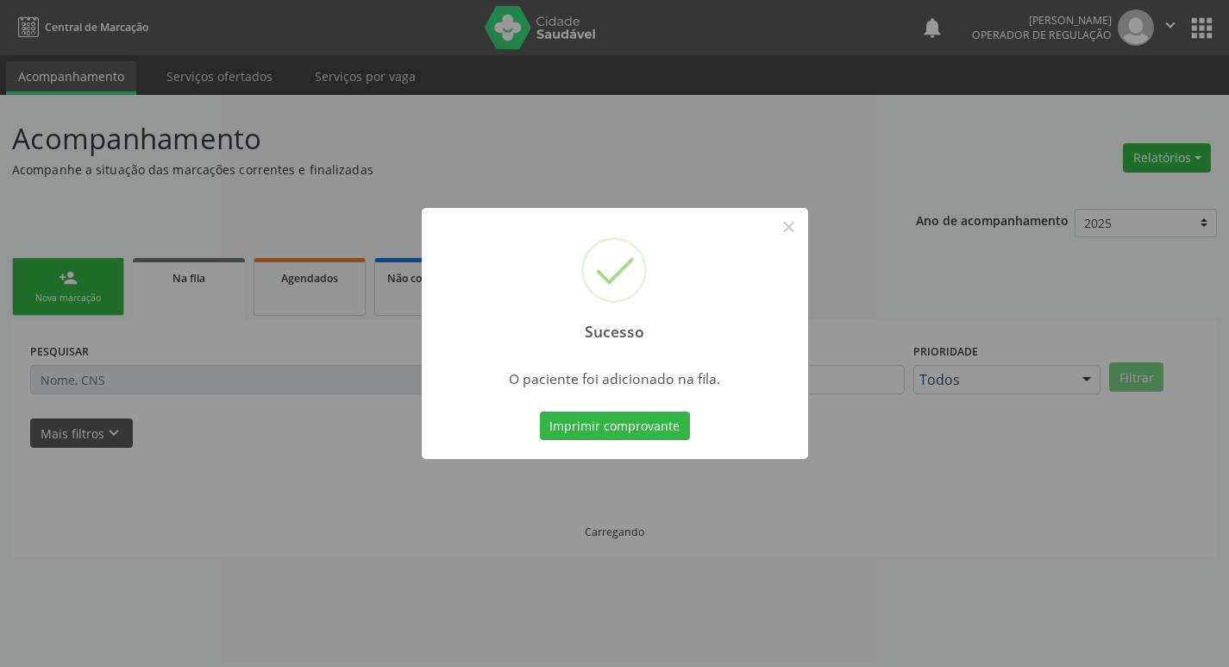
scroll to position [0, 0]
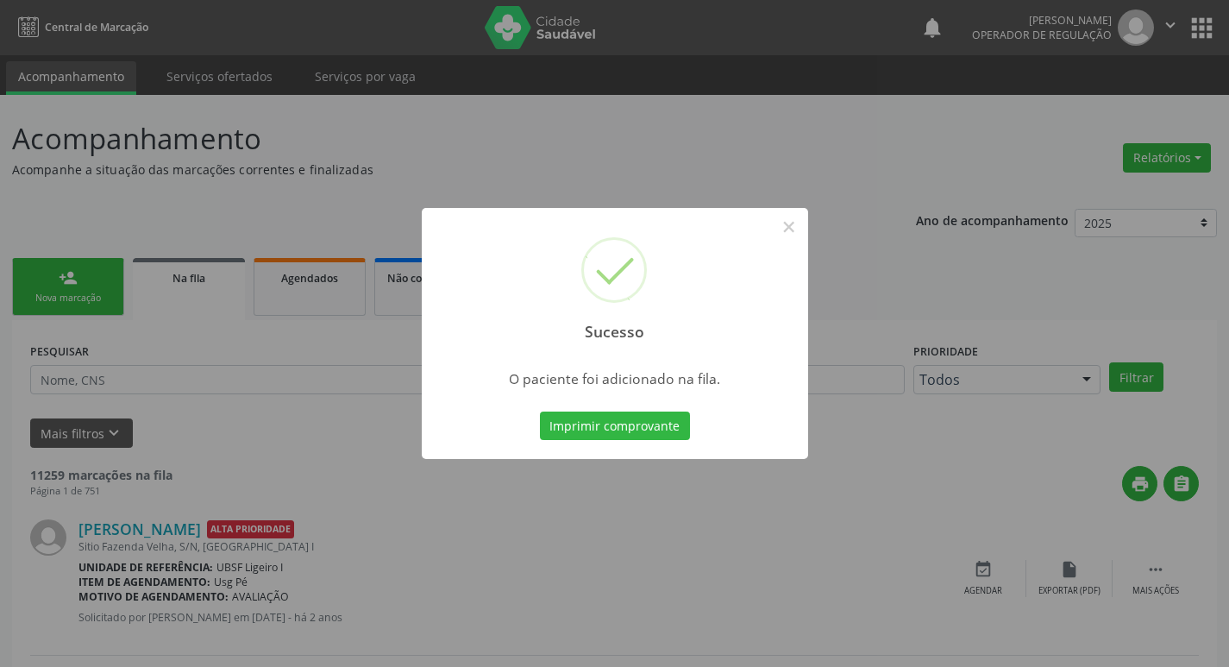
click at [364, 203] on div "Sucesso × O paciente foi adicionado na fila. Imprimir comprovante Cancel" at bounding box center [614, 333] width 1229 height 667
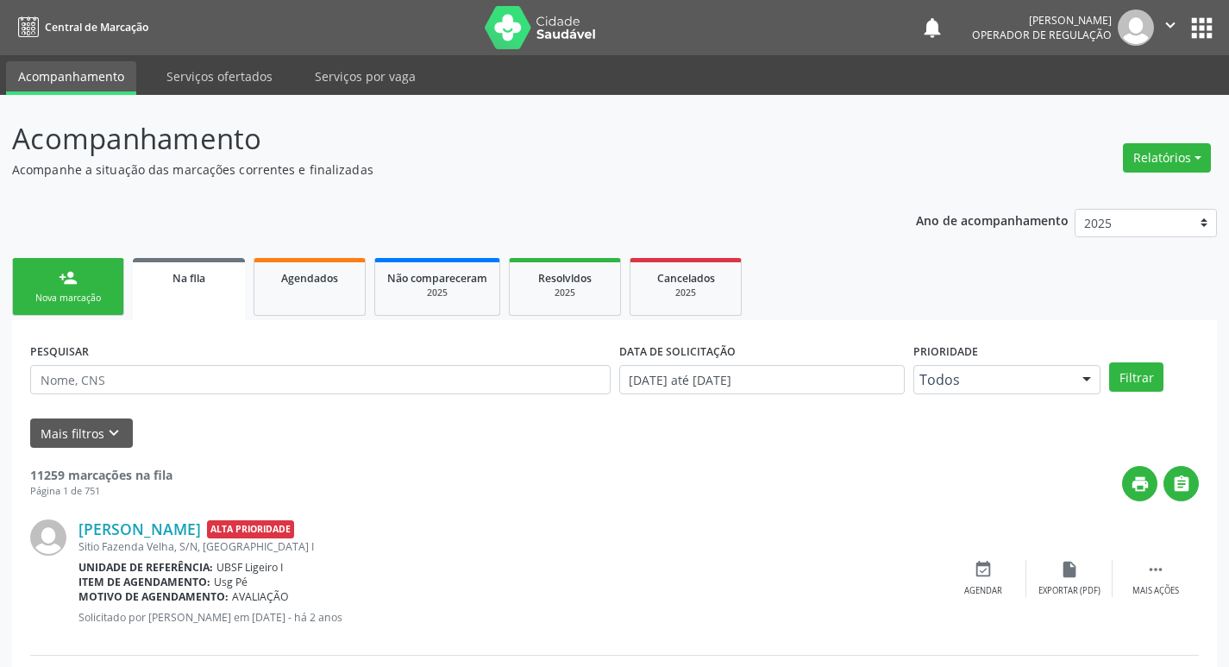
click at [67, 286] on link "person_add Nova marcação" at bounding box center [68, 287] width 112 height 58
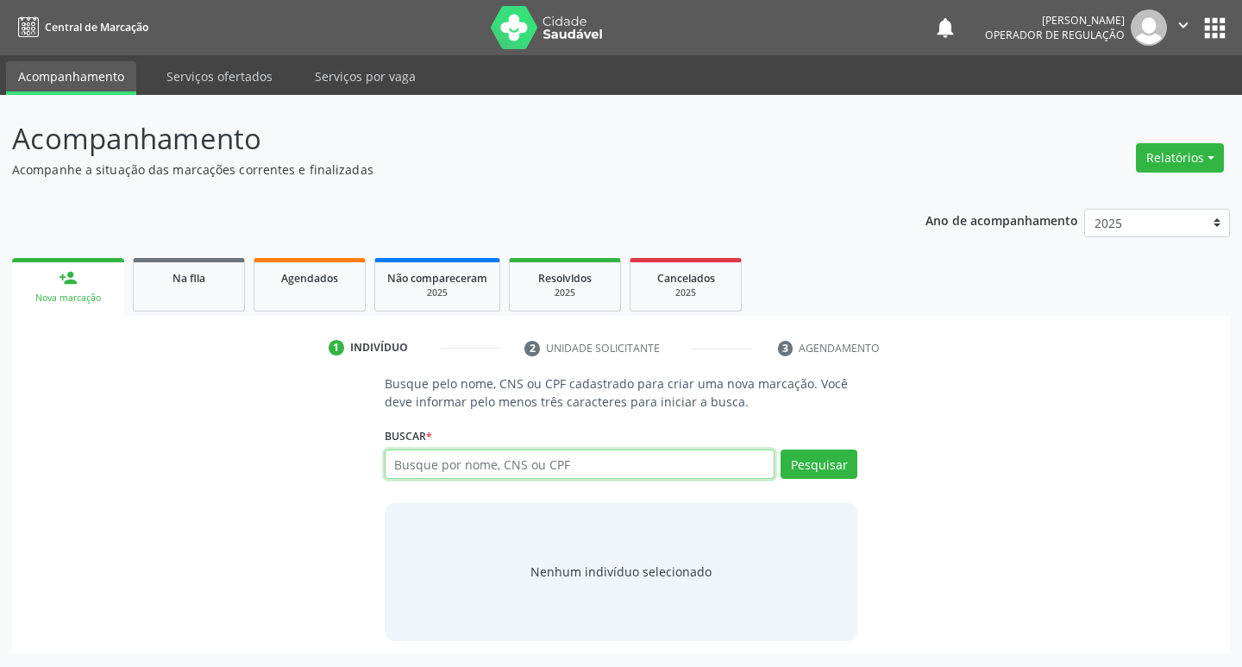
click at [516, 469] on input "text" at bounding box center [580, 463] width 391 height 29
type input "708201105373442"
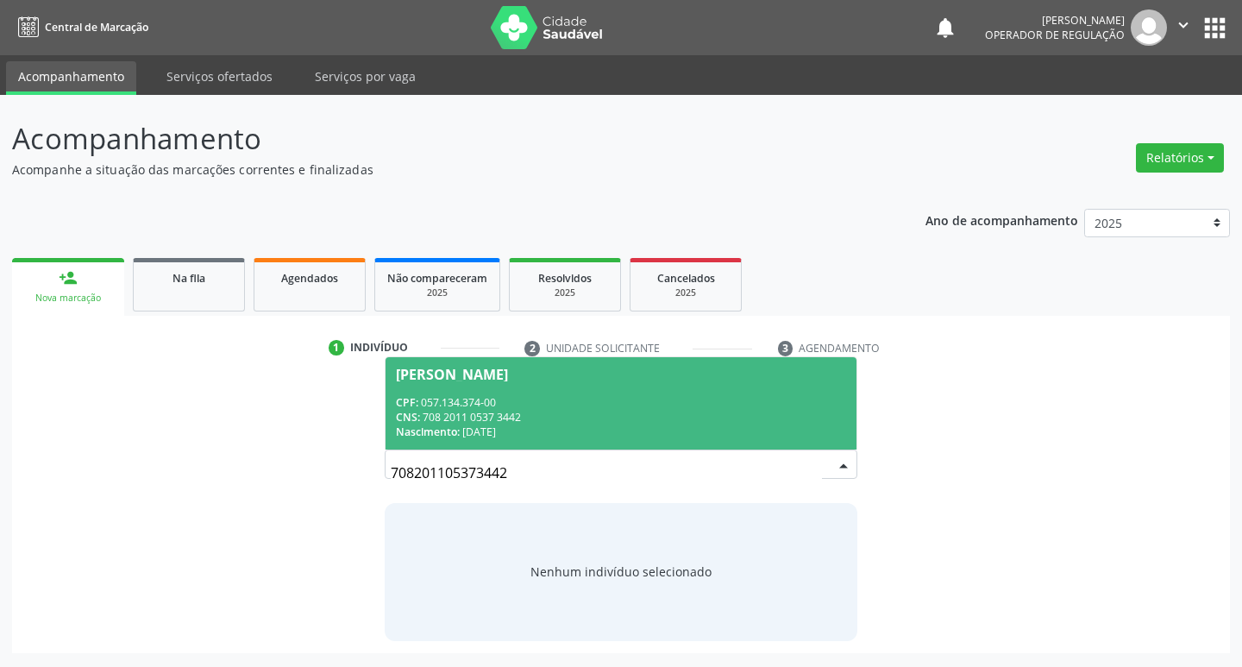
click at [617, 390] on span "Antônio Albino da Silva CPF: 057.134.374-00 CNS: 708 2011 0537 3442 Nascimento:…" at bounding box center [621, 403] width 472 height 92
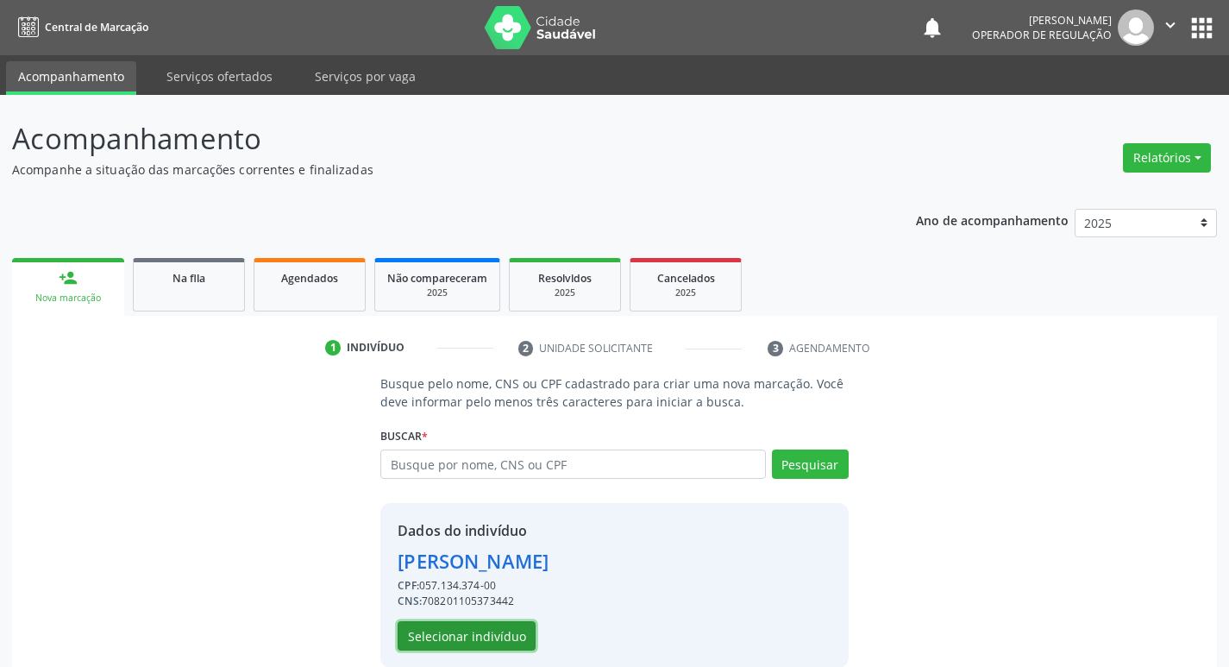
click at [466, 642] on button "Selecionar indivíduo" at bounding box center [467, 635] width 138 height 29
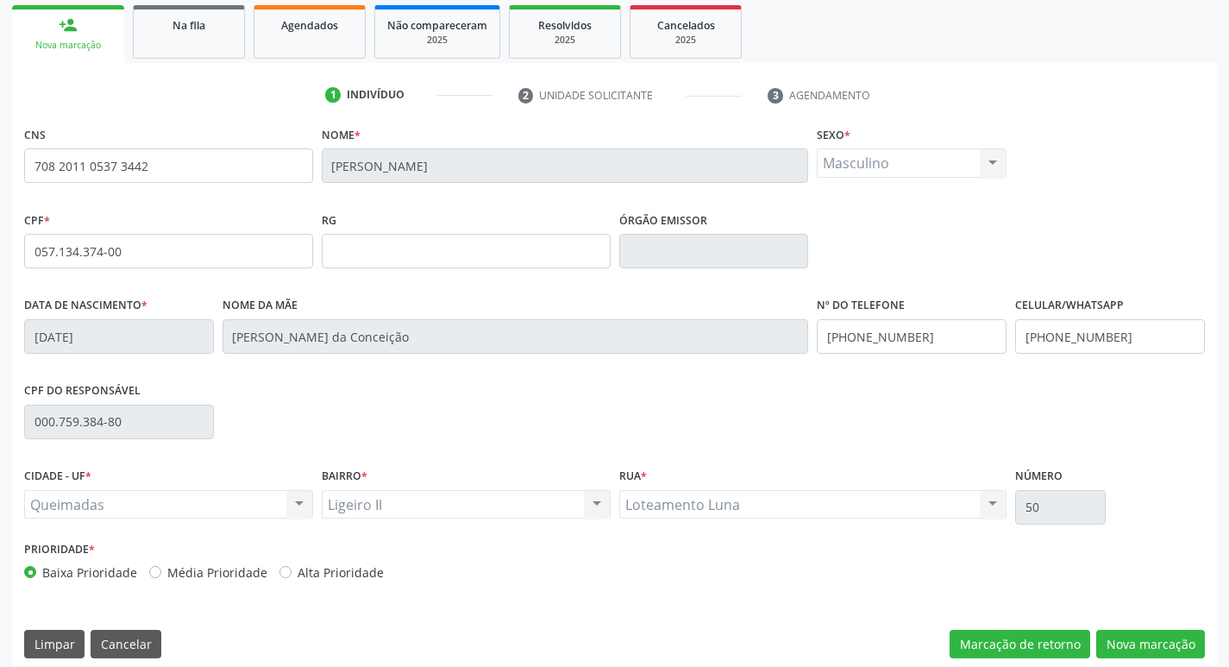
scroll to position [268, 0]
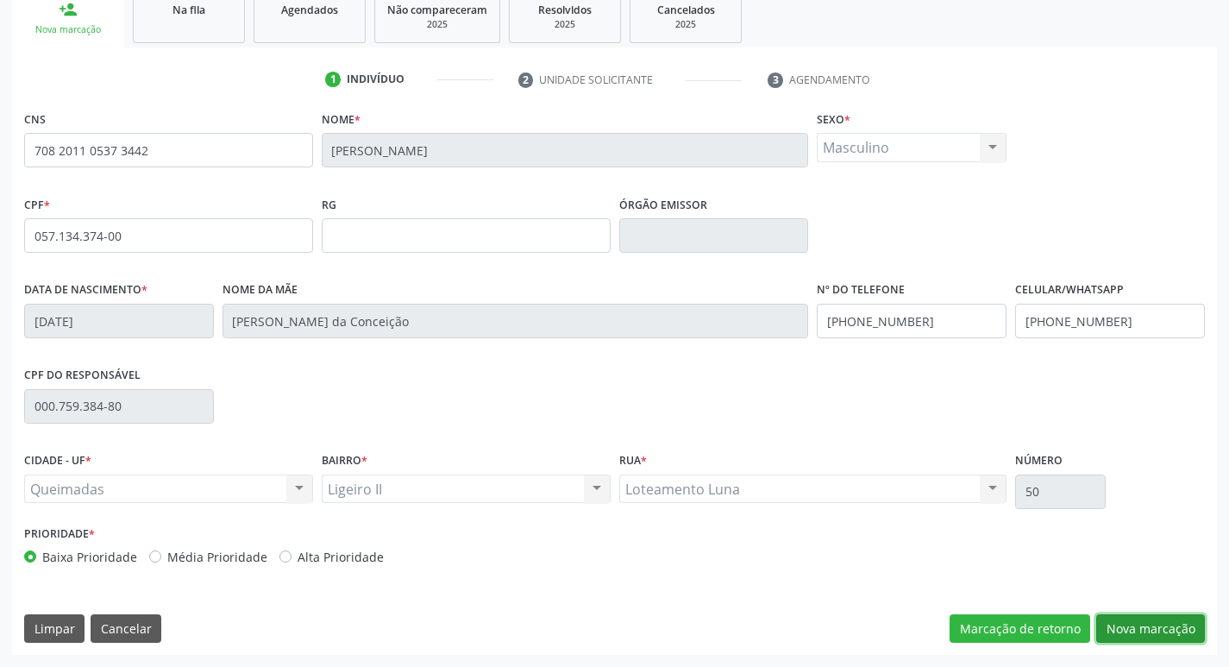
click at [1109, 634] on button "Nova marcação" at bounding box center [1150, 628] width 109 height 29
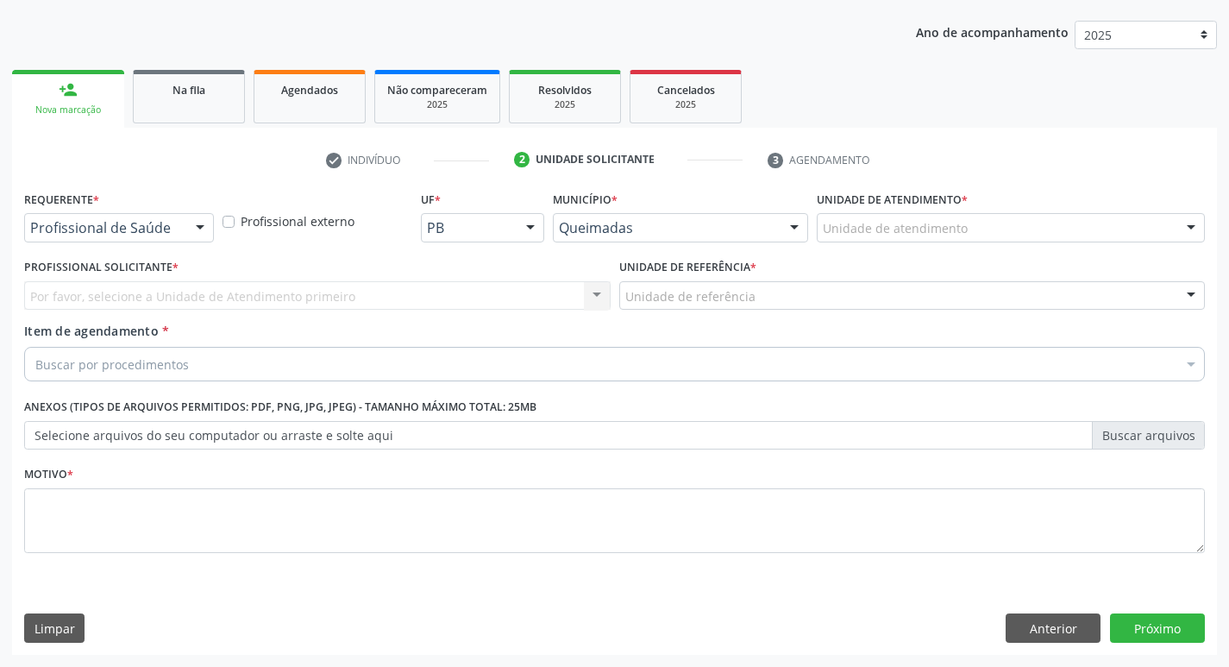
scroll to position [188, 0]
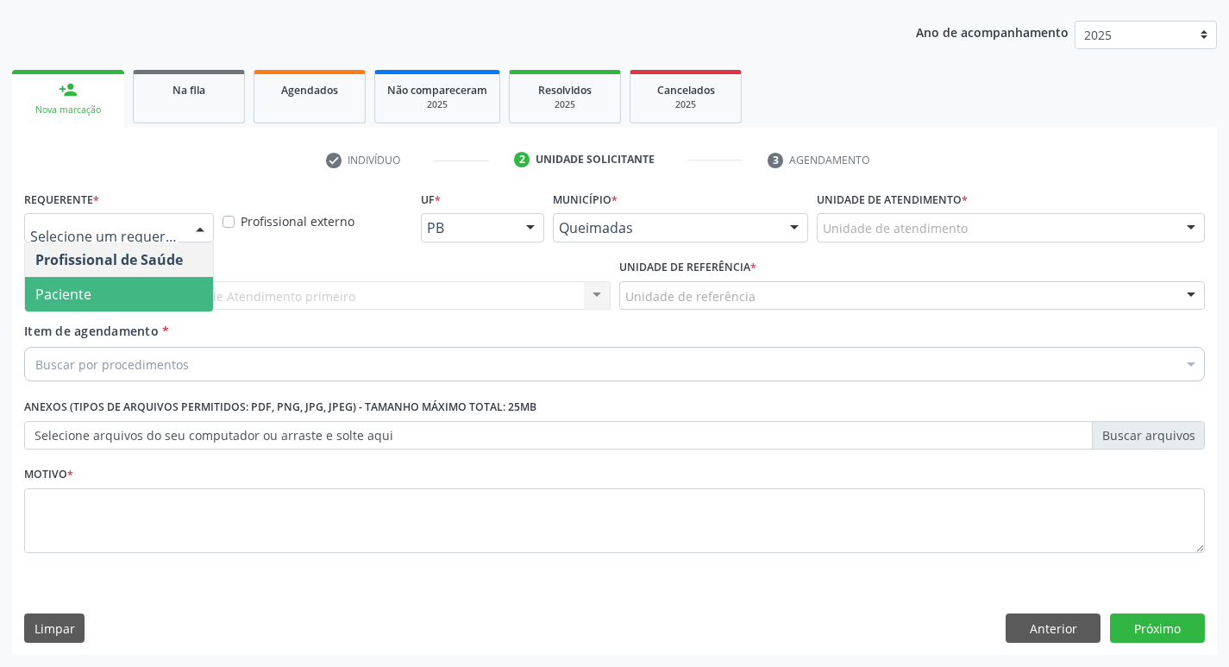
click at [126, 294] on span "Paciente" at bounding box center [119, 294] width 188 height 34
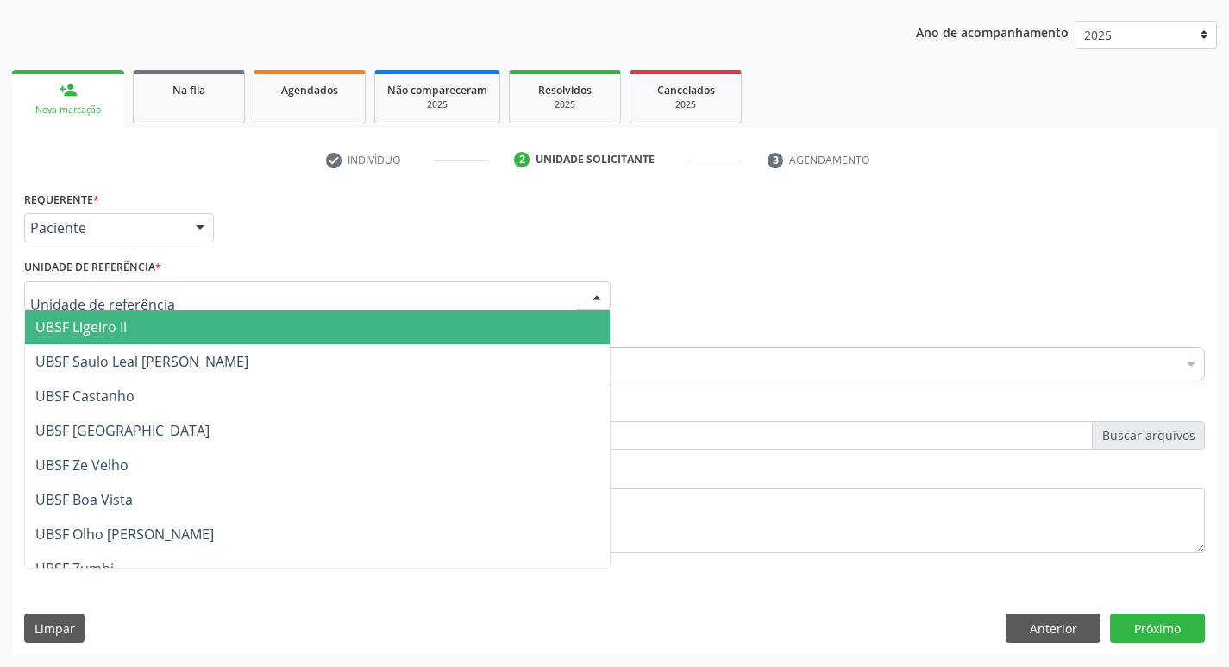
click at [122, 316] on span "UBSF Ligeiro II" at bounding box center [317, 327] width 585 height 34
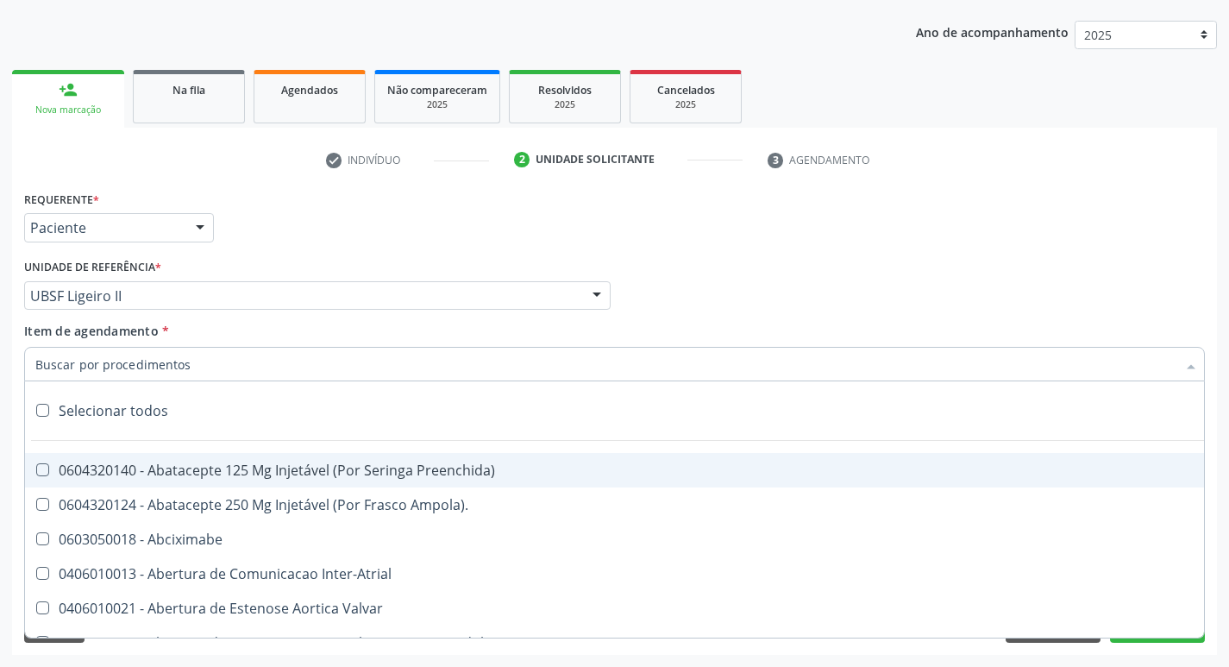
click at [117, 369] on input "Item de agendamento *" at bounding box center [605, 364] width 1141 height 34
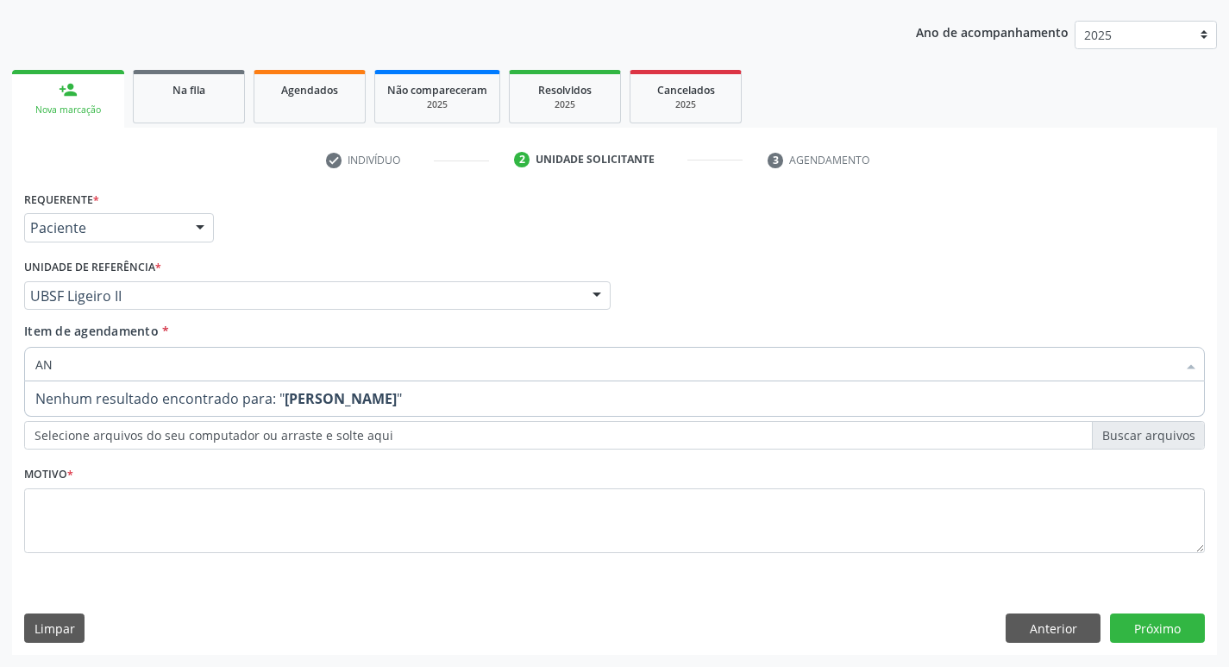
type input "A"
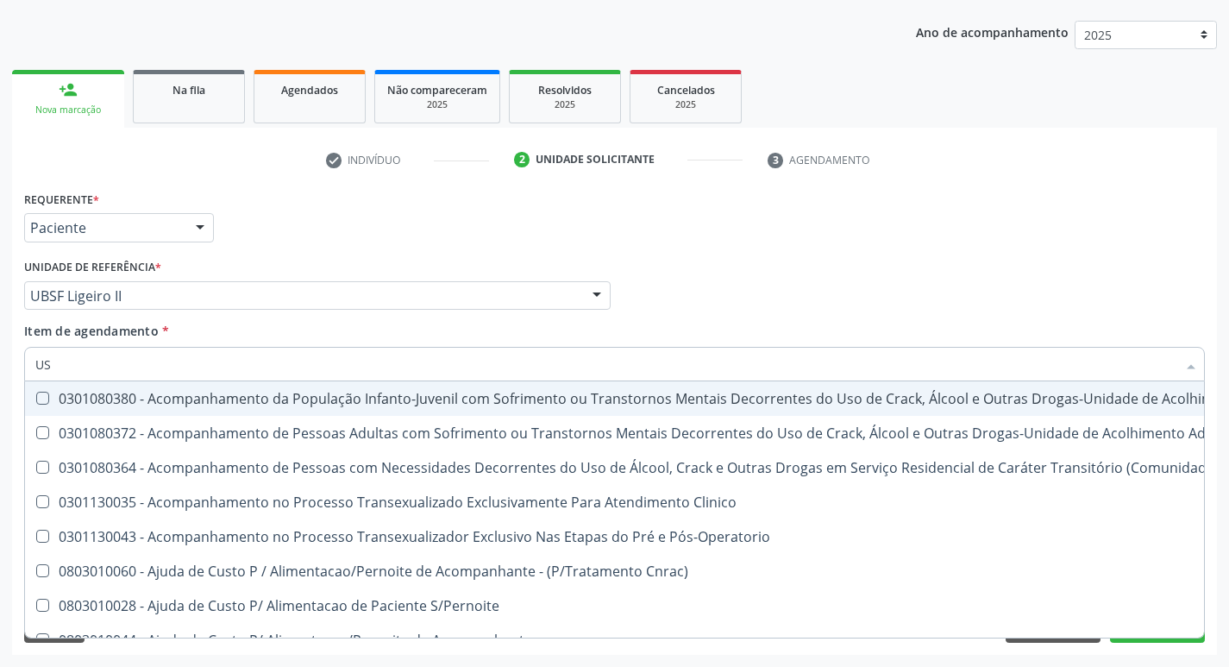
type input "USG"
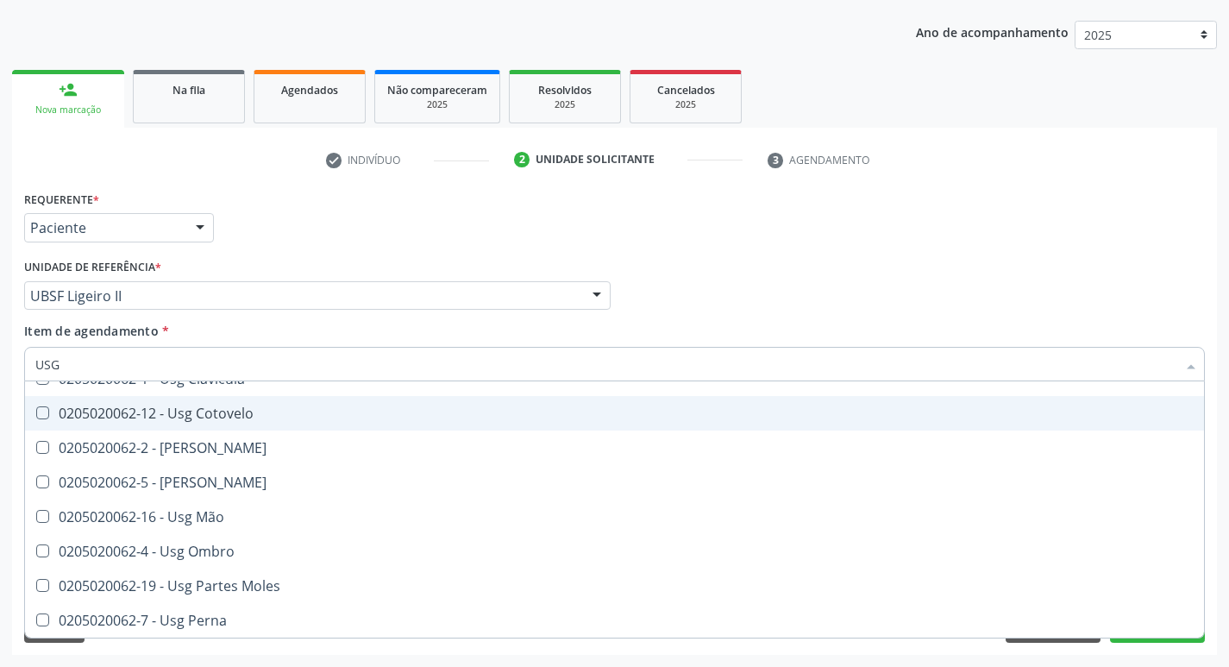
scroll to position [259, 0]
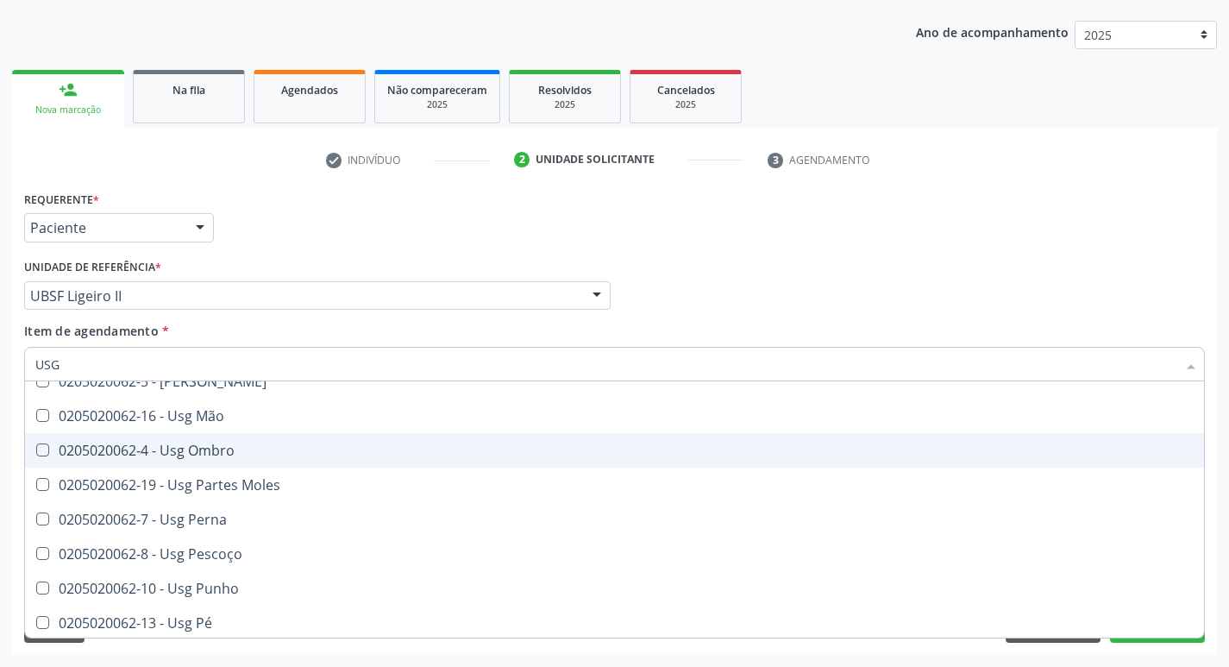
click at [270, 458] on span "0205020062-4 - Usg Ombro" at bounding box center [614, 450] width 1179 height 34
checkbox Ombro "true"
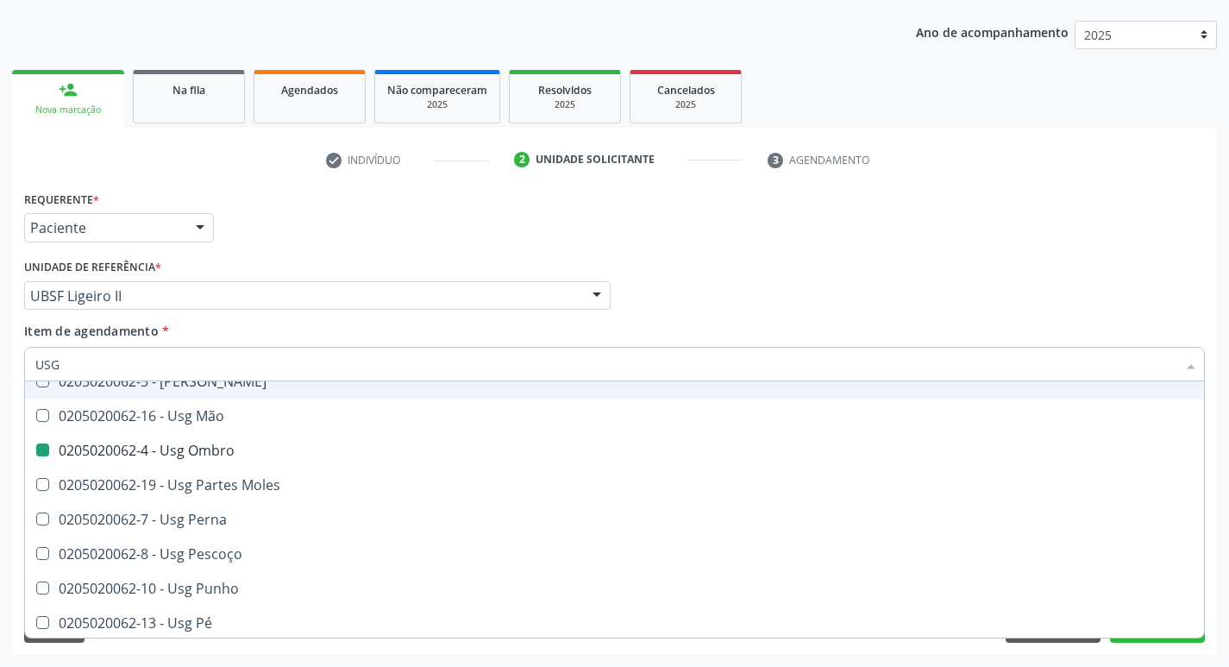
click at [319, 238] on div "Requerente * Paciente Profissional de Saúde Paciente Nenhum resultado encontrad…" at bounding box center [614, 219] width 1189 height 67
checkbox Braço "true"
checkbox Ombro "false"
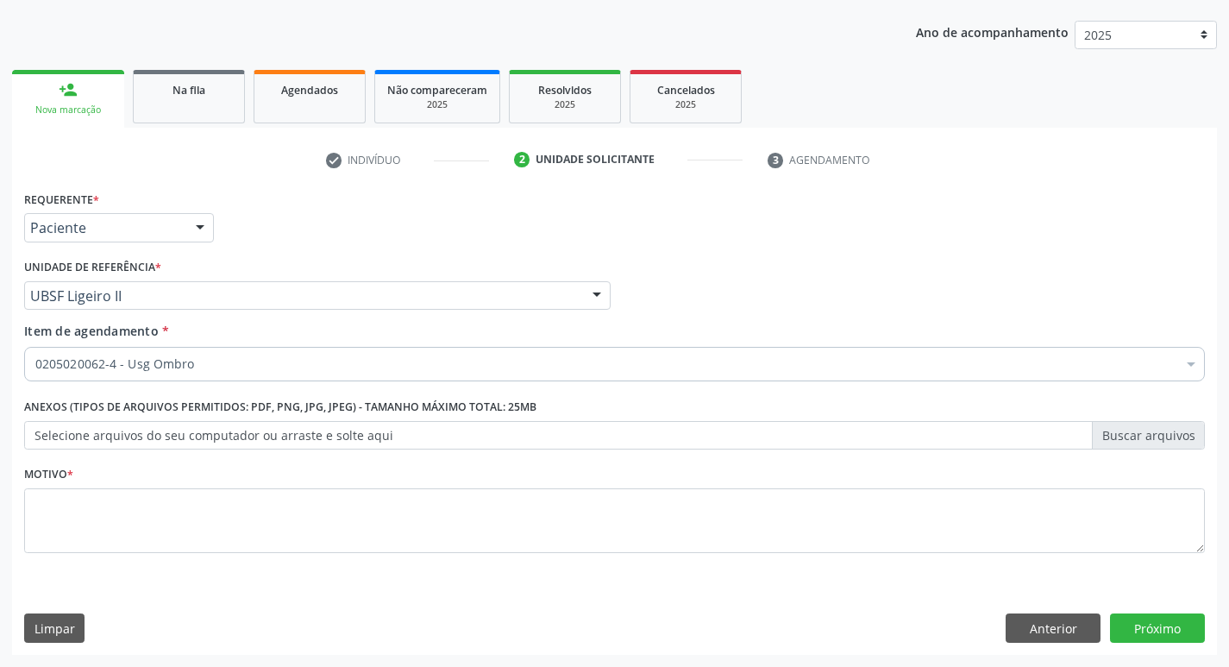
scroll to position [0, 0]
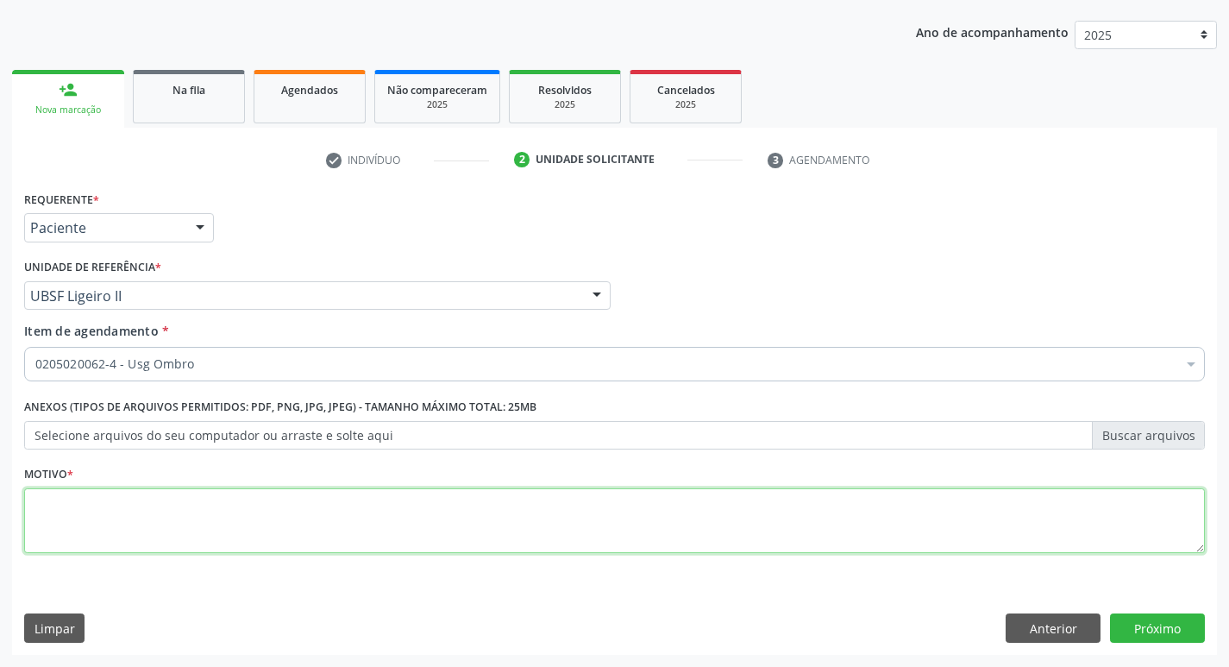
click at [224, 507] on textarea at bounding box center [614, 521] width 1180 height 66
type textarea "AVALIAÇÃO"
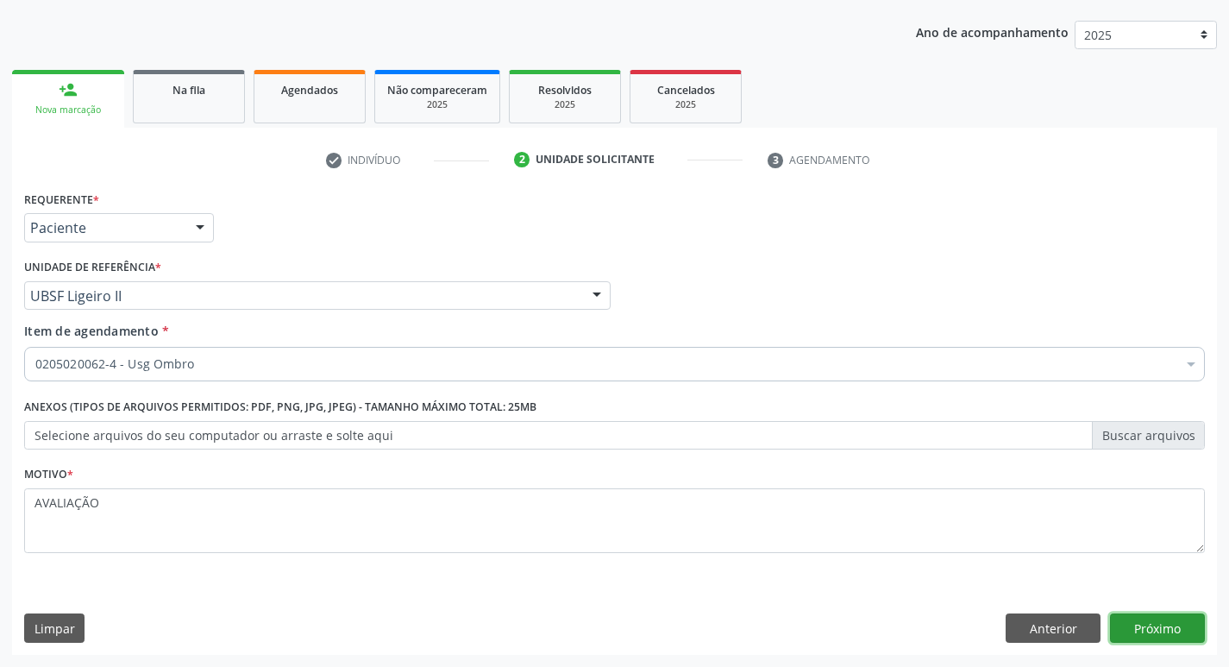
click at [1178, 627] on button "Próximo" at bounding box center [1157, 627] width 95 height 29
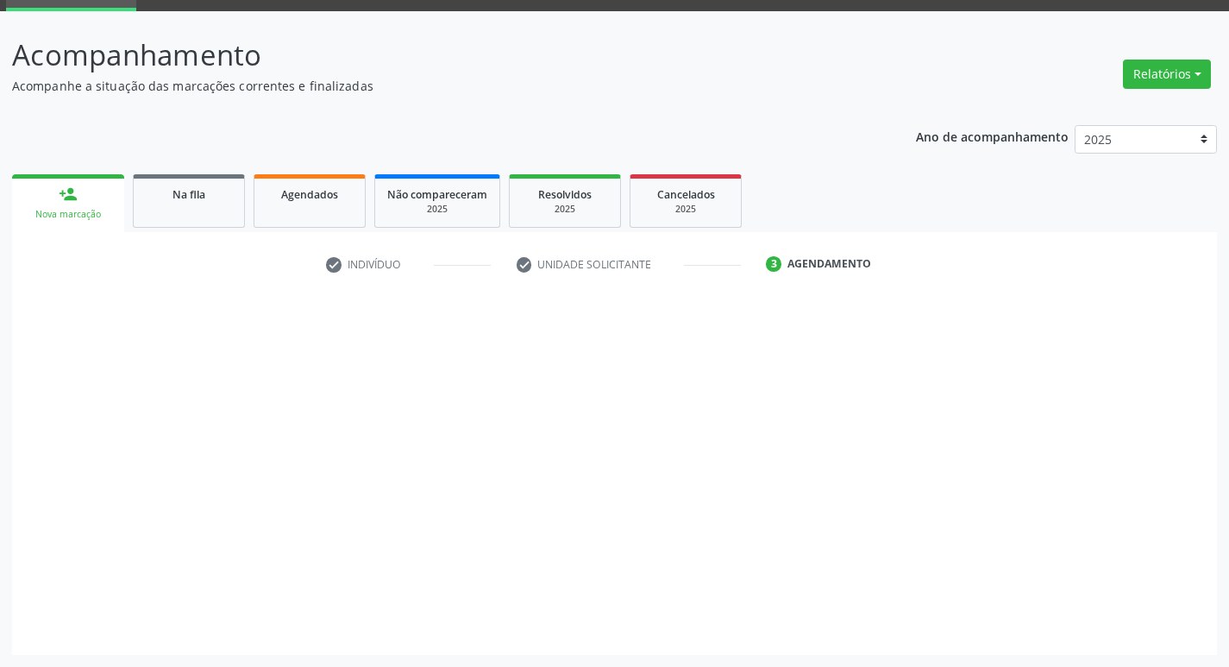
scroll to position [84, 0]
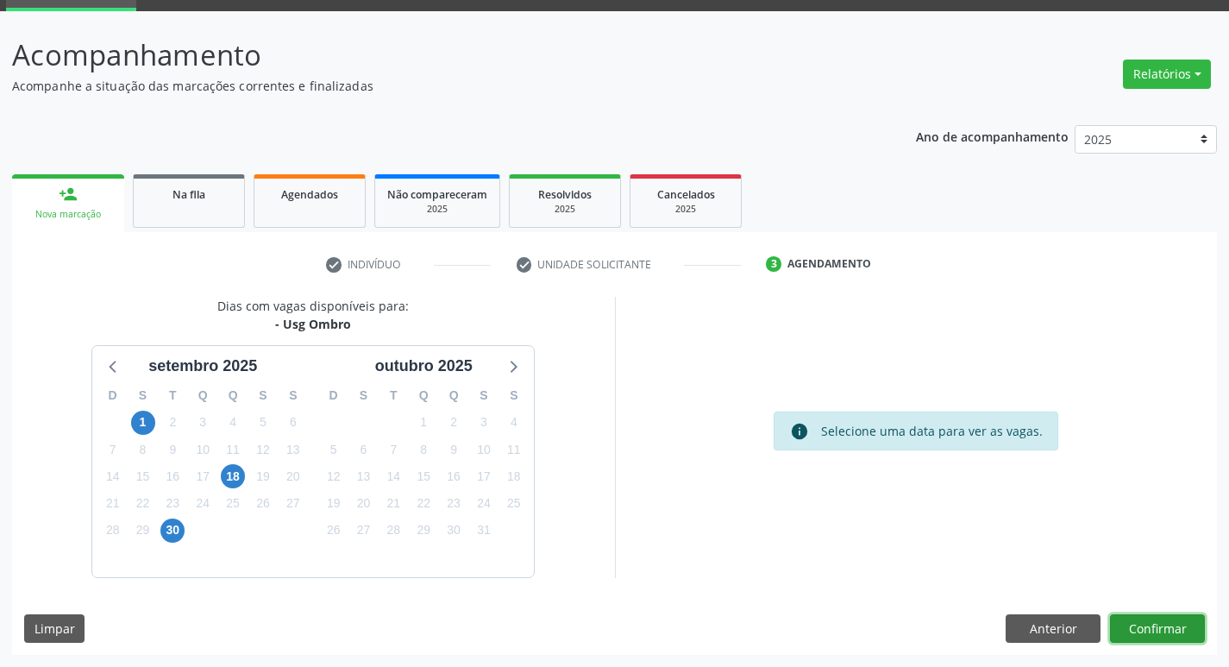
click at [1134, 625] on button "Confirmar" at bounding box center [1157, 628] width 95 height 29
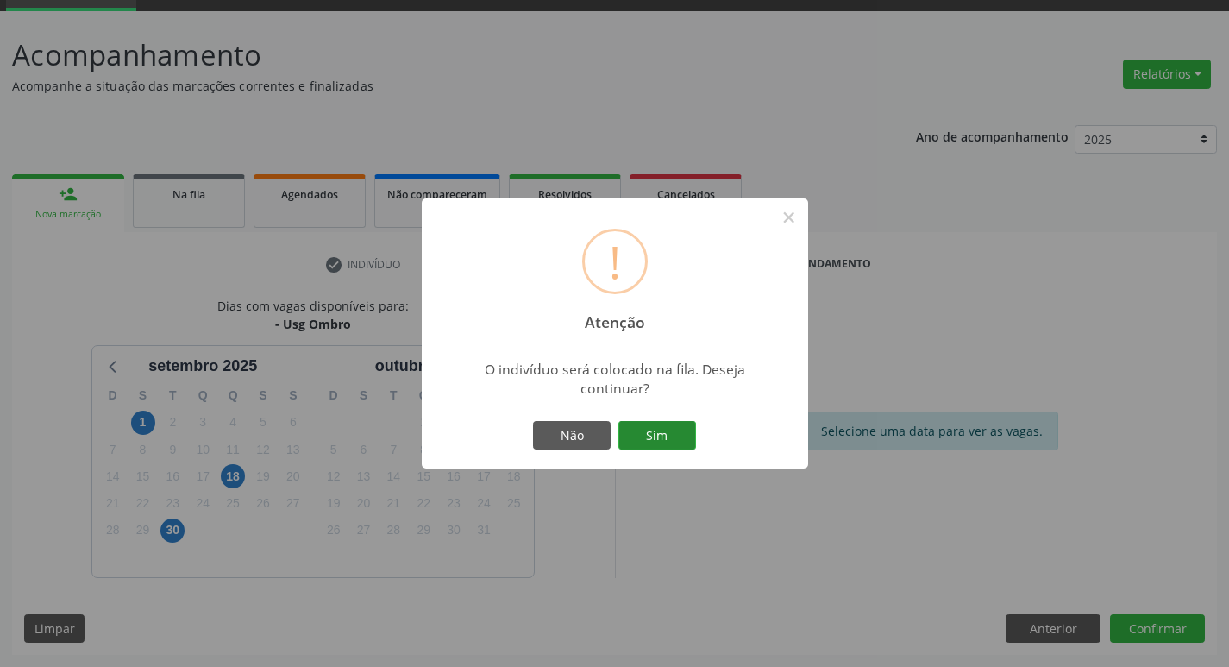
click at [655, 432] on button "Sim" at bounding box center [657, 435] width 78 height 29
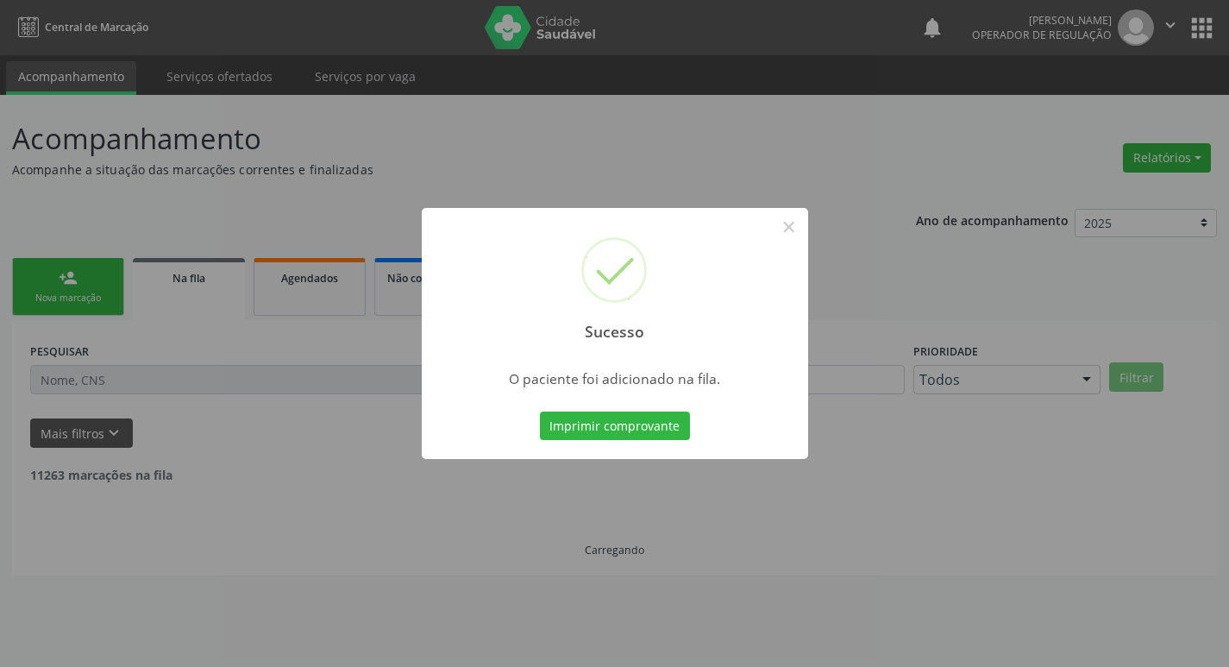
scroll to position [0, 0]
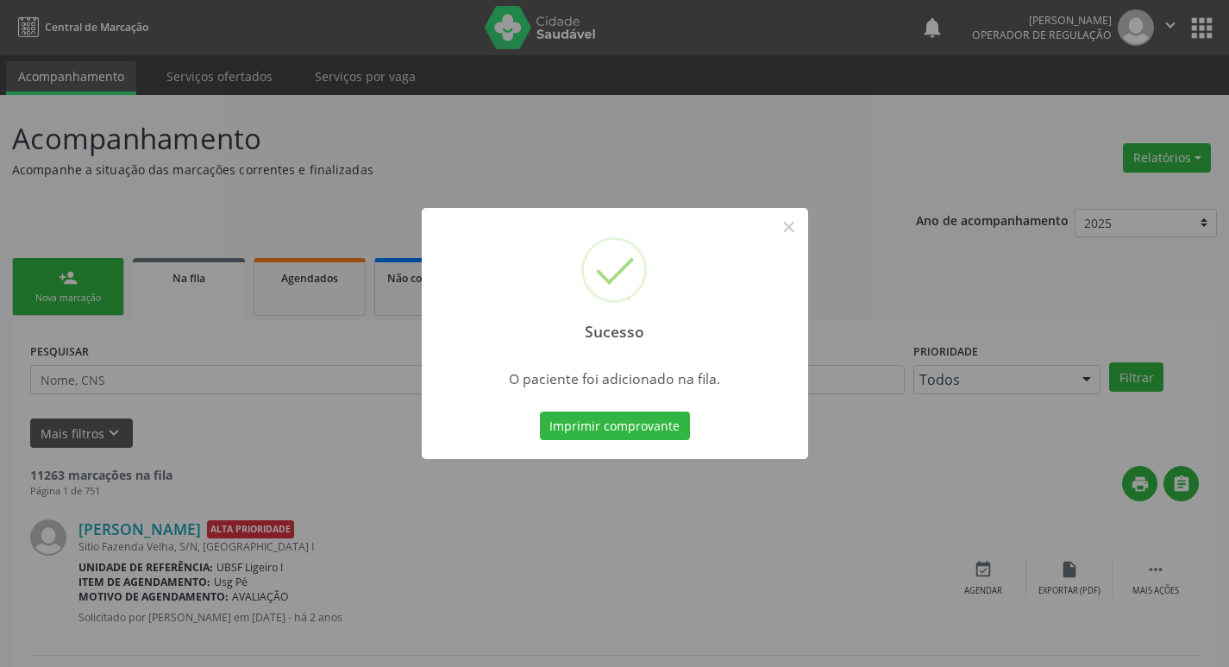
drag, startPoint x: 59, startPoint y: 245, endPoint x: 65, endPoint y: 276, distance: 31.5
click at [61, 248] on div "Sucesso × O paciente foi adicionado na fila. Imprimir comprovante Cancel" at bounding box center [614, 333] width 1229 height 667
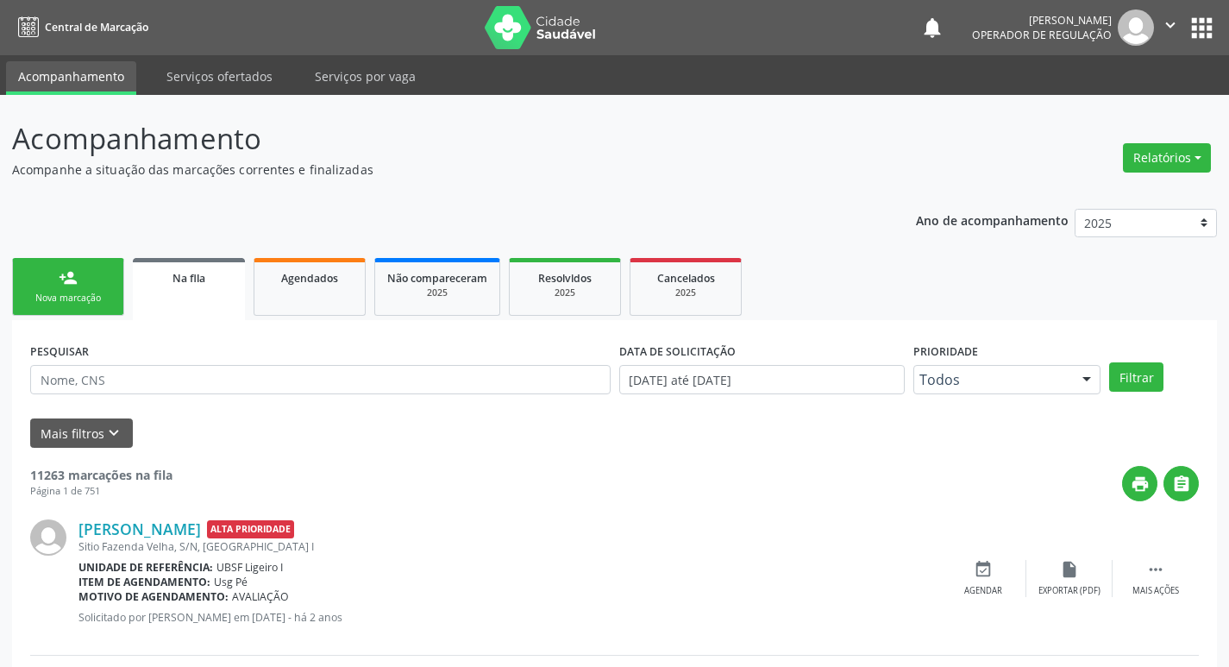
click at [65, 278] on div "person_add" at bounding box center [68, 277] width 19 height 19
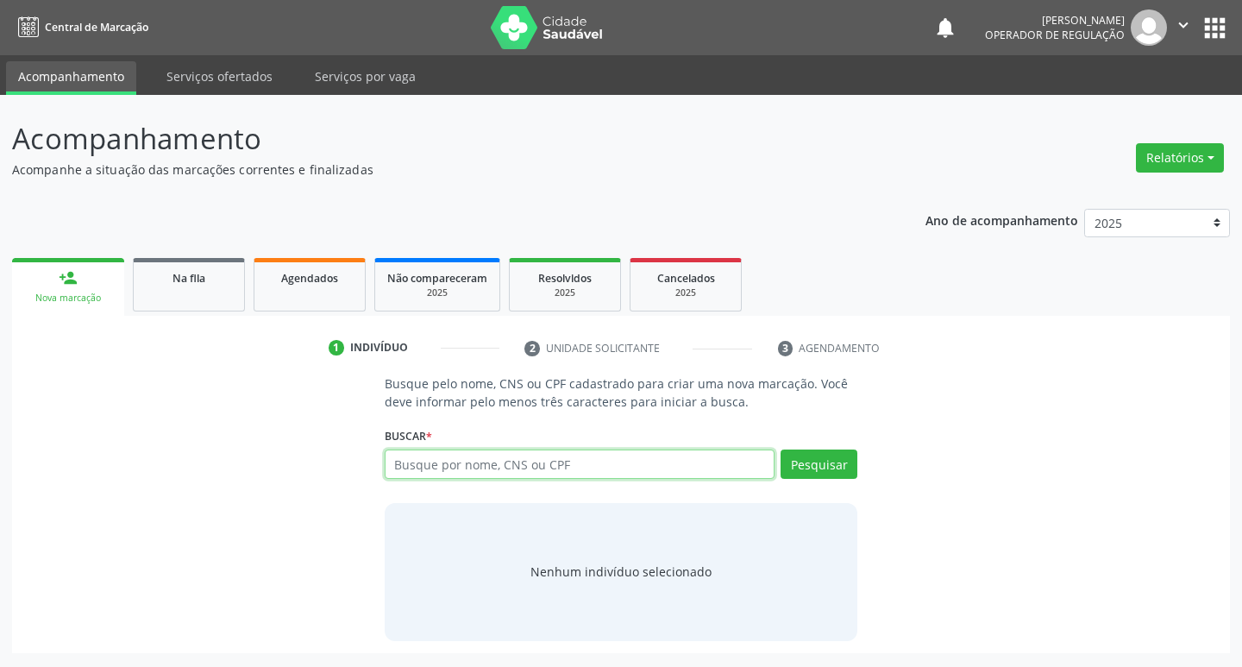
click at [463, 464] on input "text" at bounding box center [580, 463] width 391 height 29
type input "700004802146900"
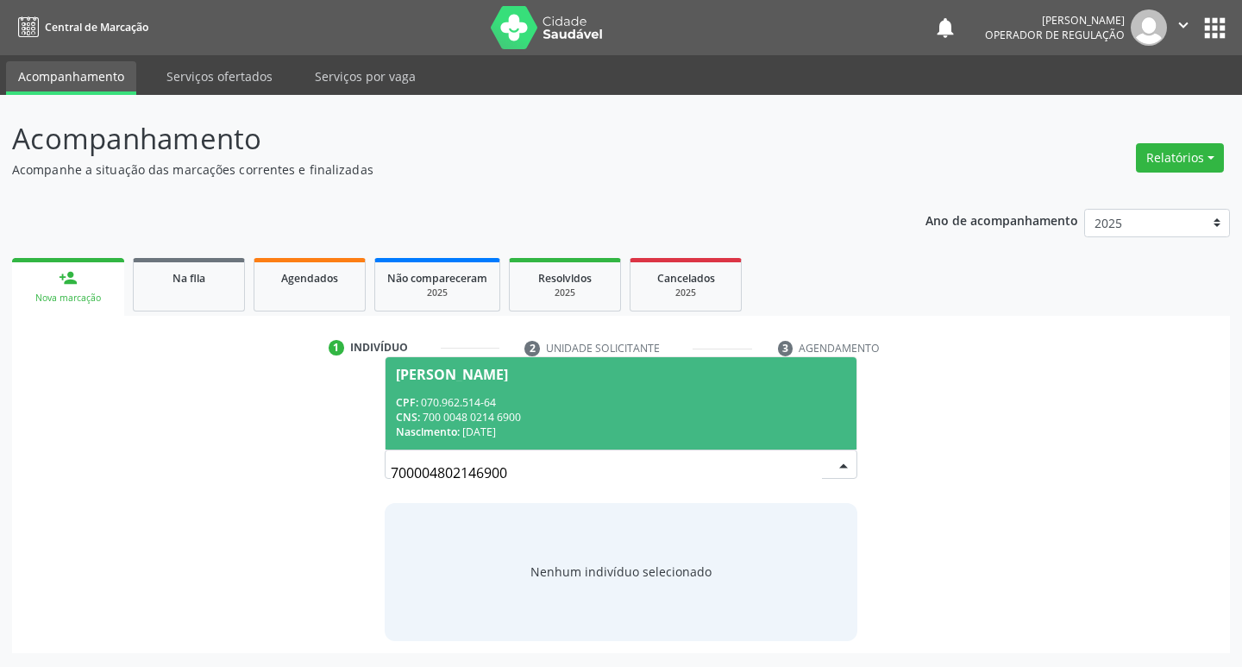
click at [598, 400] on div "CPF: 070.962.514-64" at bounding box center [621, 402] width 451 height 15
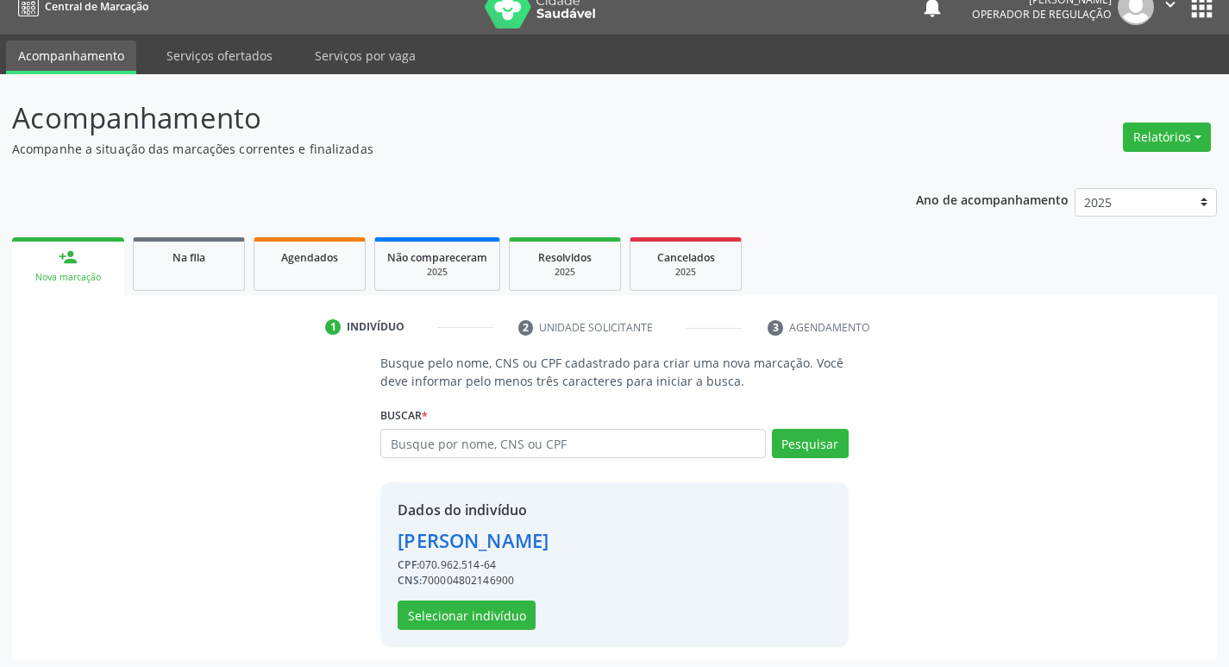
scroll to position [25, 0]
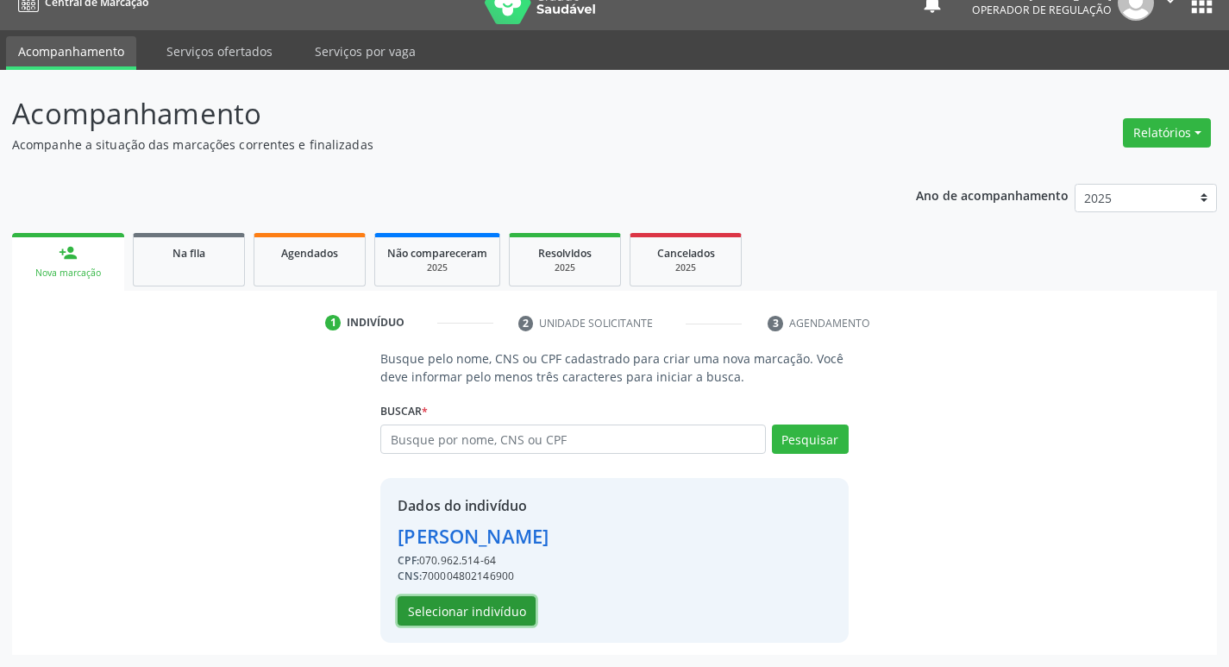
click at [475, 623] on button "Selecionar indivíduo" at bounding box center [467, 610] width 138 height 29
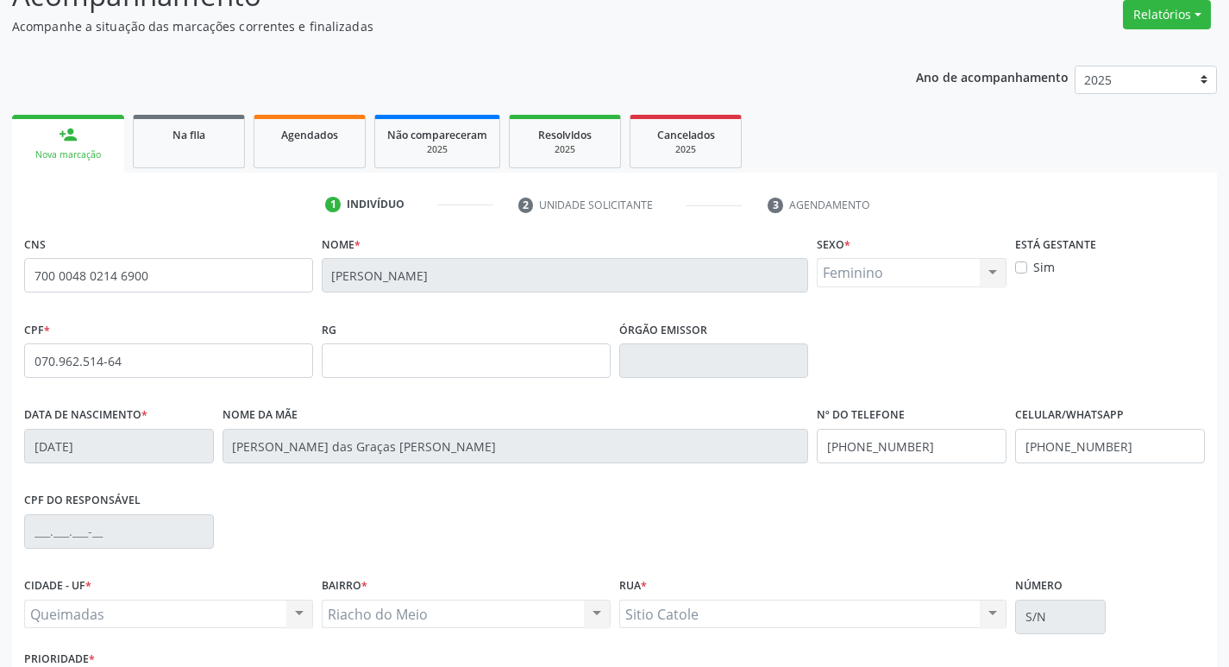
scroll to position [268, 0]
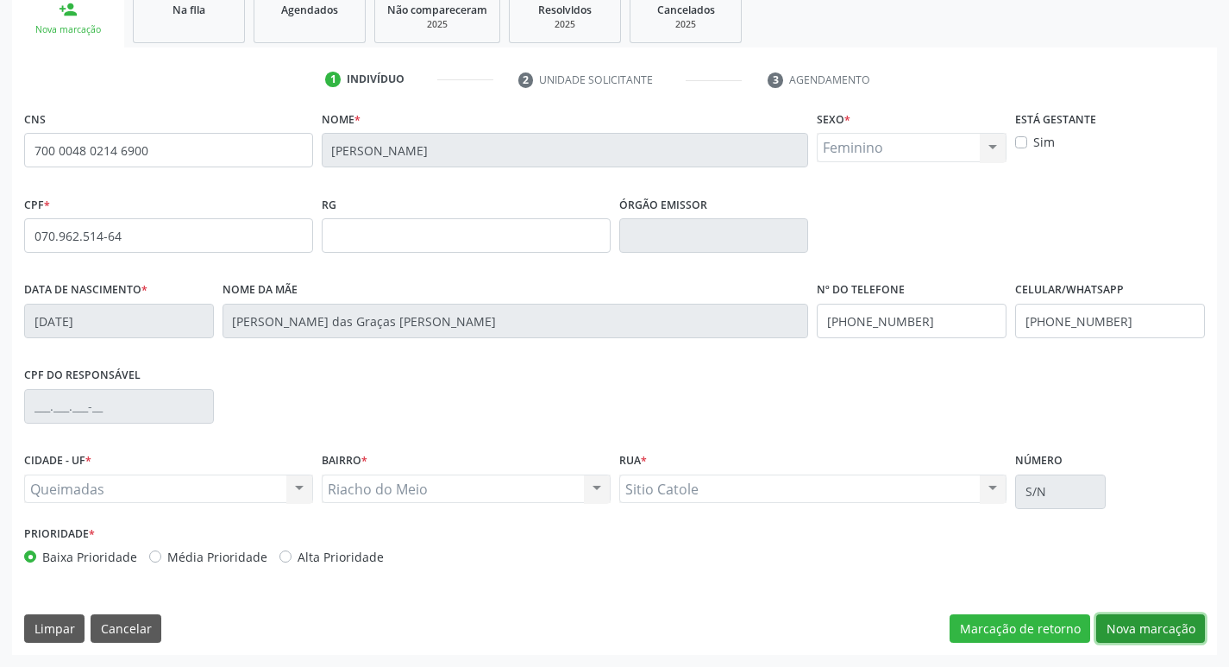
click at [1106, 619] on button "Nova marcação" at bounding box center [1150, 628] width 109 height 29
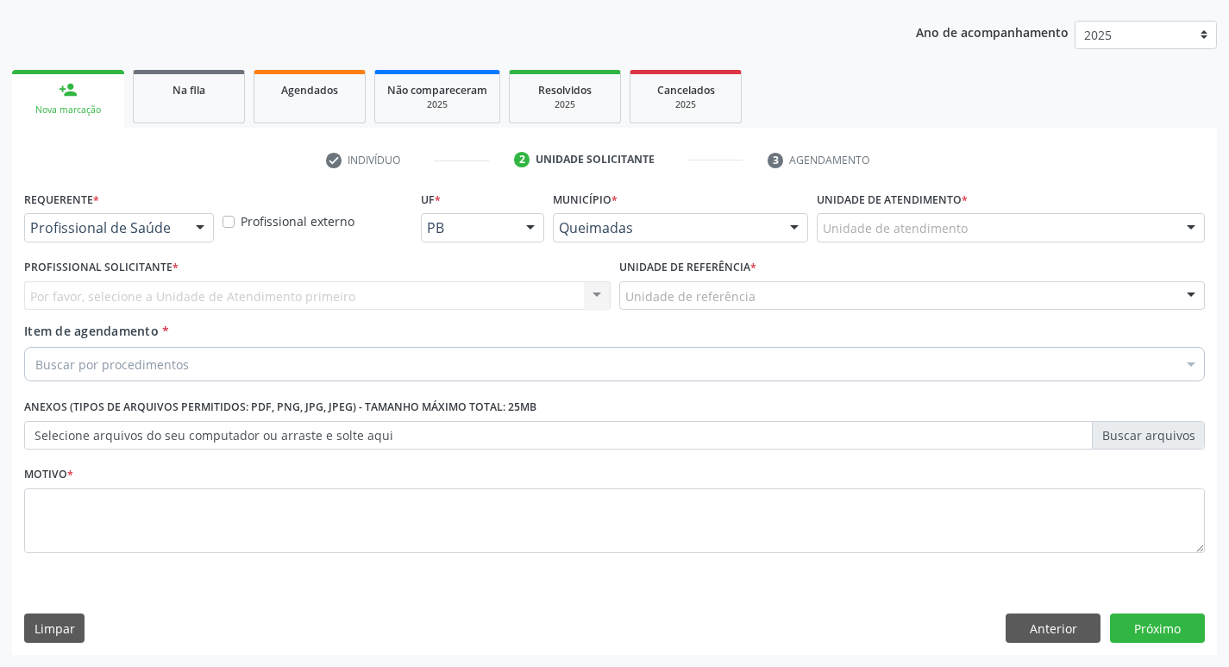
scroll to position [188, 0]
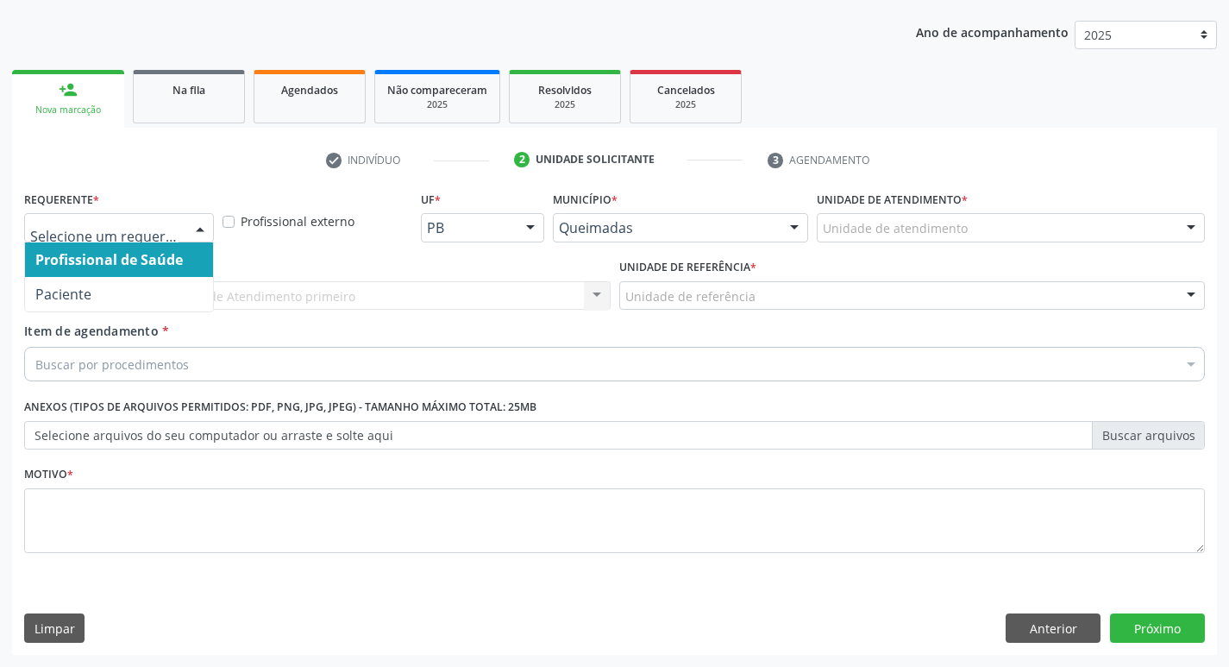
click at [196, 215] on div at bounding box center [200, 228] width 26 height 29
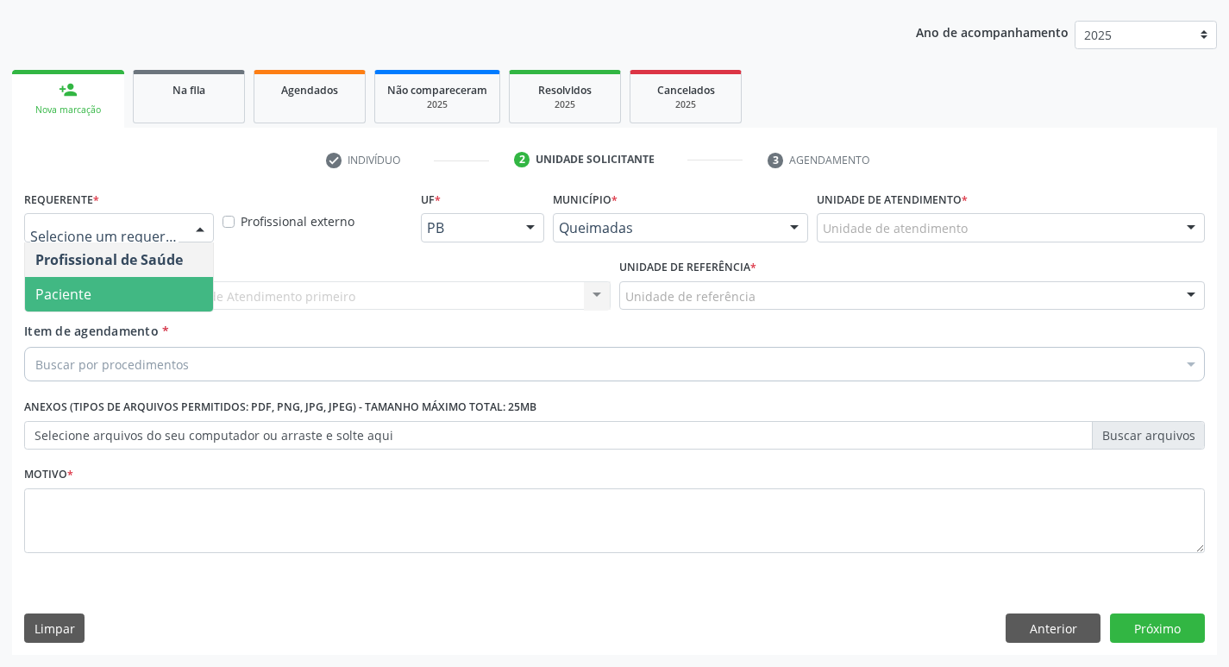
click at [156, 291] on span "Paciente" at bounding box center [119, 294] width 188 height 34
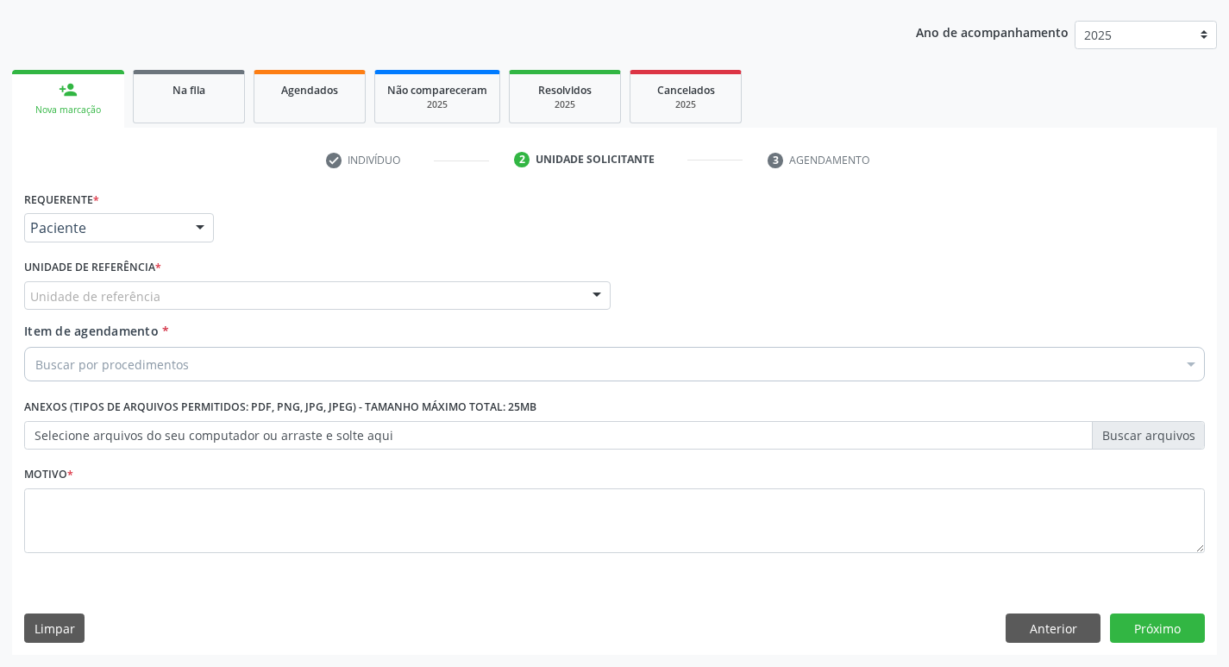
click at [154, 308] on div "Unidade de referência" at bounding box center [317, 295] width 586 height 29
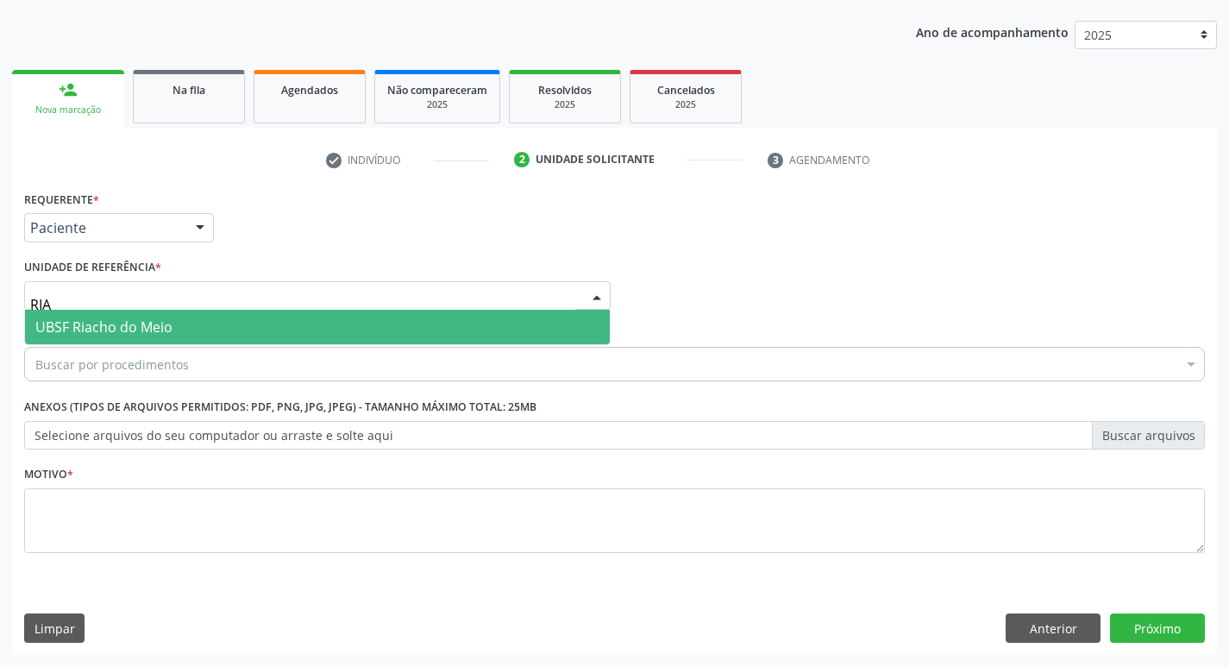
type input "RIAC"
click at [158, 317] on span "UBSF Riacho do Meio" at bounding box center [103, 326] width 137 height 19
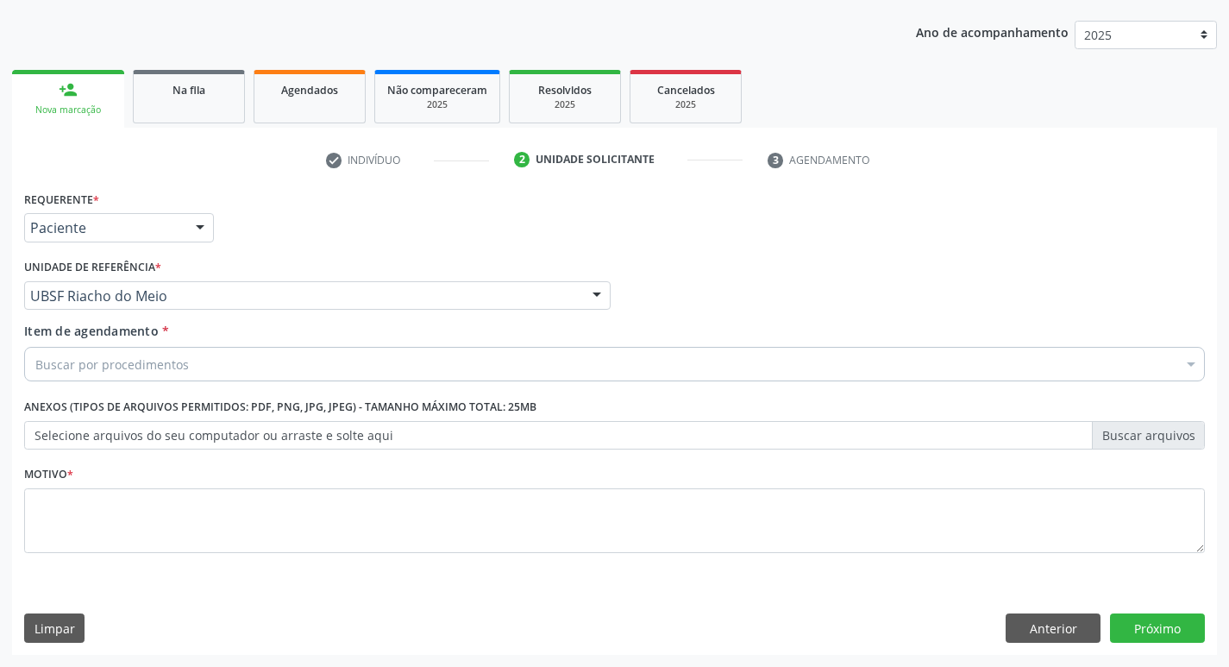
click at [154, 354] on div "Buscar por procedimentos" at bounding box center [614, 364] width 1180 height 34
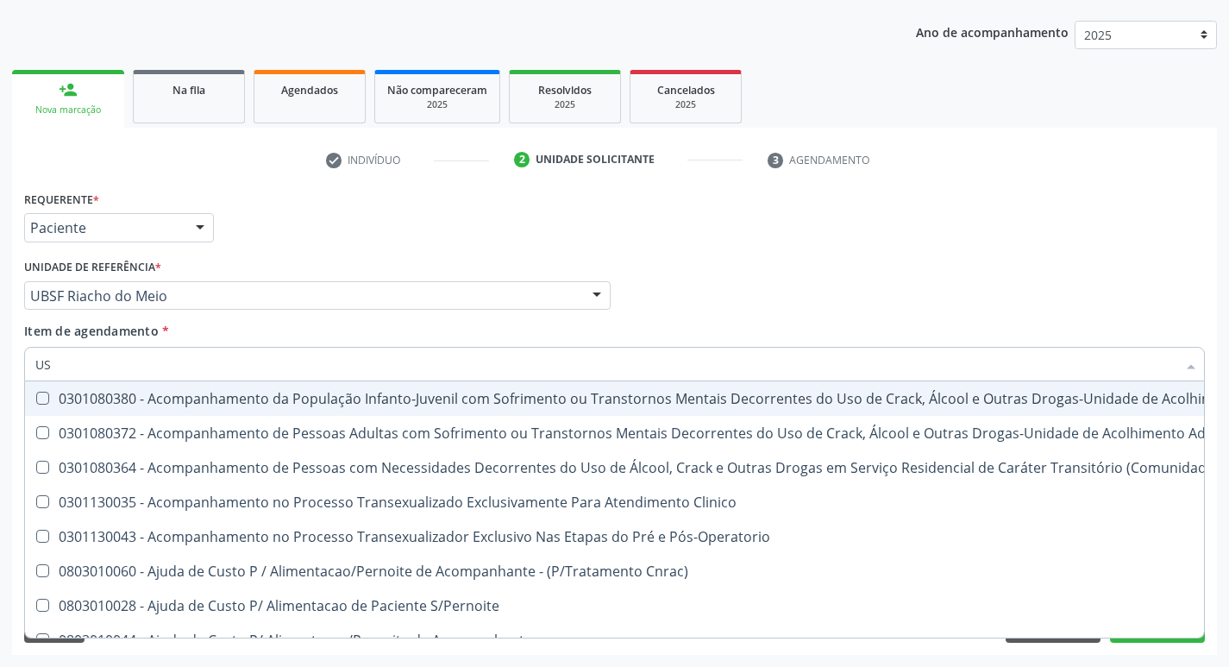
type input "USG"
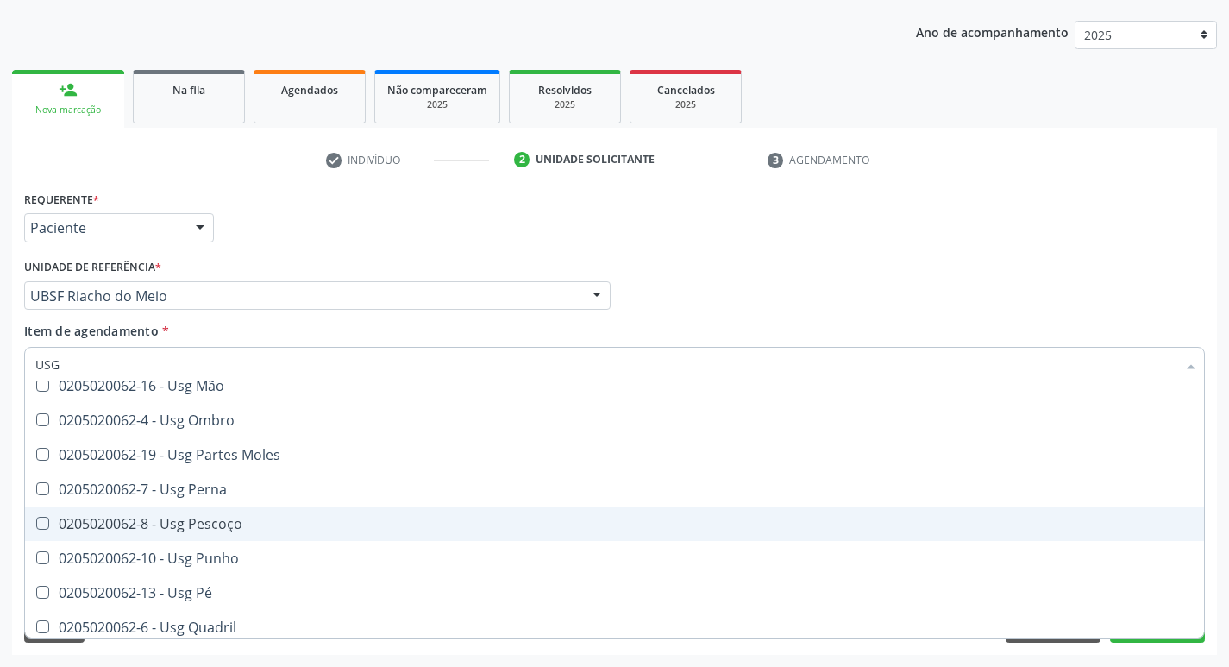
scroll to position [259, 0]
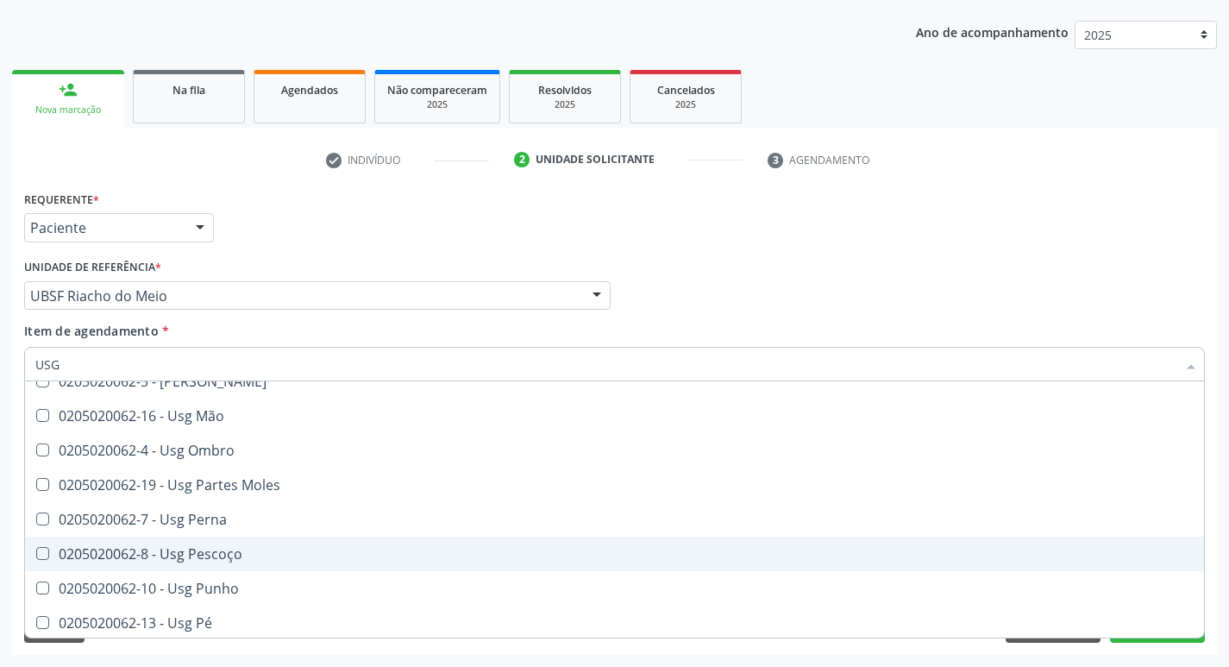
click at [246, 450] on div "0205020062-4 - Usg Ombro" at bounding box center [614, 450] width 1158 height 14
checkbox Ombro "true"
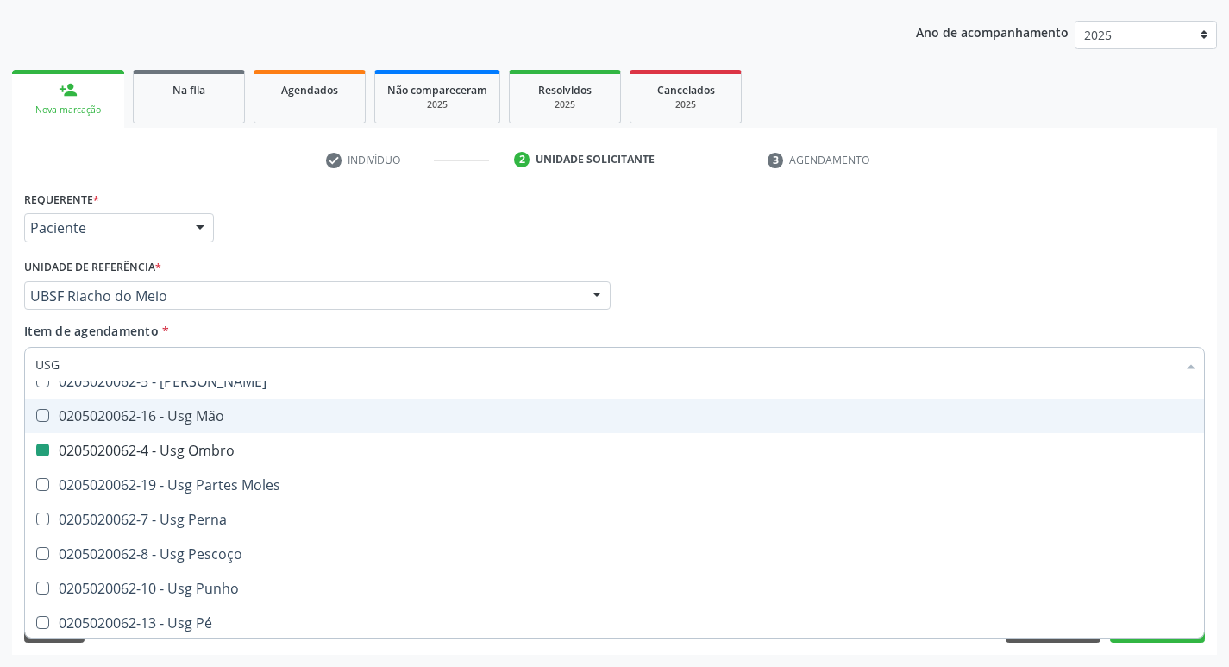
click at [492, 250] on div "Requerente * Paciente Profissional de Saúde Paciente Nenhum resultado encontrad…" at bounding box center [614, 219] width 1189 height 67
checkbox Braço "true"
checkbox Ombro "false"
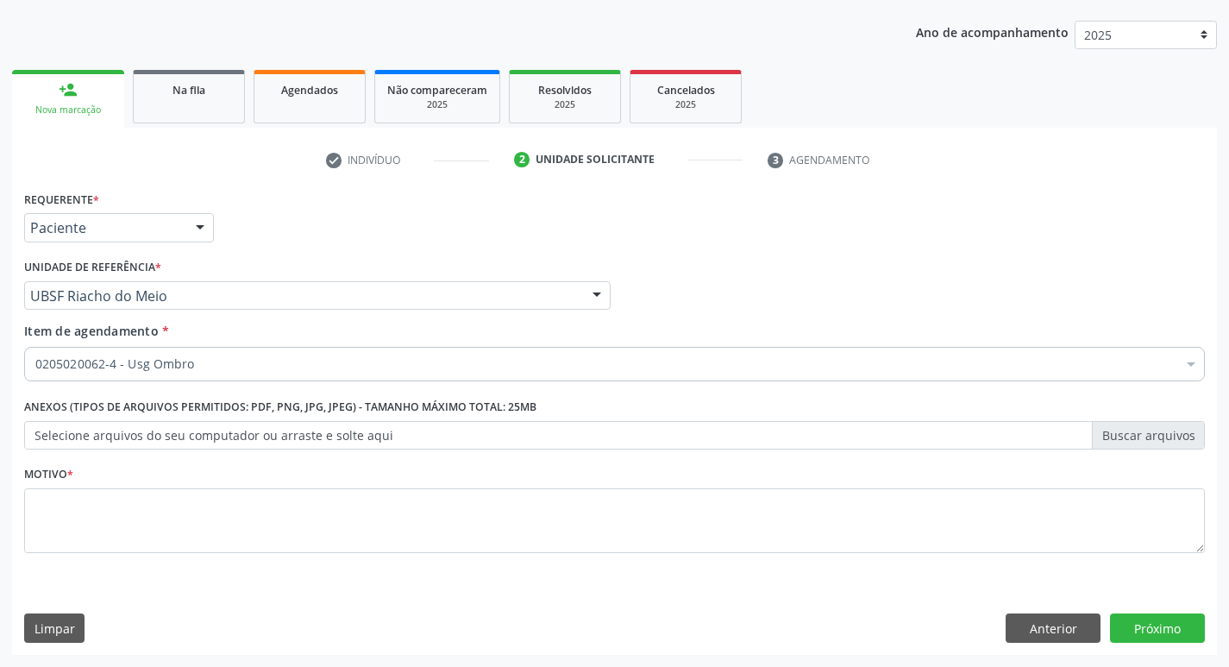
scroll to position [0, 0]
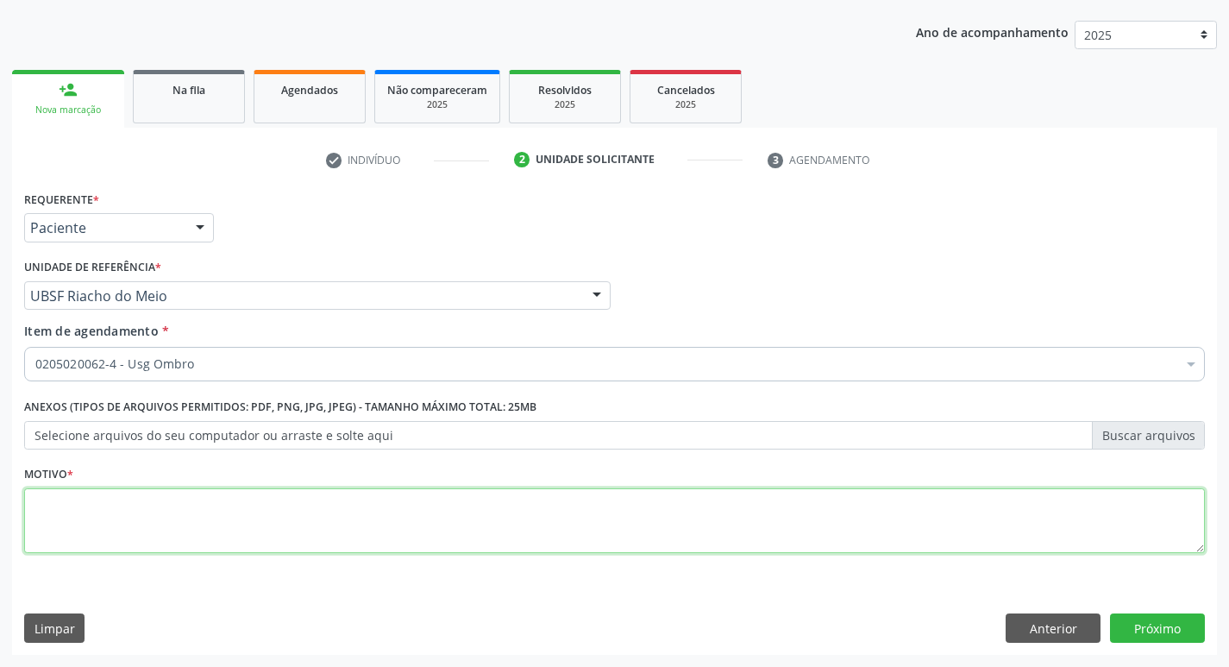
click at [211, 492] on textarea at bounding box center [614, 521] width 1180 height 66
type textarea "F"
type textarea "DOR NO OMBRO ESQUERDO A ESCLARECER."
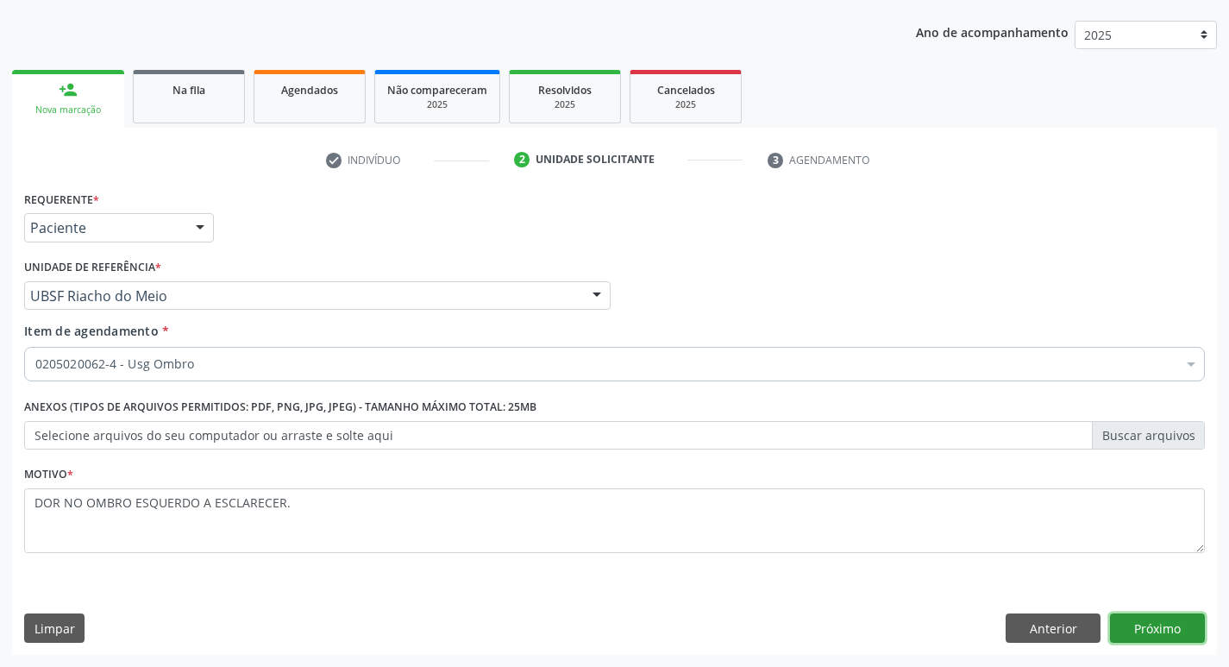
click at [1157, 637] on button "Próximo" at bounding box center [1157, 627] width 95 height 29
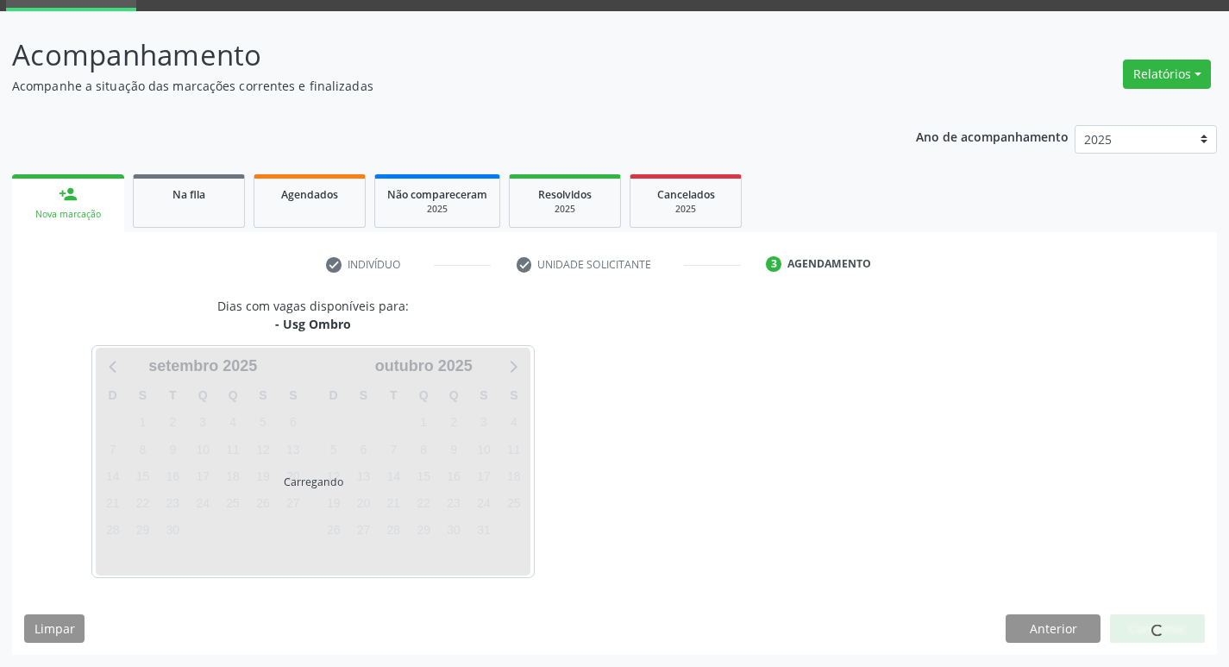
scroll to position [84, 0]
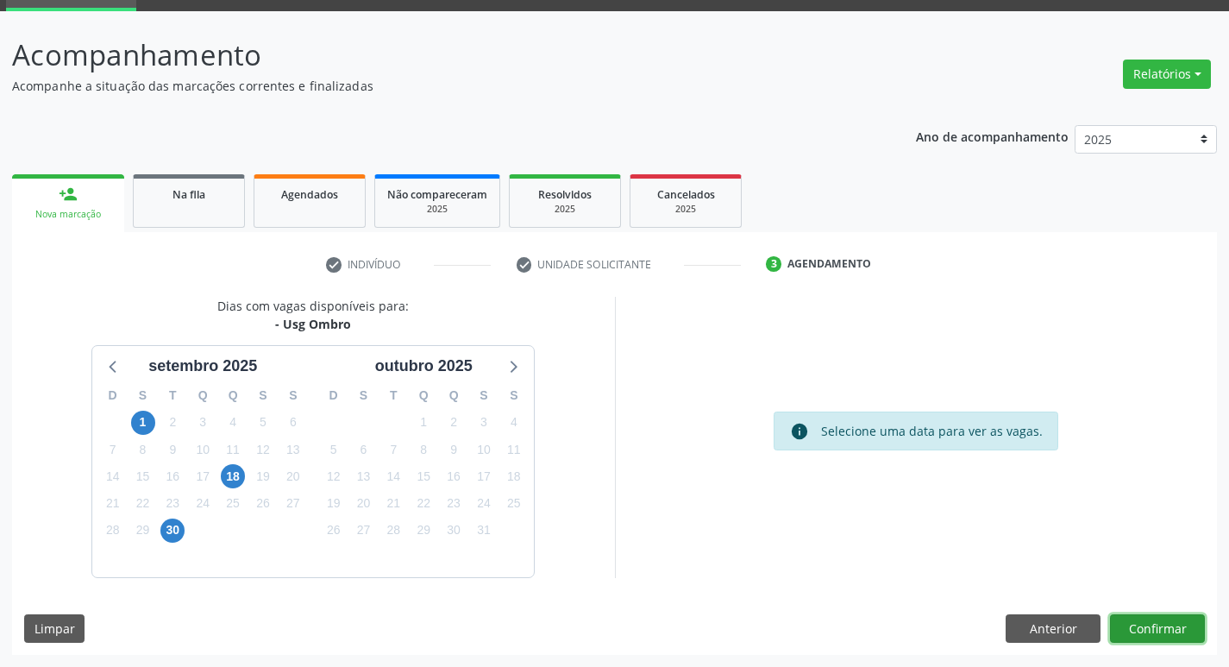
click at [1153, 637] on button "Confirmar" at bounding box center [1157, 628] width 95 height 29
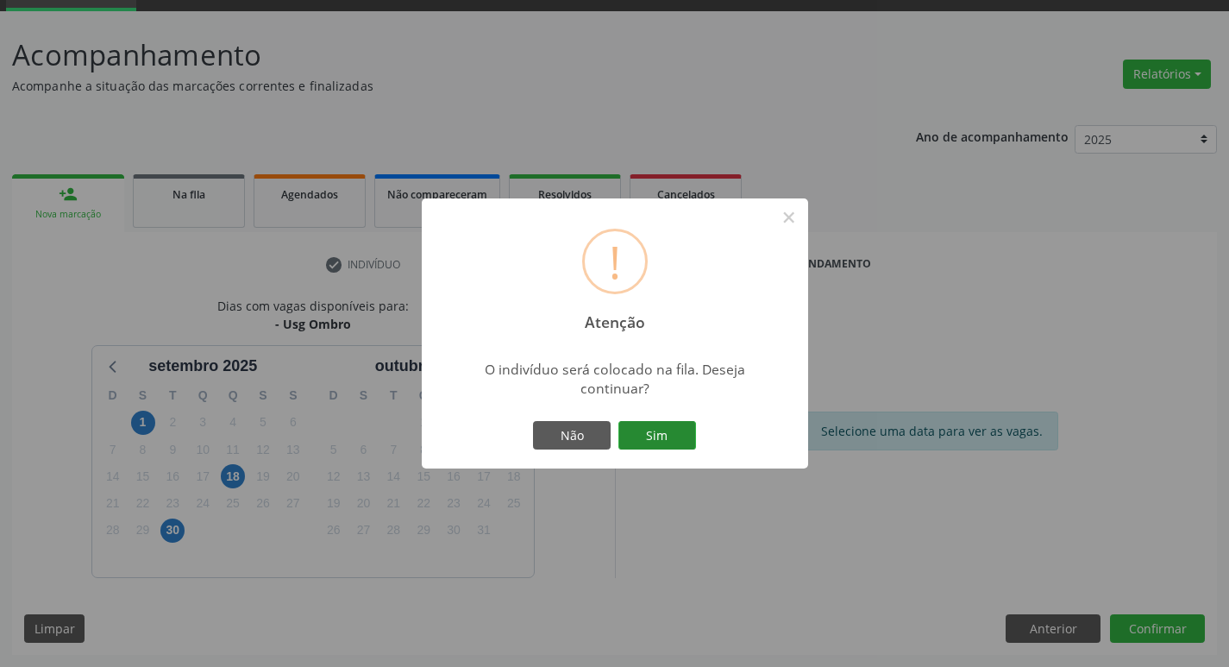
click at [673, 435] on button "Sim" at bounding box center [657, 435] width 78 height 29
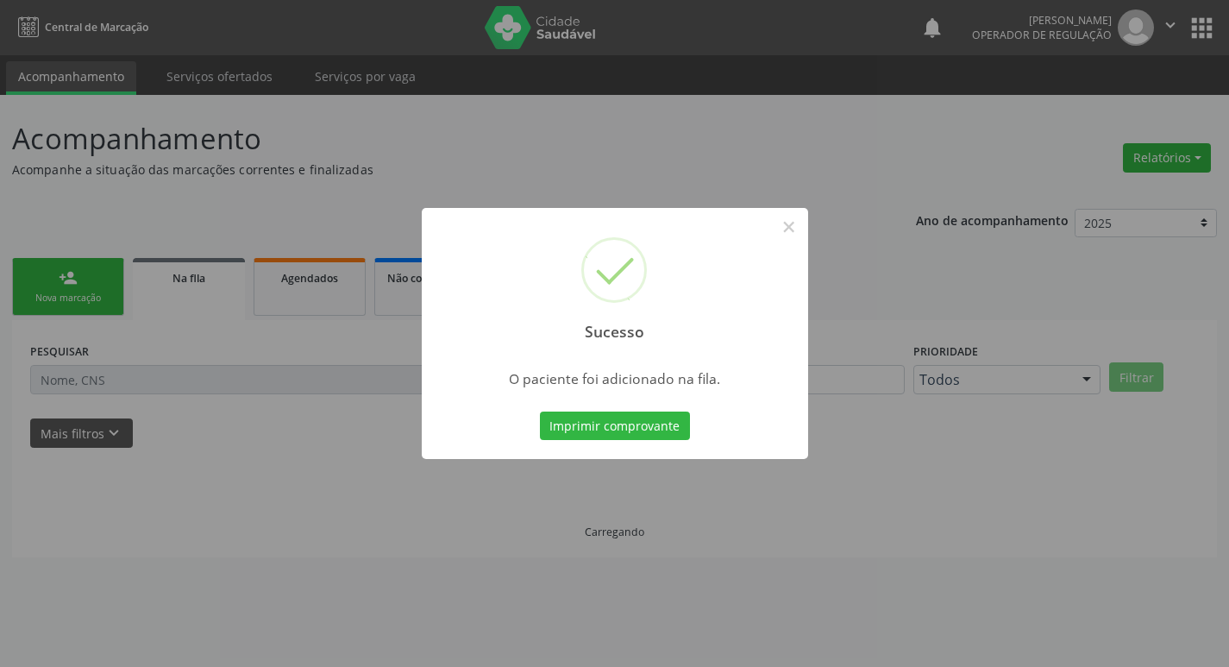
scroll to position [0, 0]
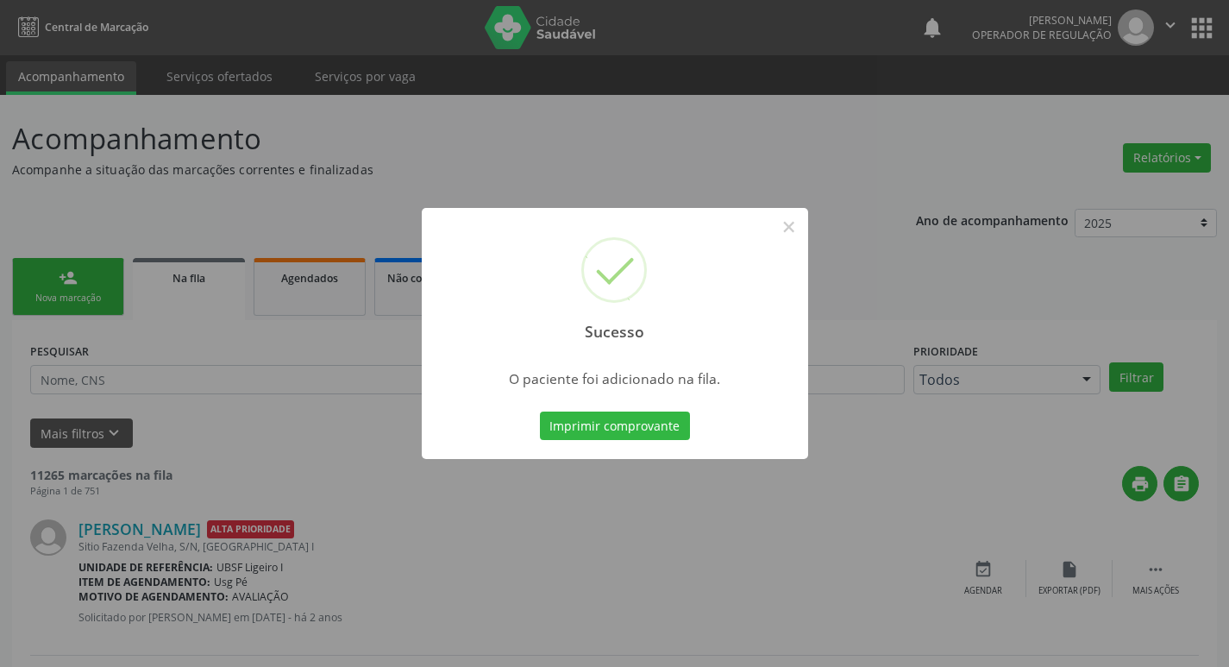
click at [116, 191] on div "Sucesso × O paciente foi adicionado na fila. Imprimir comprovante Cancel" at bounding box center [614, 333] width 1229 height 667
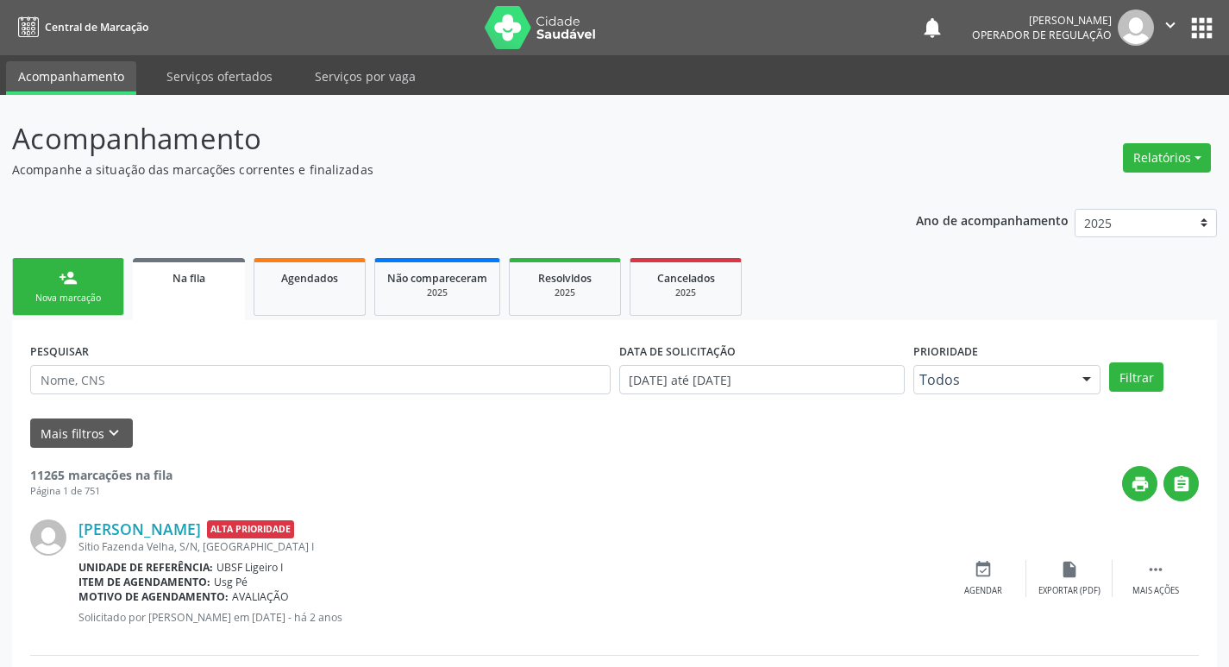
click at [85, 285] on link "person_add Nova marcação" at bounding box center [68, 287] width 112 height 58
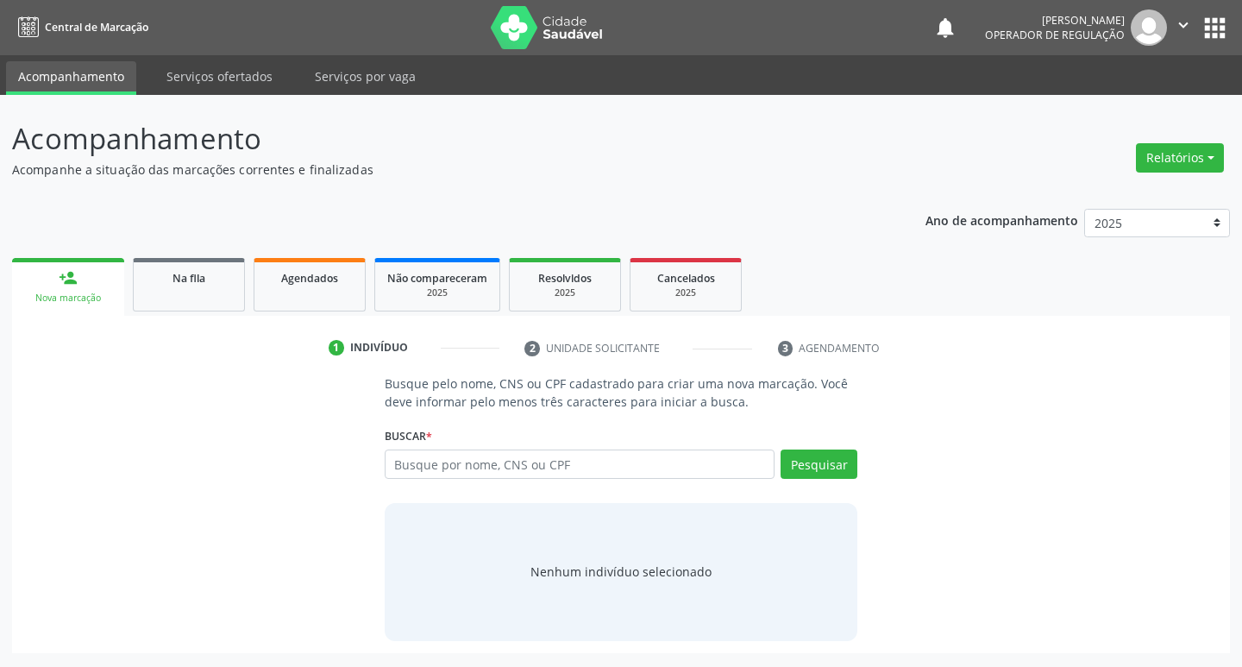
click at [638, 479] on div "Busque por nome, CNS ou CPF Nenhum resultado encontrado para: " " Digite nome, …" at bounding box center [621, 469] width 473 height 41
click at [644, 461] on input "text" at bounding box center [580, 463] width 391 height 29
type input "898002824606071"
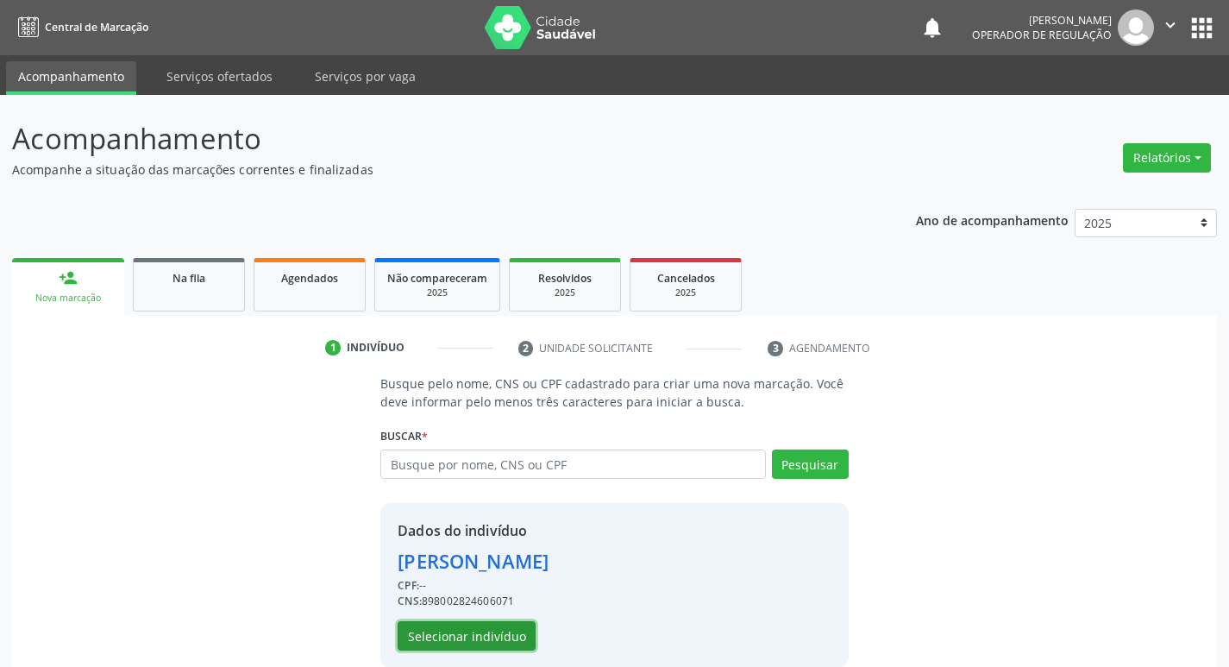
click at [513, 629] on button "Selecionar indivíduo" at bounding box center [467, 635] width 138 height 29
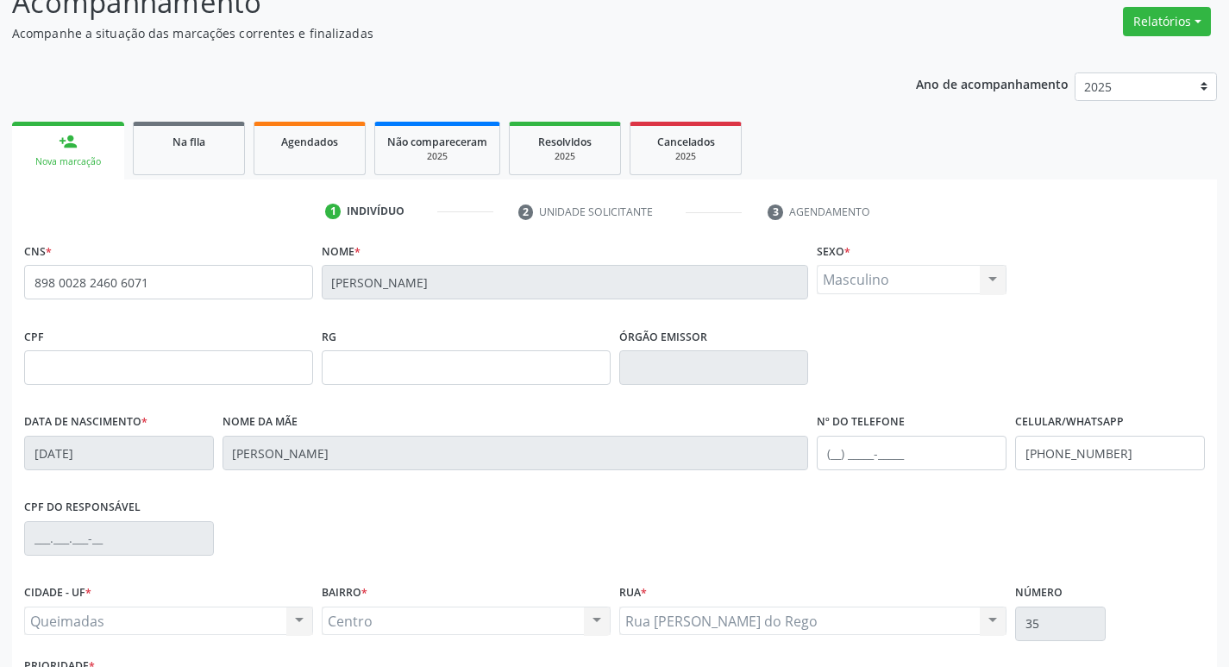
scroll to position [268, 0]
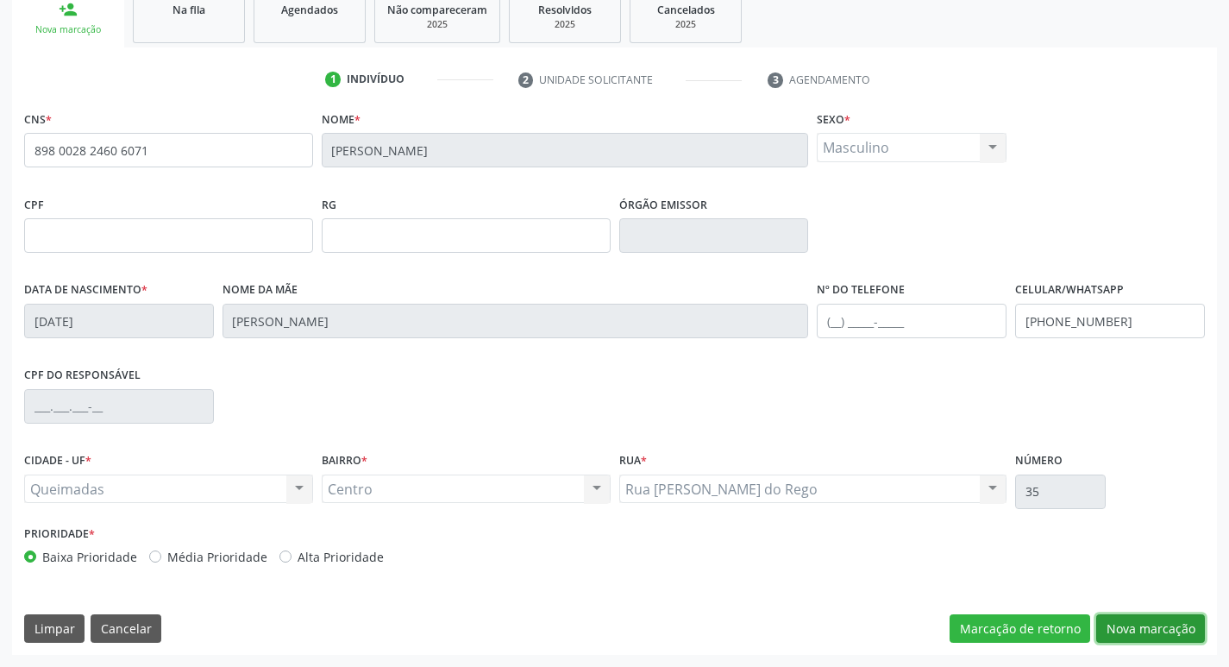
click at [1168, 629] on button "Nova marcação" at bounding box center [1150, 628] width 109 height 29
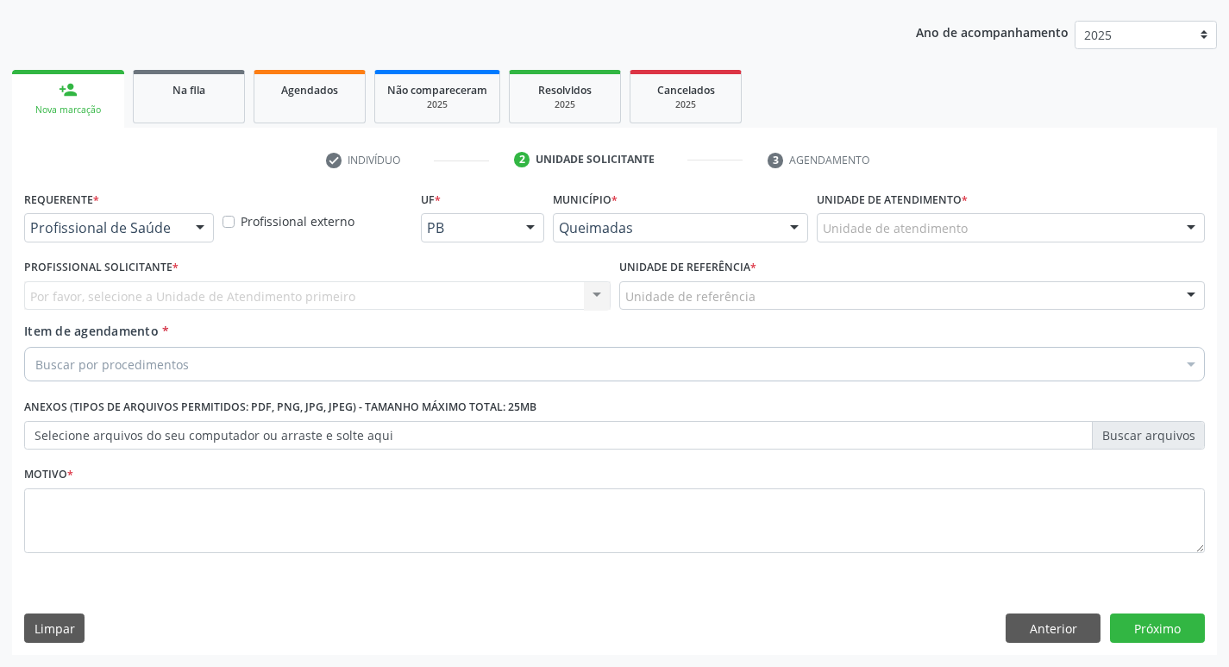
scroll to position [188, 0]
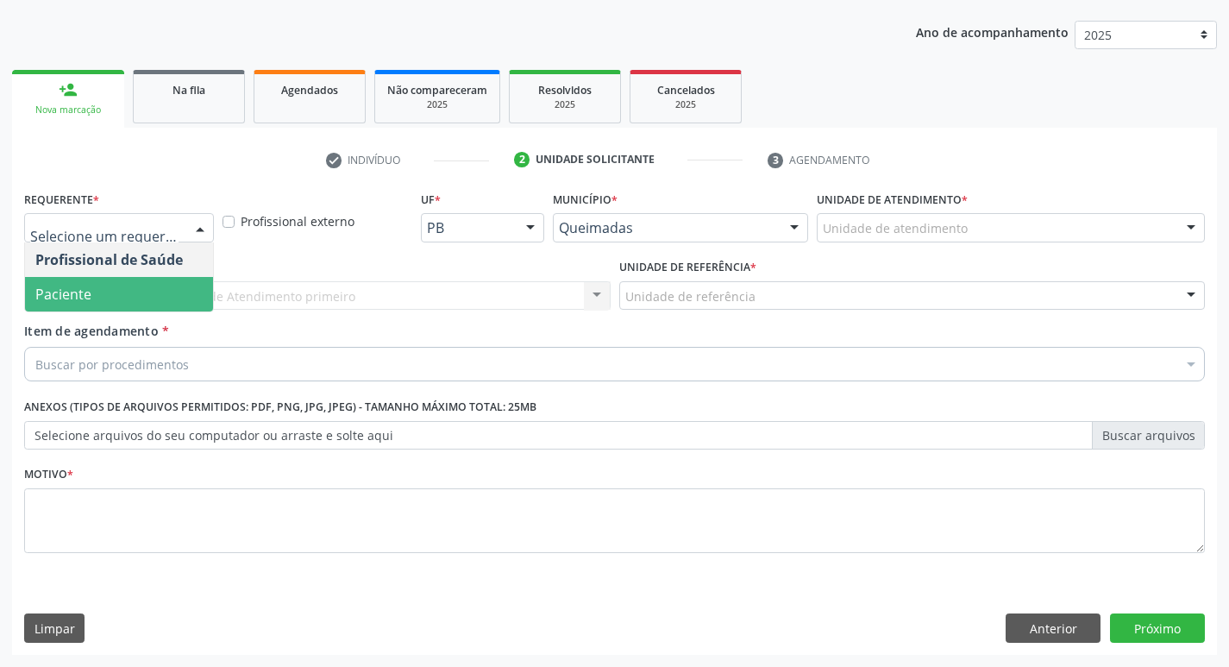
click at [103, 300] on span "Paciente" at bounding box center [119, 294] width 188 height 34
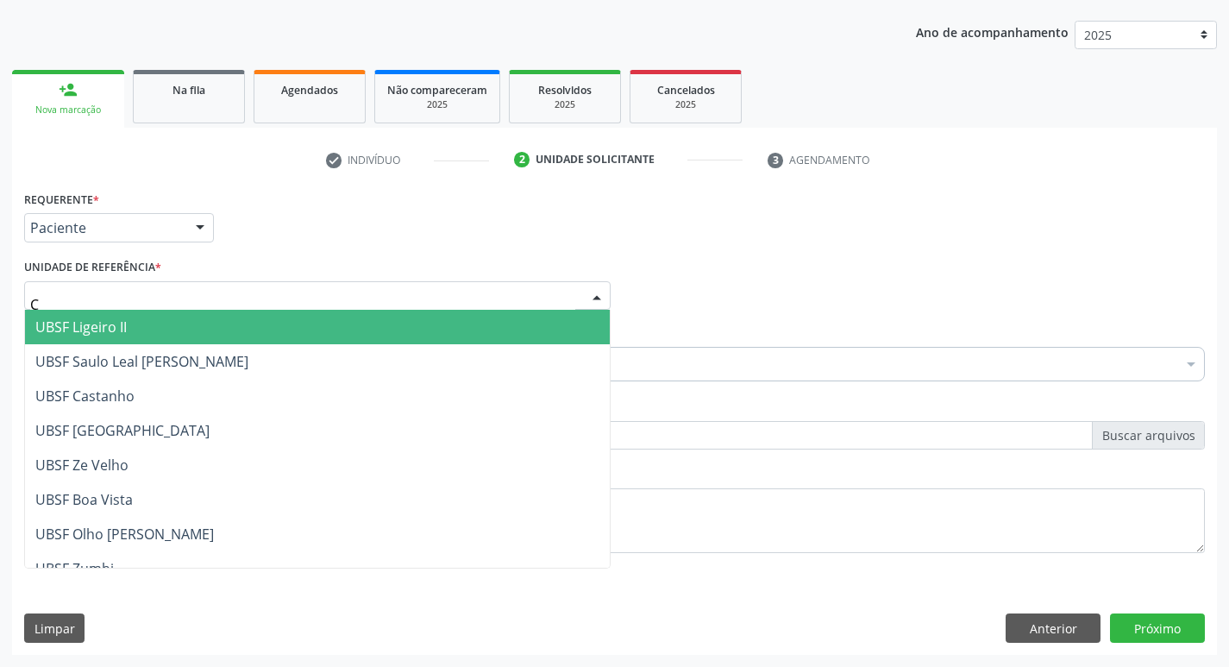
type input "CE"
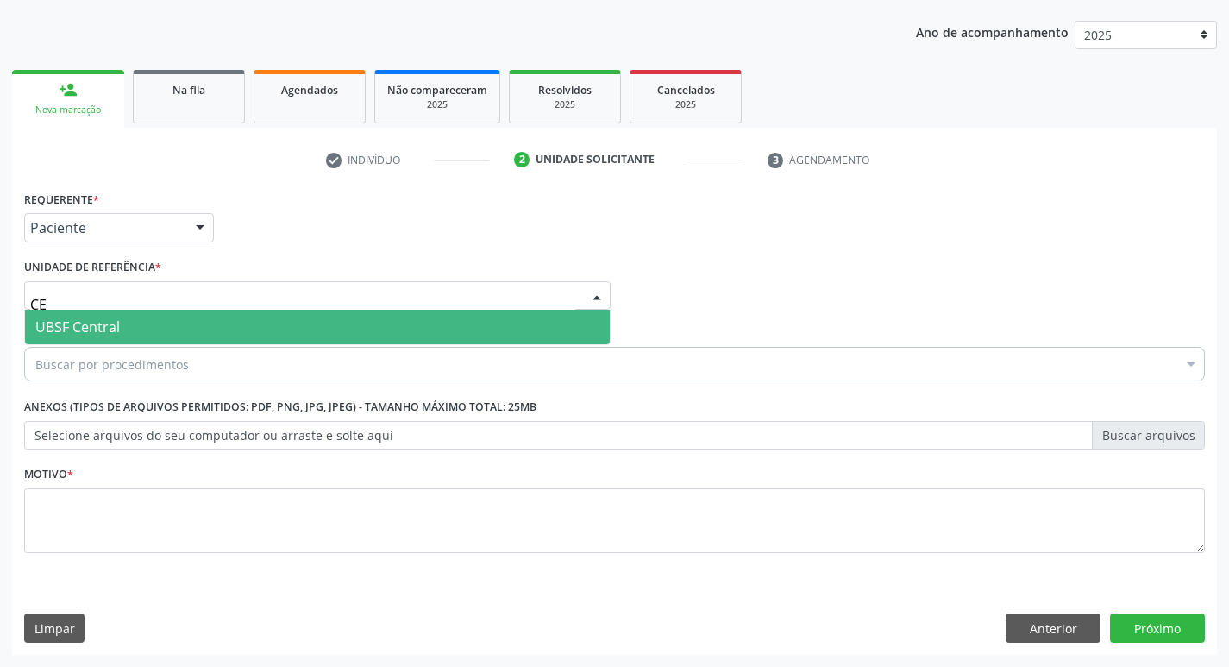
drag, startPoint x: 106, startPoint y: 322, endPoint x: 104, endPoint y: 338, distance: 15.6
click at [106, 324] on span "UBSF Central" at bounding box center [77, 326] width 85 height 19
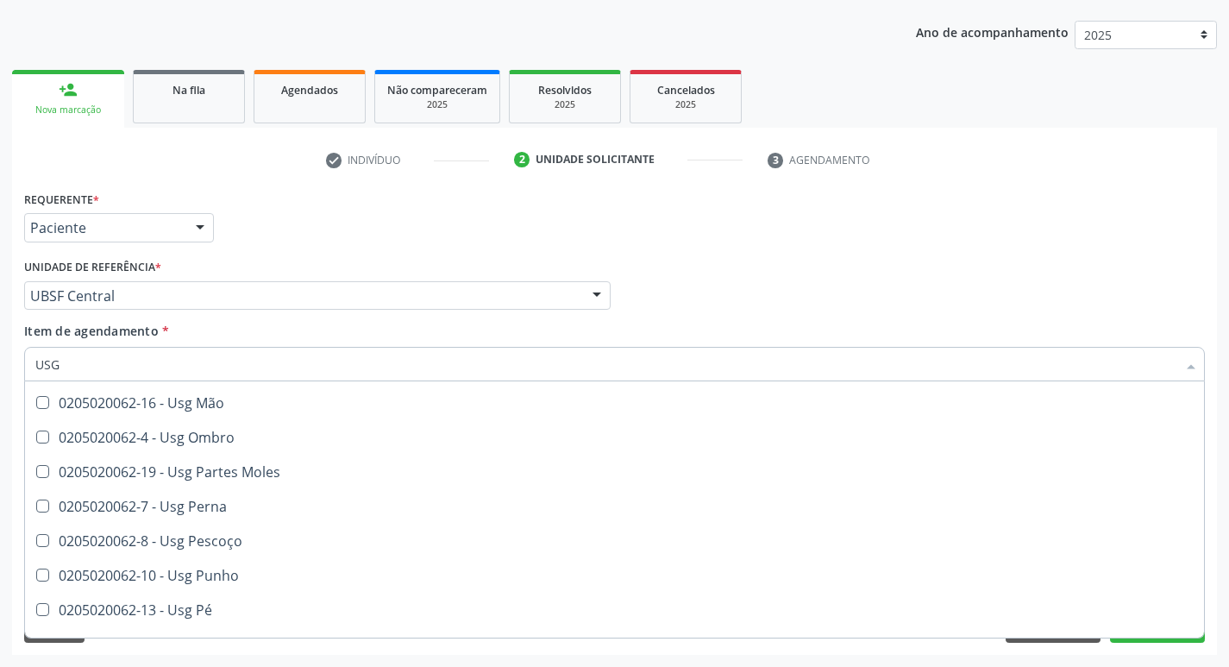
scroll to position [399, 0]
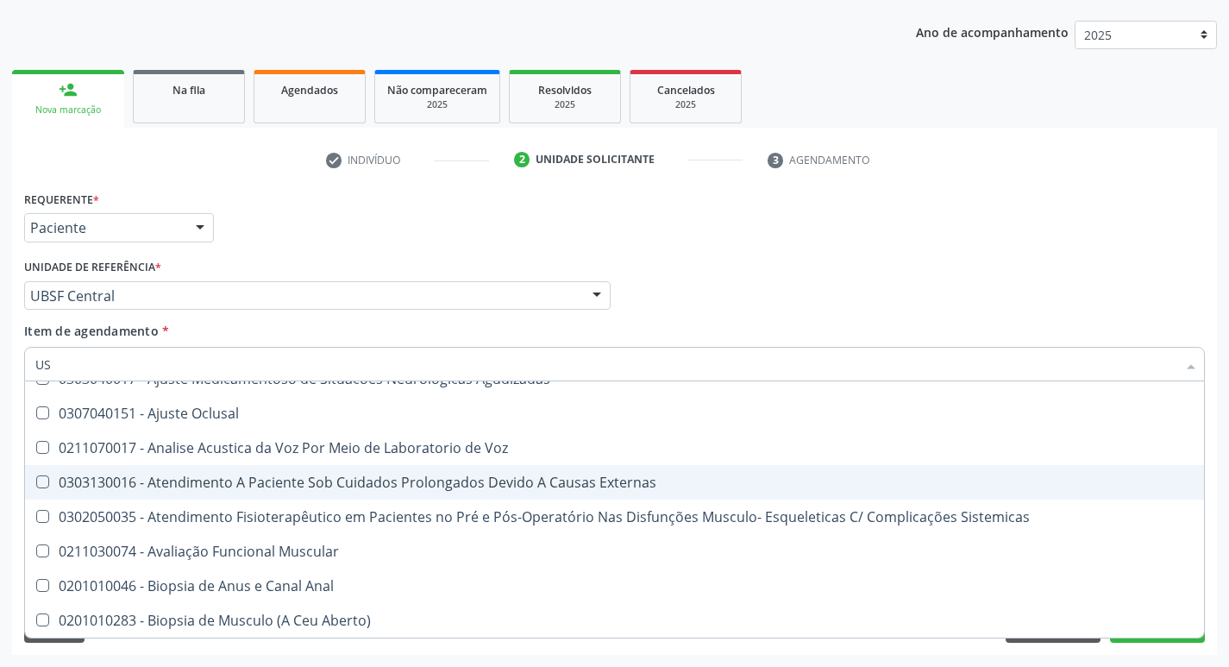
type input "U"
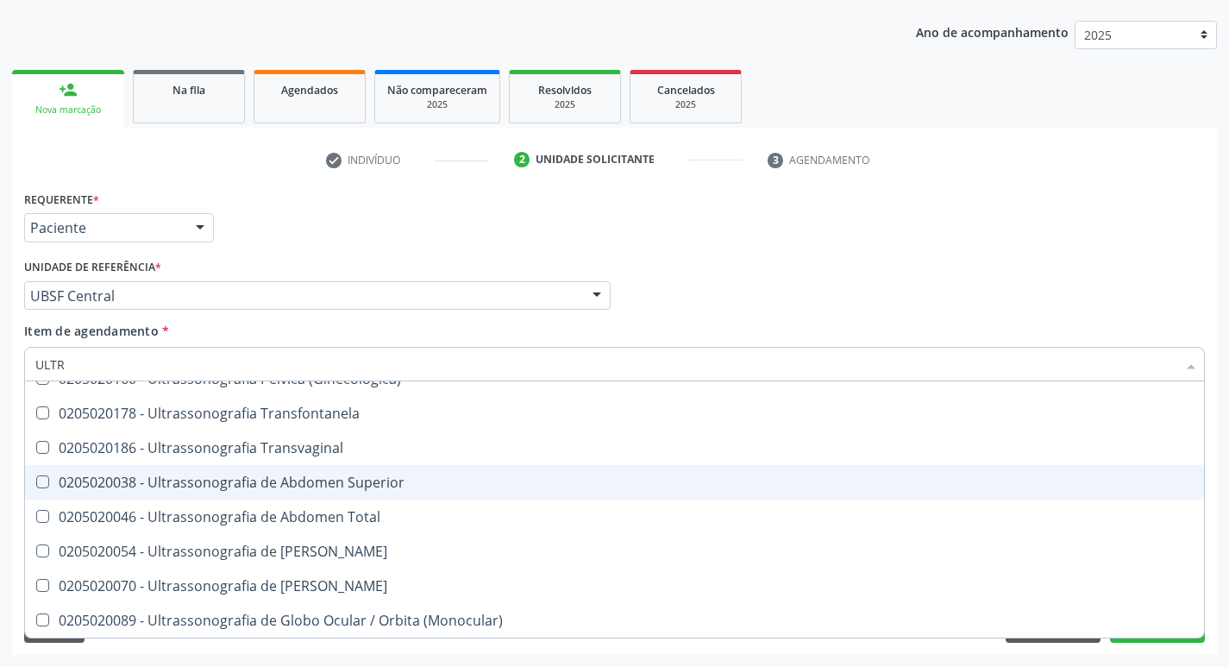
type input "ULTRA"
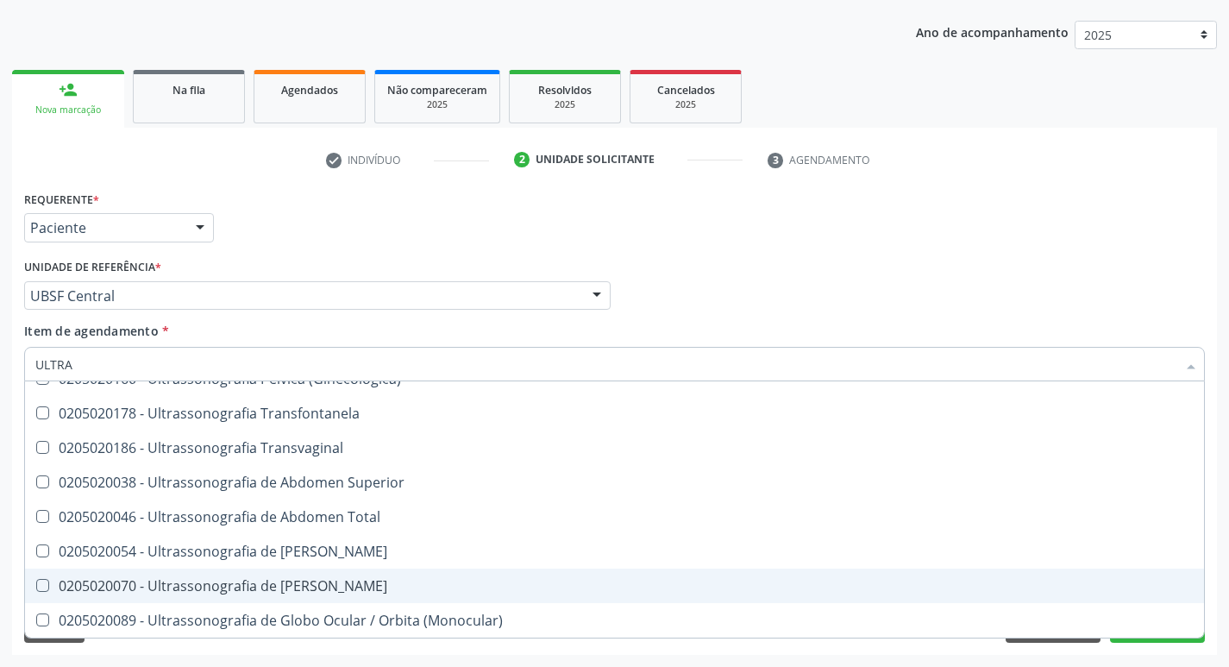
click at [286, 584] on div "0205020070 - Ultrassonografia de [PERSON_NAME]" at bounding box center [614, 586] width 1158 height 14
checkbox Escrotal "true"
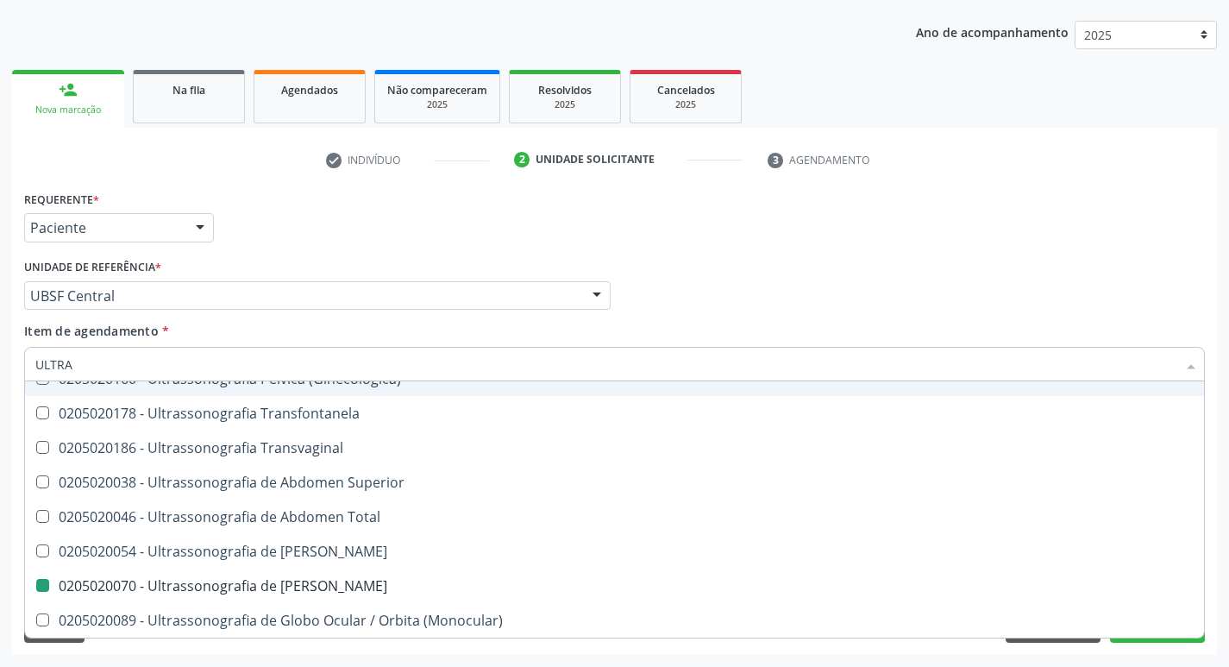
click at [516, 238] on div "Requerente * Paciente Profissional de Saúde Paciente Nenhum resultado encontrad…" at bounding box center [614, 219] width 1189 height 67
checkbox X "true"
checkbox Escrotal "false"
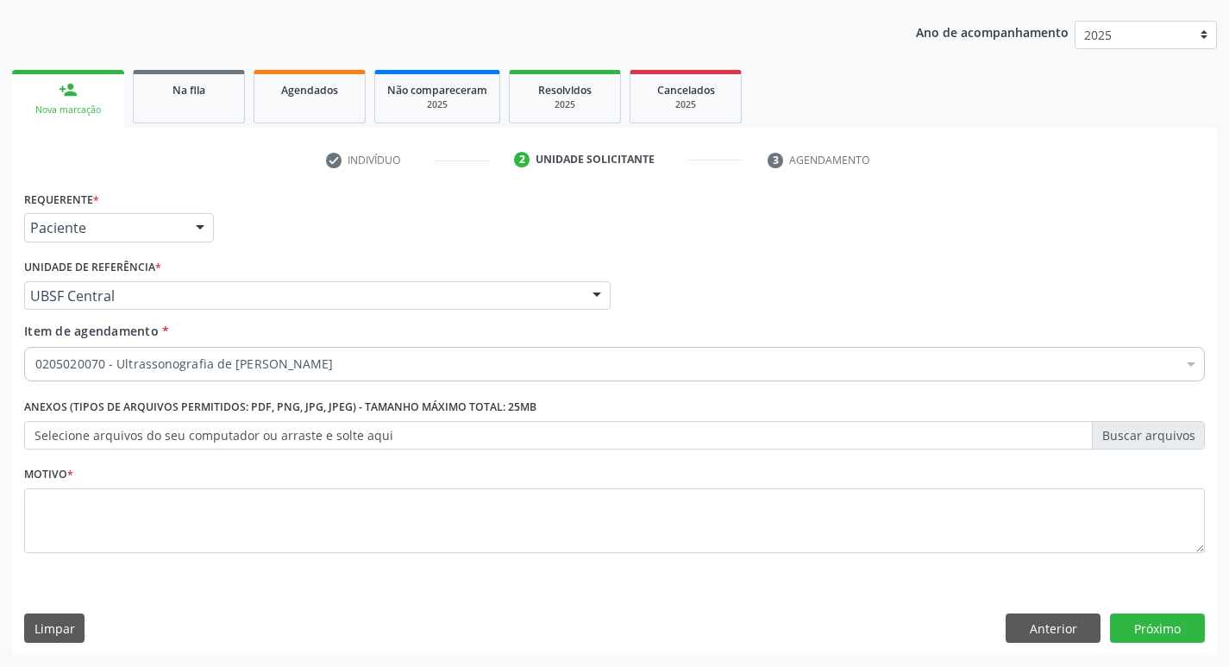
scroll to position [0, 0]
click at [107, 554] on fieldset "Motivo *" at bounding box center [614, 512] width 1180 height 103
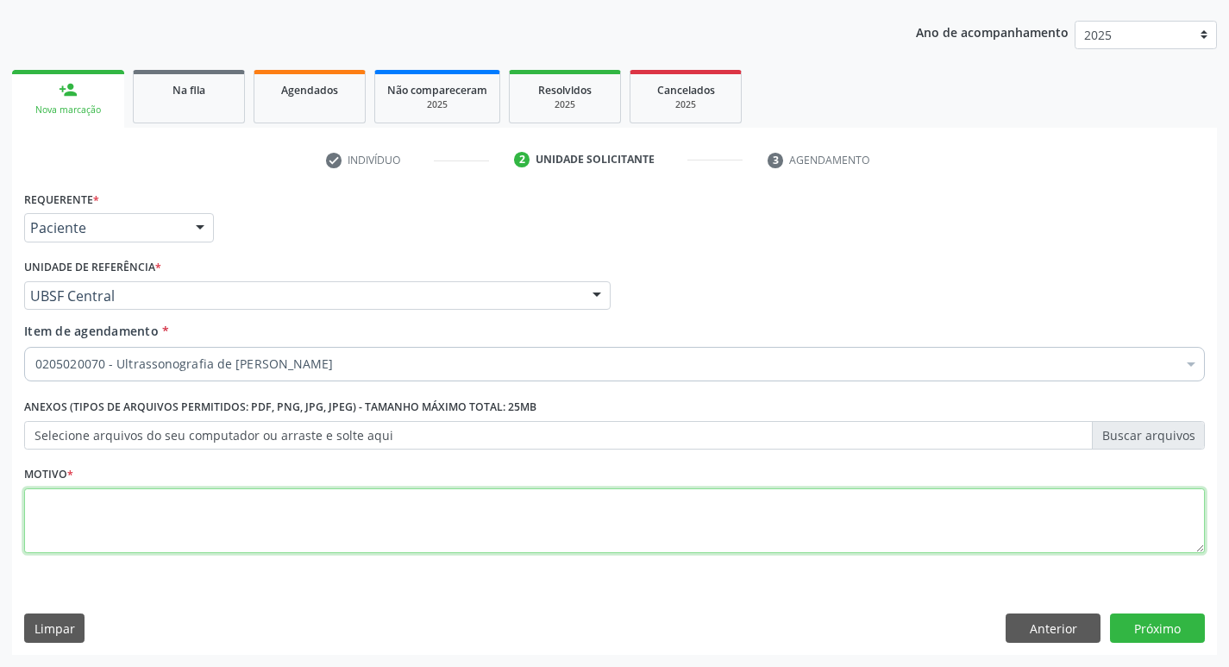
click at [123, 530] on textarea at bounding box center [614, 521] width 1180 height 66
type textarea "DOR E EDEMA"
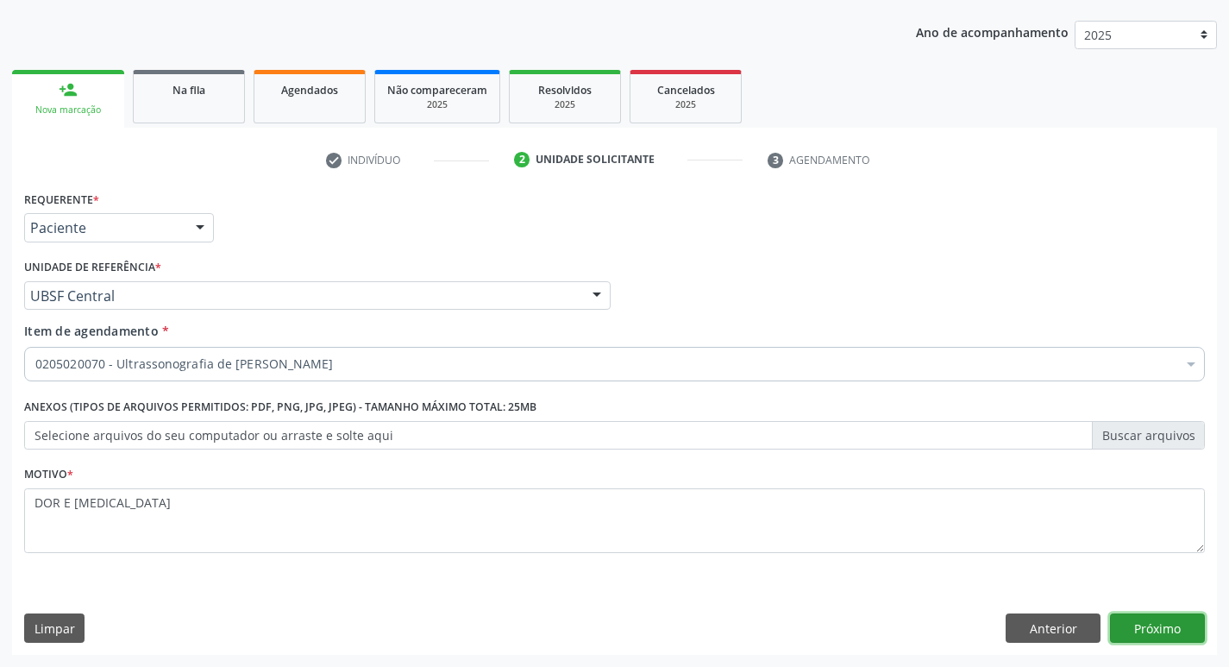
click at [1124, 640] on button "Próximo" at bounding box center [1157, 627] width 95 height 29
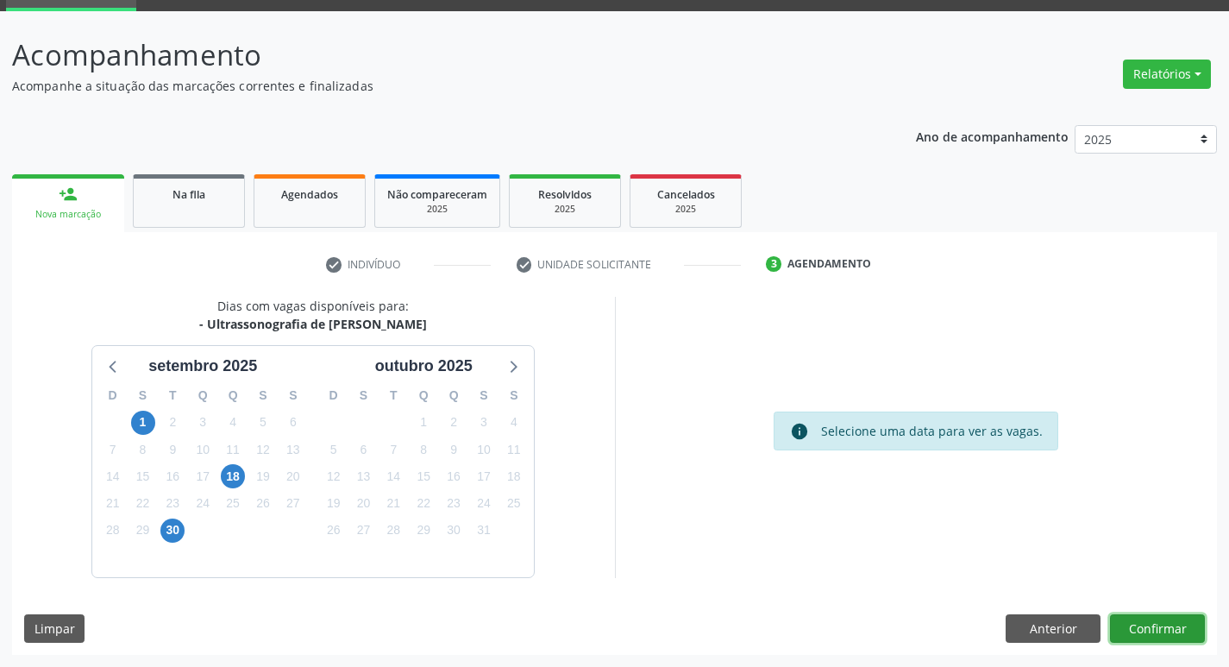
click at [1175, 628] on button "Confirmar" at bounding box center [1157, 628] width 95 height 29
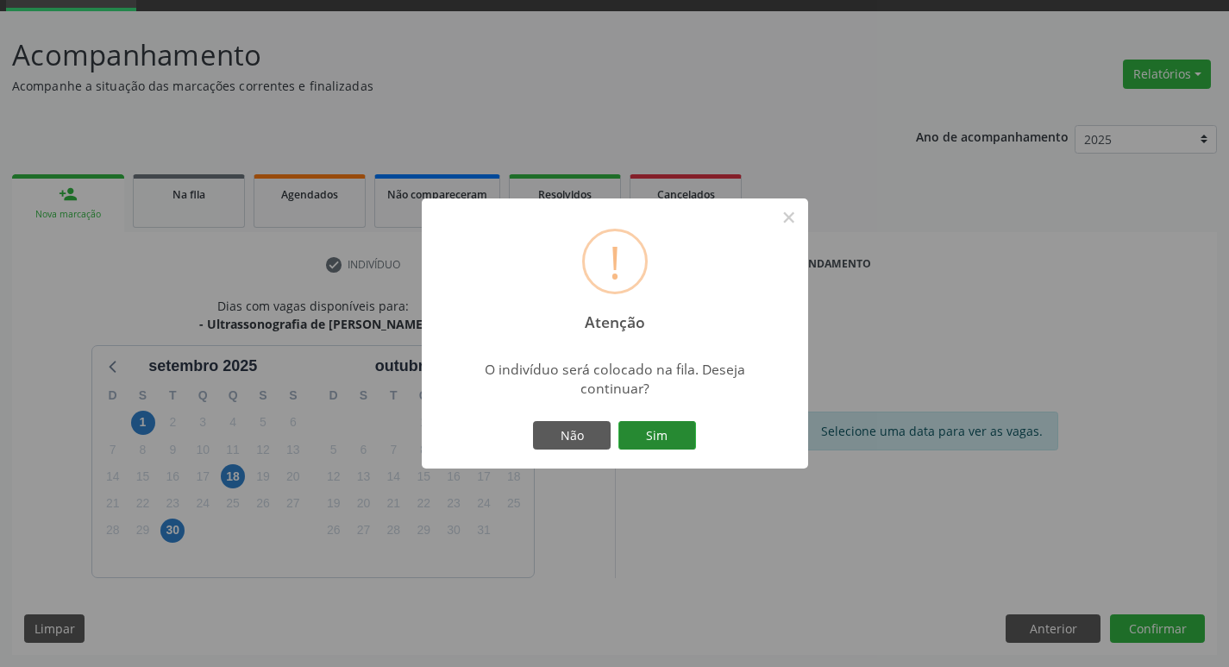
click at [662, 425] on button "Sim" at bounding box center [657, 435] width 78 height 29
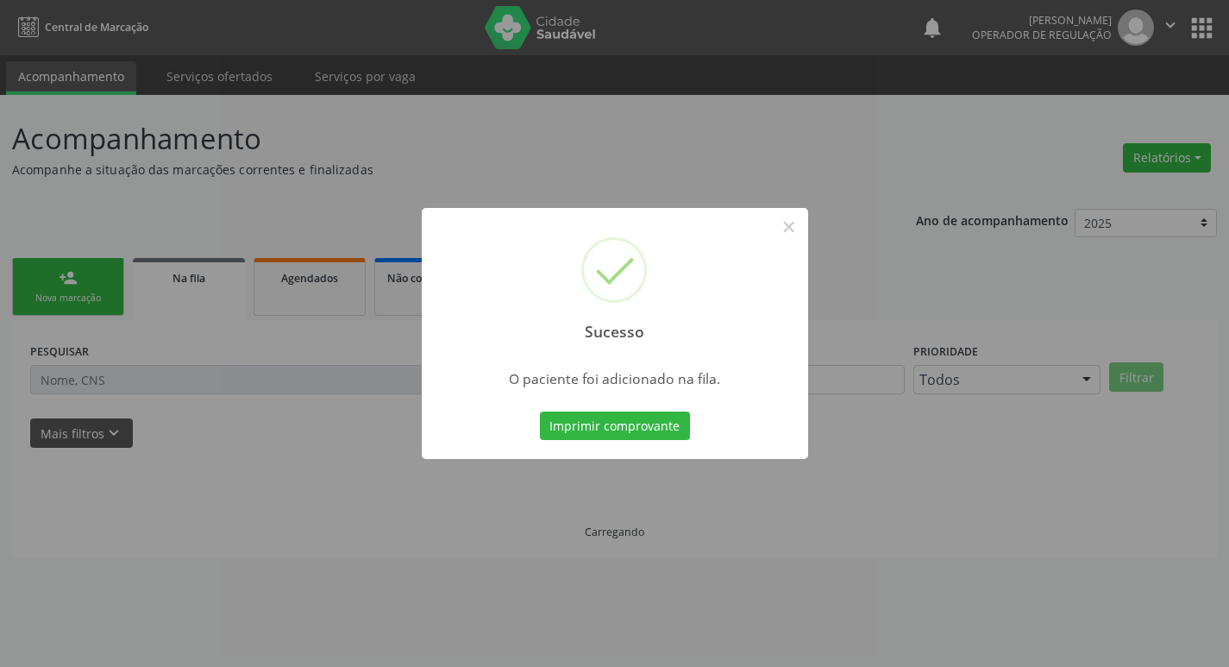
scroll to position [0, 0]
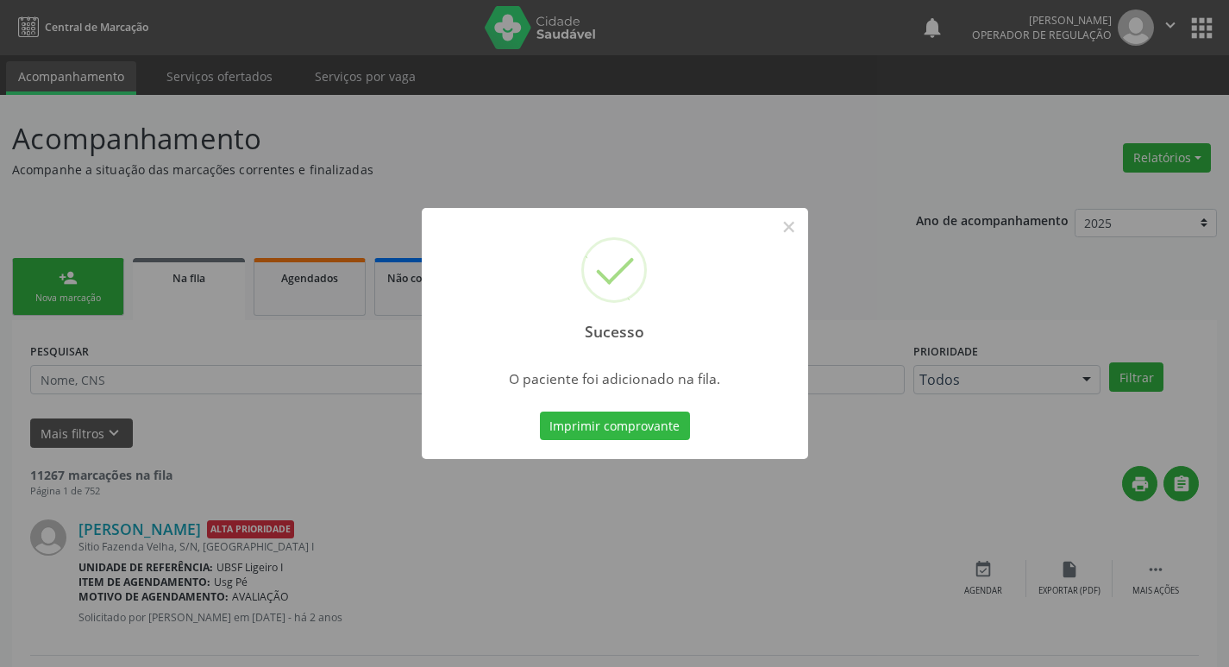
drag, startPoint x: 201, startPoint y: 197, endPoint x: 30, endPoint y: 288, distance: 193.2
click at [202, 197] on div "Sucesso × O paciente foi adicionado na fila. Imprimir comprovante Cancel" at bounding box center [614, 333] width 1229 height 667
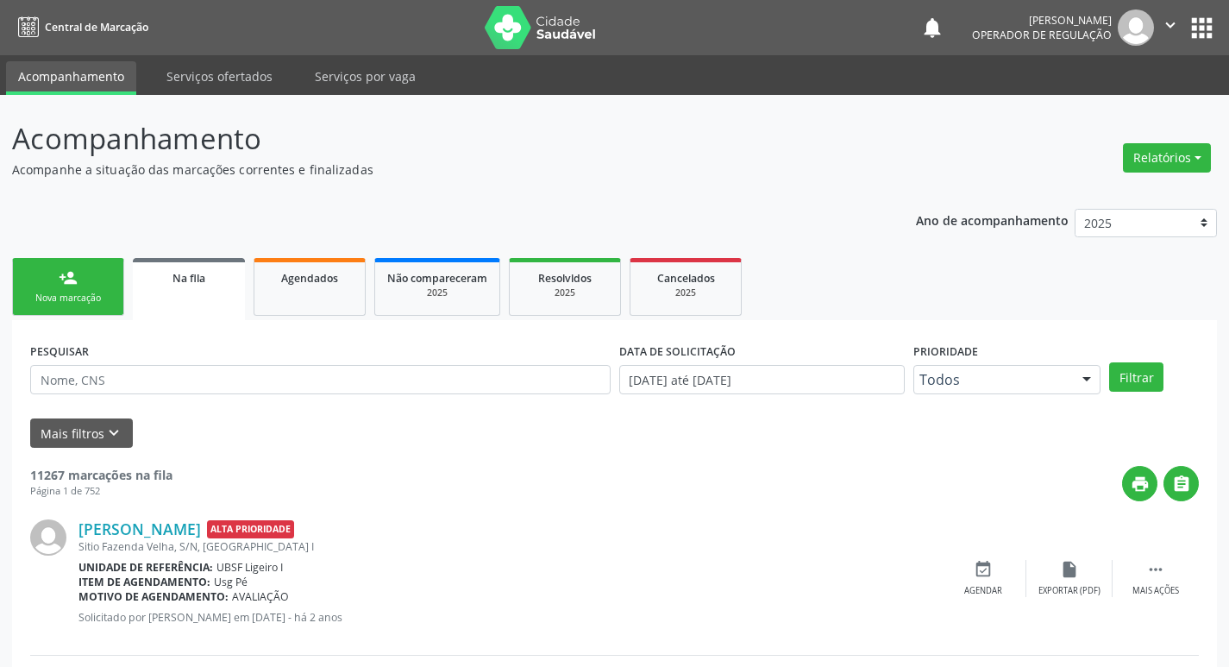
click at [30, 291] on link "person_add Nova marcação" at bounding box center [68, 287] width 112 height 58
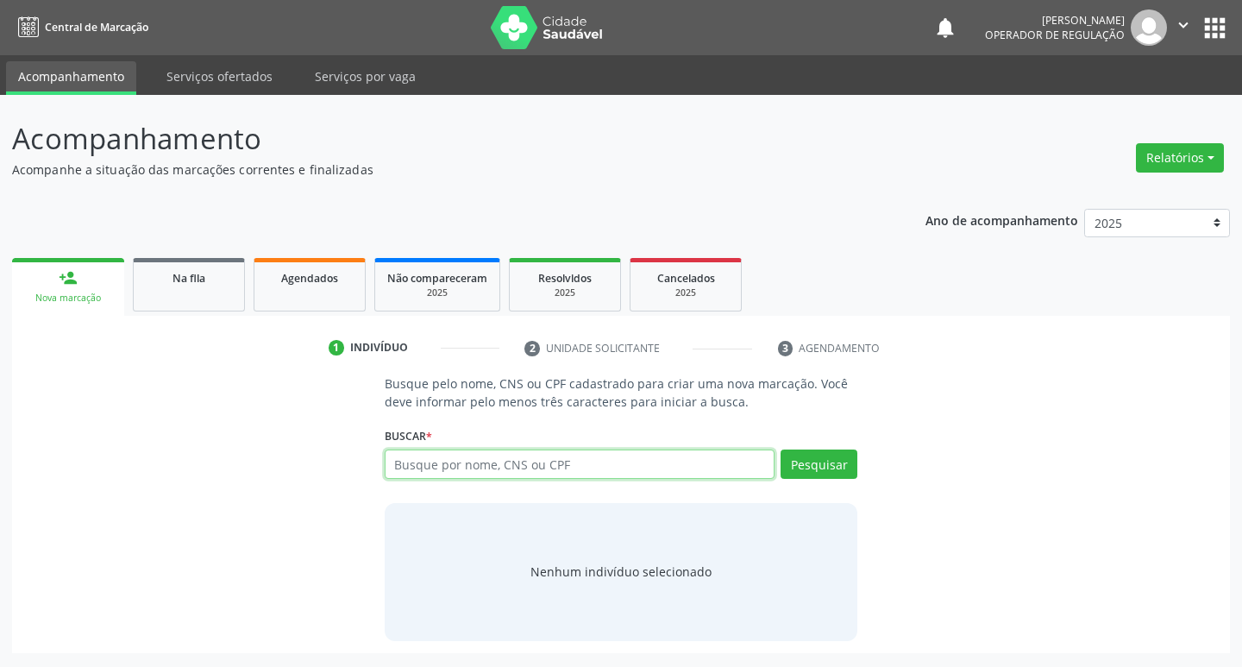
click at [458, 469] on input "text" at bounding box center [580, 463] width 391 height 29
type input "700207952010320"
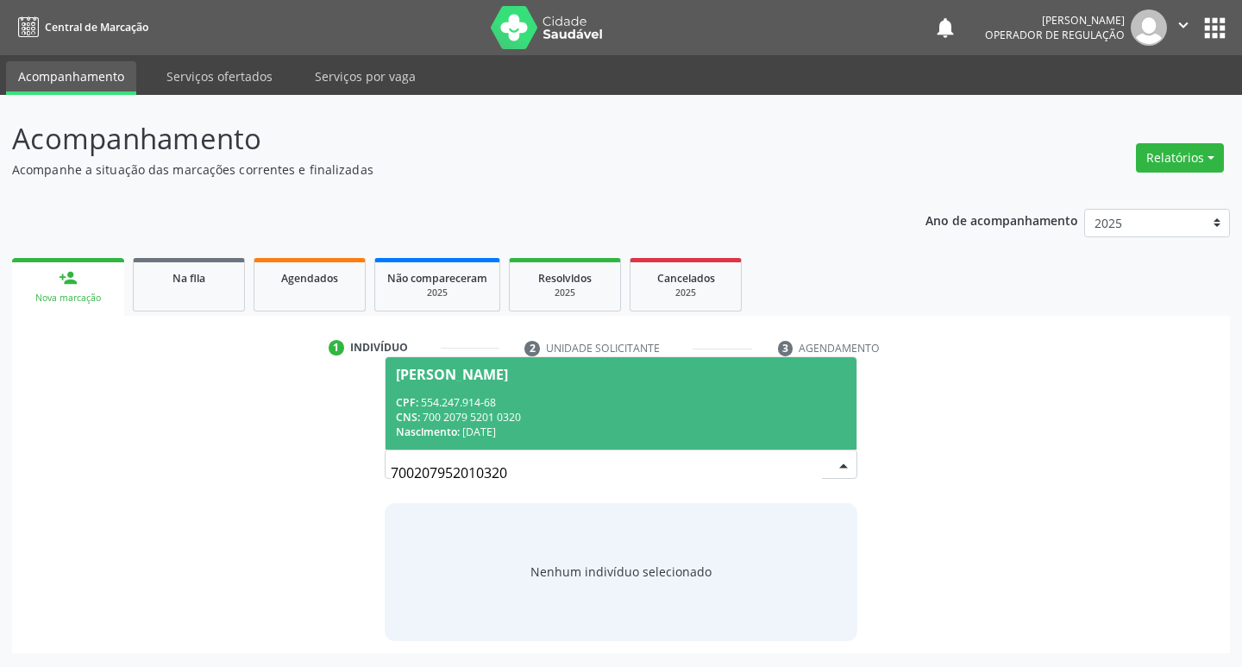
click at [448, 409] on div "CPF: 554.247.914-68 CNS: 700 2079 5201 0320 Nascimento: 18/07/1960" at bounding box center [621, 417] width 451 height 44
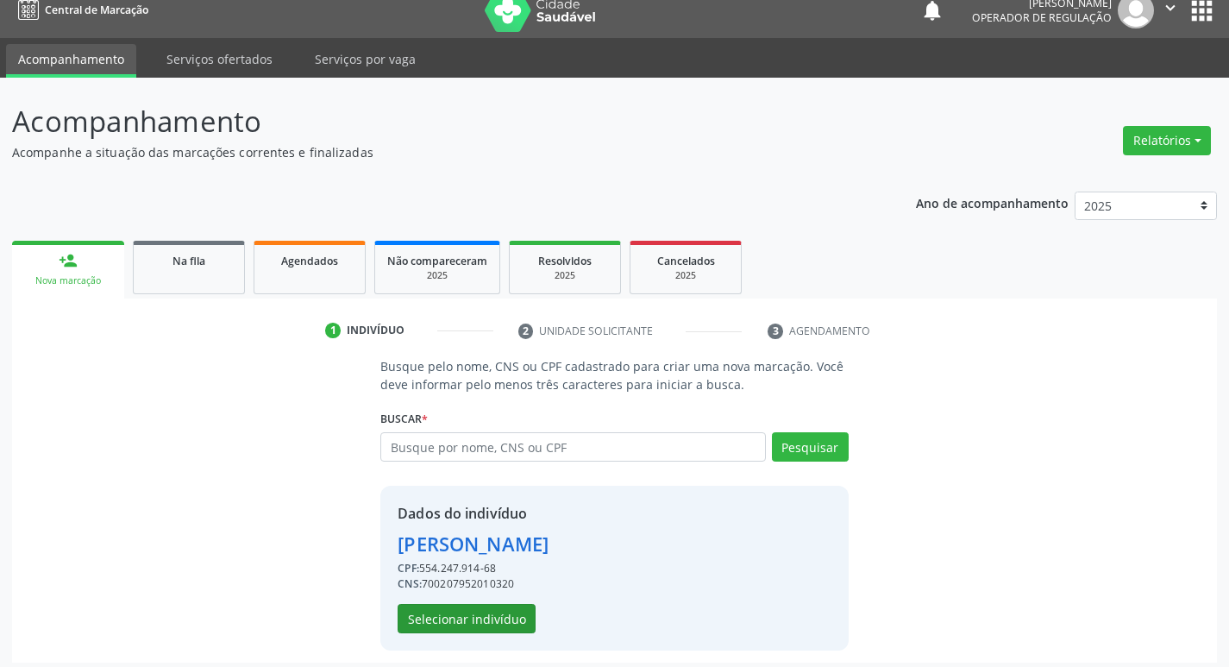
scroll to position [25, 0]
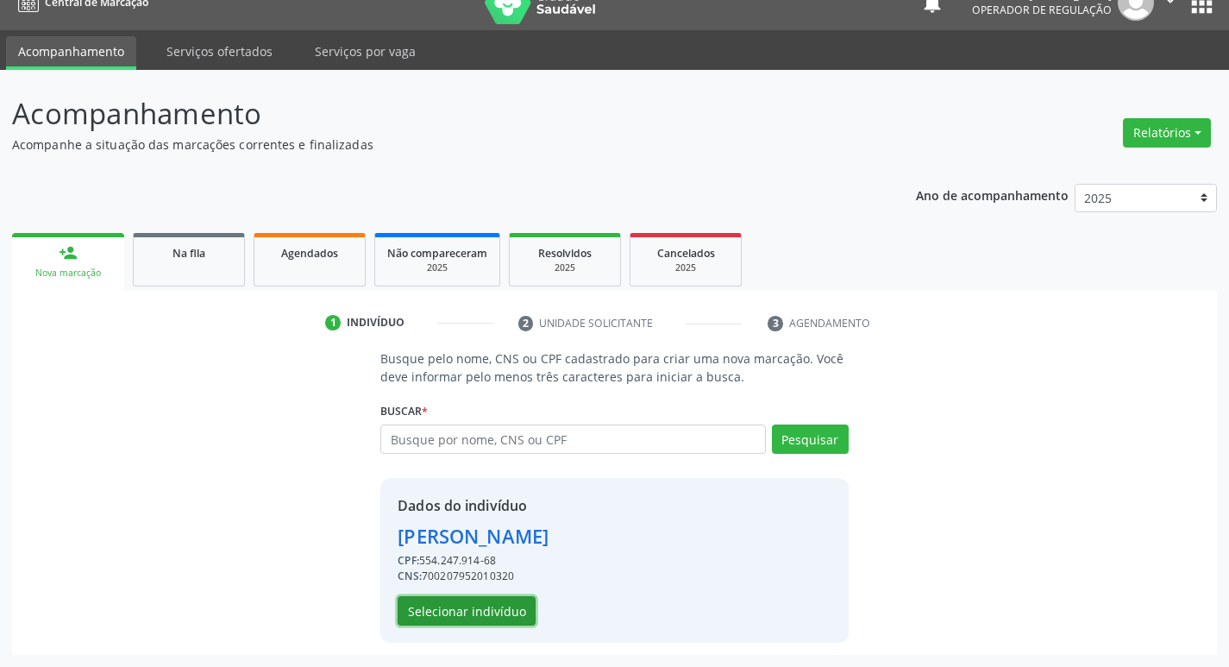
click at [504, 607] on button "Selecionar indivíduo" at bounding box center [467, 610] width 138 height 29
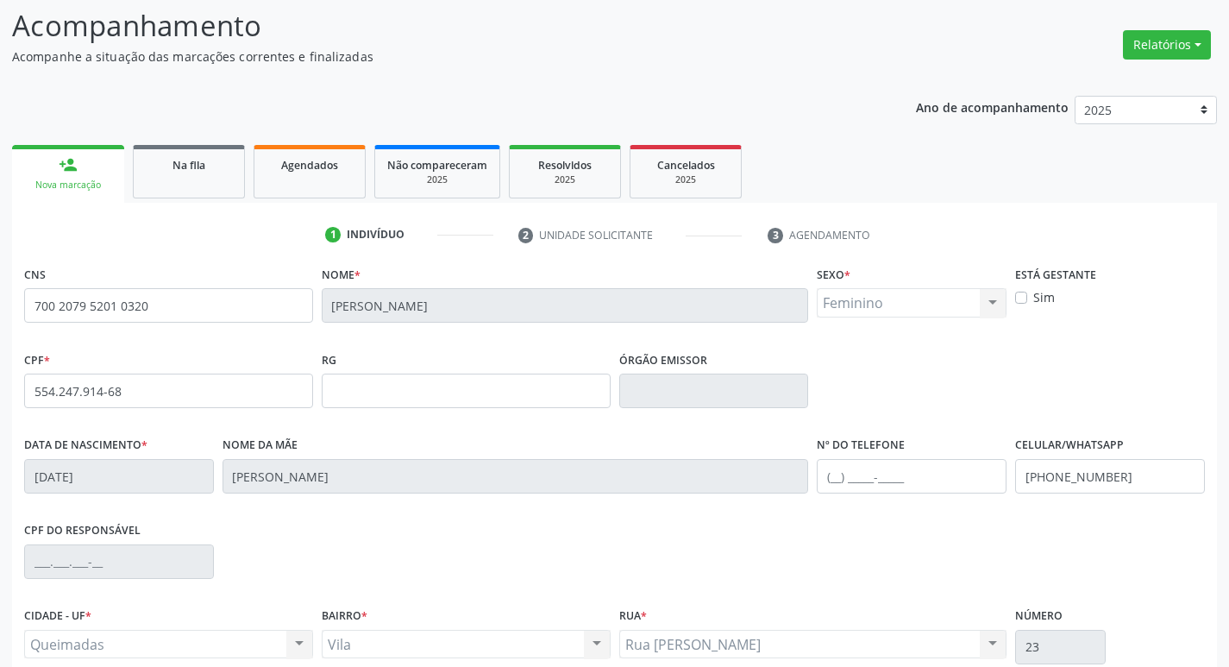
scroll to position [268, 0]
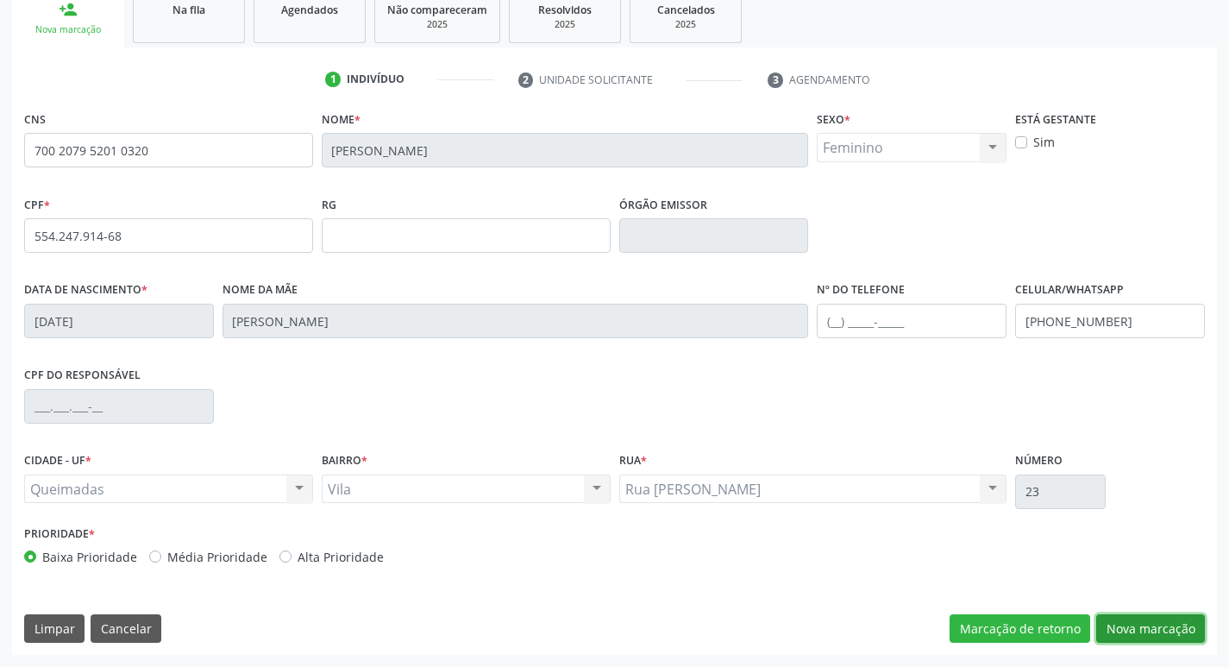
click at [1155, 629] on button "Nova marcação" at bounding box center [1150, 628] width 109 height 29
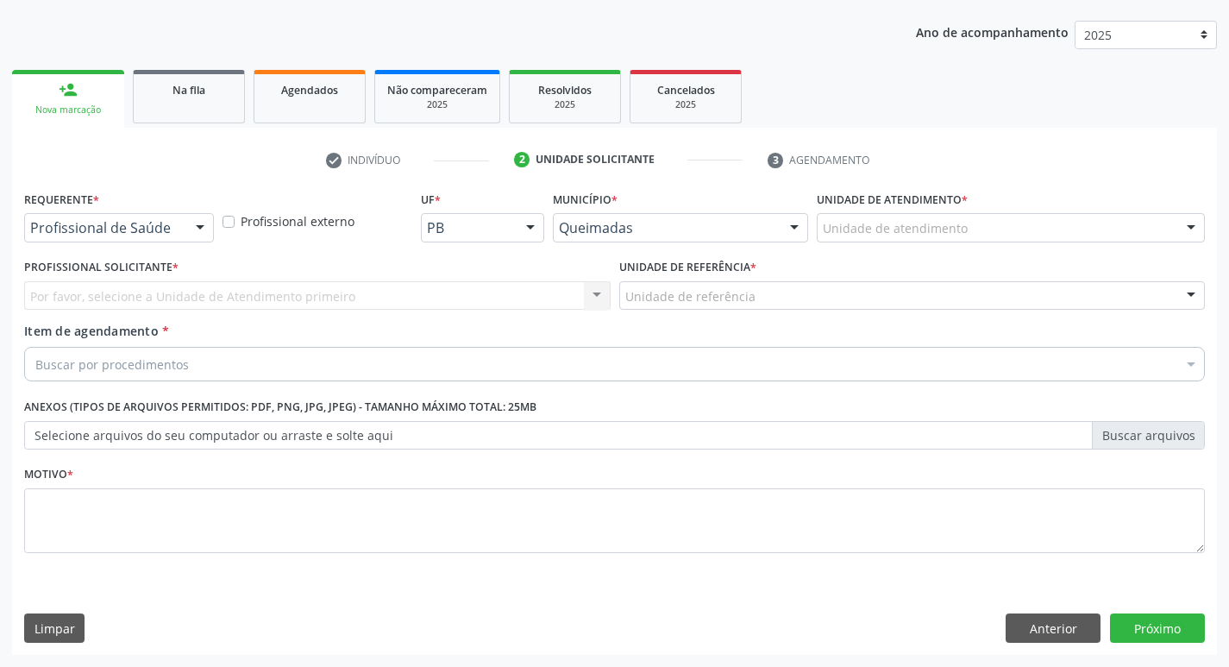
scroll to position [188, 0]
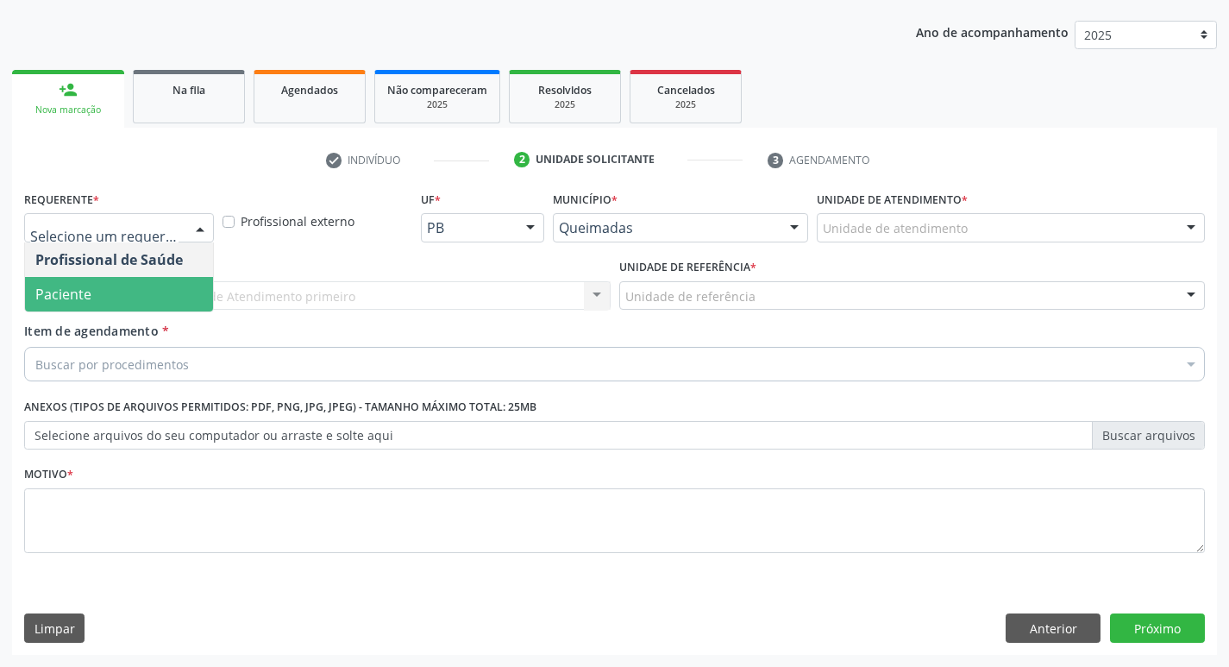
click at [76, 299] on span "Paciente" at bounding box center [63, 294] width 56 height 19
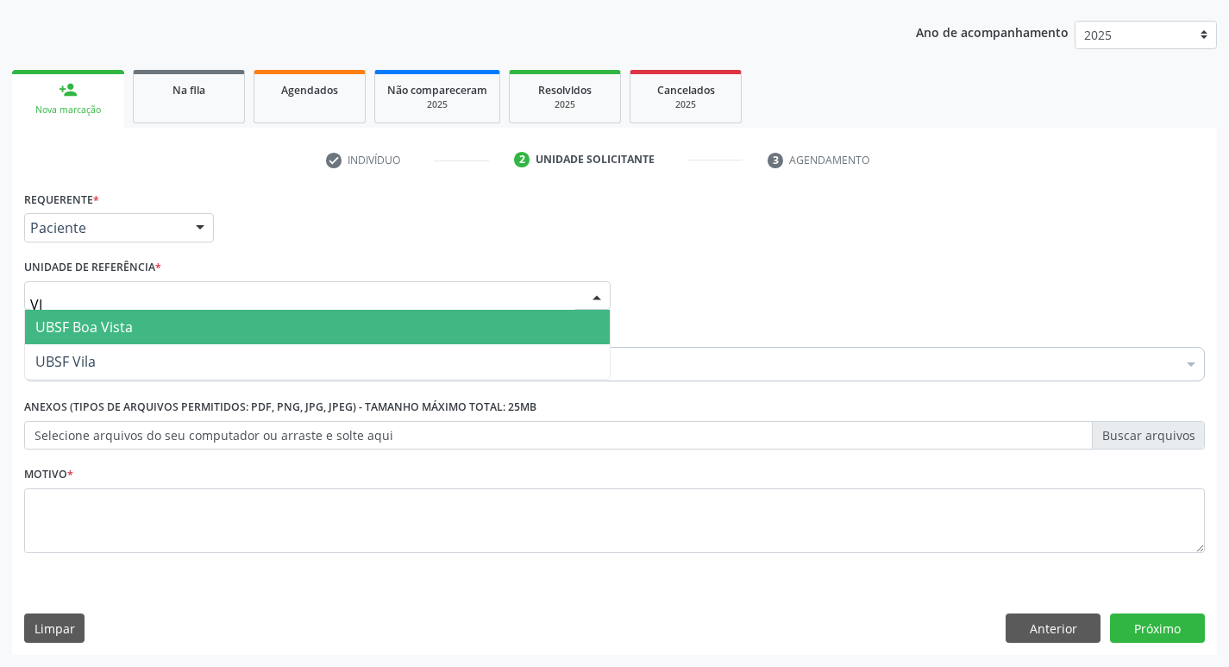
type input "VIL"
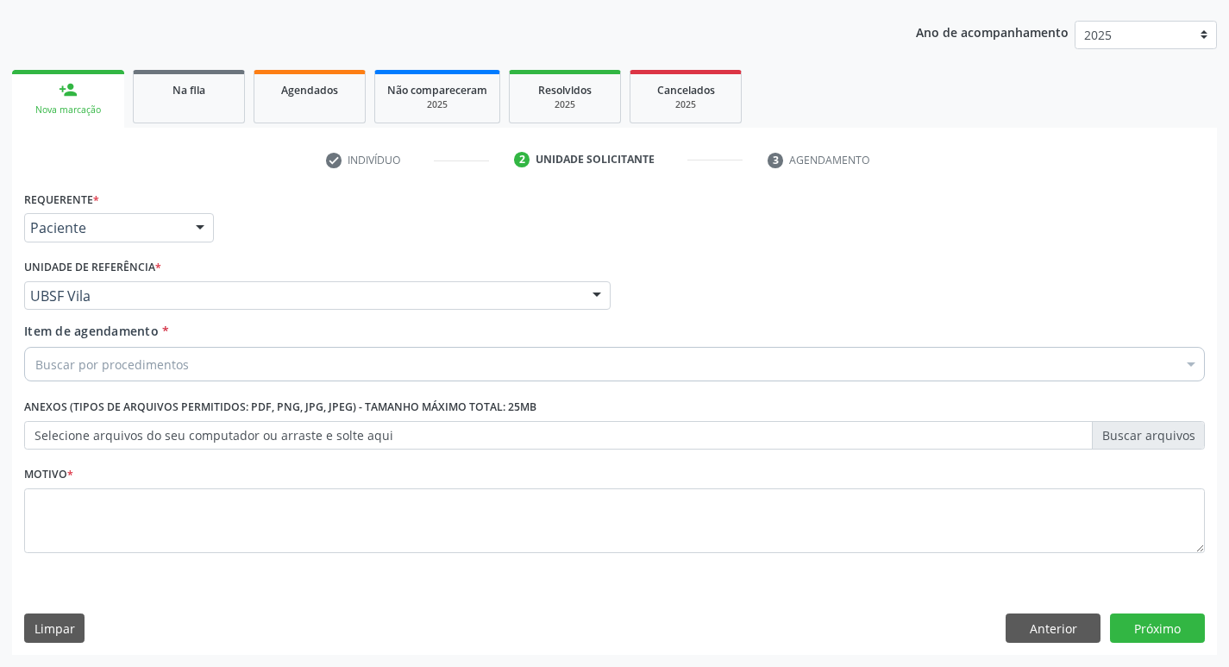
drag, startPoint x: 110, startPoint y: 359, endPoint x: 85, endPoint y: 366, distance: 26.2
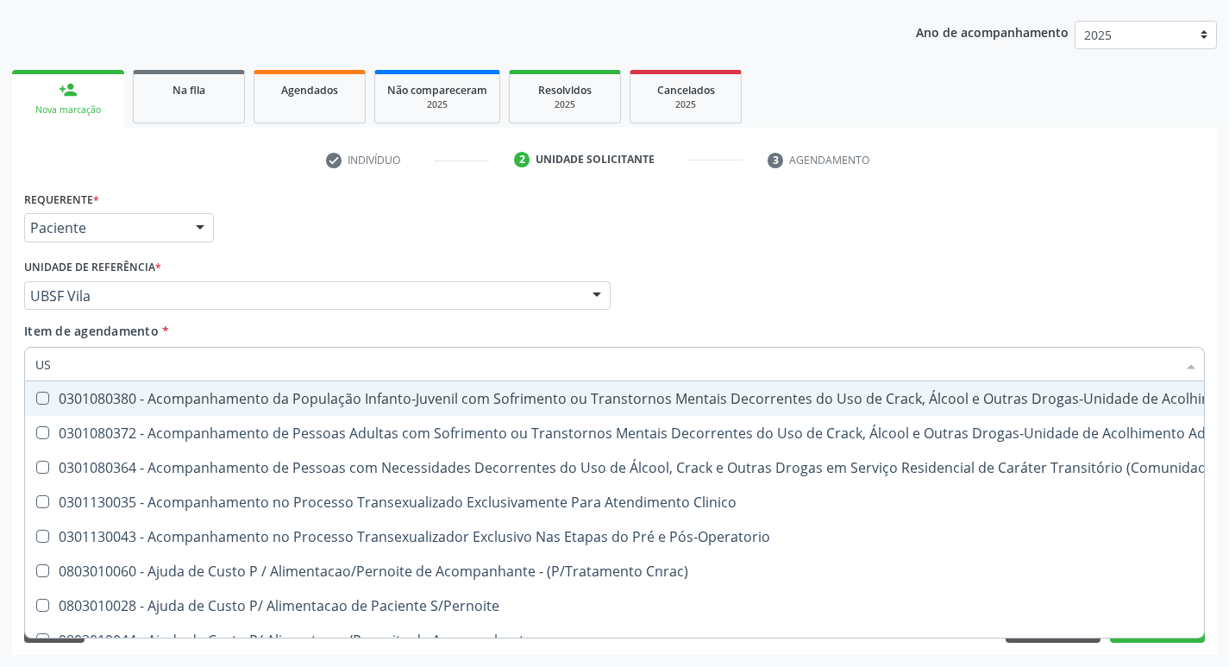
type input "USG"
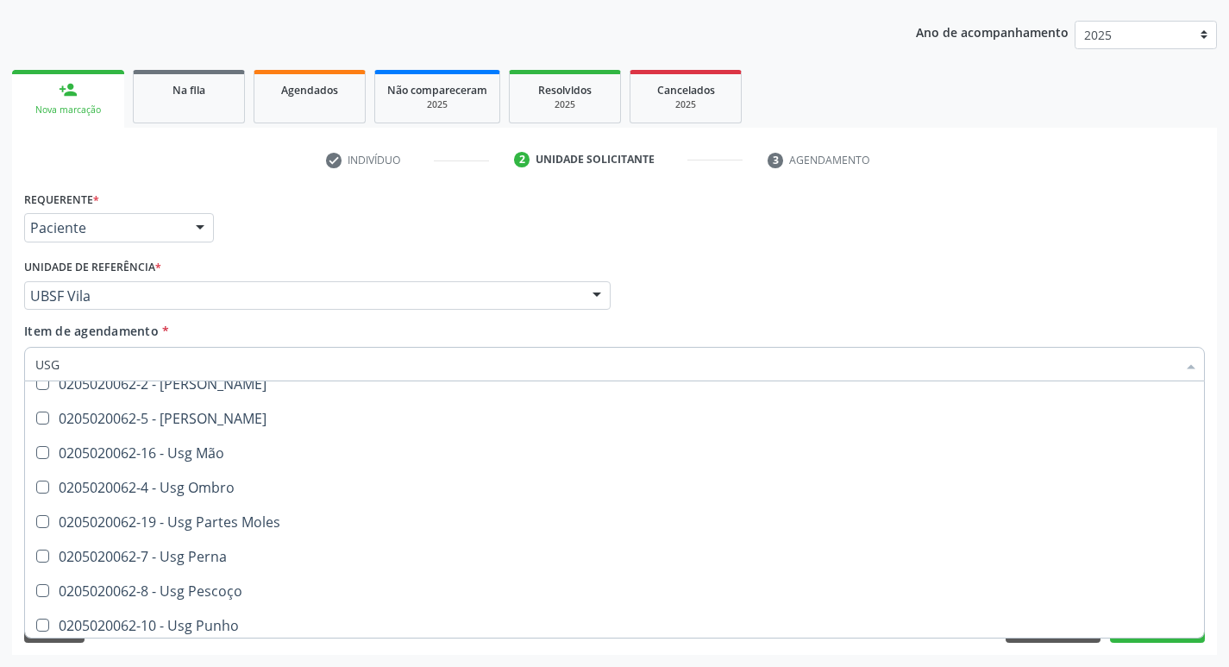
scroll to position [259, 0]
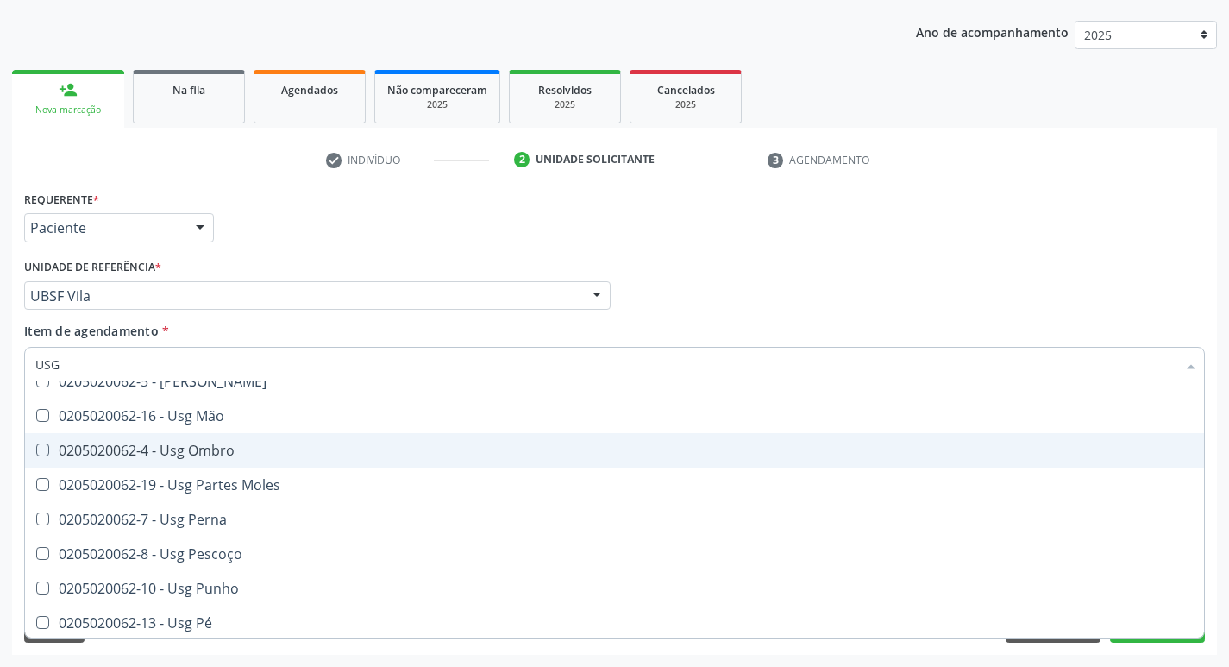
click at [160, 448] on div "0205020062-4 - Usg Ombro" at bounding box center [614, 450] width 1158 height 14
checkbox Ombro "true"
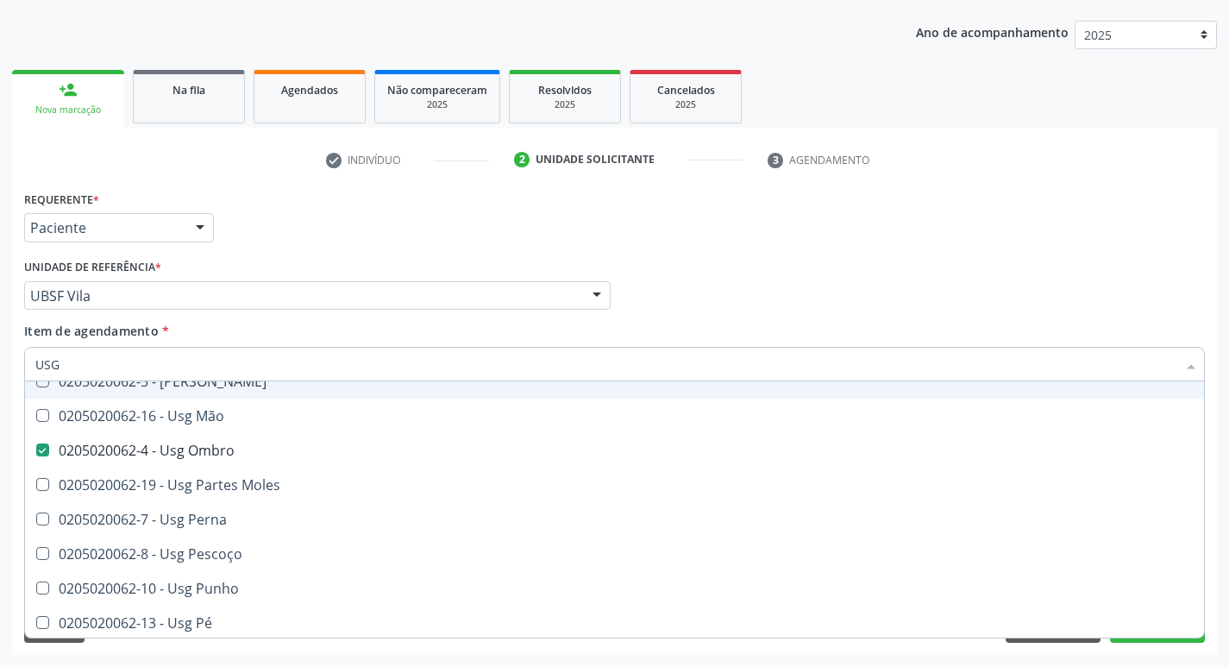
click at [444, 189] on div "Requerente * Paciente Profissional de Saúde Paciente Nenhum resultado encontrad…" at bounding box center [614, 219] width 1189 height 67
checkbox Braço "true"
checkbox Ombro "false"
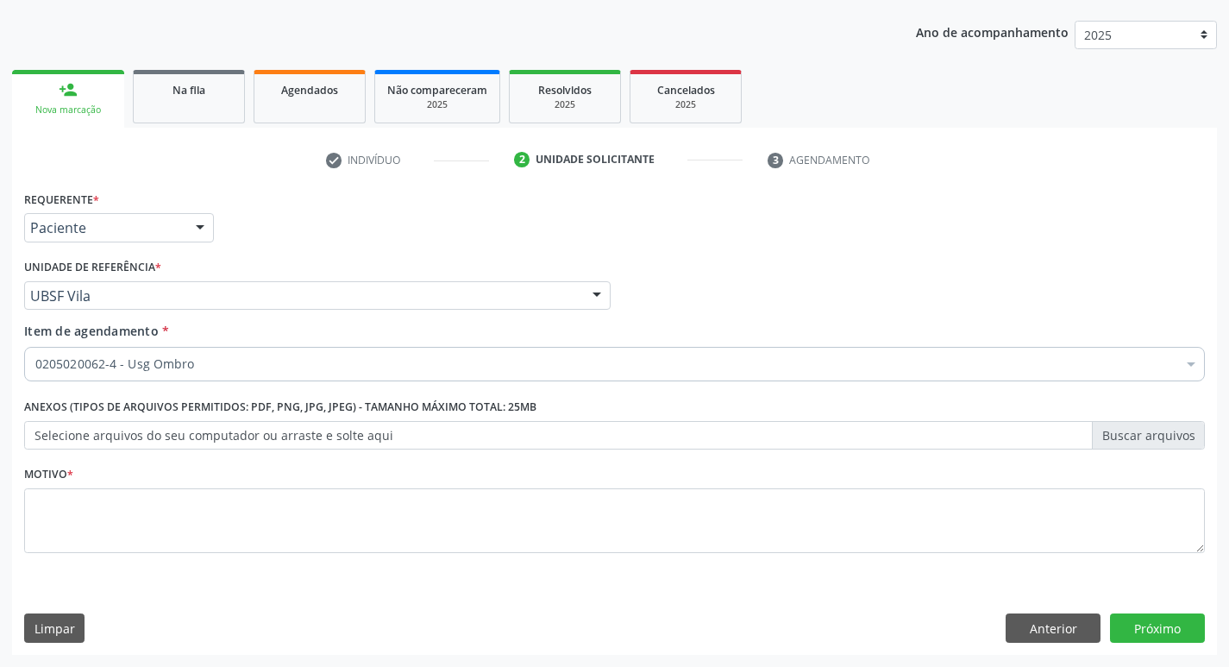
scroll to position [0, 0]
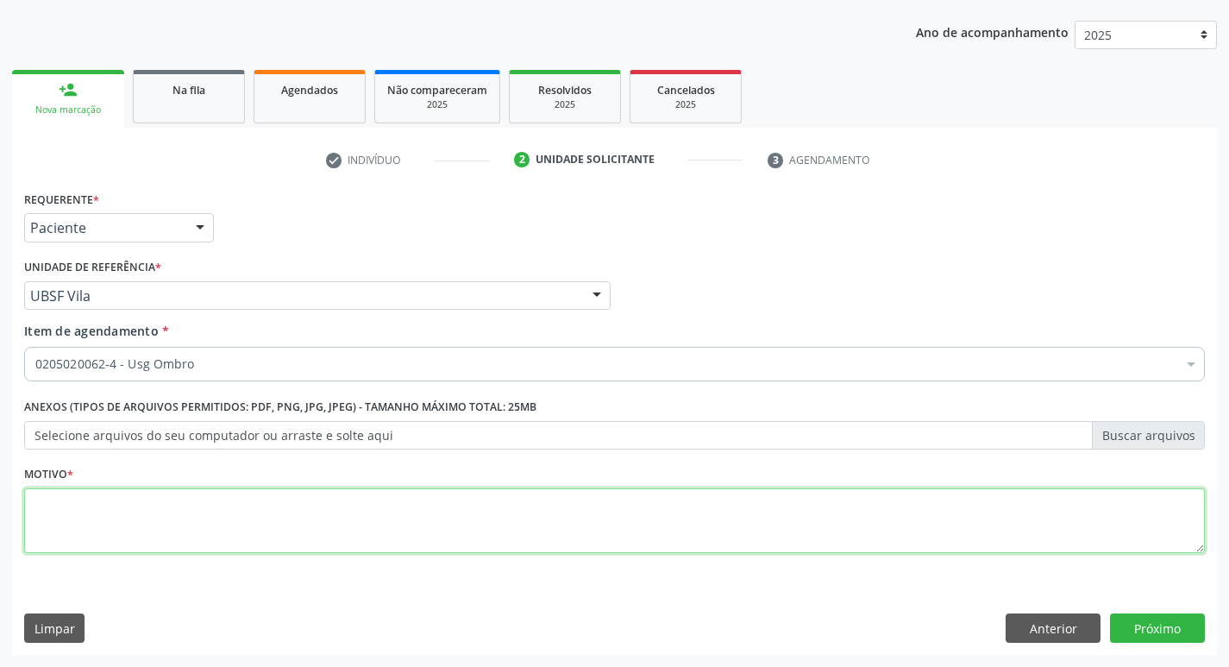
click at [179, 510] on textarea at bounding box center [614, 521] width 1180 height 66
type textarea "AVALIAÇÃO"
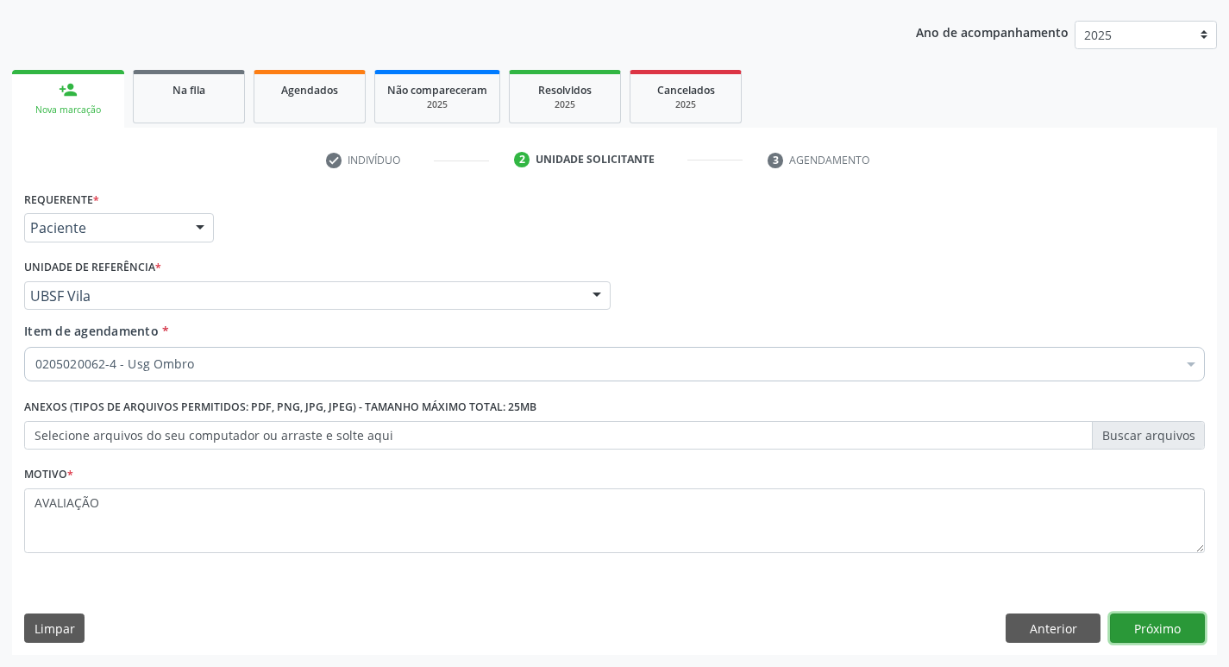
click at [1169, 629] on button "Próximo" at bounding box center [1157, 627] width 95 height 29
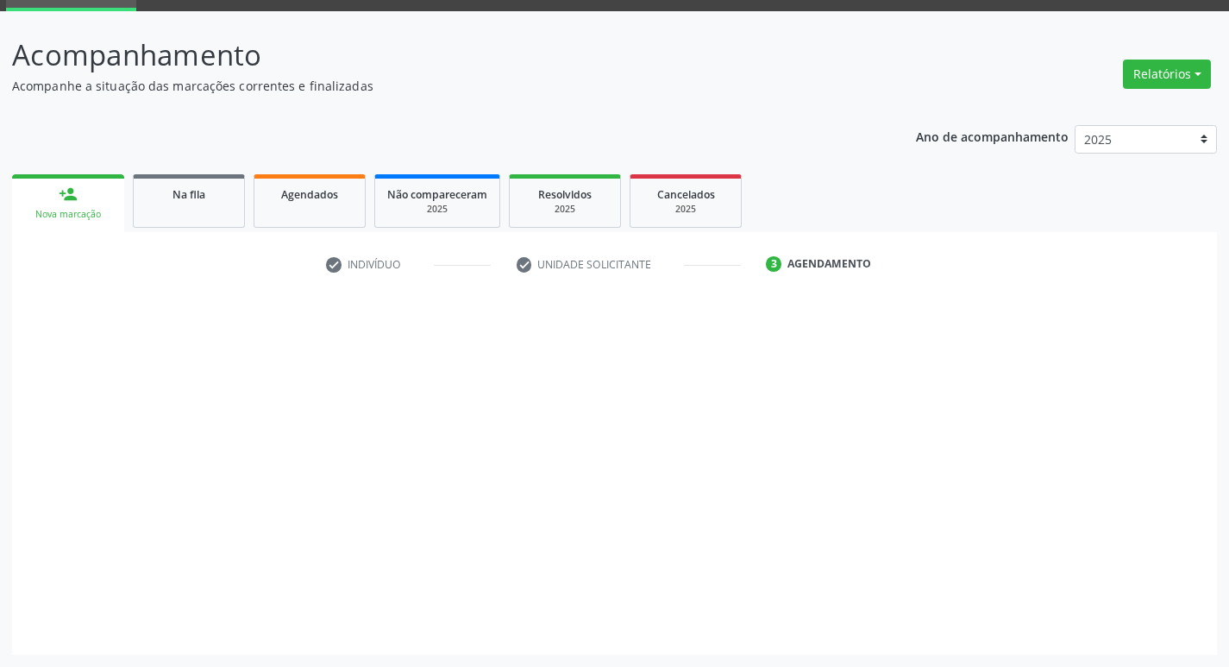
scroll to position [84, 0]
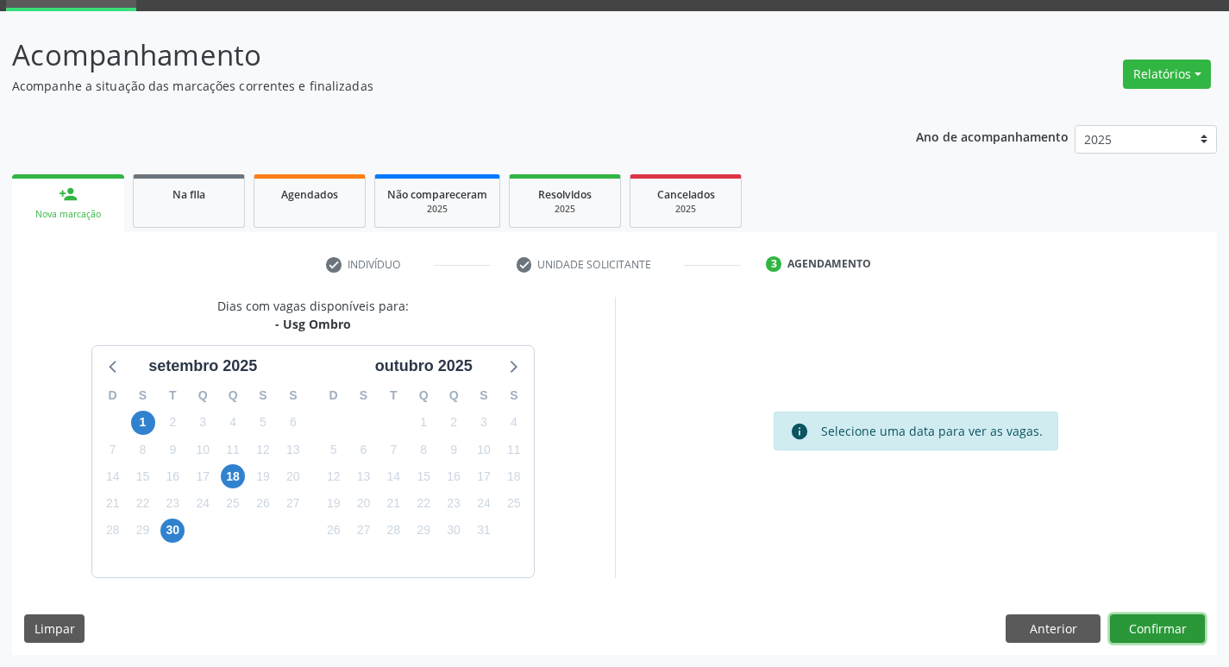
click at [1131, 623] on button "Confirmar" at bounding box center [1157, 628] width 95 height 29
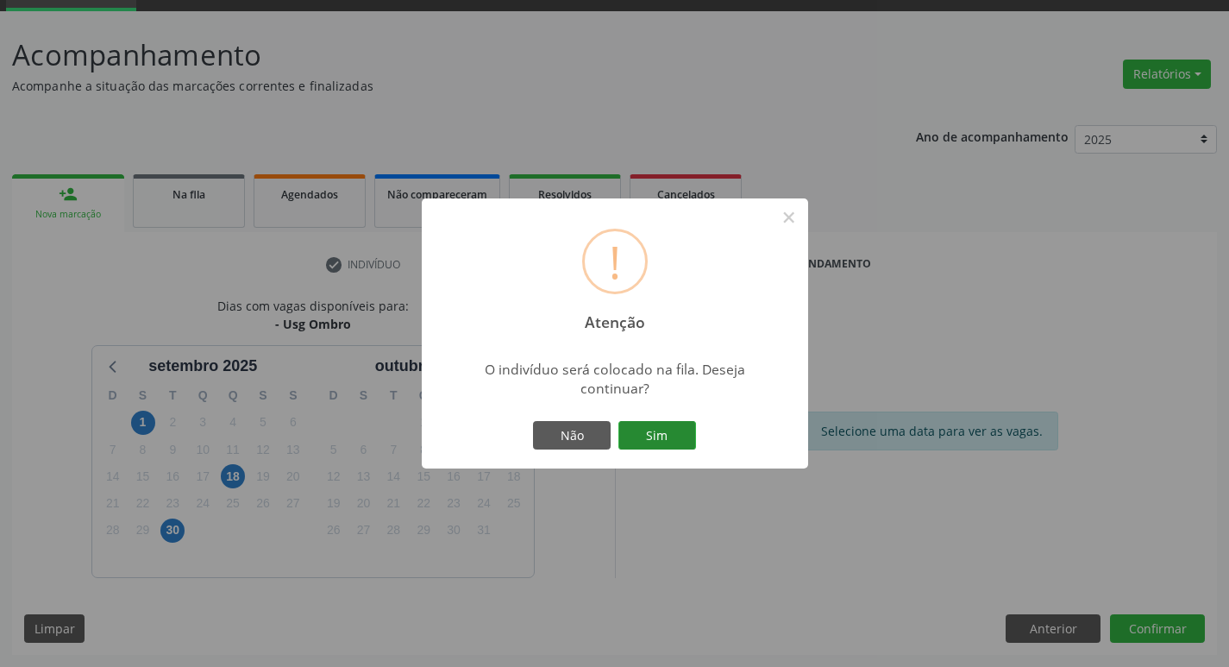
click at [663, 436] on button "Sim" at bounding box center [657, 435] width 78 height 29
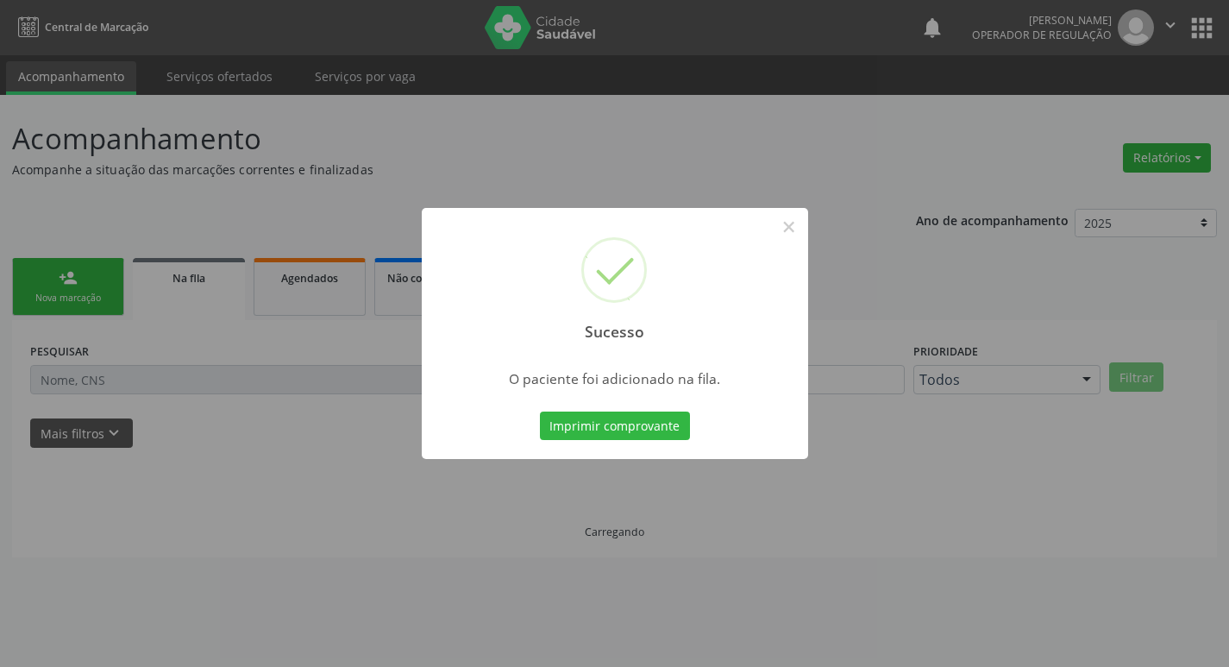
scroll to position [0, 0]
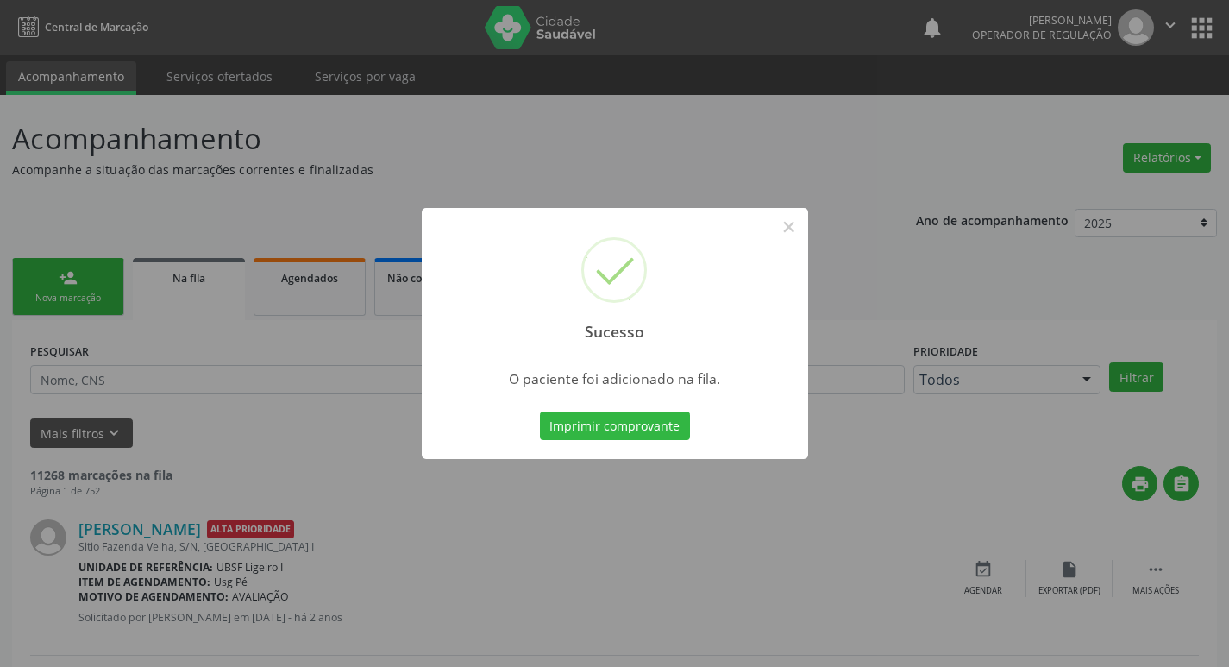
click at [279, 248] on div "Sucesso × O paciente foi adicionado na fila. Imprimir comprovante Cancel" at bounding box center [614, 333] width 1229 height 667
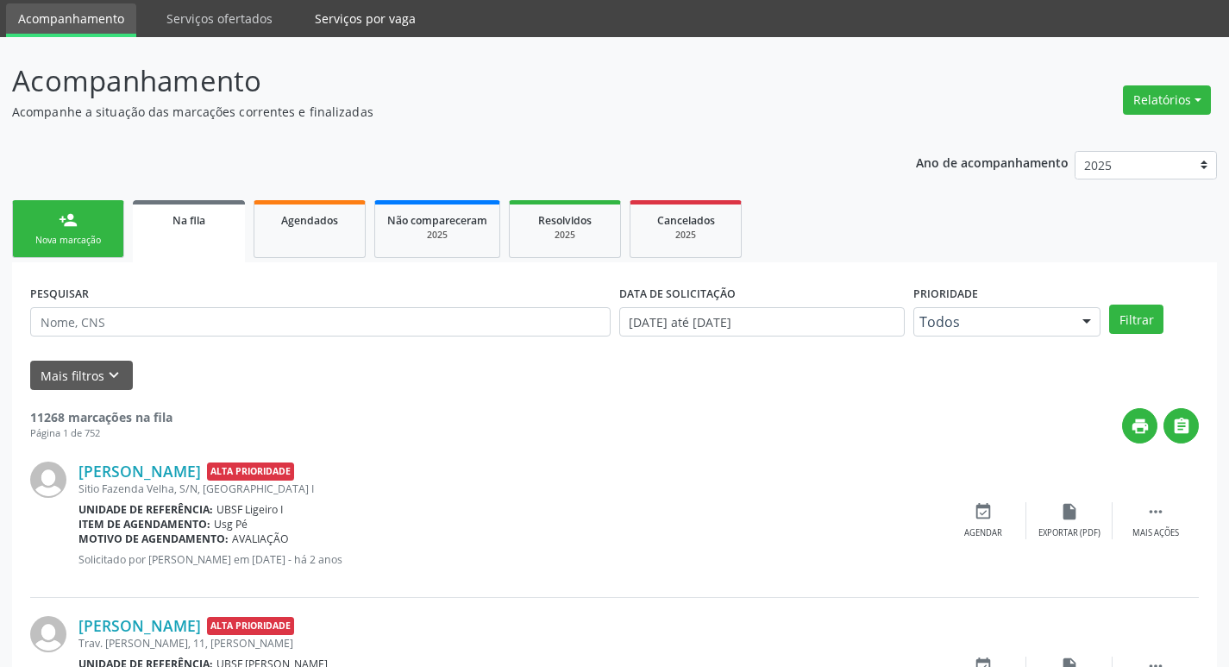
scroll to position [86, 0]
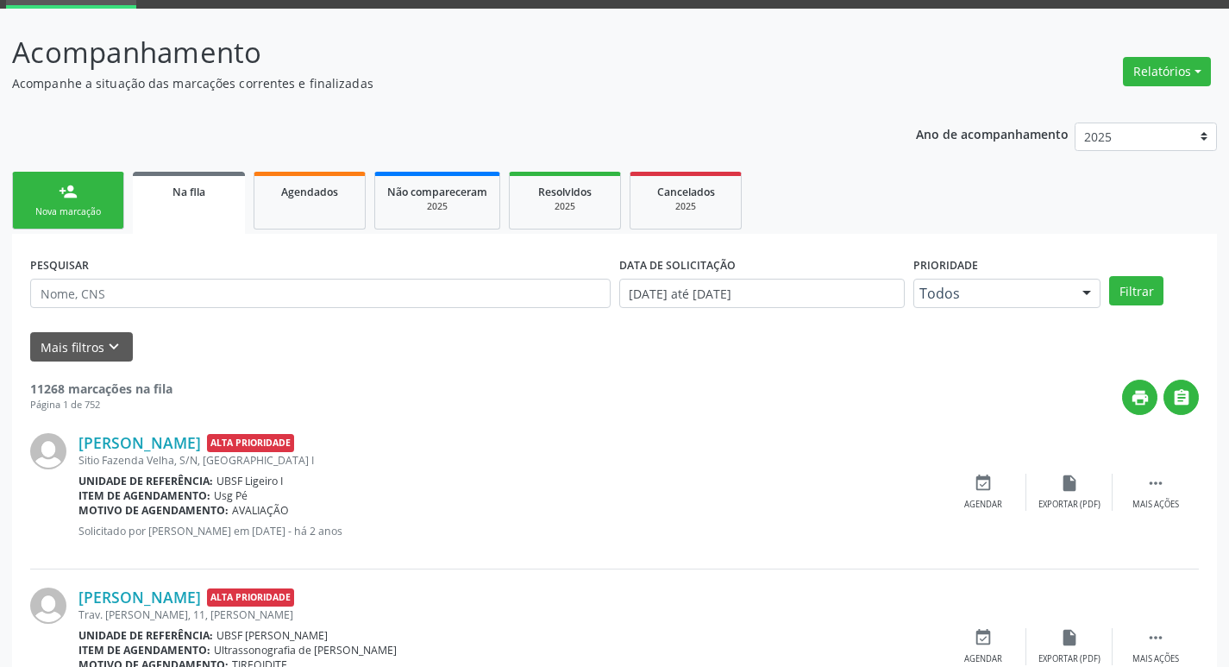
click at [43, 208] on div "Nova marcação" at bounding box center [68, 211] width 86 height 13
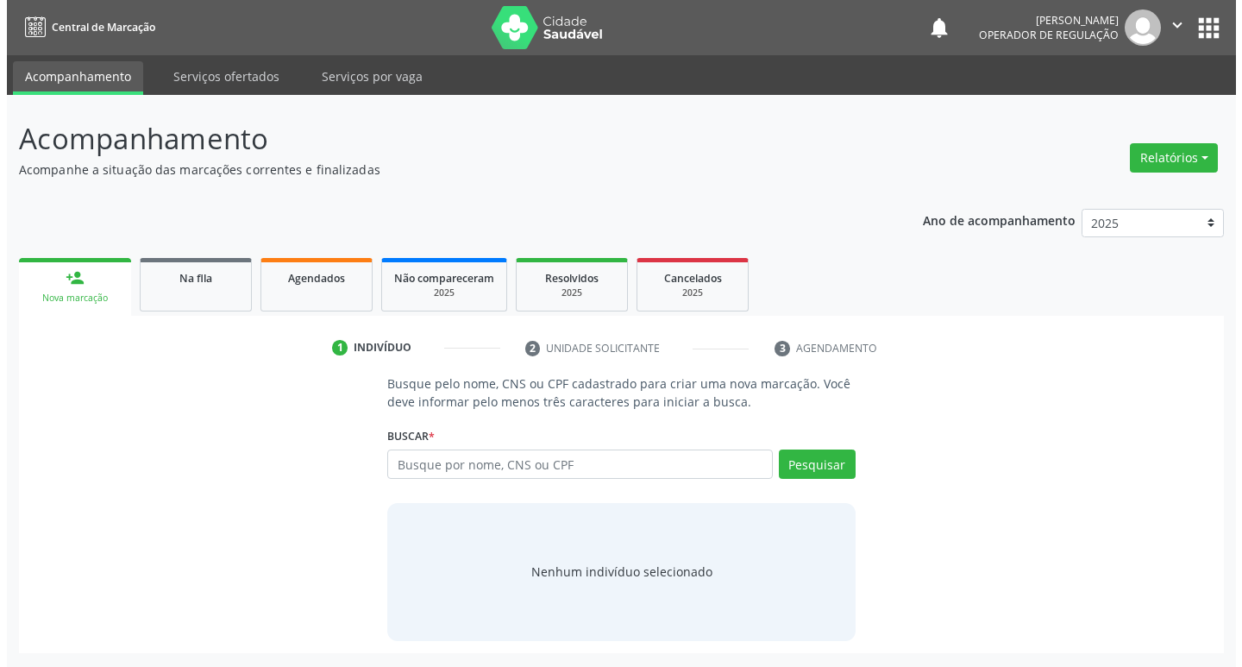
scroll to position [0, 0]
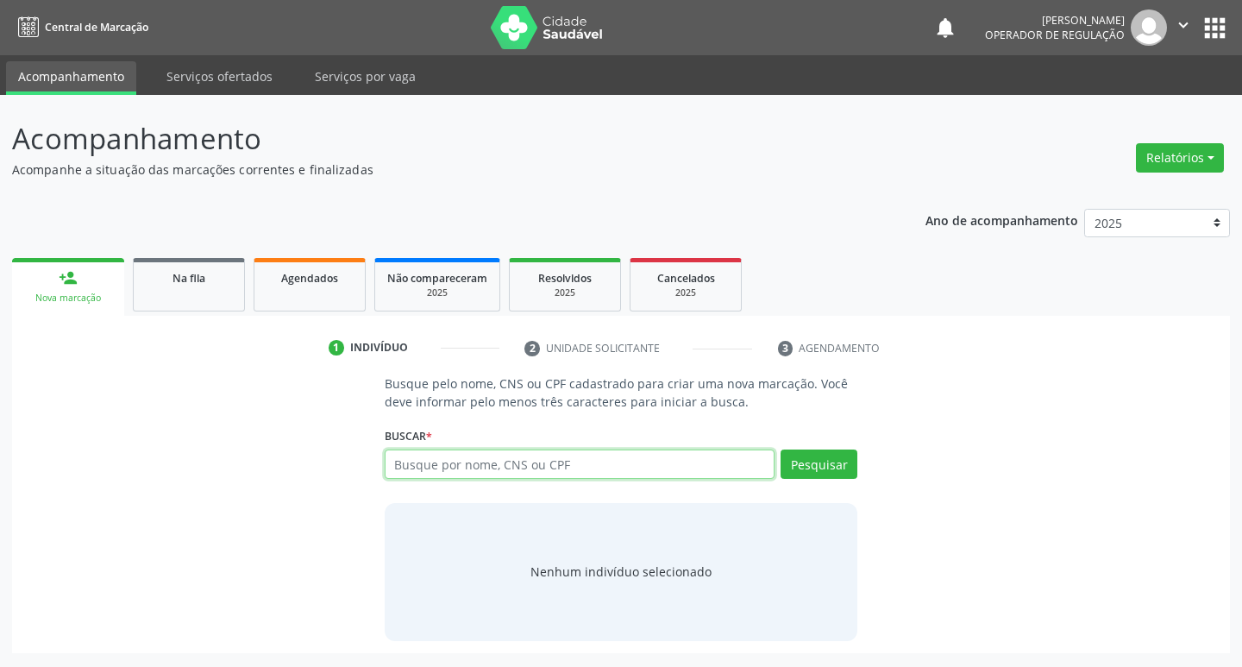
click at [493, 457] on input "text" at bounding box center [580, 463] width 391 height 29
click at [655, 356] on li "2 Unidade solicitante" at bounding box center [637, 348] width 253 height 29
click at [198, 294] on link "Na fila" at bounding box center [189, 284] width 112 height 53
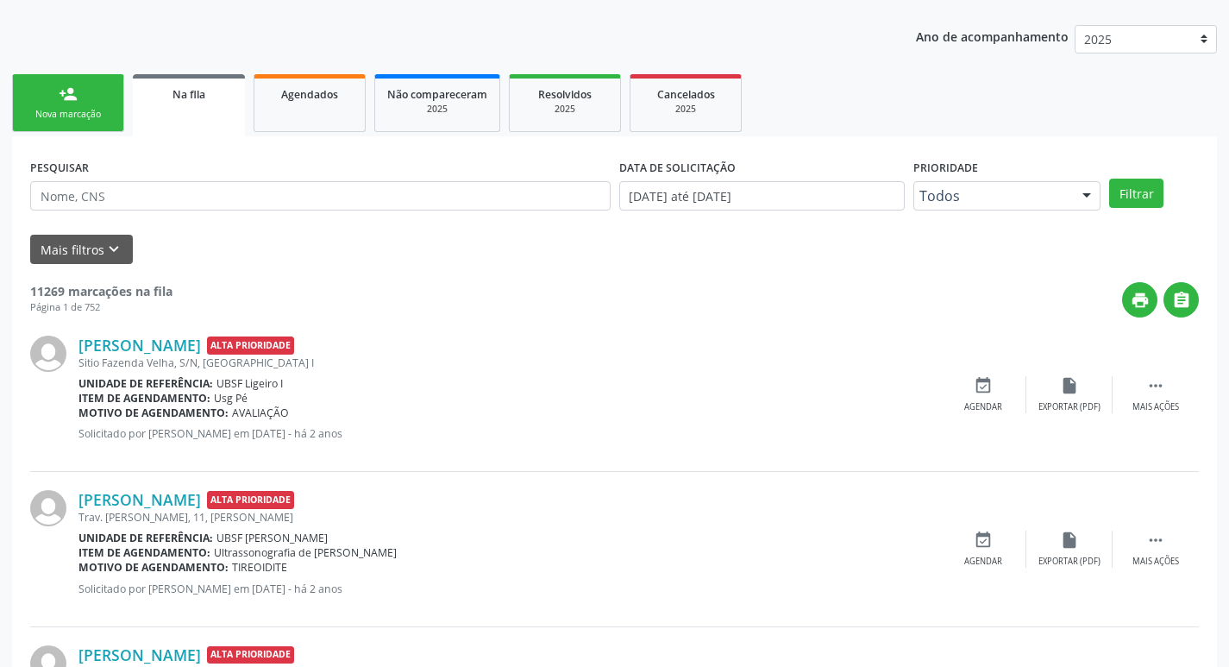
scroll to position [86, 0]
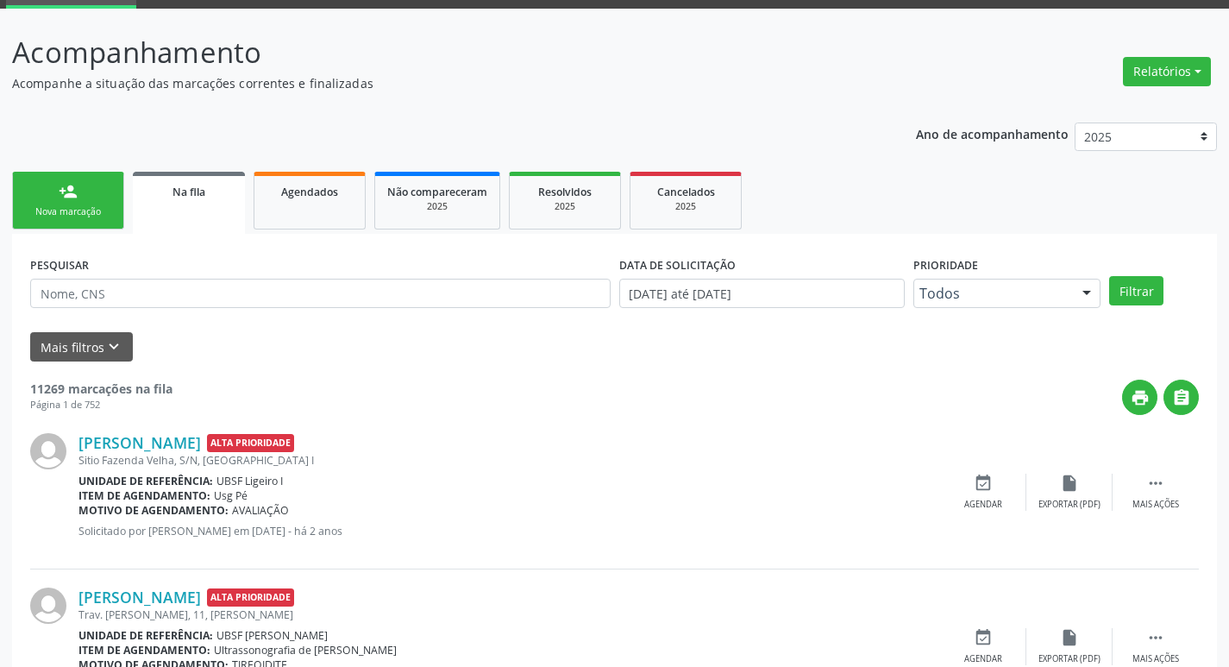
click at [64, 207] on div "Nova marcação" at bounding box center [68, 211] width 86 height 13
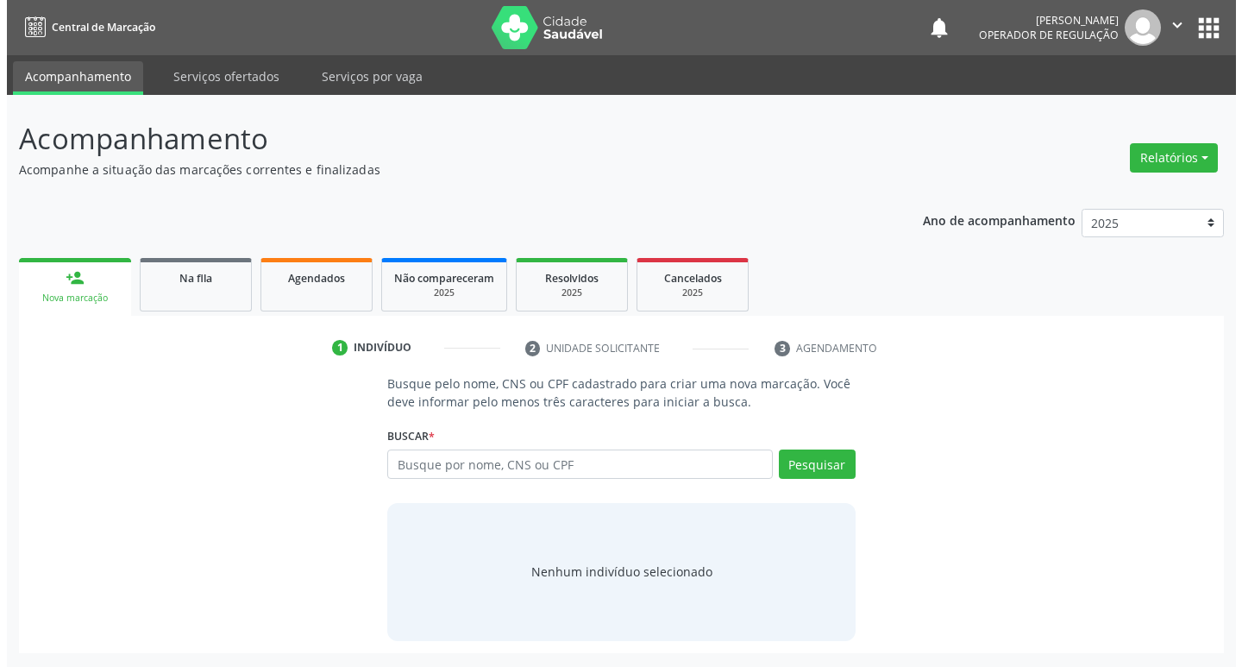
scroll to position [0, 0]
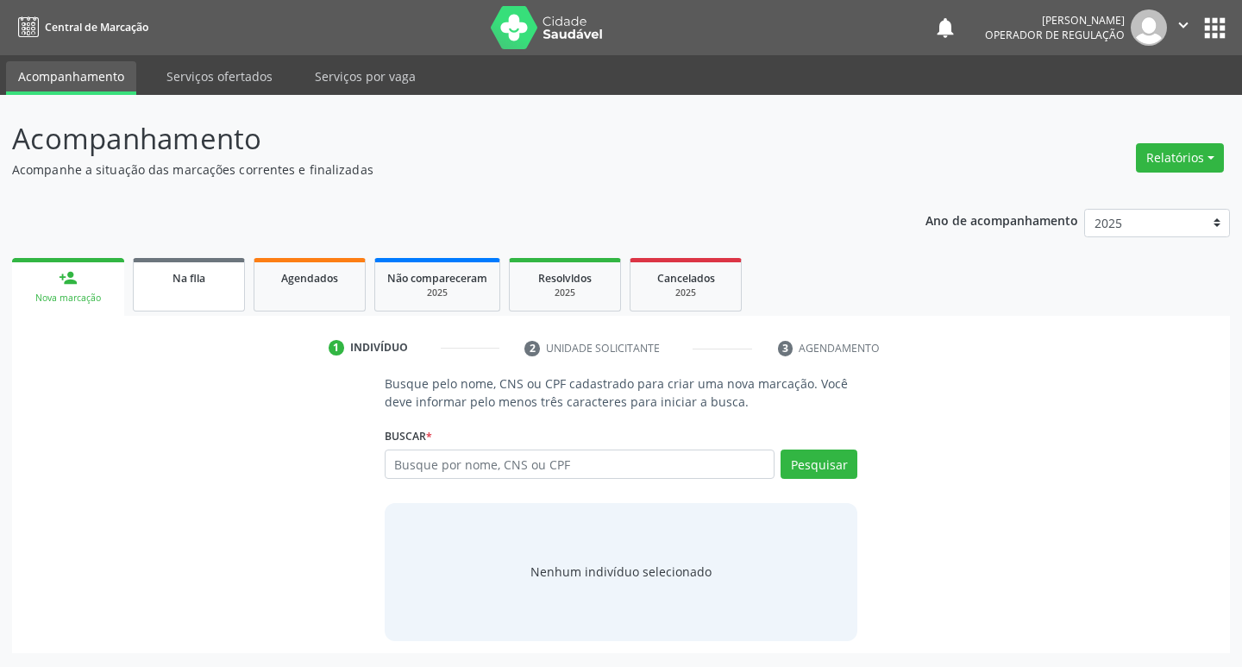
click at [190, 264] on link "Na fila" at bounding box center [189, 284] width 112 height 53
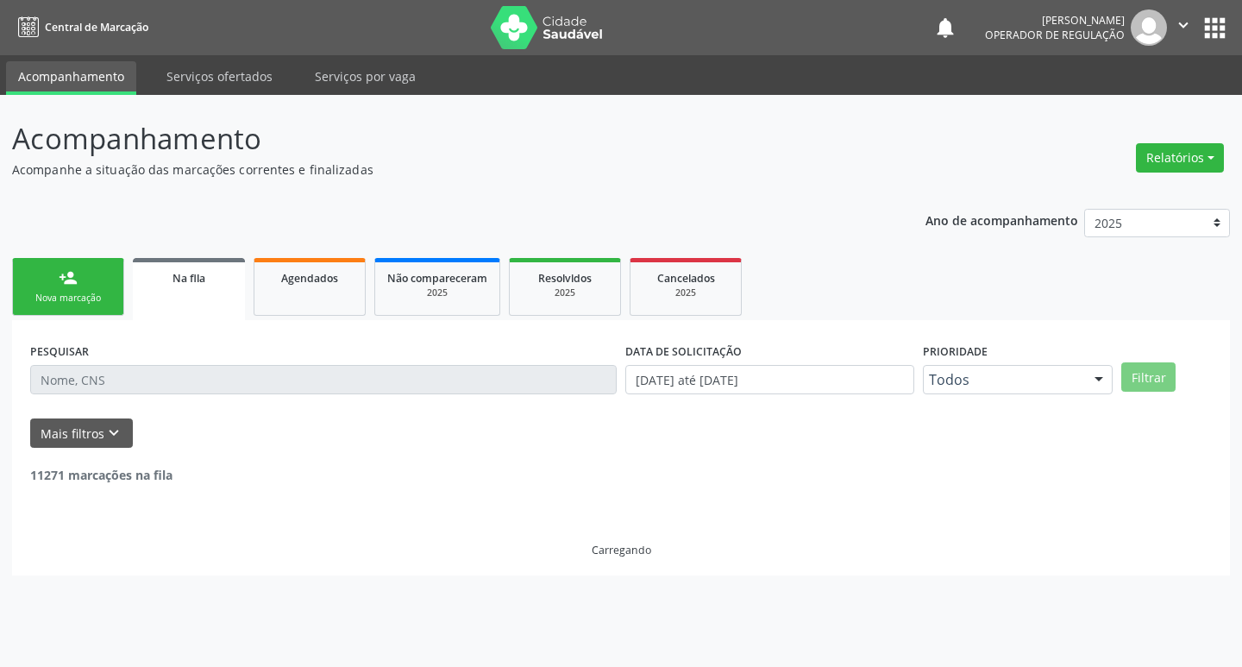
click at [99, 296] on div "Nova marcação" at bounding box center [68, 297] width 86 height 13
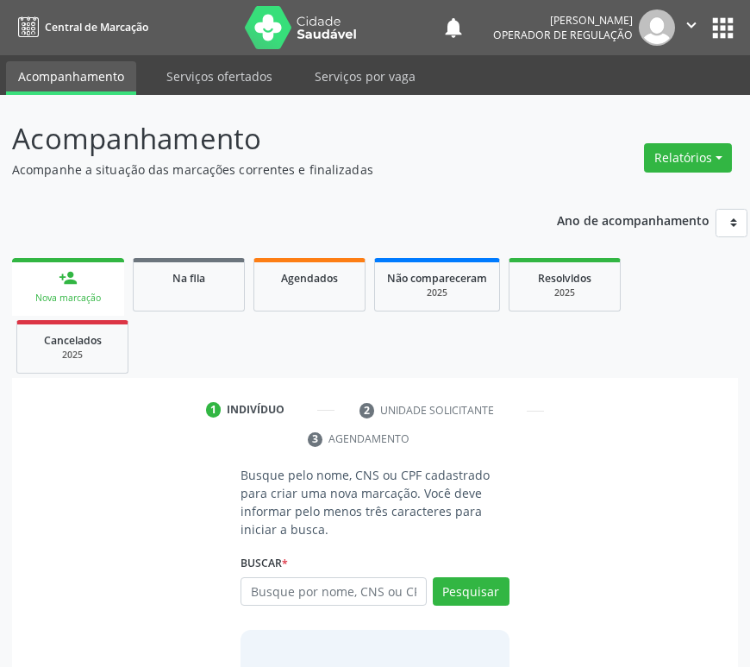
click at [429, 129] on p "Acompanhamento" at bounding box center [266, 138] width 508 height 43
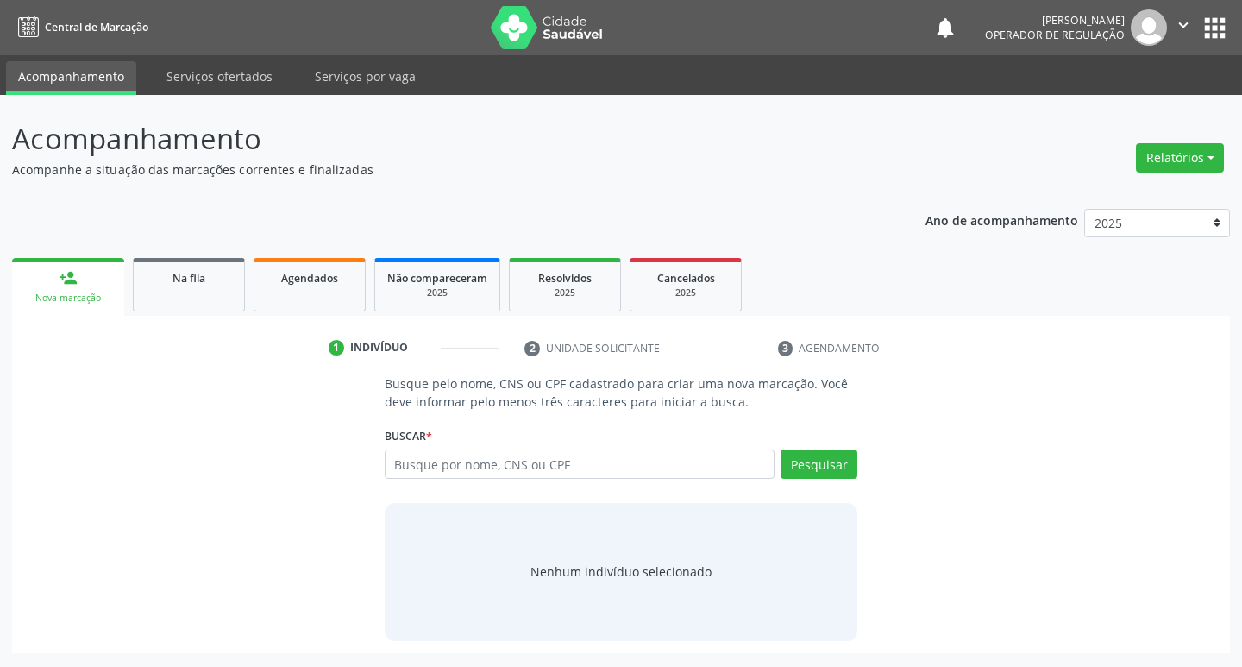
click at [1199, 22] on button "" at bounding box center [1183, 27] width 33 height 36
click at [1157, 94] on link "Sair" at bounding box center [1139, 105] width 119 height 24
